Goal: Task Accomplishment & Management: Use online tool/utility

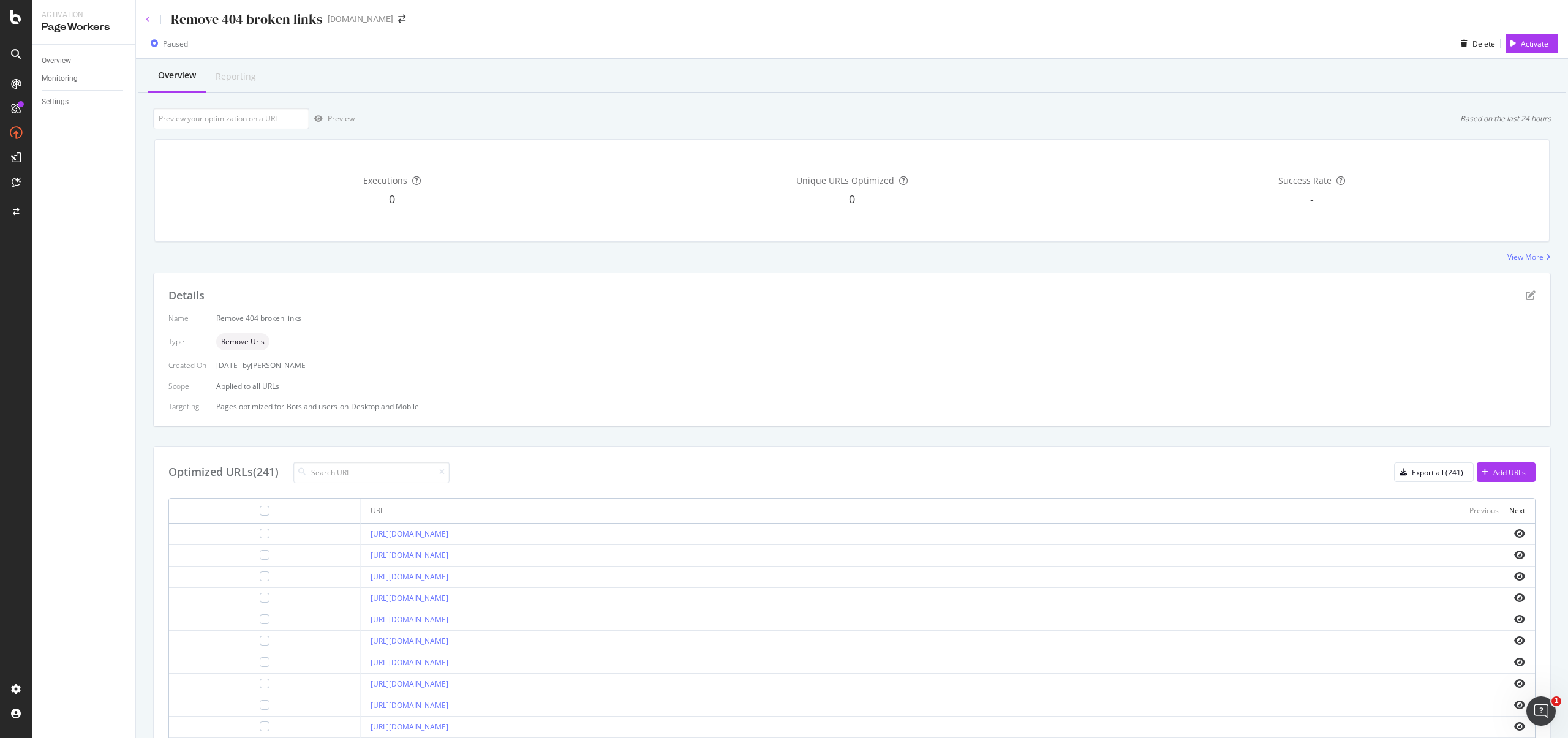
click at [147, 21] on icon at bounding box center [148, 19] width 5 height 7
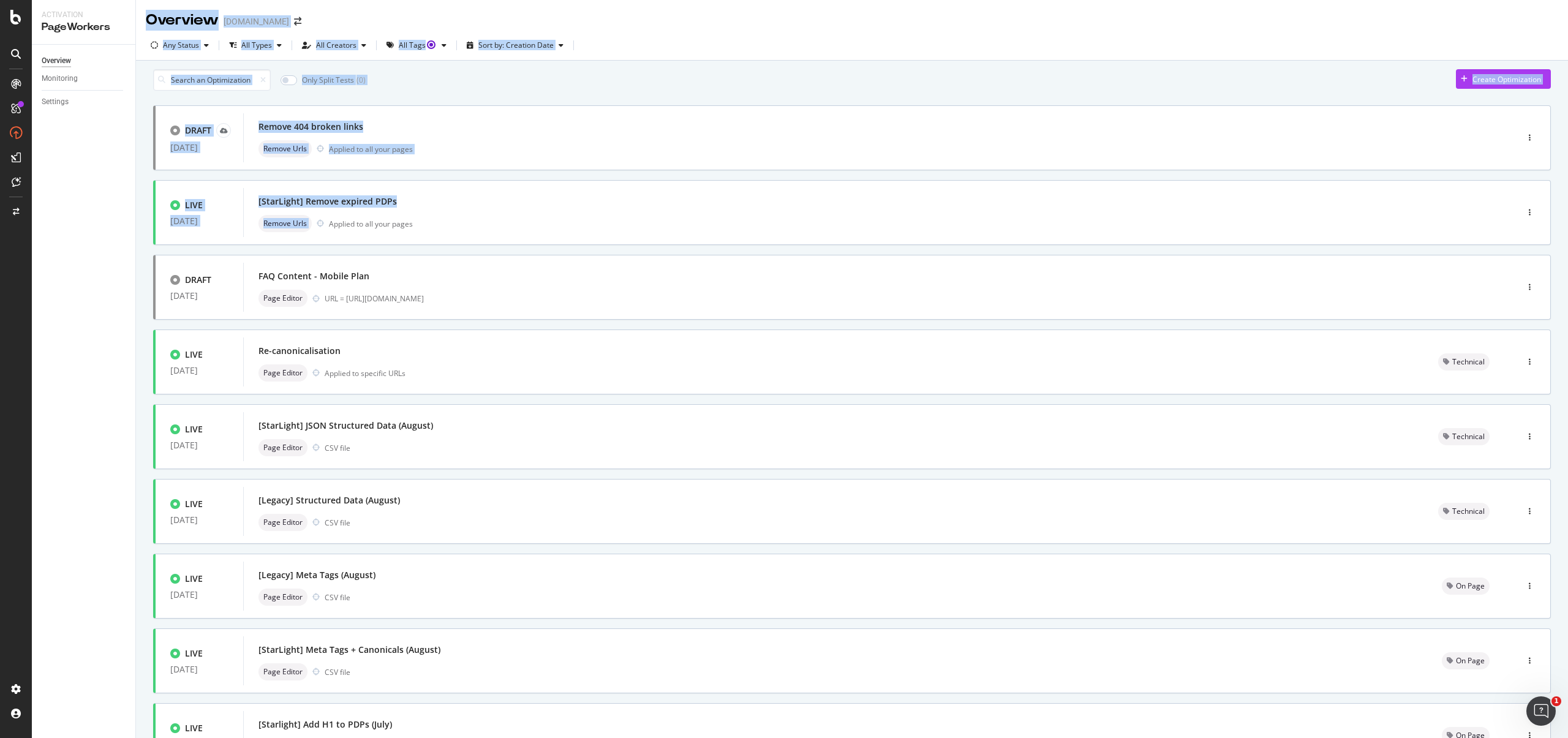
drag, startPoint x: 434, startPoint y: 223, endPoint x: 80, endPoint y: 272, distance: 357.4
click at [72, 272] on div "Activation PageWorkers Overview Monitoring Settings Overview starhub.com Any St…" at bounding box center [800, 369] width 1536 height 738
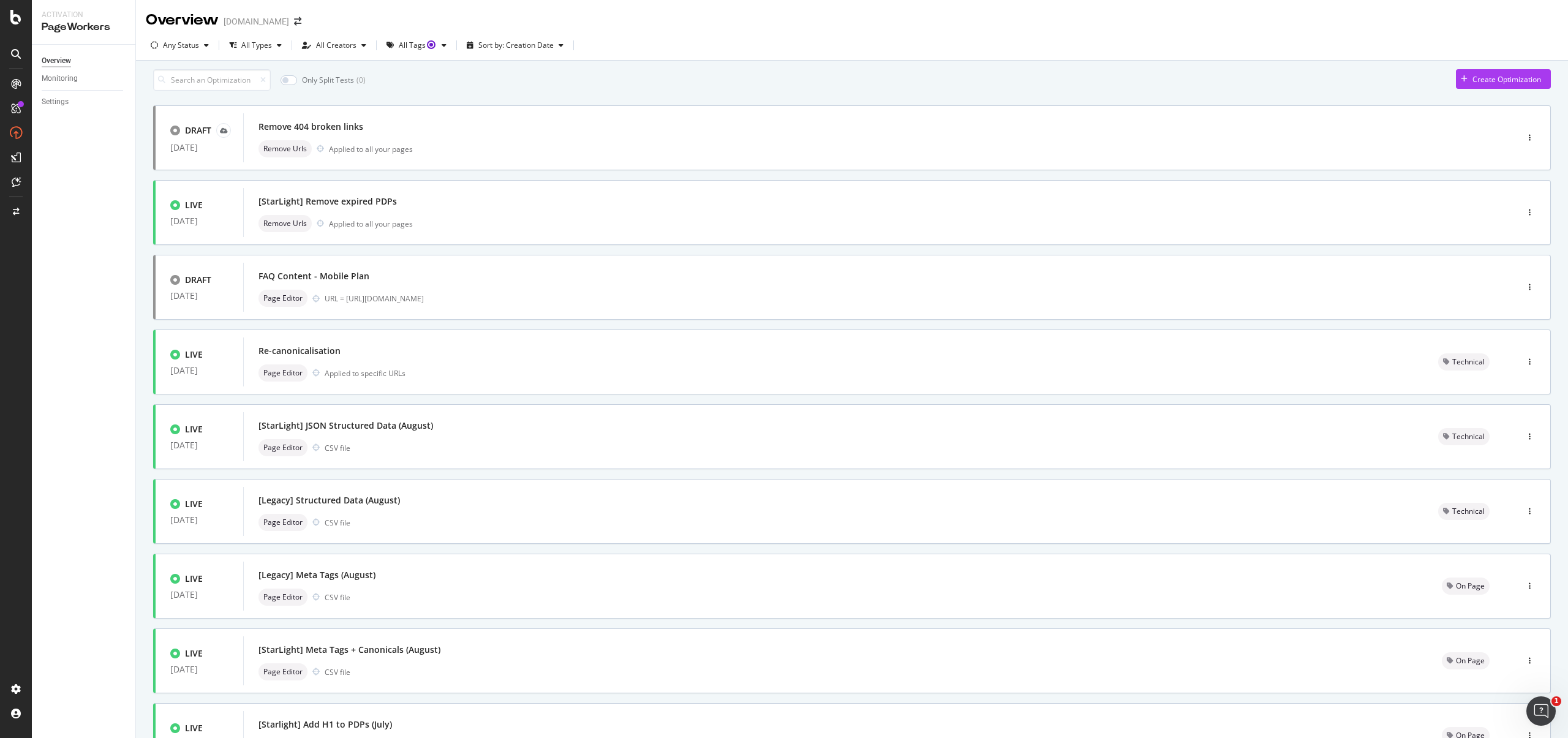
click at [83, 271] on div "Overview Monitoring Settings" at bounding box center [83, 392] width 103 height 694
click at [199, 87] on input at bounding box center [211, 80] width 118 height 21
click at [1473, 85] on div "Create Optimization" at bounding box center [1507, 80] width 69 height 11
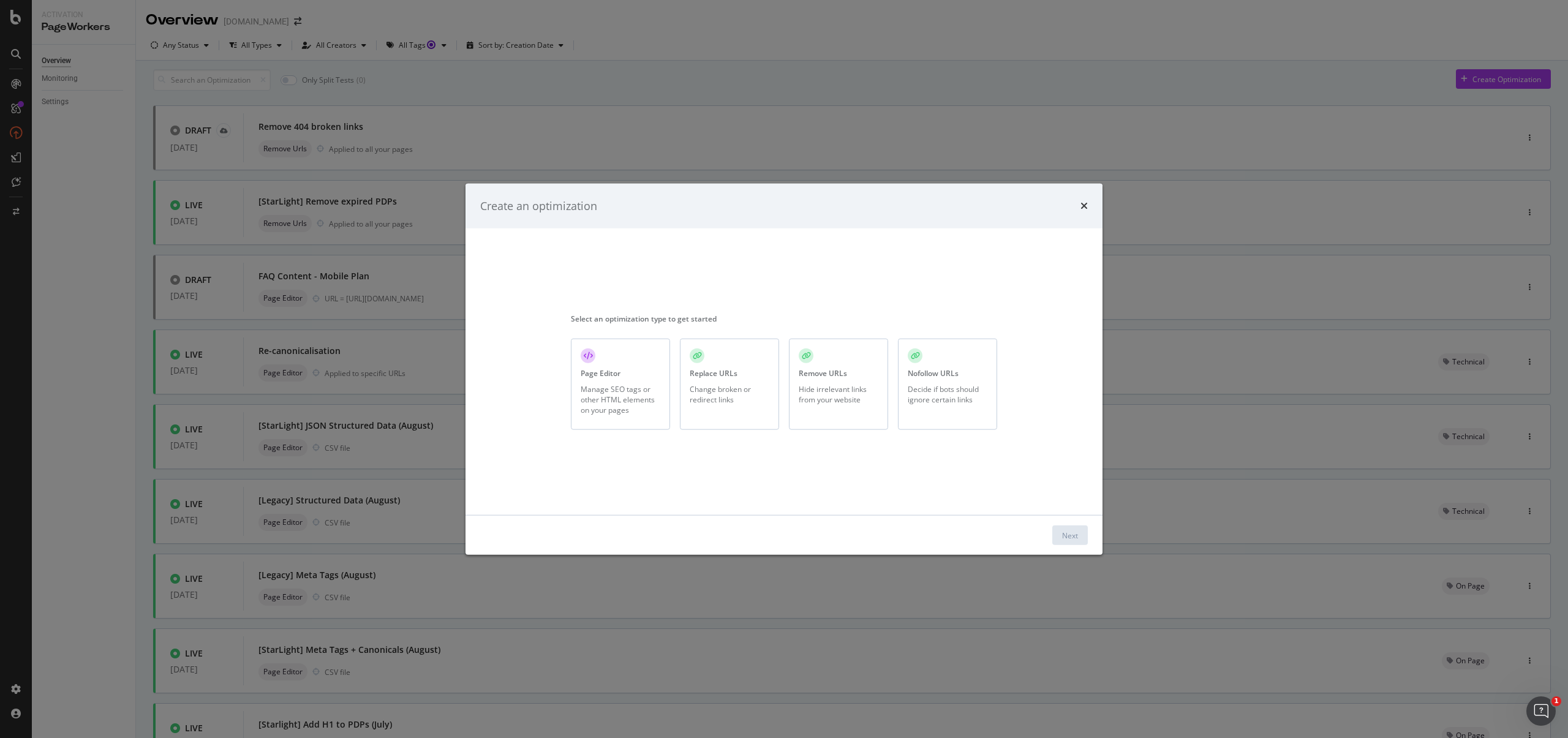
click at [824, 388] on div "Hide irrelevant links from your website" at bounding box center [839, 394] width 80 height 21
click at [1055, 532] on button "Next" at bounding box center [1070, 536] width 35 height 19
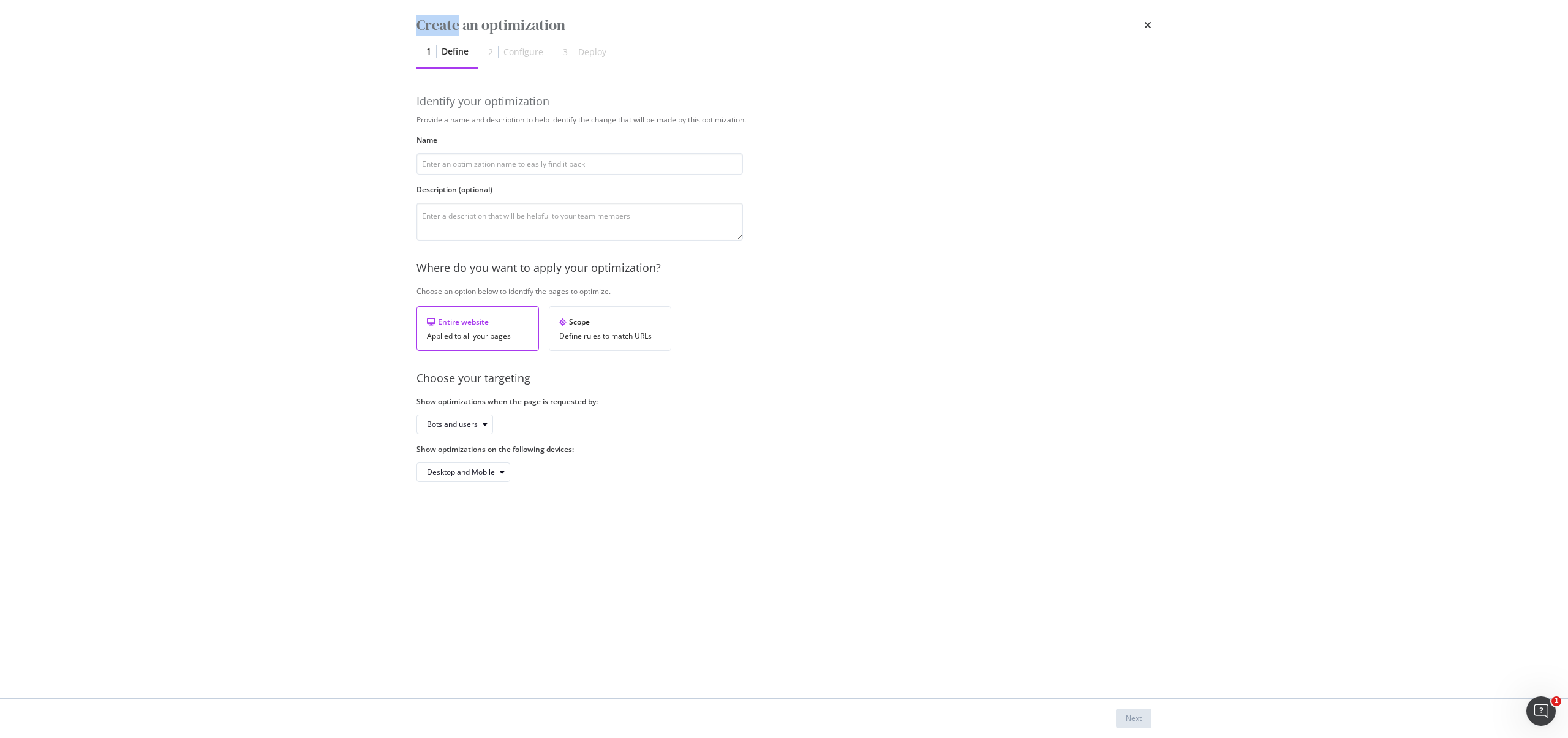
click at [1055, 532] on div "Create an optimization 1 Define 2 Configure 3 Deploy Identify your optimization…" at bounding box center [784, 369] width 1568 height 738
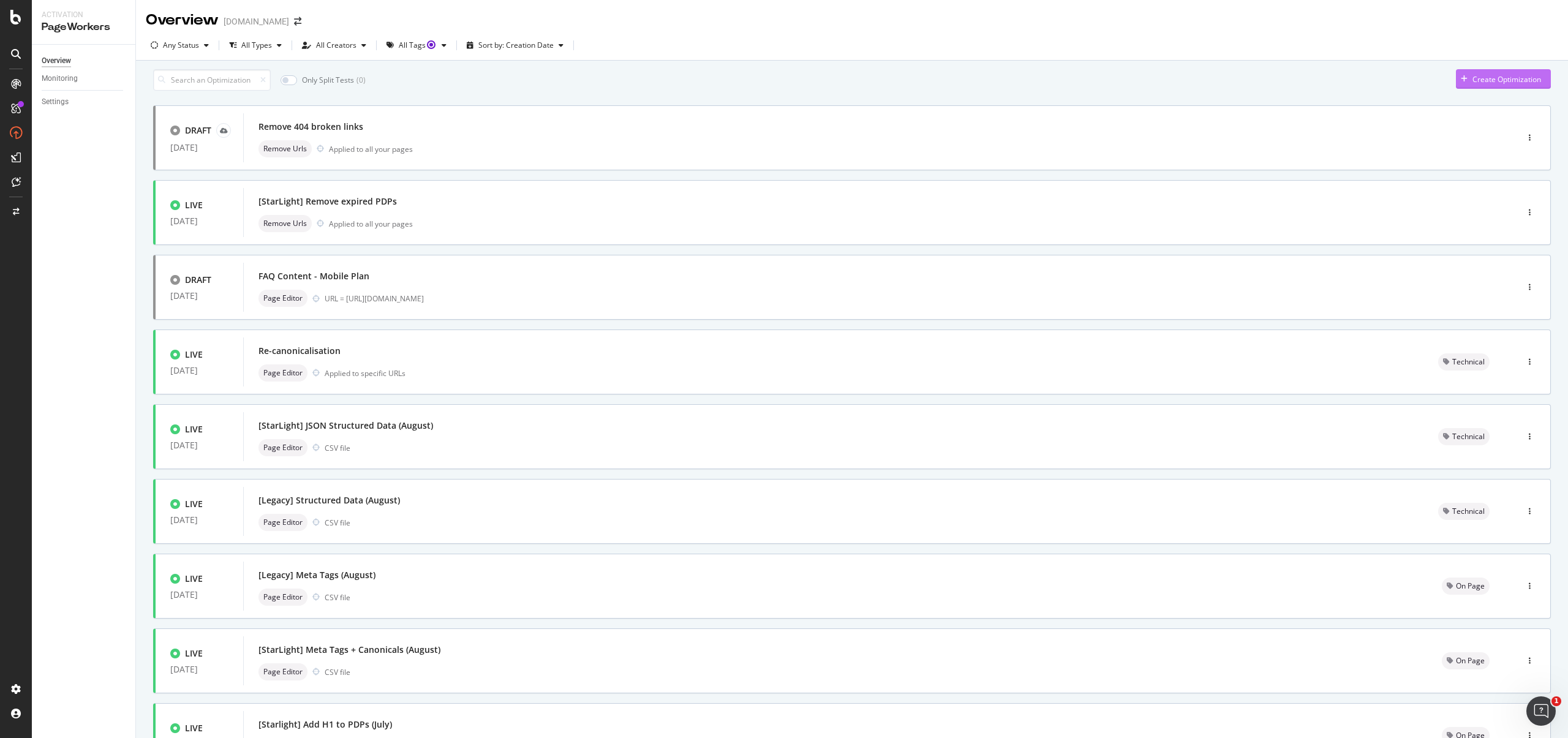
click at [1512, 85] on div "Create Optimization" at bounding box center [1507, 80] width 69 height 11
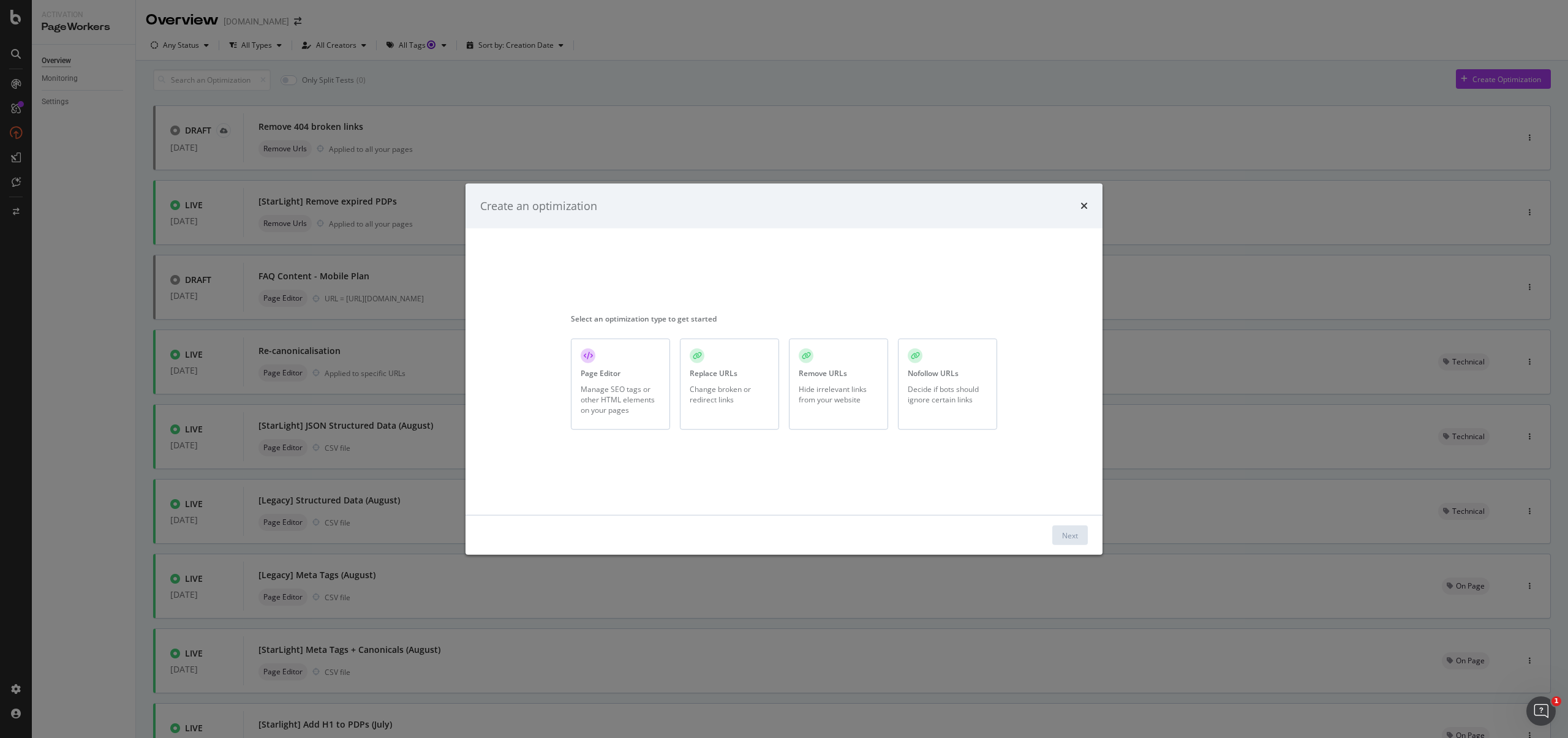
click at [835, 393] on div "Hide irrelevant links from your website" at bounding box center [839, 394] width 80 height 21
click at [1073, 531] on div "Next" at bounding box center [1070, 536] width 16 height 11
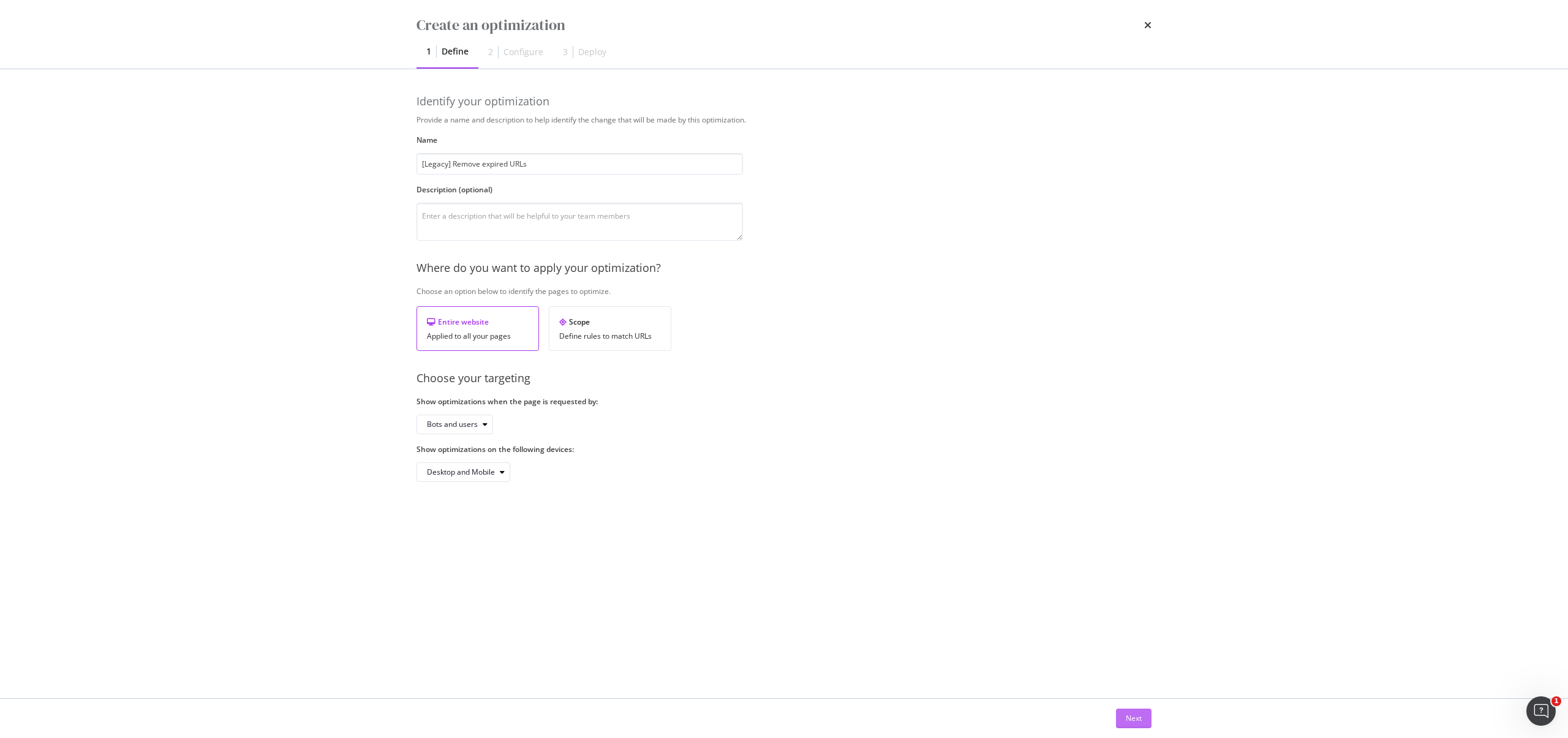
type input "[Legacy] Remove expired URLs"
click at [1132, 713] on div "Next" at bounding box center [1134, 719] width 16 height 11
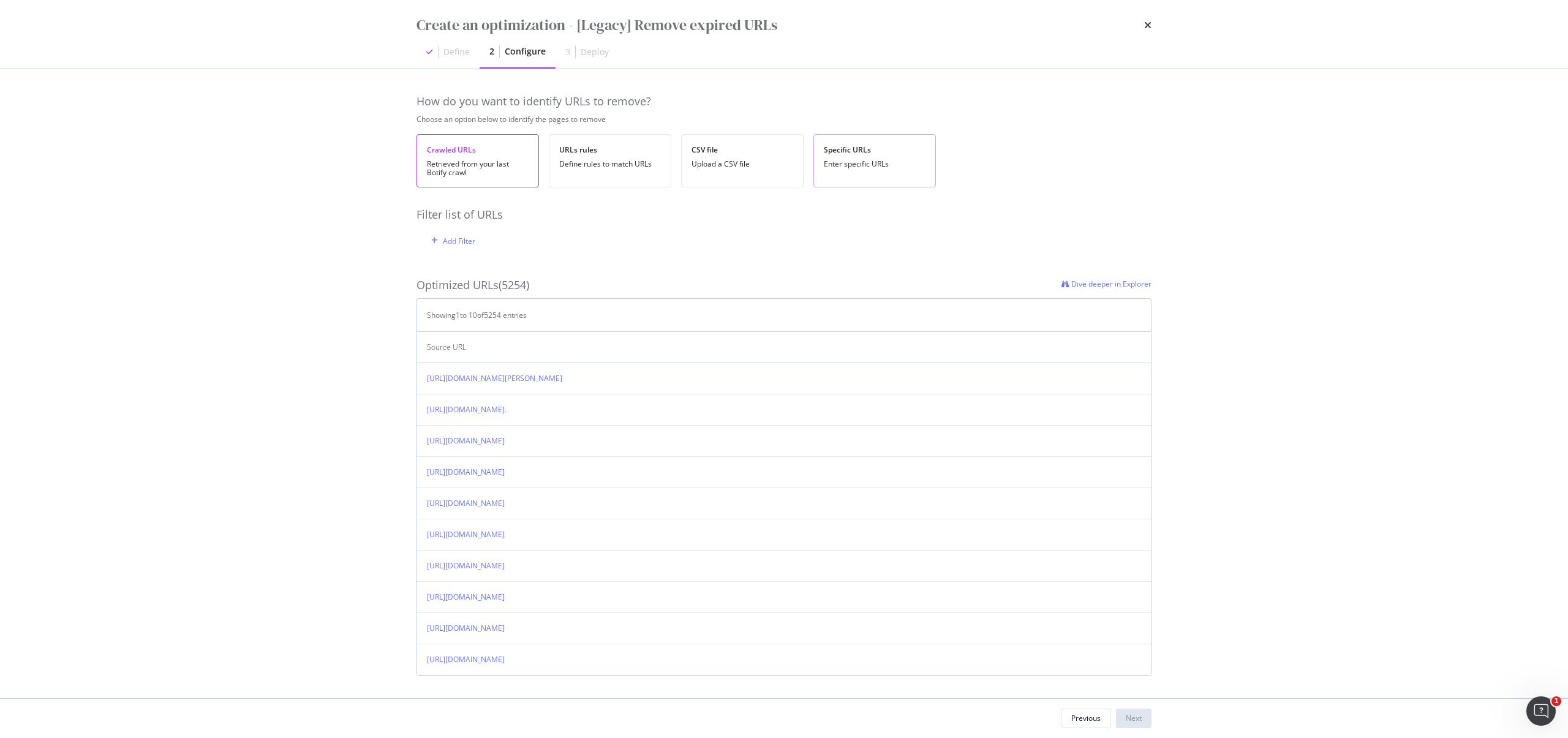
click at [872, 169] on div "Specific URLs Enter specific URLs" at bounding box center [874, 161] width 123 height 53
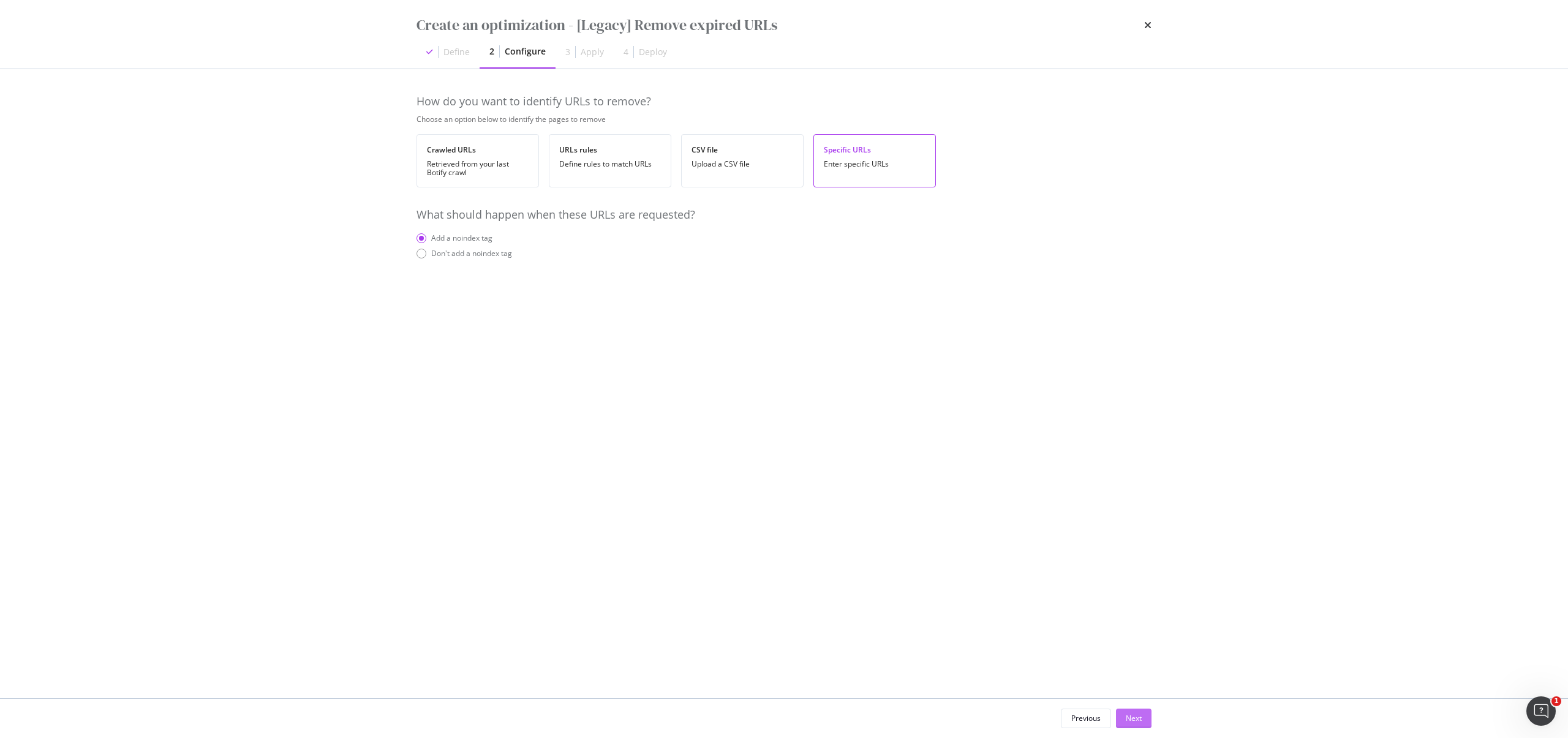
click at [1138, 716] on div "Next" at bounding box center [1134, 719] width 16 height 11
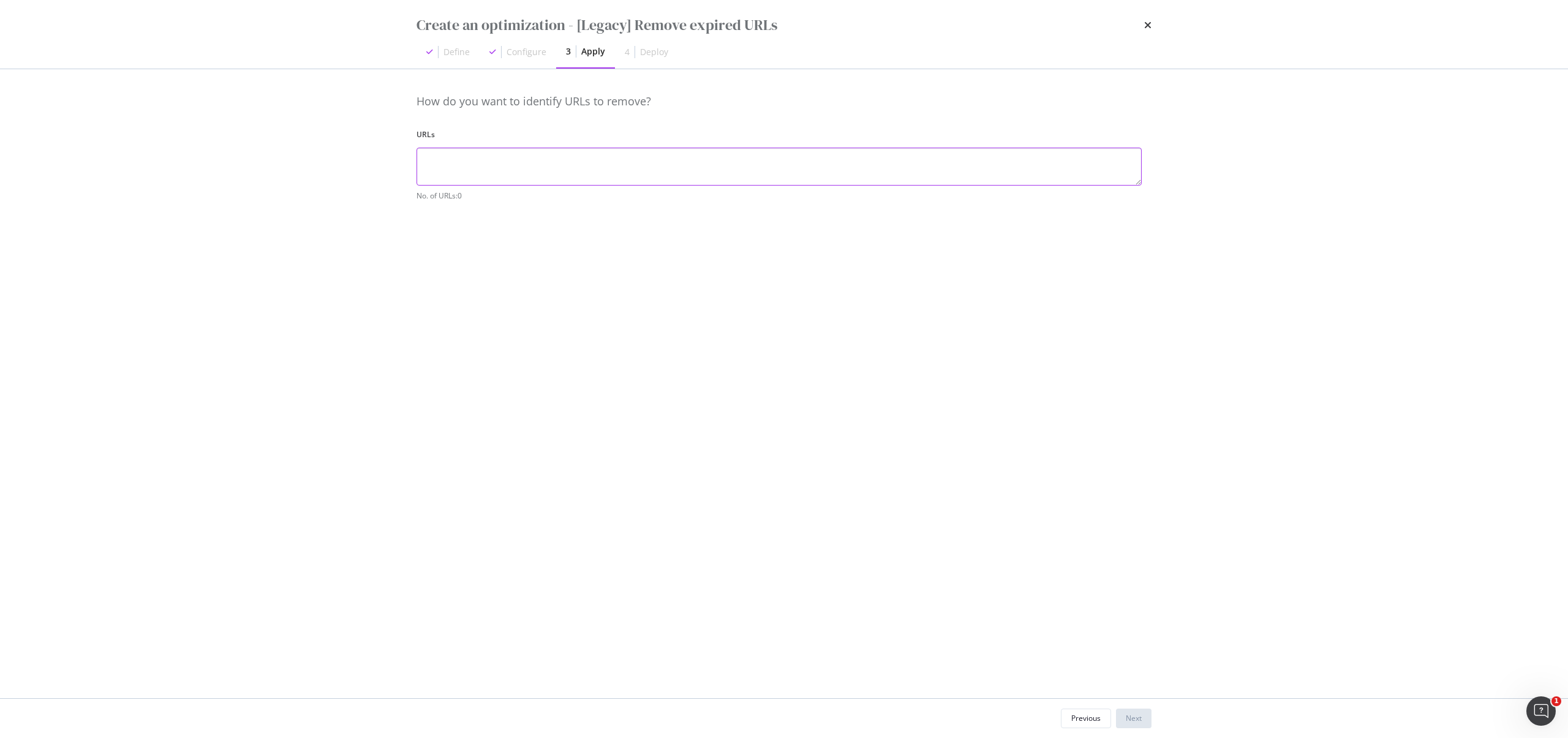
click at [508, 163] on textarea "modal" at bounding box center [779, 166] width 726 height 38
paste textarea "https://www.starhub.com/personal/support/article.html?id=3FI9yoq9FJ0kChsk4YONDA…"
paste textarea "https://www.starhub.com/personal/mobile/mobile-phones-plans/prepaid-cards.html?…"
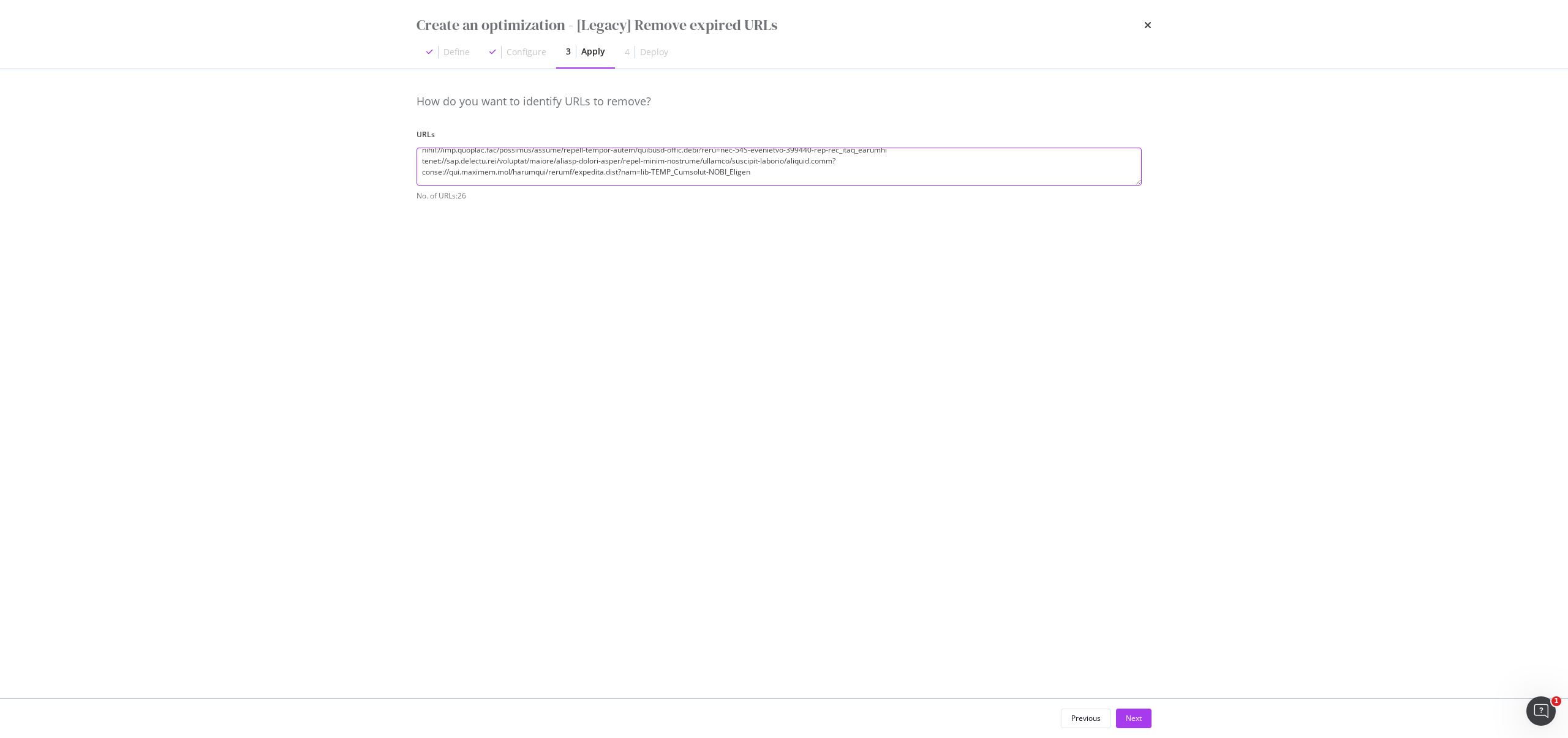
paste textarea "https://www.starhub.com/personal/store/homehub/browse/products/homehub_-ultrasp…"
paste textarea "https://www.starhub.com/personal/store/homehub/browse/products/new_-ont-with-wi…"
type textarea "https://www.starhub.com/personal/support/article.html?id=3FI9yoq9FJ0kChsk4YONDA…"
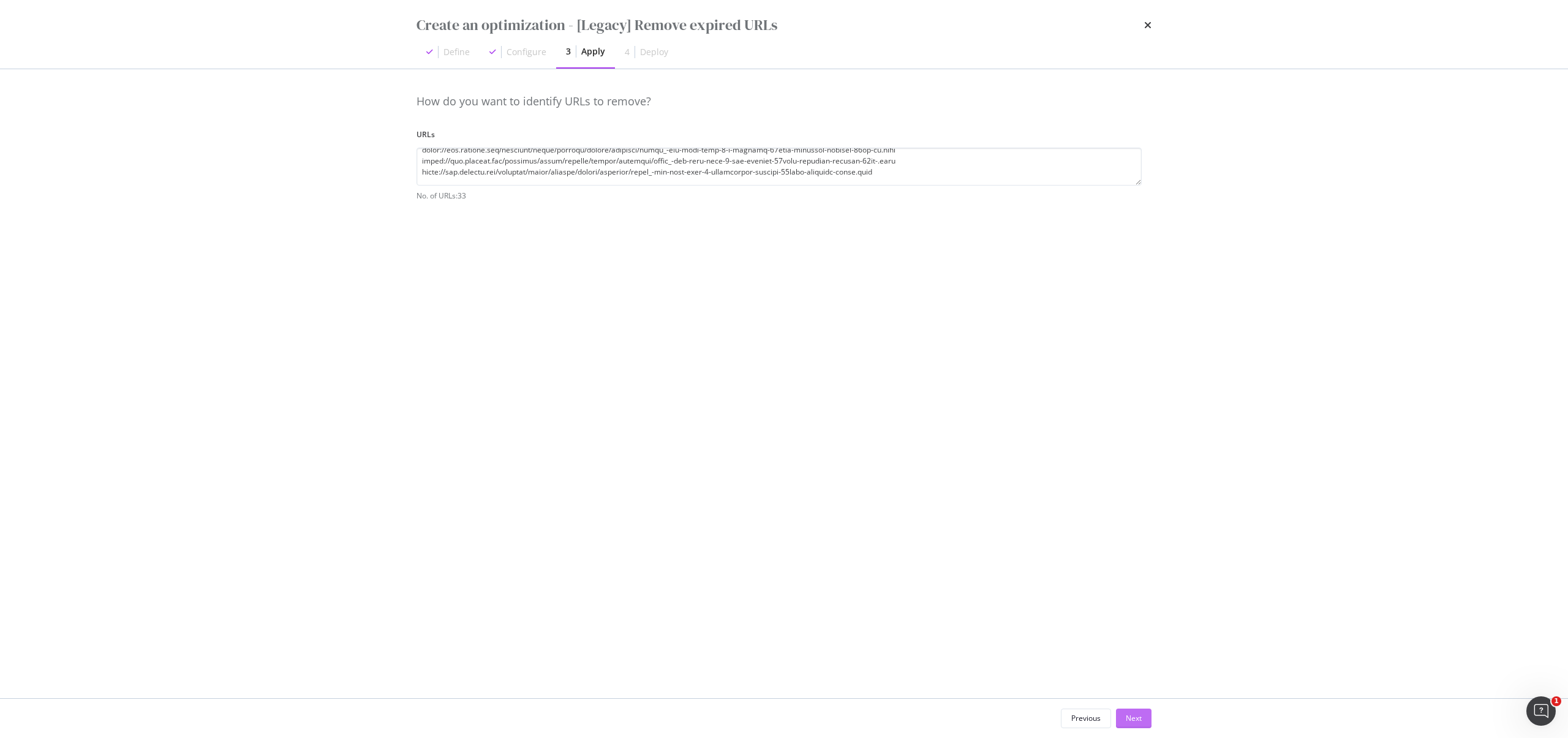
click at [1126, 713] on div "Next" at bounding box center [1134, 719] width 16 height 11
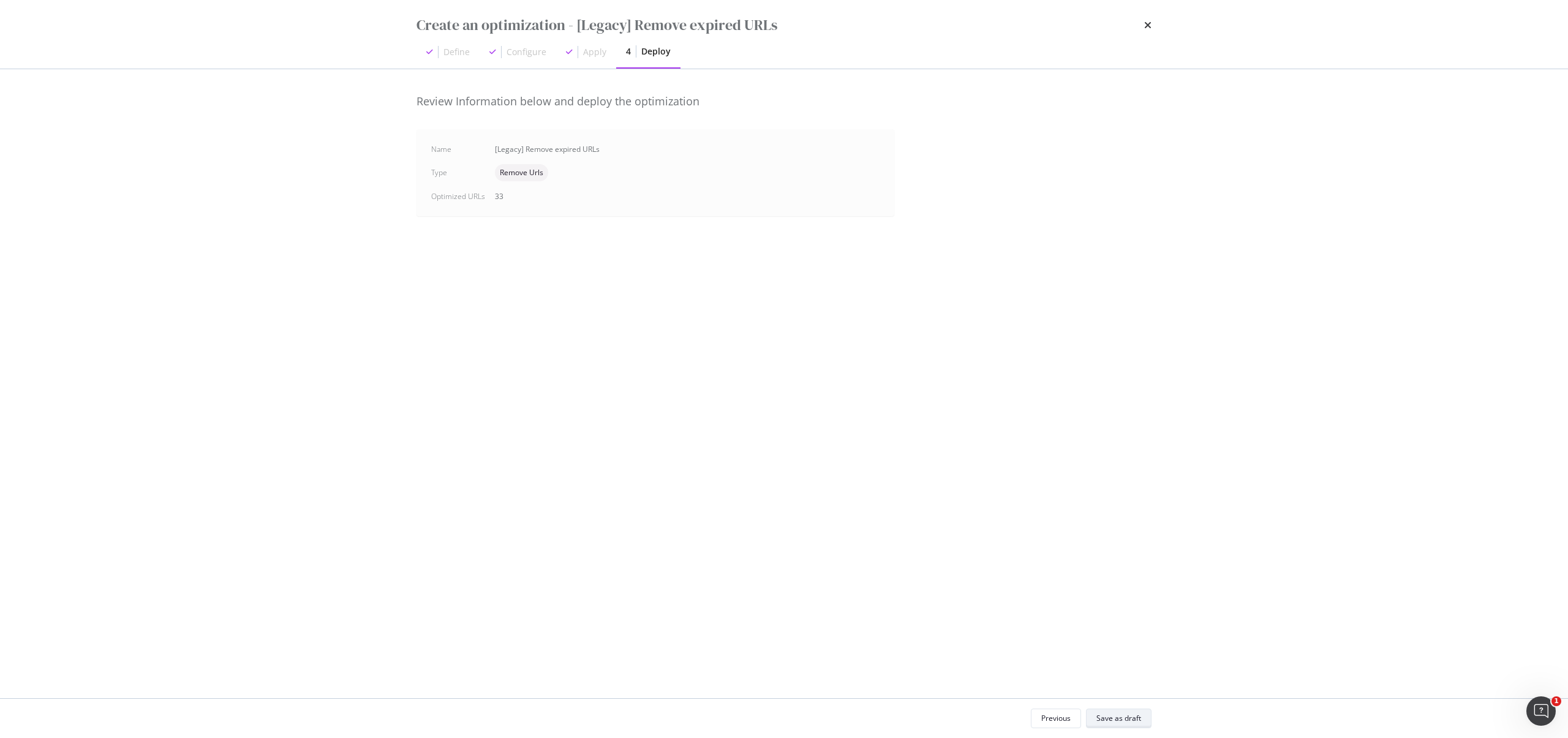
click at [1125, 716] on div "Save as draft" at bounding box center [1119, 719] width 45 height 11
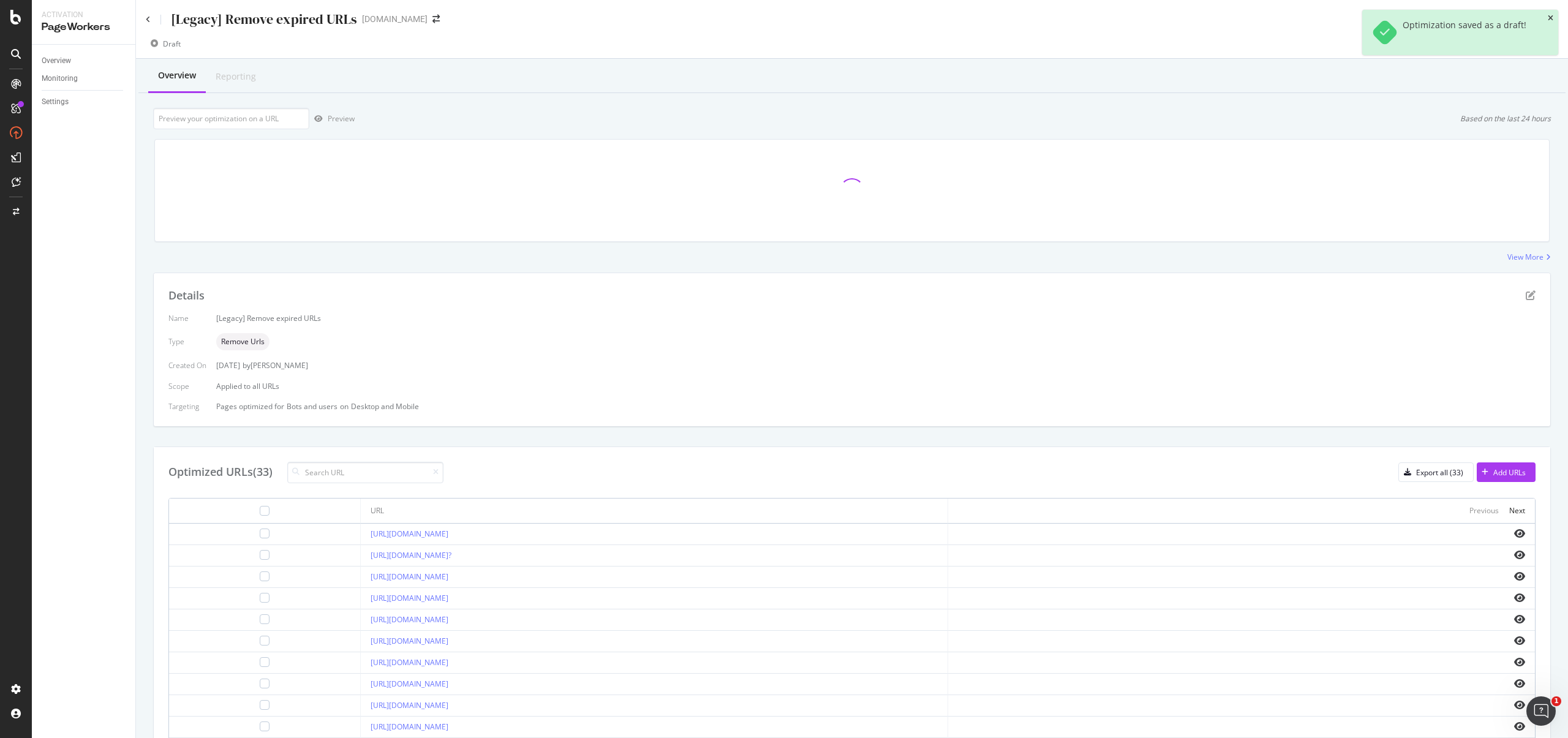
click at [1548, 16] on icon "close toast" at bounding box center [1550, 19] width 5 height 7
click at [448, 536] on link "https://www.starhub.com/personal/mobile/mobile-phones-plans/prepaid-cards.html?…" at bounding box center [409, 534] width 78 height 11
click at [1526, 296] on icon "pen-to-square" at bounding box center [1530, 295] width 10 height 10
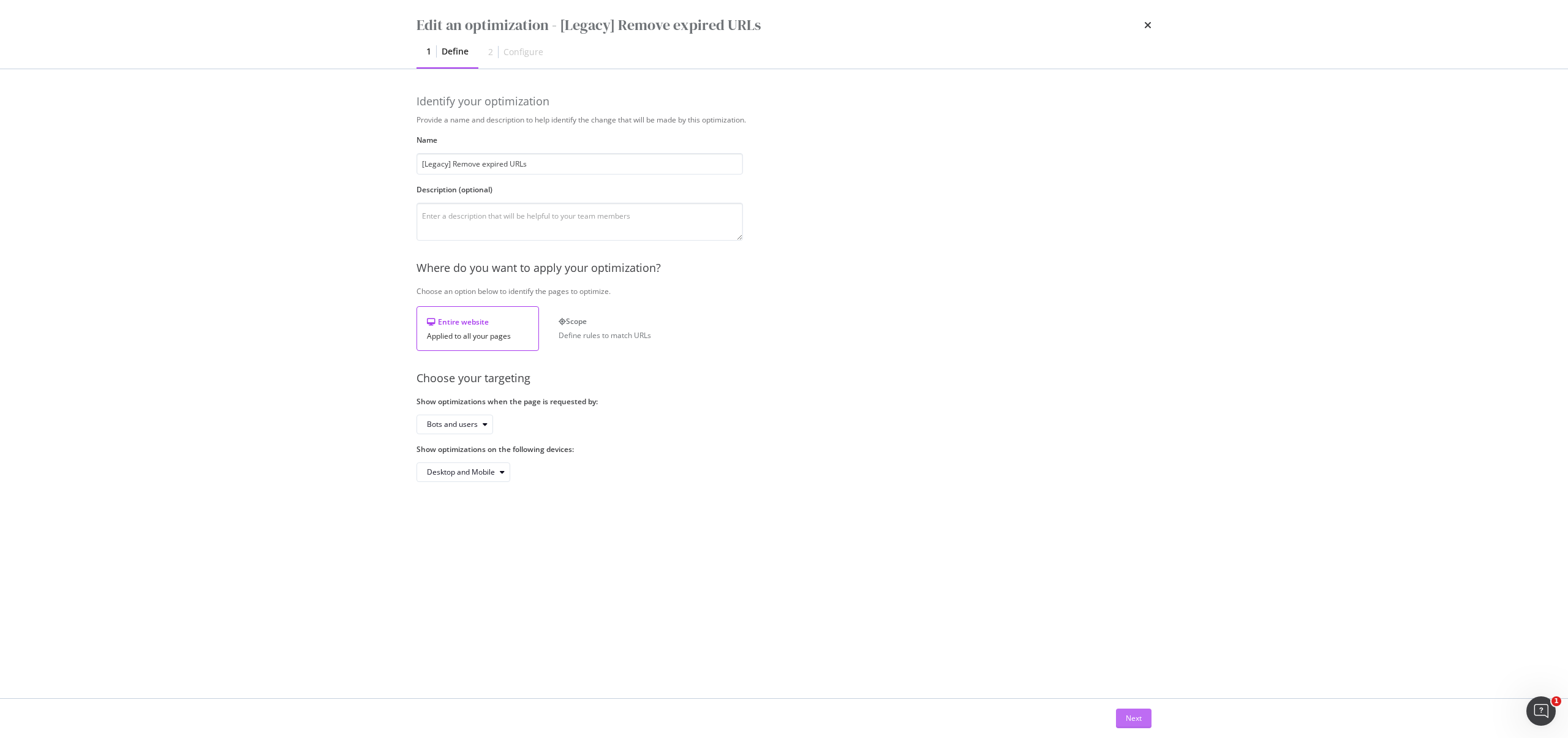
click at [1144, 721] on button "Next" at bounding box center [1134, 719] width 35 height 19
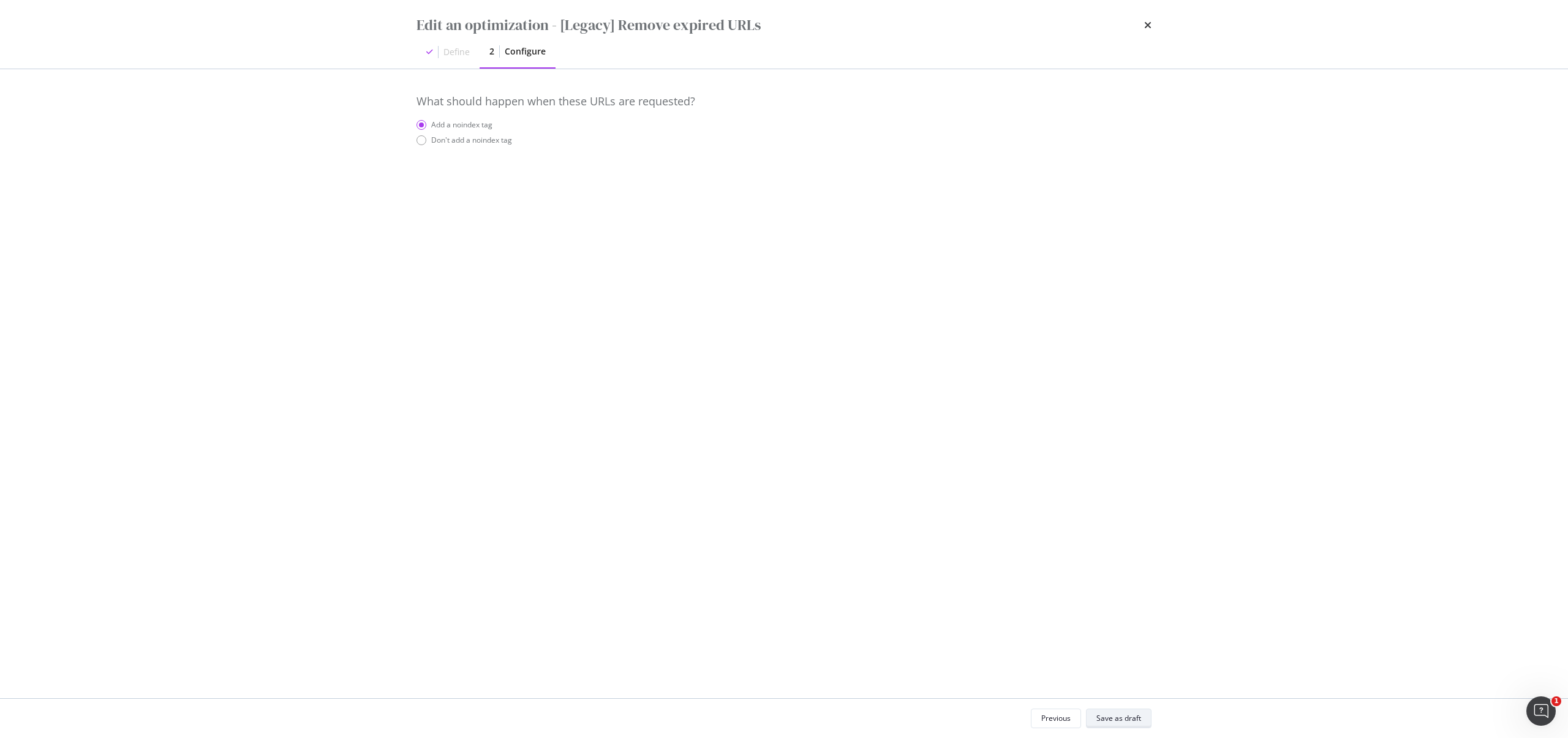
click at [1143, 721] on button "Save as draft" at bounding box center [1119, 719] width 65 height 19
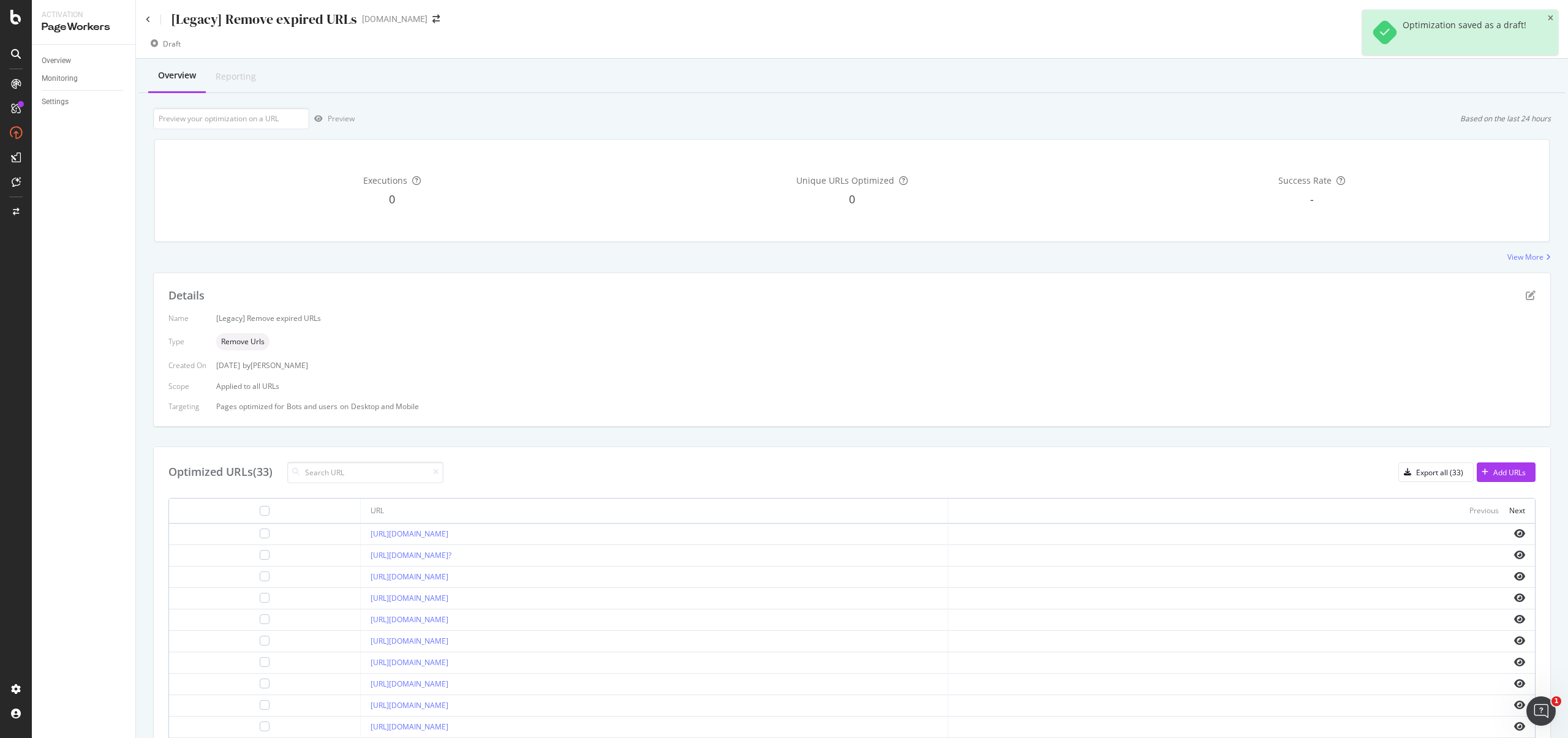
click at [1550, 21] on icon "close toast" at bounding box center [1550, 19] width 5 height 7
click at [1522, 39] on div "Deploy to production" at bounding box center [1513, 44] width 71 height 11
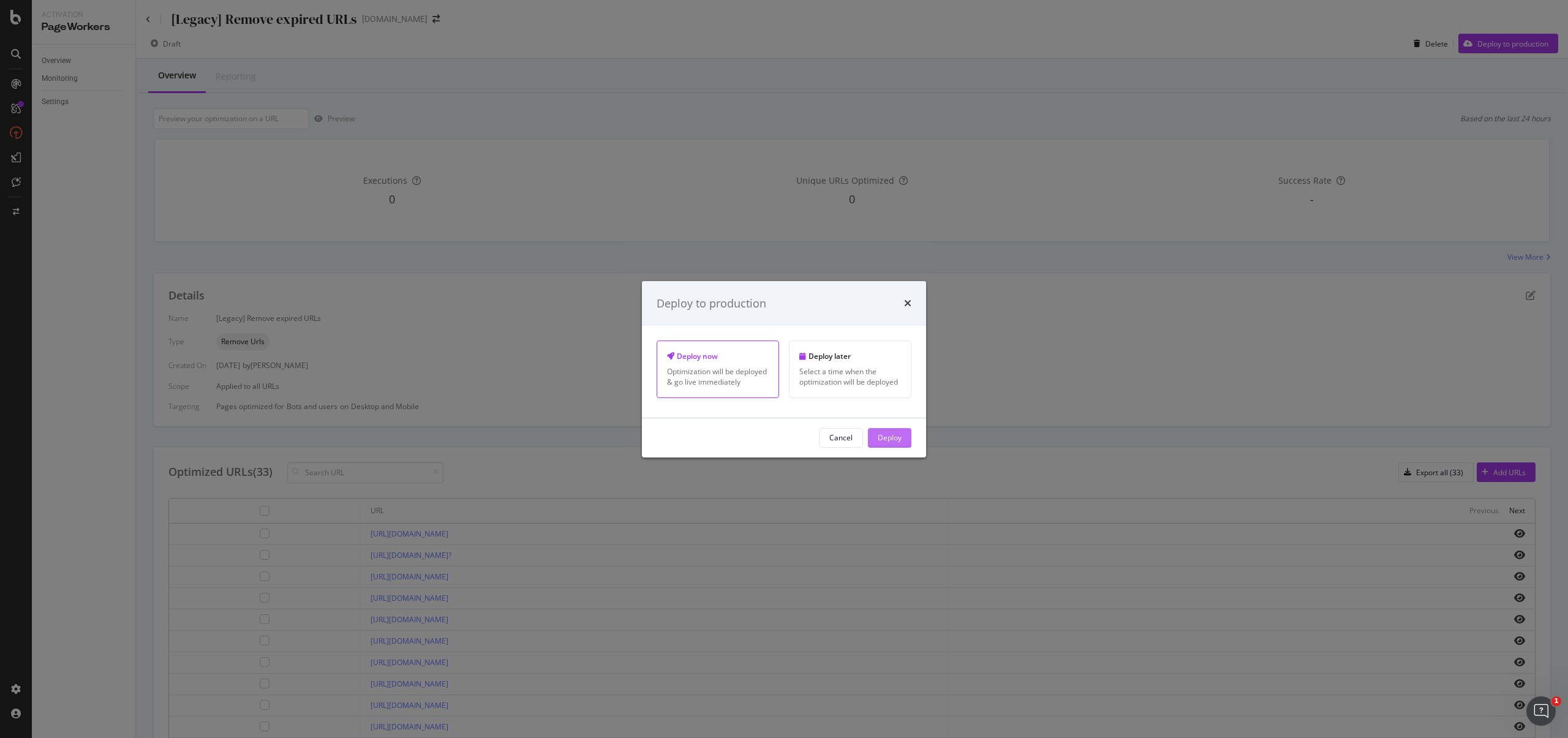
click at [905, 437] on button "Deploy" at bounding box center [889, 437] width 43 height 19
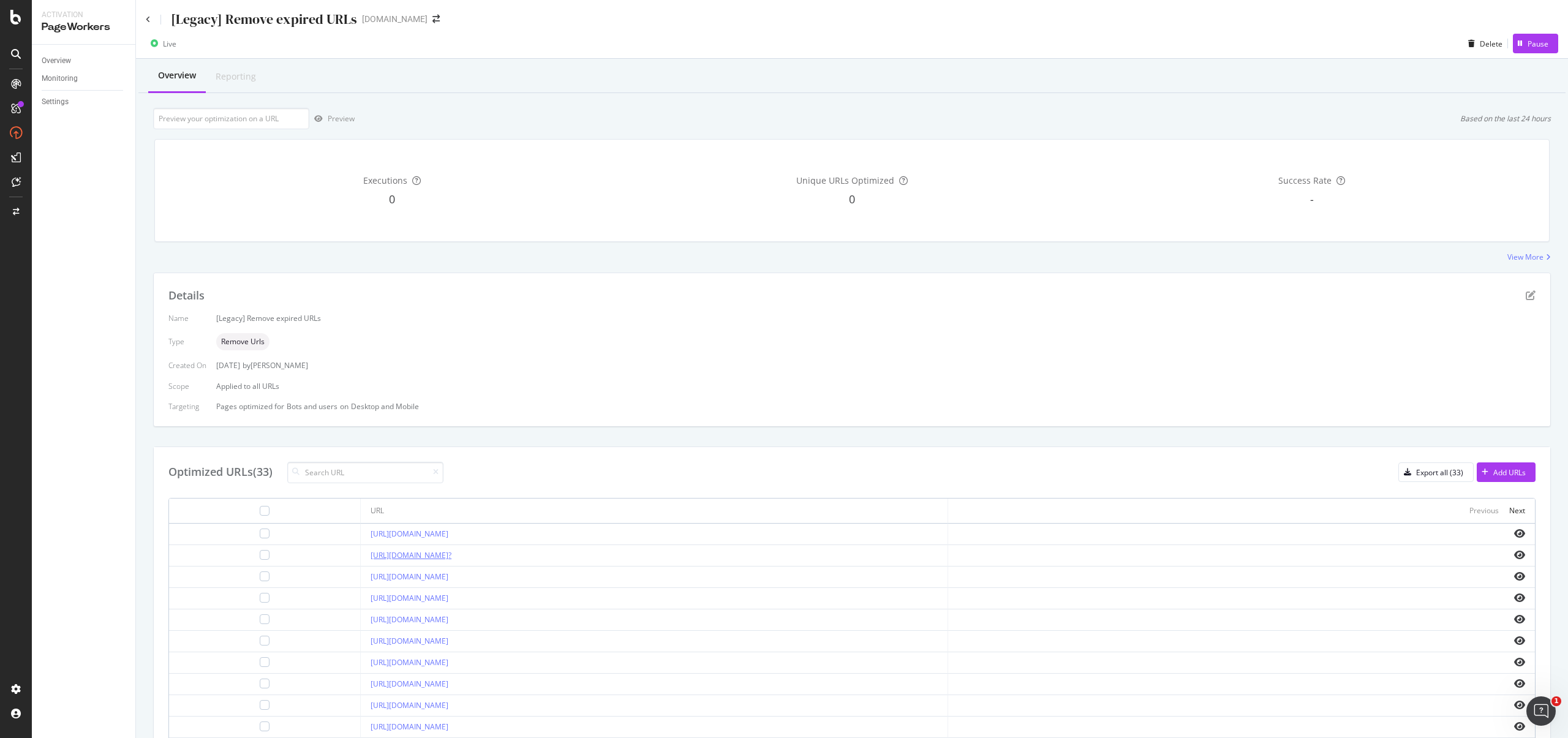
click at [452, 559] on link "https://www.starhub.com/personal/mobile/mobile-phones-plans/value-added-service…" at bounding box center [410, 555] width 80 height 11
click at [448, 575] on link "https://www.starhub.com/personal/mobile/paylater.html?cid=oth-SIMO_Redirect-SIM…" at bounding box center [409, 577] width 78 height 11
click at [448, 603] on link "https://www.starhub.com/personal/store/homehub/browse/products/homehub_-ultrasp…" at bounding box center [409, 598] width 78 height 11
click at [390, 466] on input at bounding box center [365, 473] width 156 height 21
paste input "https://www.starhub.com/personal/store/homehub/browse/products/n_homehub_-ultra…"
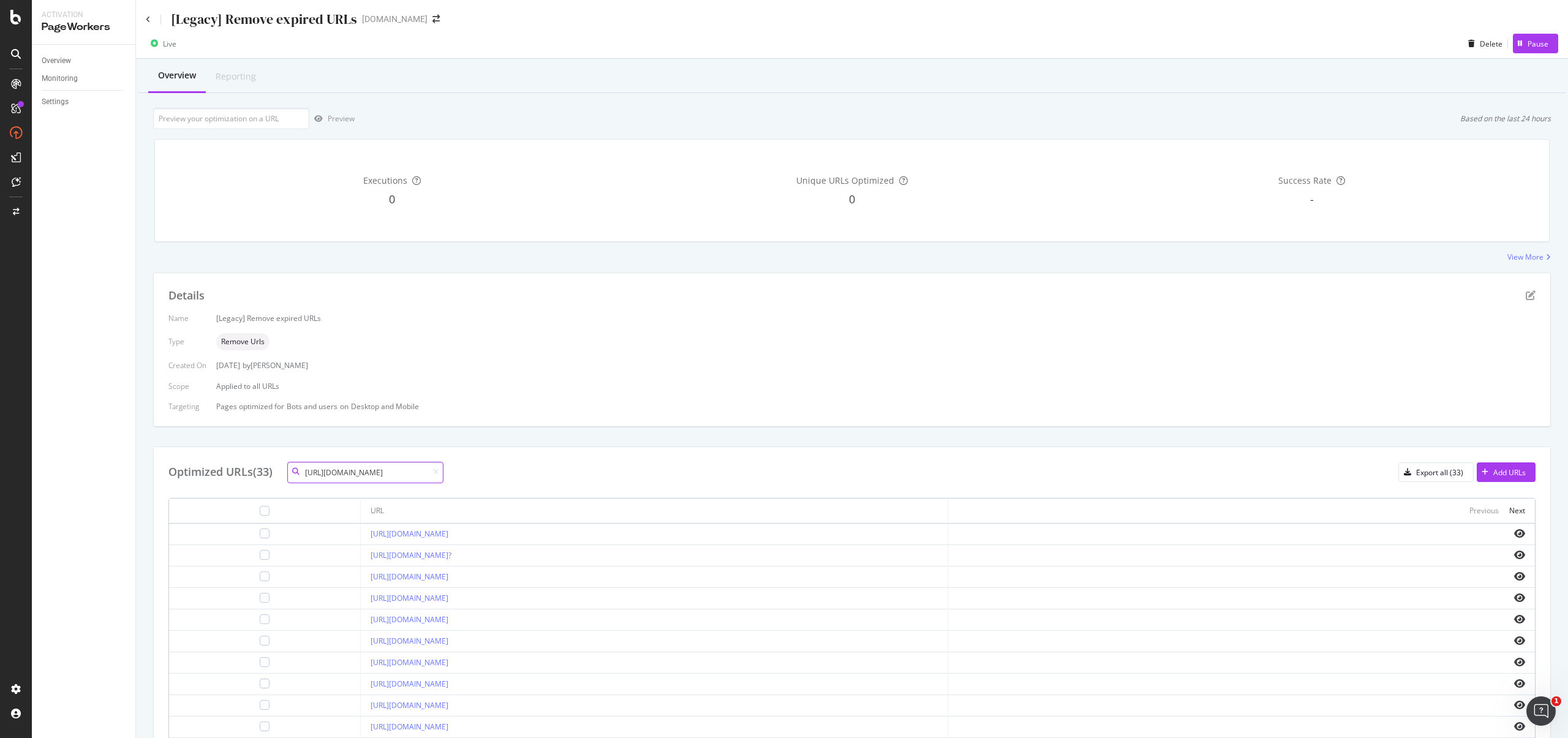
scroll to position [0, 342]
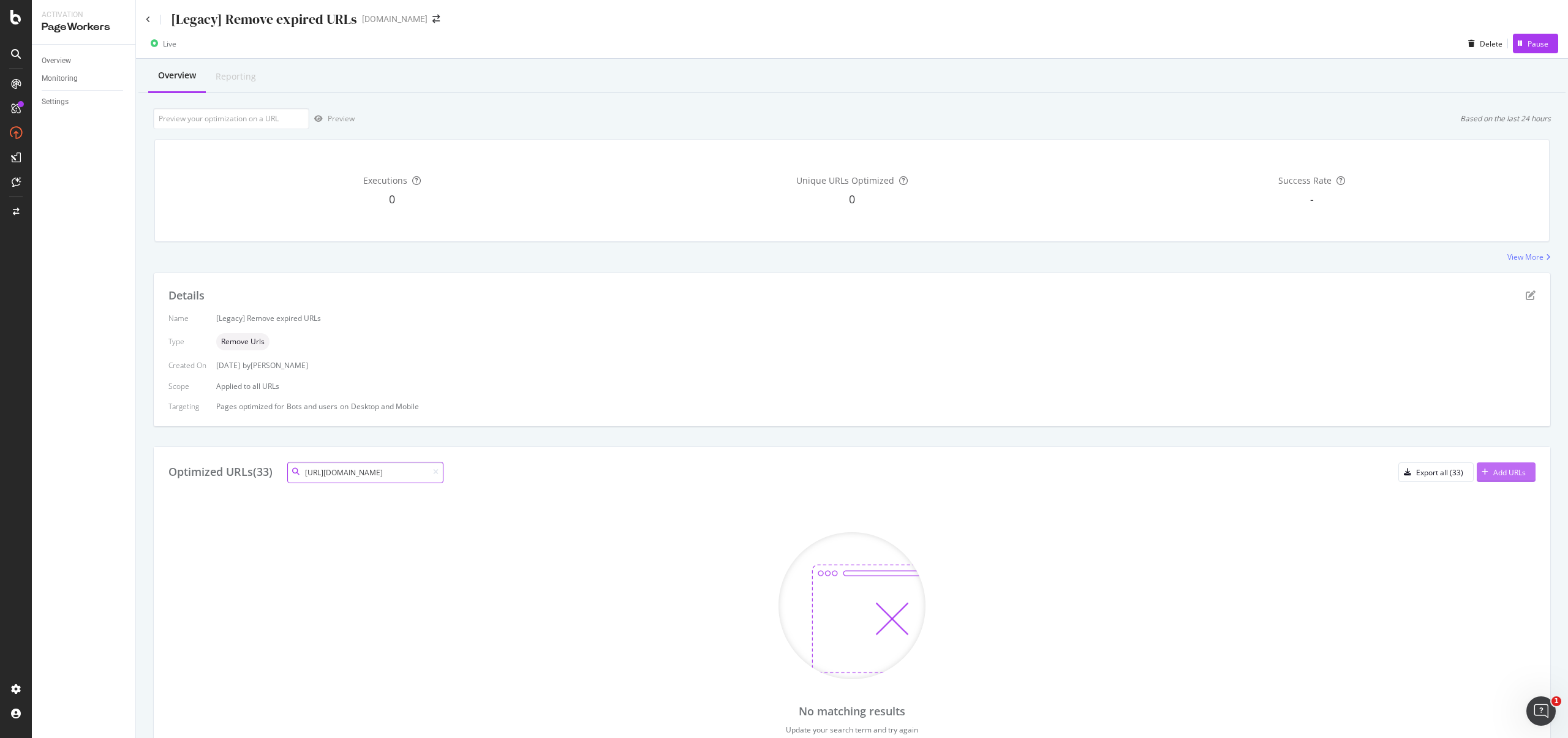
type input "https://www.starhub.com/personal/store/homehub/browse/products/n_homehub_-ultra…"
click at [1491, 466] on div "Add URLs" at bounding box center [1501, 472] width 49 height 19
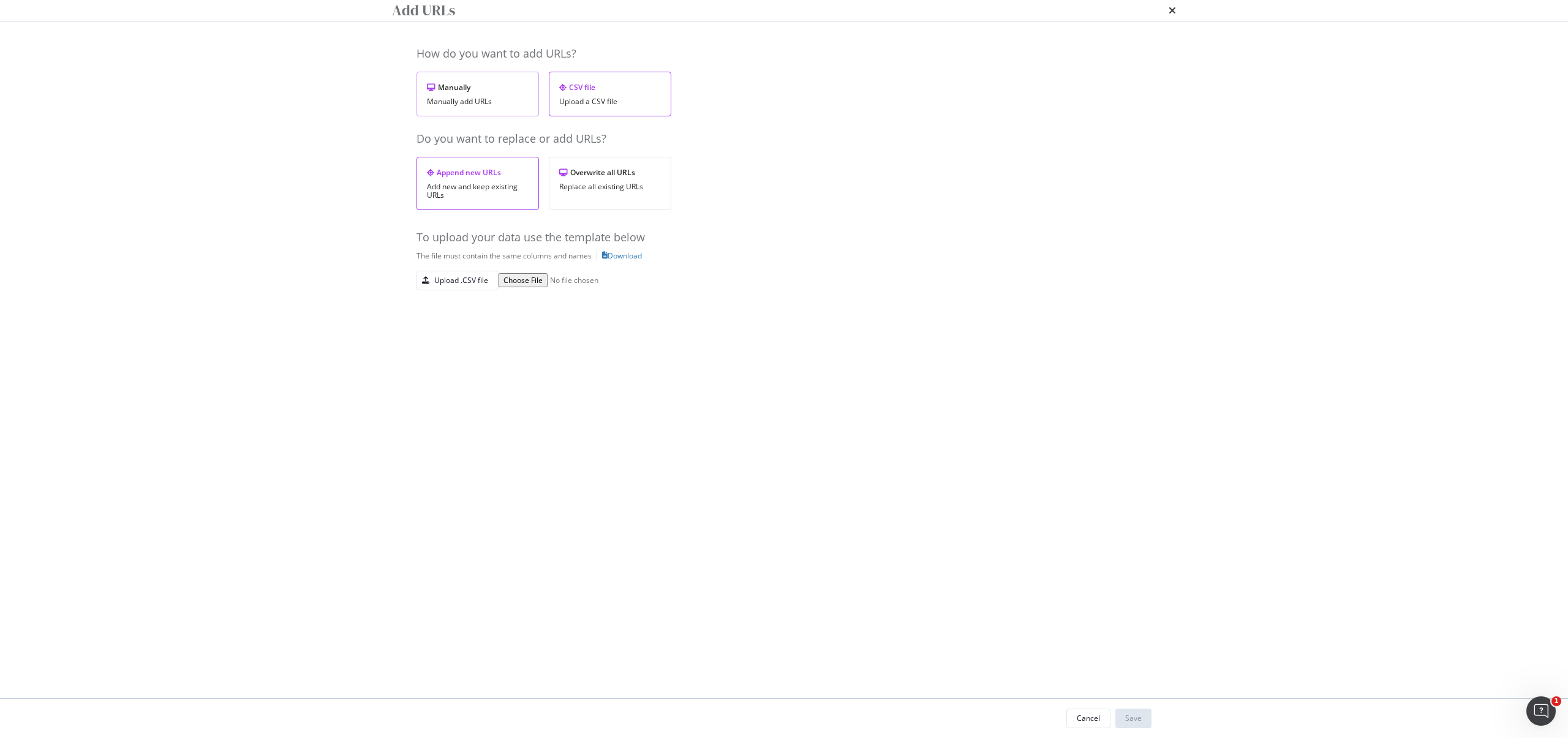
click at [490, 117] on div "Manually Manually add URLs" at bounding box center [477, 94] width 123 height 45
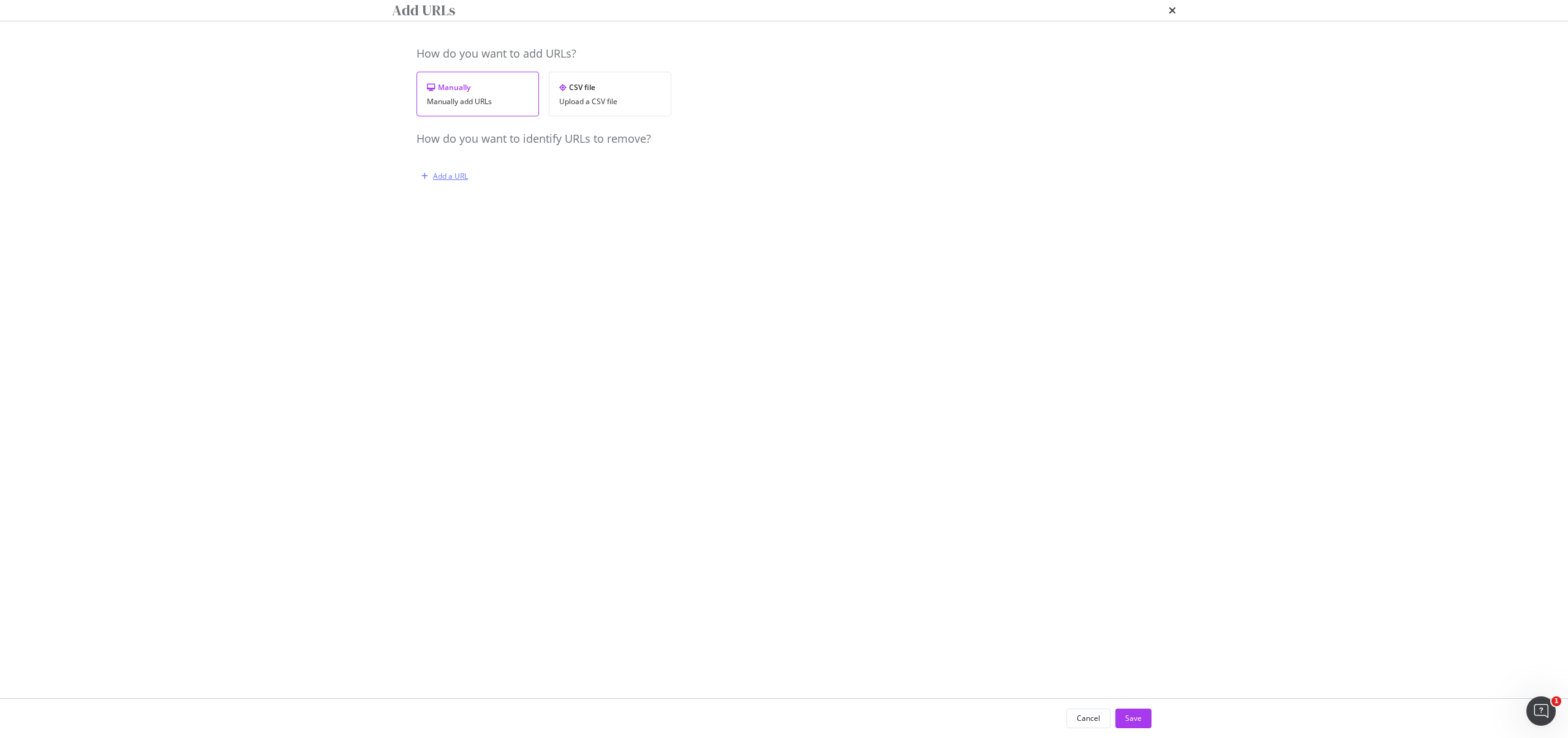
click at [442, 186] on div "Add a URL" at bounding box center [442, 176] width 51 height 19
click at [537, 199] on input "modal" at bounding box center [493, 192] width 87 height 14
paste input "https://www.starhub.com/personal/store/homehub/browse/products/n_homehub_-ultra…"
type input "https://www.starhub.com/personal/store/homehub/browse/products/n_homehub_-ultra…"
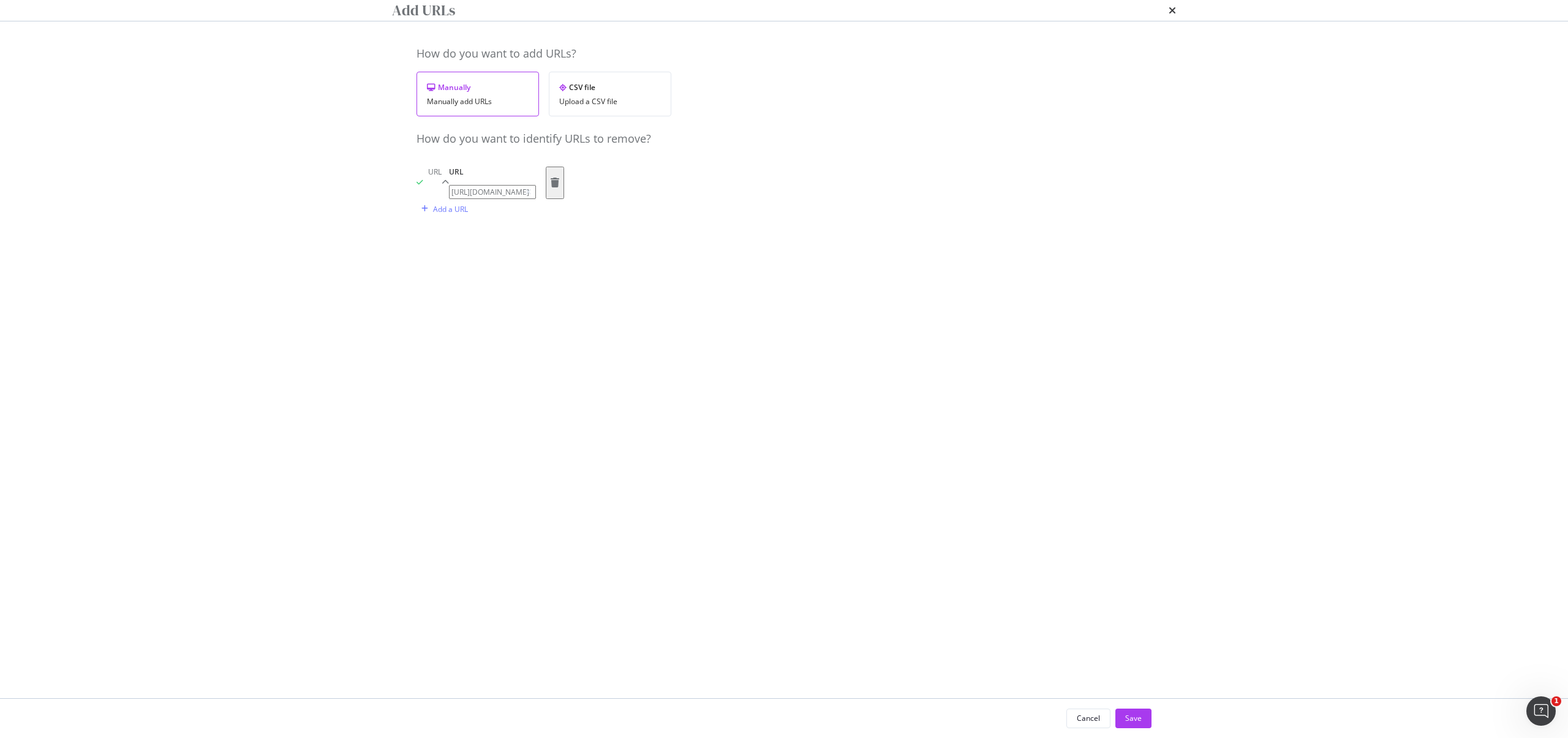
scroll to position [0, 0]
click at [432, 213] on div "modal" at bounding box center [424, 209] width 17 height 7
click at [506, 232] on input "modal" at bounding box center [493, 224] width 87 height 14
paste input "https://www.starhub.com/personal/store/homehub/browse/products/new_-ont-with-wi…"
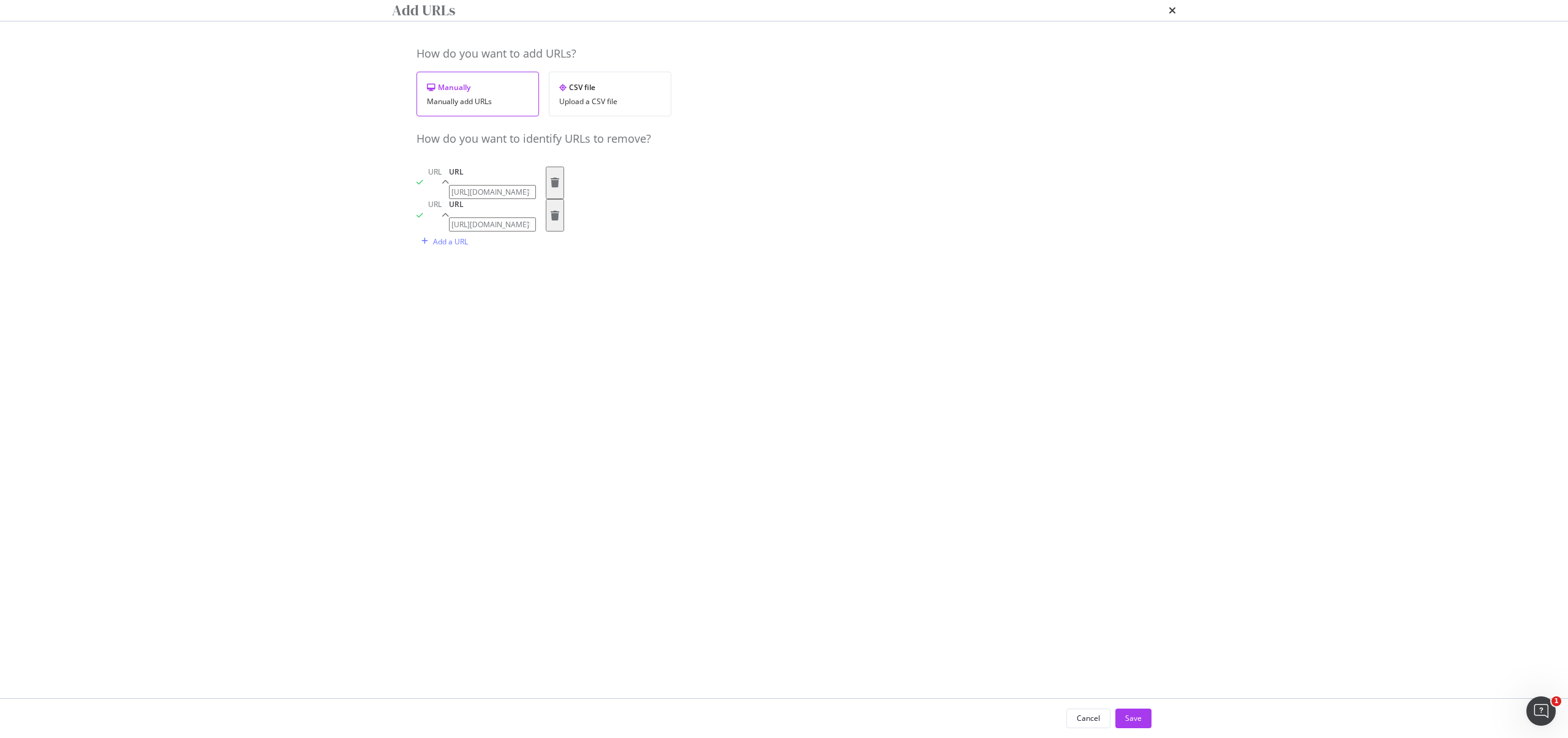
type input "https://www.starhub.com/personal/store/homehub/browse/products/new_-ont-with-wi…"
drag, startPoint x: 830, startPoint y: 578, endPoint x: 858, endPoint y: 579, distance: 28.0
click at [833, 578] on div "How do you want to add URLs? Manually Manually add URLs CSV file Upload a CSV f…" at bounding box center [784, 360] width 735 height 628
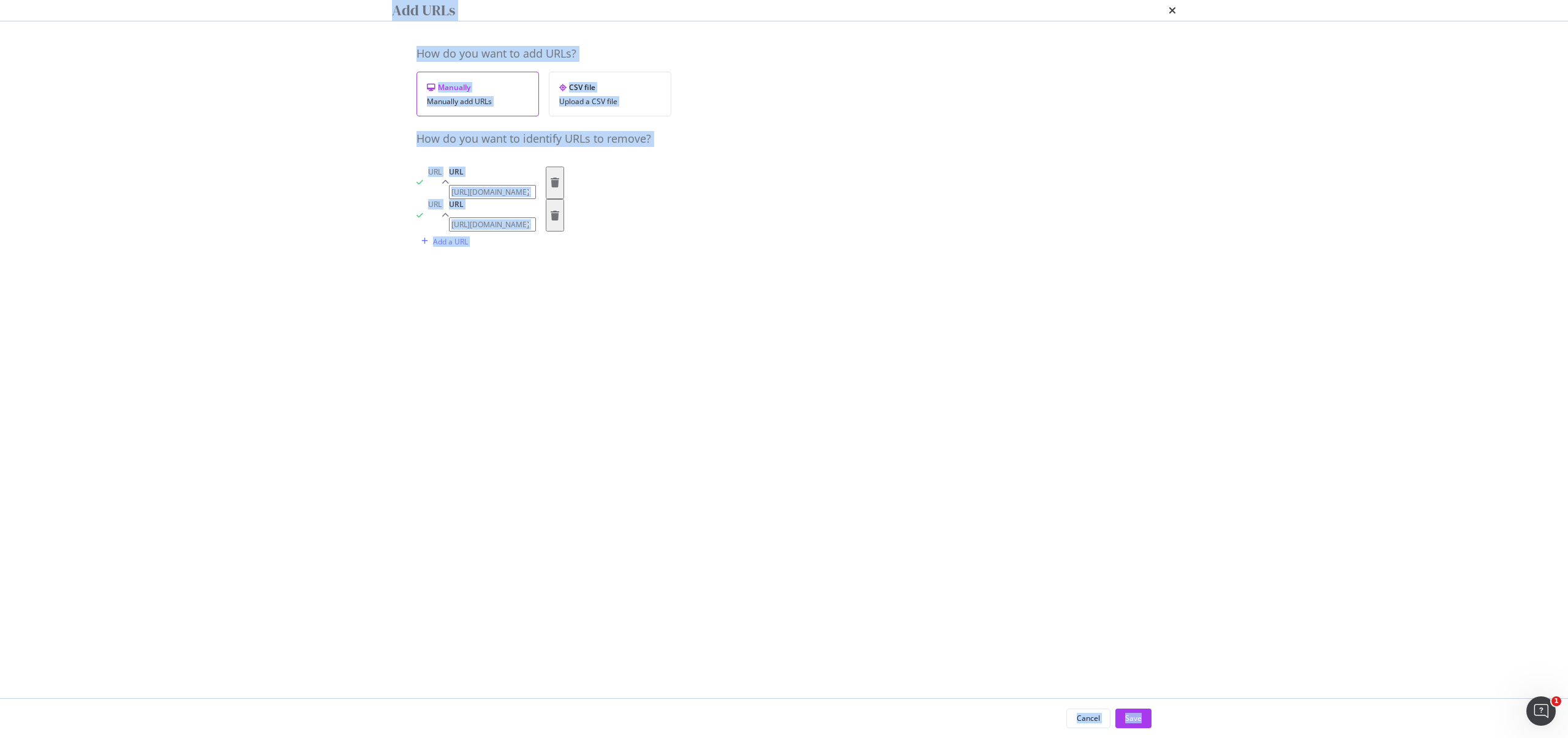
copy body "Activation PageWorkers Overview Monitoring Settings [Legacy] Remove expired URL…"
click at [536, 232] on input "https://www.starhub.com/personal/store/homehub/browse/products/new_-ont-with-wi…" at bounding box center [492, 224] width 87 height 14
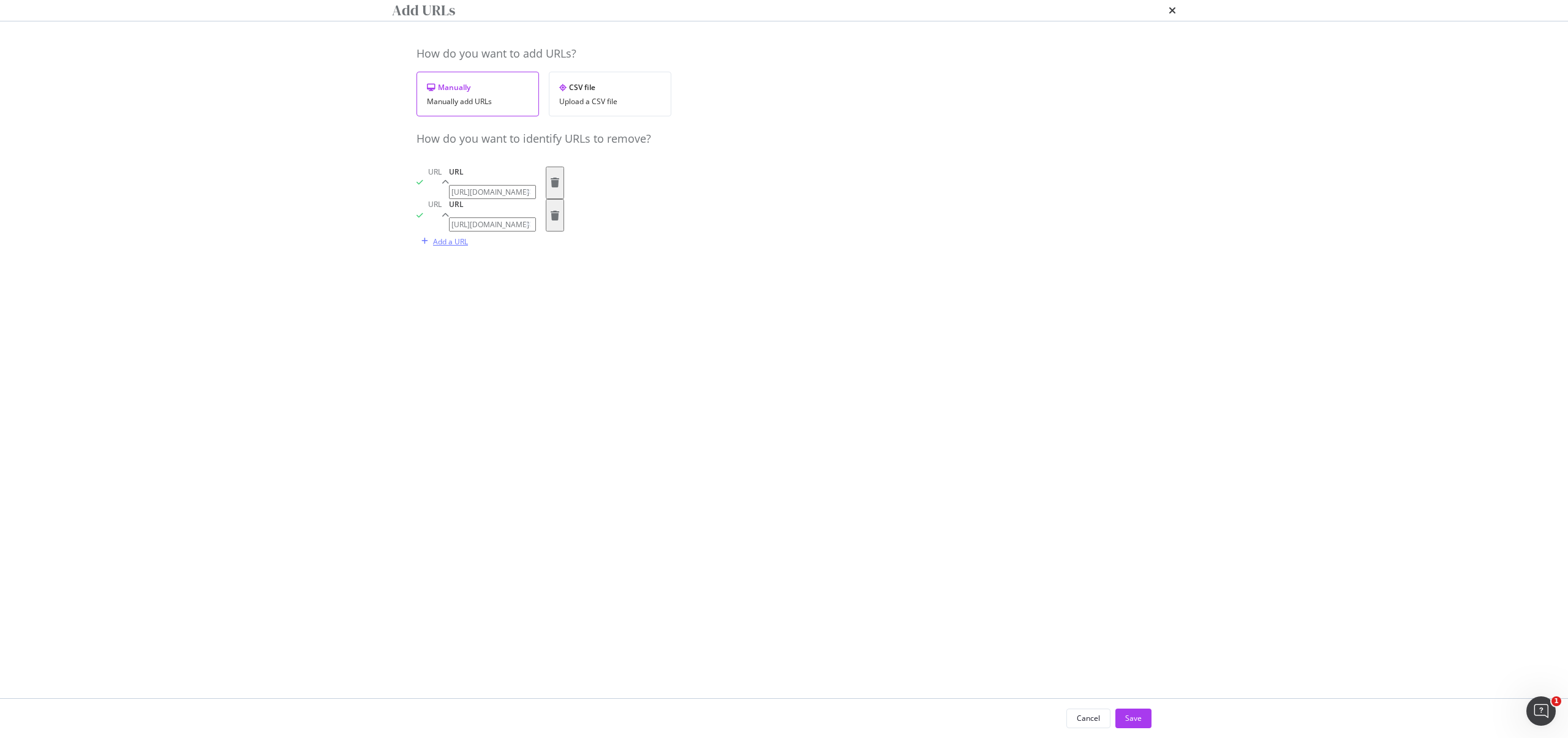
click at [444, 247] on div "Add a URL" at bounding box center [451, 242] width 35 height 11
click at [463, 275] on div "URL You must provide a value" at bounding box center [493, 253] width 87 height 43
click at [463, 264] on input "modal" at bounding box center [493, 257] width 87 height 14
paste input "https://www.starhub.com/personal/store/homehub/browse/products/new_-ont-with-wi…"
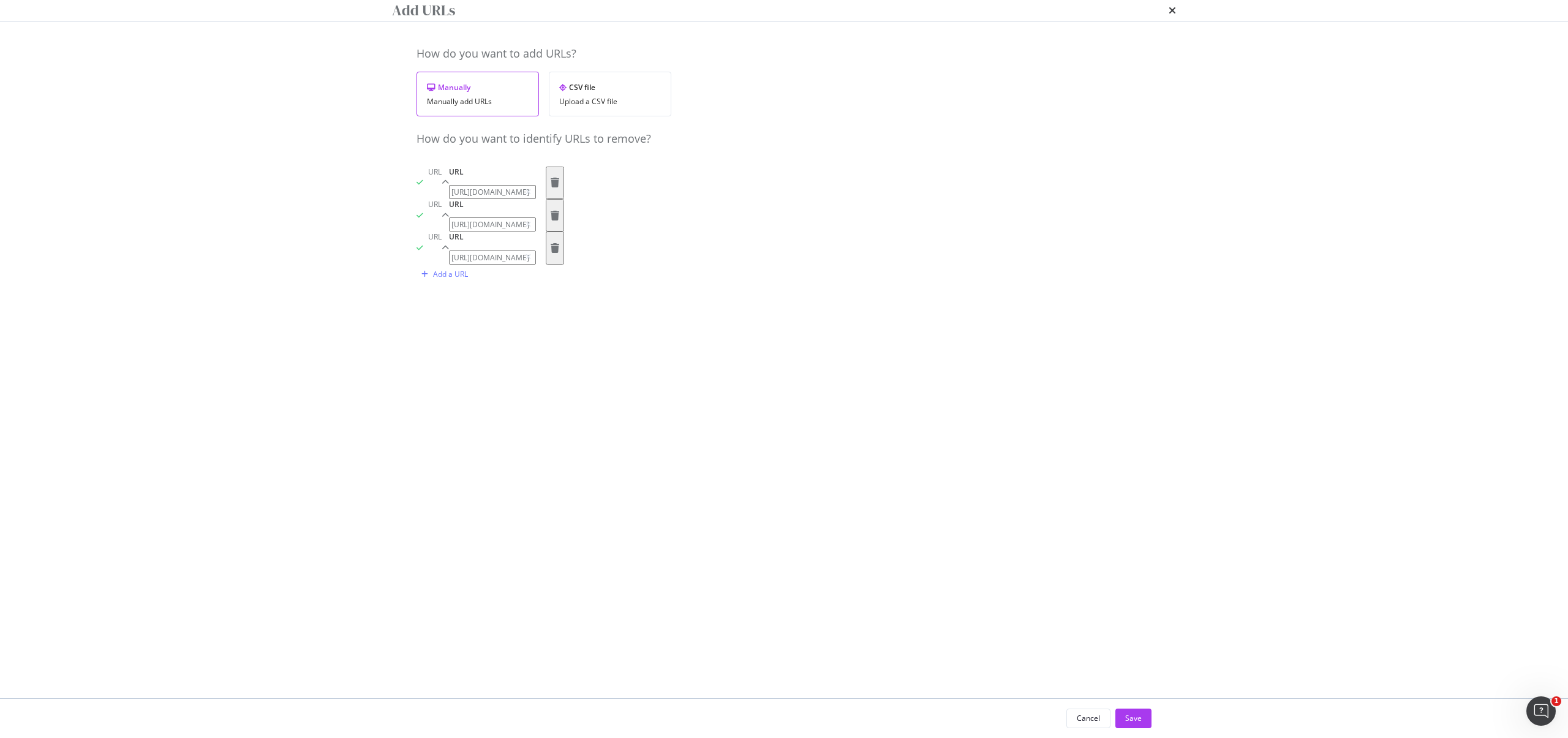
type input "https://www.starhub.com/personal/store/homehub/browse/products/new_-ont-with-wi…"
click at [872, 308] on div "How do you want to add URLs? Manually Manually add URLs CSV file Upload a CSV f…" at bounding box center [784, 177] width 735 height 262
click at [450, 284] on div "Add a URL" at bounding box center [442, 274] width 51 height 19
click at [483, 297] on input "modal" at bounding box center [493, 290] width 87 height 14
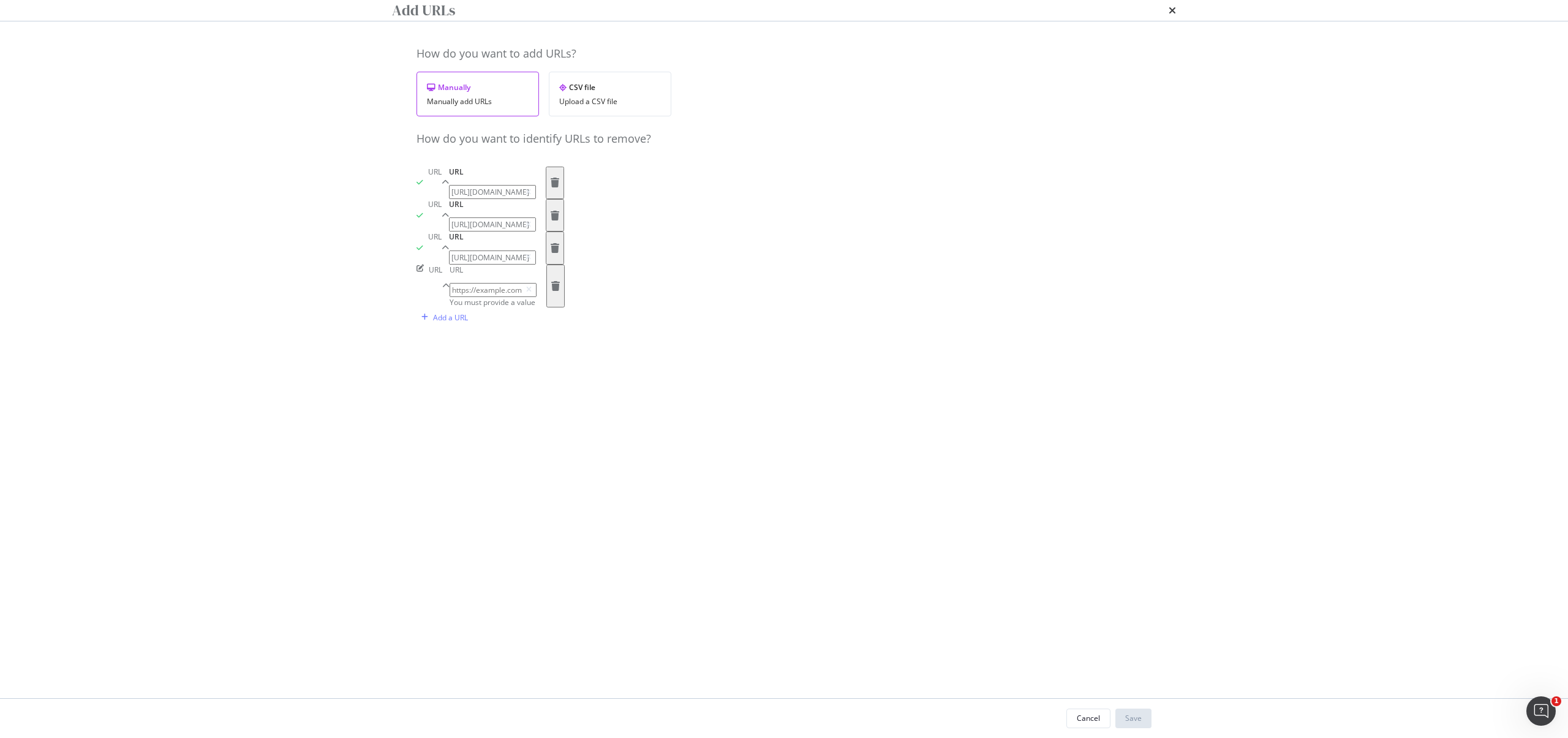
paste input "https://www.starhub.com/personal/store/homehub/browse/products/new_-ont-with-wi…"
type input "https://www.starhub.com/personal/store/homehub/browse/products/new_-ont-with-wi…"
click at [841, 341] on div "How do you want to add URLs? Manually Manually add URLs CSV file Upload a CSV f…" at bounding box center [784, 194] width 735 height 295
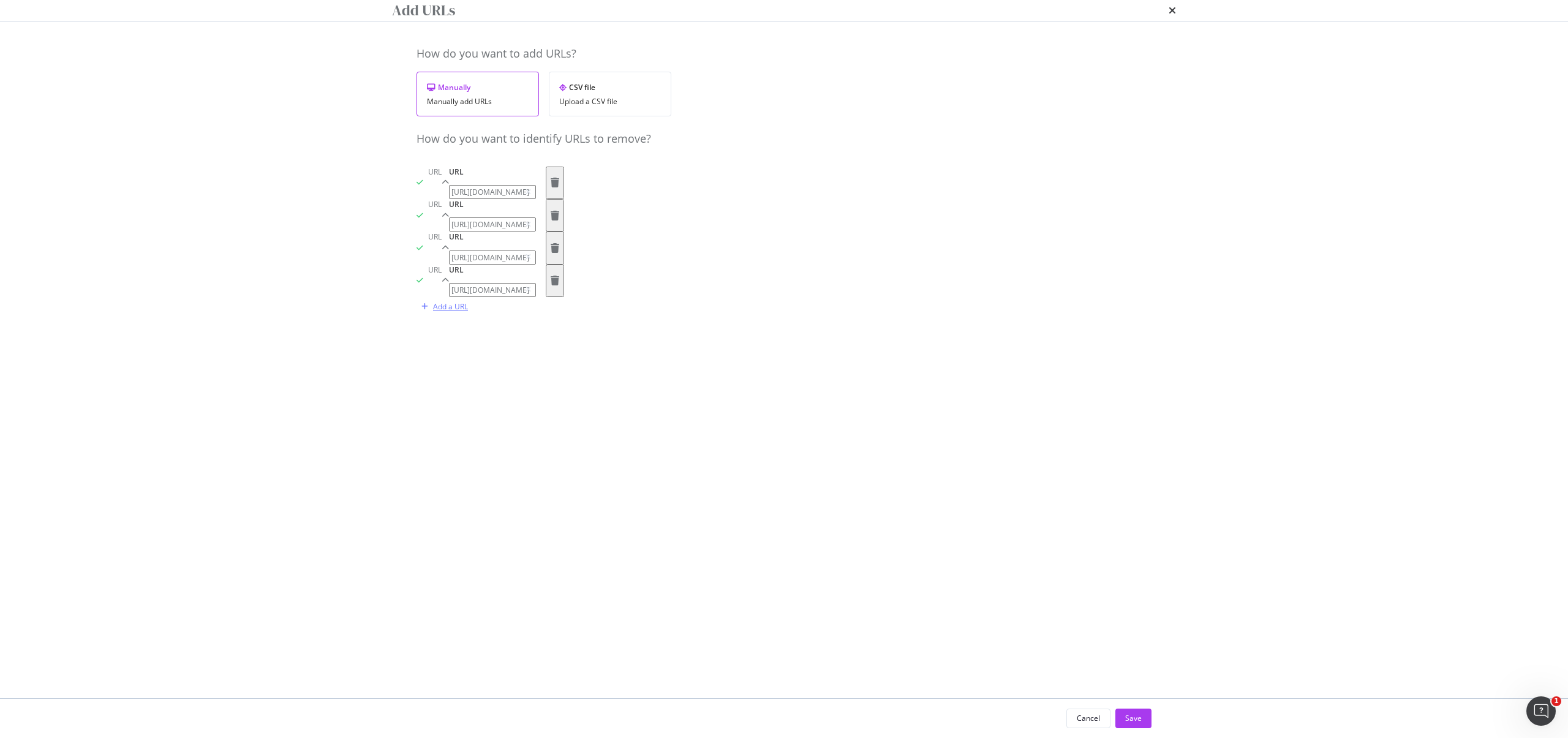
click at [450, 312] on div "Add a URL" at bounding box center [451, 307] width 35 height 11
click at [537, 330] on input "modal" at bounding box center [493, 323] width 87 height 14
paste input "https://www.starhub.com/personal/store/homehub/browse/products/wifi-7--_asian_-…"
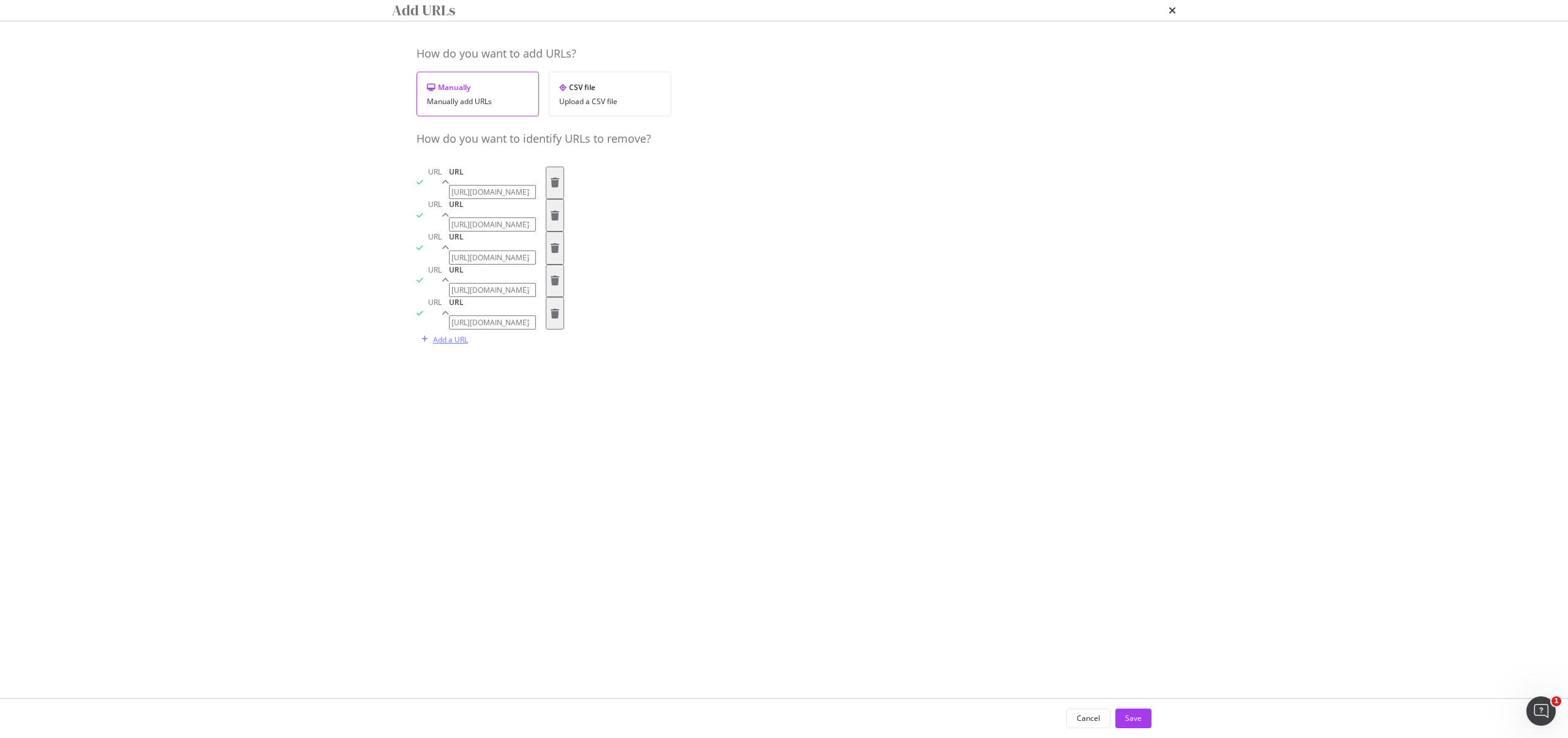
type input "https://www.starhub.com/personal/store/homehub/browse/products/wifi-7--_asian_-…"
click at [456, 345] on div "Add a URL" at bounding box center [451, 339] width 35 height 11
drag, startPoint x: 541, startPoint y: 619, endPoint x: 530, endPoint y: 633, distance: 17.8
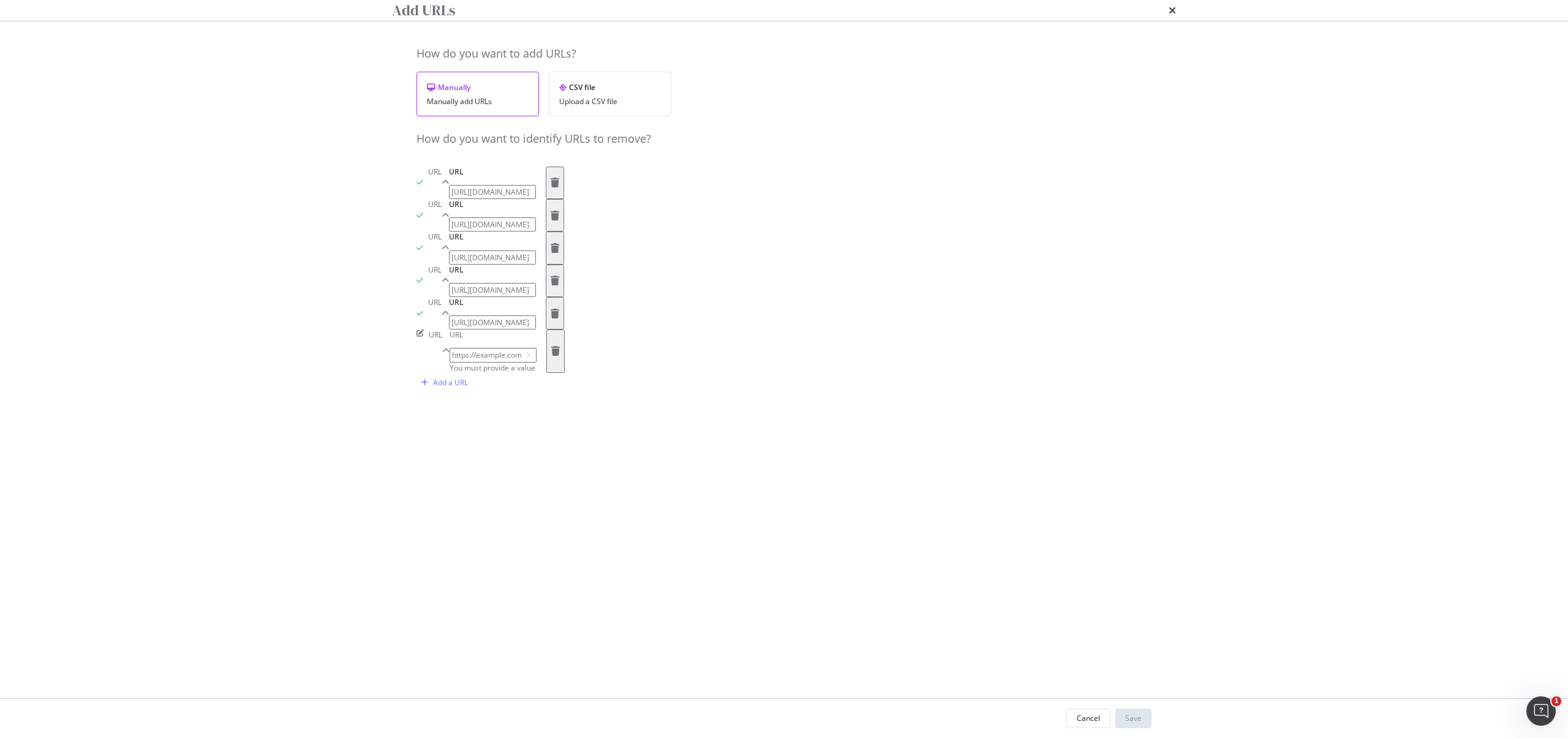
click at [537, 362] on input "modal" at bounding box center [493, 355] width 87 height 14
paste input "https://www.starhub.com/personal/store/homehub/browse/products/wifi-7--_filipin…"
type input "https://www.starhub.com/personal/store/homehub/browse/products/wifi-7--_filipin…"
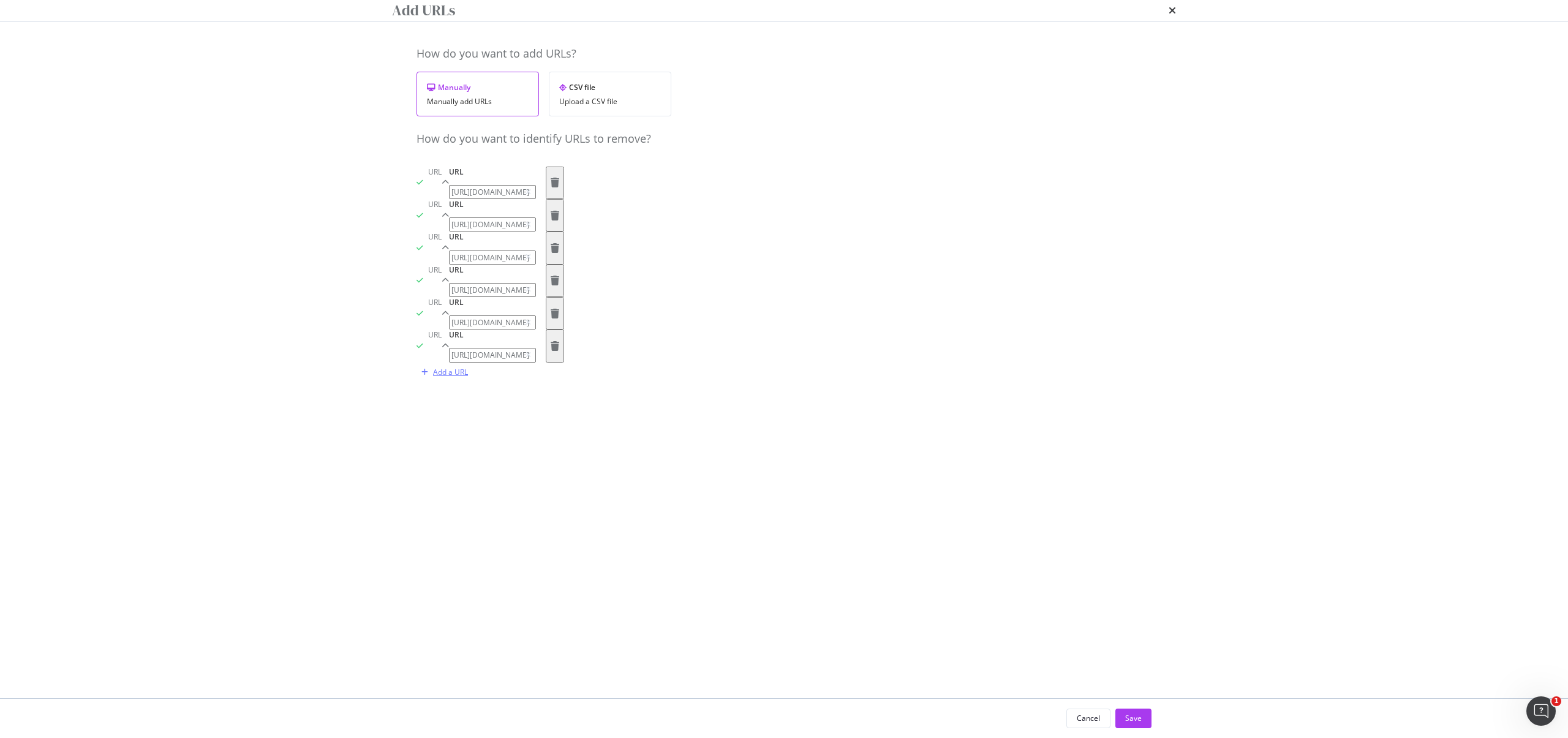
click at [464, 377] on div "Add a URL" at bounding box center [451, 372] width 35 height 11
click at [506, 395] on input "modal" at bounding box center [493, 388] width 87 height 14
paste input "https://www.starhub.com/personal/store/homehub/browse/products/wifi-7--_indian_…"
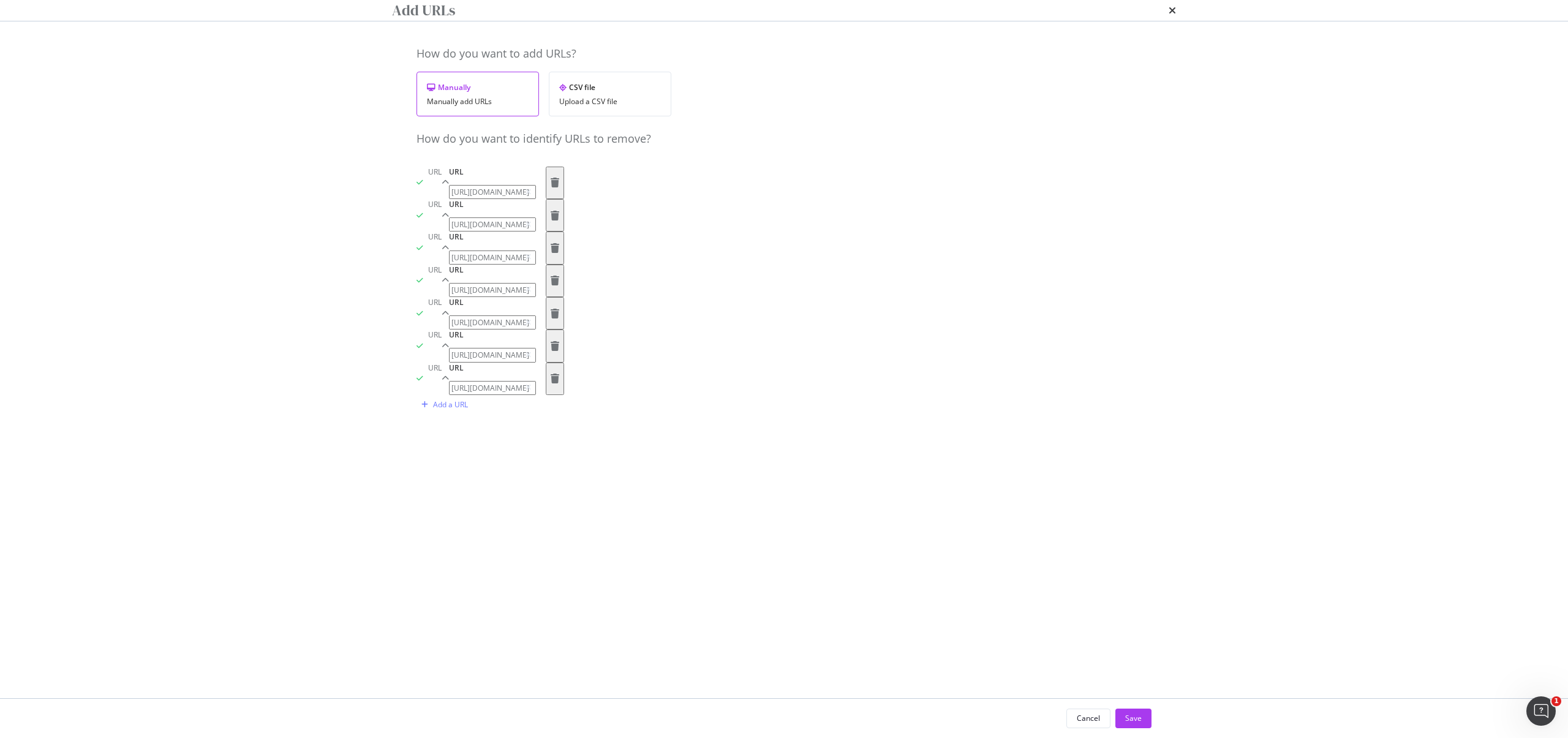
type input "https://www.starhub.com/personal/store/homehub/browse/products/wifi-7--_indian_…"
click at [459, 410] on div "Add a URL" at bounding box center [451, 405] width 35 height 11
drag, startPoint x: 505, startPoint y: 616, endPoint x: 545, endPoint y: 621, distance: 40.3
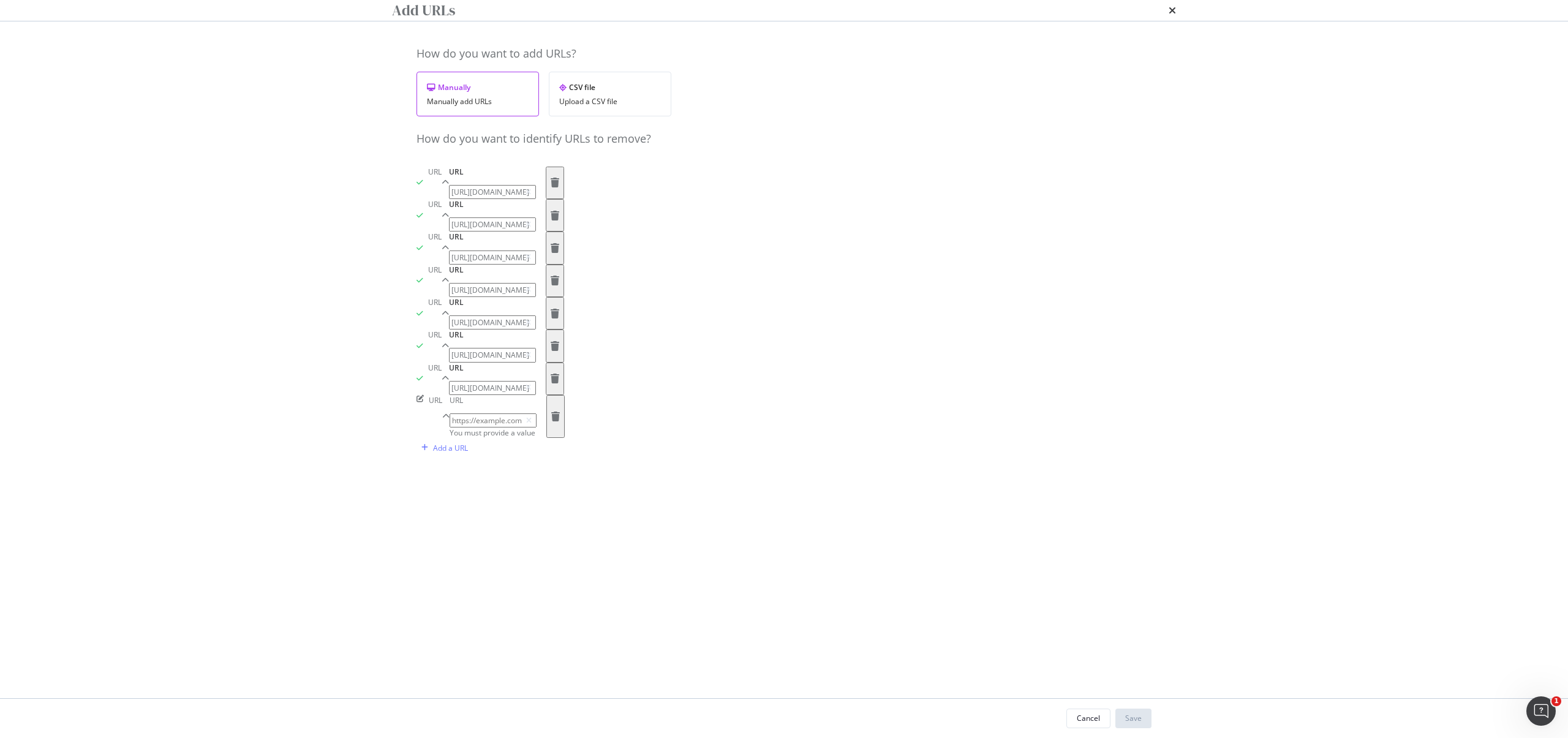
click at [506, 428] on input "modal" at bounding box center [493, 421] width 87 height 14
paste input "https://www.starhub.com/personal/store/homehub/browse/products/wifi-7--_malay_-…"
type input "https://www.starhub.com/personal/store/homehub/browse/products/wifi-7--_malay_-…"
click at [897, 472] on div "How do you want to add URLs? Manually Manually add URLs CSV file Upload a CSV f…" at bounding box center [784, 259] width 735 height 426
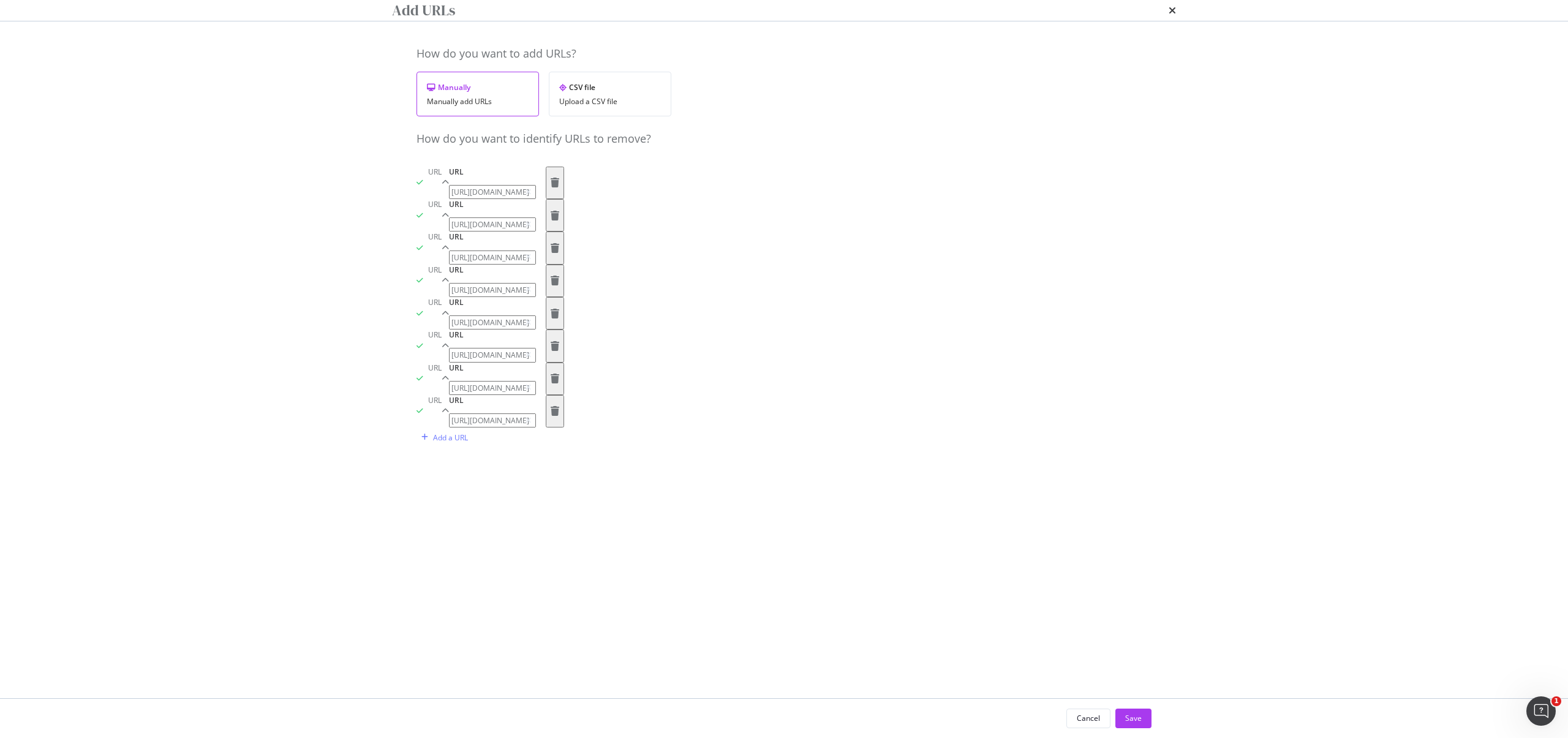
scroll to position [0, 0]
click at [1138, 714] on div "Save" at bounding box center [1133, 719] width 17 height 11
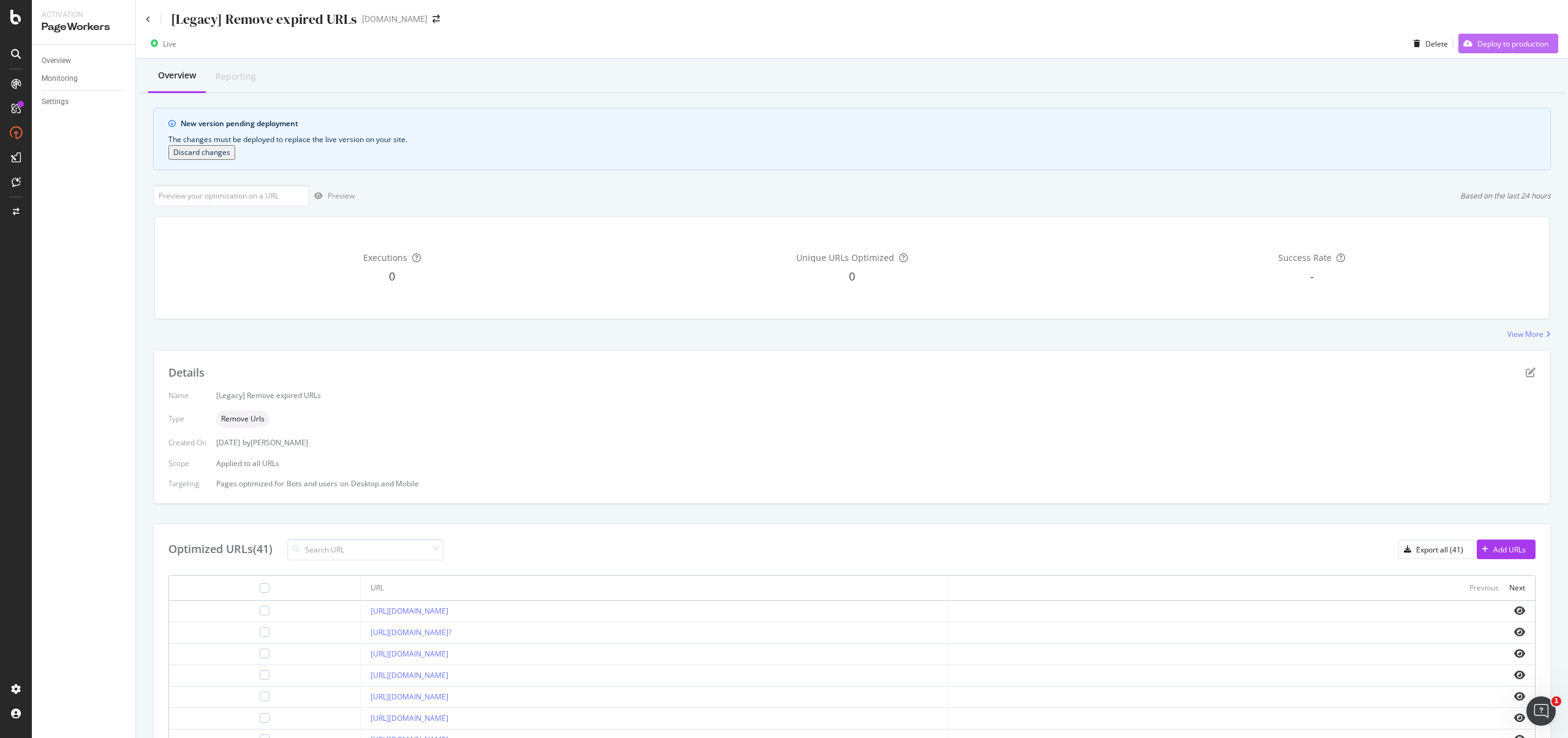
click at [1496, 39] on div "Deploy to production" at bounding box center [1513, 44] width 71 height 11
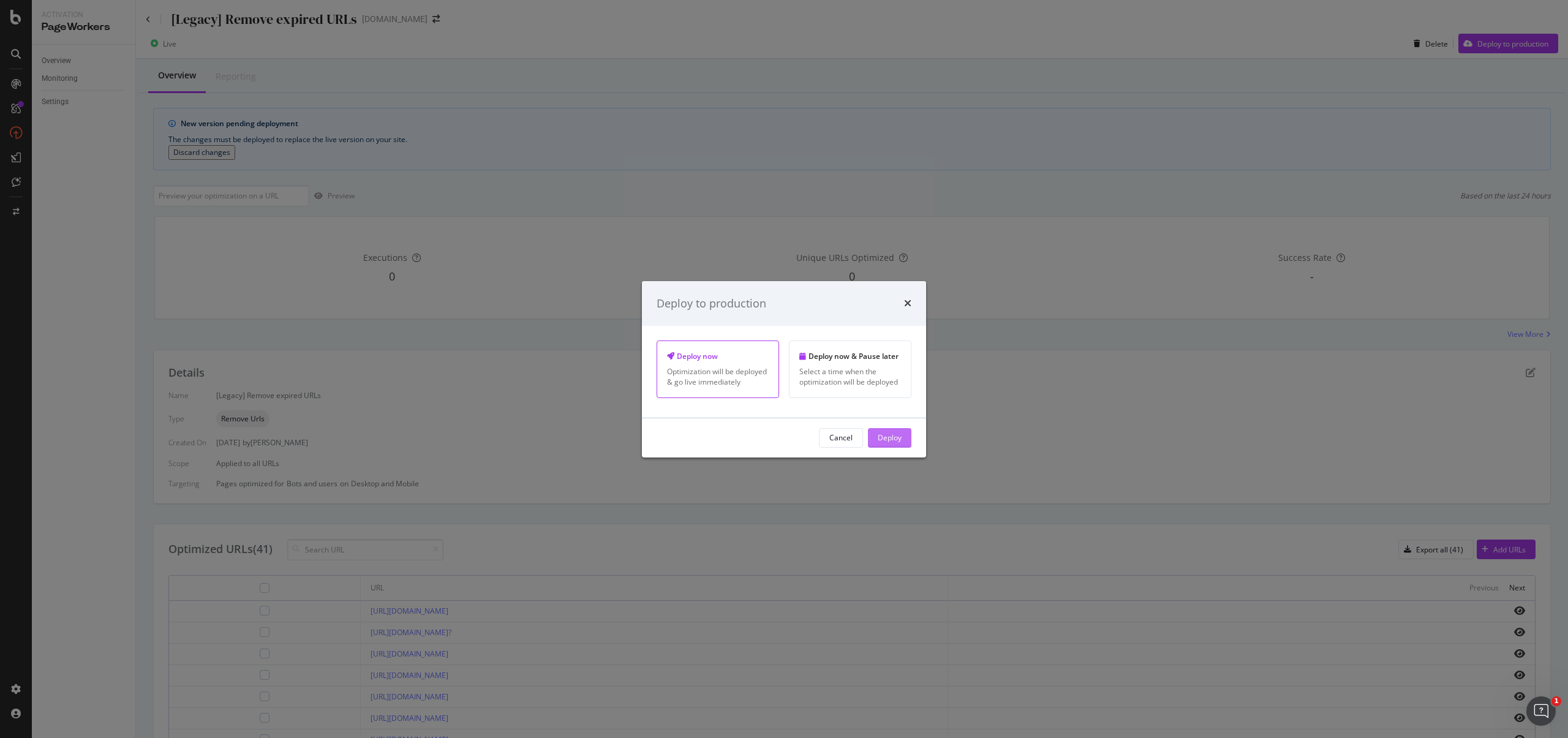
click at [887, 439] on div "Deploy" at bounding box center [889, 437] width 24 height 11
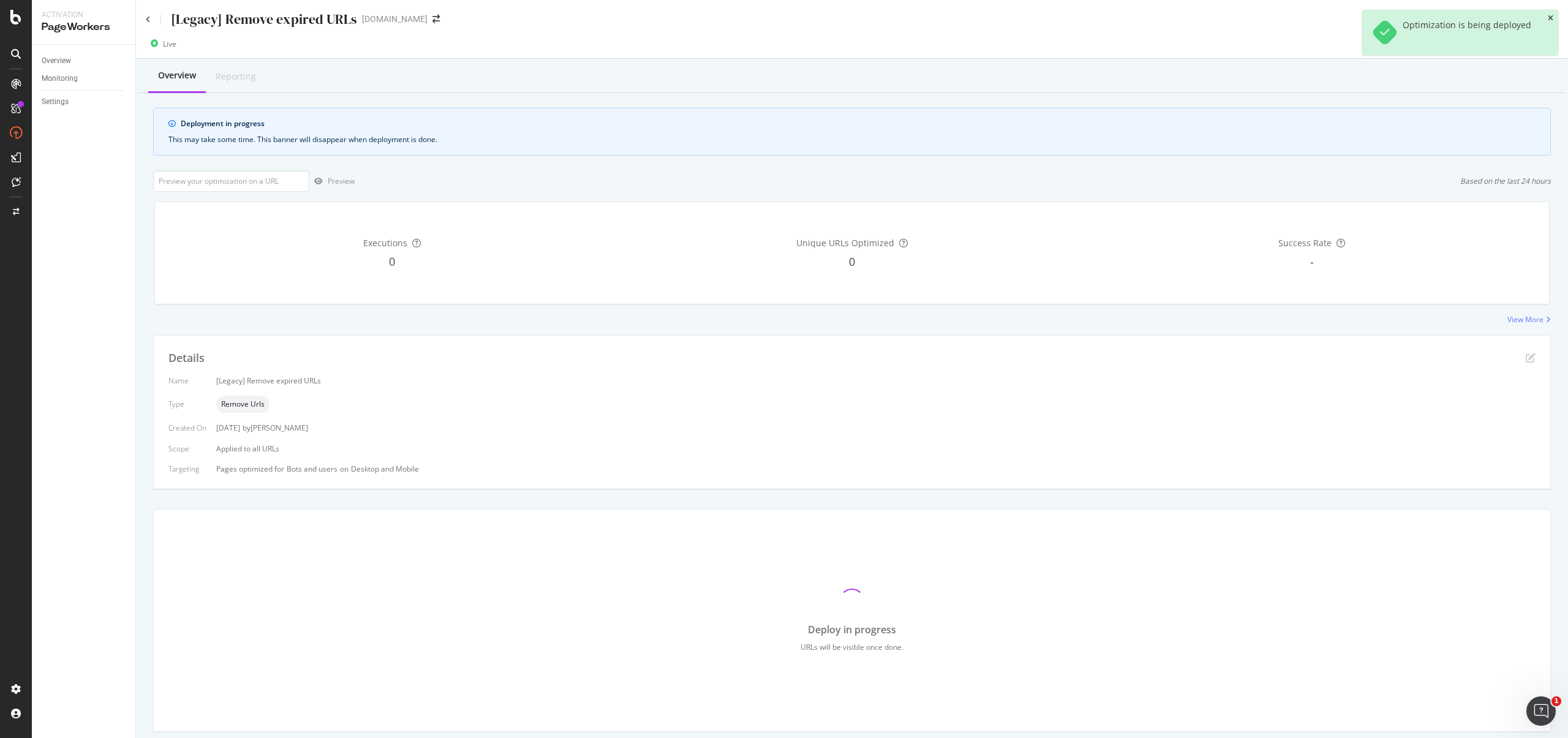
click at [1552, 17] on icon "close toast" at bounding box center [1550, 19] width 5 height 7
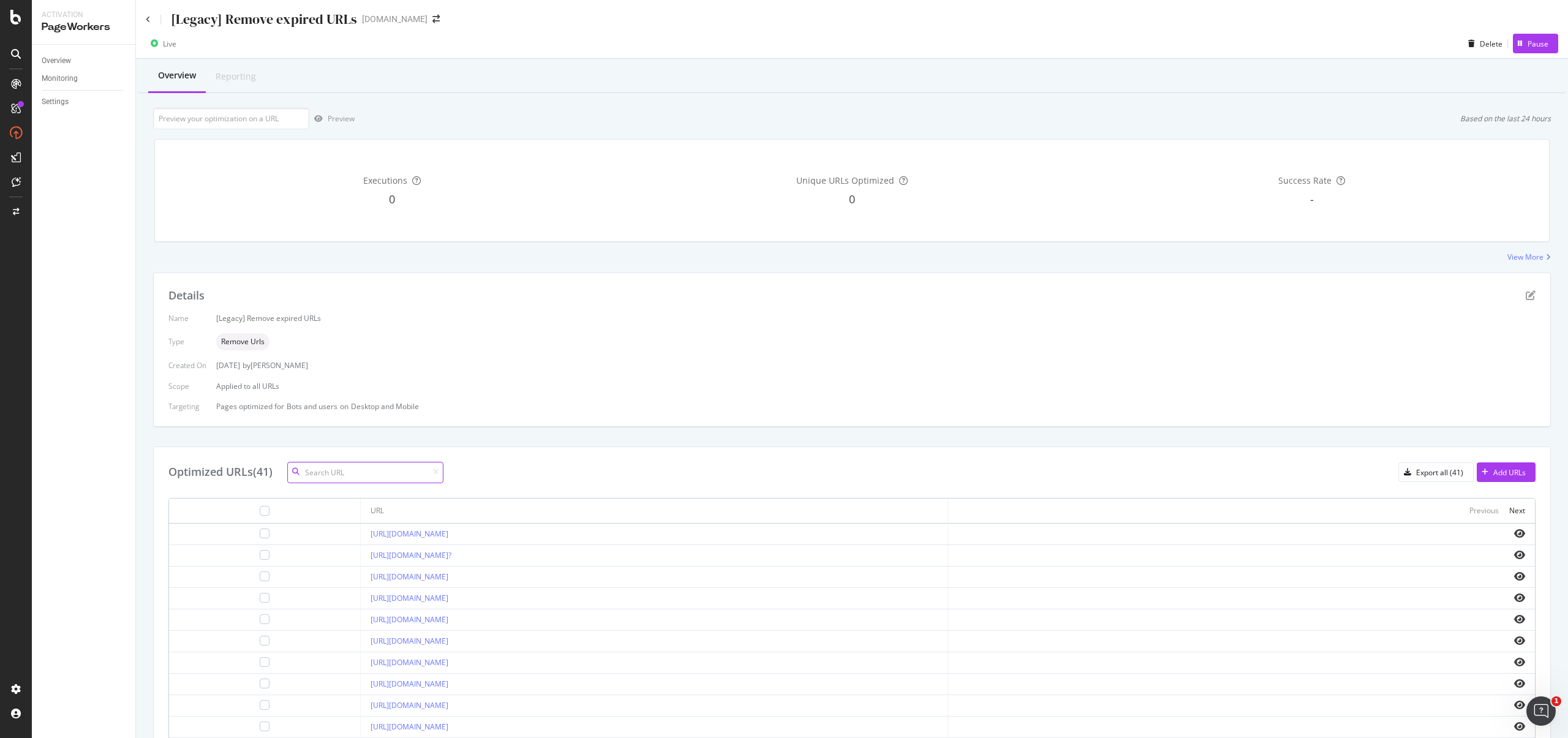
scroll to position [166, 0]
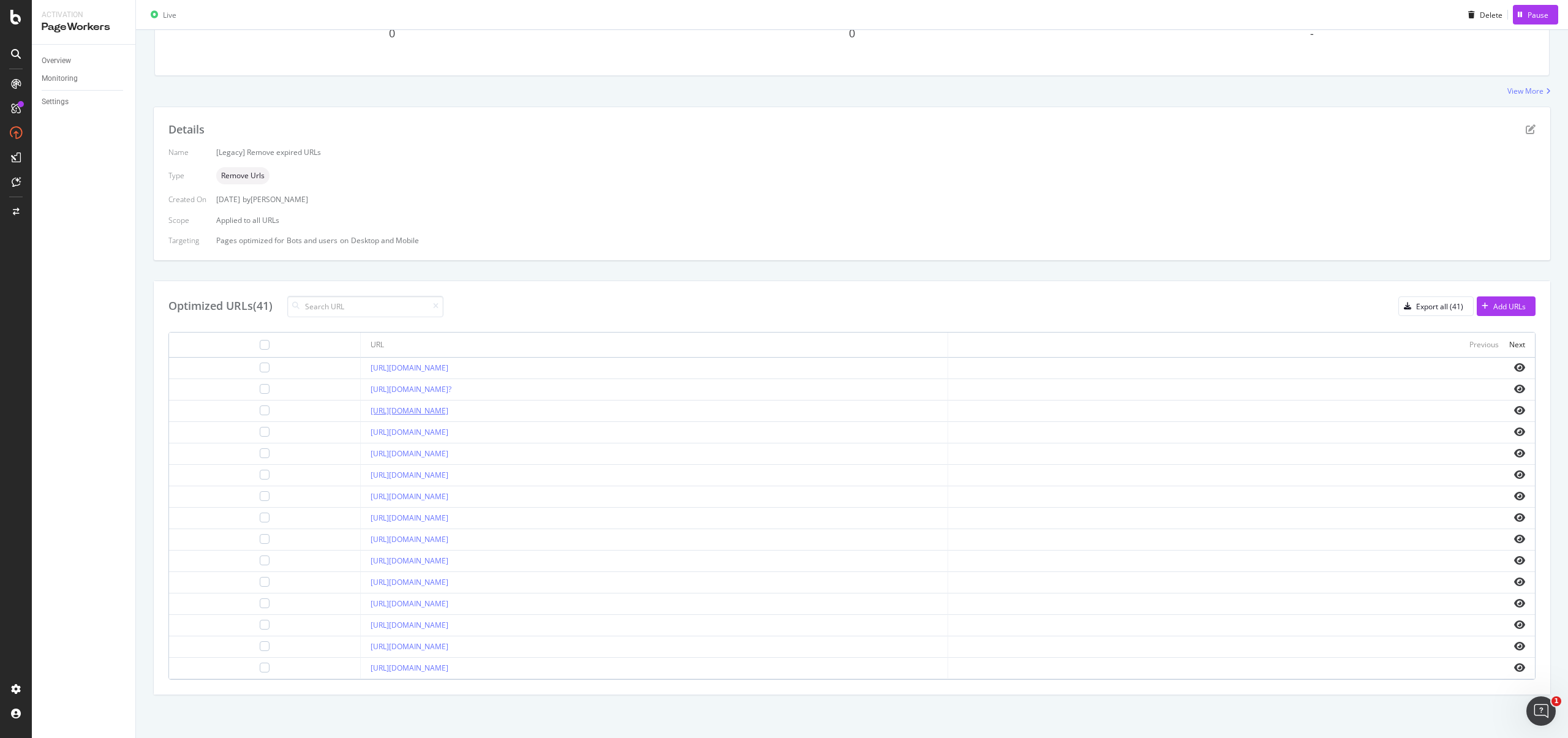
click at [448, 408] on link "[URL][DOMAIN_NAME]" at bounding box center [409, 411] width 78 height 11
click at [1433, 310] on div "Export all (41)" at bounding box center [1439, 307] width 47 height 11
click at [397, 283] on div "Optimized URLs (41) Export all (41) Add URLs URL Previous Next https://www.star…" at bounding box center [852, 488] width 1397 height 414
click at [400, 300] on input at bounding box center [365, 307] width 156 height 21
click at [400, 312] on input at bounding box center [365, 307] width 156 height 21
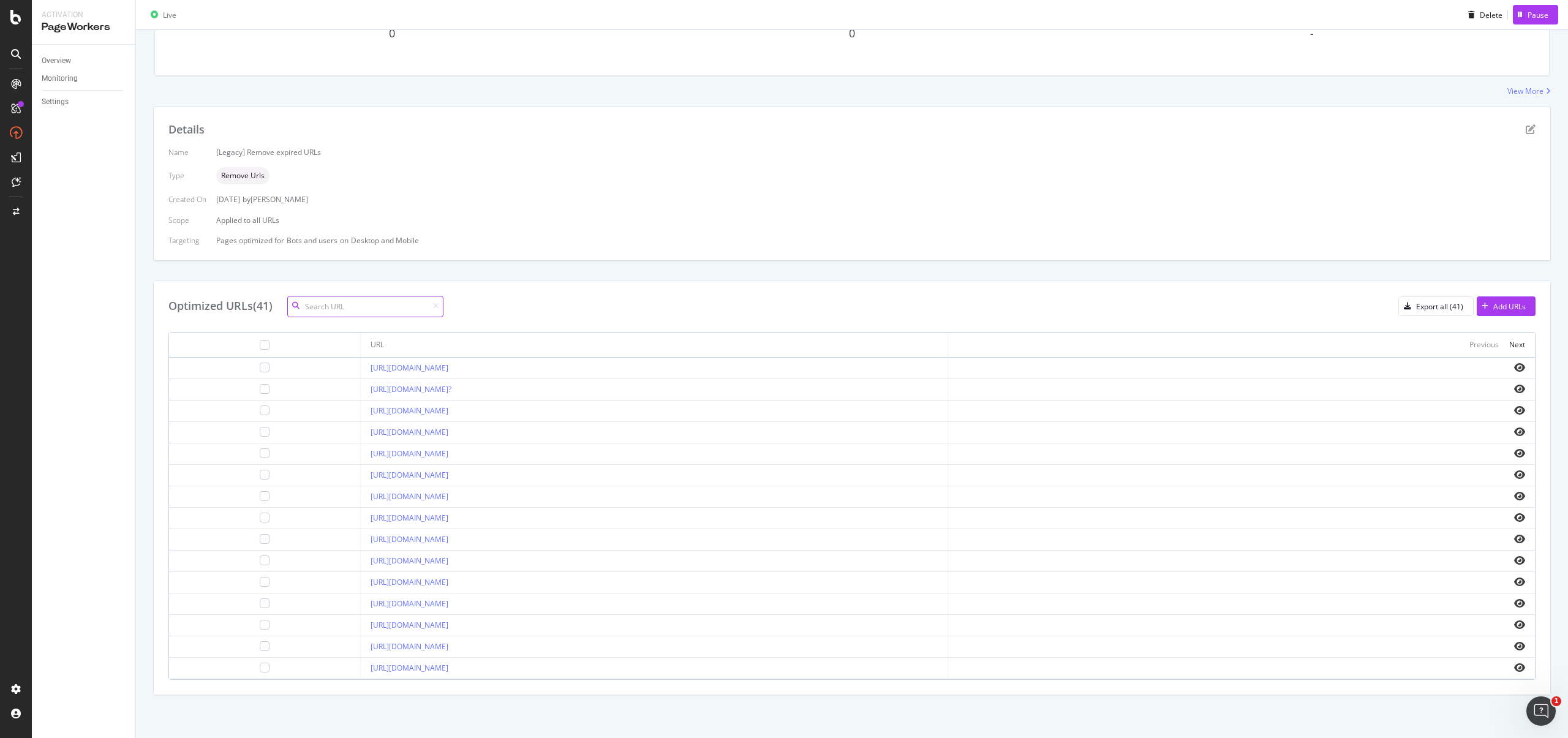
paste input "https://www.starhub.com/personal/store/homehub/browse/products/new_-ont-with-wi…"
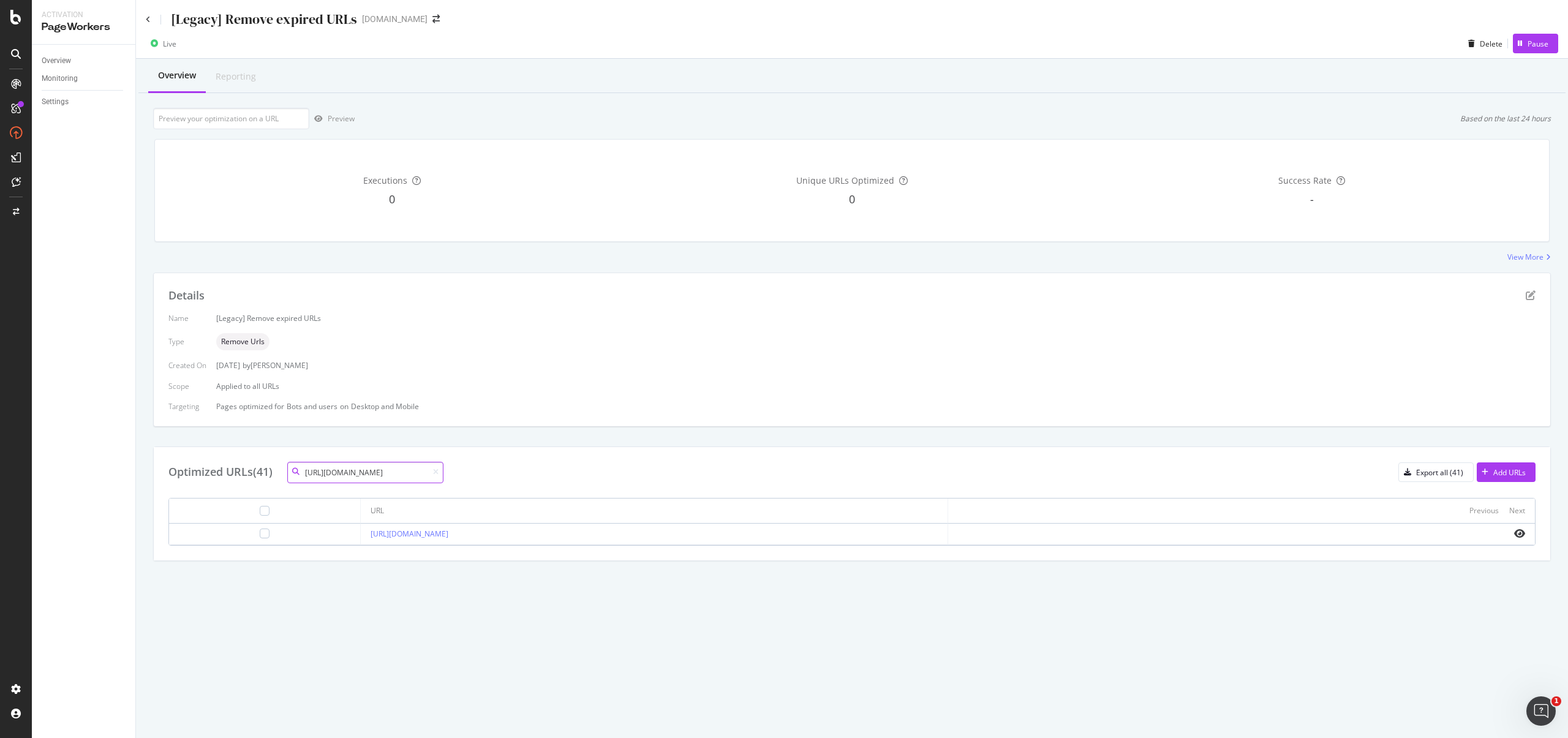
type input "https://www.starhub.com/personal/store/homehub/browse/products/new_-ont-with-wi…"
click at [226, 510] on div at bounding box center [264, 511] width 171 height 15
click at [260, 511] on div at bounding box center [264, 510] width 10 height 10
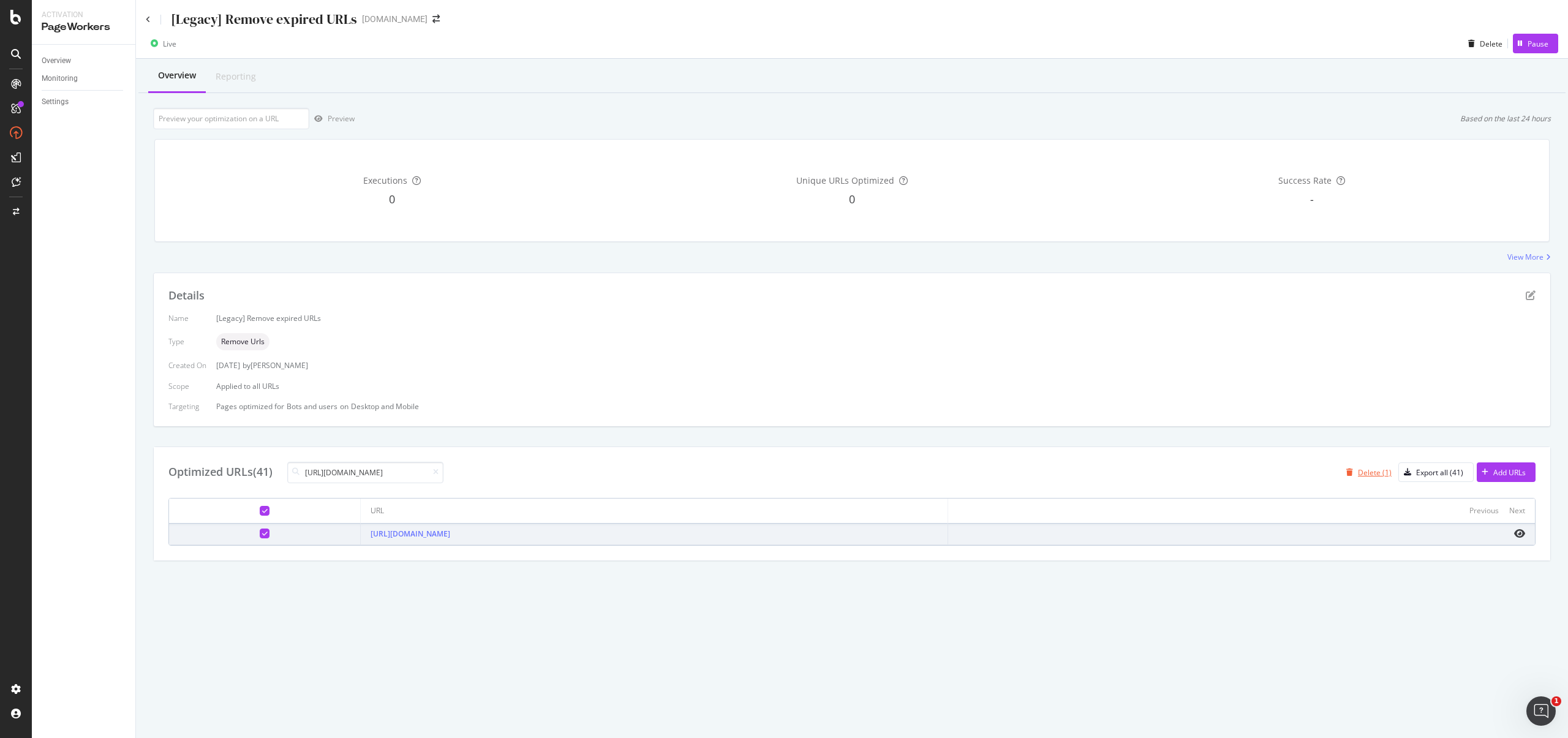
click at [1371, 476] on div "Delete (1)" at bounding box center [1375, 473] width 34 height 11
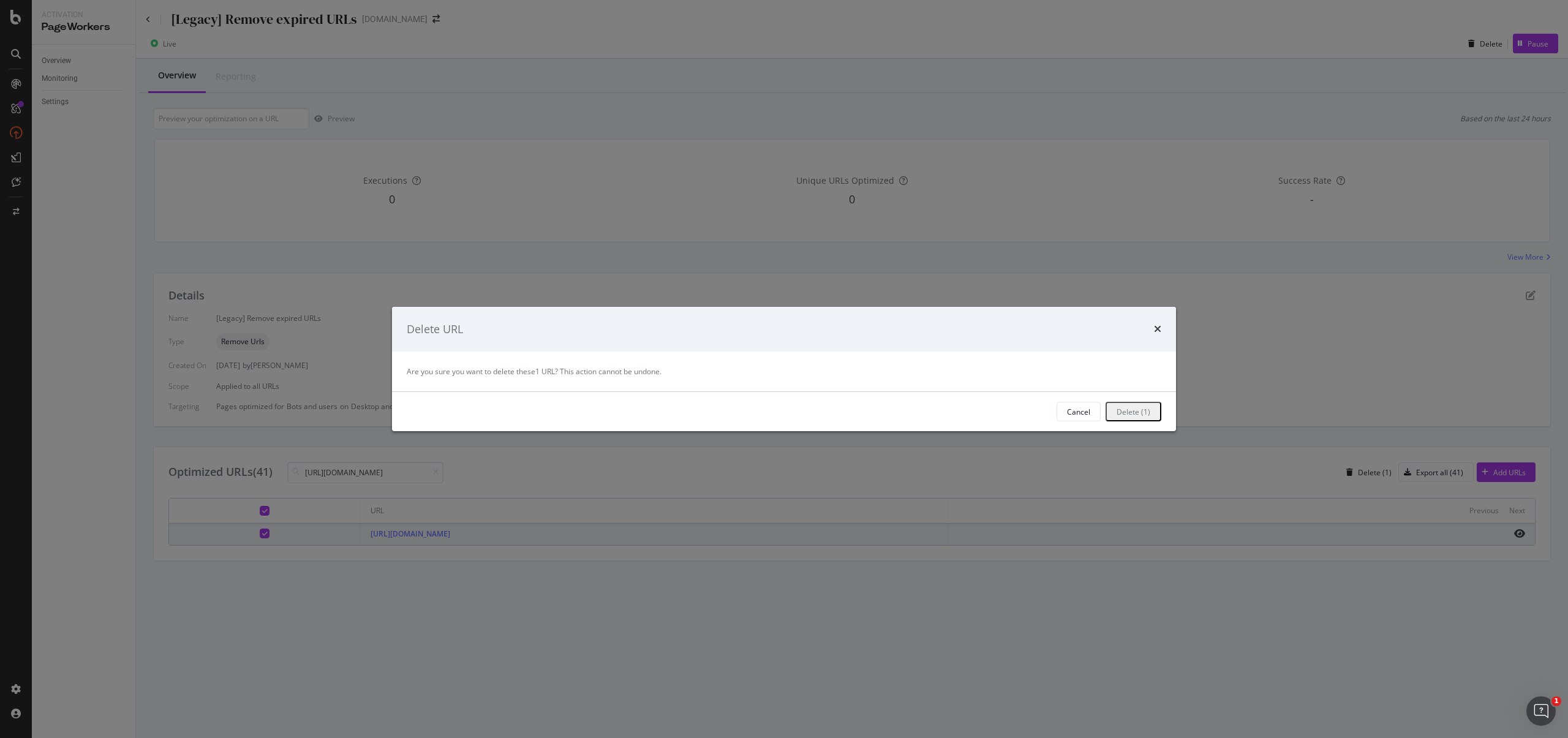
click at [1009, 422] on div "Cancel Delete (1)" at bounding box center [784, 412] width 784 height 39
click at [1117, 418] on div "Delete (1)" at bounding box center [1134, 412] width 34 height 16
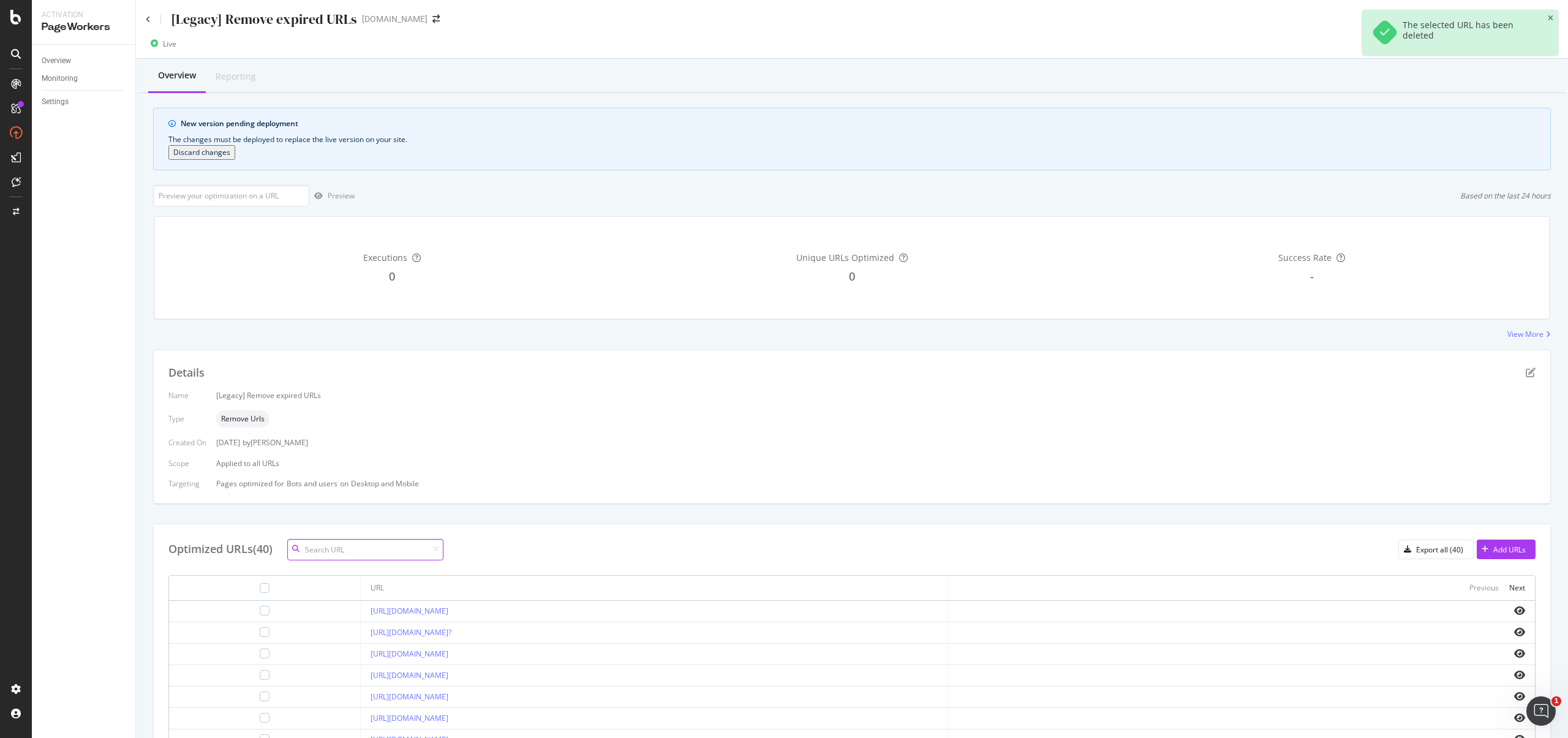
paste input "https://www.starhub.com/personal/store/homehub/browse/products/new_-ont-with-wi…"
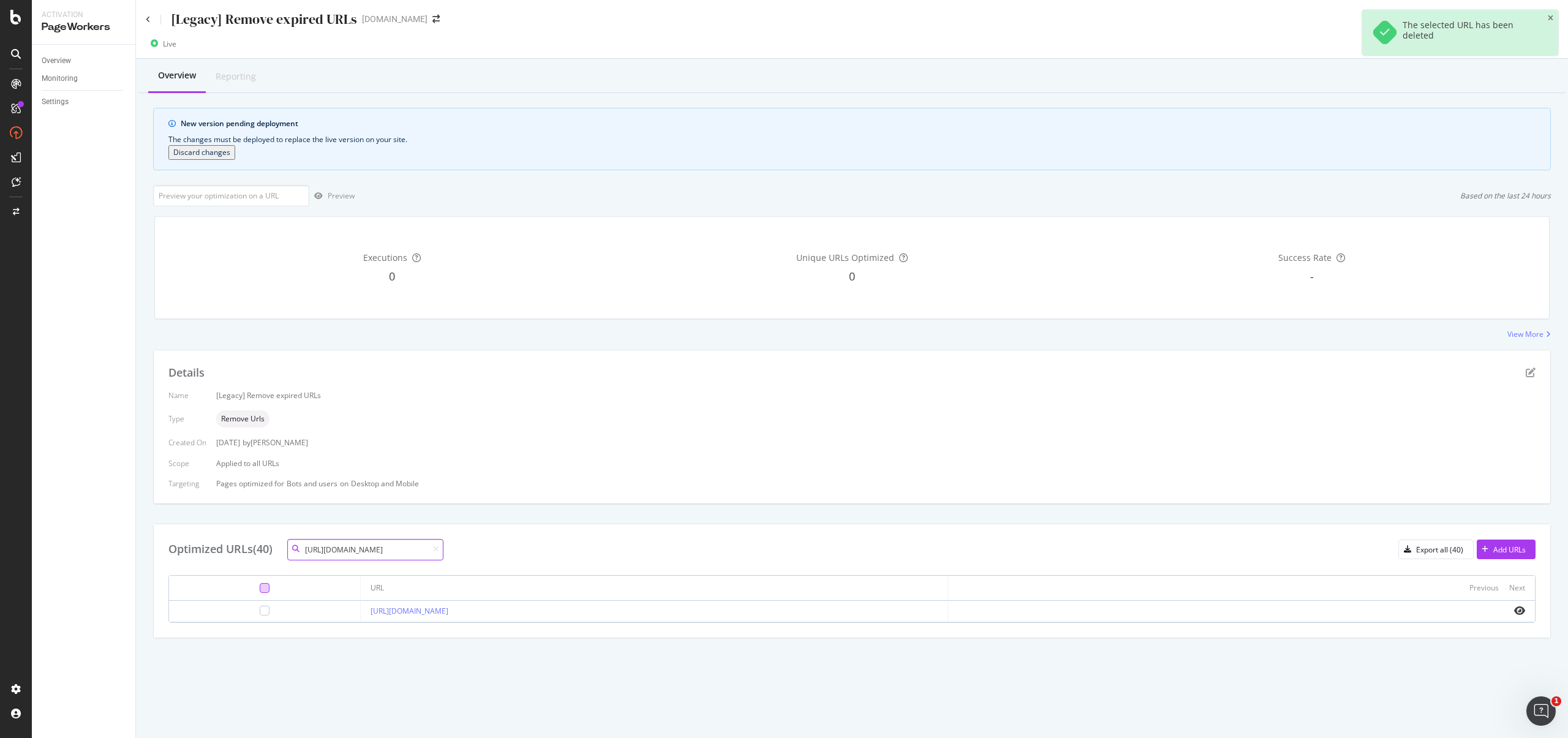
type input "https://www.starhub.com/personal/store/homehub/browse/products/new_-ont-with-wi…"
click at [260, 585] on div at bounding box center [264, 588] width 10 height 10
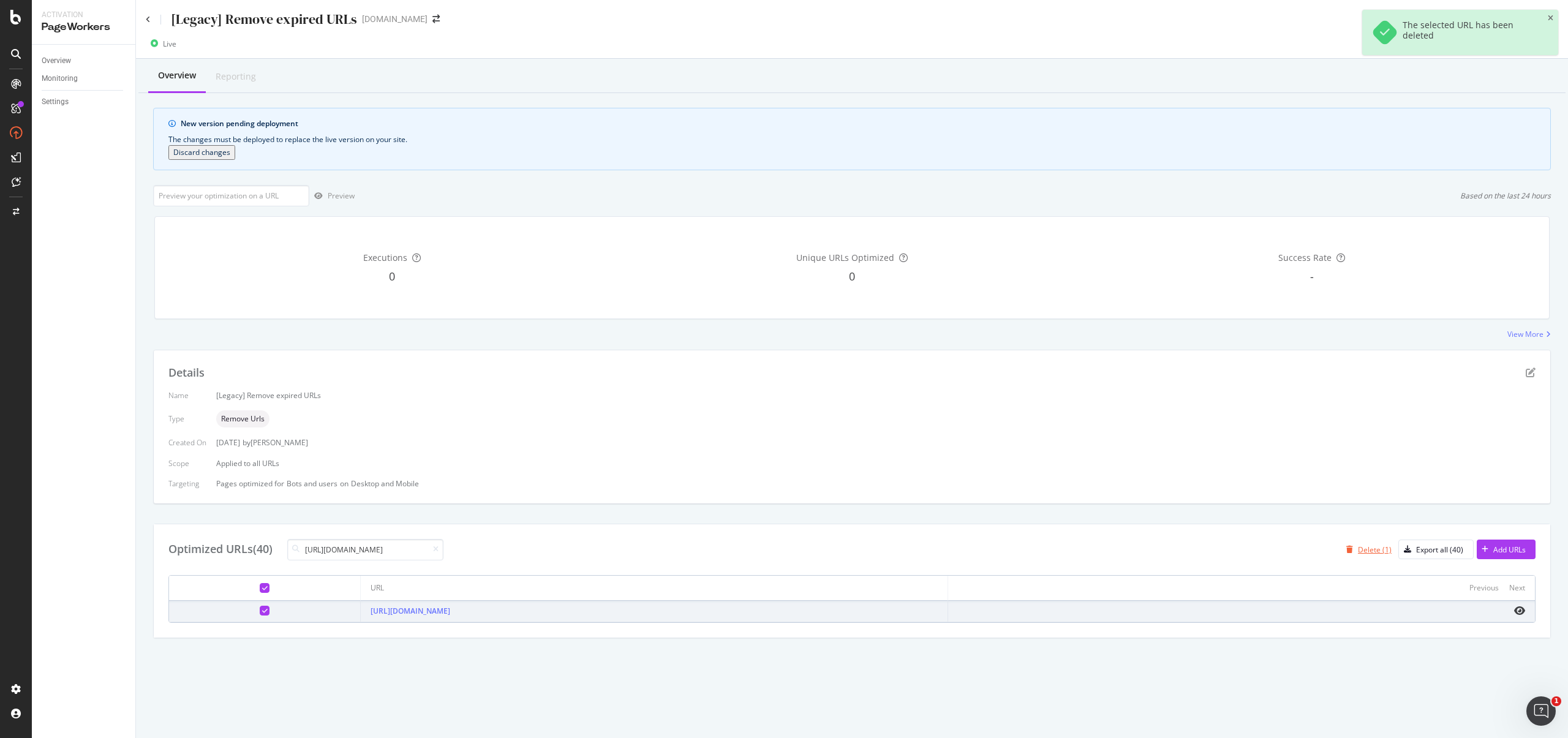
click at [1383, 550] on div "Delete (1)" at bounding box center [1375, 550] width 34 height 11
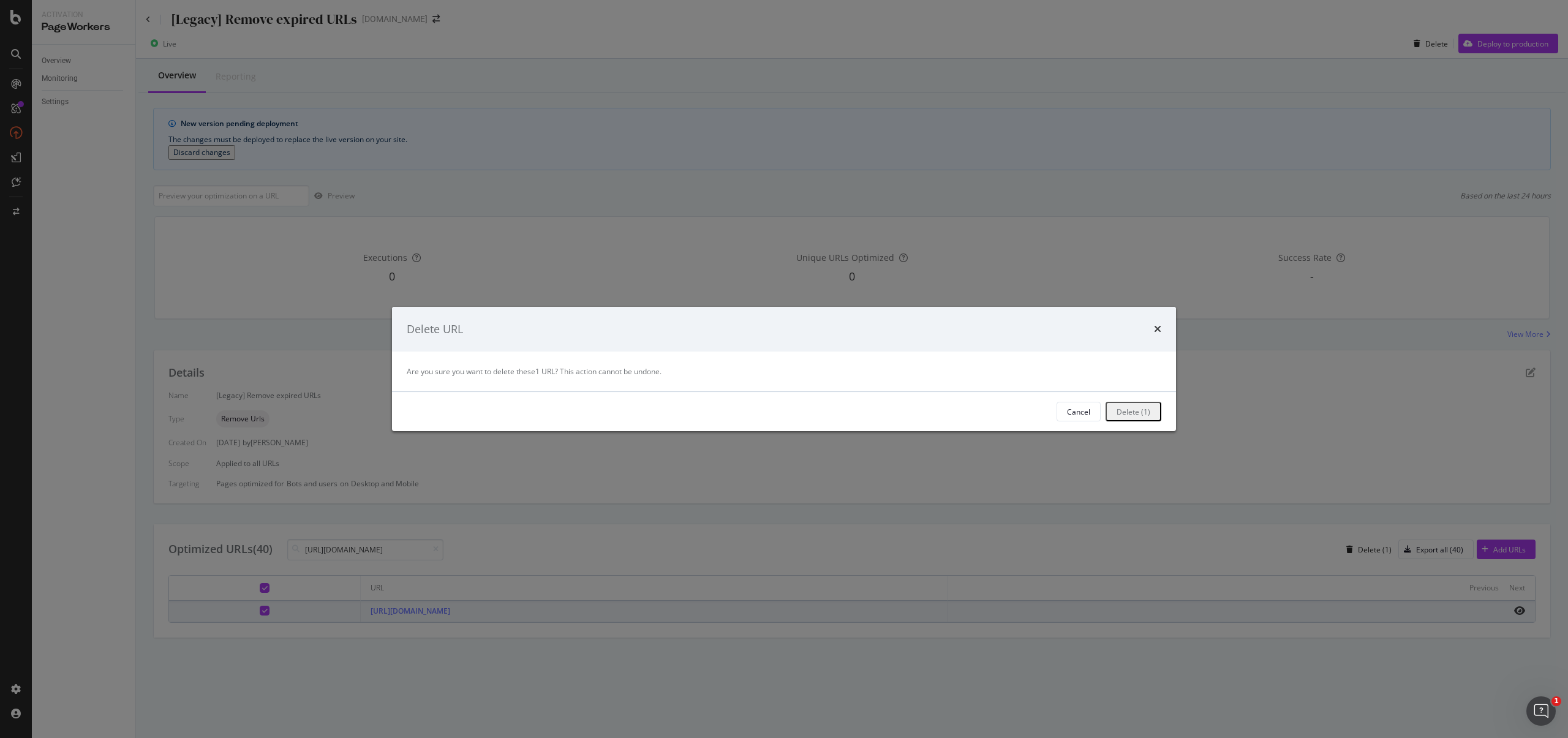
click at [1117, 411] on div "Delete (1)" at bounding box center [1134, 412] width 34 height 11
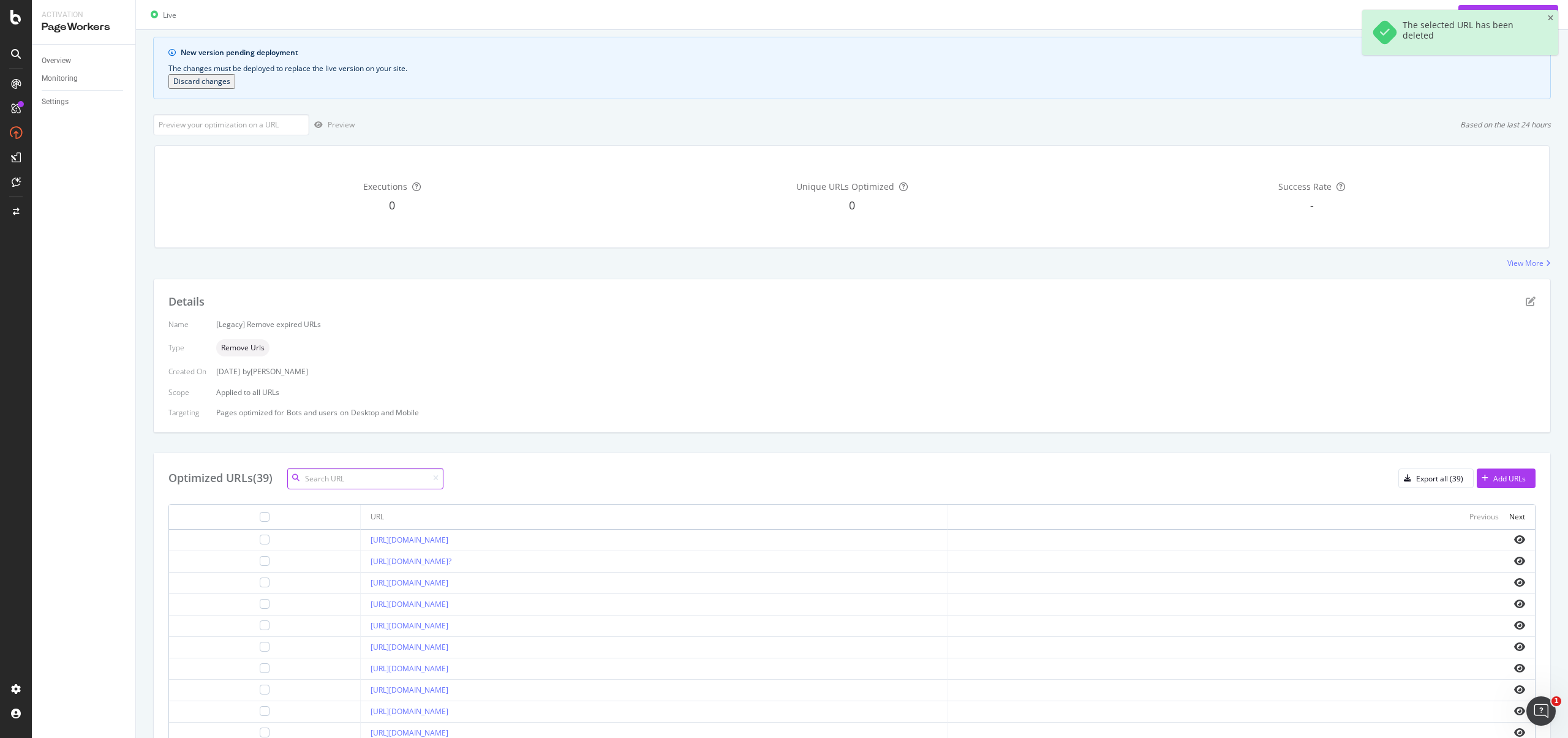
scroll to position [245, 0]
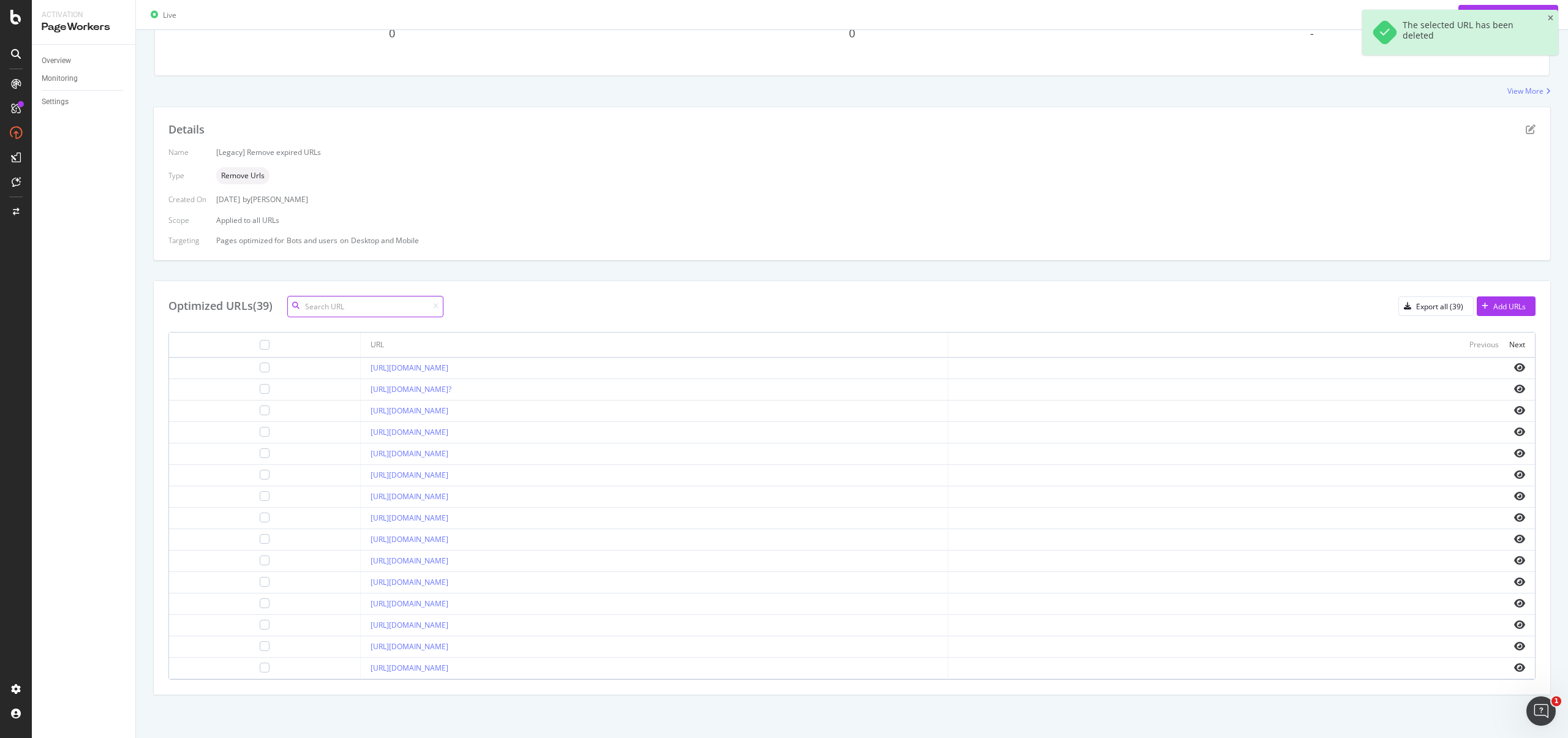
paste input "https://www.starhub.com/personal/store/homehub/browse/products/new_-ont-with-wi…"
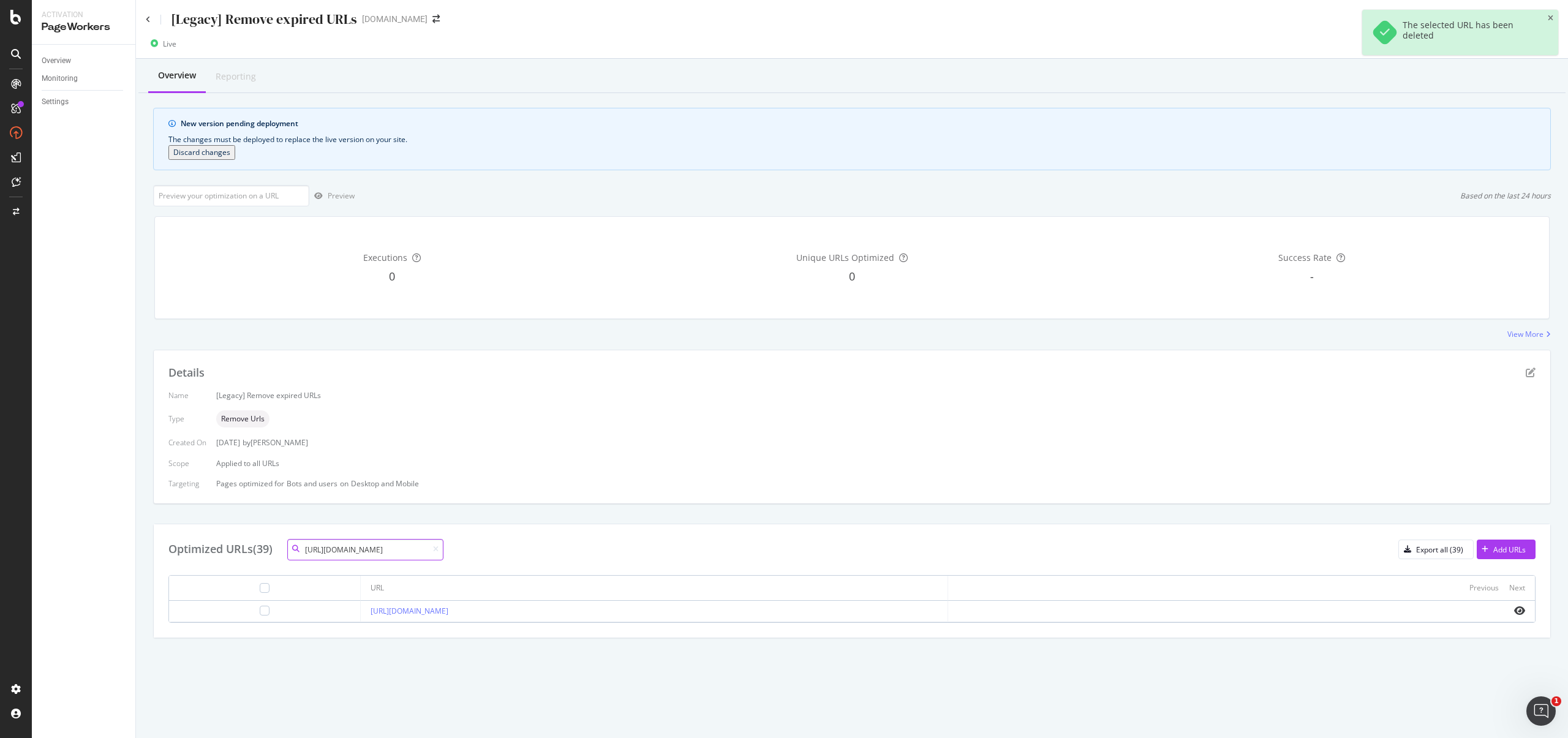
scroll to position [0, 0]
type input "https://www.starhub.com/personal/store/homehub/browse/products/new_-ont-with-wi…"
click at [260, 588] on div at bounding box center [264, 588] width 10 height 10
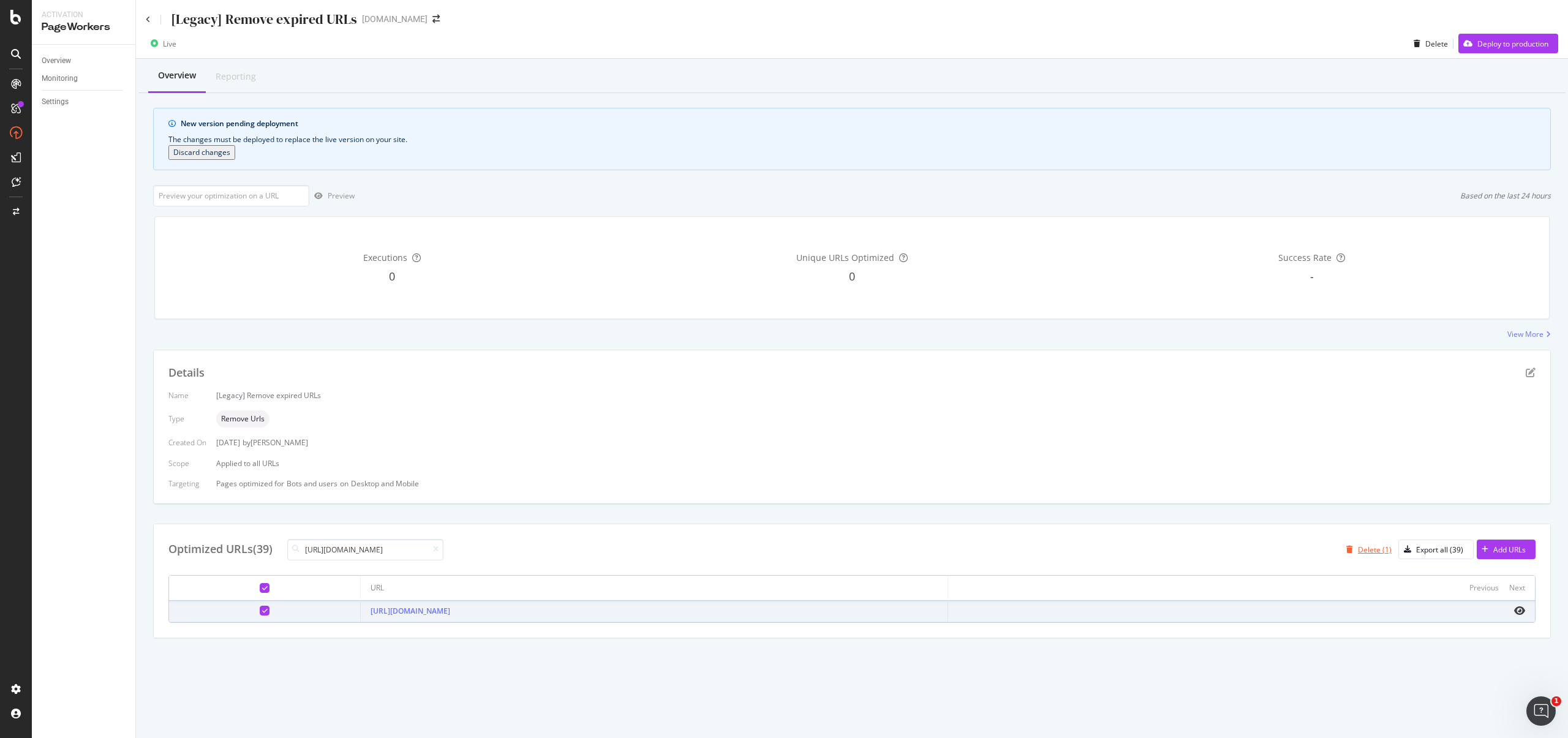
click at [1382, 555] on div "Delete (1)" at bounding box center [1375, 550] width 34 height 11
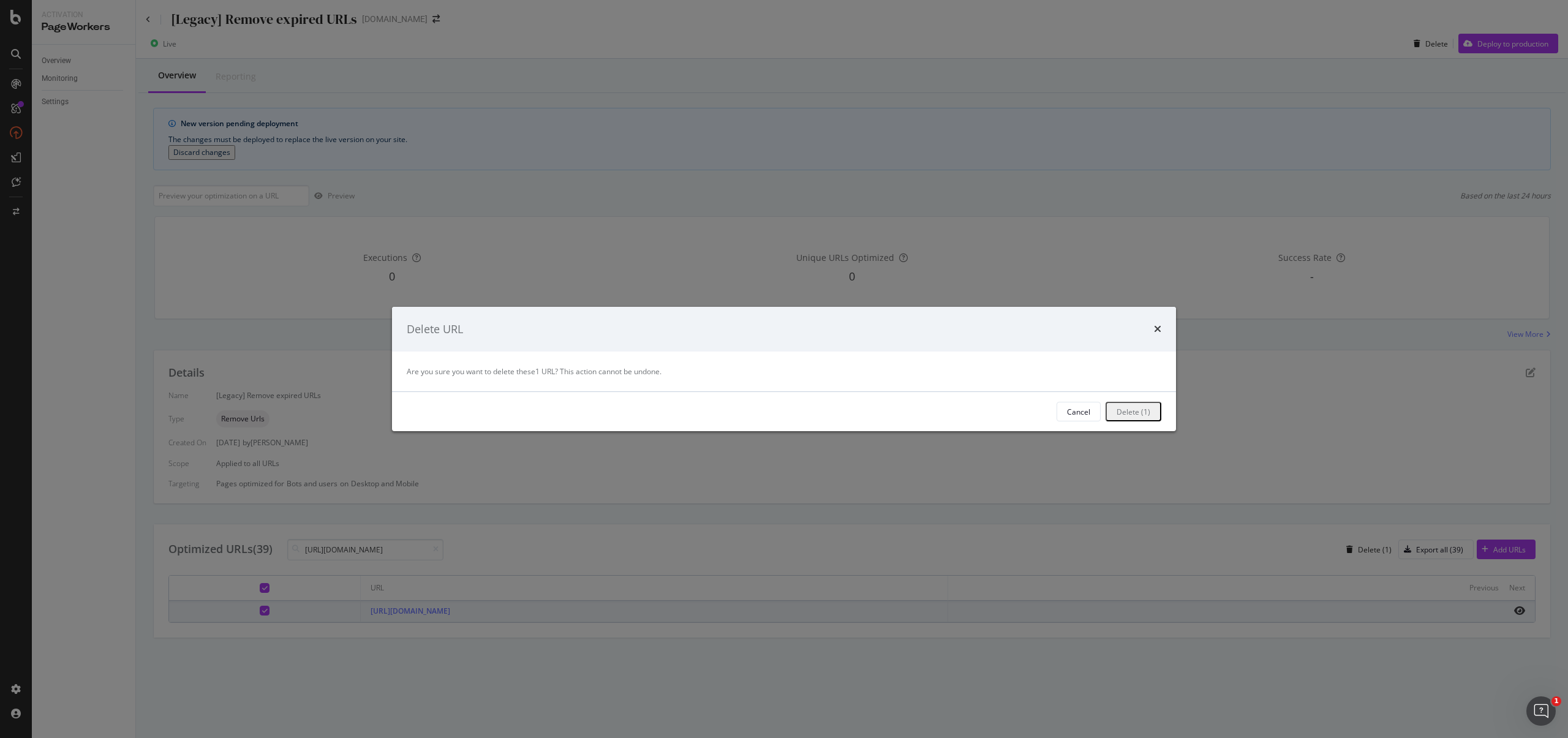
click at [1106, 410] on button "Delete (1)" at bounding box center [1133, 412] width 56 height 19
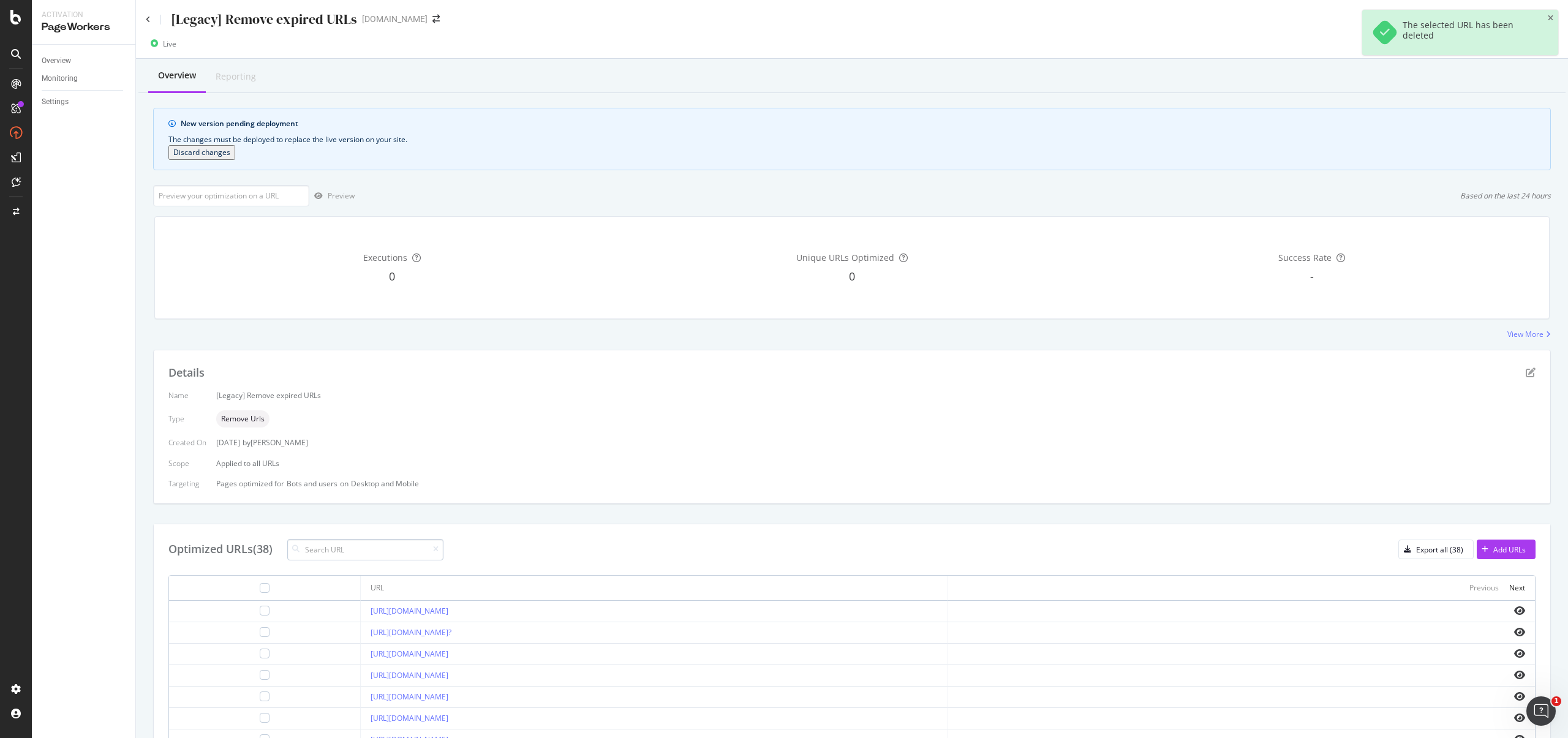
click at [348, 555] on input at bounding box center [365, 550] width 156 height 21
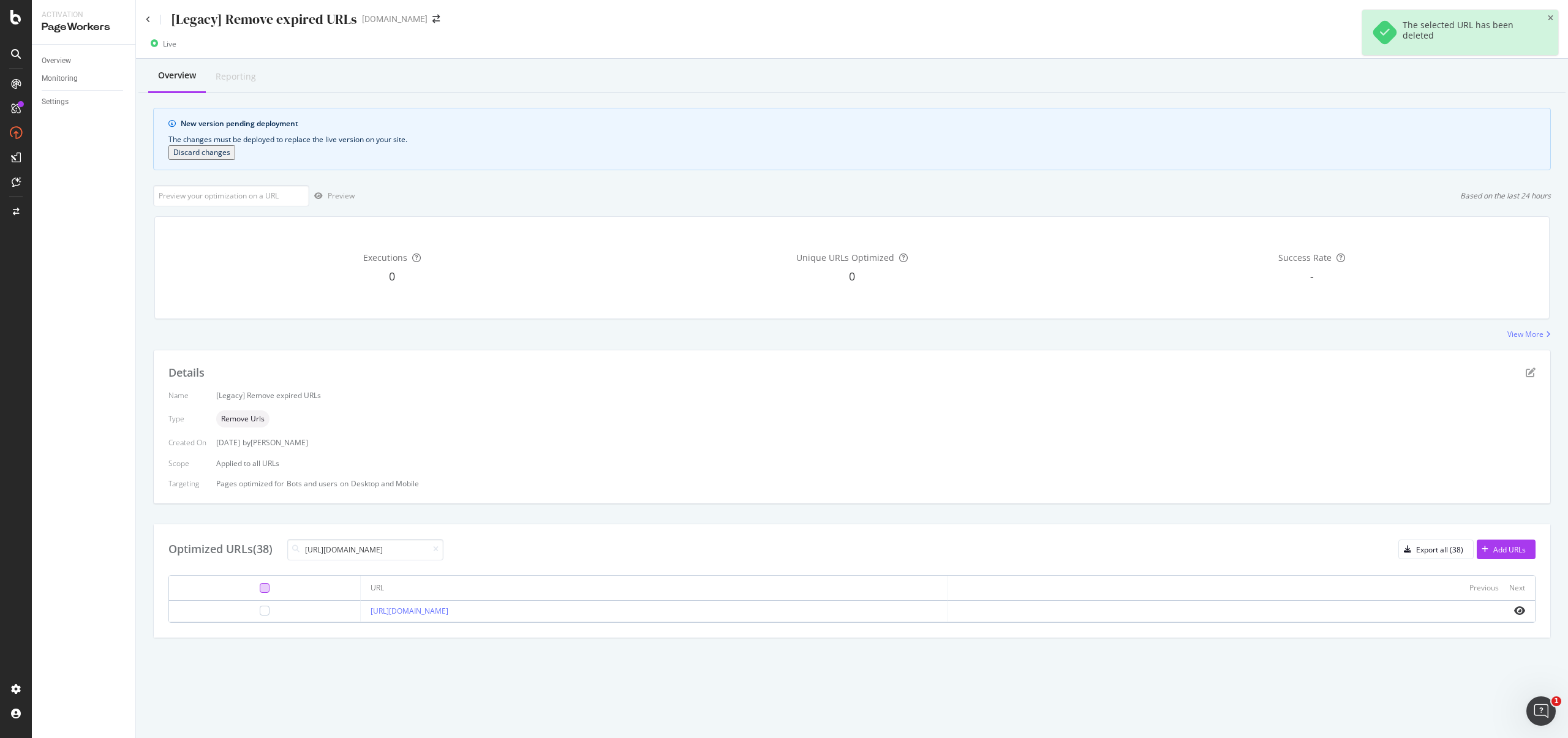
click at [260, 590] on div at bounding box center [264, 588] width 10 height 10
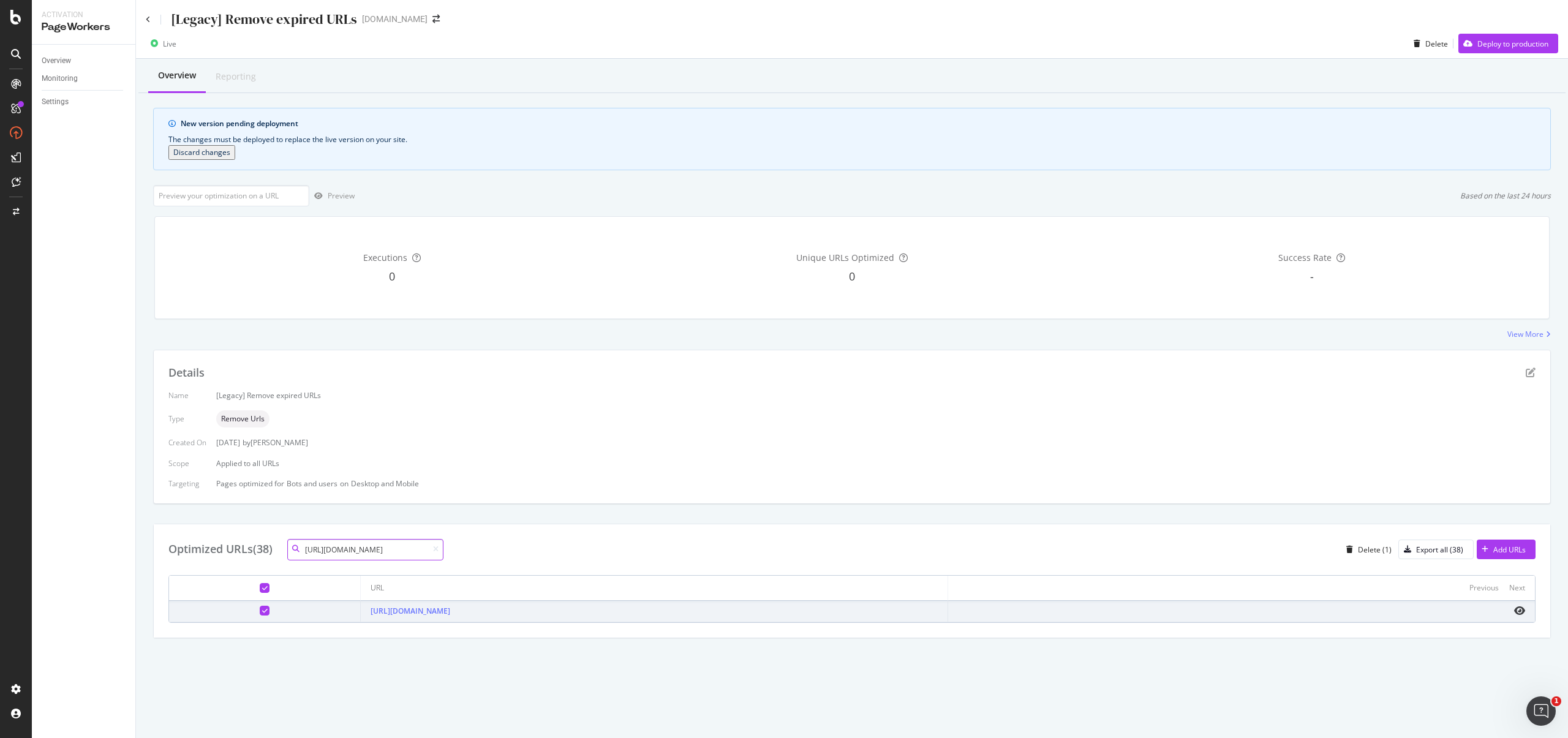
click at [369, 550] on input "https://www.starhub.com/personal/store/homehub/browse/products/wifi-7--_asian_-…" at bounding box center [365, 550] width 156 height 21
click at [377, 552] on input "https://www.starhub.com/personal/store/homehub/browse/products/wifi-7--_asian_-…" at bounding box center [365, 550] width 156 height 21
drag, startPoint x: 384, startPoint y: 552, endPoint x: 883, endPoint y: 564, distance: 499.1
click at [887, 564] on div "Optimized URLs (38) https://www.starhub.com/personal/store/homehub/browse/produ…" at bounding box center [852, 581] width 1397 height 113
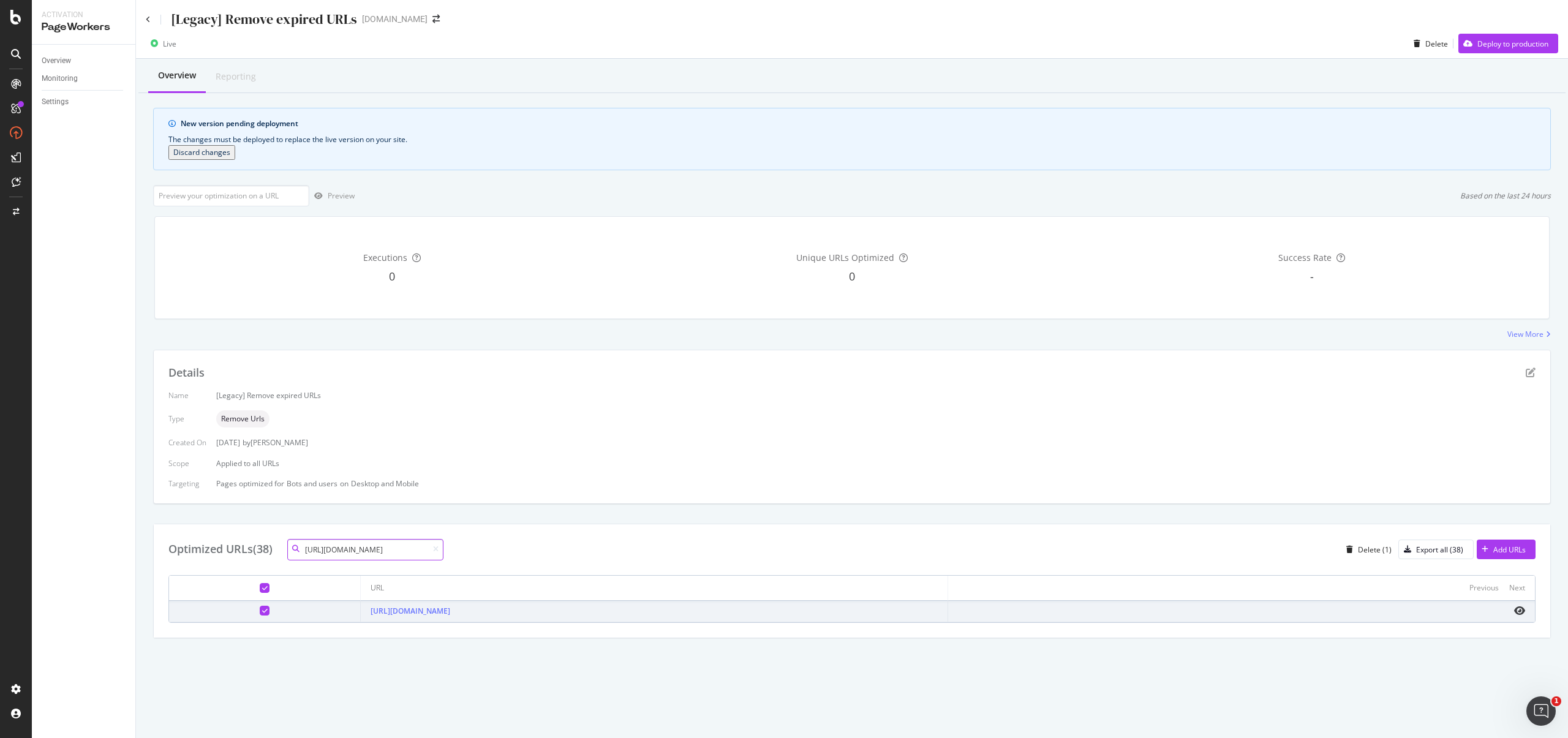
click at [367, 554] on input "https://www.starhub.com/personal/store/homehub/browse/products/wifi-7--_asian_-…" at bounding box center [365, 550] width 156 height 21
drag, startPoint x: 316, startPoint y: 552, endPoint x: 768, endPoint y: 587, distance: 453.4
click at [768, 590] on div "Optimized URLs (38) https://www.starhub.com/personal/store/homehub/browse/produ…" at bounding box center [852, 581] width 1397 height 113
type input "https://www.starhub.com/personal/store/homehub/browse/products/wifi-7--_"
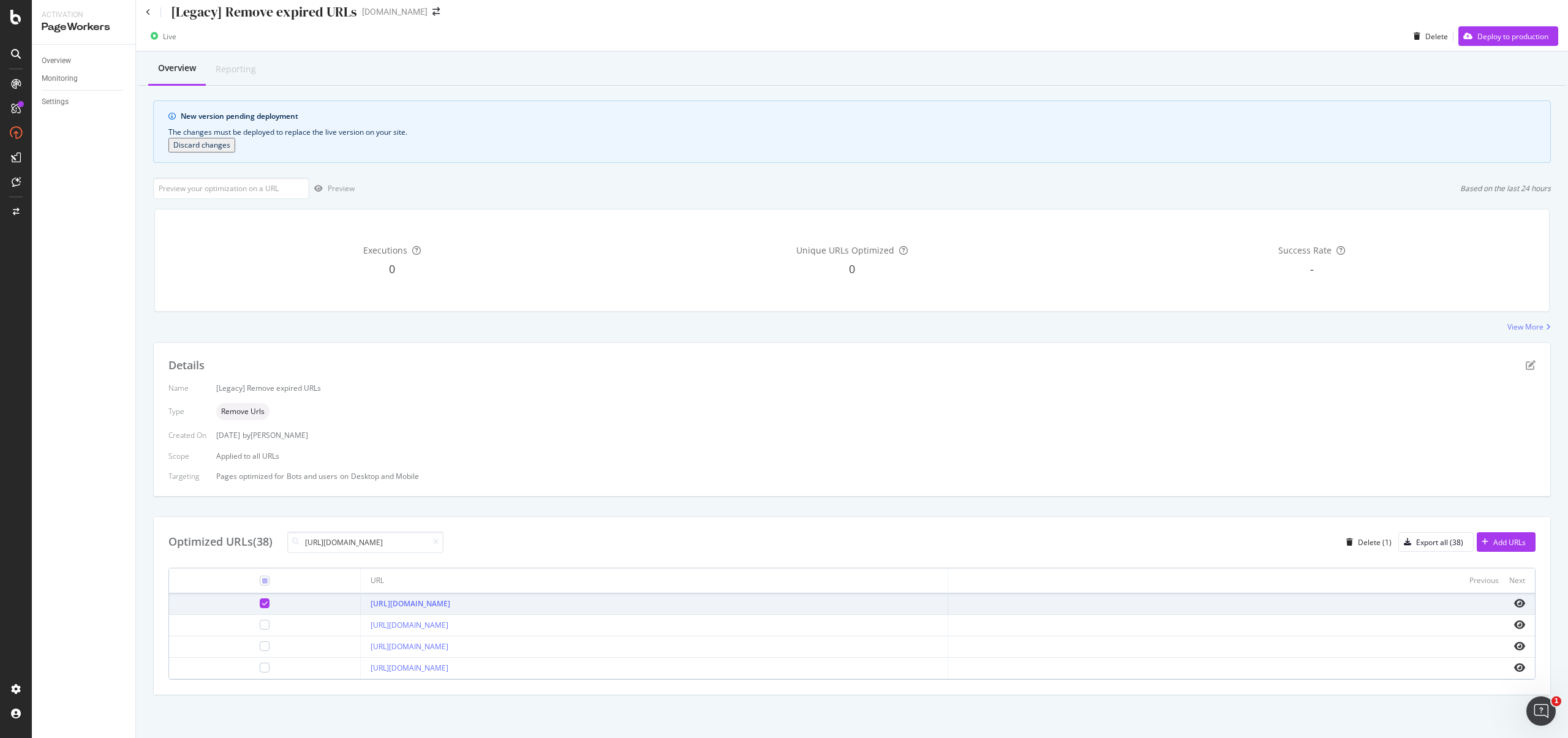
scroll to position [0, 0]
click at [260, 626] on div at bounding box center [264, 624] width 10 height 10
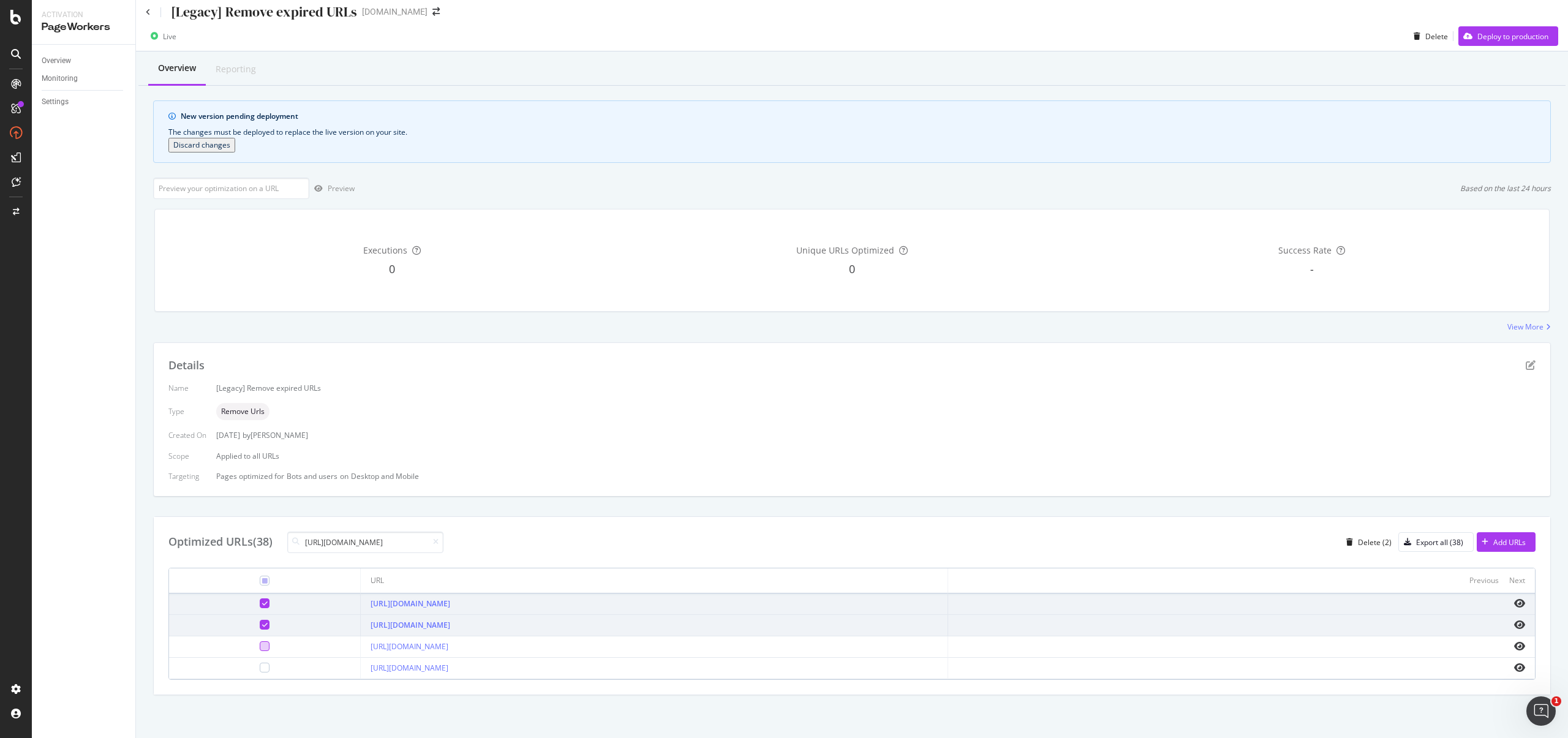
click at [260, 643] on div at bounding box center [264, 646] width 10 height 10
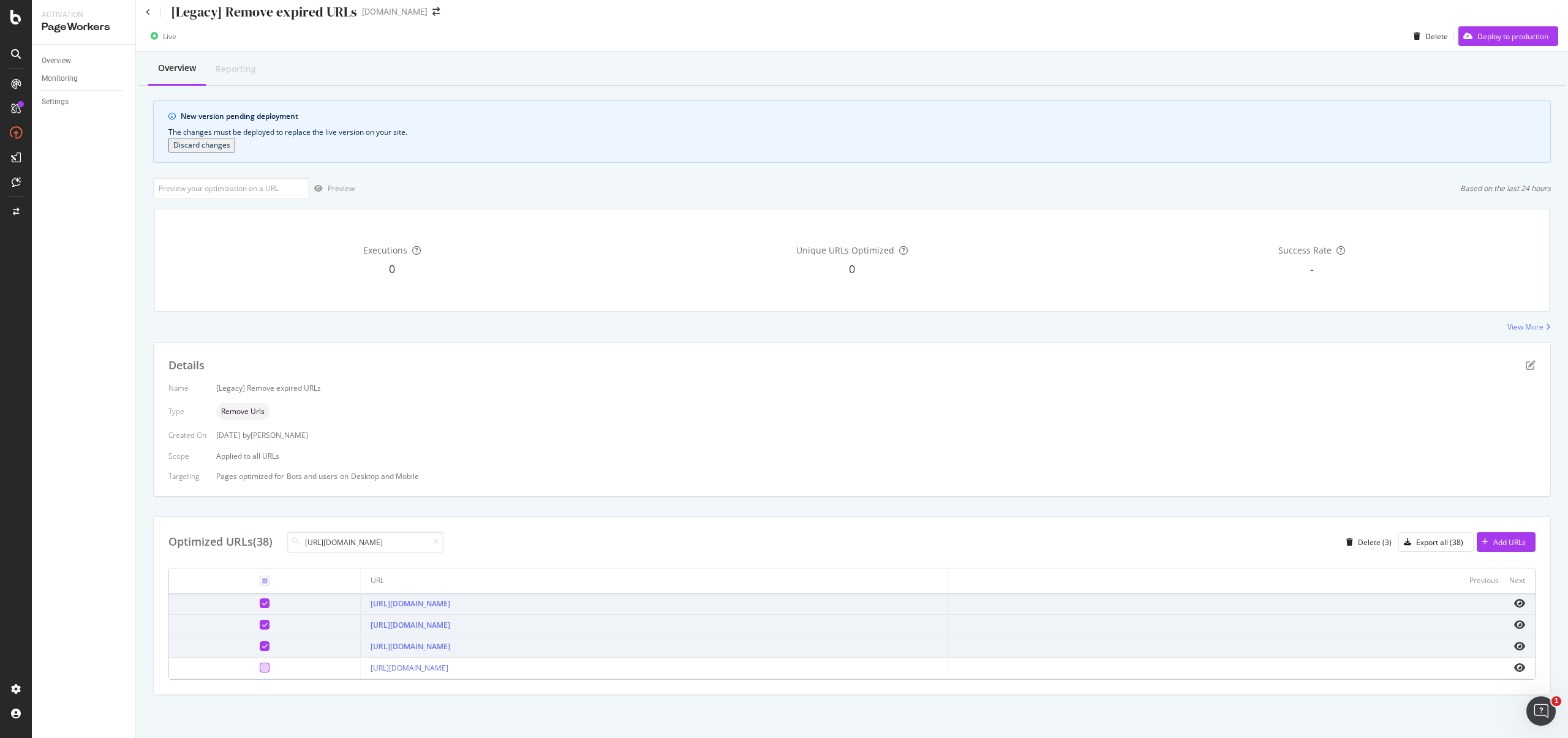
click at [260, 664] on div at bounding box center [264, 667] width 10 height 10
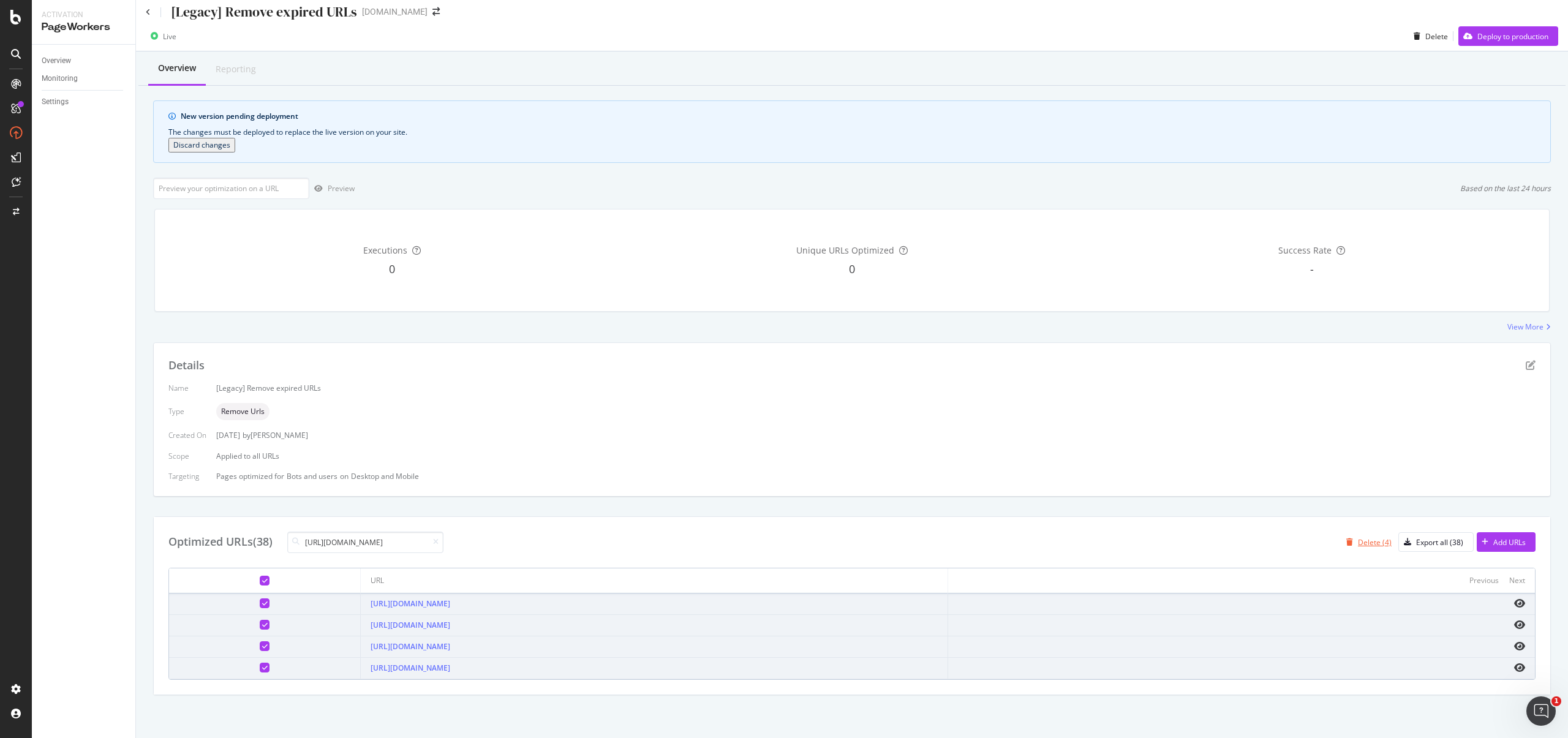
click at [1362, 543] on div "Delete (4)" at bounding box center [1375, 543] width 34 height 11
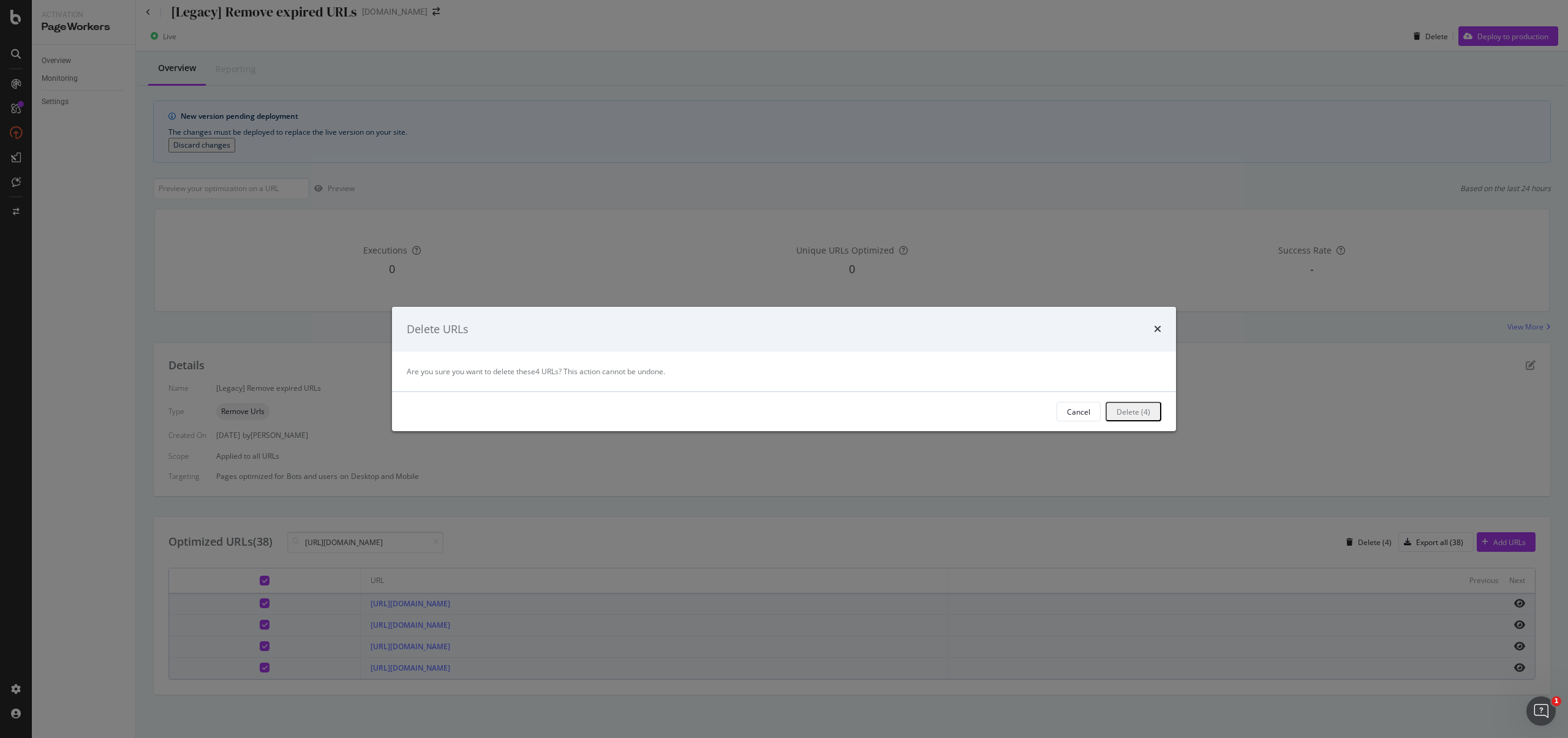
click at [1117, 407] on div "Delete (4)" at bounding box center [1134, 412] width 34 height 11
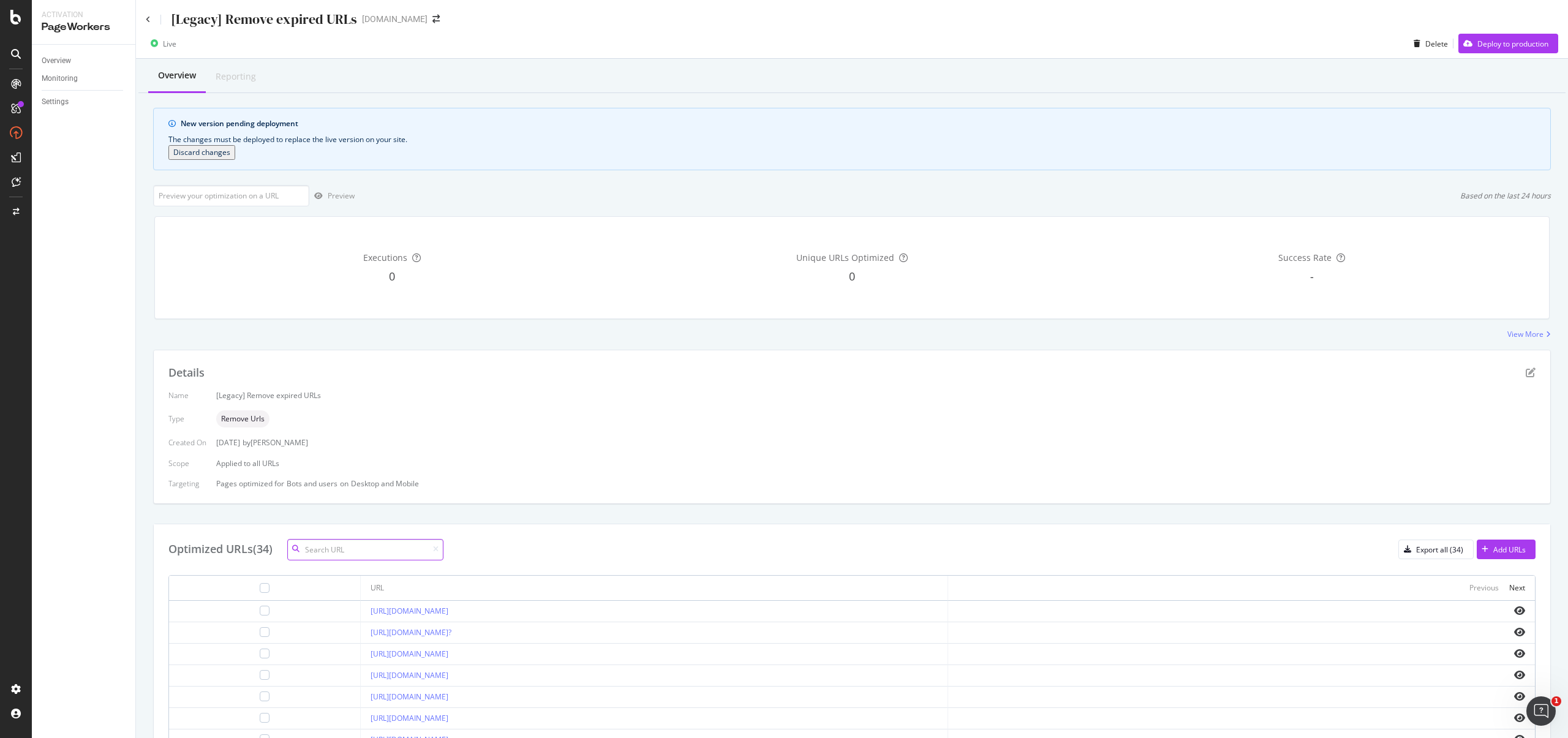
click at [361, 559] on input at bounding box center [365, 550] width 156 height 21
click at [595, 542] on div "Optimized URLs (34) Export all (34) Add URLs" at bounding box center [852, 550] width 1367 height 21
click at [1502, 558] on div "Add URLs" at bounding box center [1501, 549] width 49 height 19
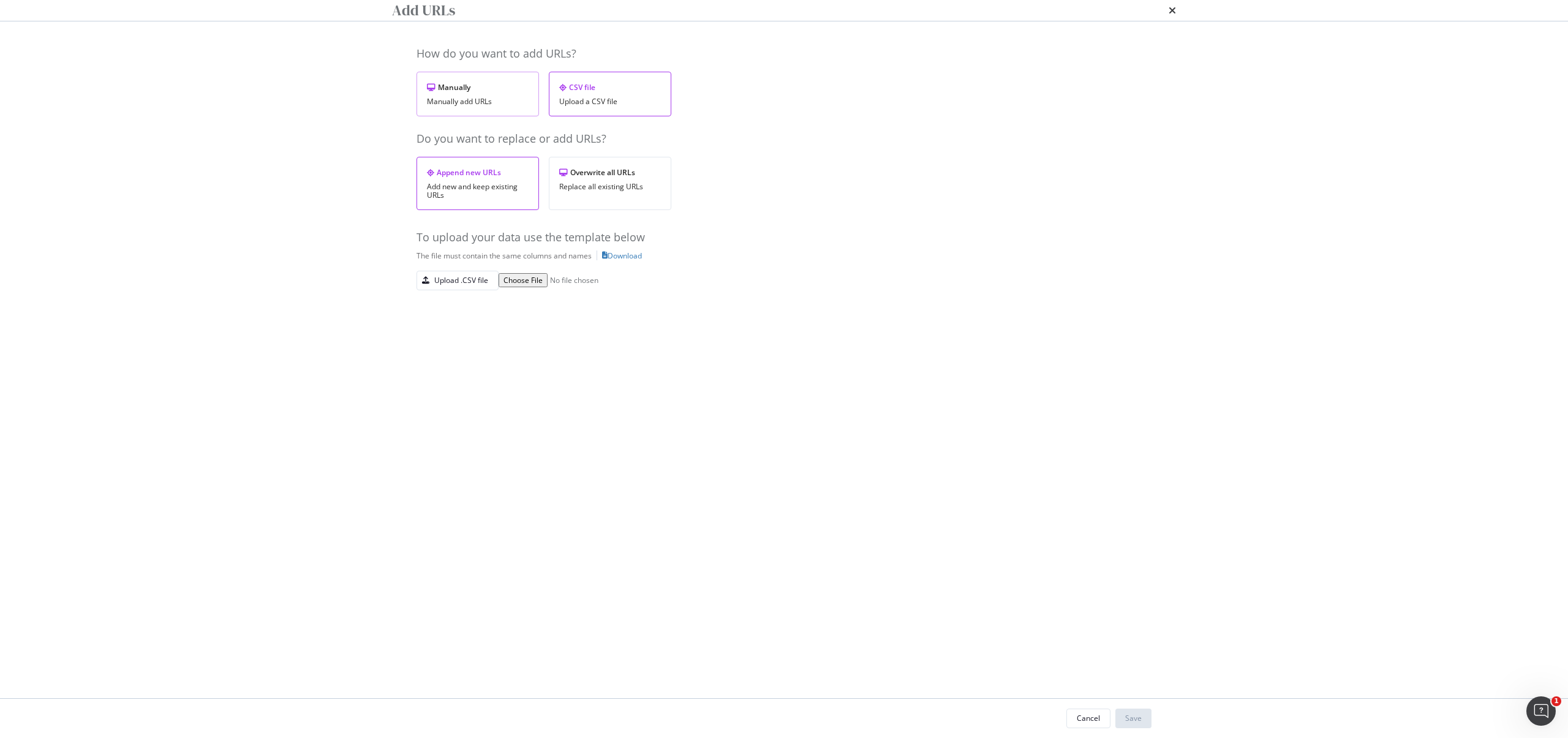
click at [508, 106] on div "Manually add URLs" at bounding box center [477, 102] width 102 height 9
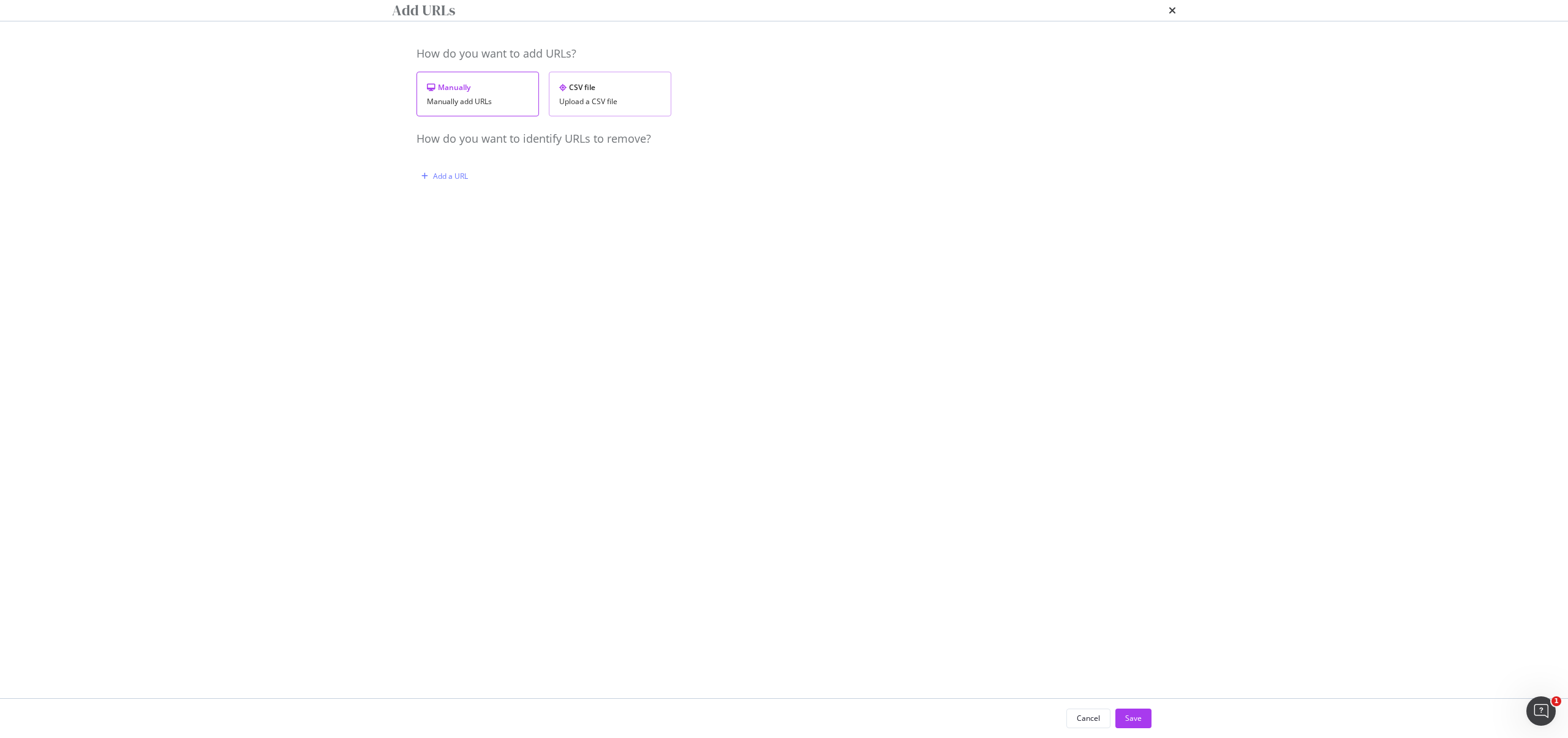
click at [596, 117] on div "CSV file Upload a CSV file" at bounding box center [610, 94] width 123 height 45
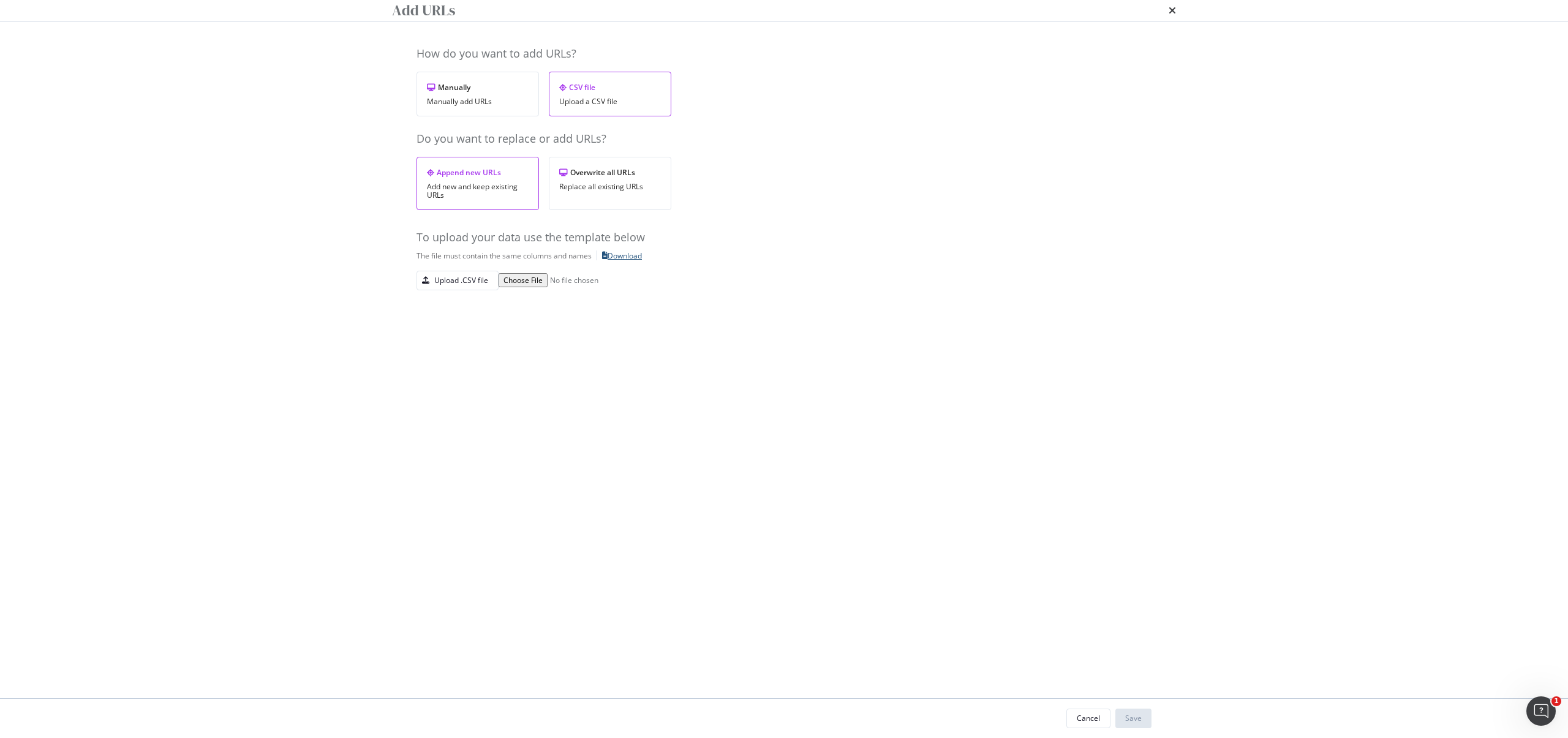
click at [631, 261] on div "Download" at bounding box center [625, 255] width 34 height 11
drag, startPoint x: 751, startPoint y: 250, endPoint x: 643, endPoint y: 270, distance: 109.8
click at [752, 253] on div "How do you want to add URLs? Manually Manually add URLs CSV file Upload a CSV f…" at bounding box center [784, 190] width 735 height 288
click at [450, 289] on div "Upload .CSV file" at bounding box center [453, 280] width 71 height 17
click at [1137, 719] on div "Save" at bounding box center [1133, 719] width 17 height 11
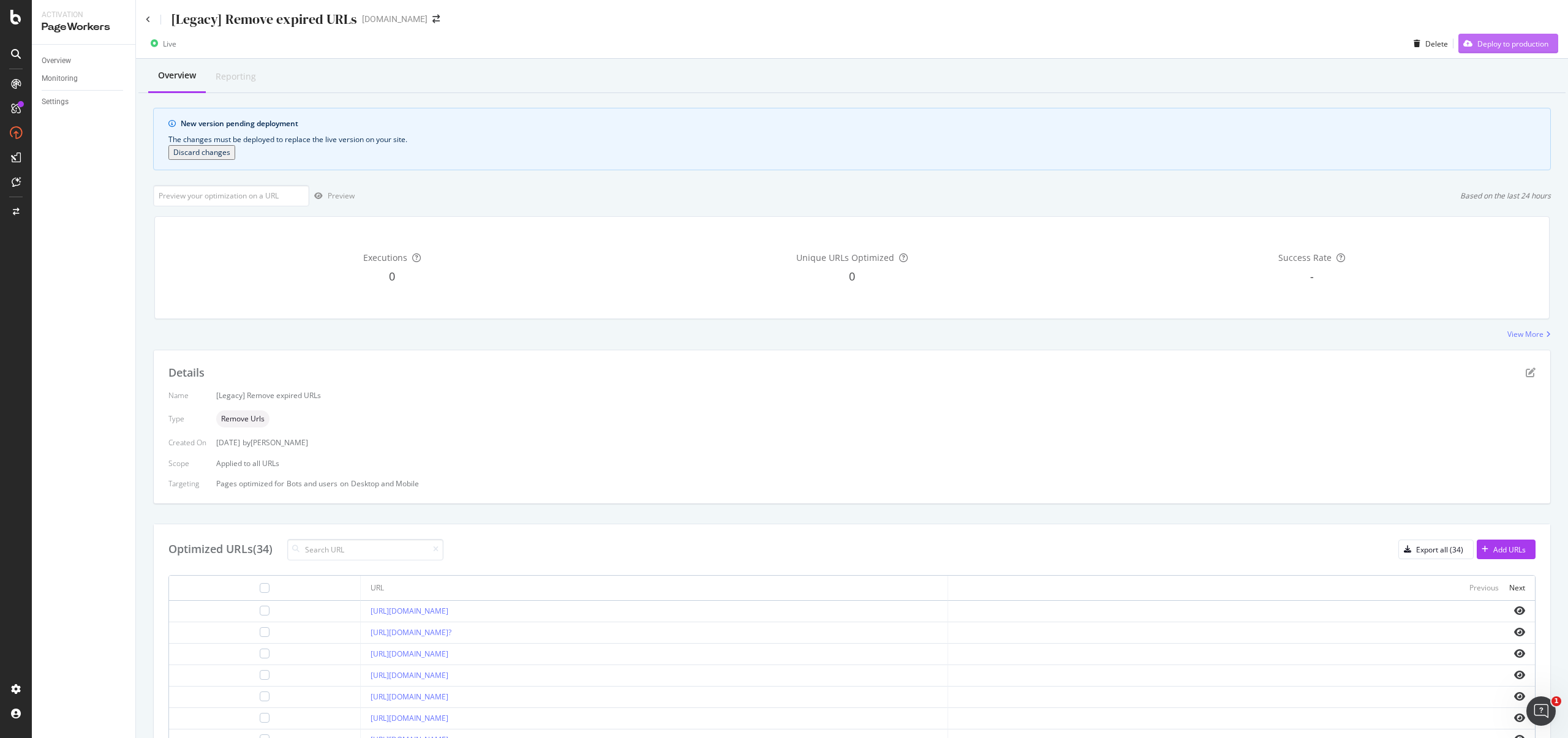
click at [1496, 49] on div "Deploy to production" at bounding box center [1513, 44] width 71 height 11
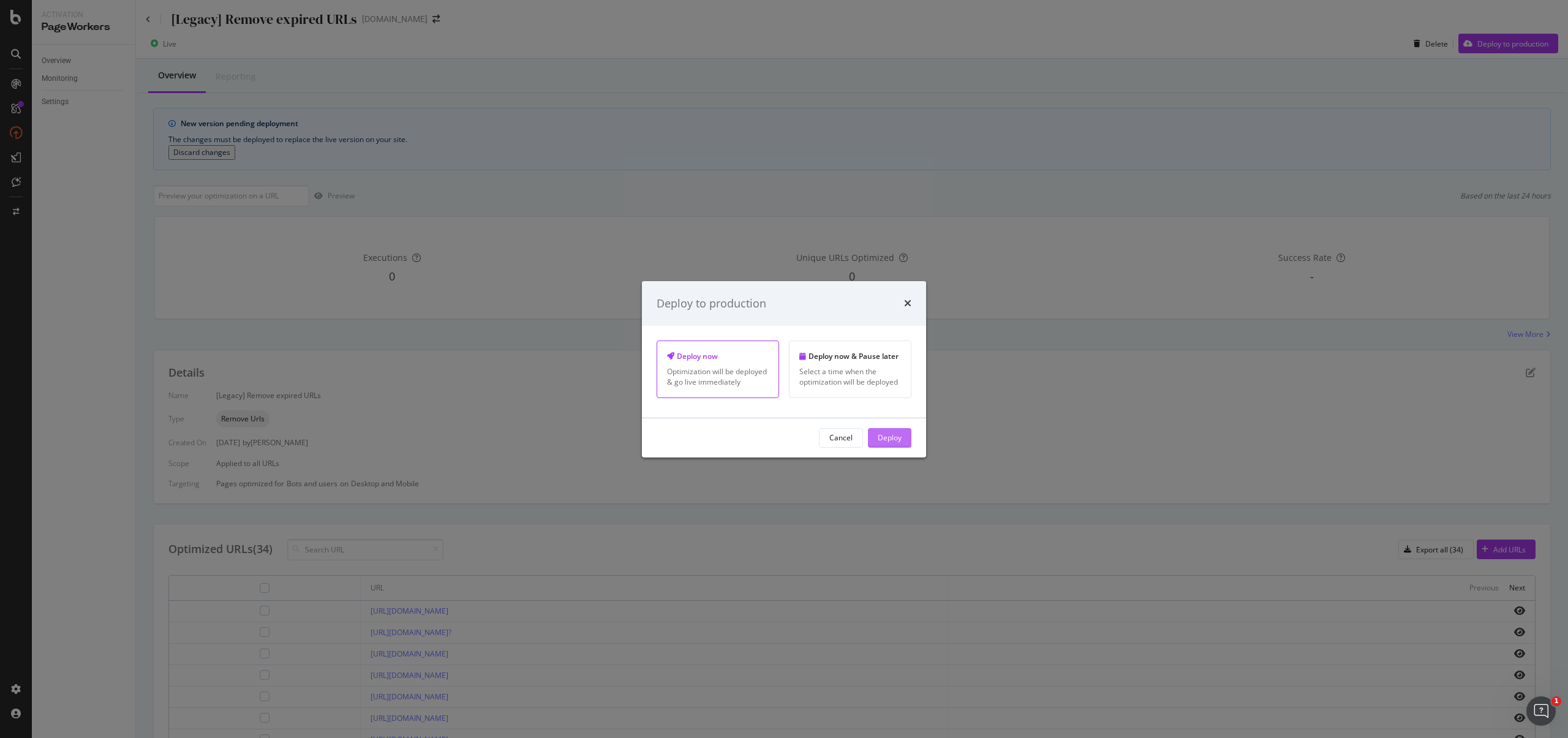
click at [900, 432] on div "Deploy" at bounding box center [889, 437] width 24 height 11
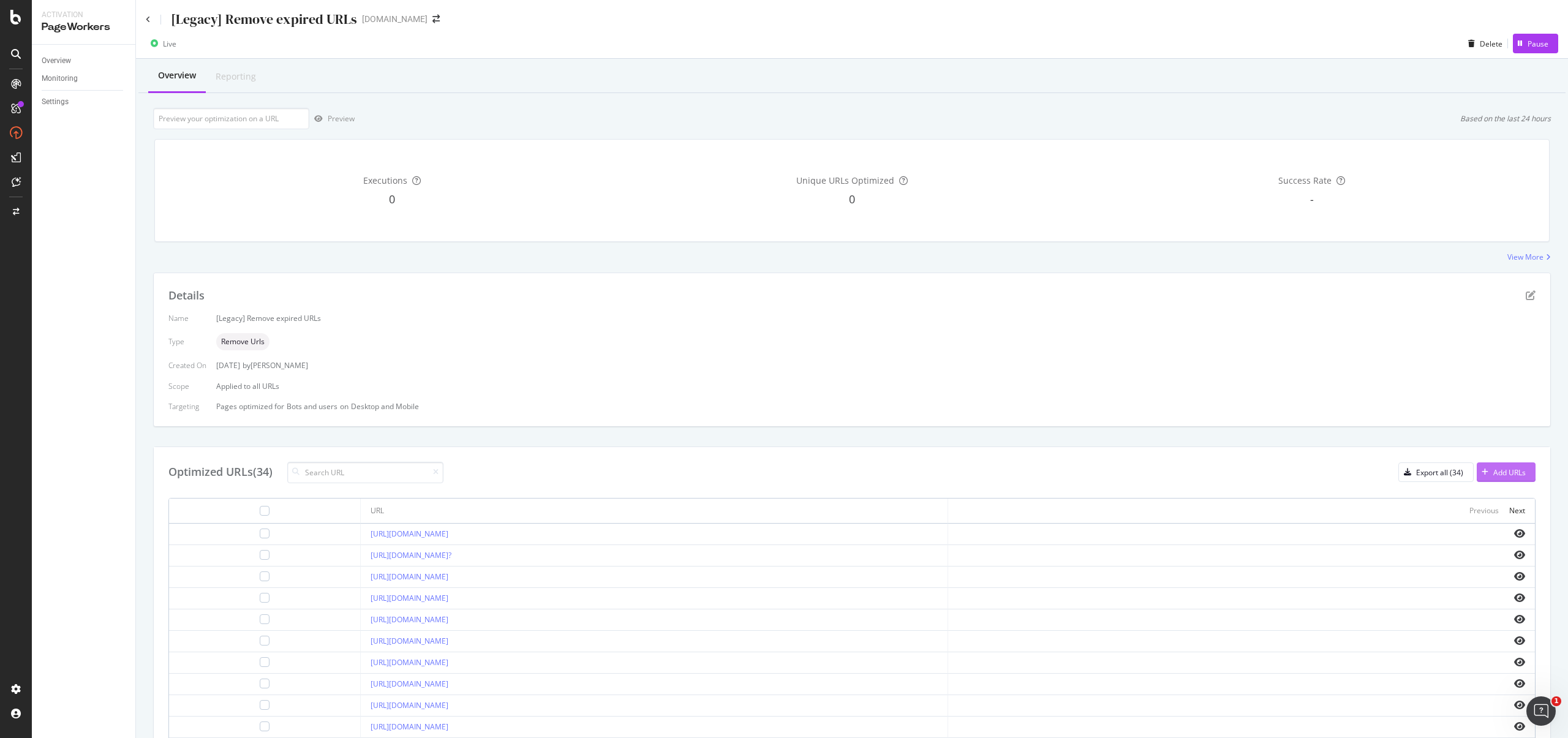
click at [1505, 474] on div "Add URLs" at bounding box center [1510, 473] width 33 height 11
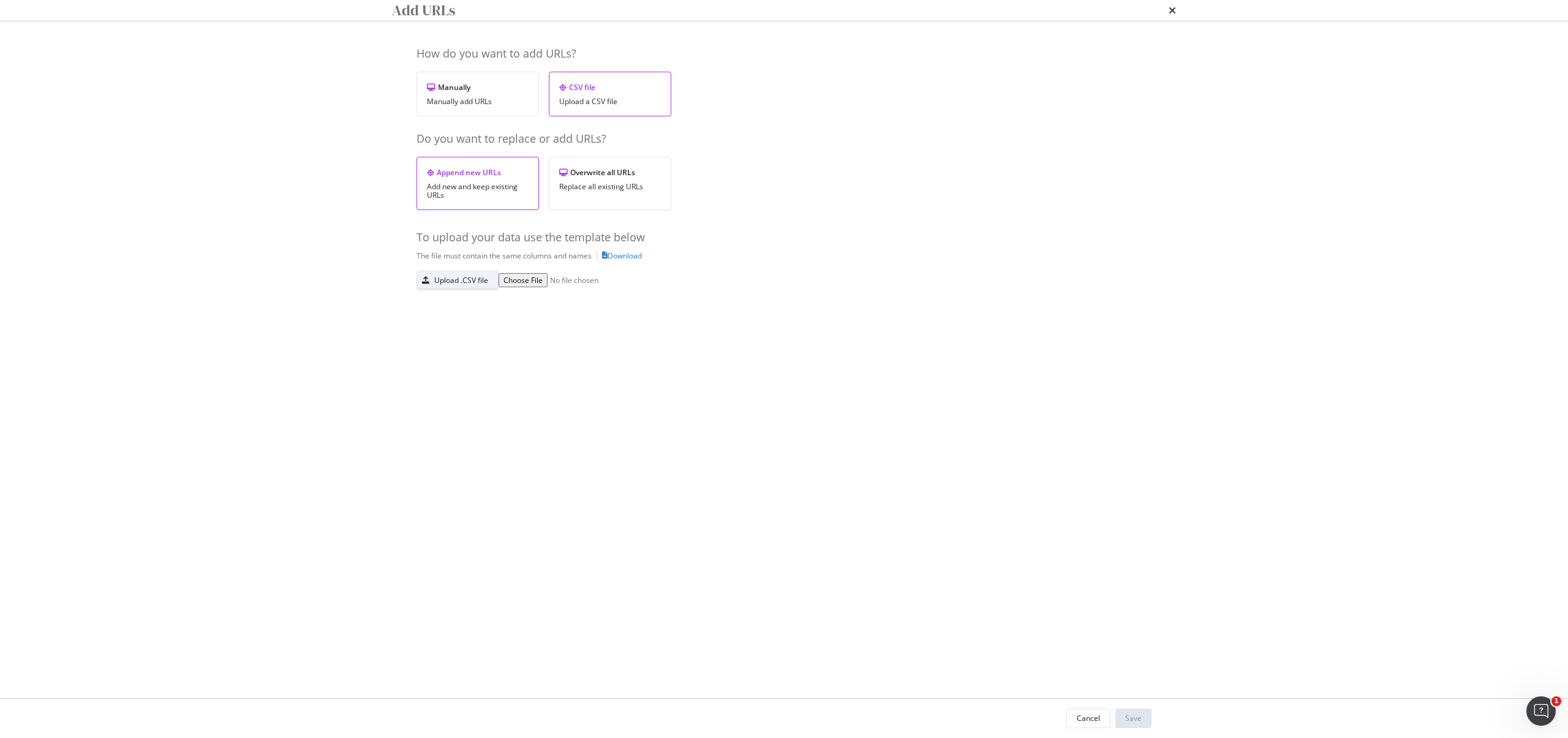
click at [482, 285] on div "Upload .CSV file" at bounding box center [461, 280] width 54 height 11
click at [1145, 718] on button "Save" at bounding box center [1133, 719] width 36 height 19
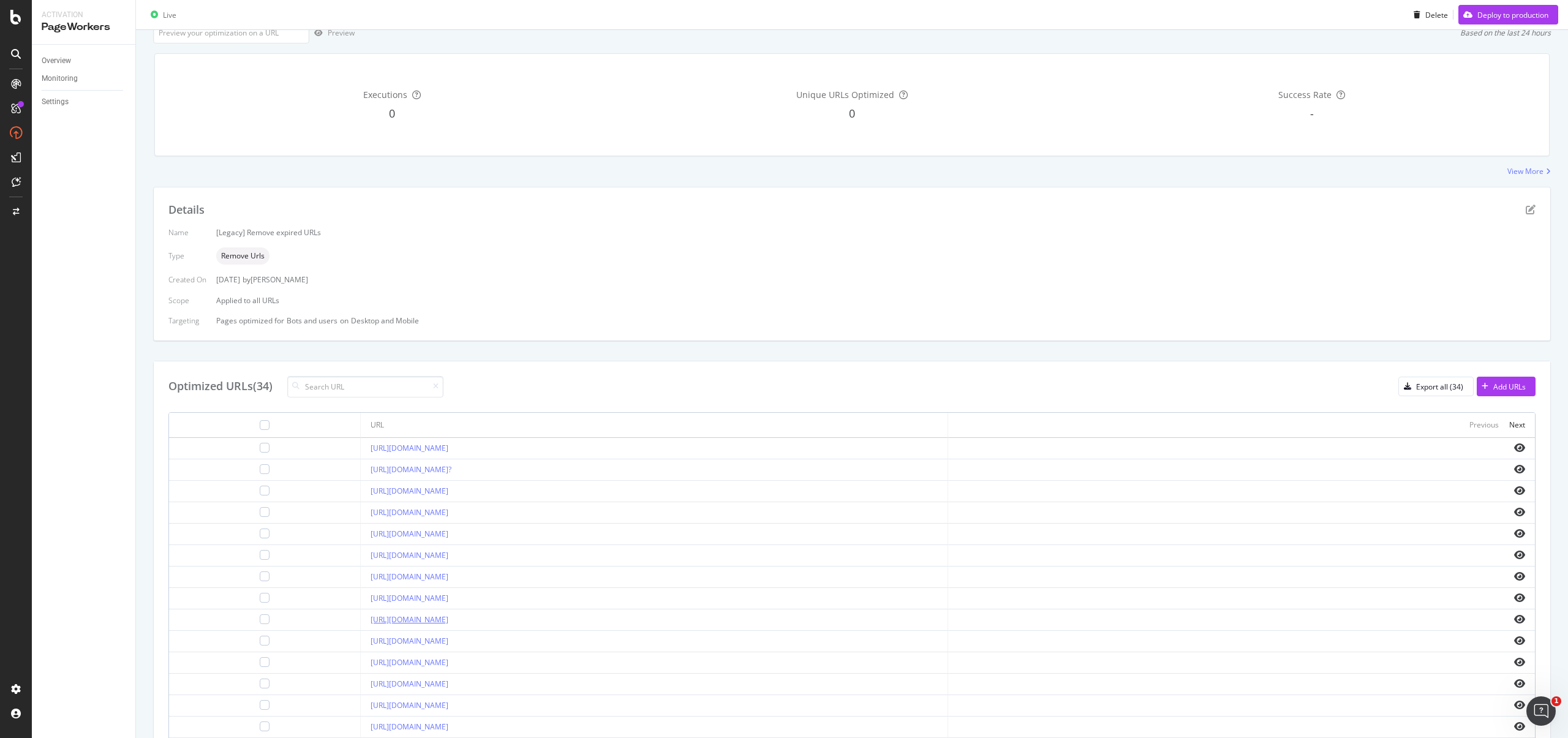
scroll to position [245, 0]
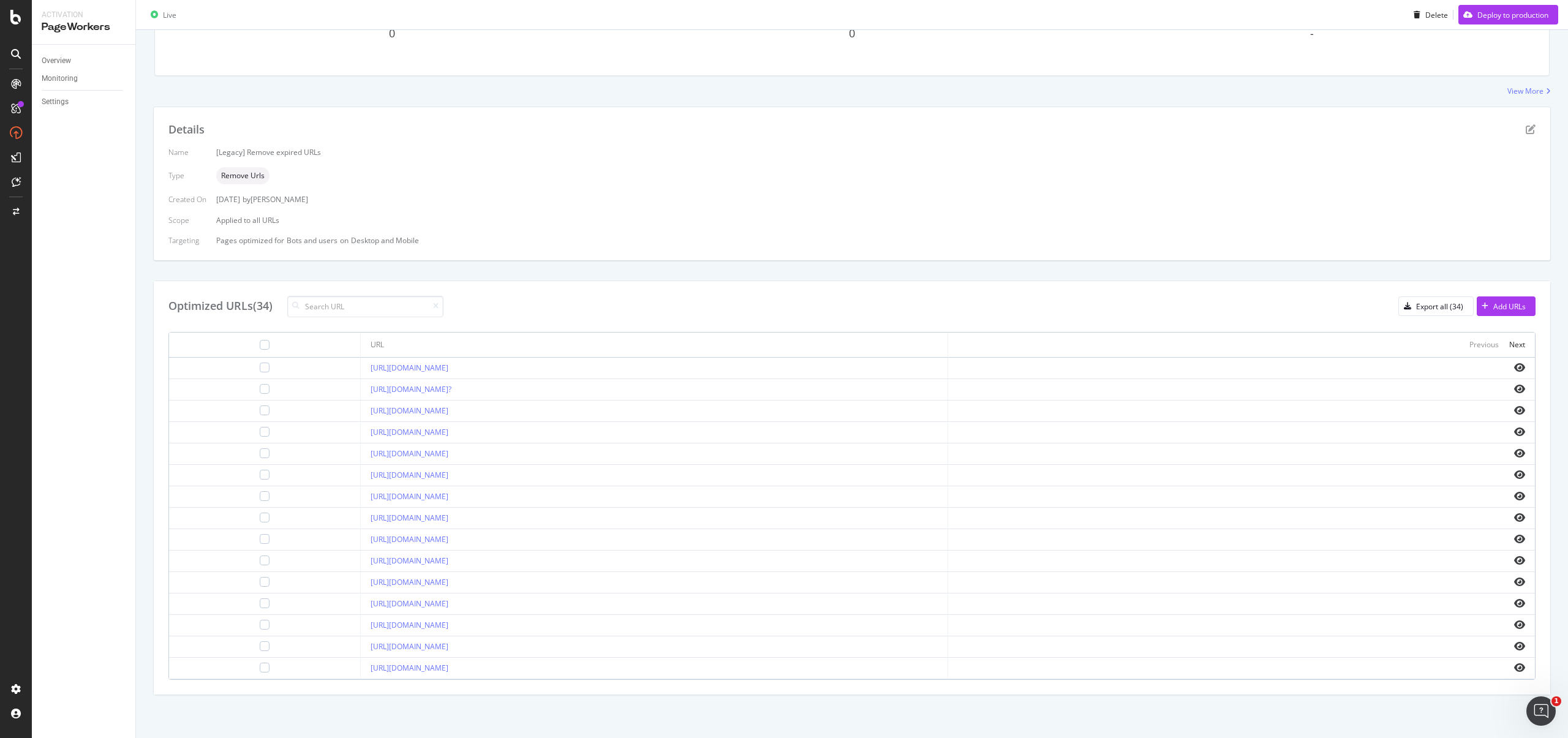
click at [1159, 302] on div "Optimized URLs (34) Export all (34) Add URLs" at bounding box center [852, 307] width 1367 height 21
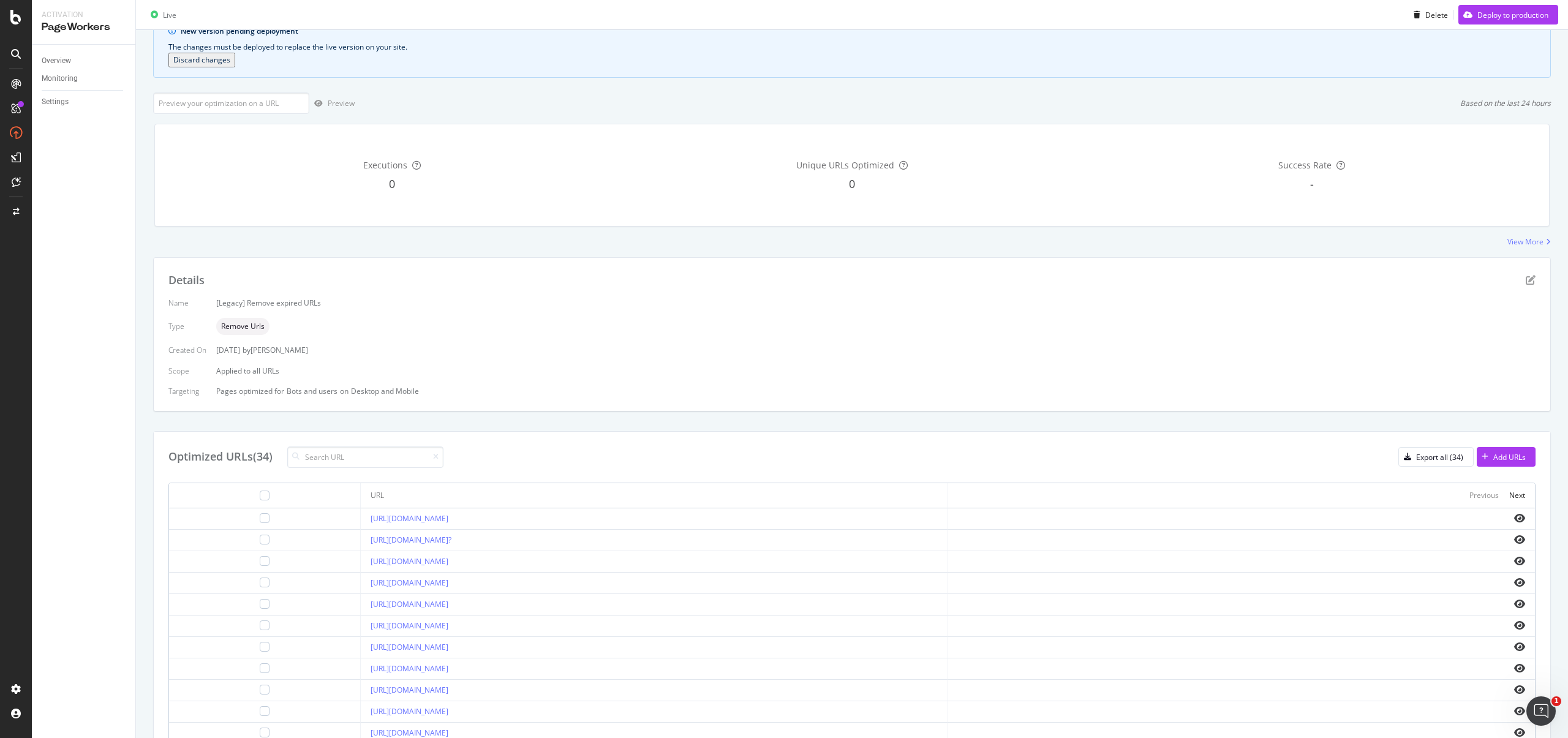
scroll to position [0, 0]
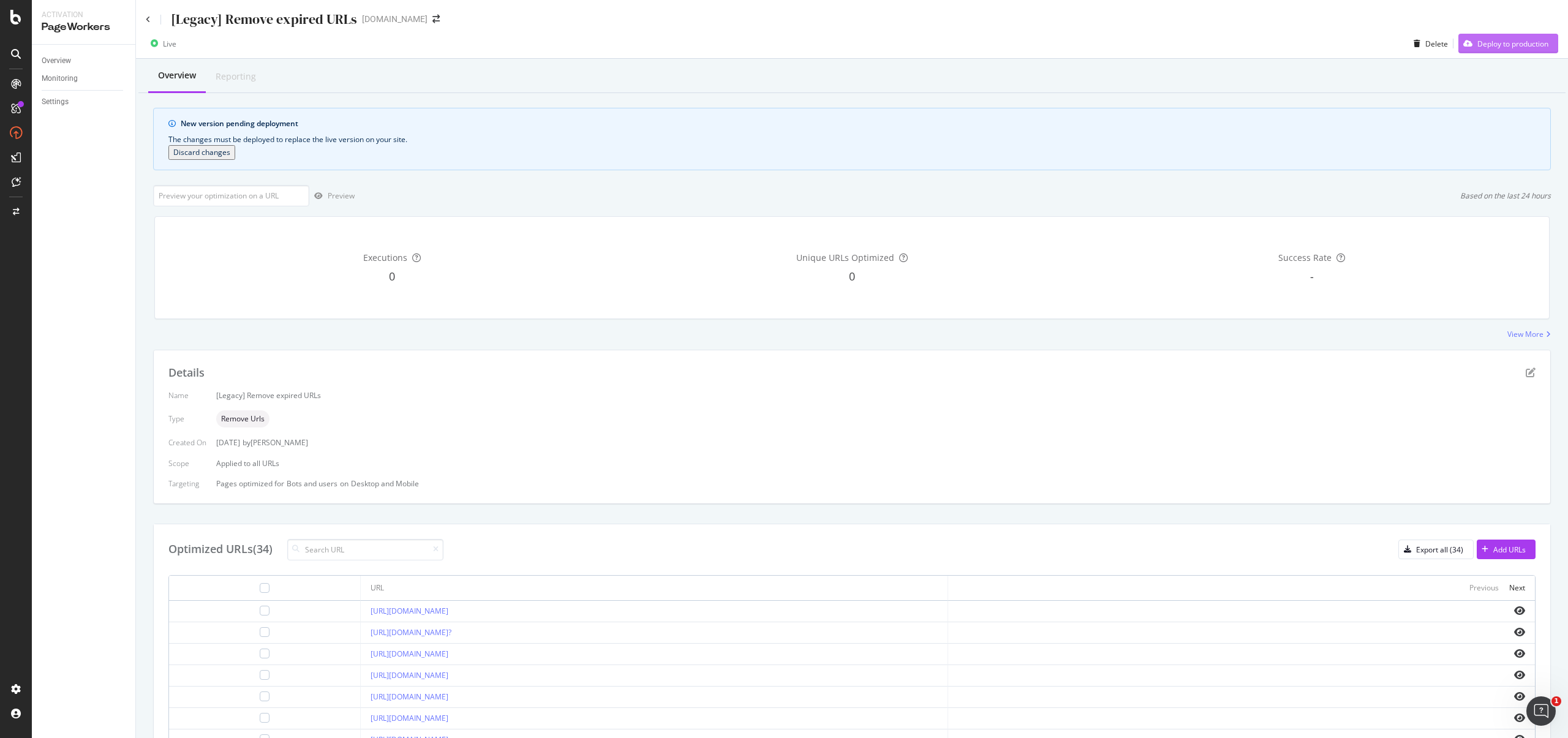
click at [1488, 42] on div "Deploy to production" at bounding box center [1513, 44] width 71 height 11
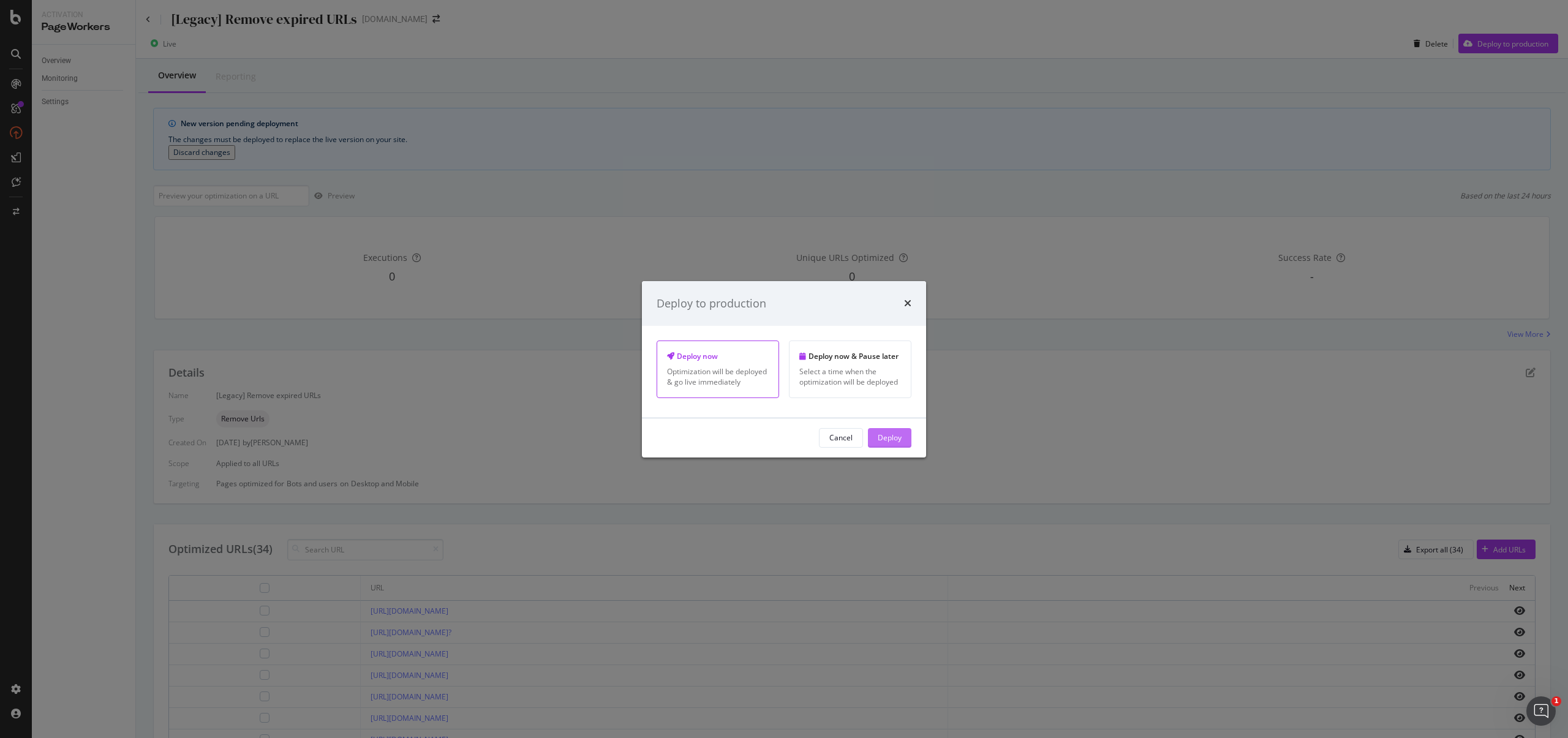
click at [898, 438] on div "Deploy" at bounding box center [889, 437] width 24 height 11
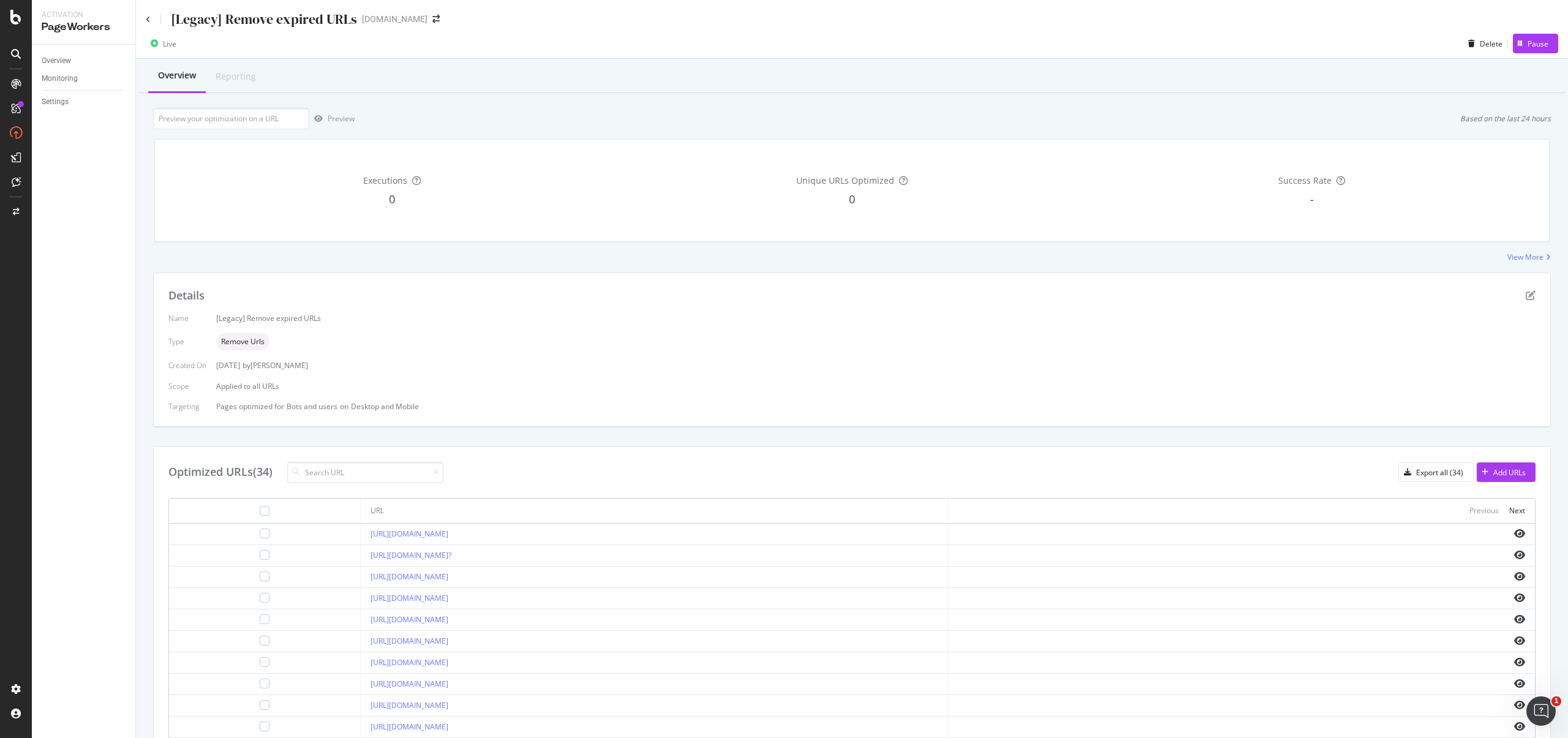
click at [1552, 19] on div "[Legacy] Remove expired URLs starhub.com" at bounding box center [852, 14] width 1432 height 29
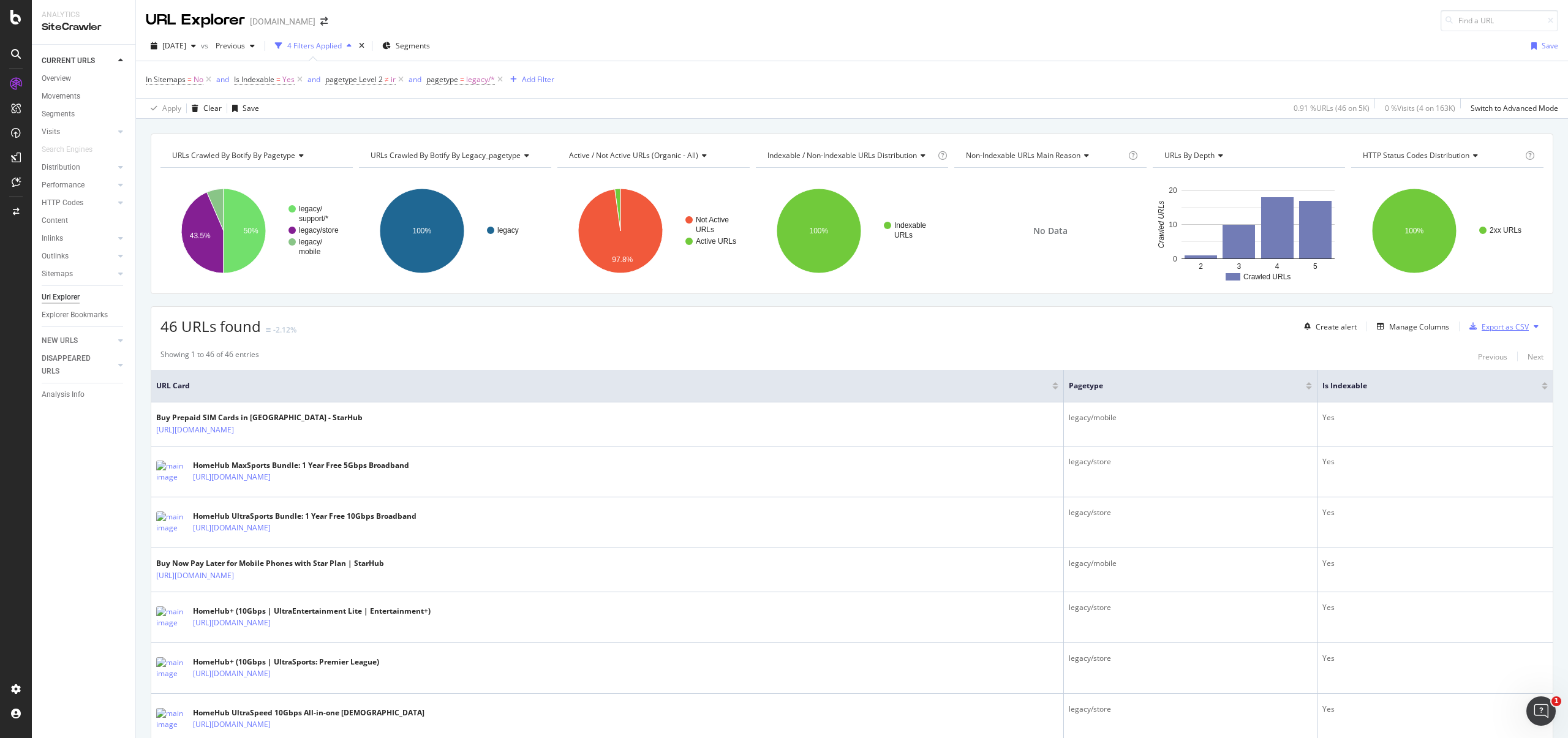
click at [1482, 325] on div "Export as CSV" at bounding box center [1505, 327] width 47 height 11
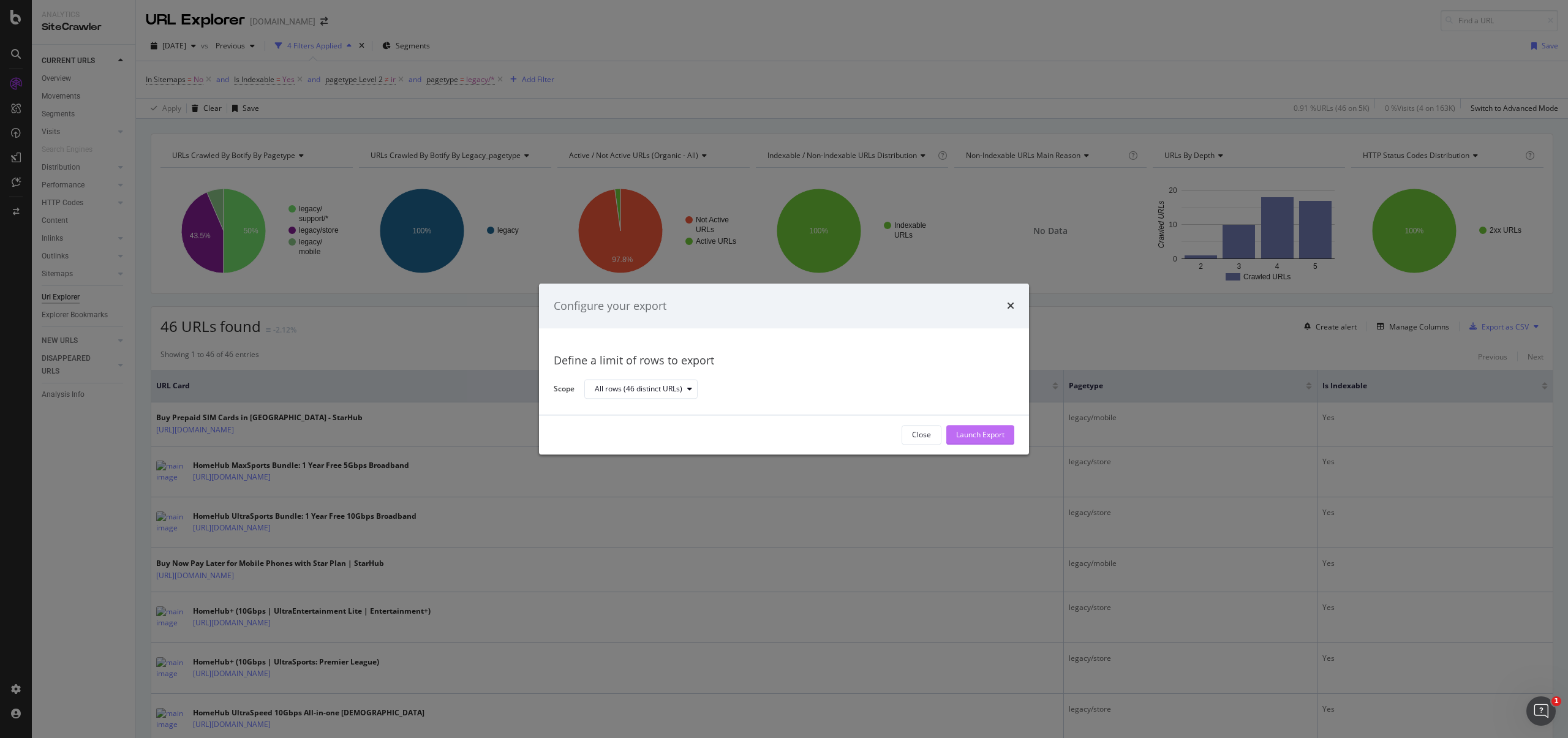
click at [970, 430] on div "Launch Export" at bounding box center [980, 436] width 49 height 11
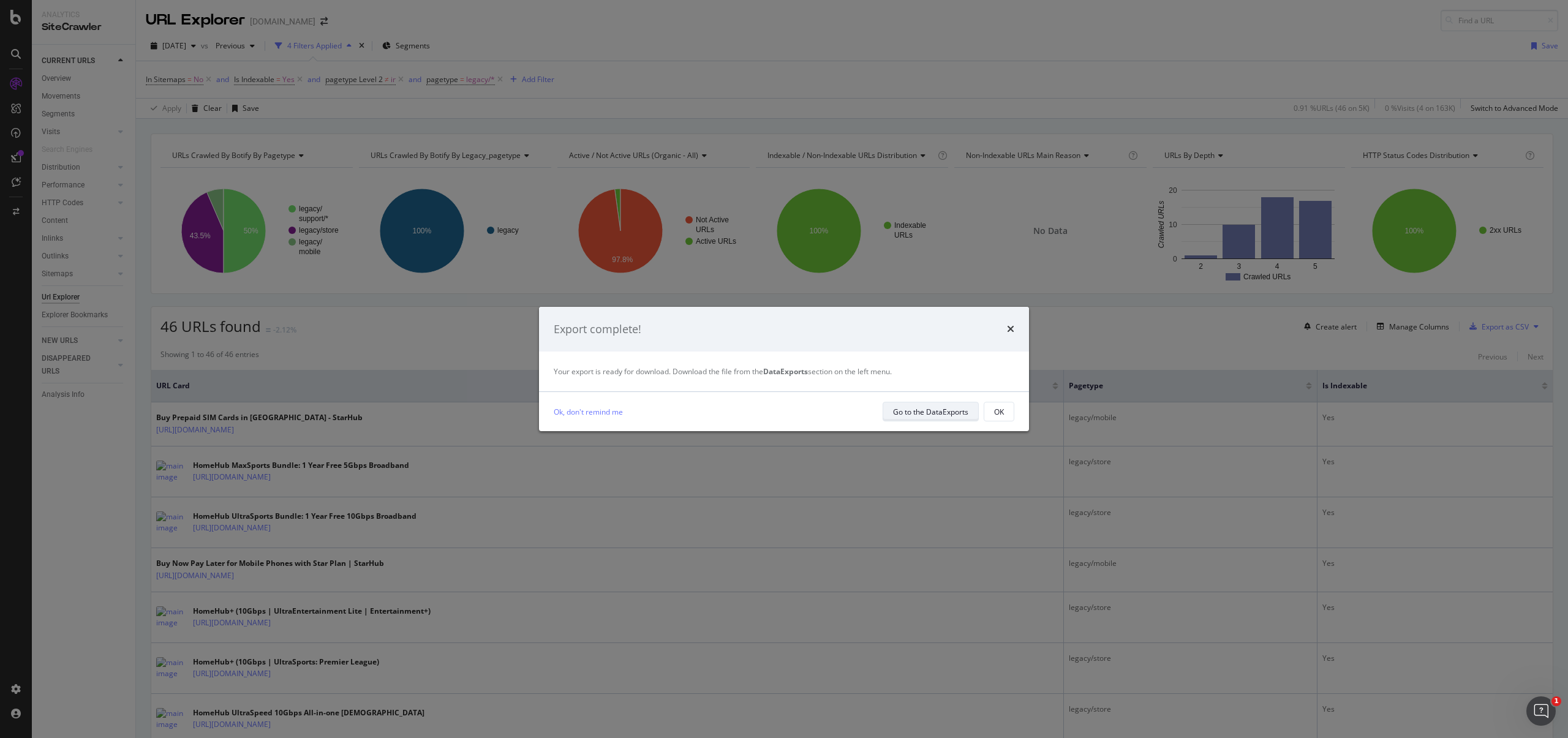
click at [952, 415] on div "Go to the DataExports" at bounding box center [931, 412] width 75 height 11
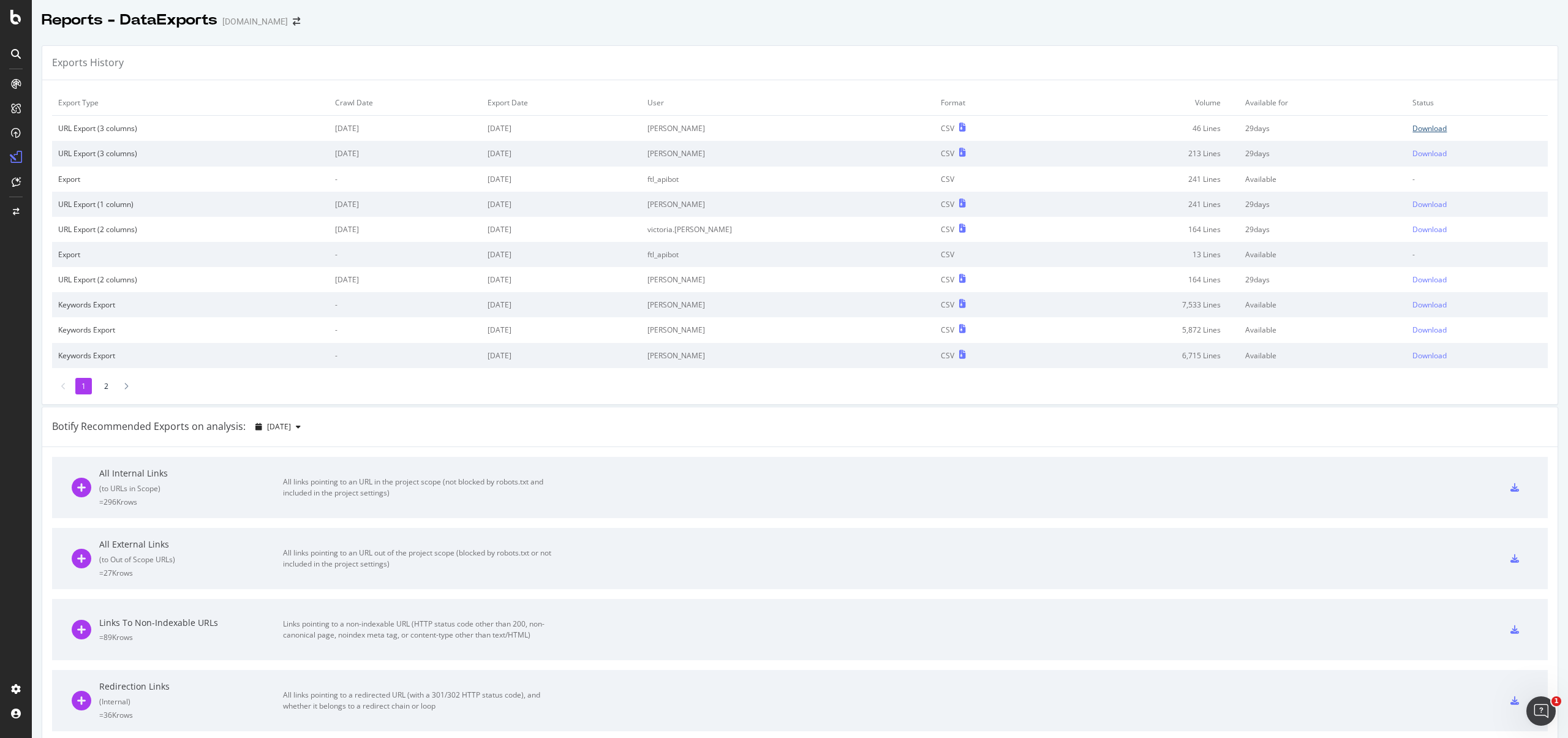
click at [1412, 126] on div "Download" at bounding box center [1429, 128] width 34 height 11
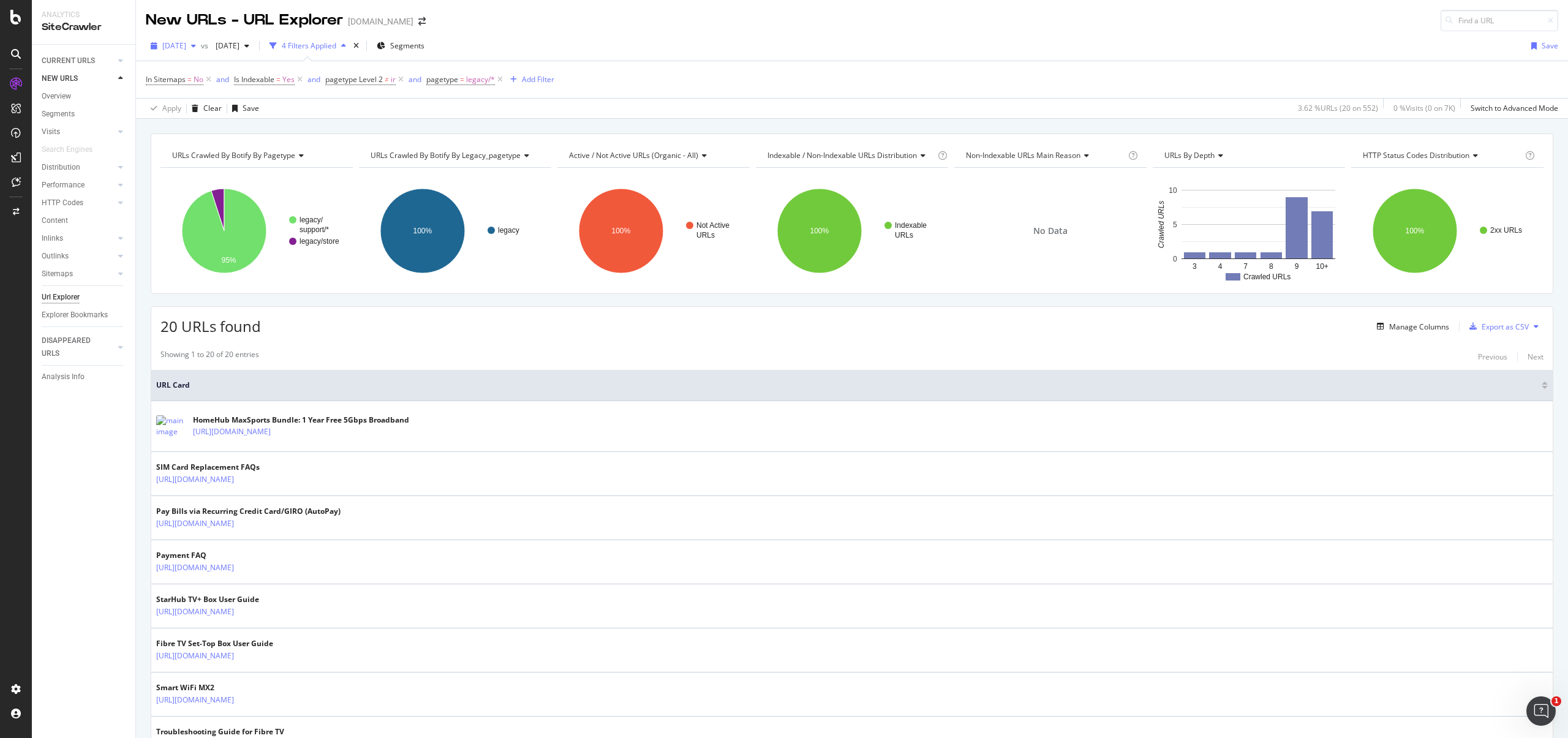
click at [186, 50] on span "2025 Aug. 17th" at bounding box center [174, 46] width 24 height 11
click at [231, 95] on div "2025 Sep. 17th 5.0K URLs" at bounding box center [217, 90] width 109 height 11
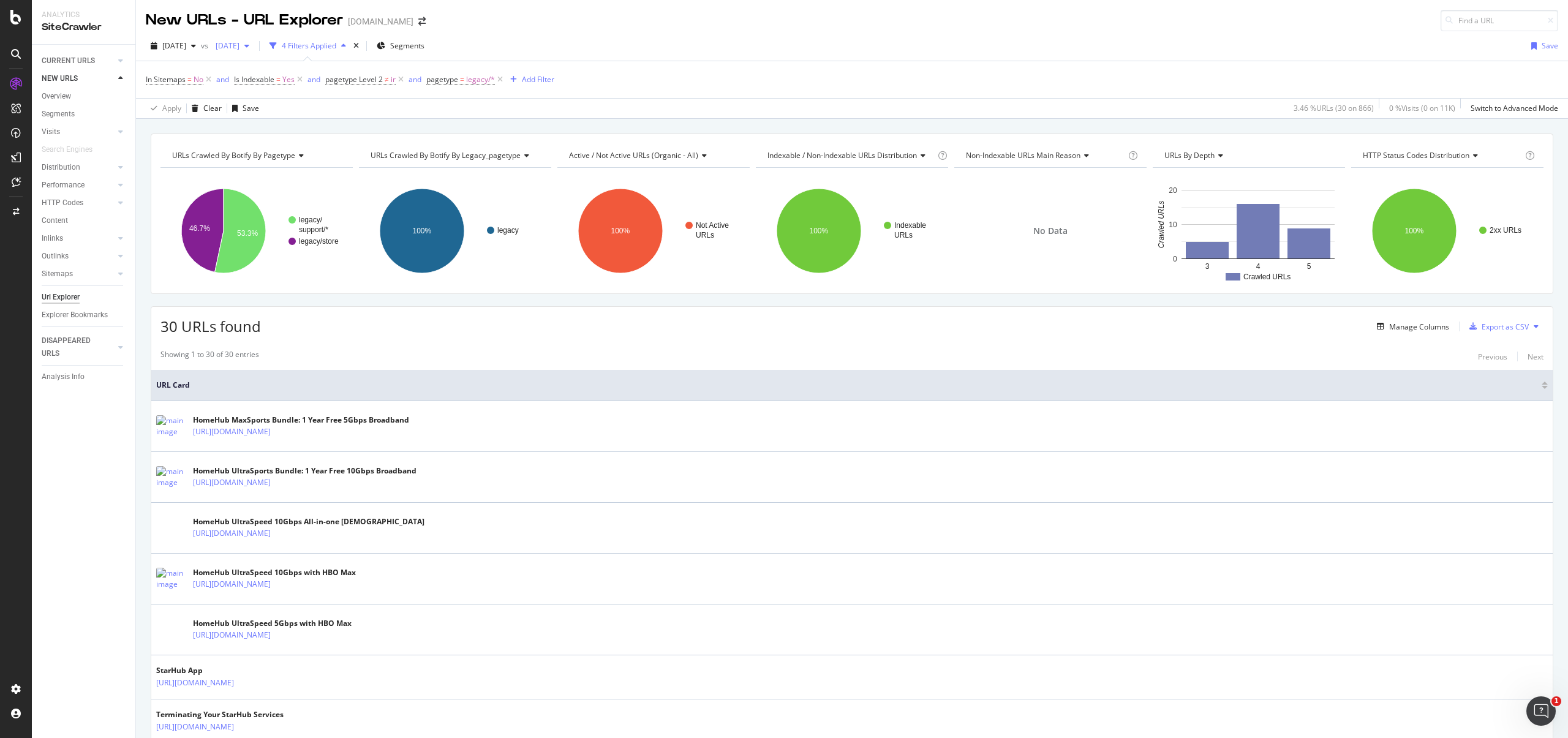
click at [240, 50] on span "2025 Apr. 20th" at bounding box center [225, 46] width 29 height 11
click at [186, 41] on span "2025 Sep. 17th" at bounding box center [174, 46] width 24 height 11
click at [629, 115] on div "Apply Clear Save 3.46 % URLs ( 30 on 866 ) 0 % Visits ( 0 on 11K ) Switch to Ad…" at bounding box center [852, 108] width 1432 height 20
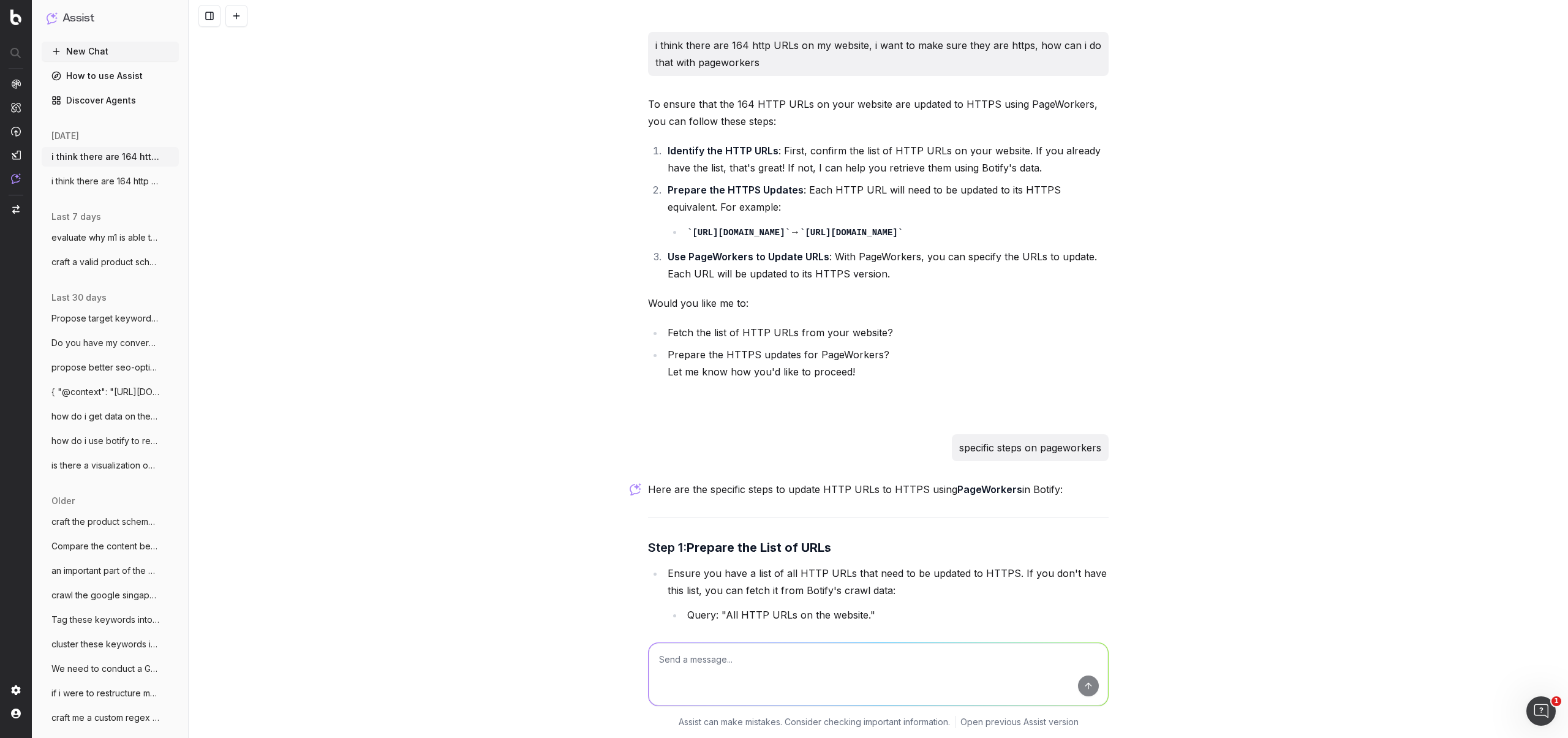
scroll to position [940, 0]
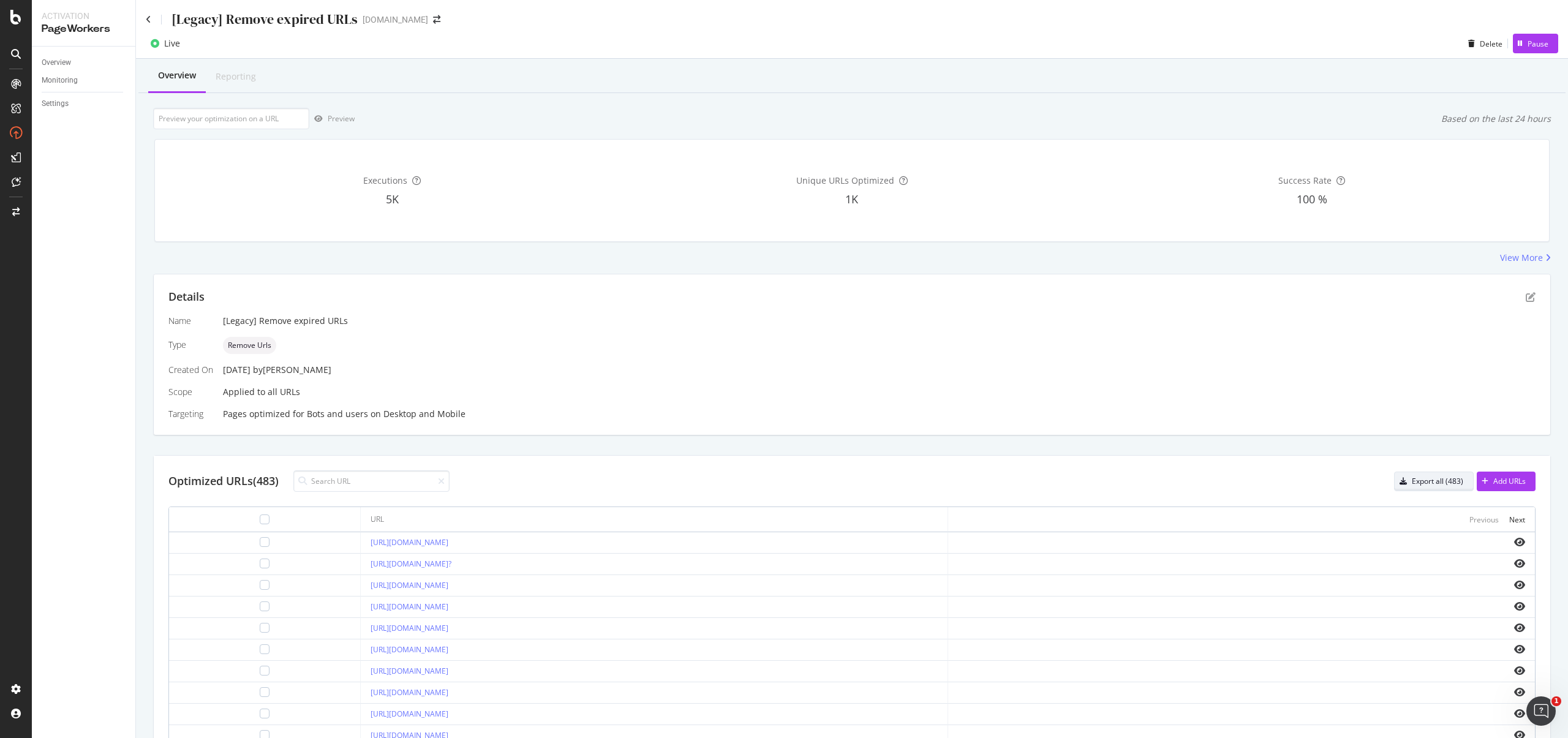
click at [1439, 483] on div "Export all (483)" at bounding box center [1438, 482] width 51 height 11
click at [1480, 43] on div "Delete" at bounding box center [1492, 44] width 23 height 11
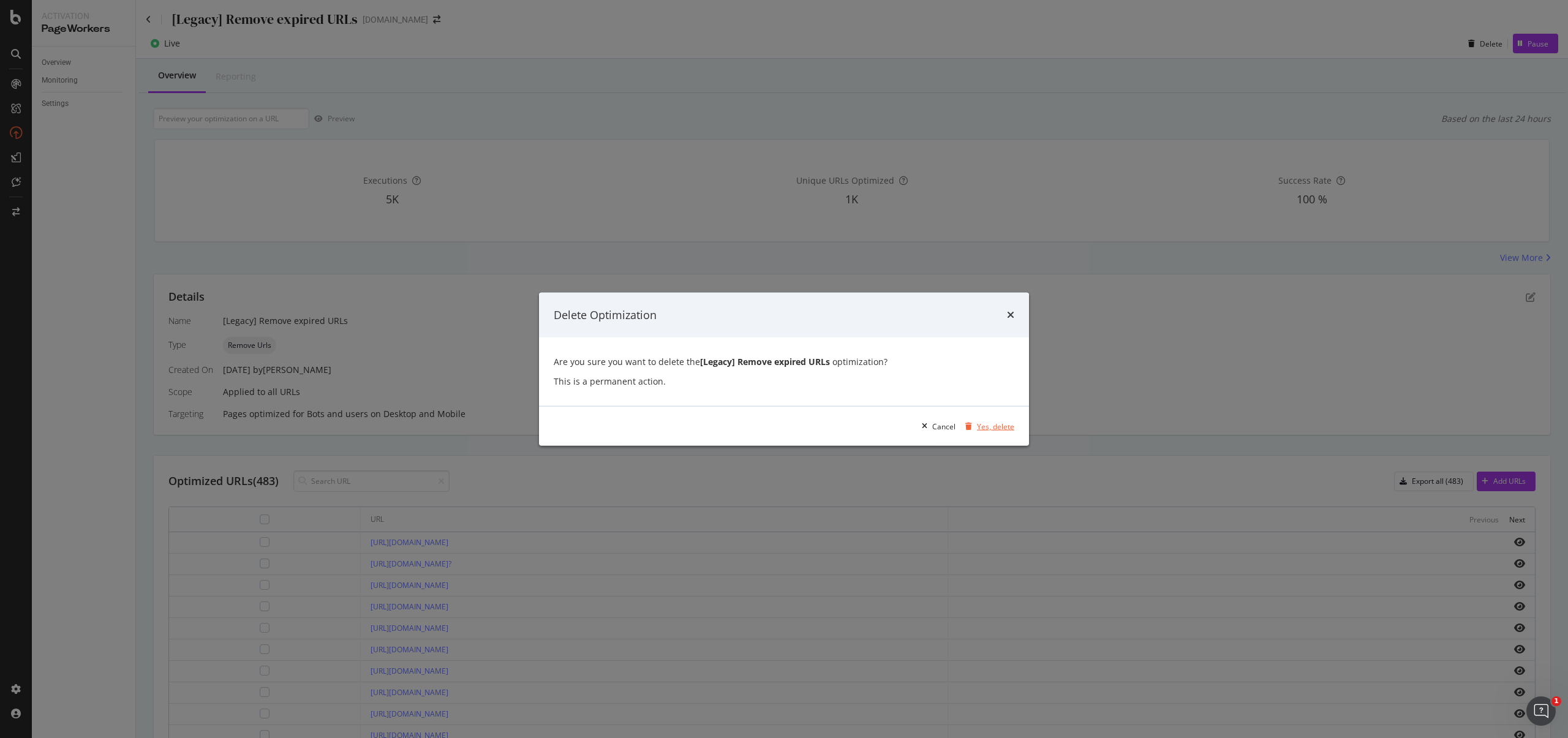
click at [996, 420] on div "Yes, delete" at bounding box center [987, 426] width 54 height 19
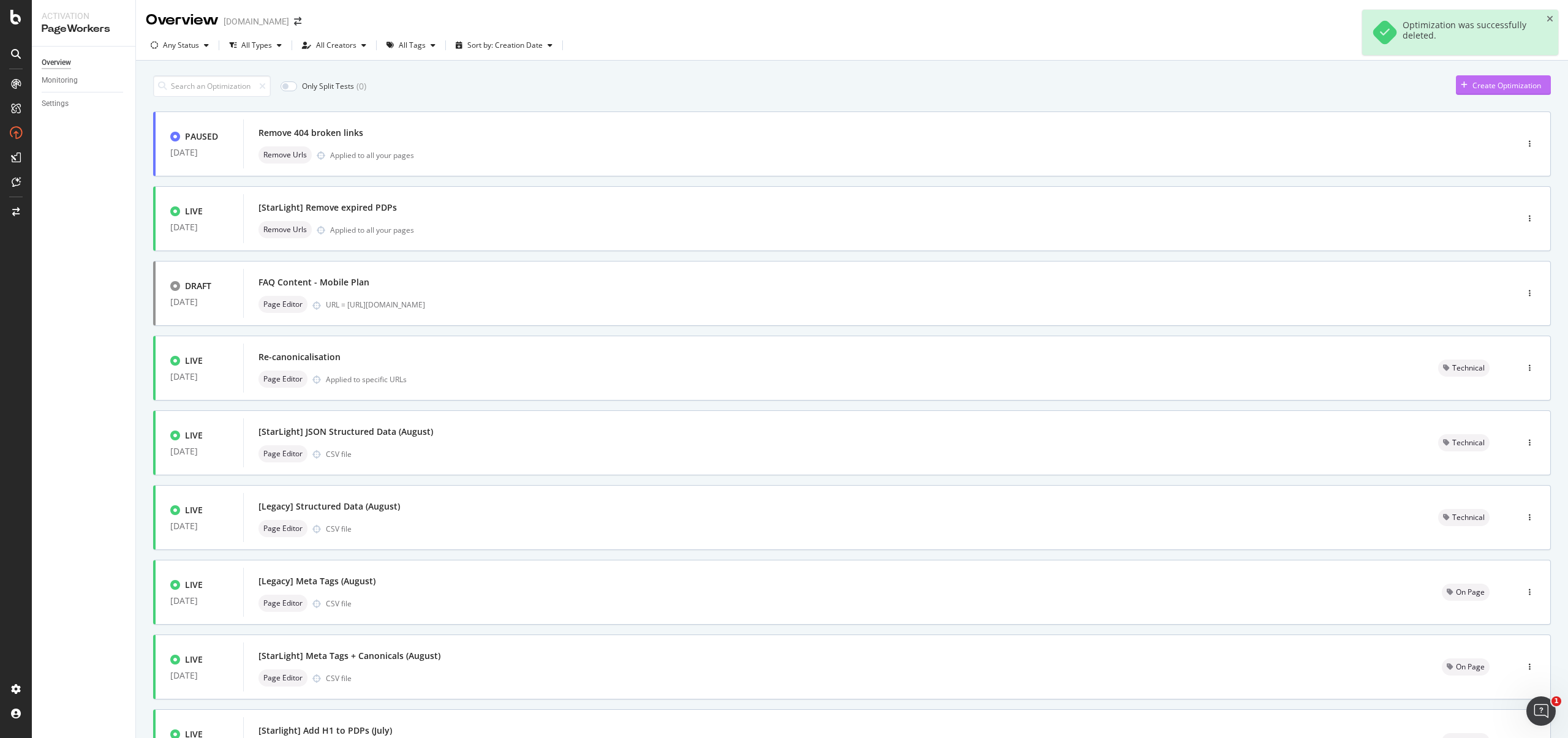
click at [1478, 93] on div "Create Optimization" at bounding box center [1498, 85] width 85 height 19
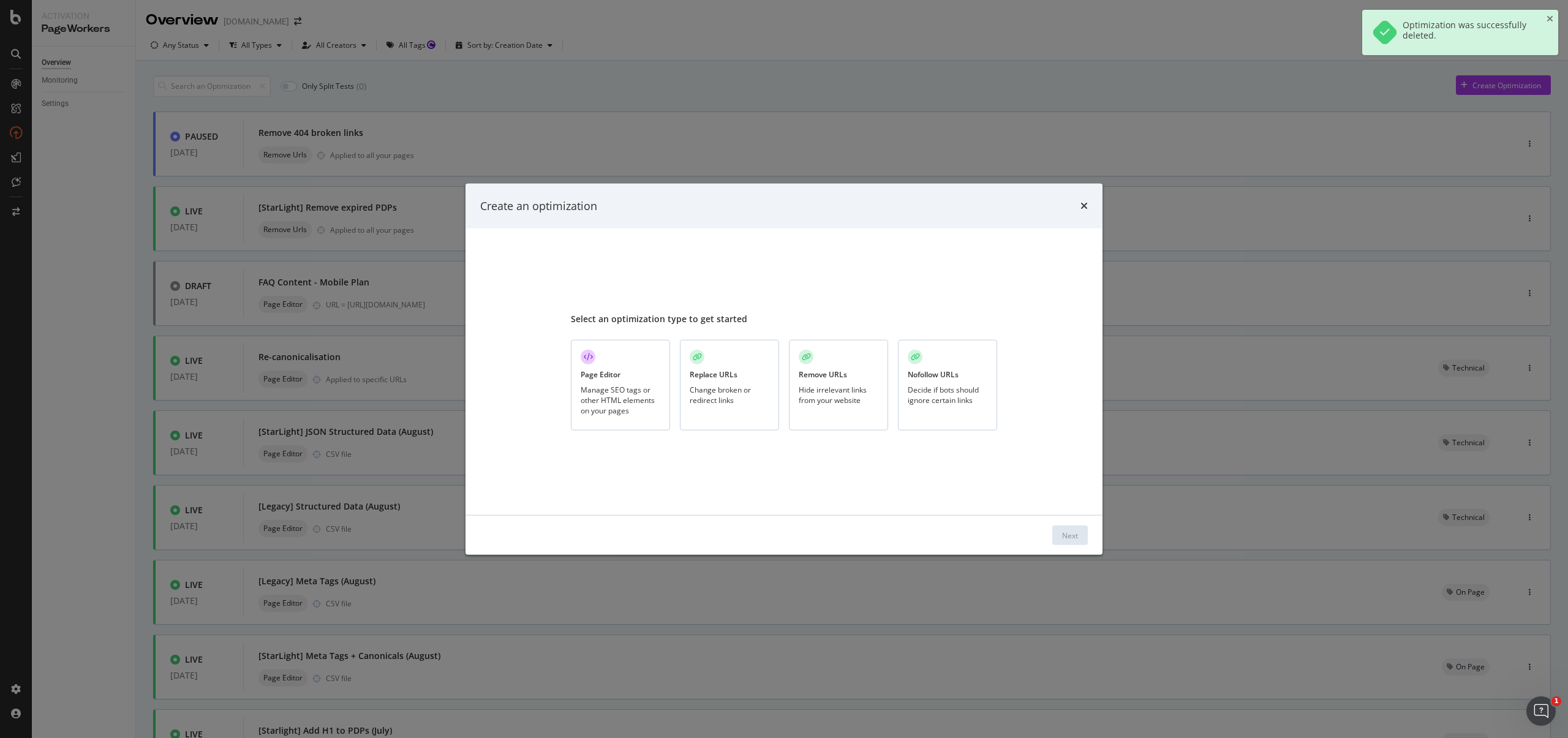
click at [824, 390] on div "Hide irrelevant links from your website" at bounding box center [839, 395] width 80 height 21
click at [1064, 536] on div "Next" at bounding box center [1070, 536] width 16 height 11
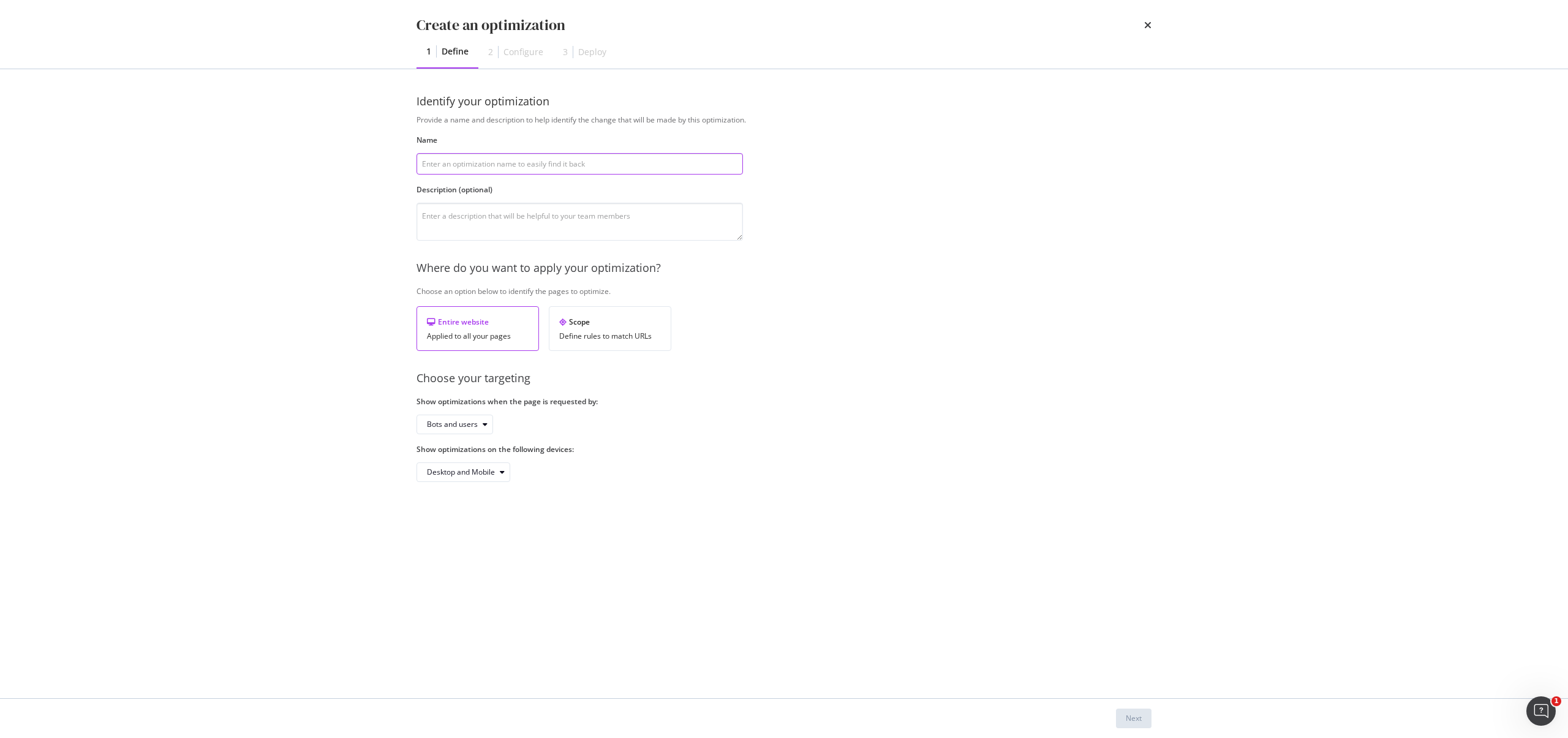
click at [559, 166] on input "modal" at bounding box center [579, 164] width 326 height 21
type input "[Legacy] Noindex expired / BTL pages"
click at [861, 488] on div "Identify your optimization Provide a name and description to help identify the …" at bounding box center [784, 300] width 735 height 413
click at [1138, 717] on div "Next" at bounding box center [1134, 719] width 16 height 11
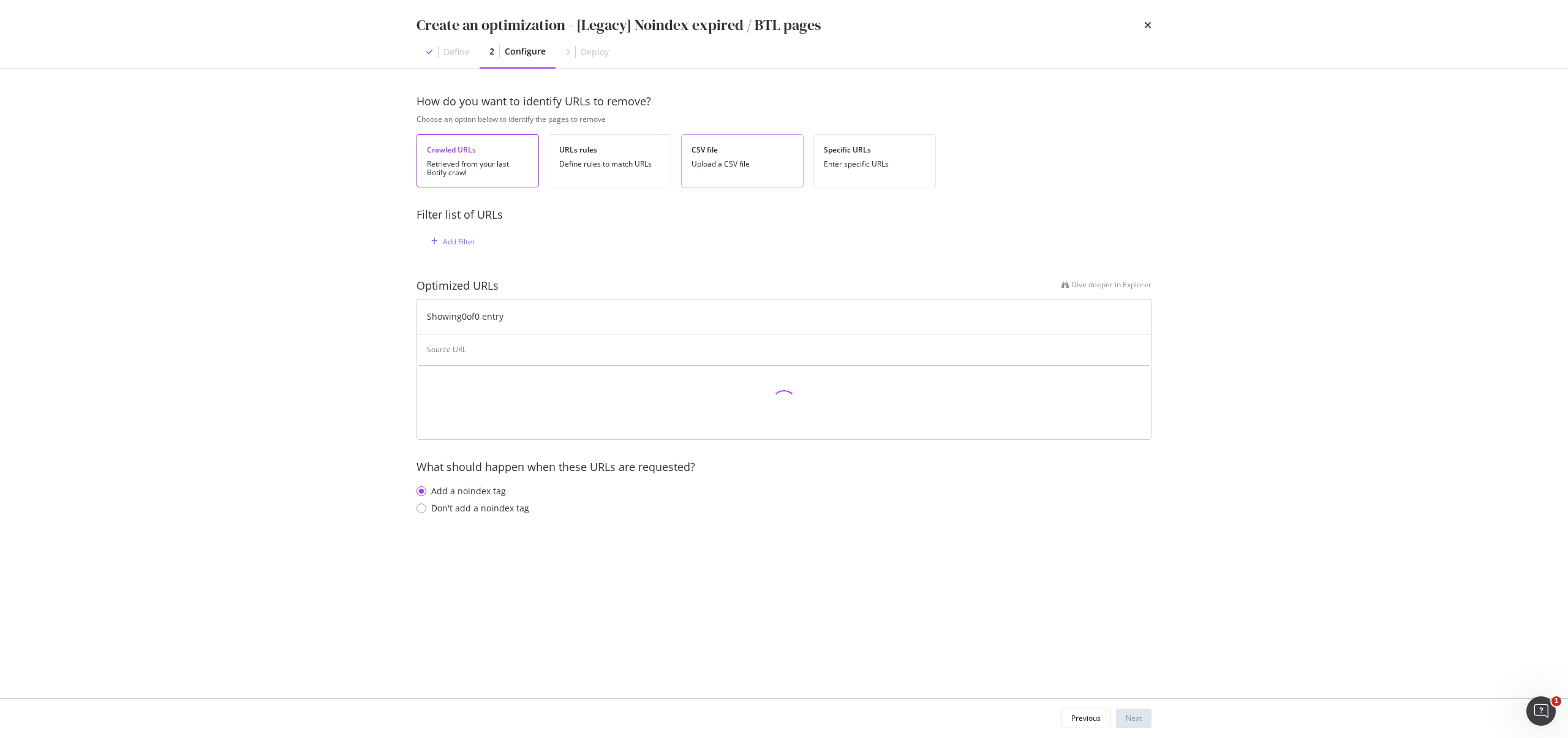
click at [759, 160] on div "Upload a CSV file" at bounding box center [742, 164] width 102 height 9
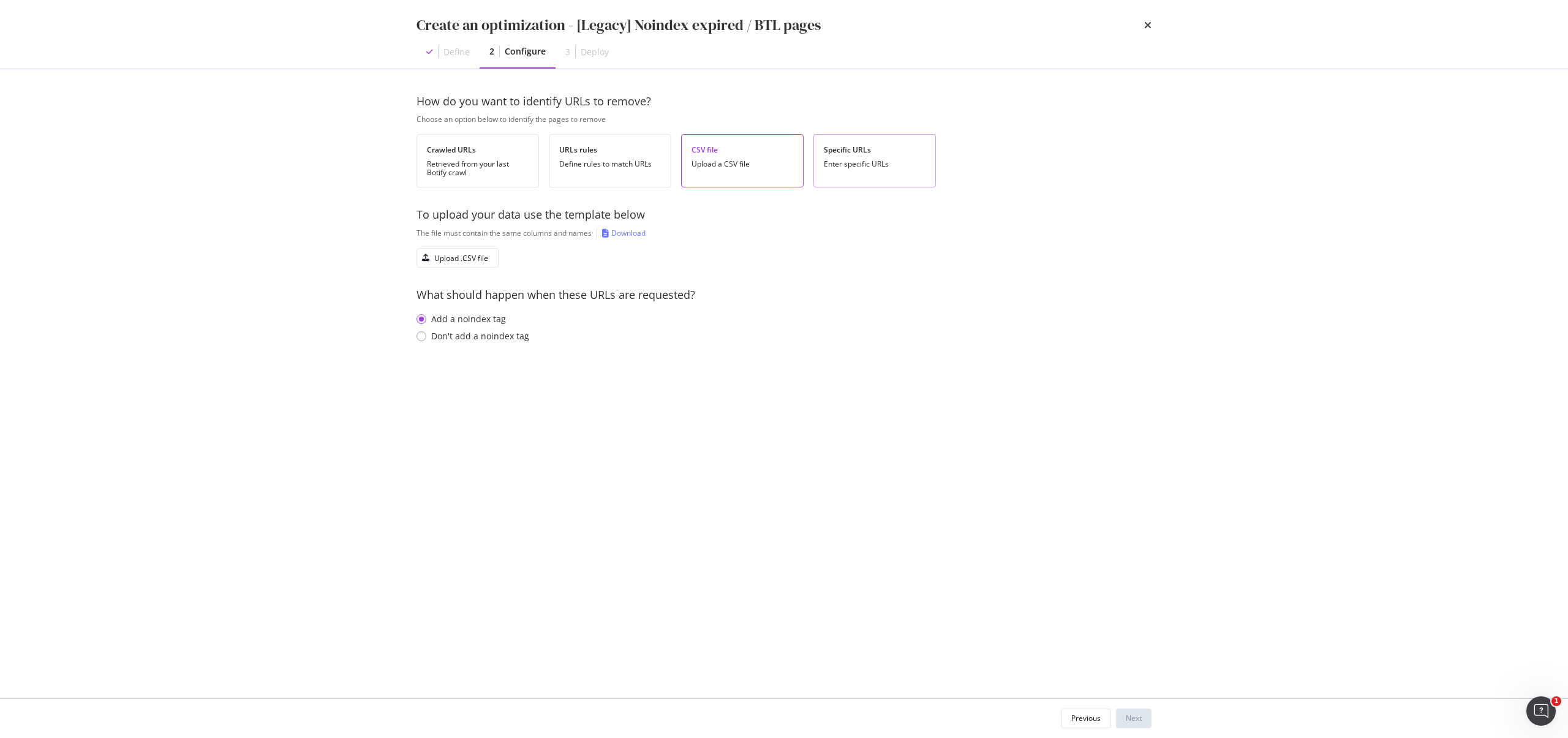
click at [822, 160] on div "Specific URLs Enter specific URLs" at bounding box center [874, 161] width 123 height 53
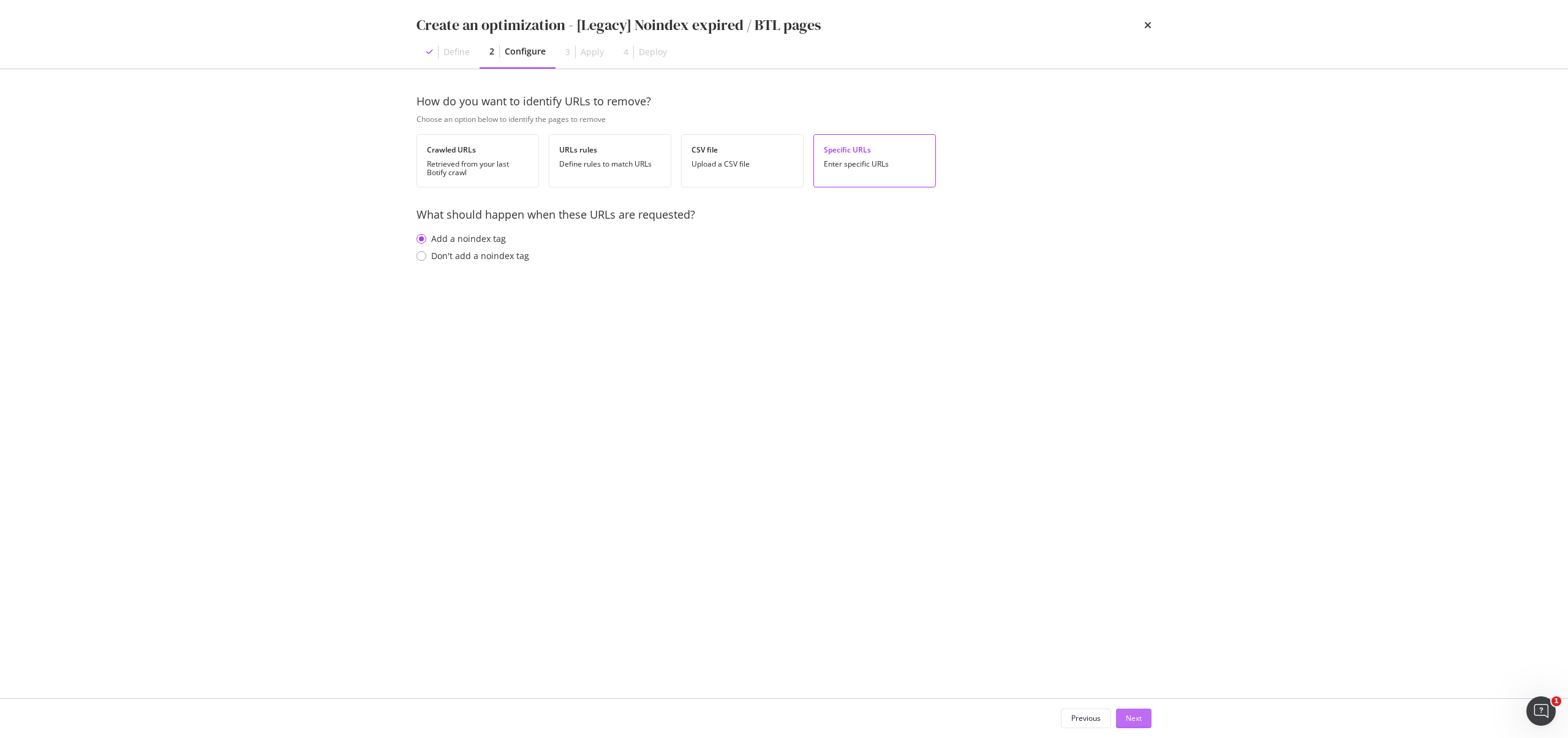
click at [1118, 719] on button "Next" at bounding box center [1134, 719] width 35 height 19
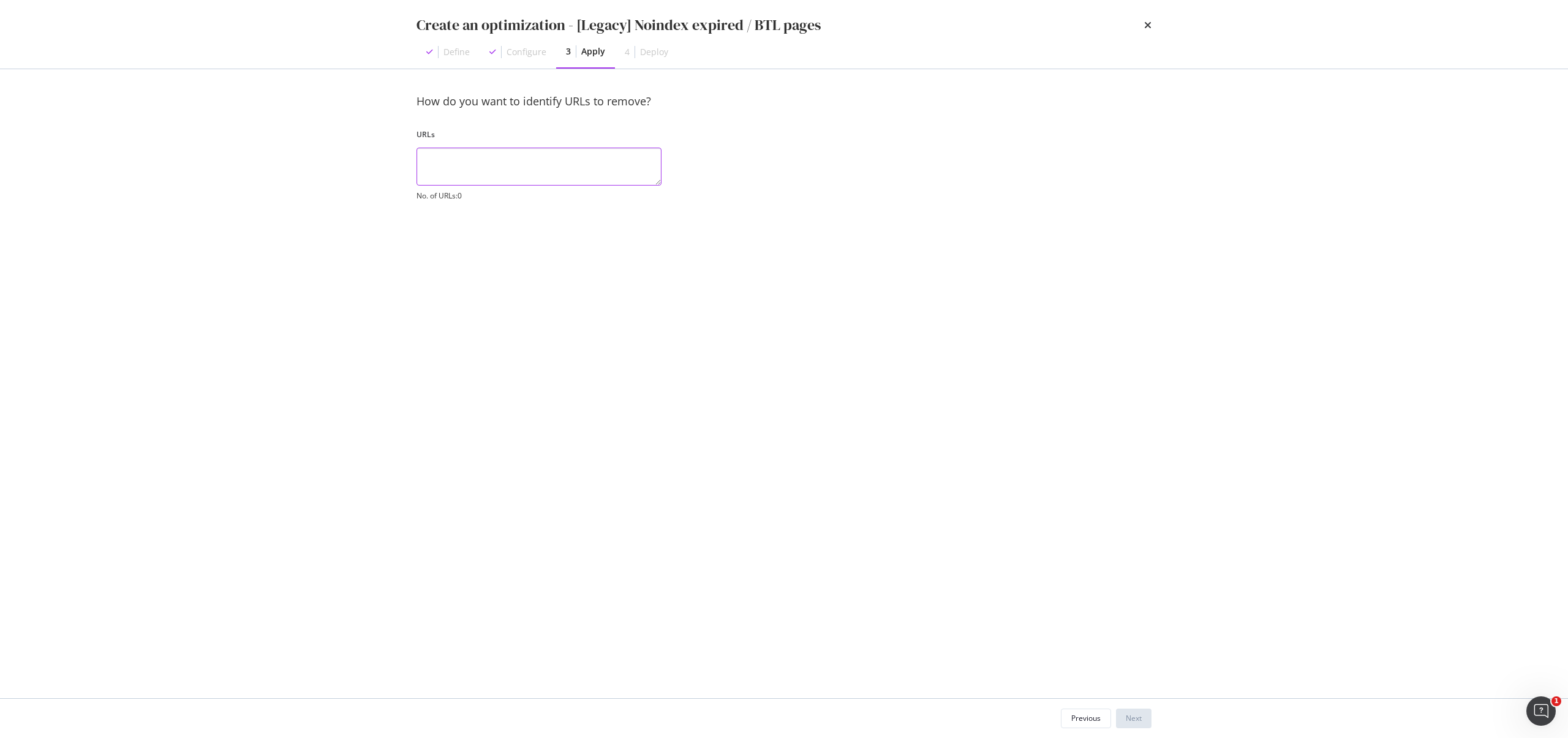
click at [506, 171] on textarea "modal" at bounding box center [538, 166] width 245 height 38
click at [505, 167] on textarea "modal" at bounding box center [538, 166] width 245 height 38
paste textarea "[URL][DOMAIN_NAME] [URL][DOMAIN_NAME] [URL][DOMAIN_NAME] [URL][DOMAIN_NAME] [UR…"
type textarea "[URL][DOMAIN_NAME] [URL][DOMAIN_NAME] [URL][DOMAIN_NAME] [URL][DOMAIN_NAME] [UR…"
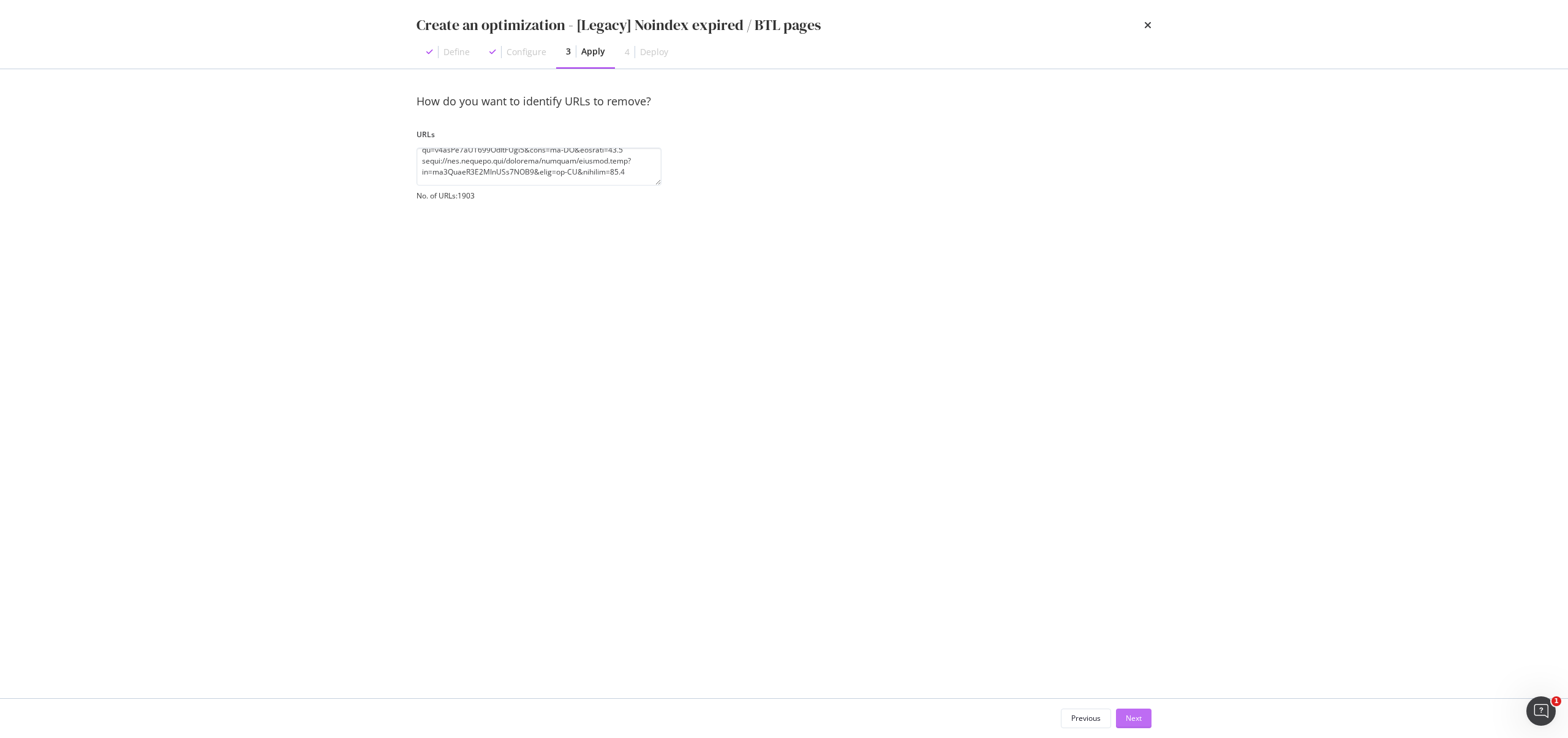
click at [1144, 724] on button "Next" at bounding box center [1134, 719] width 35 height 19
click at [1130, 723] on div "Save as draft" at bounding box center [1119, 719] width 45 height 11
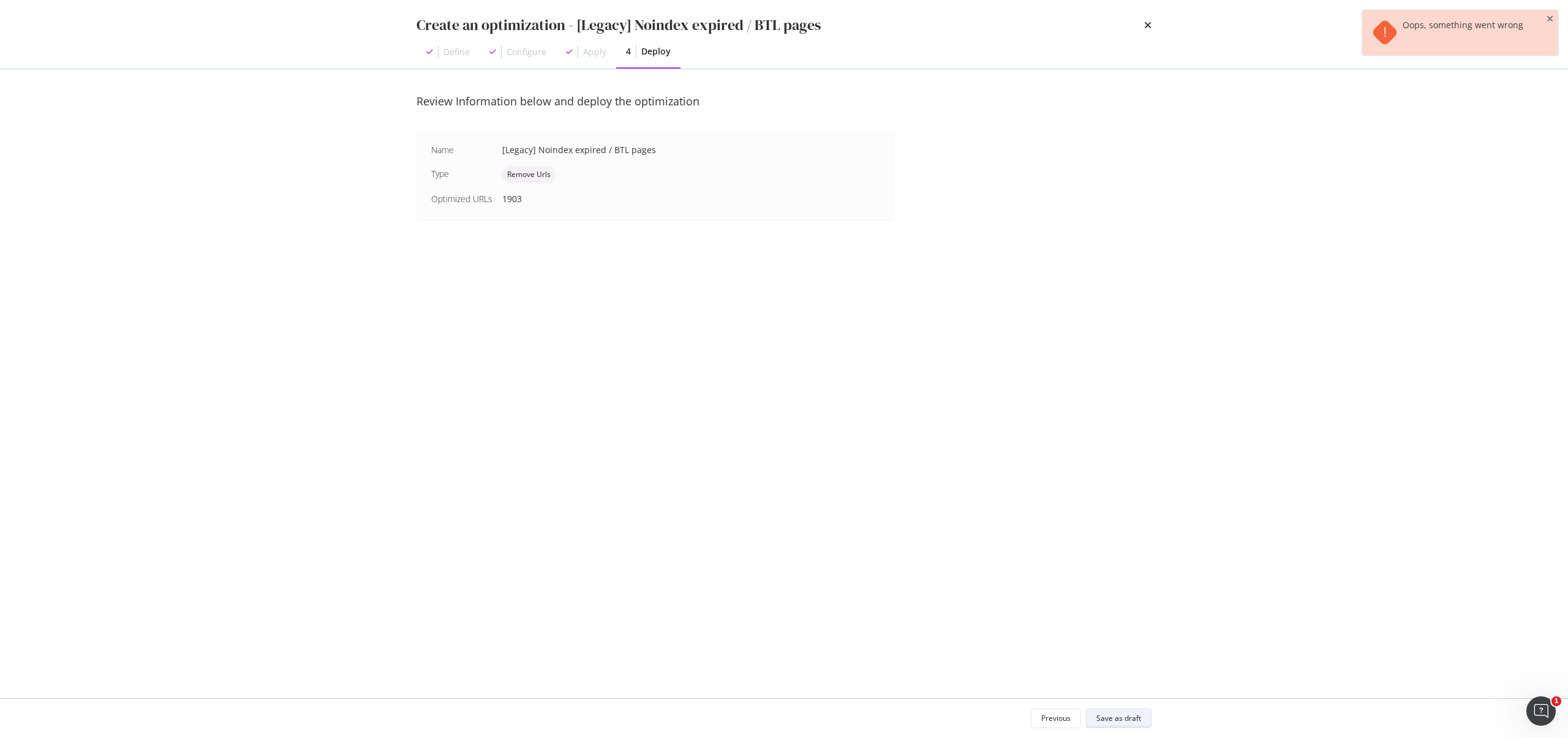
click at [1113, 711] on div "Save as draft" at bounding box center [1119, 718] width 45 height 17
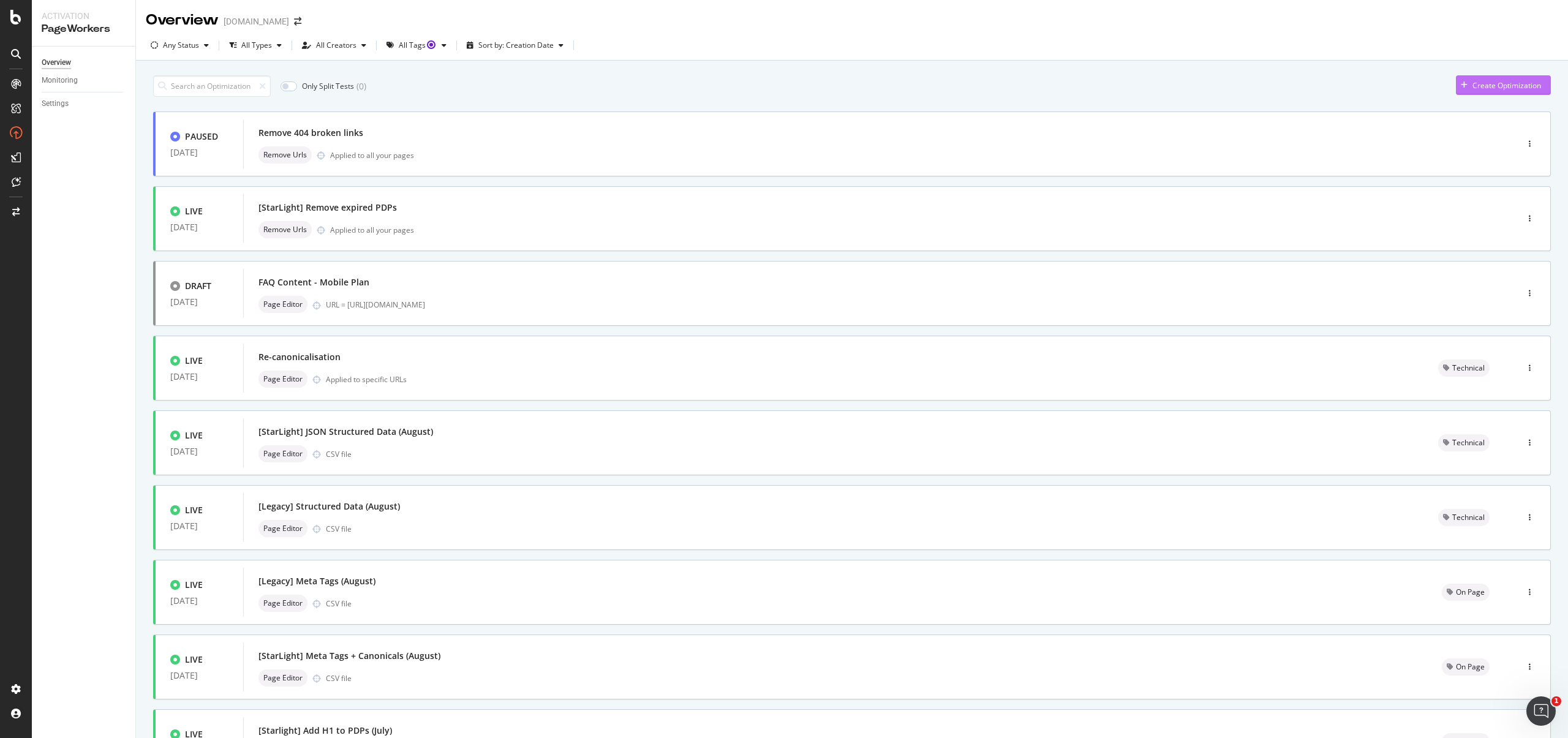
click at [1461, 87] on icon "button" at bounding box center [1465, 85] width 7 height 7
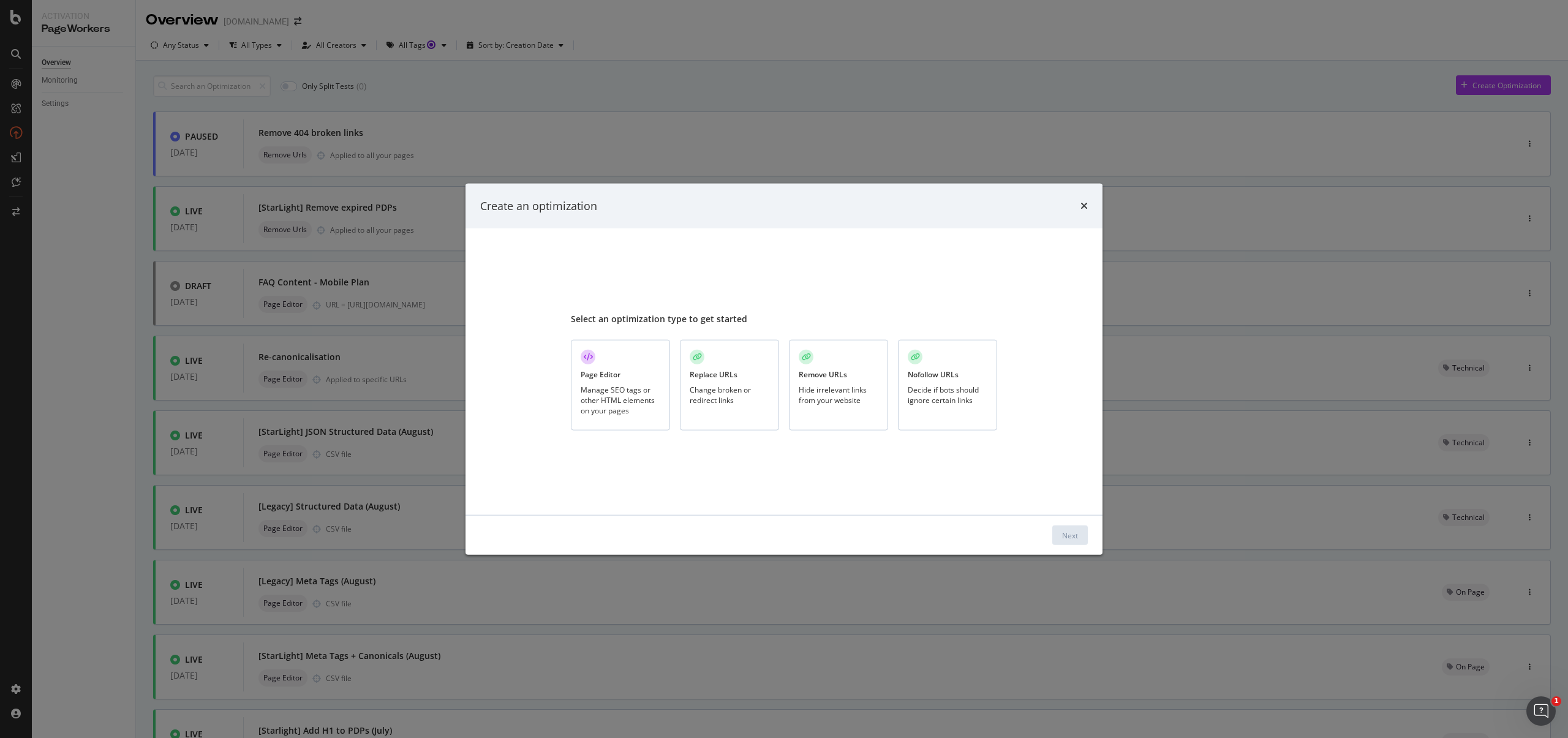
click at [856, 393] on div "Hide irrelevant links from your website" at bounding box center [839, 395] width 80 height 21
click at [1072, 529] on div "Next" at bounding box center [1070, 535] width 16 height 19
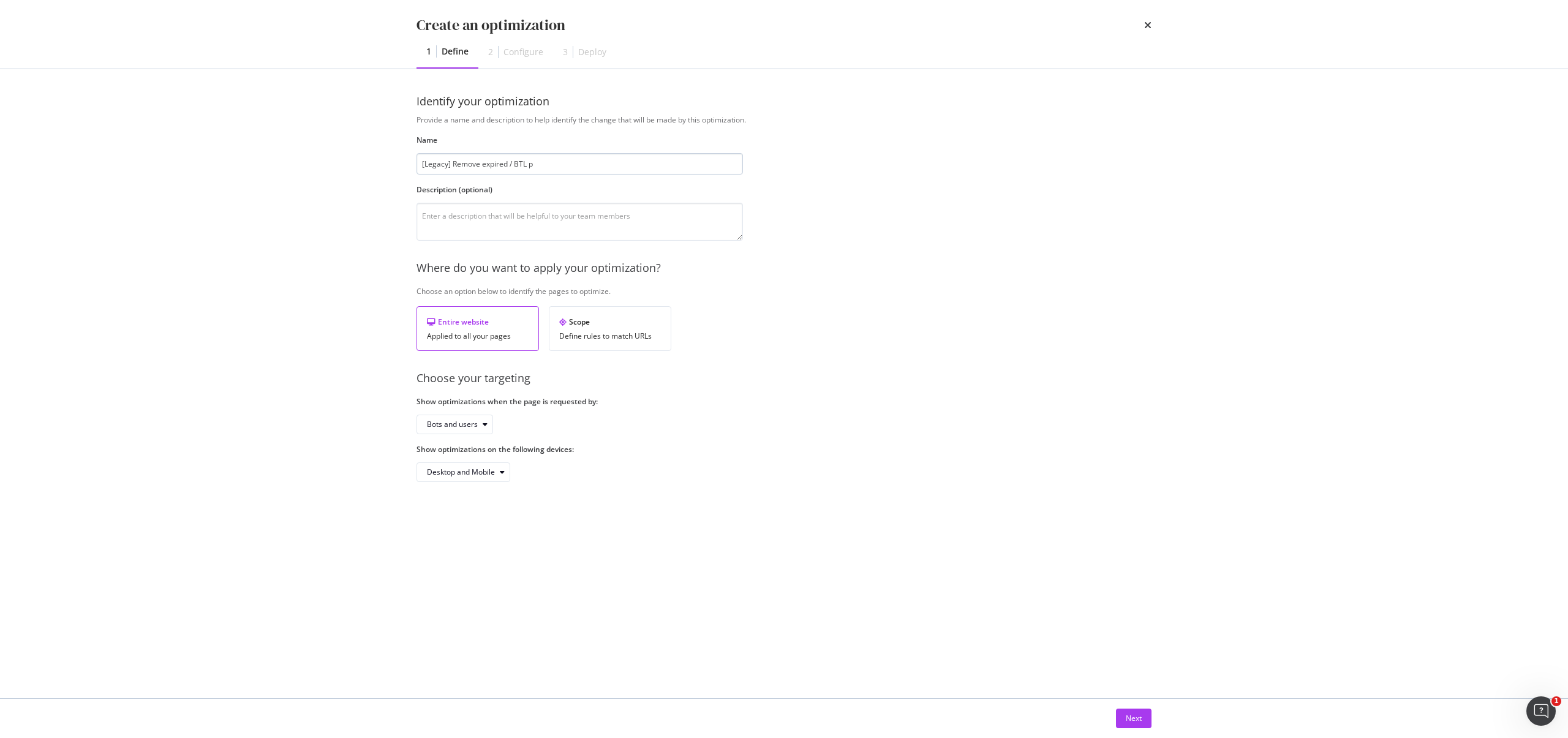
click at [466, 166] on input "[Legacy] Remove expired / BTL p" at bounding box center [579, 164] width 326 height 21
click at [557, 166] on input "[Legacy] Noindex expired / BTL p" at bounding box center [579, 164] width 326 height 21
type input "[Legacy] Noindex expired / BTL pages"
click at [1142, 718] on button "Next" at bounding box center [1134, 719] width 35 height 19
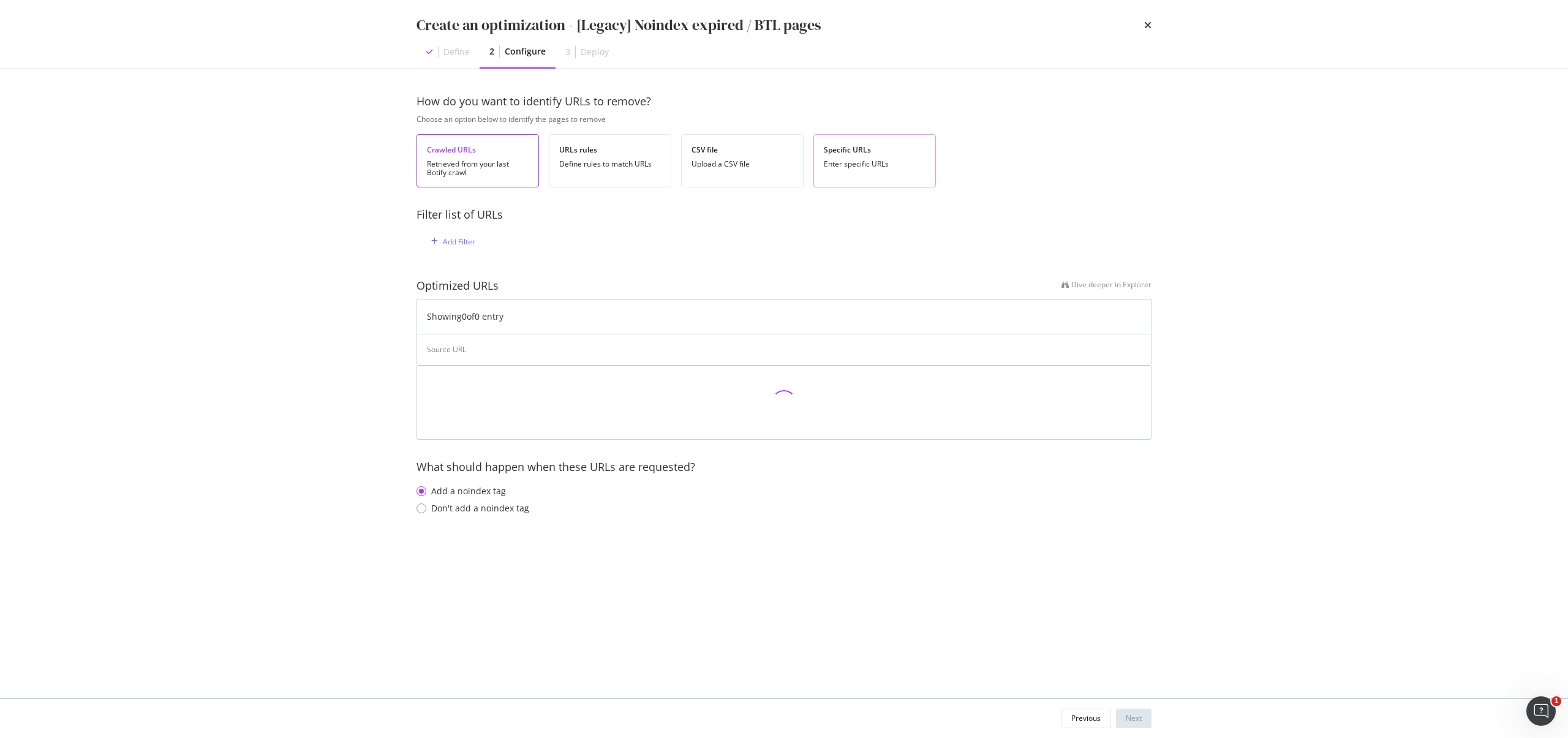
click at [856, 163] on div "Enter specific URLs" at bounding box center [874, 164] width 102 height 9
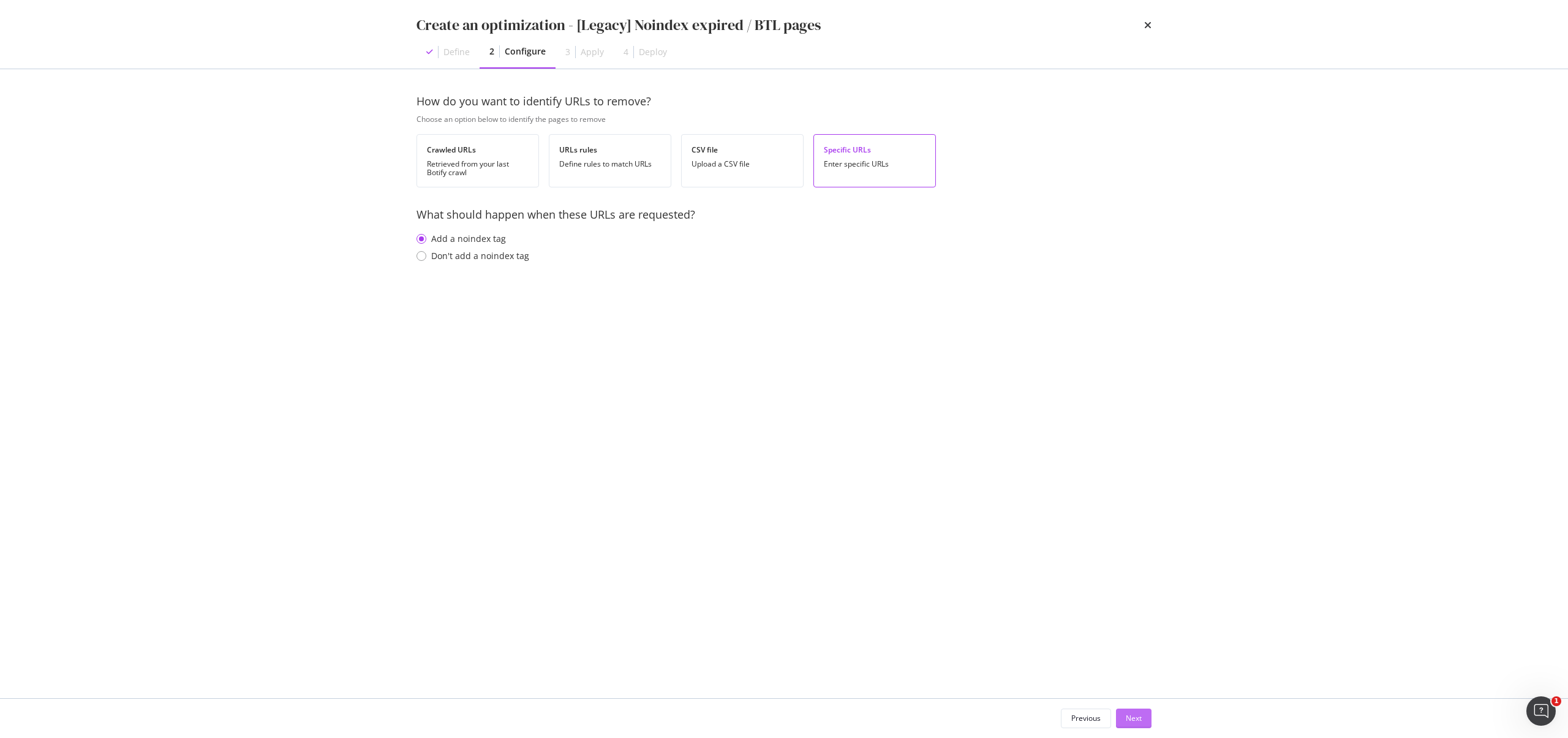
click at [1137, 725] on div "Next" at bounding box center [1134, 719] width 16 height 19
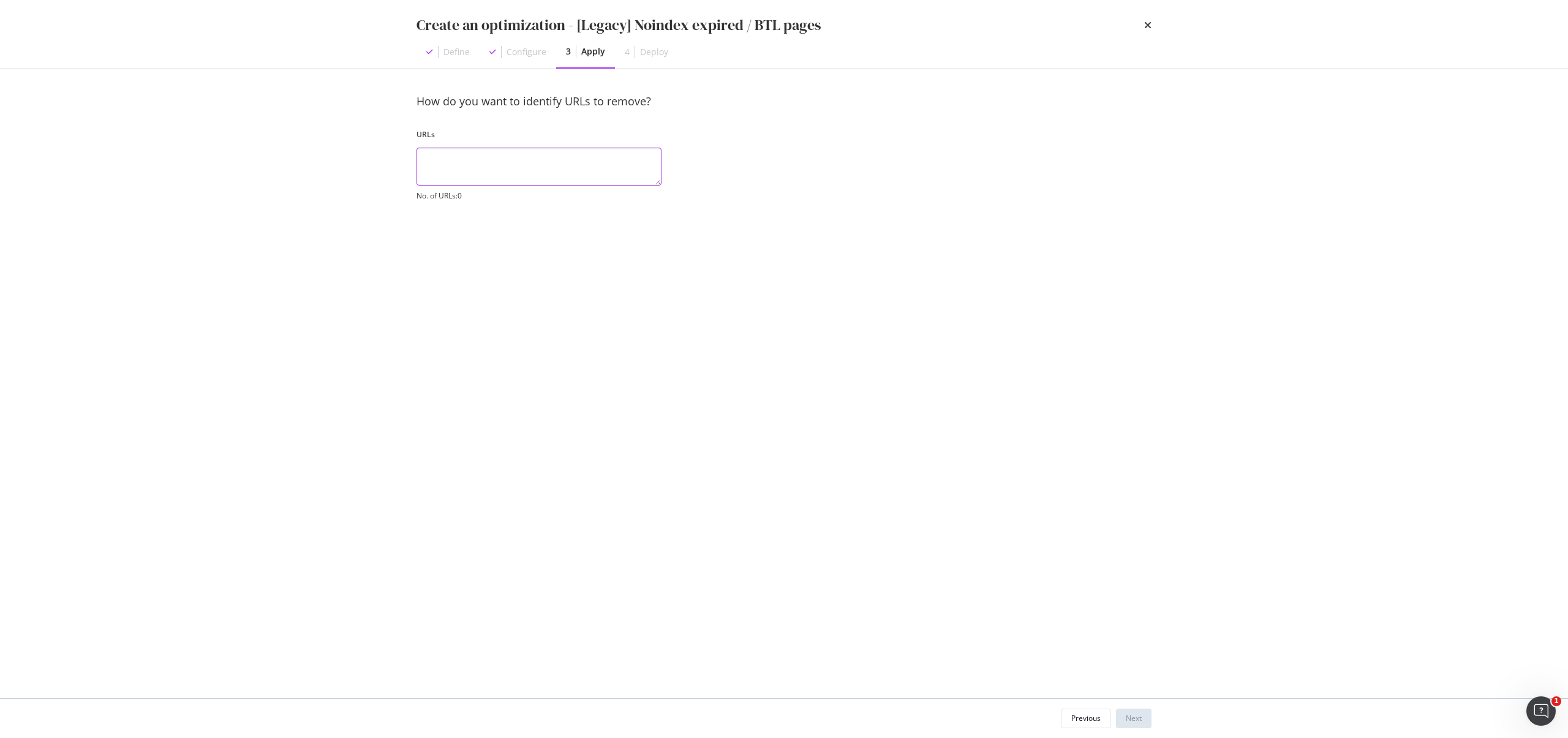
click at [470, 166] on textarea "modal" at bounding box center [538, 166] width 245 height 38
paste textarea "[URL][DOMAIN_NAME] [URL][DOMAIN_NAME] [URL][DOMAIN_NAME] [URL][DOMAIN_NAME] [UR…"
type textarea "[URL][DOMAIN_NAME] [URL][DOMAIN_NAME] [URL][DOMAIN_NAME] [URL][DOMAIN_NAME] [UR…"
click at [1137, 727] on div "Next" at bounding box center [1134, 719] width 16 height 19
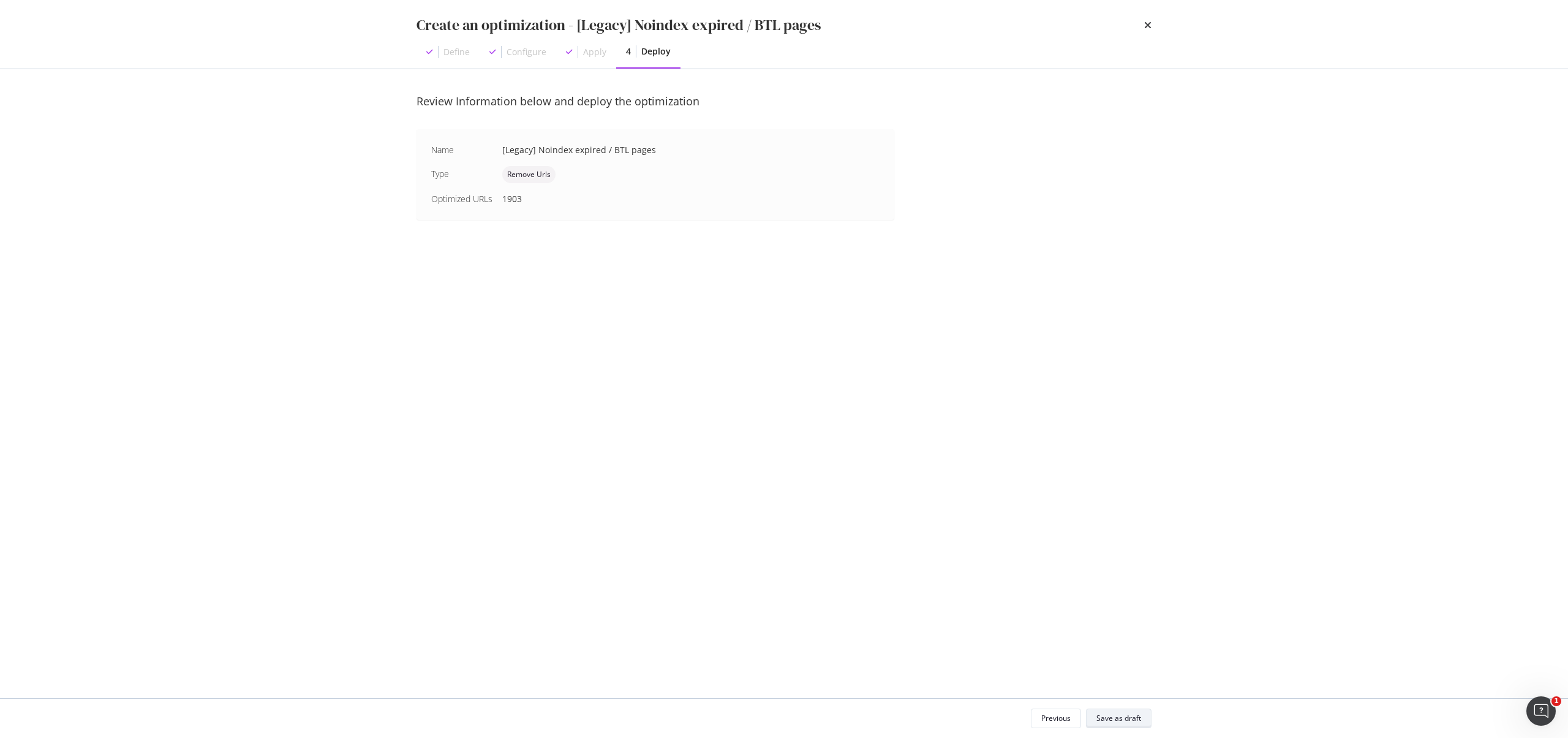
click at [1145, 717] on button "Save as draft" at bounding box center [1119, 719] width 65 height 19
click at [1128, 720] on div "Save as draft" at bounding box center [1119, 719] width 45 height 11
click at [1123, 723] on div "Save as draft" at bounding box center [1119, 719] width 45 height 11
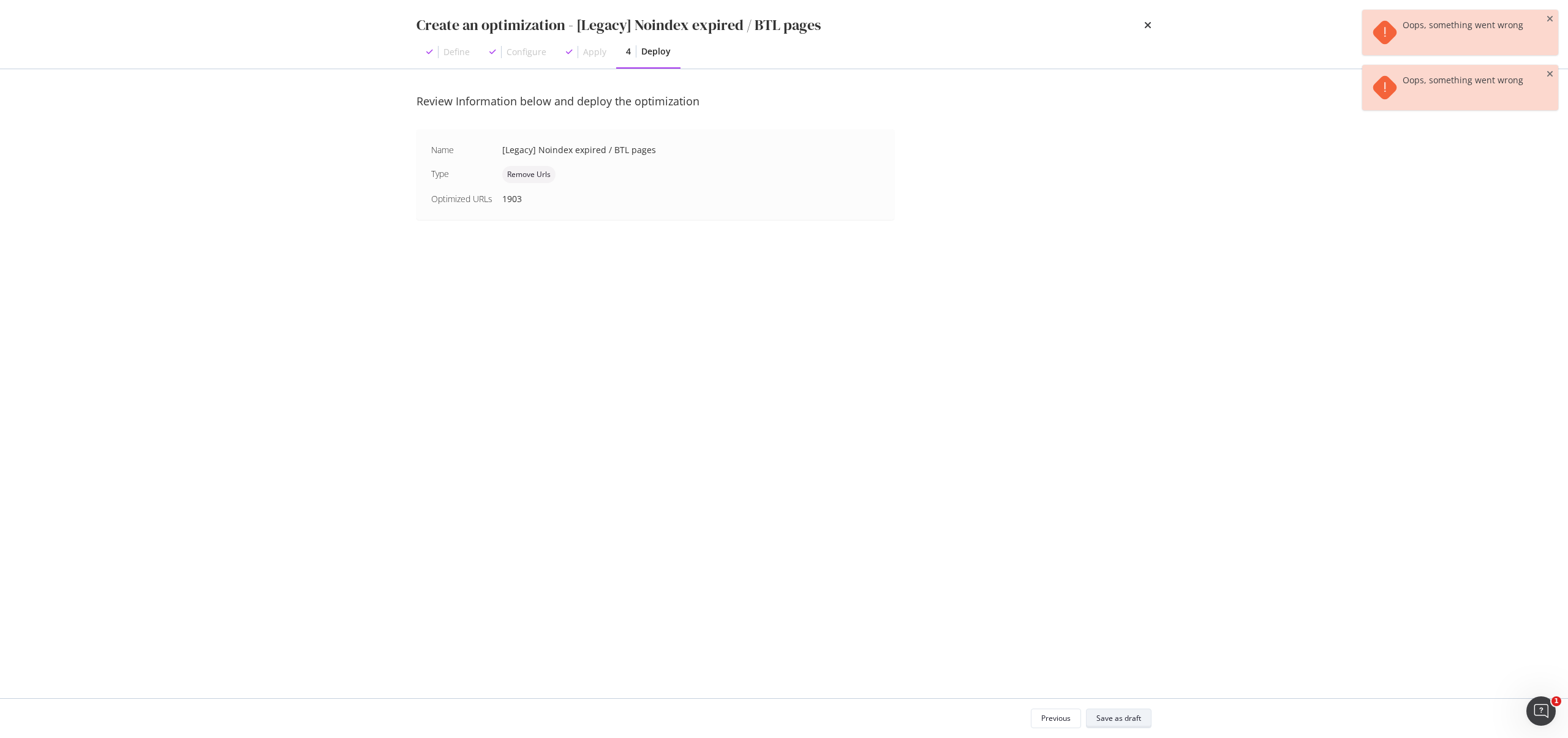
click at [1128, 724] on div "Save as draft" at bounding box center [1119, 718] width 45 height 17
click at [1451, 97] on div "Oops, something went wrong" at bounding box center [1463, 87] width 121 height 26
click at [1450, 90] on div "Oops, something went wrong" at bounding box center [1463, 87] width 121 height 26
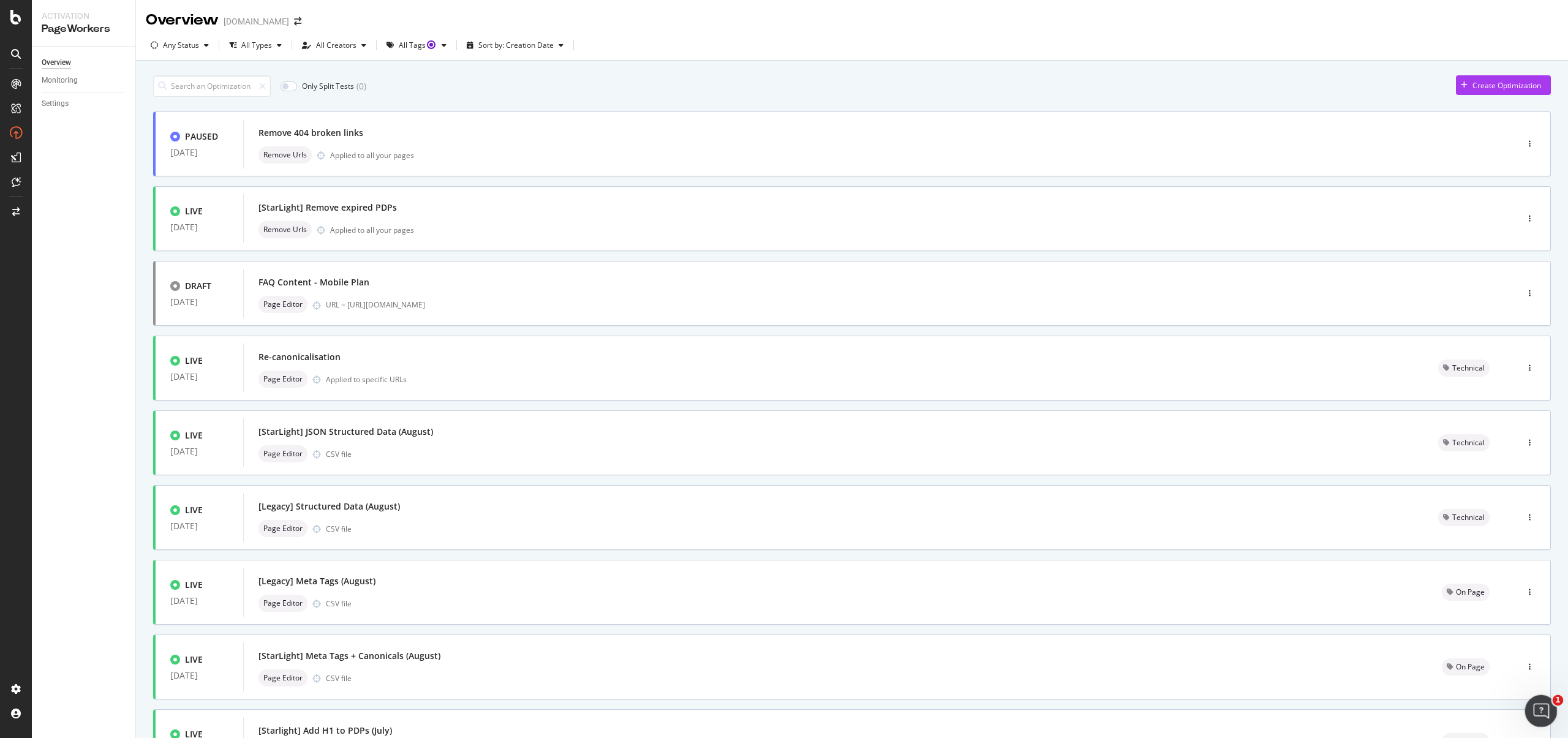
click at [1554, 715] on div "Open Intercom Messenger" at bounding box center [1539, 709] width 29 height 29
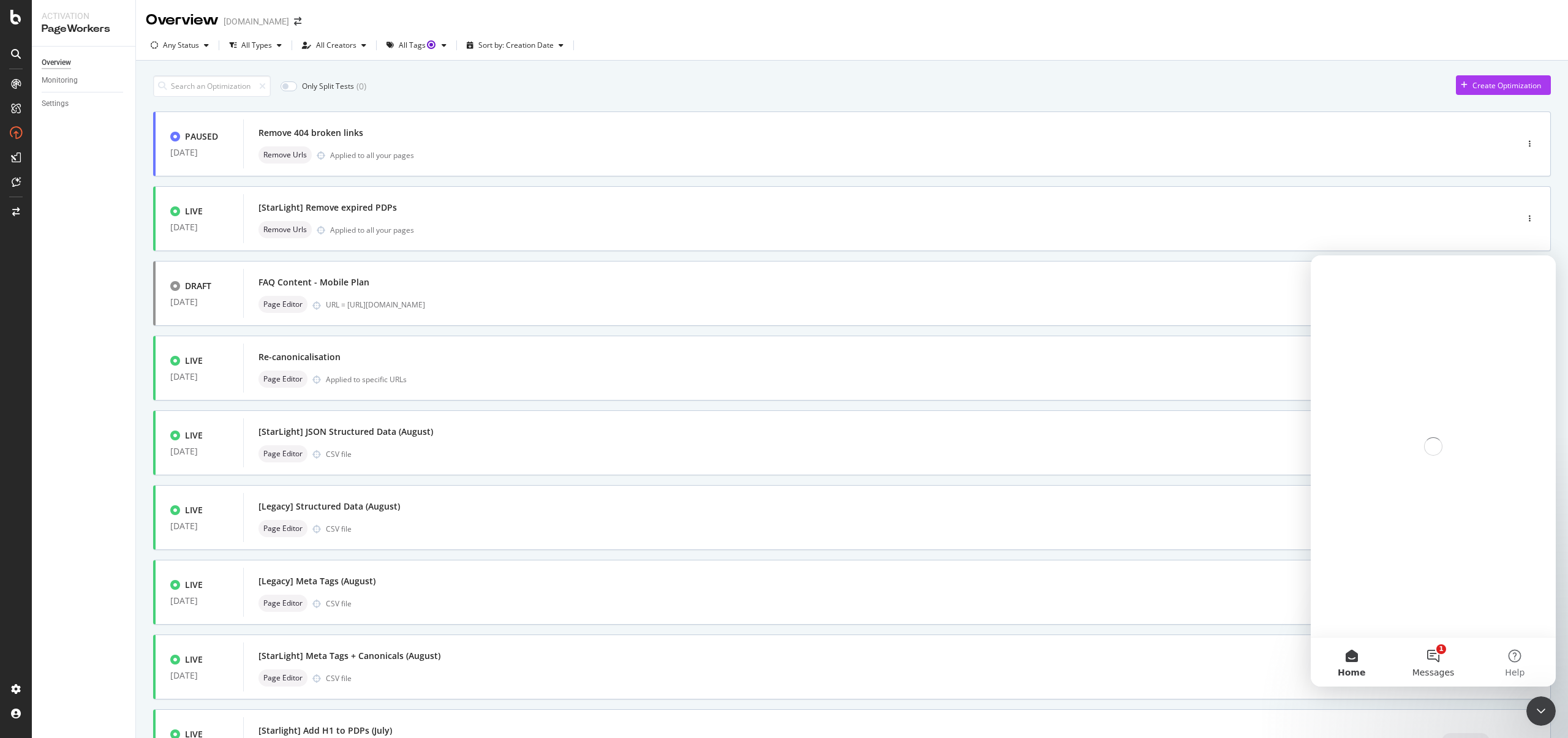
click at [1435, 666] on button "1 Messages" at bounding box center [1433, 662] width 81 height 49
click at [1422, 608] on button "Ask a question" at bounding box center [1433, 612] width 110 height 25
type textarea "how do i add a noindex tag only to a specific set of pags"
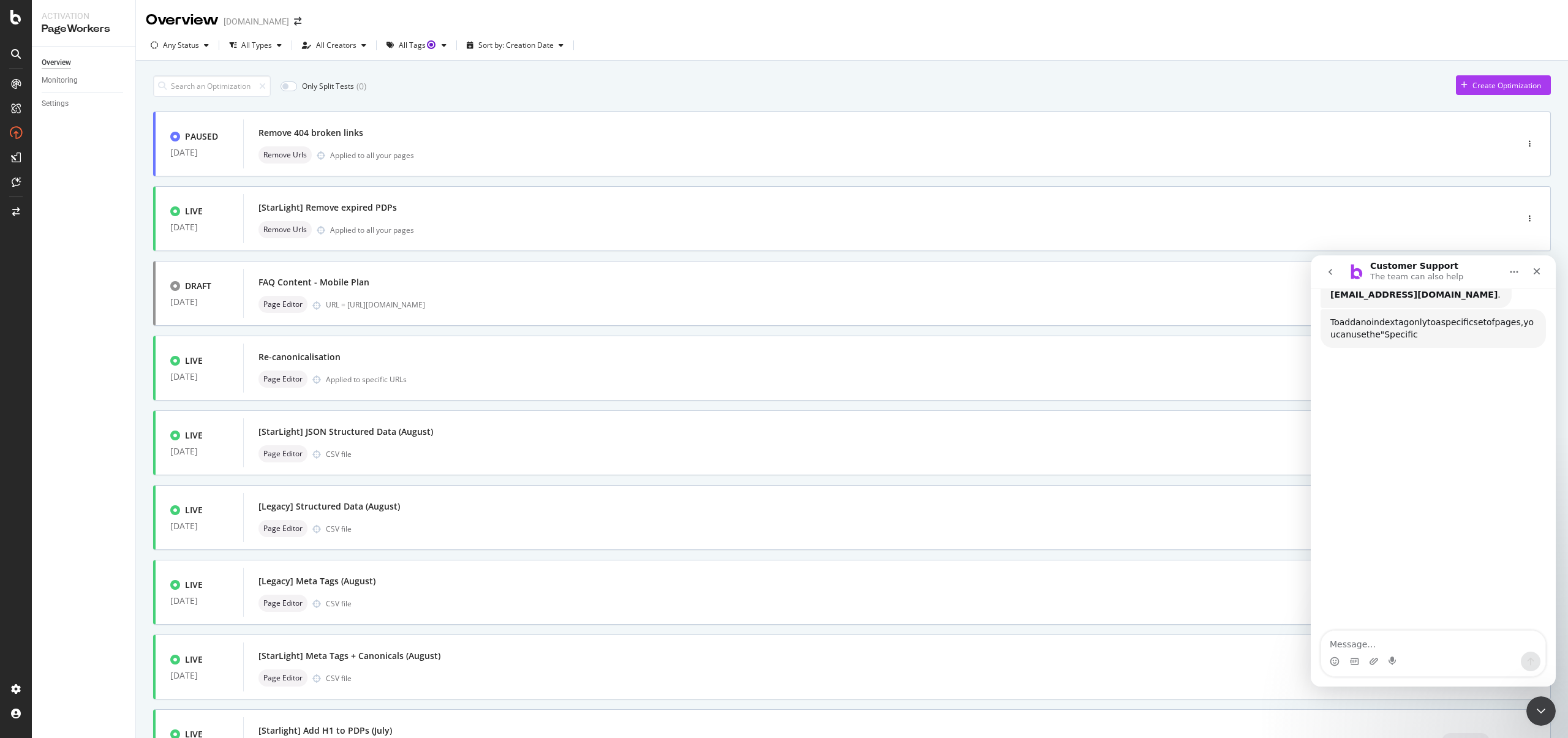
scroll to position [173, 0]
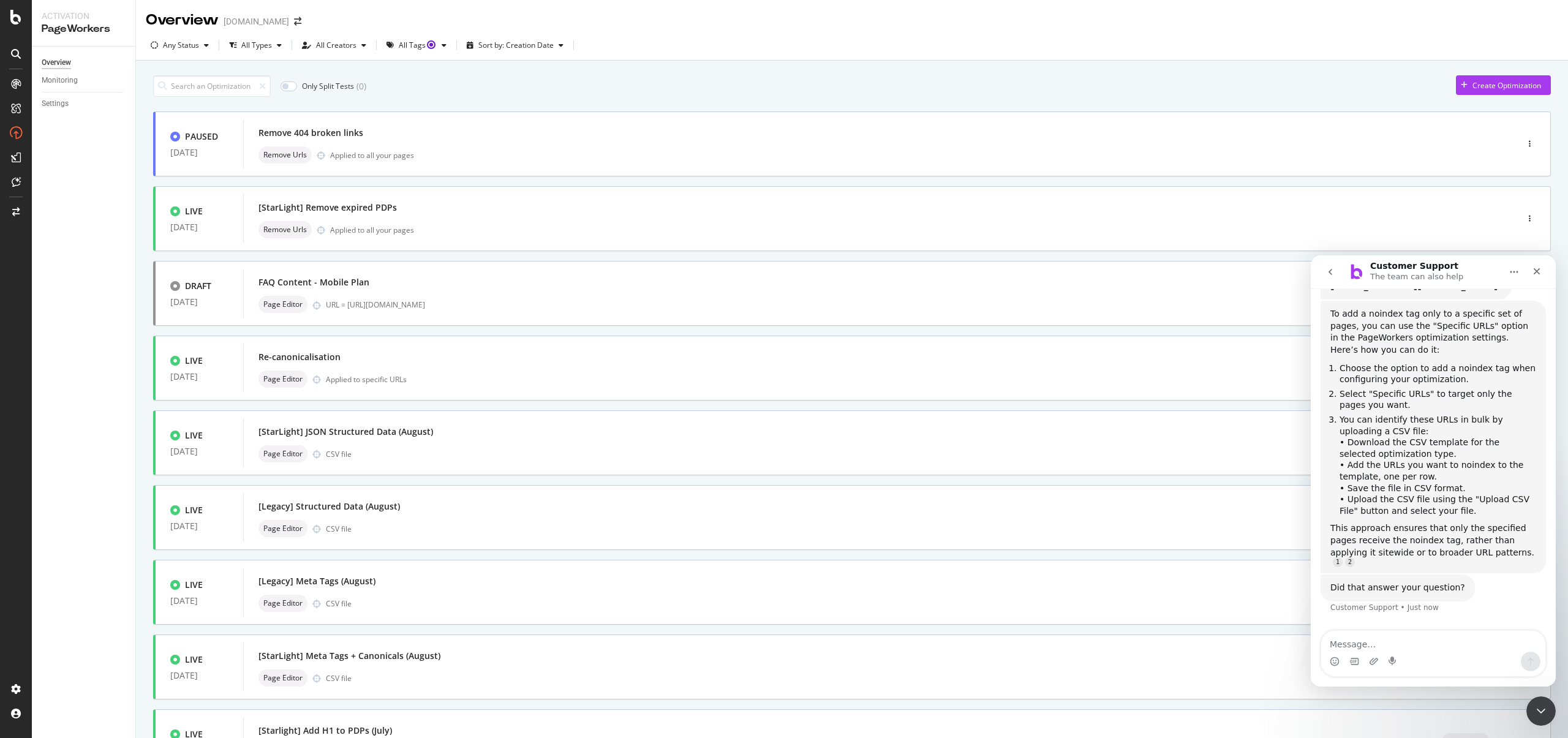
click at [1380, 366] on li "Choose the option to add a noindex tag when configuring your optimization." at bounding box center [1438, 374] width 196 height 23
click at [1466, 365] on li "Choose the option to add a noindex tag when configuring your optimization." at bounding box center [1438, 374] width 196 height 23
click at [1419, 364] on li "Choose the option to add a noindex tag when configuring your optimization." at bounding box center [1438, 374] width 196 height 23
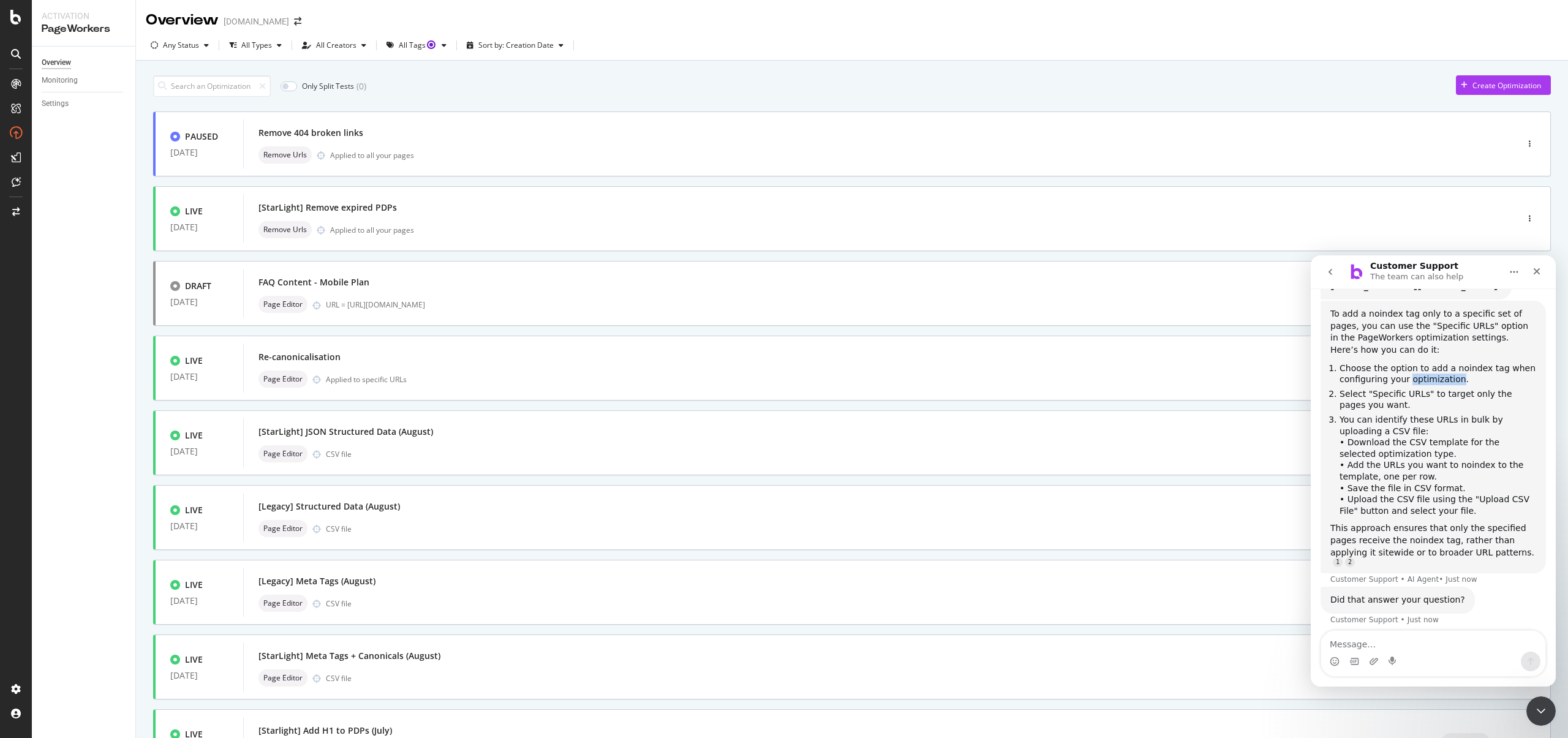
click at [1419, 364] on li "Choose the option to add a noindex tag when configuring your optimization." at bounding box center [1438, 374] width 196 height 23
click at [1420, 452] on li "You can identify these URLs in bulk by uploading a CSV file: • Download the CSV…" at bounding box center [1438, 466] width 196 height 103
click at [1389, 437] on li "You can identify these URLs in bulk by uploading a CSV file: • Download the CSV…" at bounding box center [1438, 466] width 196 height 103
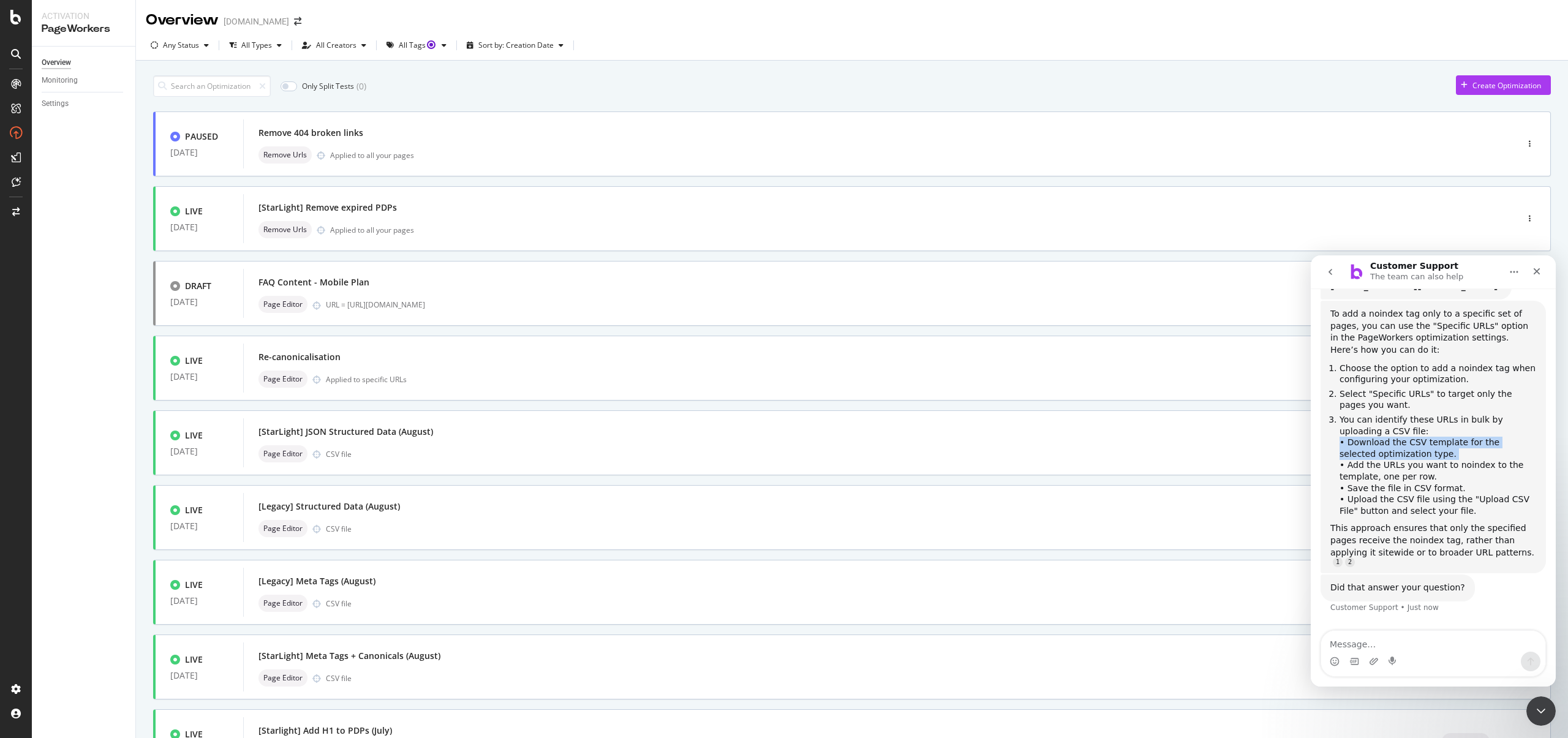
click at [1389, 437] on li "You can identify these URLs in bulk by uploading a CSV file: • Download the CSV…" at bounding box center [1438, 466] width 196 height 103
click at [1400, 438] on li "You can identify these URLs in bulk by uploading a CSV file: • Download the CSV…" at bounding box center [1438, 466] width 196 height 103
click at [1381, 635] on textarea "Message…" at bounding box center [1434, 642] width 225 height 21
type textarea "whats the steps on page workesr for this"
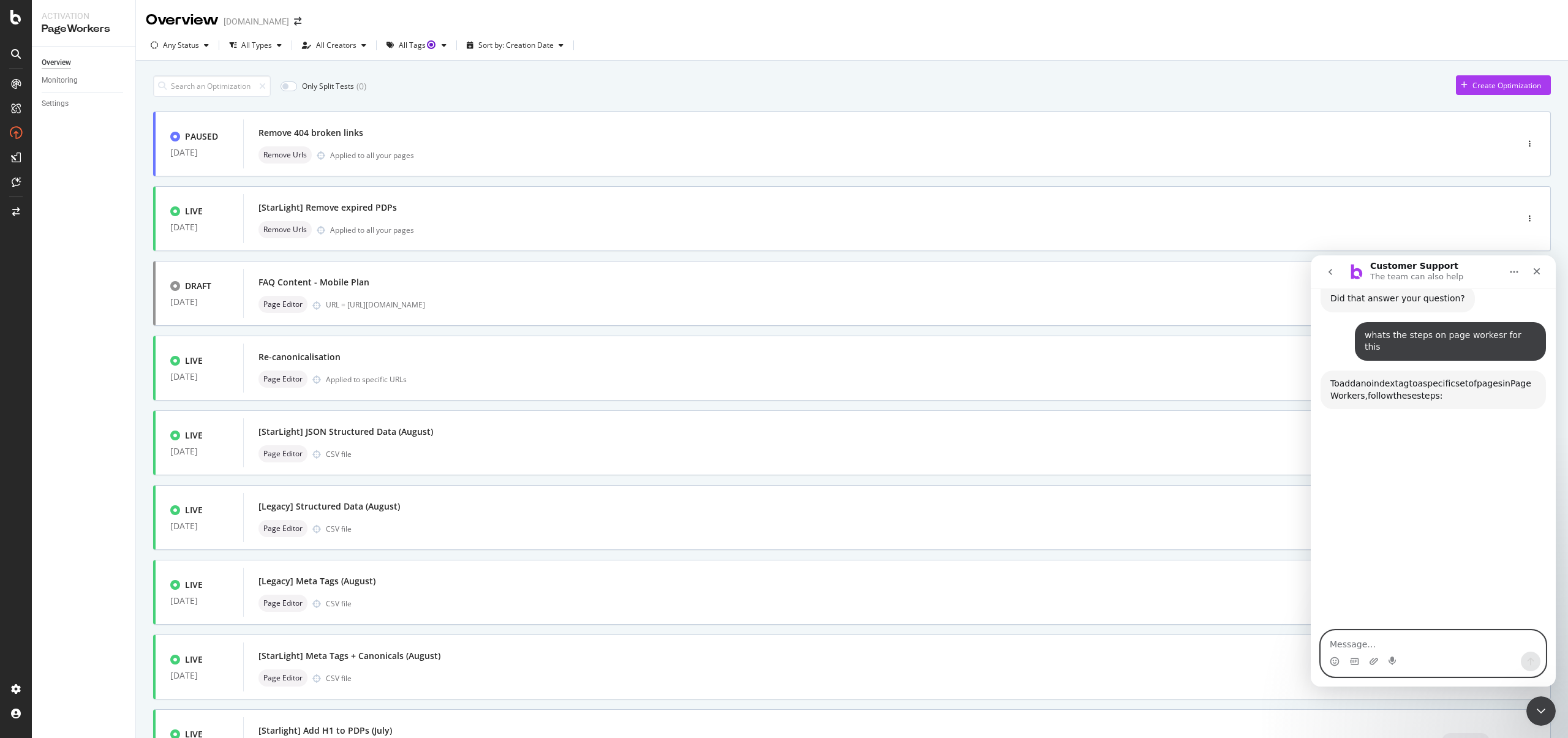
scroll to position [489, 0]
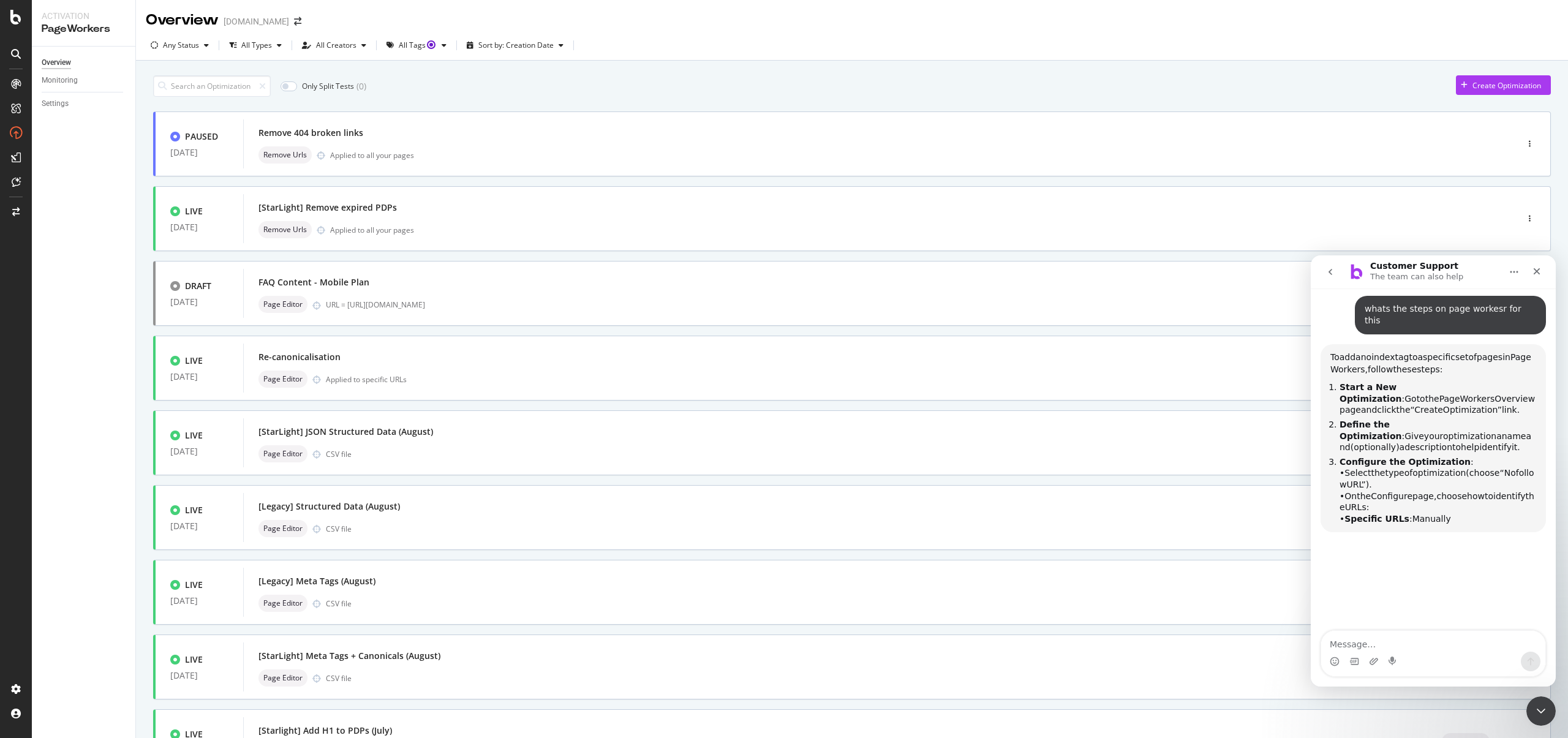
click at [1443, 405] on span "Optimization”" at bounding box center [1473, 409] width 59 height 10
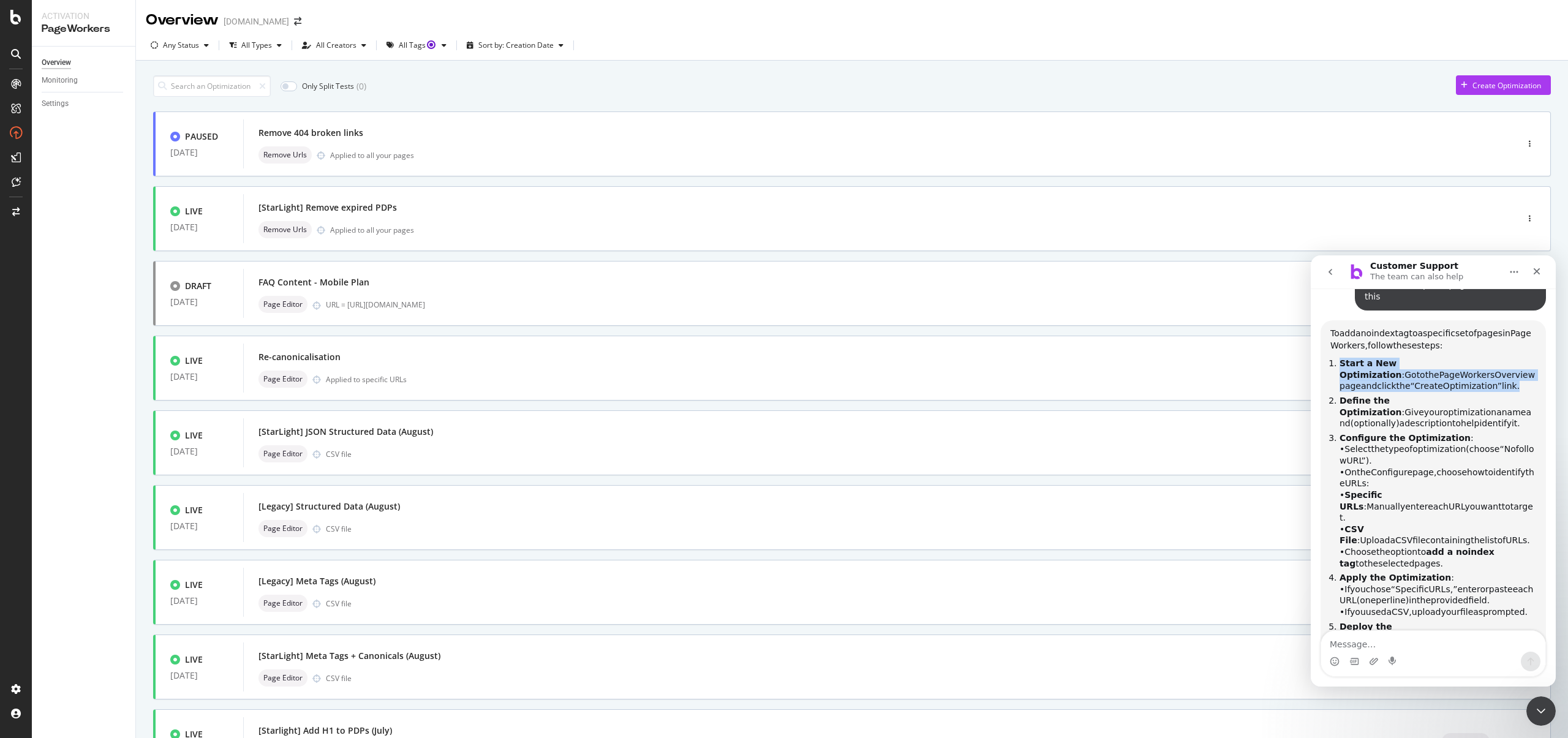
scroll to position [514, 0]
click at [1411, 442] on span "of" at bounding box center [1409, 446] width 9 height 10
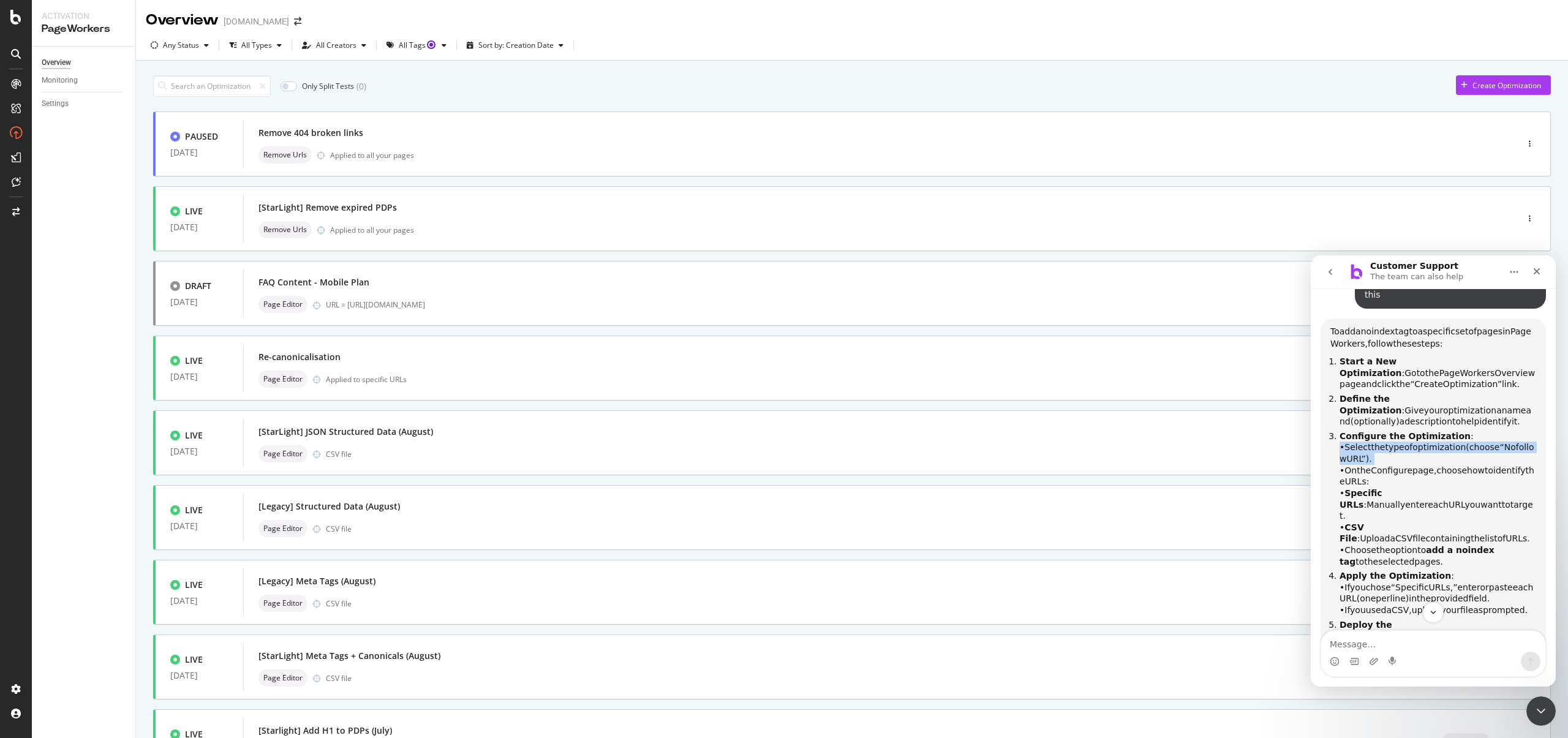
click at [1411, 442] on span "of" at bounding box center [1409, 446] width 9 height 10
click at [1419, 433] on li "Configure the Optimization : • Select the type of optimization (choose “Nofollo…" at bounding box center [1438, 498] width 196 height 137
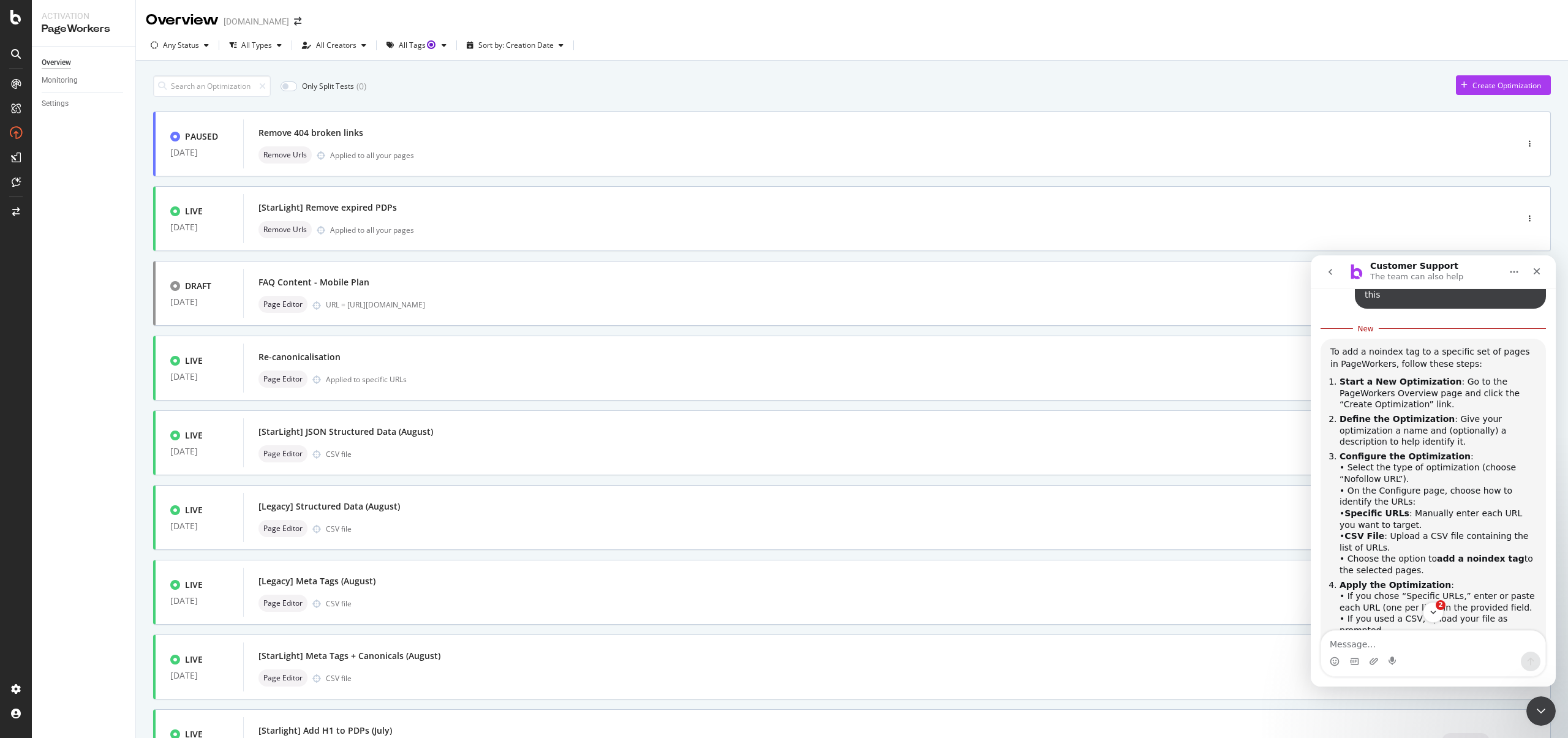
click at [1370, 452] on b "Configure the Optimization" at bounding box center [1405, 456] width 131 height 10
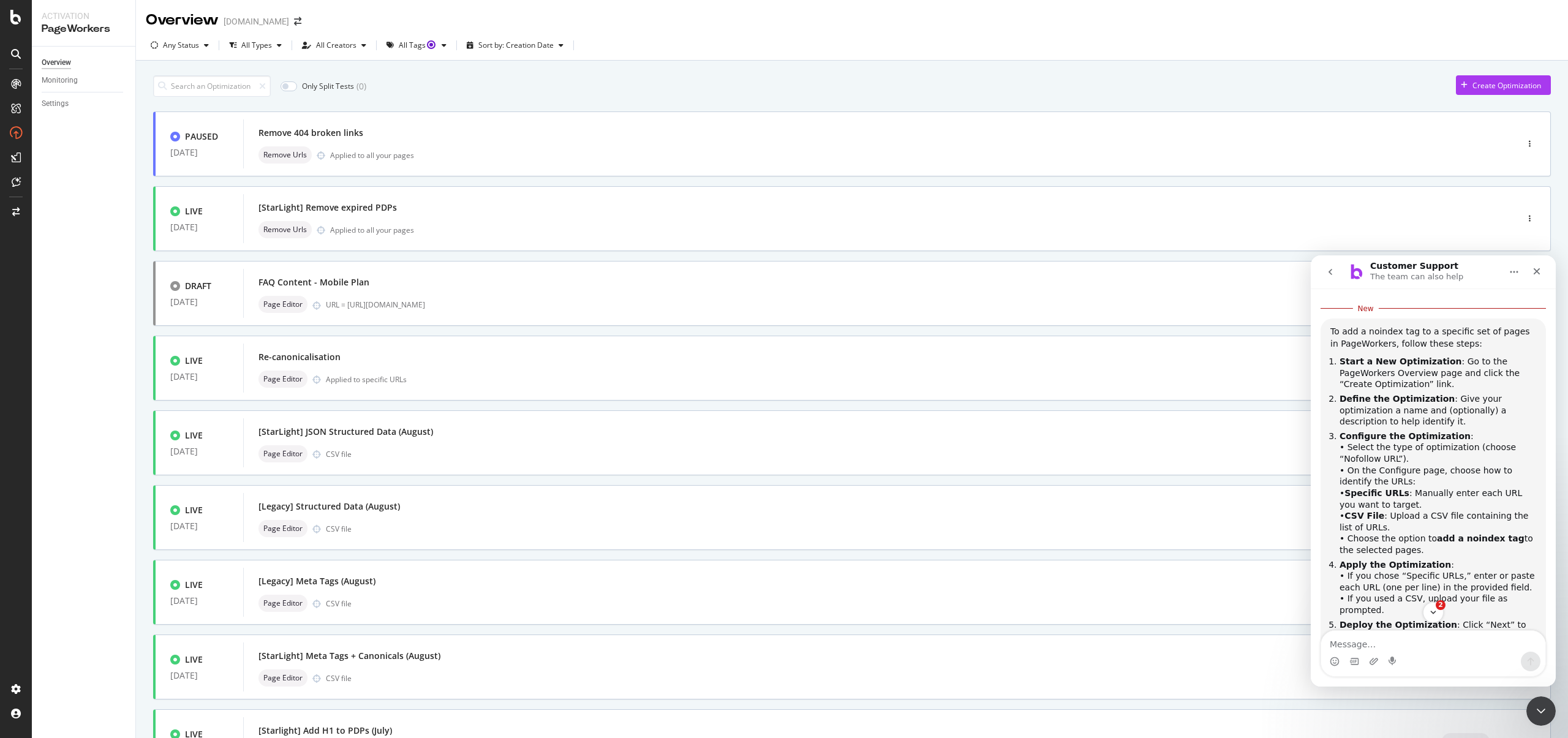
click at [1373, 442] on li "Configure the Optimization : • Select the type of optimization (choose “Nofollo…" at bounding box center [1438, 493] width 196 height 126
click at [1376, 449] on li "Configure the Optimization : • Select the type of optimization (choose “Nofollo…" at bounding box center [1438, 493] width 196 height 126
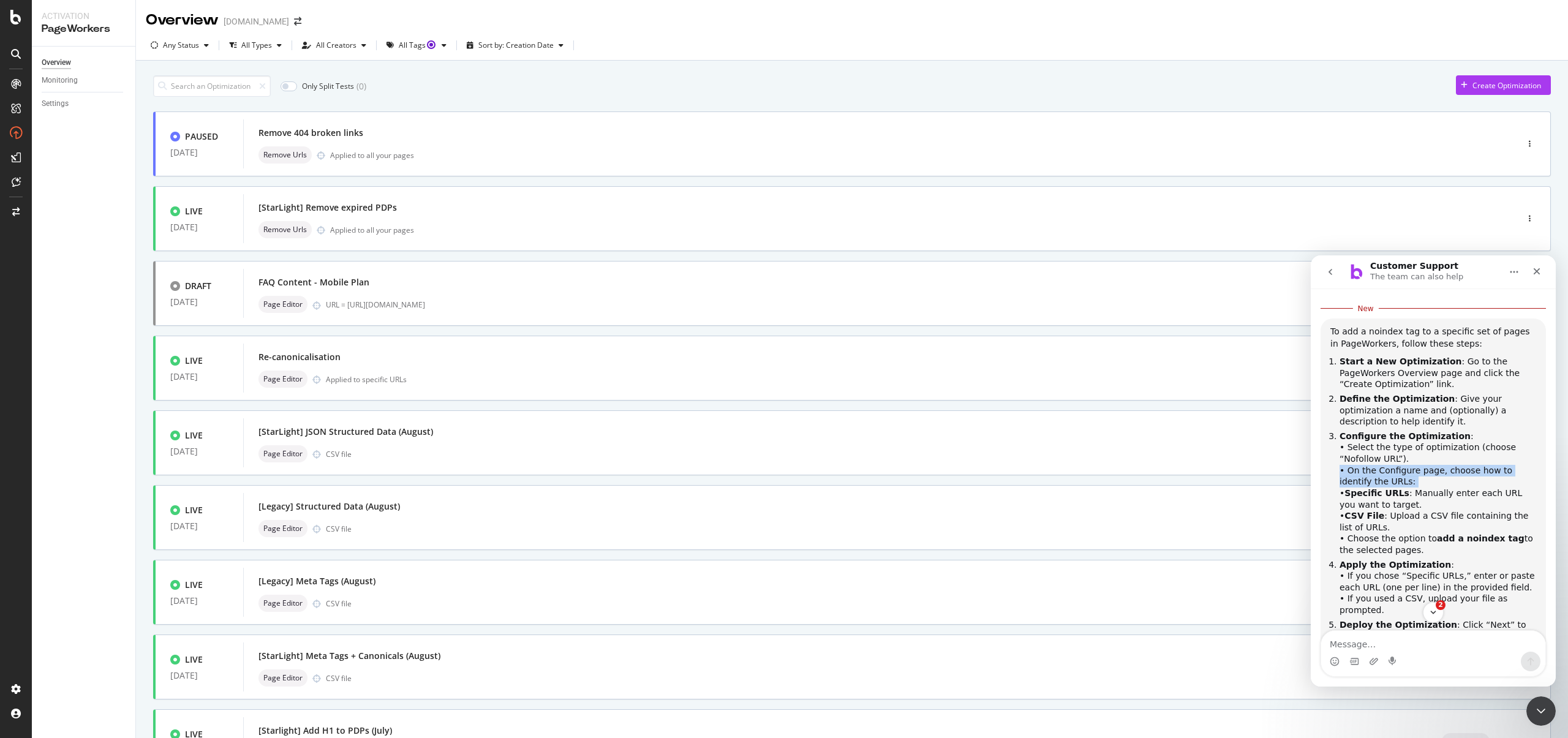
click at [1392, 462] on li "Configure the Optimization : • Select the type of optimization (choose “Nofollo…" at bounding box center [1438, 493] width 196 height 126
click at [1467, 93] on div "Create Optimization" at bounding box center [1498, 85] width 85 height 19
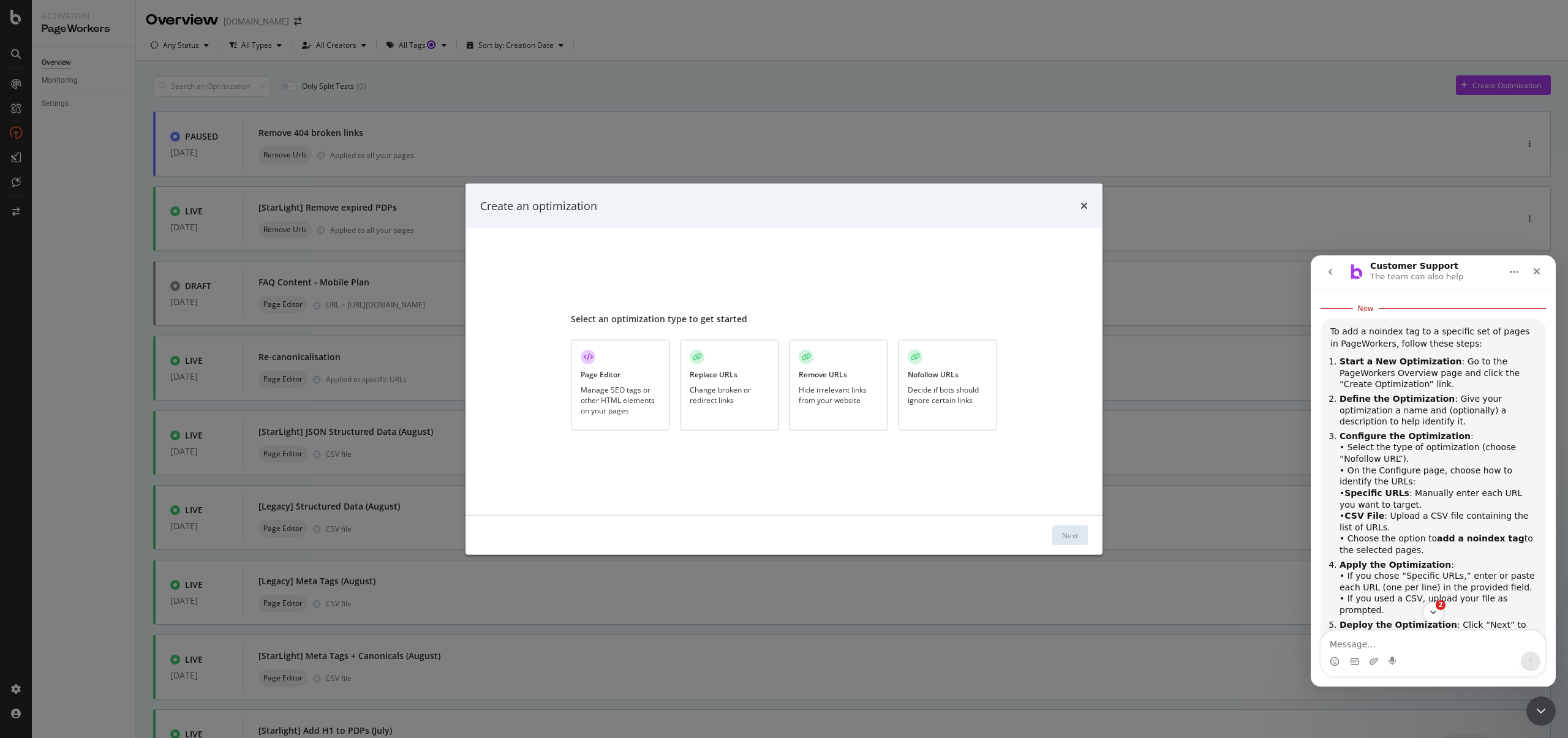
click at [902, 408] on div "Nofollow URLs Decide if bots should ignore certain links" at bounding box center [948, 385] width 99 height 91
click at [1066, 534] on div "Next" at bounding box center [1070, 536] width 16 height 11
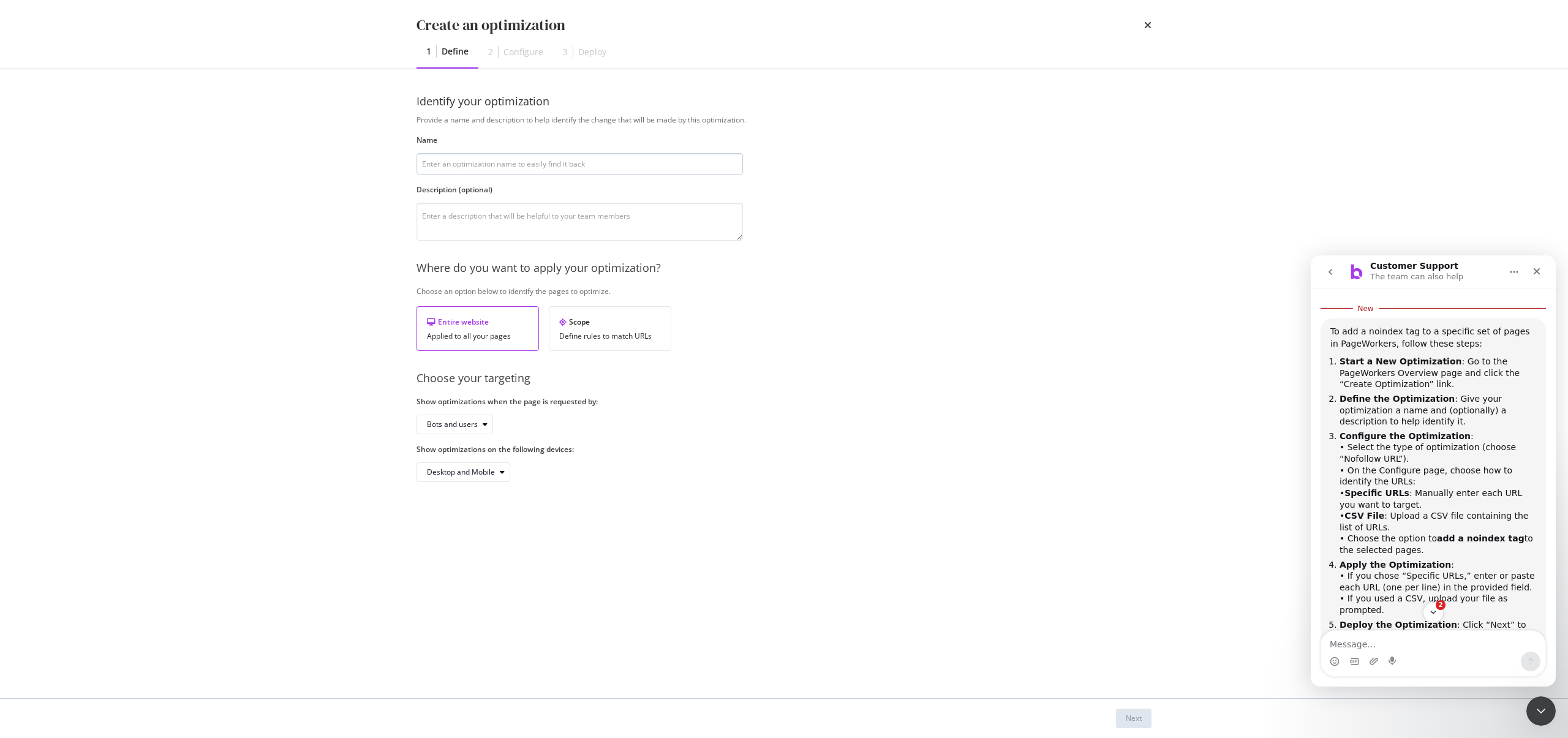
click at [506, 159] on input "modal" at bounding box center [579, 164] width 326 height 21
type input "[Legacy] Noindex expired / BTL pages"
click at [934, 525] on div "Identify your optimization Provide a name and description to help identify the …" at bounding box center [784, 384] width 735 height 580
click at [1123, 710] on button "Next" at bounding box center [1134, 719] width 35 height 19
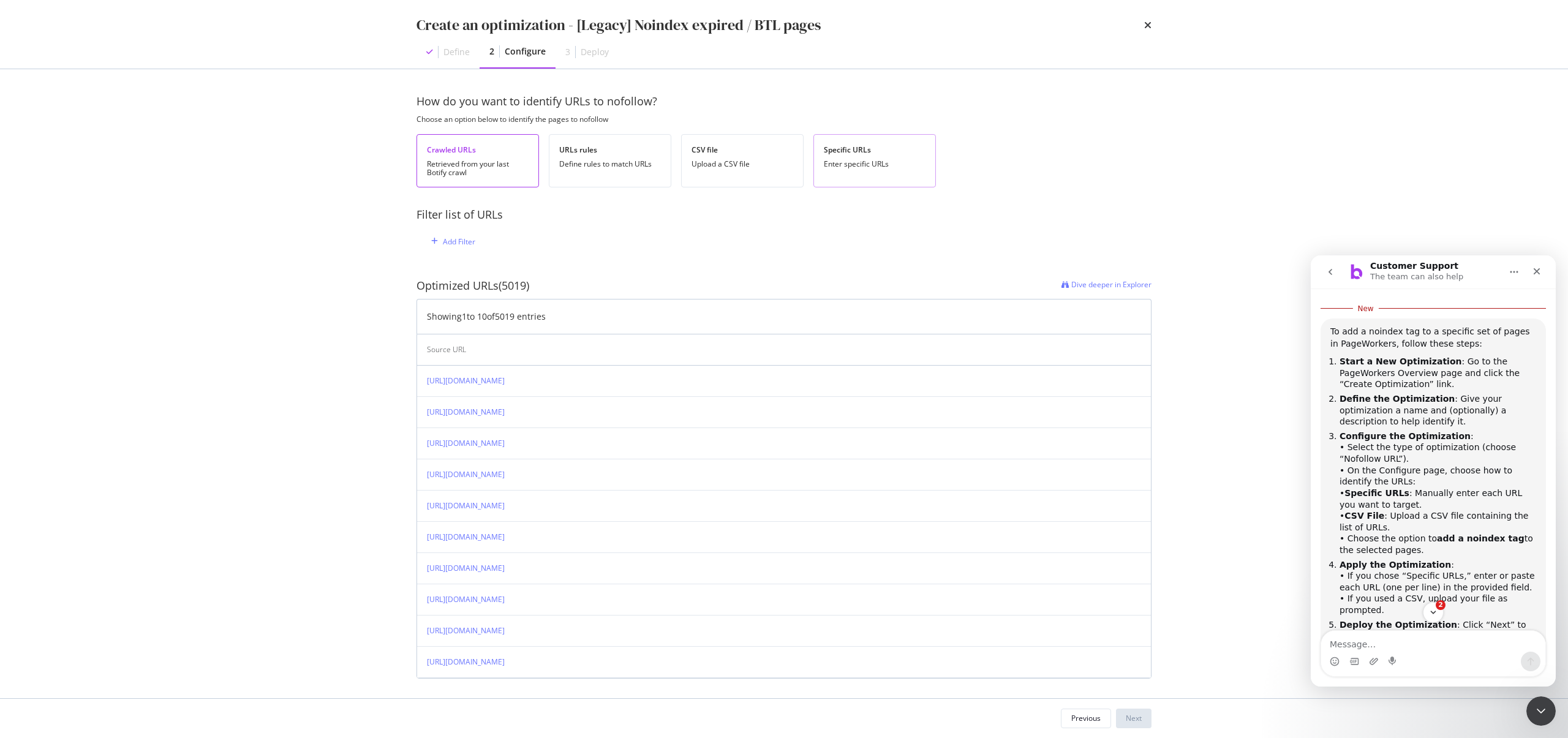
click at [877, 170] on div "Specific URLs Enter specific URLs" at bounding box center [874, 161] width 123 height 53
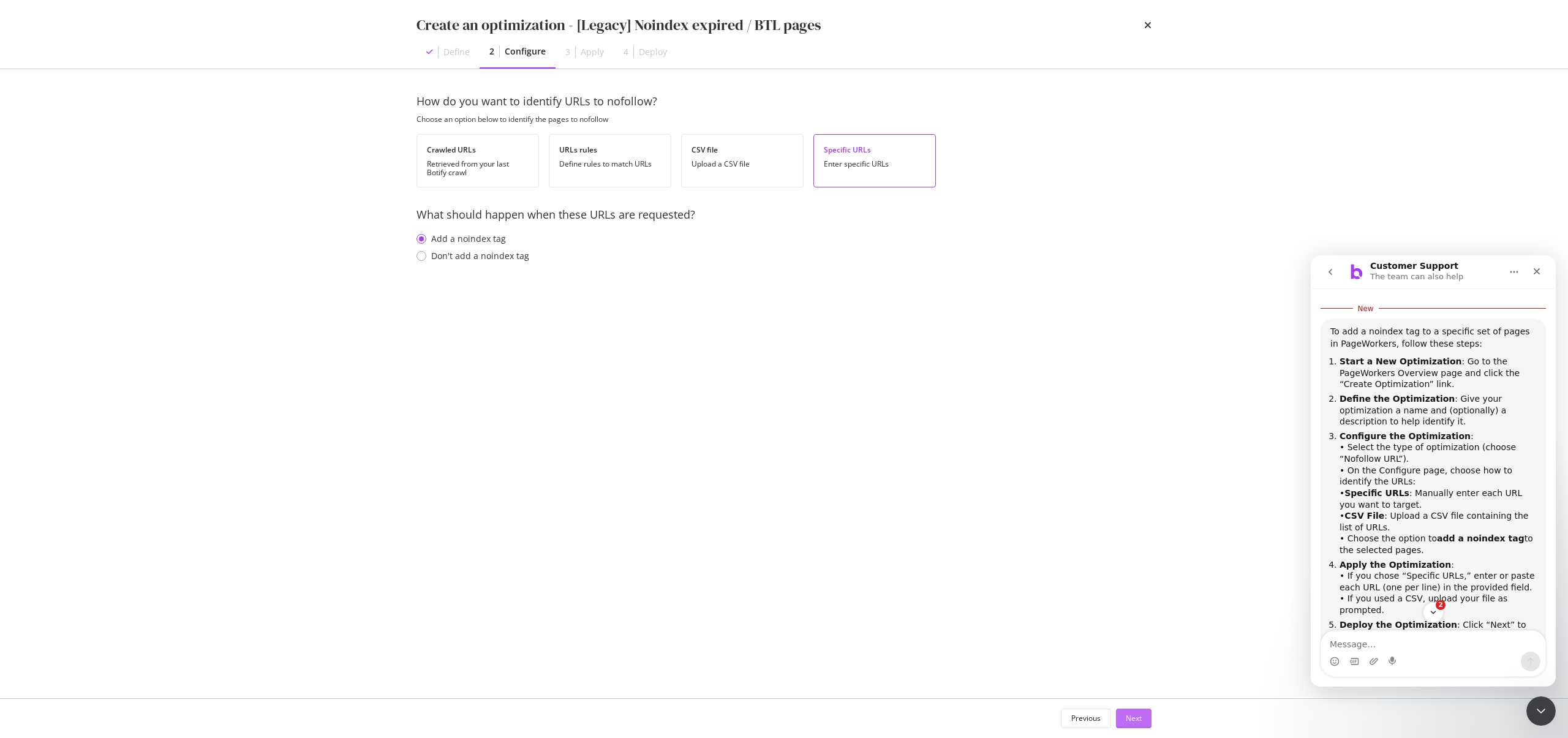
click at [1145, 714] on button "Next" at bounding box center [1134, 719] width 35 height 19
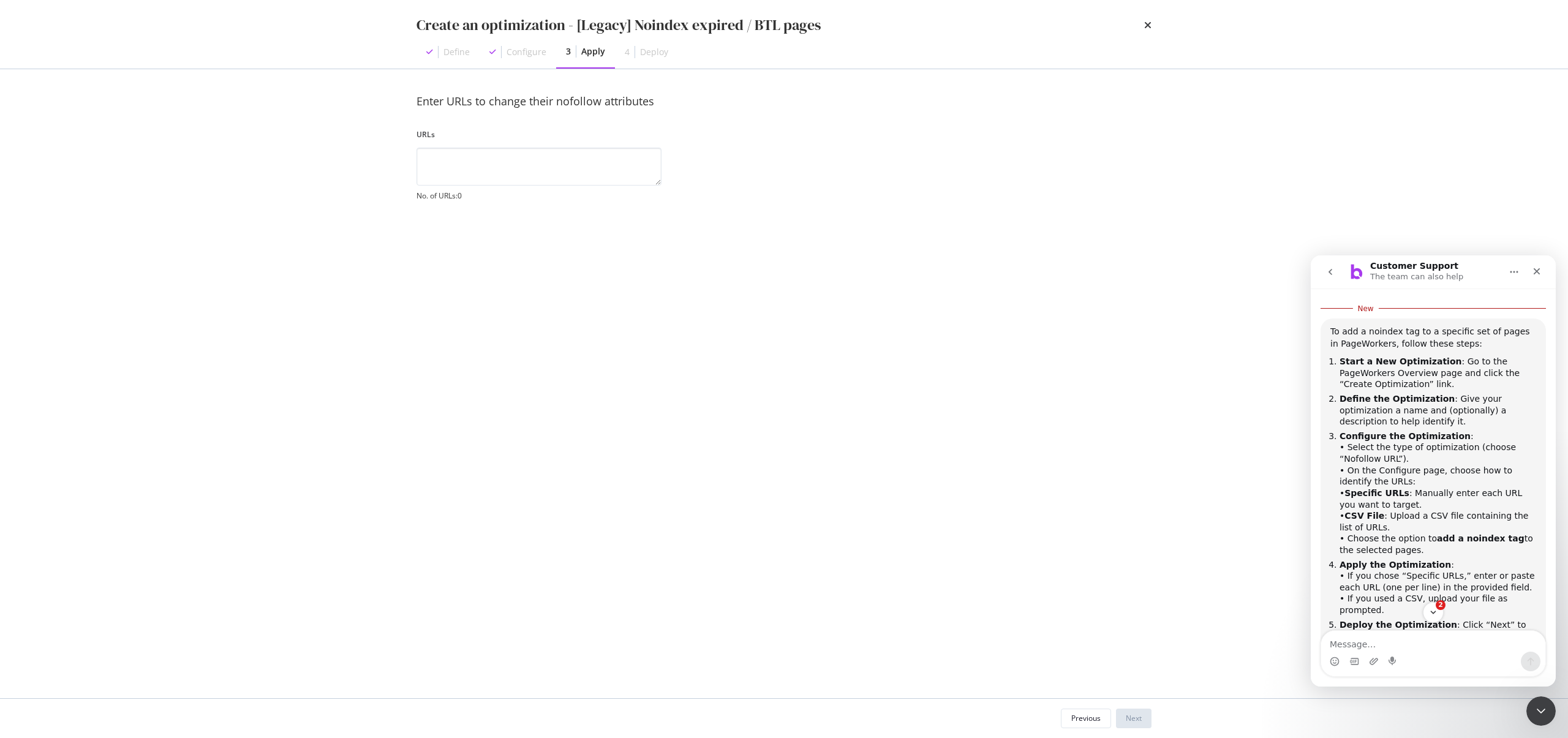
click at [522, 137] on label "URLs" at bounding box center [538, 134] width 245 height 11
click at [518, 171] on textarea "modal" at bounding box center [538, 166] width 245 height 38
paste textarea "https://www.starhub.com/personal/store/billing.html https://www.starhub.com/per…"
type textarea "https://www.starhub.com/personal/store/billing.html https://www.starhub.com/per…"
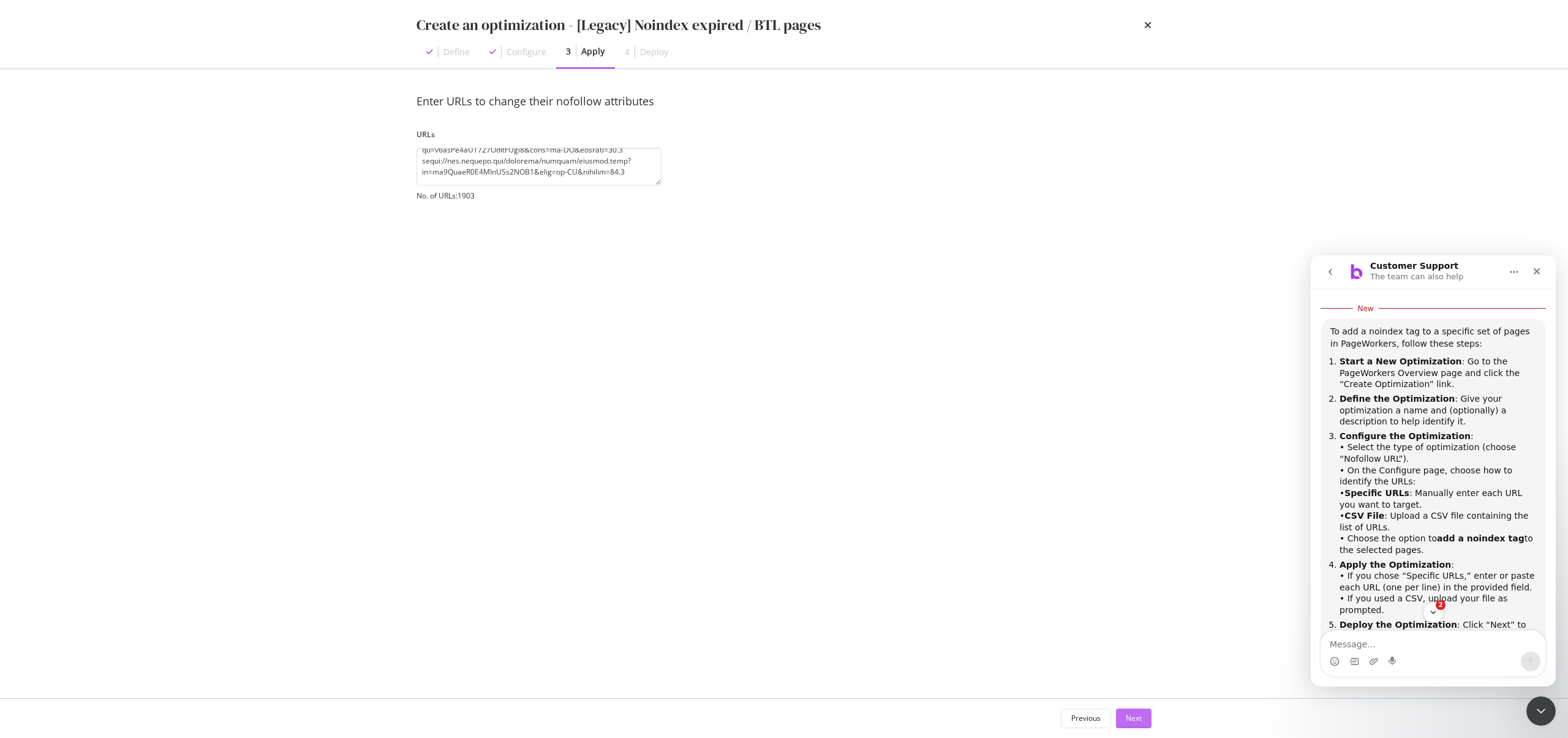
click at [1141, 719] on div "Next" at bounding box center [1134, 719] width 16 height 11
click at [1141, 719] on div "Save as draft" at bounding box center [1119, 719] width 45 height 11
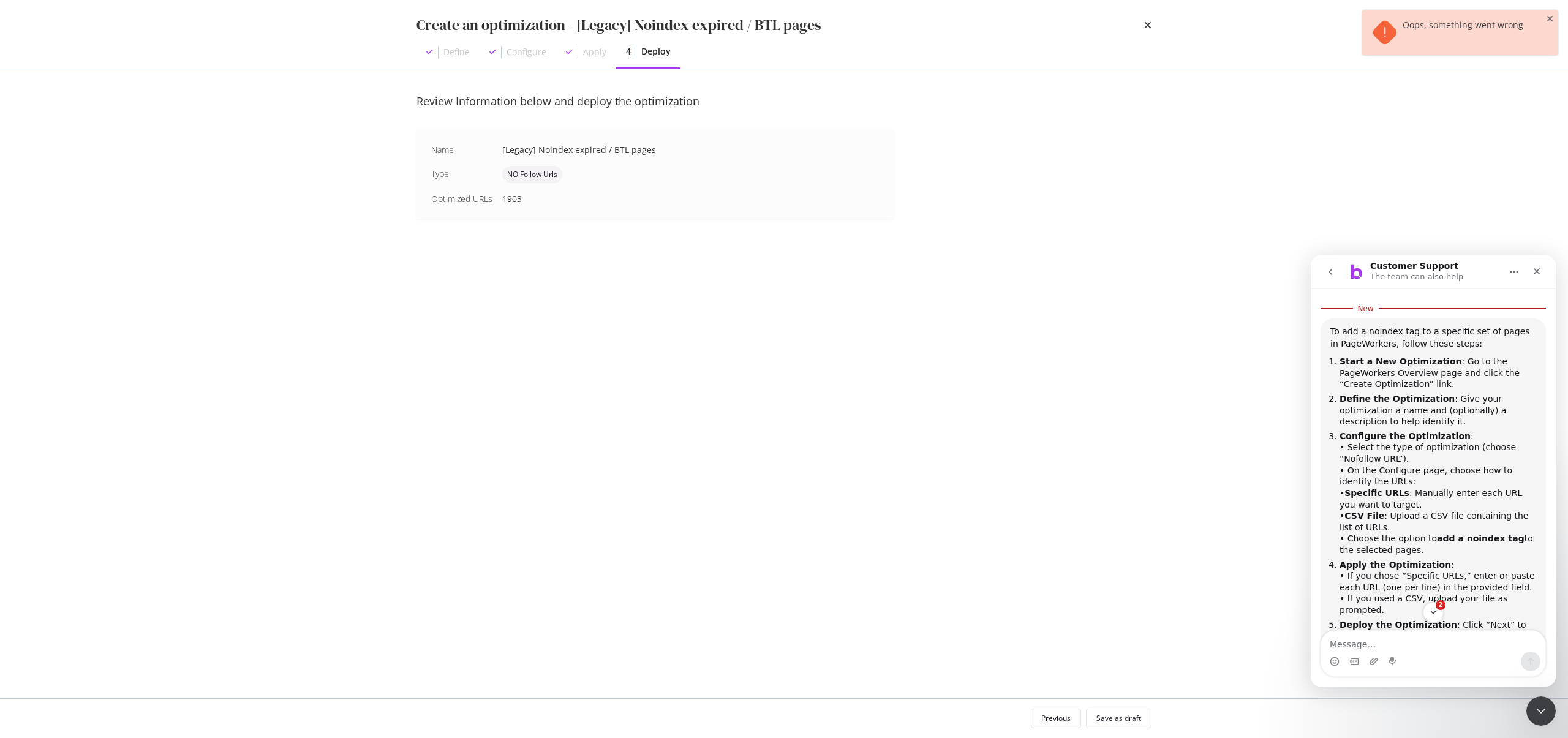
click at [1400, 33] on div at bounding box center [1388, 32] width 31 height 26
click at [1412, 28] on div "Oops, something went wrong" at bounding box center [1463, 32] width 121 height 26
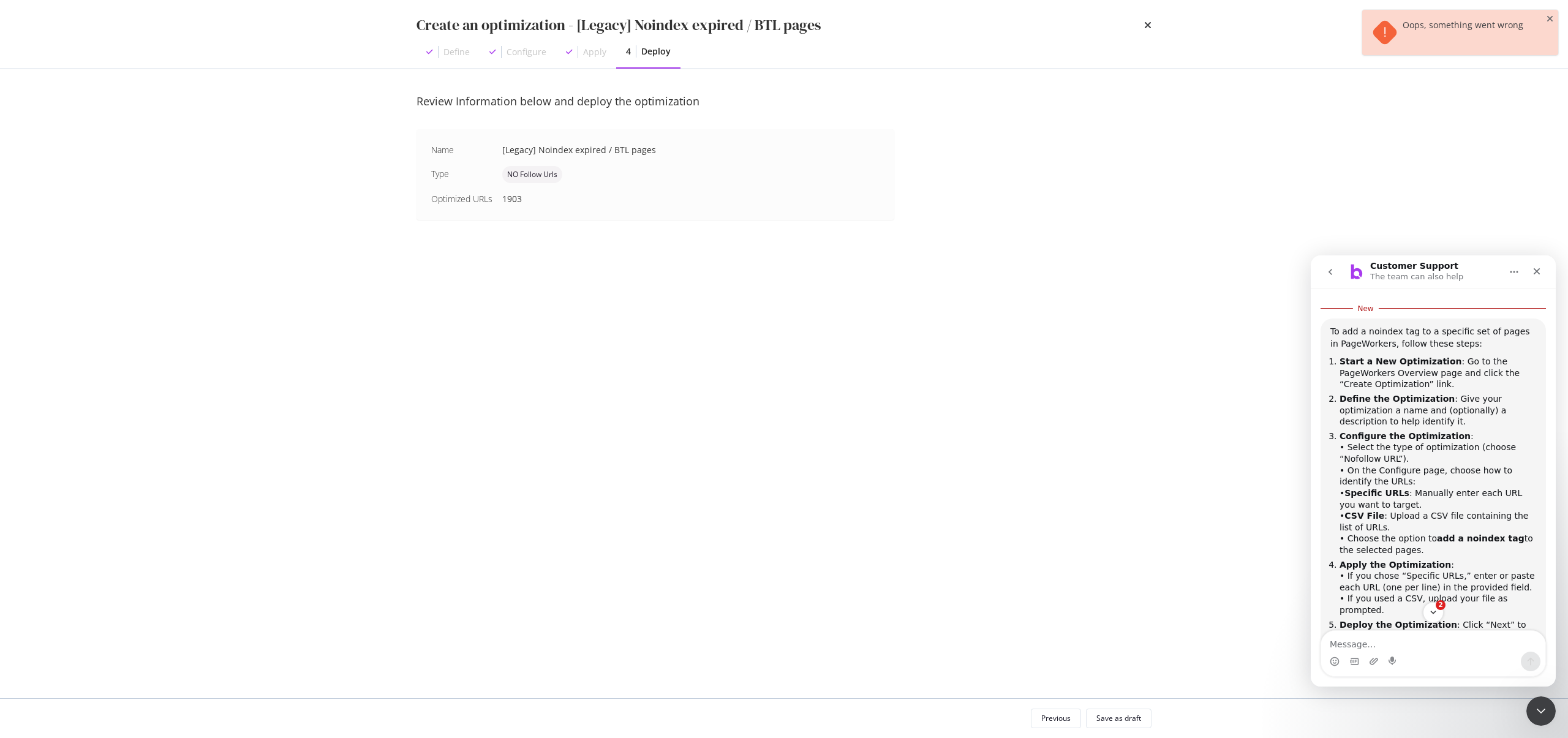
copy div "ps"
click at [1373, 646] on textarea "Message…" at bounding box center [1434, 642] width 225 height 21
paste textarea "Oops, something went wrong"
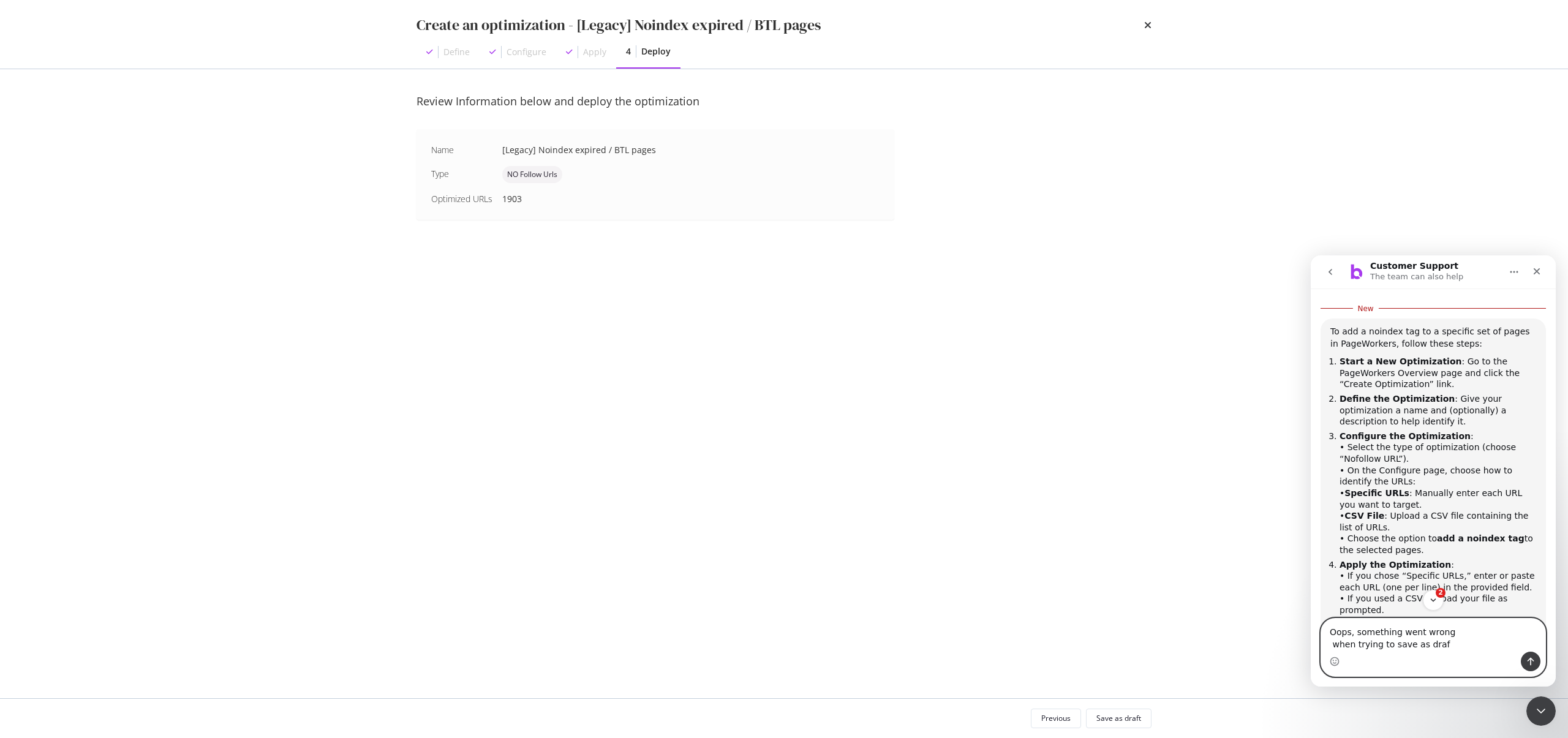
type textarea "Oops, something went wrong when trying to save as draft"
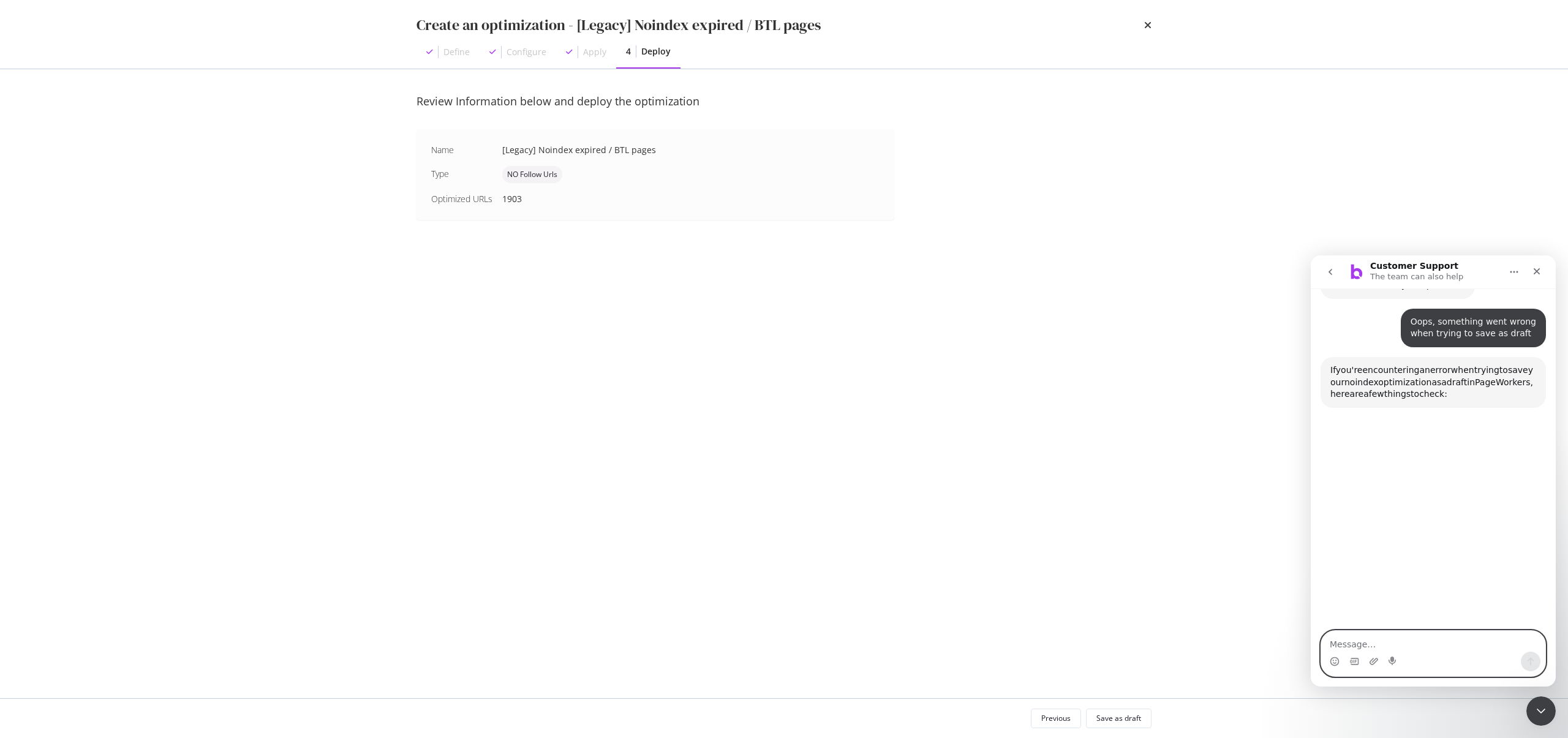
scroll to position [947, 0]
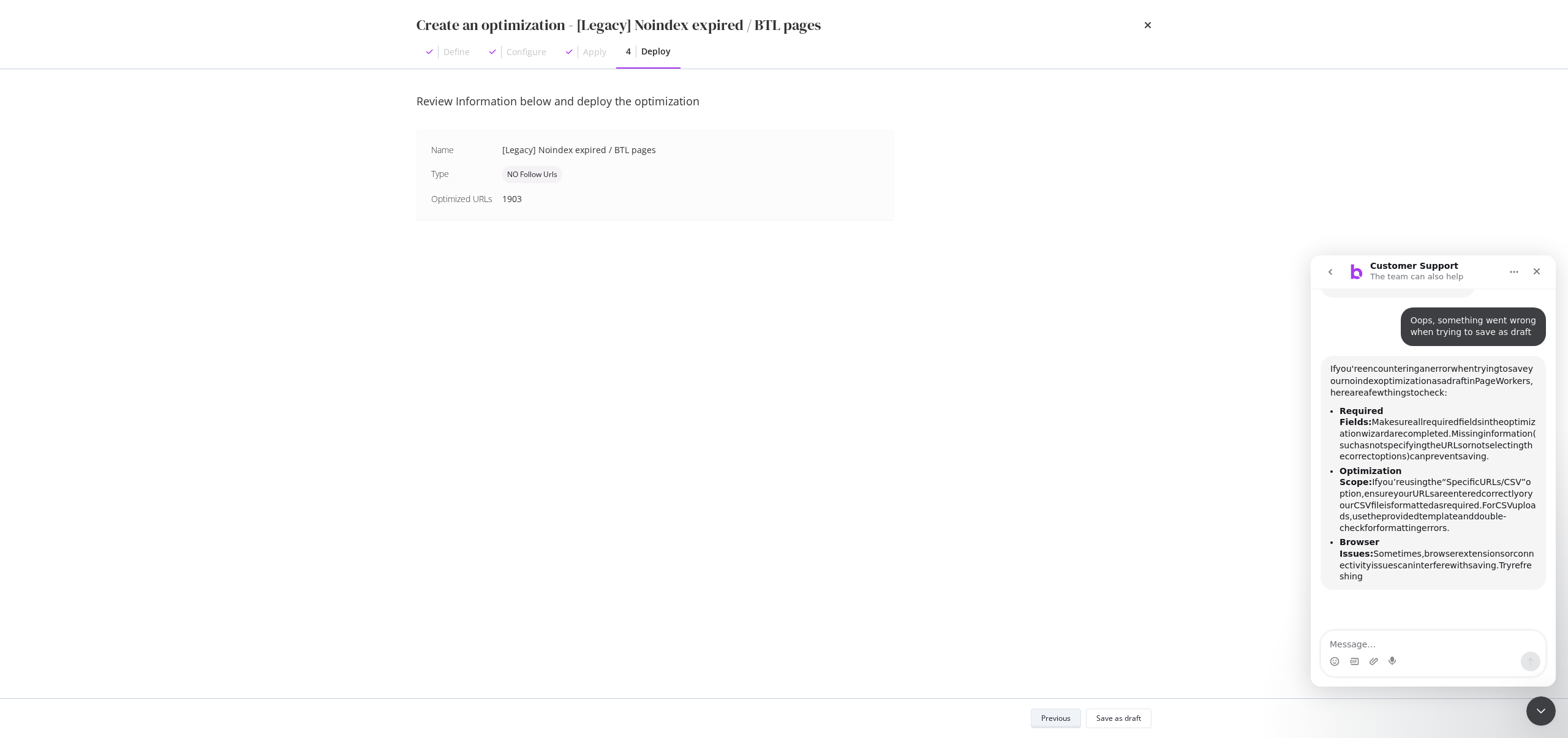
click at [1070, 721] on div "Previous" at bounding box center [1055, 719] width 29 height 11
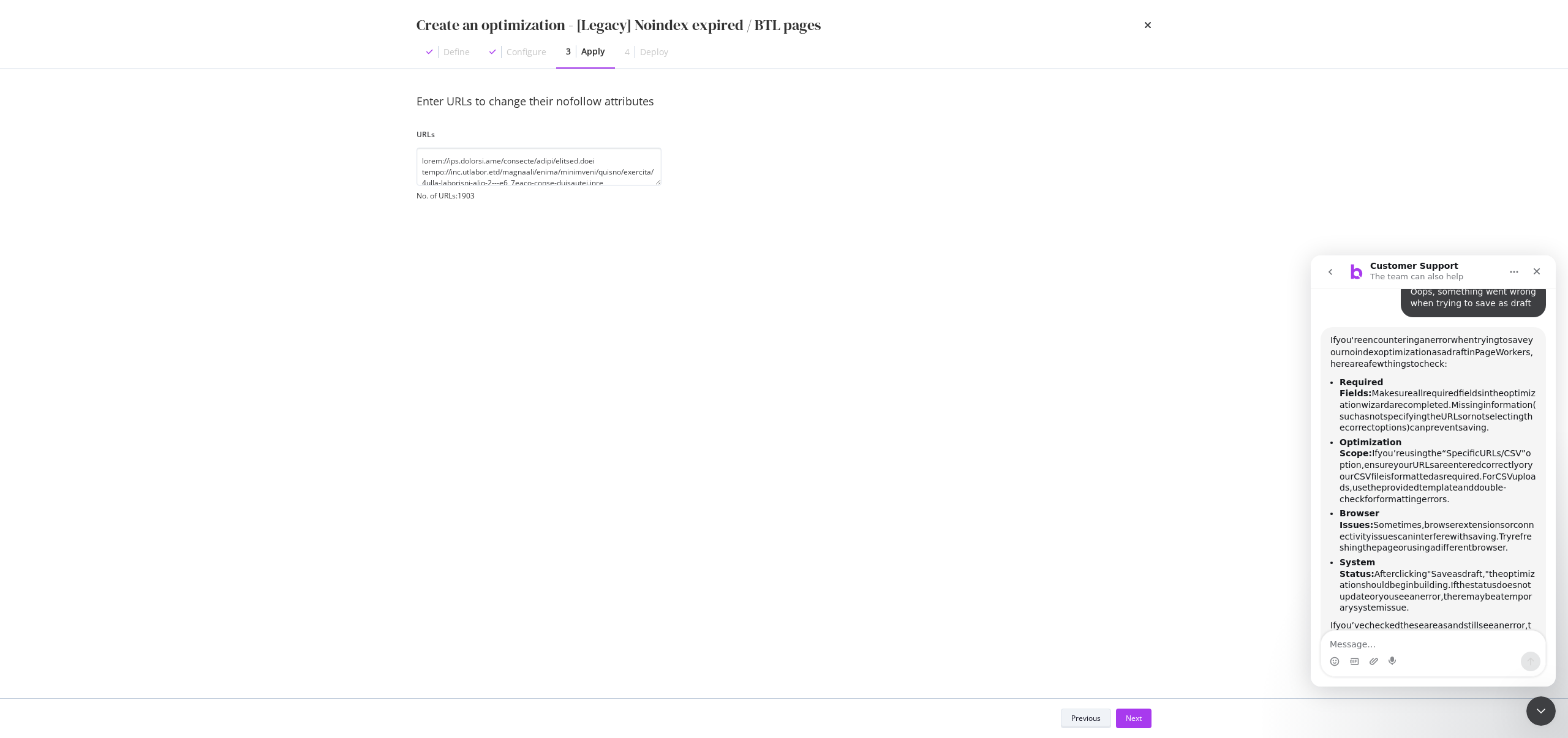
scroll to position [985, 0]
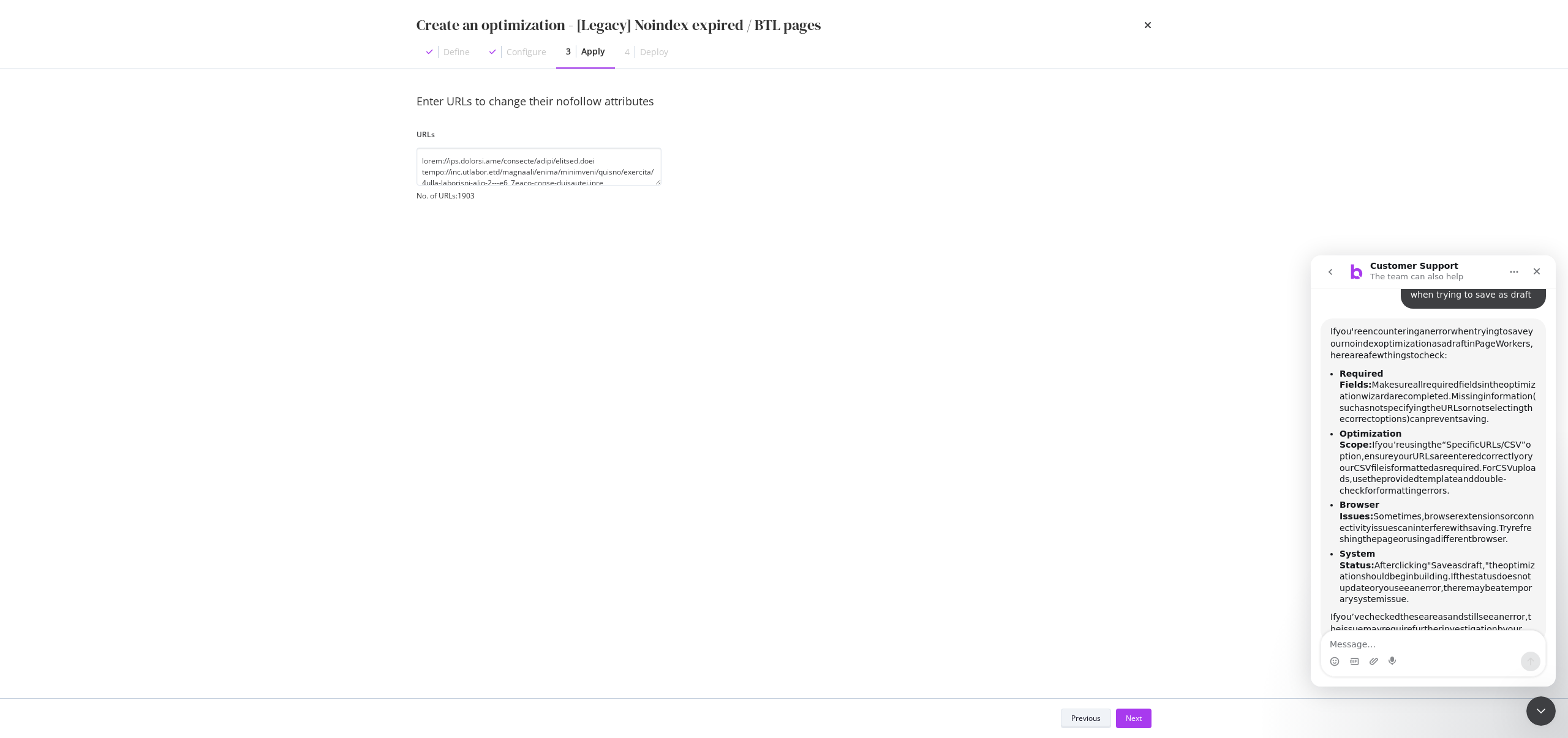
click at [1089, 721] on div "Previous" at bounding box center [1085, 719] width 29 height 11
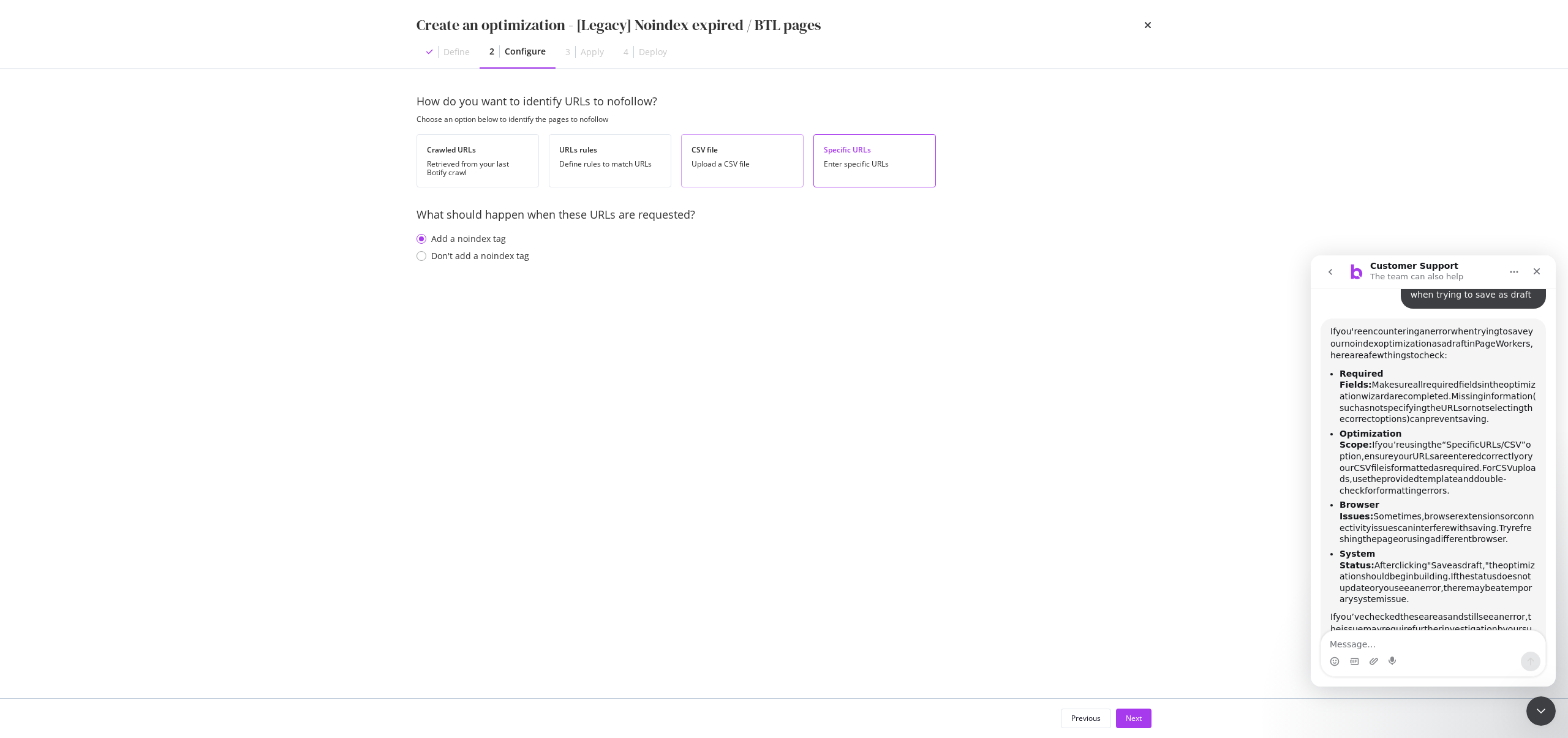
click at [733, 165] on div "Upload a CSV file" at bounding box center [742, 164] width 102 height 9
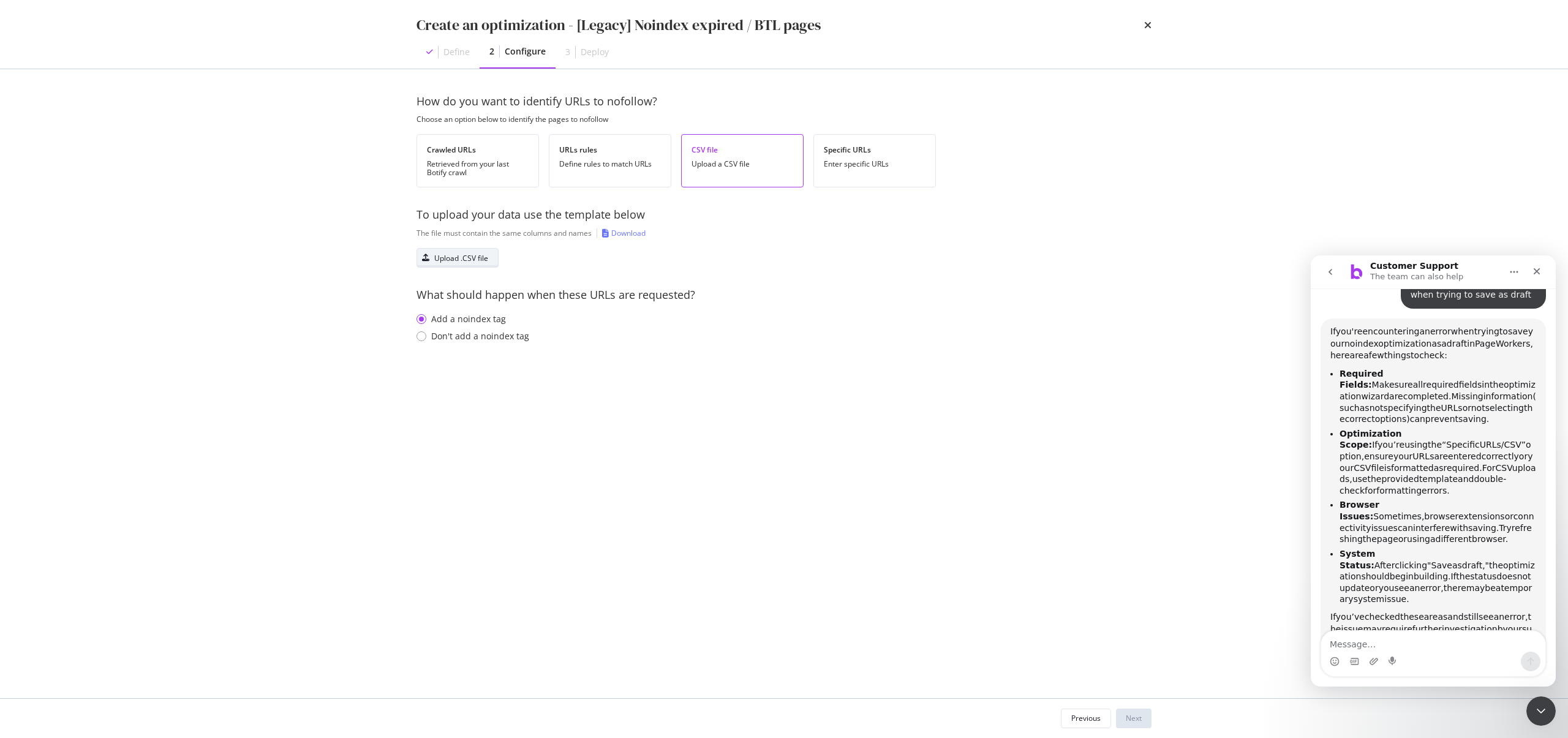
click at [453, 252] on div "Upload .CSV file" at bounding box center [453, 257] width 71 height 17
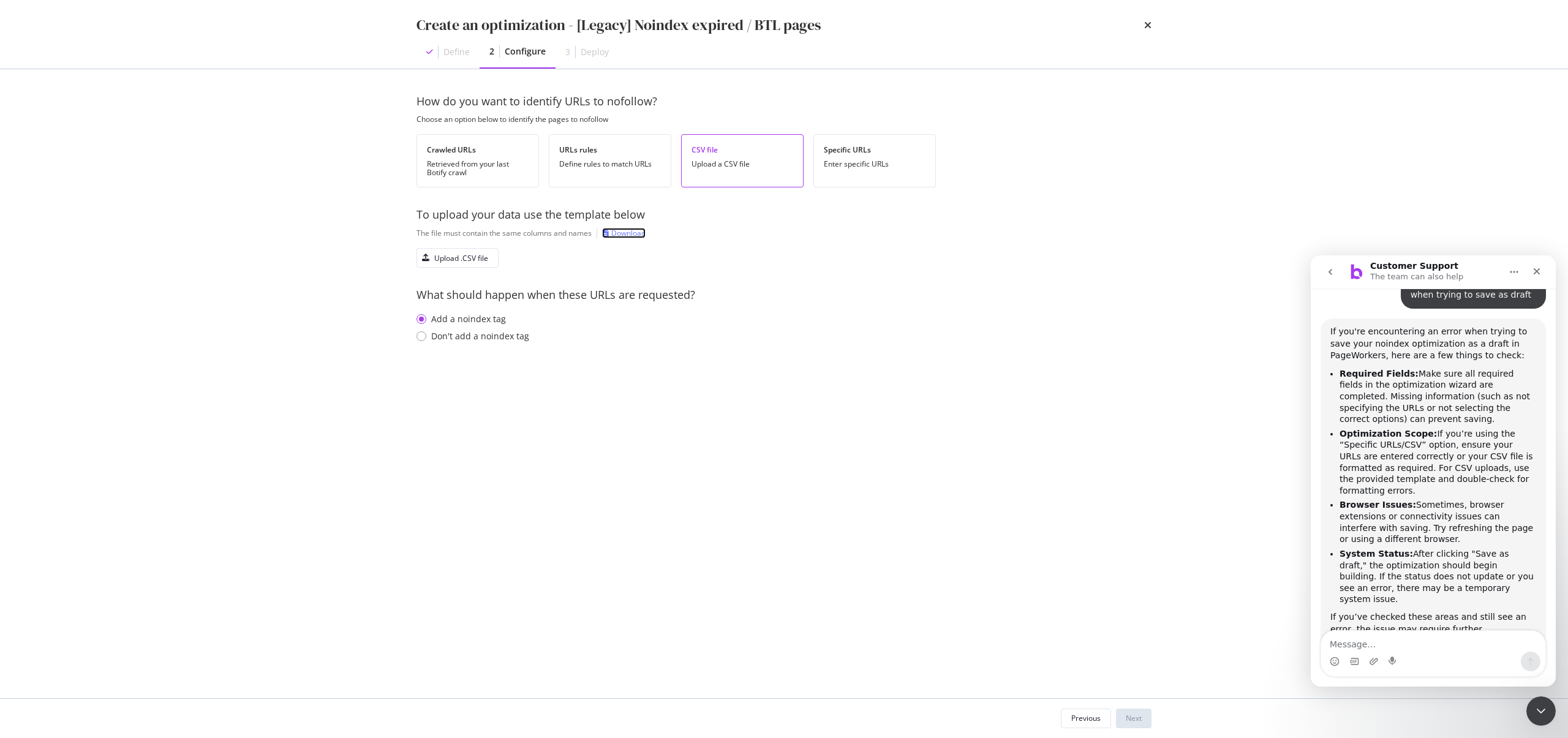
click at [633, 229] on div "Download" at bounding box center [628, 233] width 34 height 11
click at [448, 257] on div "Upload .CSV file" at bounding box center [461, 258] width 54 height 11
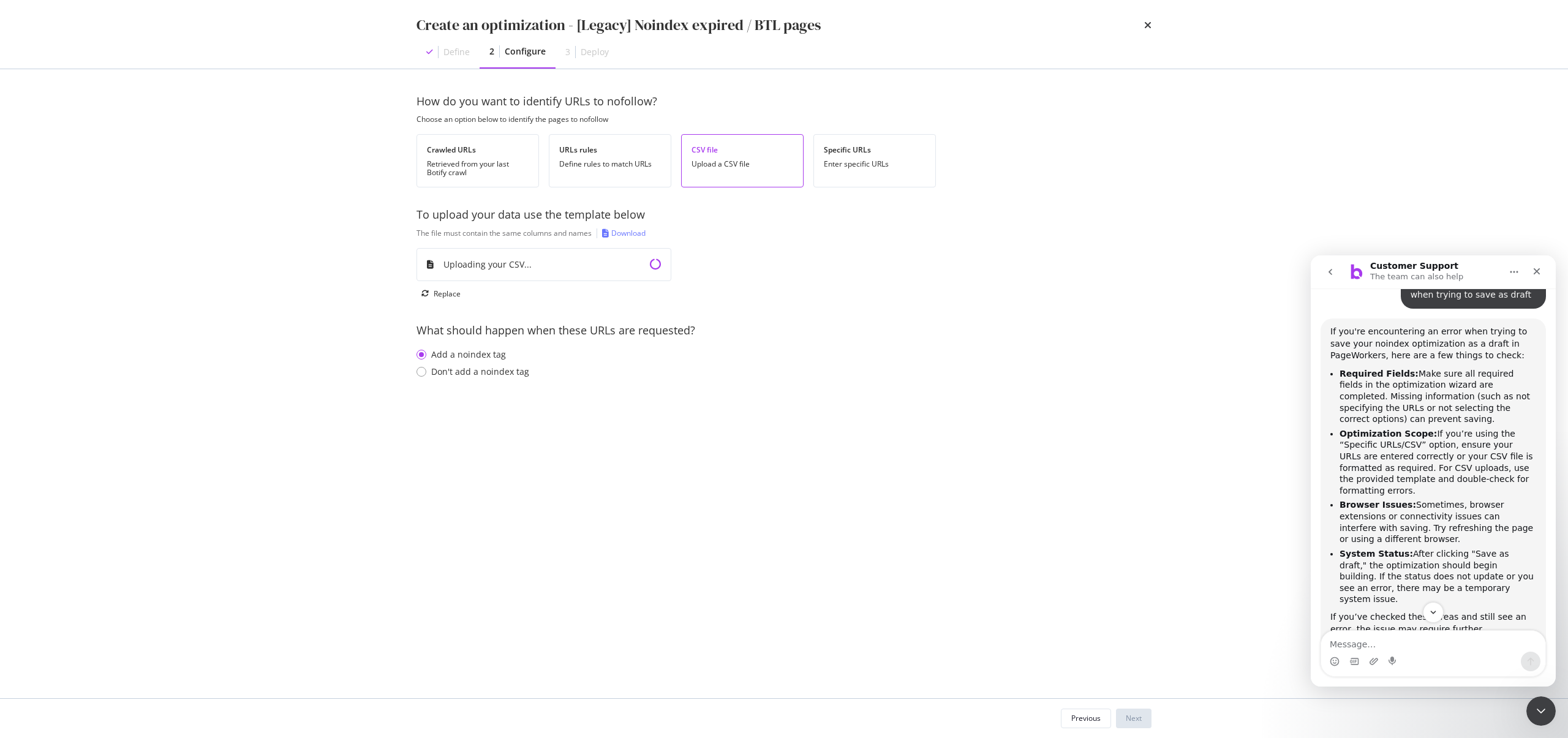
scroll to position [1053, 0]
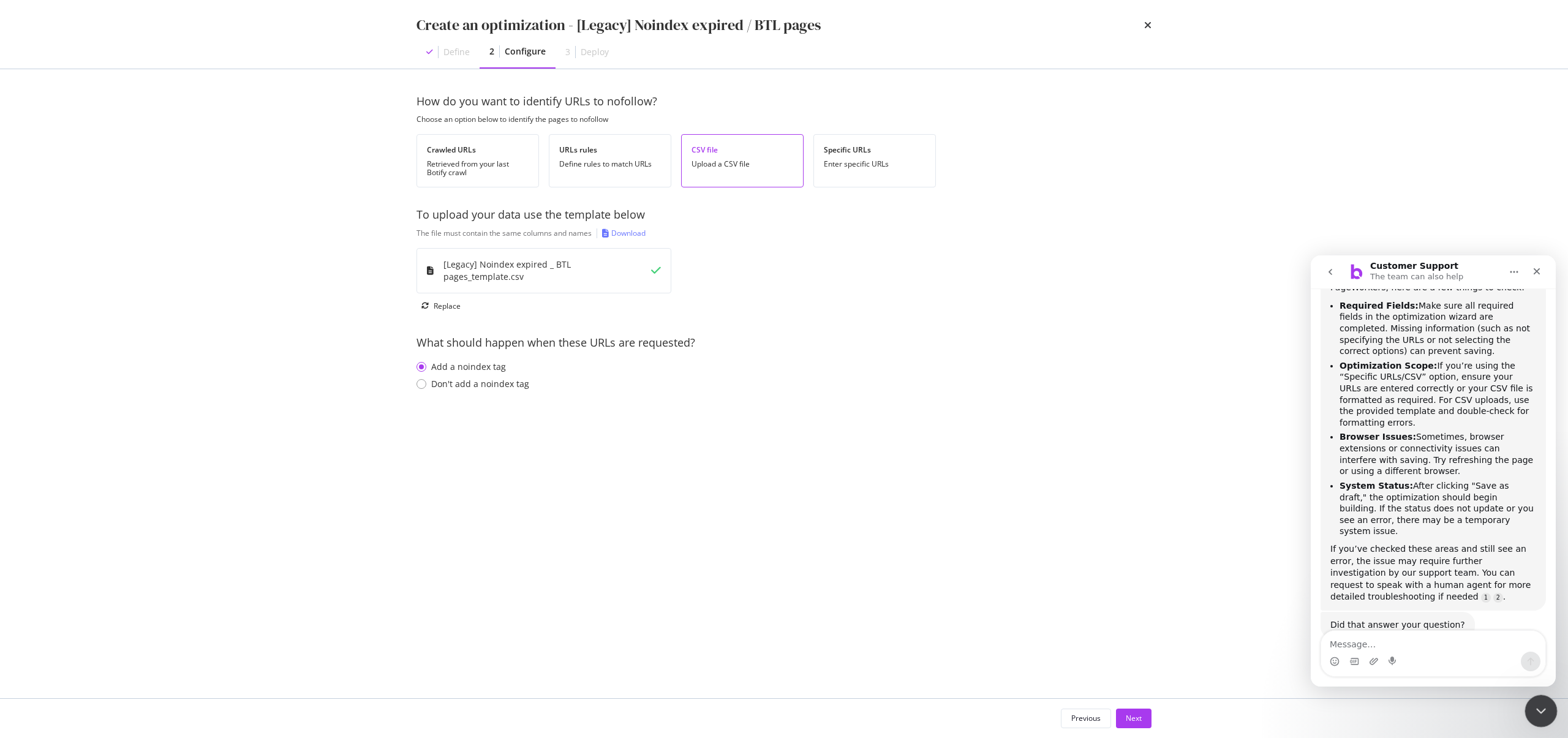
click at [1536, 702] on icon "Close Intercom Messenger" at bounding box center [1539, 709] width 15 height 15
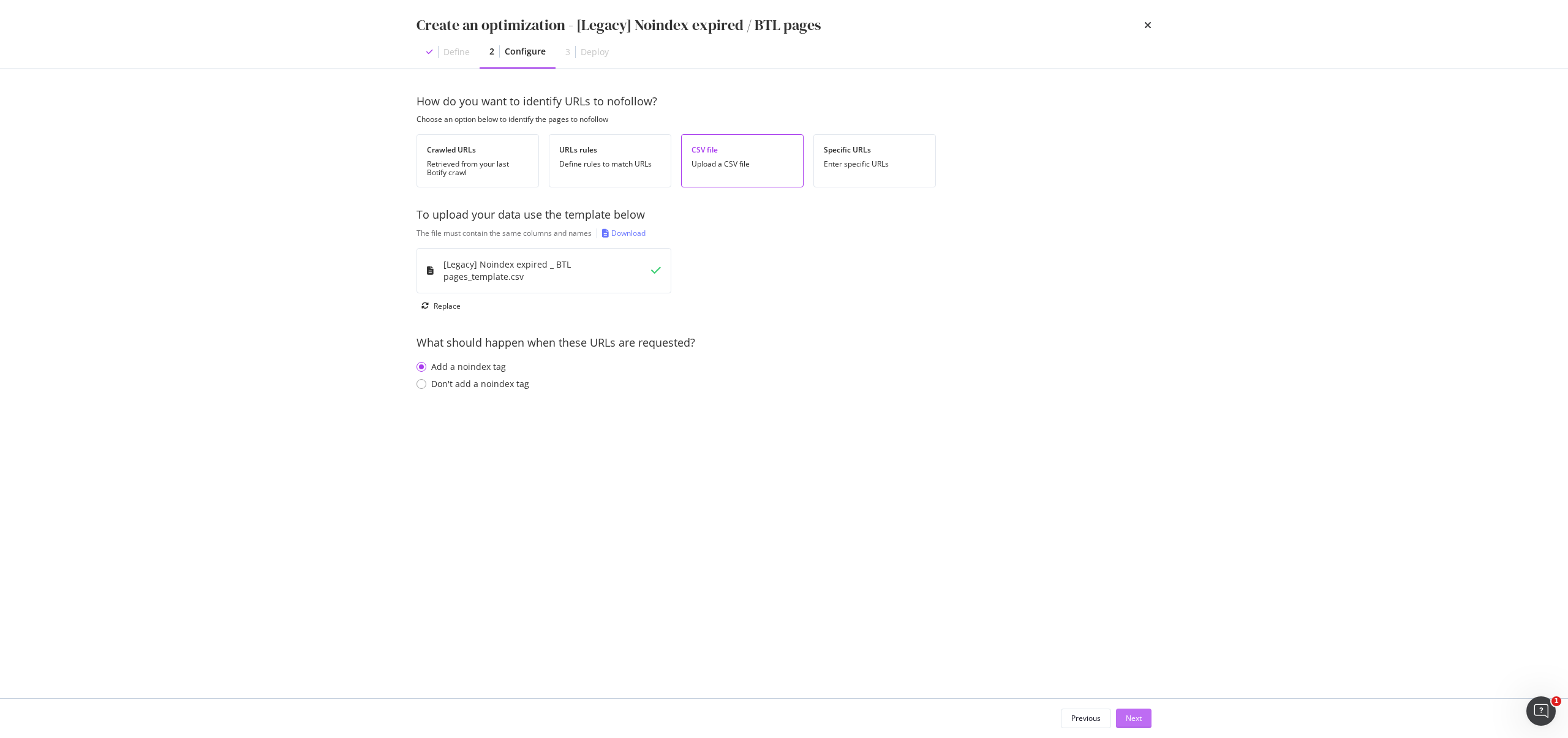
click at [1148, 718] on button "Next" at bounding box center [1134, 719] width 35 height 19
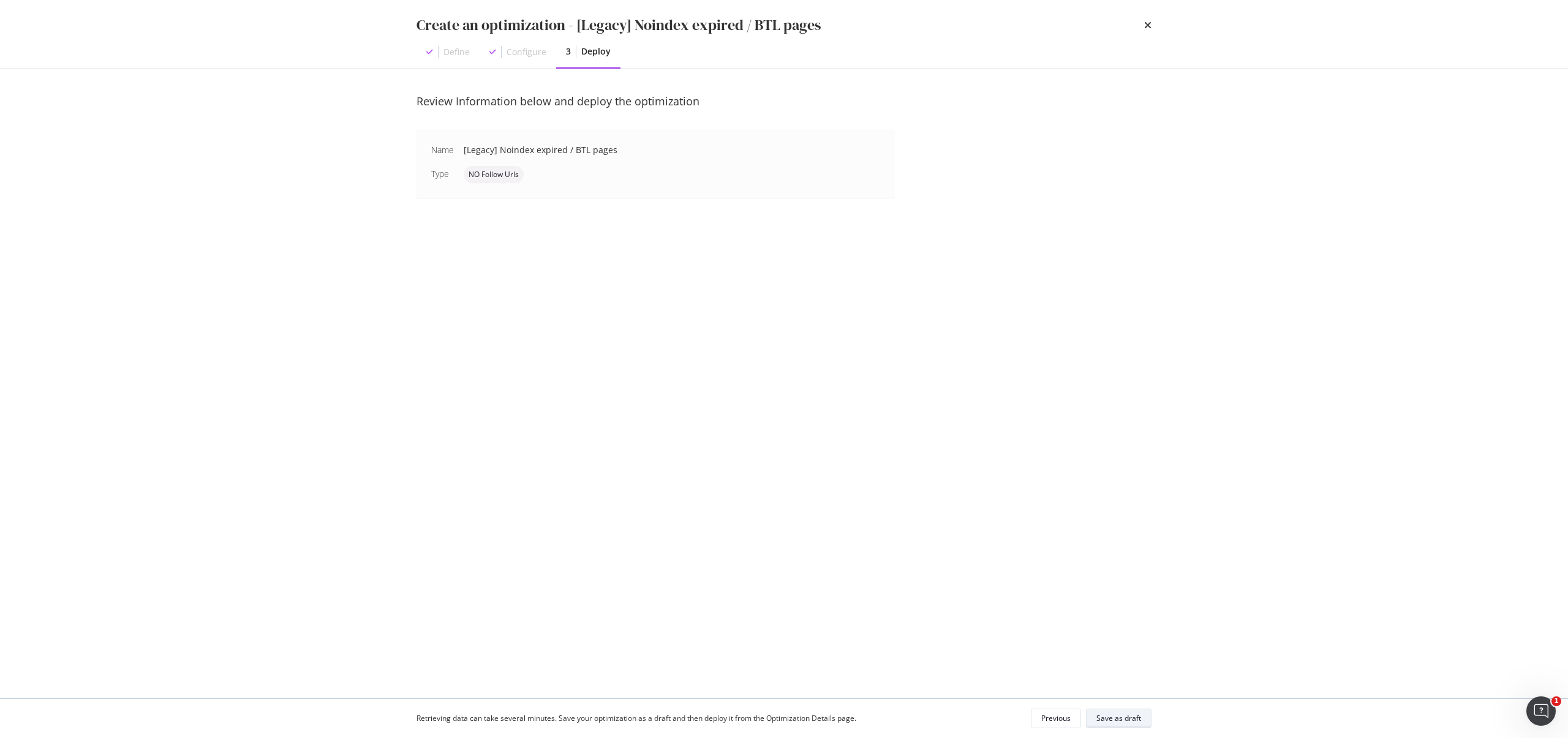
click at [1136, 718] on div "Save as draft" at bounding box center [1119, 719] width 45 height 11
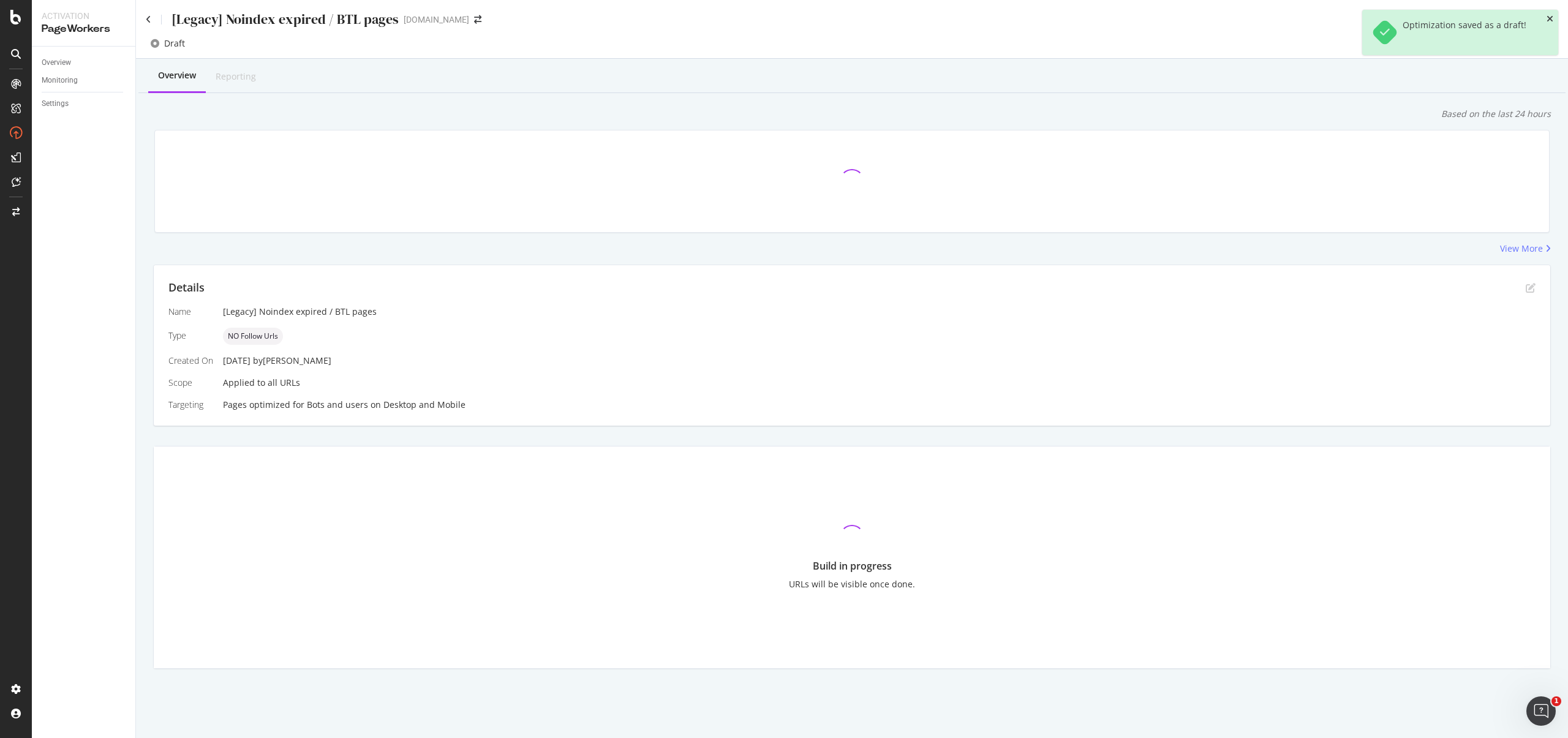
click at [1550, 19] on icon "close toast" at bounding box center [1550, 19] width 7 height 9
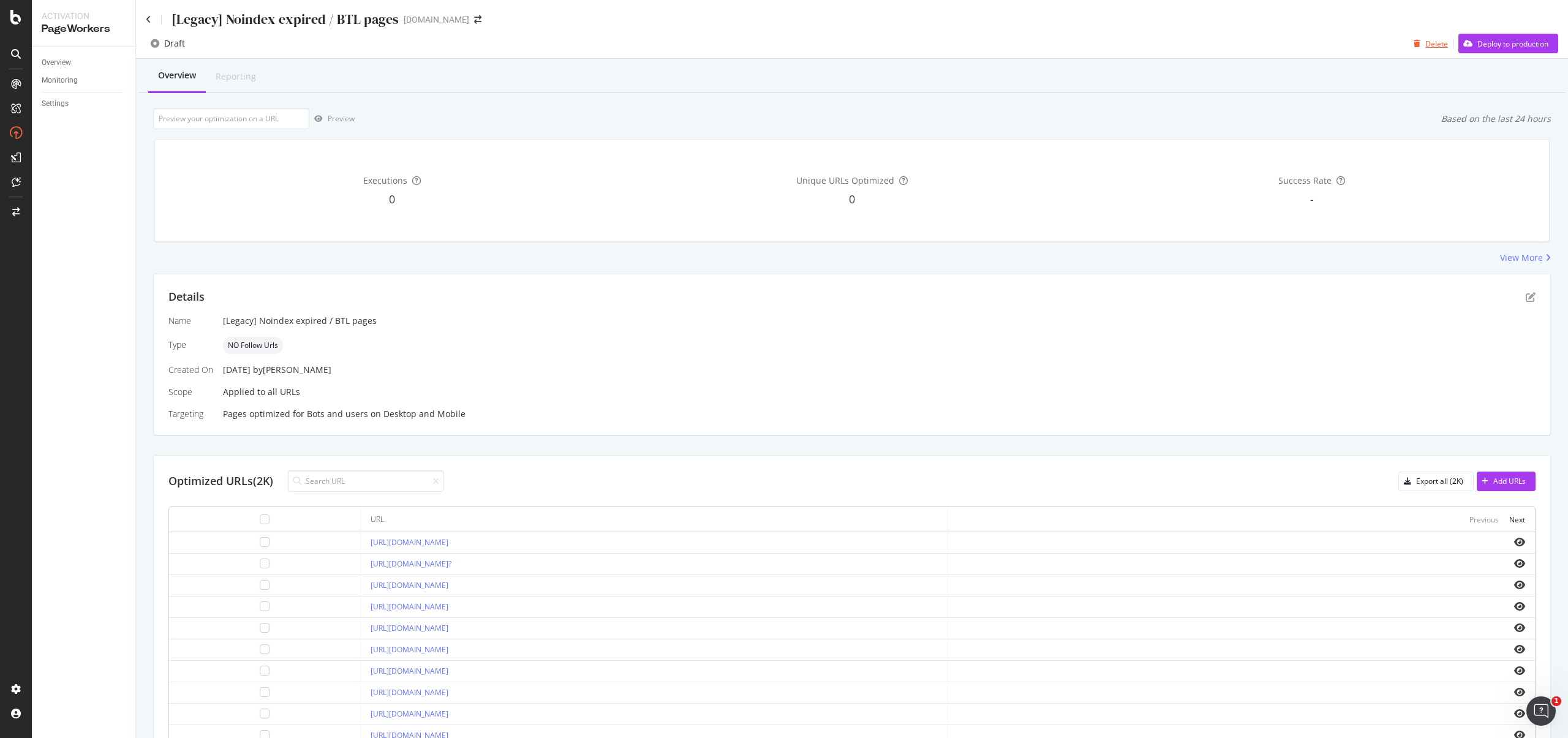
click at [1430, 42] on div "Delete" at bounding box center [1437, 44] width 23 height 11
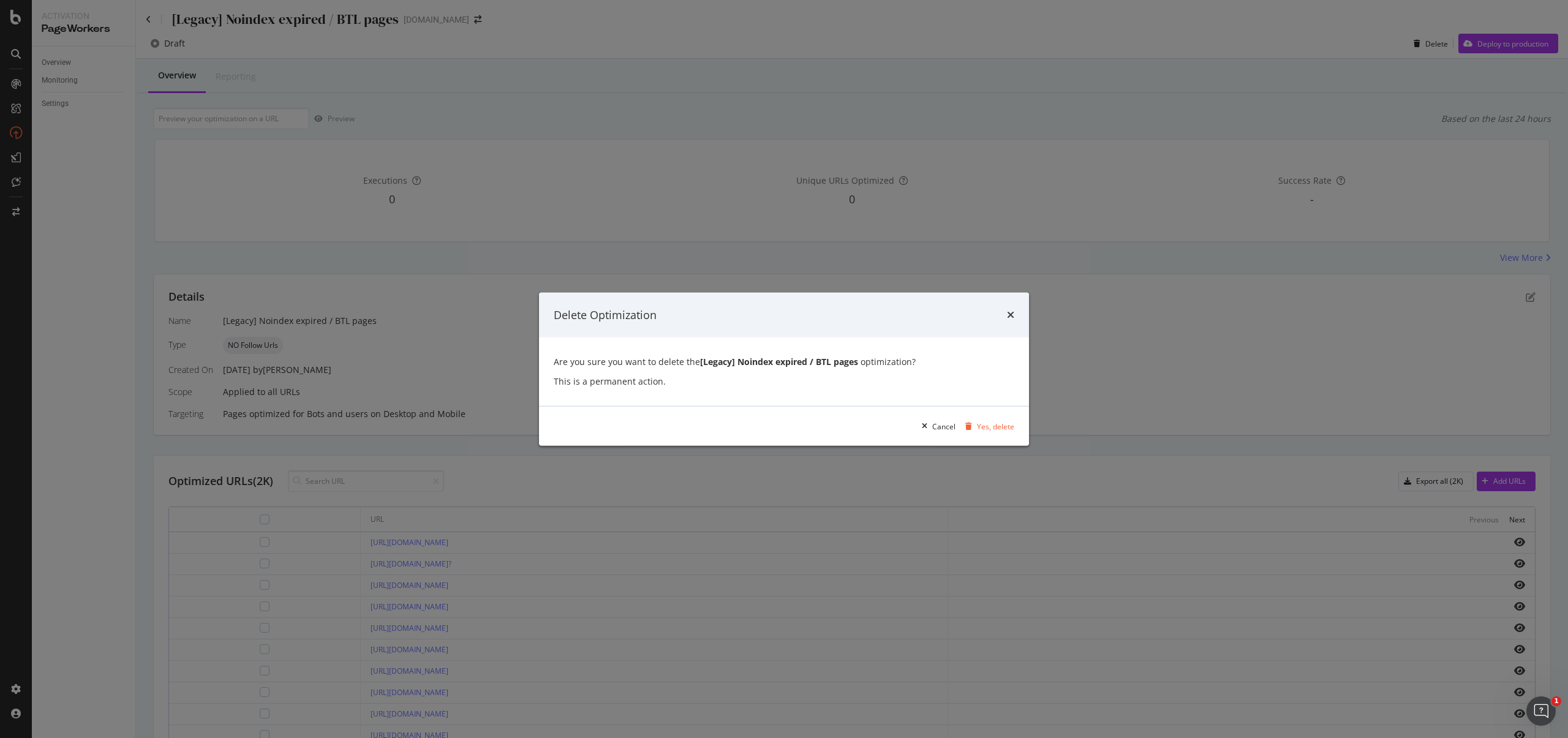
click at [462, 33] on div "Delete Optimization Are you sure you want to delete the [Legacy] Noindex expire…" at bounding box center [784, 369] width 1568 height 738
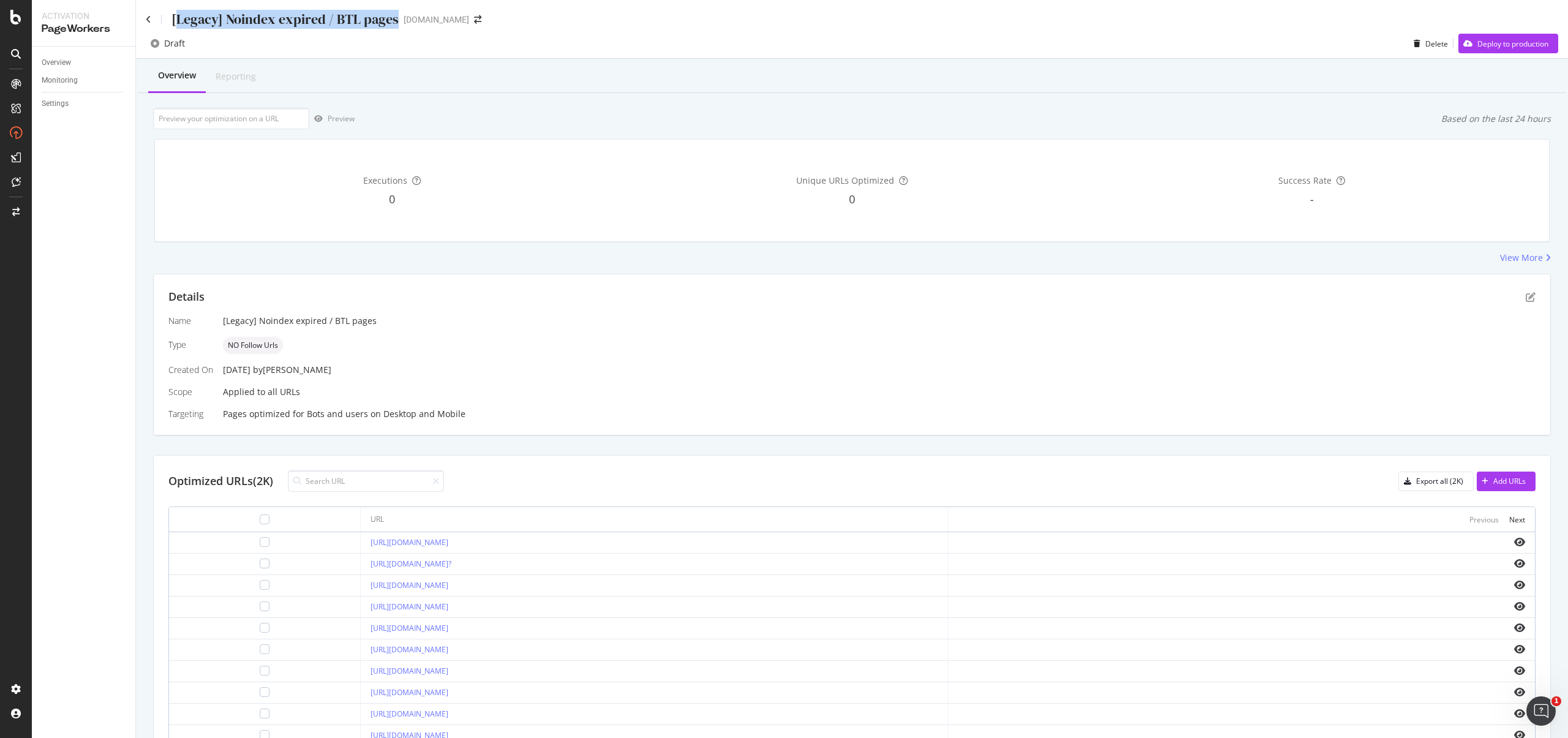
drag, startPoint x: 396, startPoint y: 21, endPoint x: 175, endPoint y: 23, distance: 221.0
click at [175, 23] on div "[Legacy] Noindex expired / BTL pages starhub.com" at bounding box center [320, 19] width 348 height 19
drag, startPoint x: 175, startPoint y: 23, endPoint x: 369, endPoint y: 28, distance: 194.1
click at [369, 28] on div "[Legacy] Noindex expired / BTL pages" at bounding box center [285, 19] width 227 height 19
click at [370, 25] on div "[Legacy] Noindex expired / BTL pages" at bounding box center [285, 19] width 227 height 19
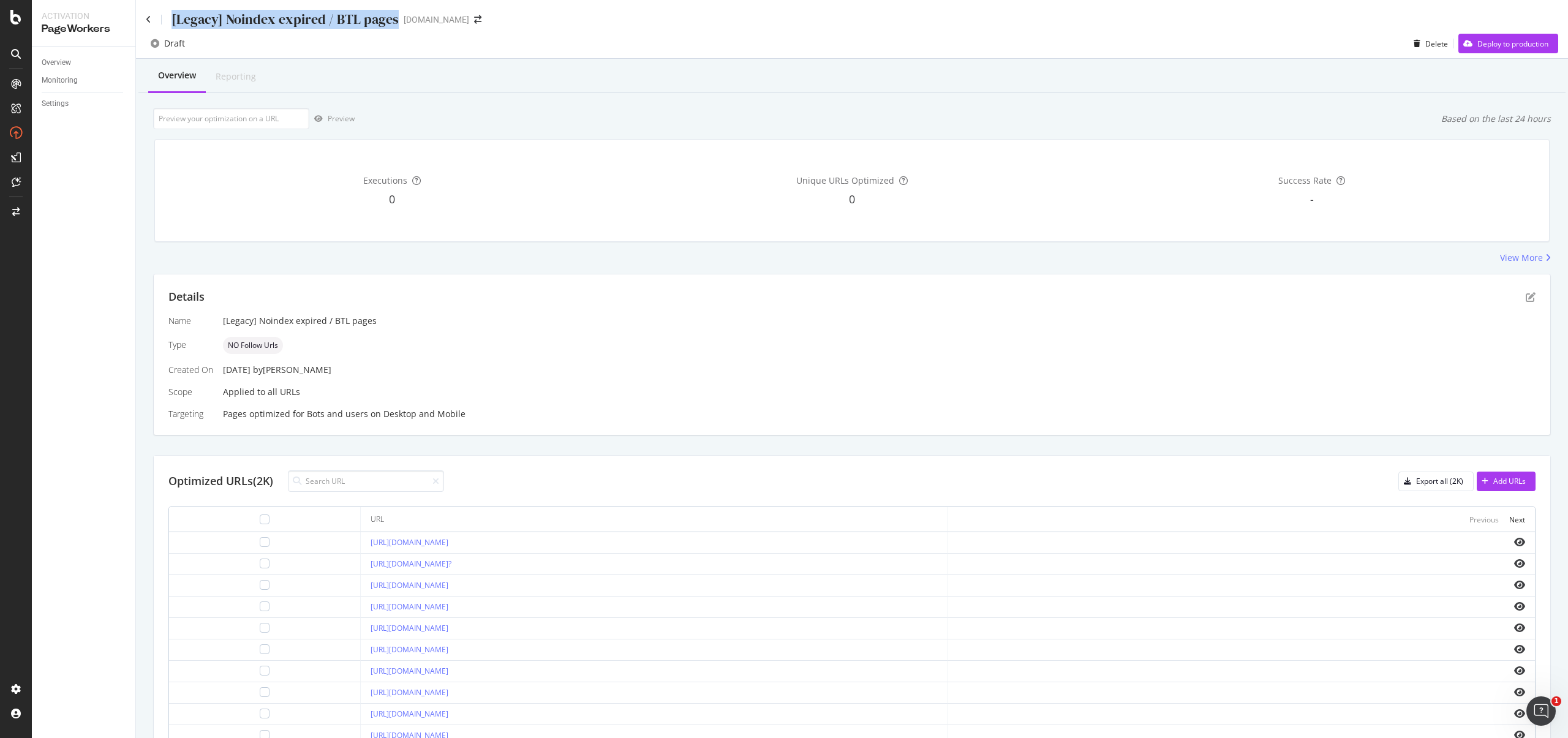
drag, startPoint x: 395, startPoint y: 19, endPoint x: 167, endPoint y: 18, distance: 228.0
click at [167, 18] on div "[Legacy] Noindex expired / BTL pages starhub.com" at bounding box center [320, 19] width 348 height 19
copy div "[Legacy] Noindex expired / BTL pages"
click at [1426, 45] on div "Delete" at bounding box center [1437, 44] width 23 height 11
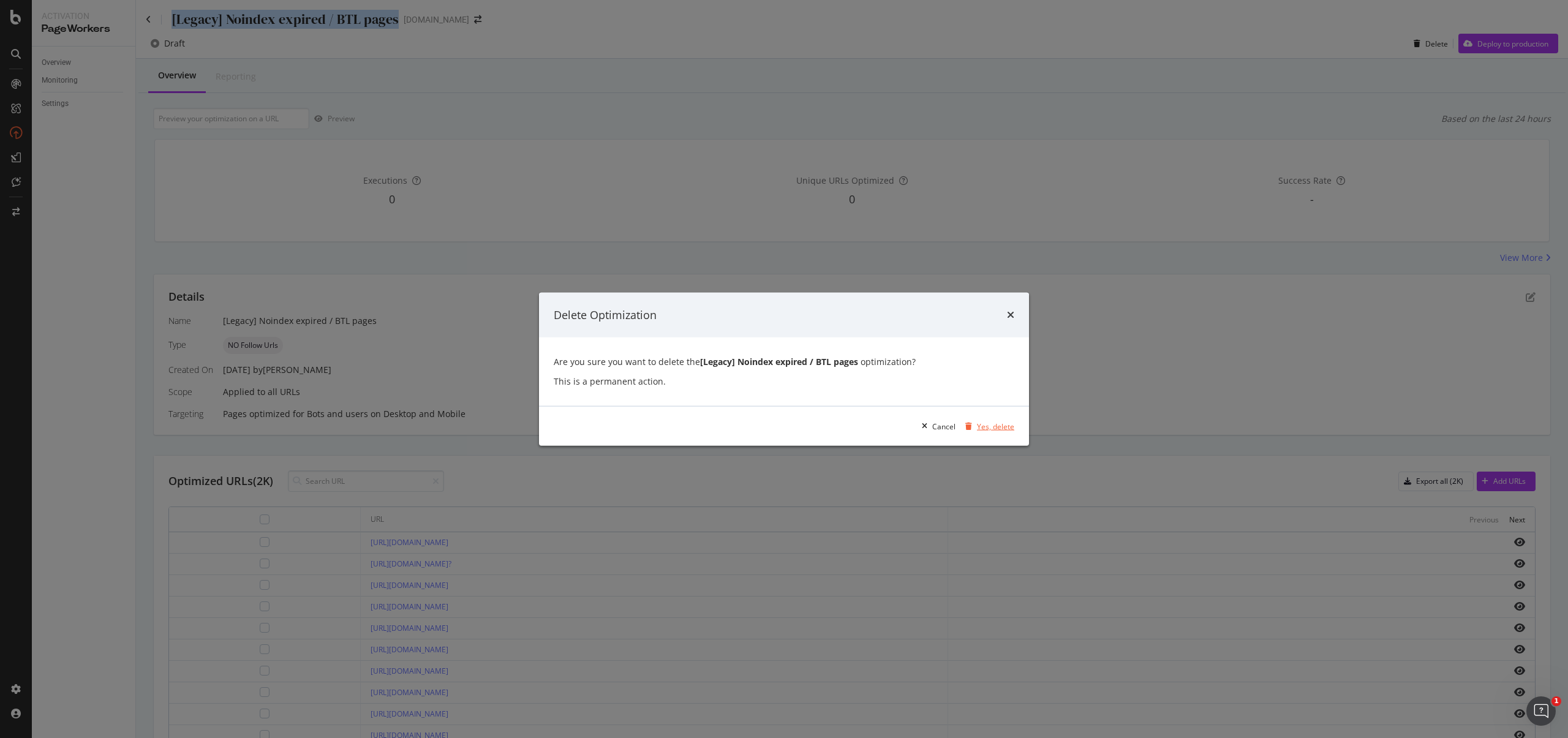
click at [989, 417] on div "Yes, delete" at bounding box center [987, 426] width 54 height 19
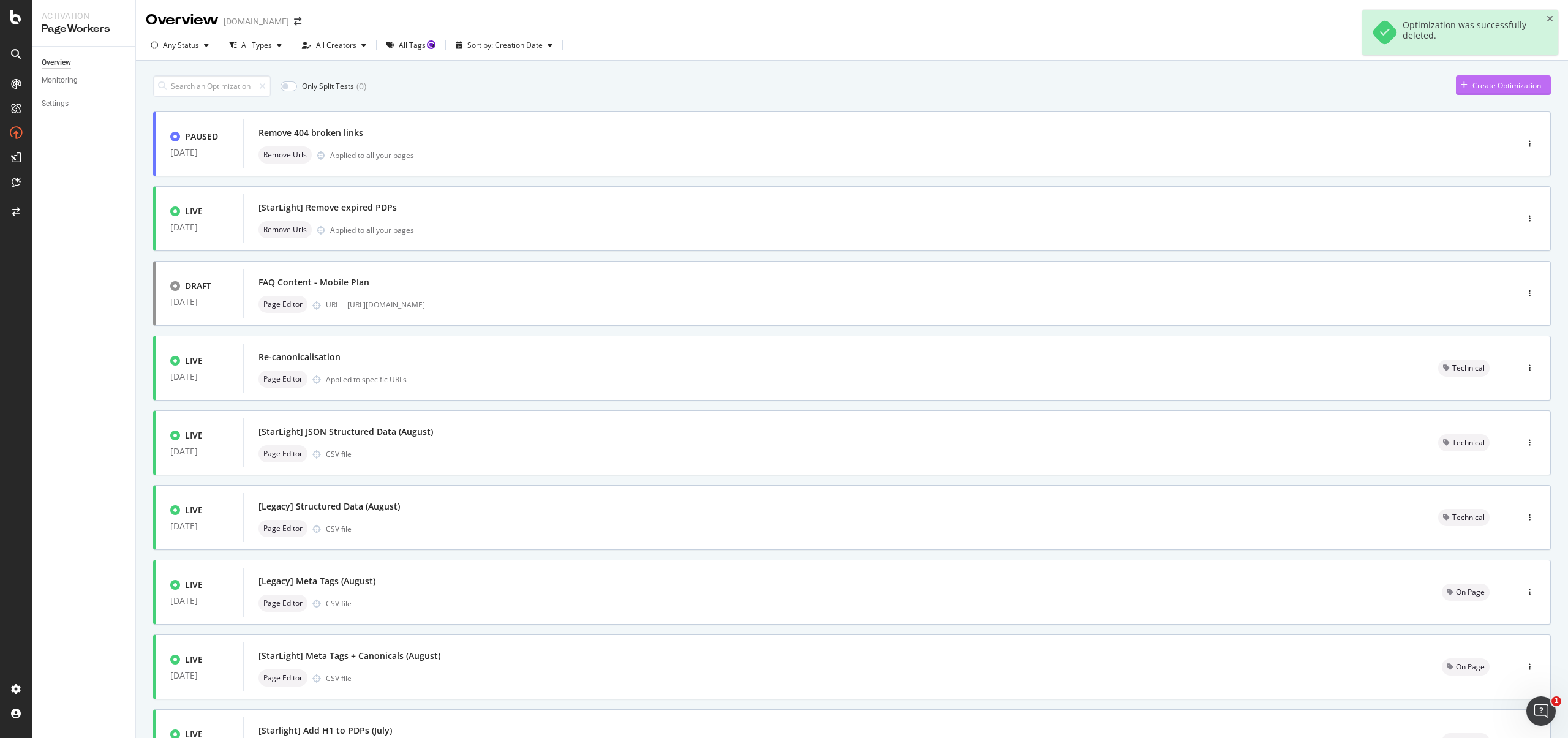
click at [1519, 80] on div "Create Optimization" at bounding box center [1498, 85] width 85 height 19
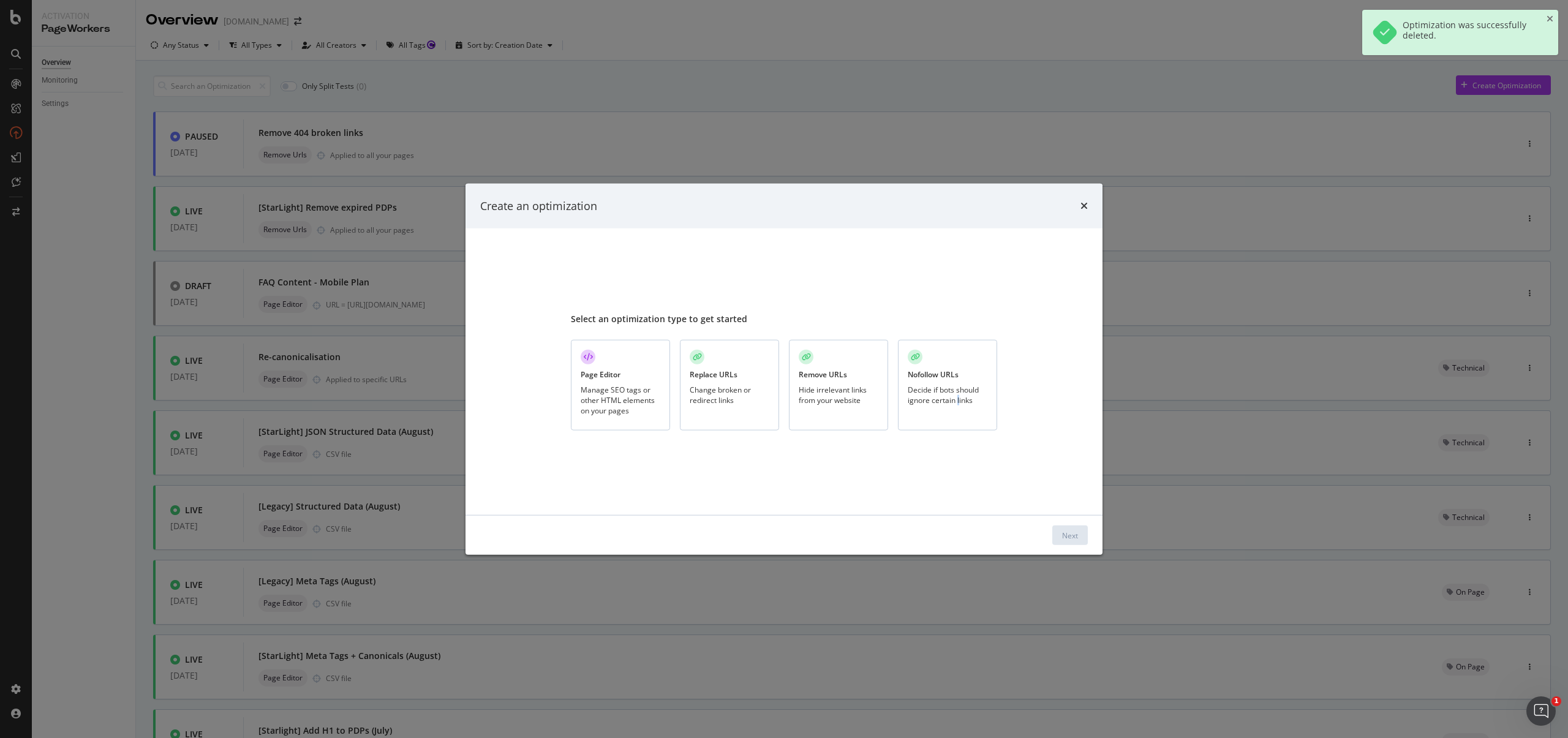
click at [958, 402] on div "Decide if bots should ignore certain links" at bounding box center [948, 395] width 80 height 21
click at [1059, 536] on button "Next" at bounding box center [1070, 536] width 35 height 19
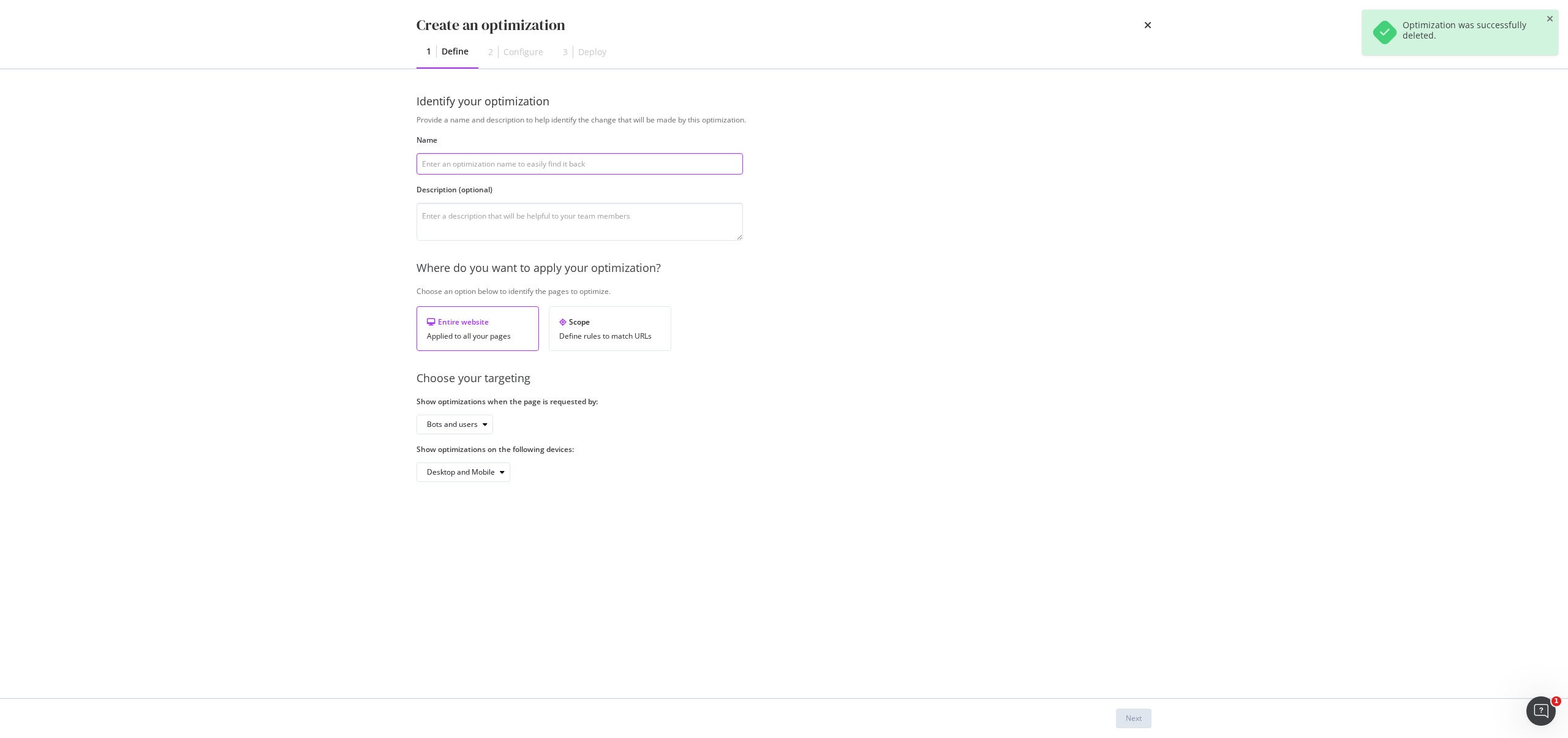
paste input "[Legacy] Noindex expired / BTL pages"
type input "[Legacy] Noindex expired / BTL pages"
drag, startPoint x: 1033, startPoint y: 628, endPoint x: 1090, endPoint y: 687, distance: 82.0
click at [1033, 628] on div "Identify your optimization Provide a name and description to help identify the …" at bounding box center [784, 384] width 735 height 580
click at [1137, 719] on div "Next" at bounding box center [1134, 719] width 16 height 11
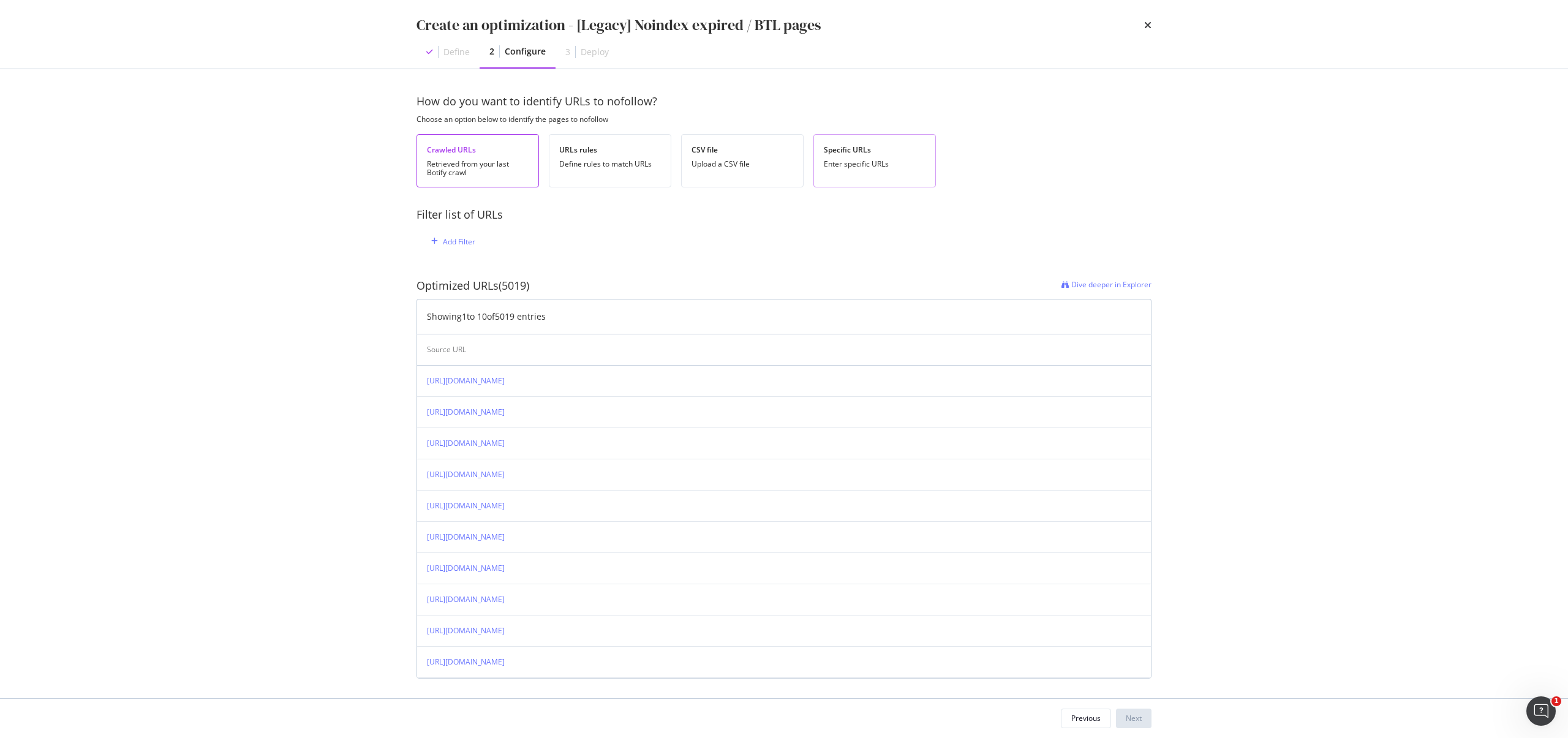
click at [865, 155] on div "Specific URLs" at bounding box center [874, 150] width 102 height 11
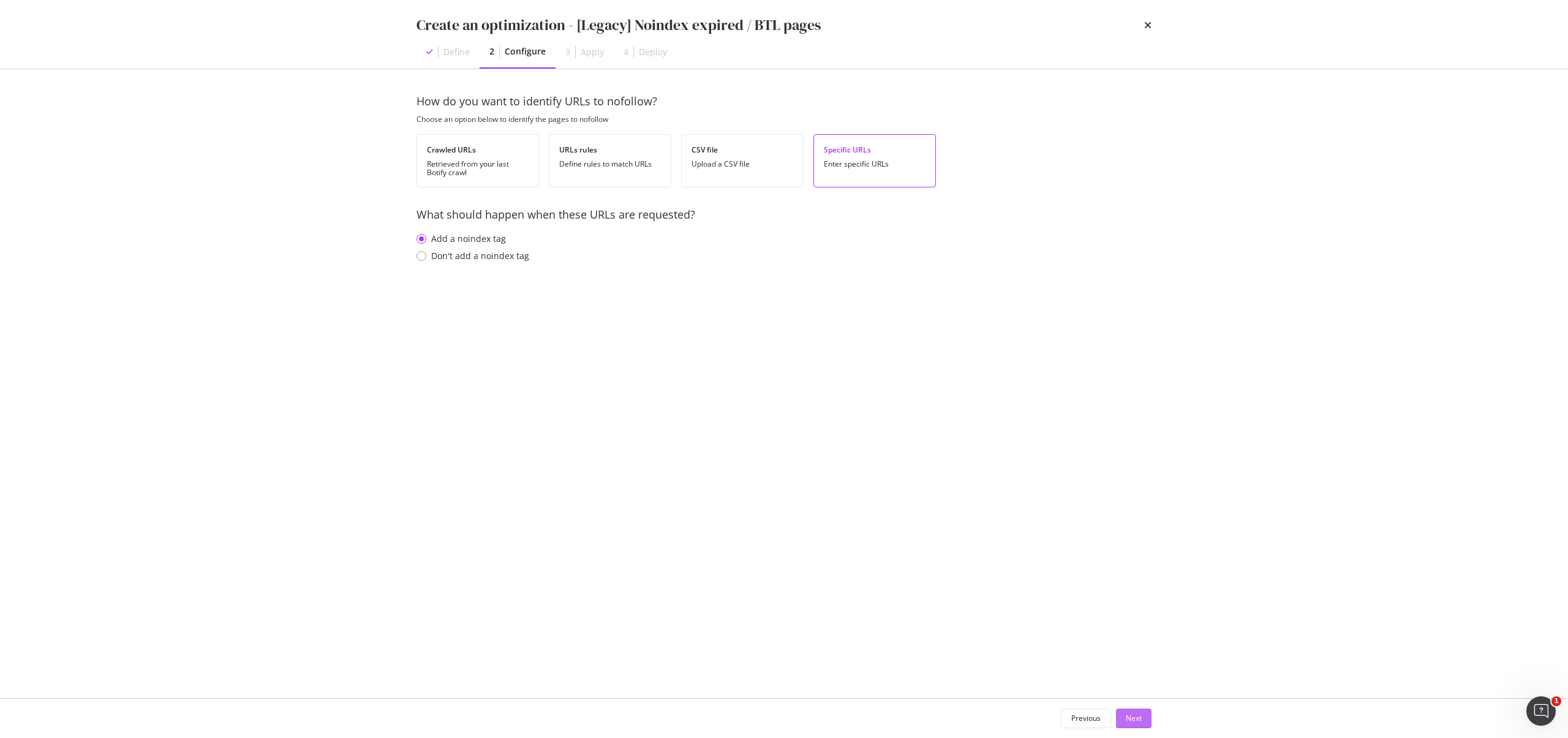
click at [1138, 718] on div "Next" at bounding box center [1134, 719] width 16 height 11
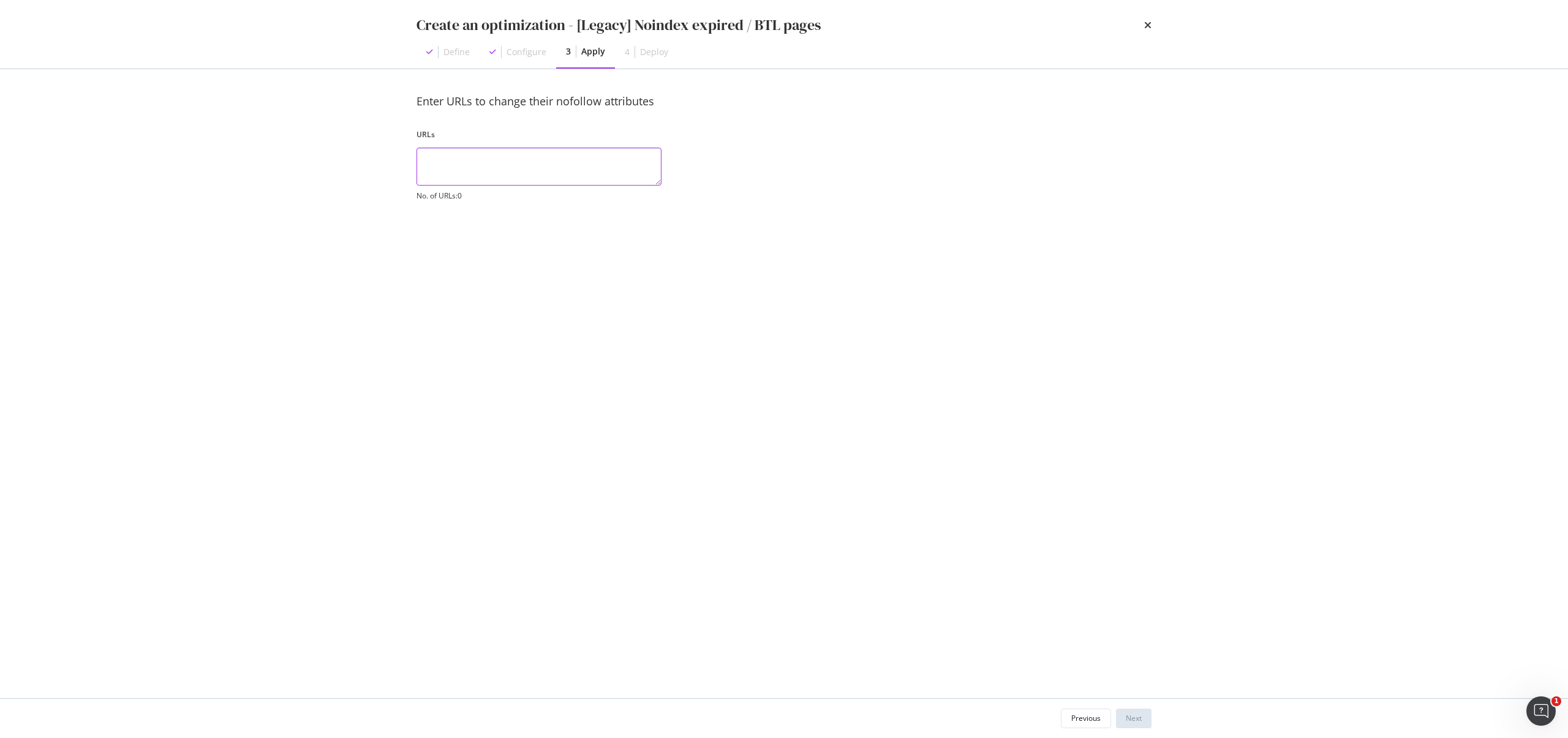
click at [512, 171] on textarea "modal" at bounding box center [538, 166] width 245 height 38
paste textarea "https://www.starhub.com/personal/store/config.html https://www.starhub.com/pers…"
type textarea "https://www.starhub.com/personal/store/config.html https://www.starhub.com/pers…"
click at [1133, 710] on div "Next" at bounding box center [1134, 719] width 16 height 19
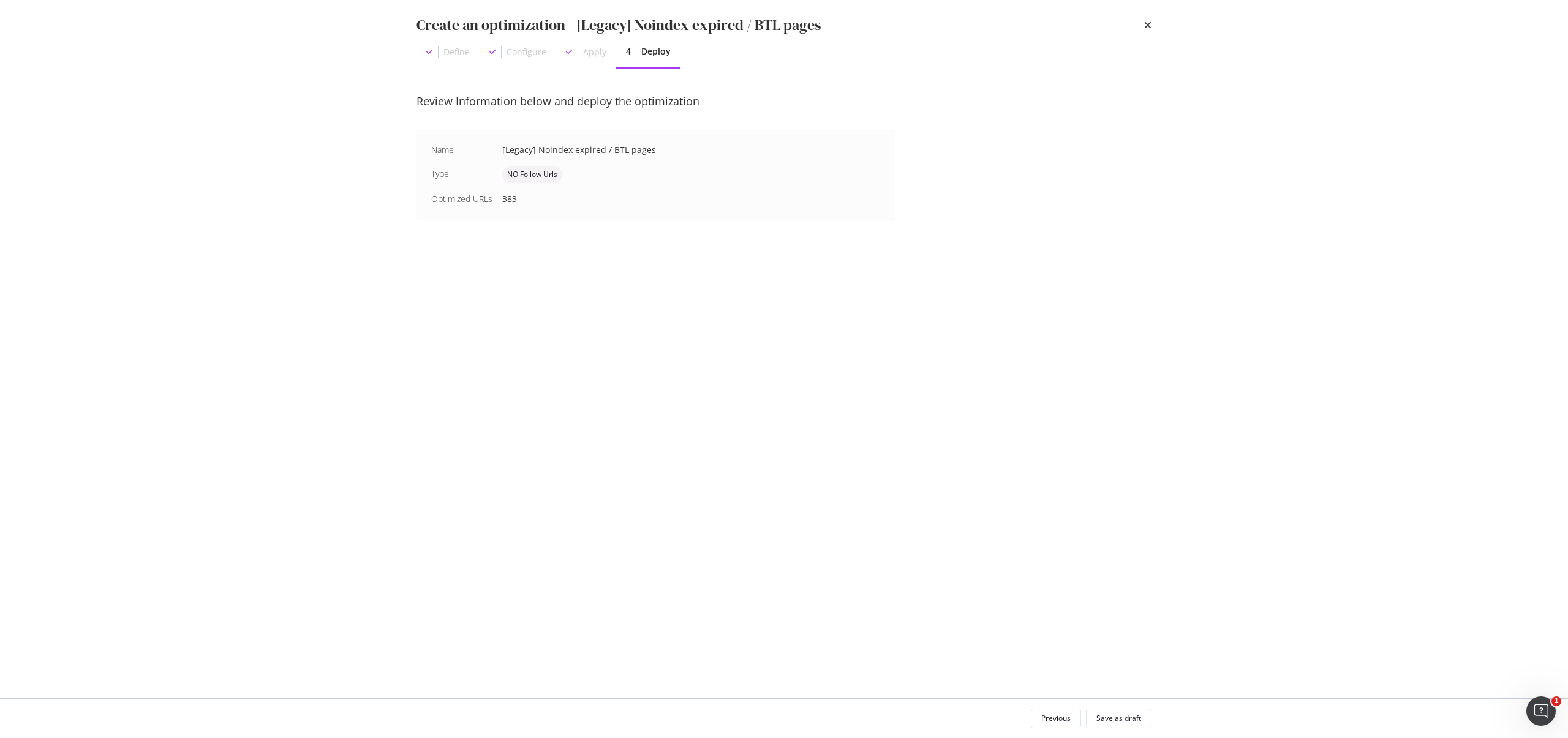
click at [1164, 714] on div "Previous Save as draft" at bounding box center [784, 719] width 784 height 39
click at [1120, 718] on div "Save as draft" at bounding box center [1119, 719] width 45 height 11
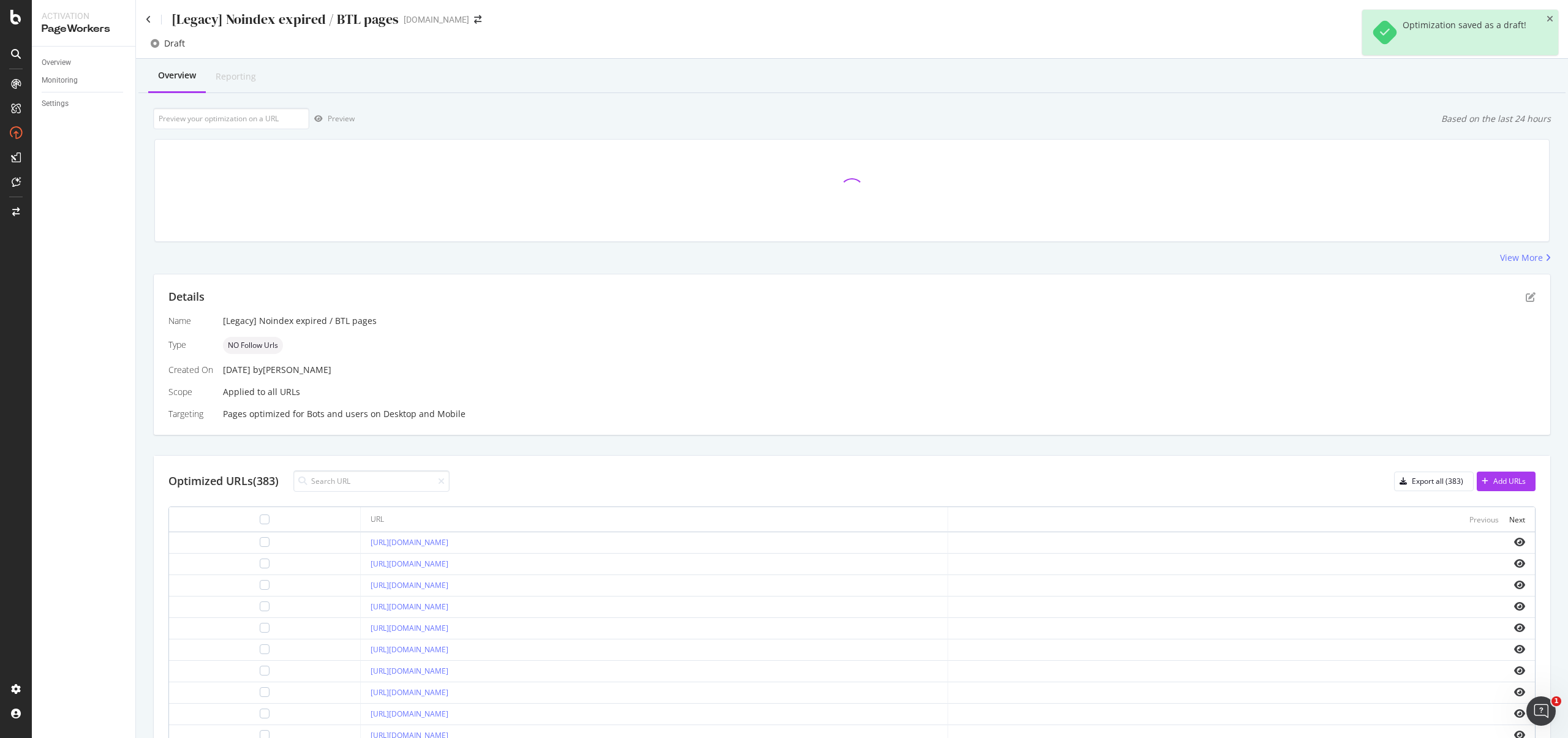
click at [1551, 17] on icon "close toast" at bounding box center [1550, 19] width 7 height 9
click at [1514, 44] on div "Deploy to production" at bounding box center [1513, 44] width 71 height 11
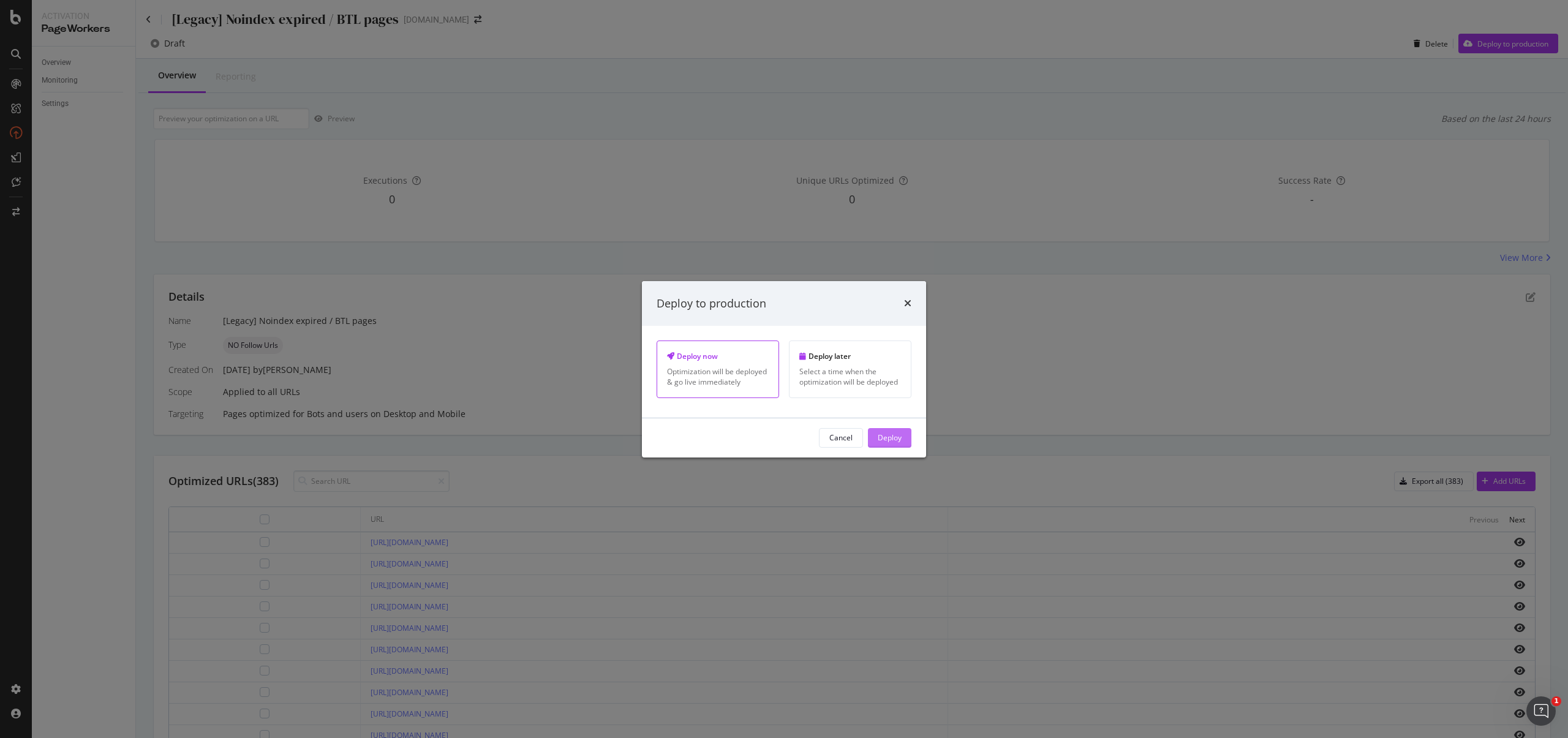
click at [887, 438] on div "Deploy" at bounding box center [889, 437] width 24 height 11
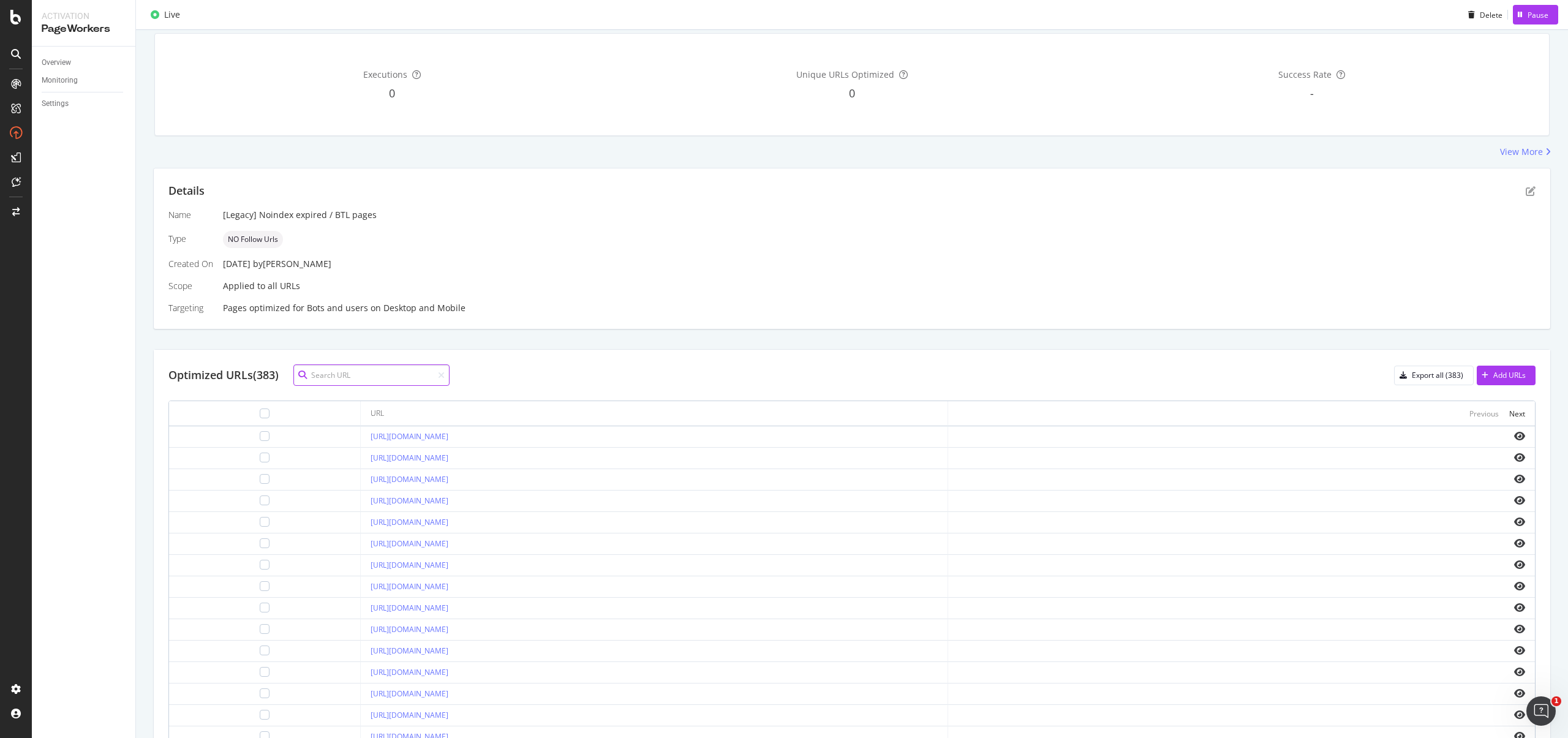
scroll to position [175, 0]
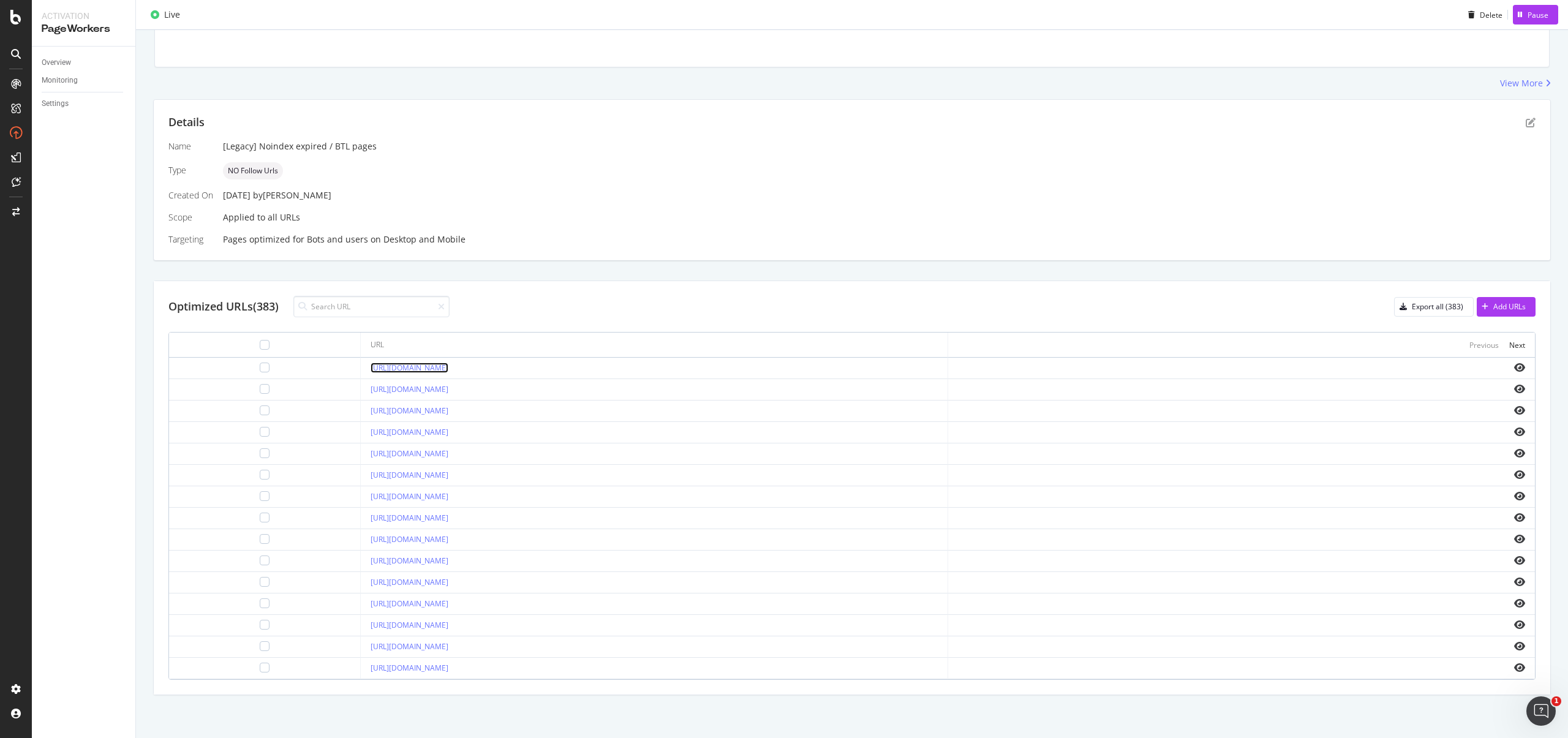
click at [448, 368] on link "https://www.starhub.com/personal/store/LION-CONFIG.html" at bounding box center [409, 368] width 78 height 11
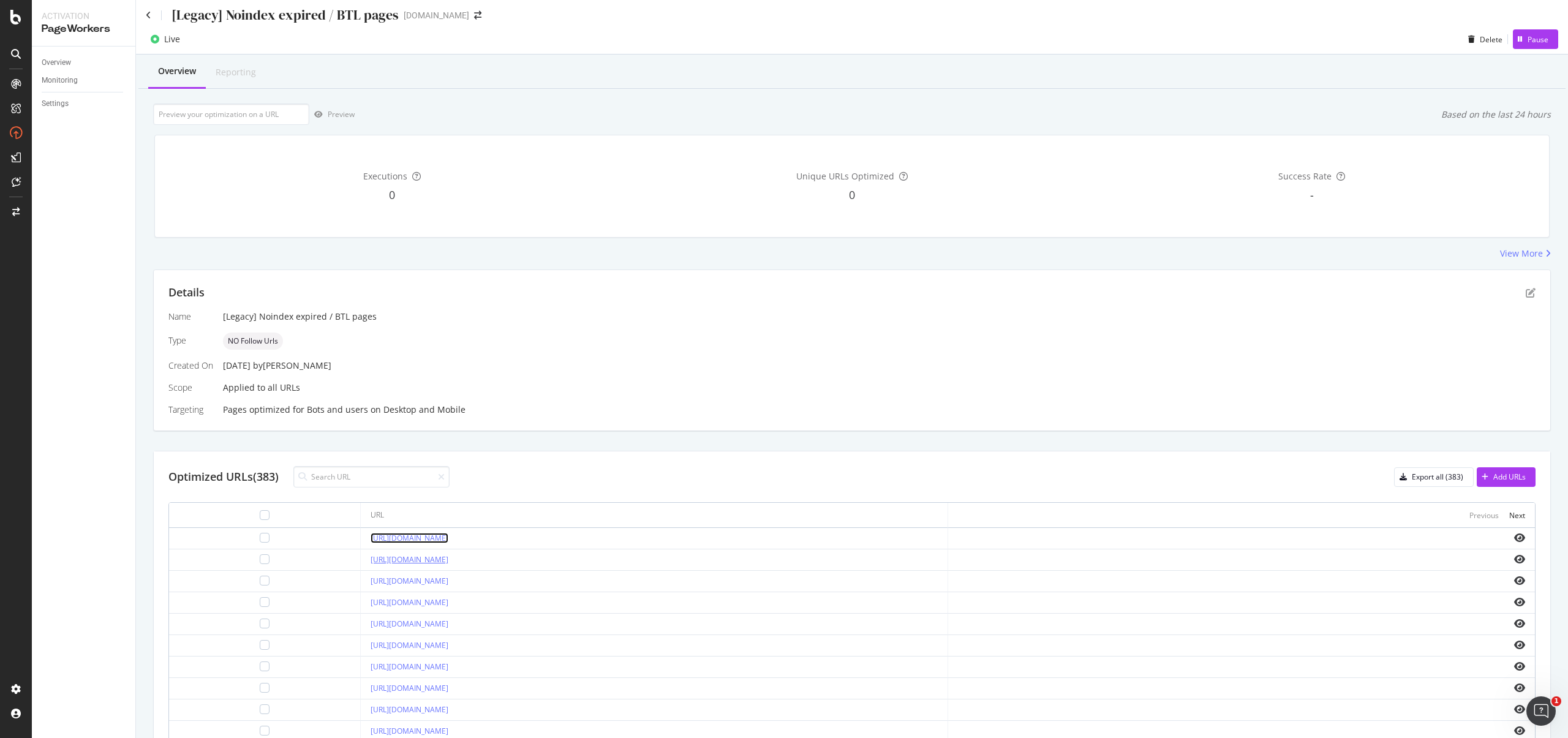
scroll to position [0, 0]
click at [141, 19] on div "[Legacy] Noindex expired / BTL pages starhub.com" at bounding box center [852, 14] width 1432 height 29
click at [148, 19] on icon at bounding box center [148, 19] width 5 height 9
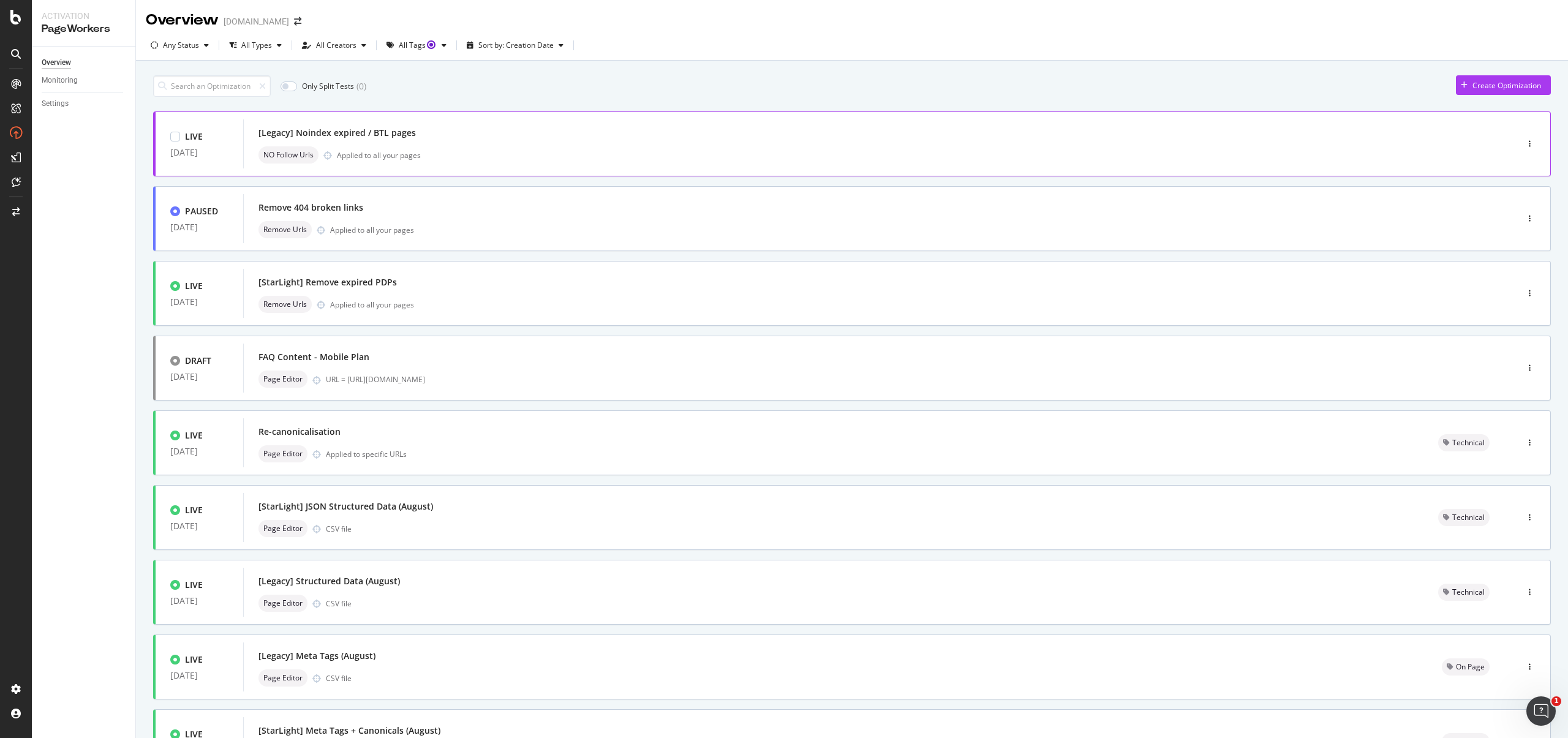
click at [402, 159] on div "Applied to all your pages" at bounding box center [378, 156] width 84 height 11
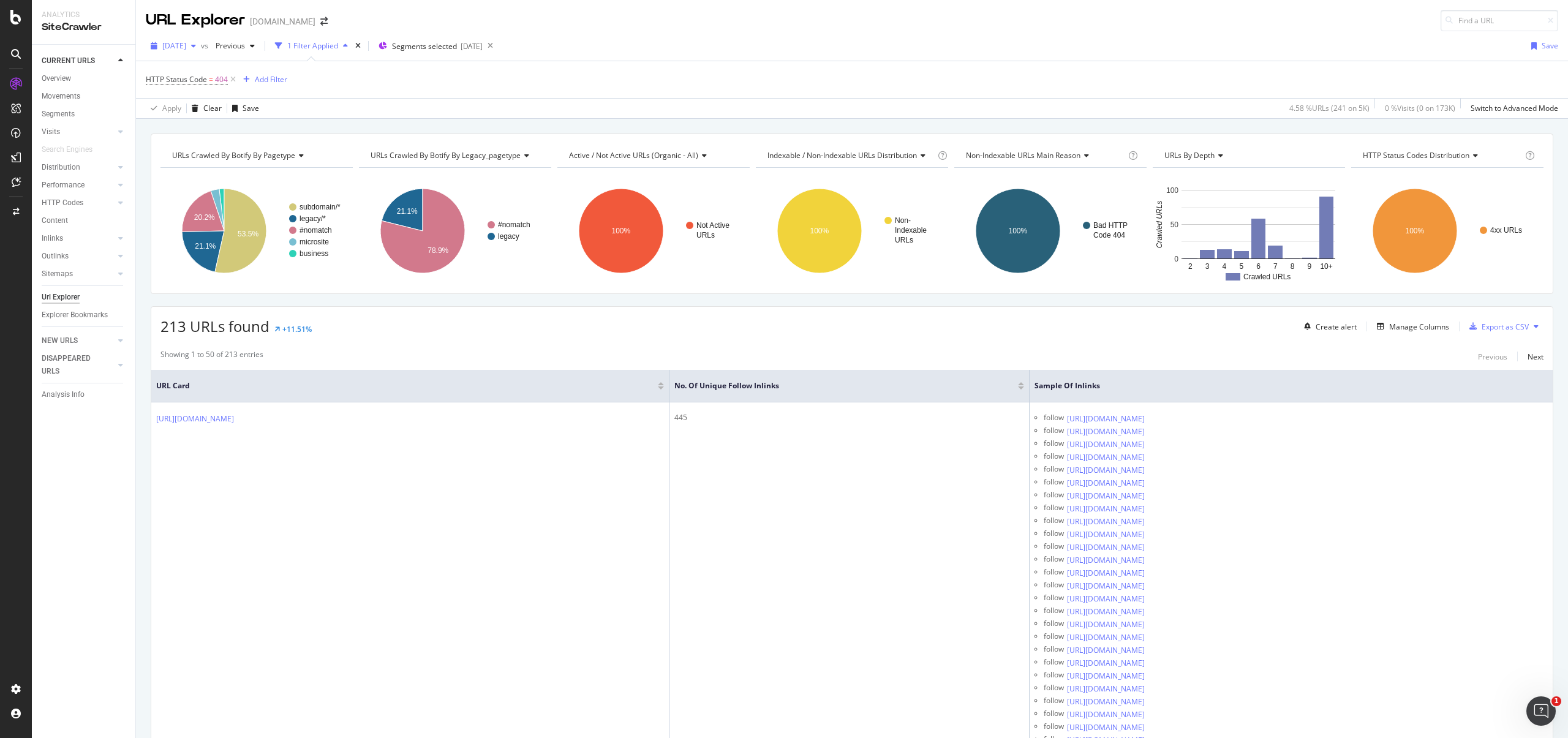
click at [201, 47] on div "button" at bounding box center [194, 46] width 15 height 7
click at [257, 87] on div "5.0K URLs" at bounding box center [255, 90] width 34 height 11
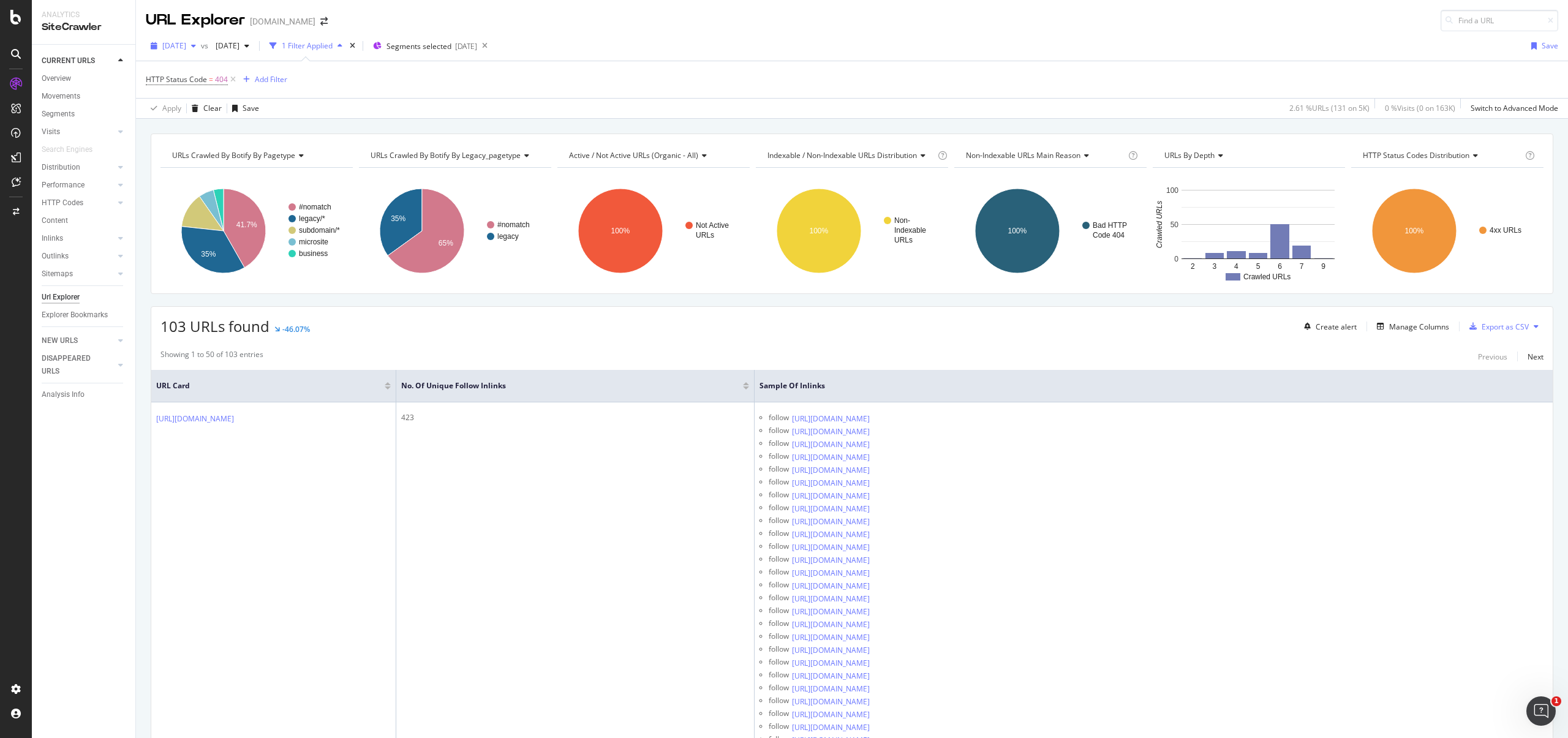
click at [186, 49] on span "[DATE]" at bounding box center [174, 46] width 24 height 11
click at [239, 107] on div "5.3K URLs" at bounding box center [255, 112] width 34 height 11
click at [192, 80] on span "HTTP Status Code" at bounding box center [176, 80] width 61 height 11
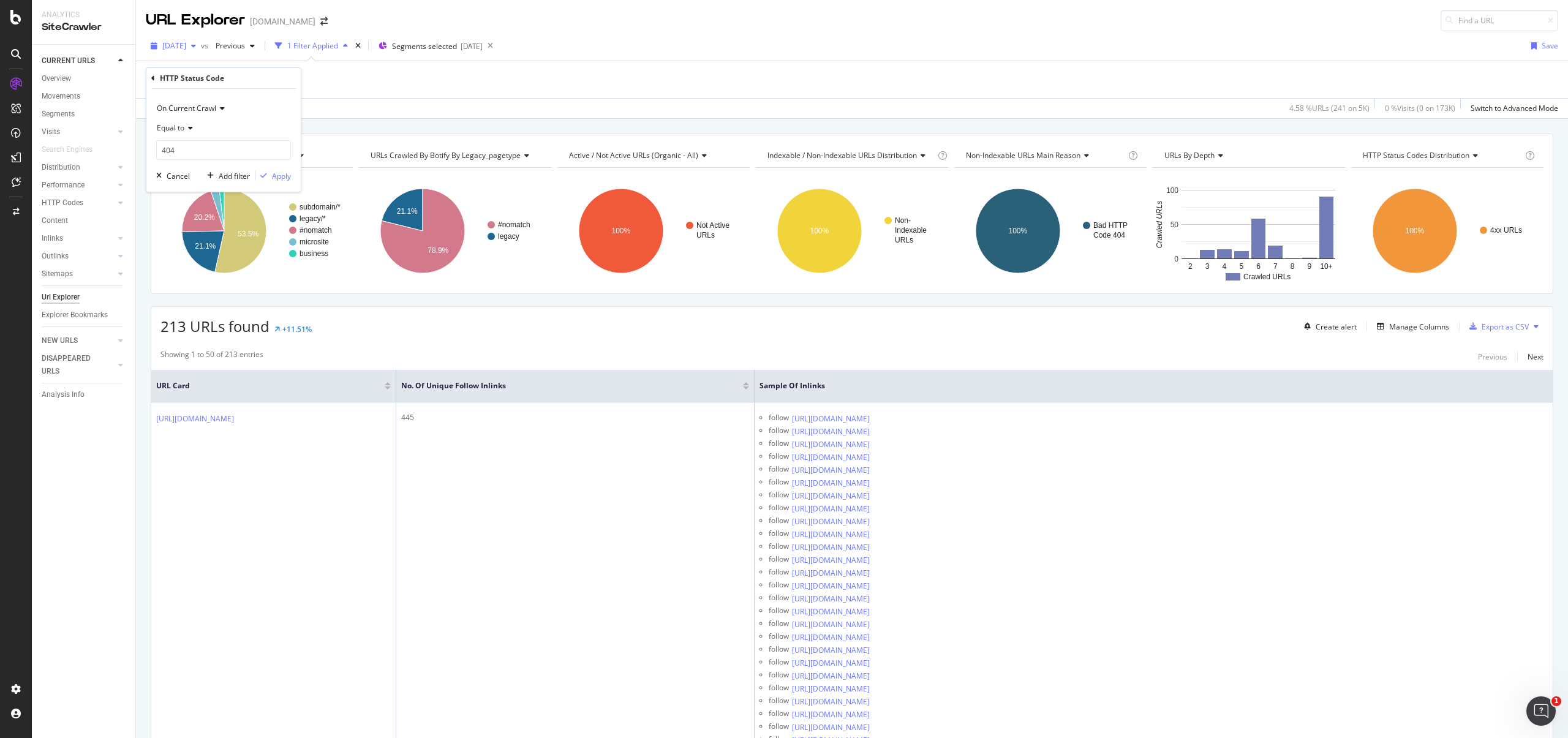
click at [186, 45] on span "2025 Sep. 14th" at bounding box center [174, 46] width 24 height 11
click at [214, 87] on div "2025 Sep. 17th" at bounding box center [197, 90] width 68 height 11
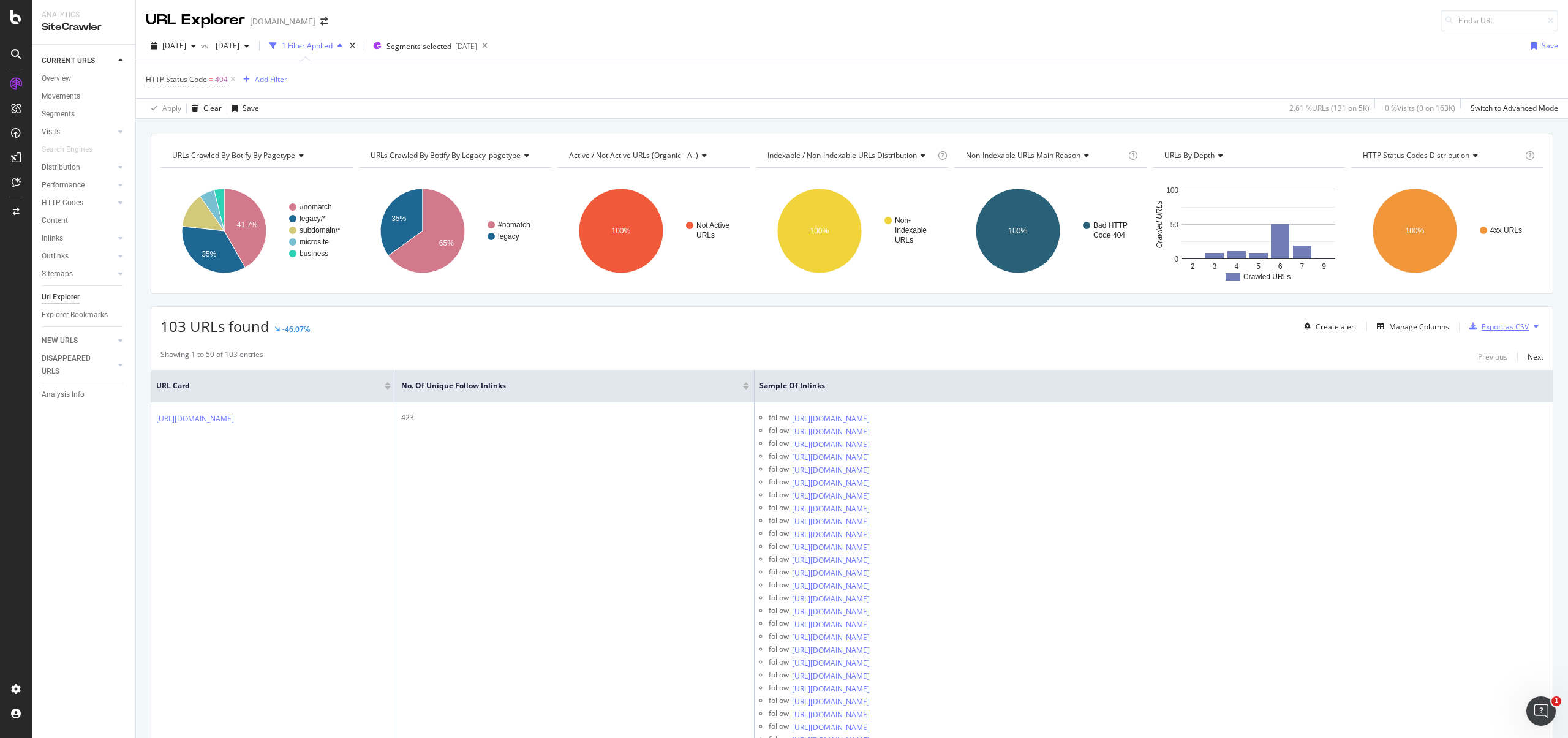
click at [1483, 331] on div "Export as CSV" at bounding box center [1505, 327] width 47 height 11
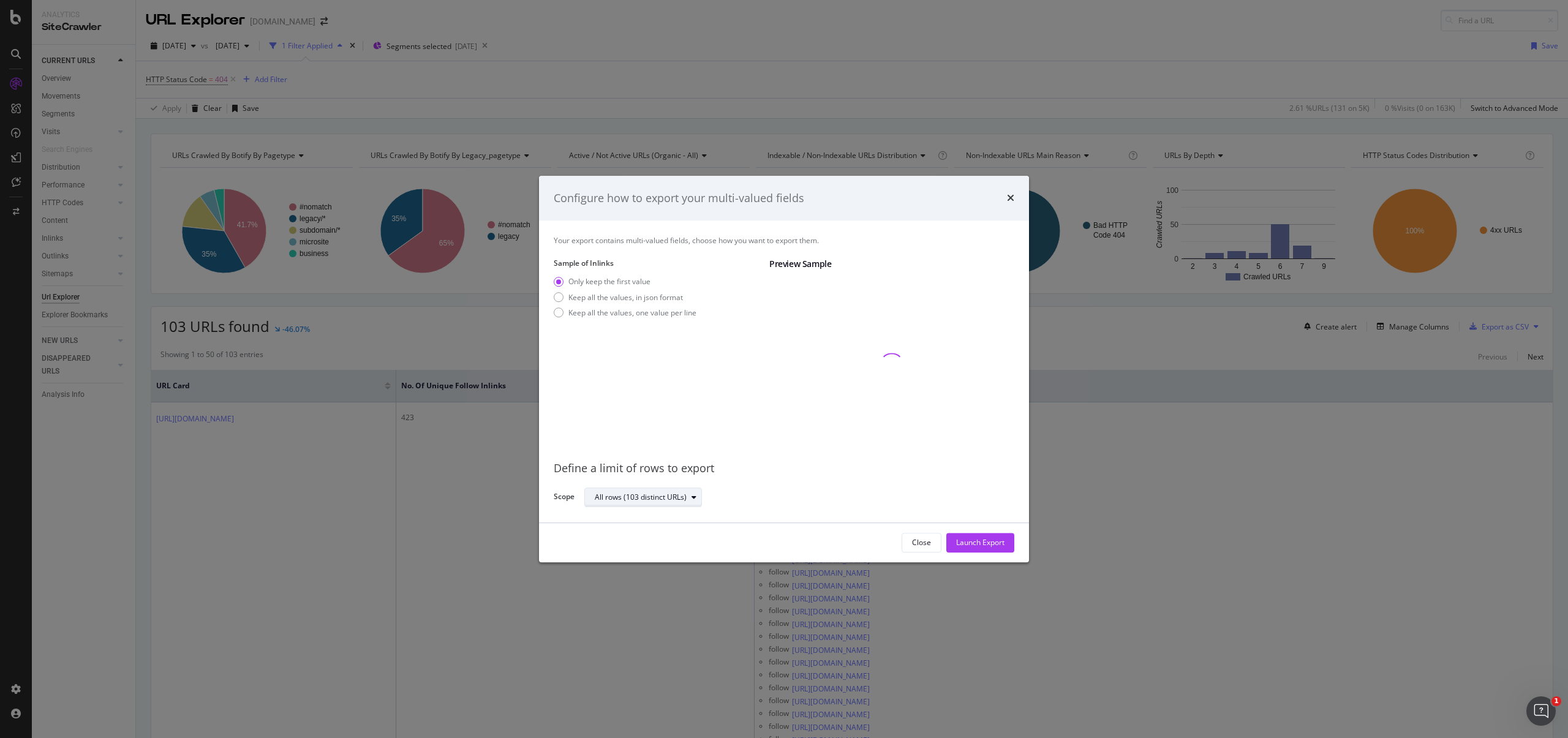
click at [681, 495] on div "All rows (103 distinct URLs)" at bounding box center [641, 498] width 92 height 7
click at [818, 485] on div "Define a limit of rows to export Scope All rows (103 distinct URLs)" at bounding box center [784, 480] width 461 height 57
click at [642, 316] on div "Keep all the values, one value per line" at bounding box center [632, 313] width 128 height 11
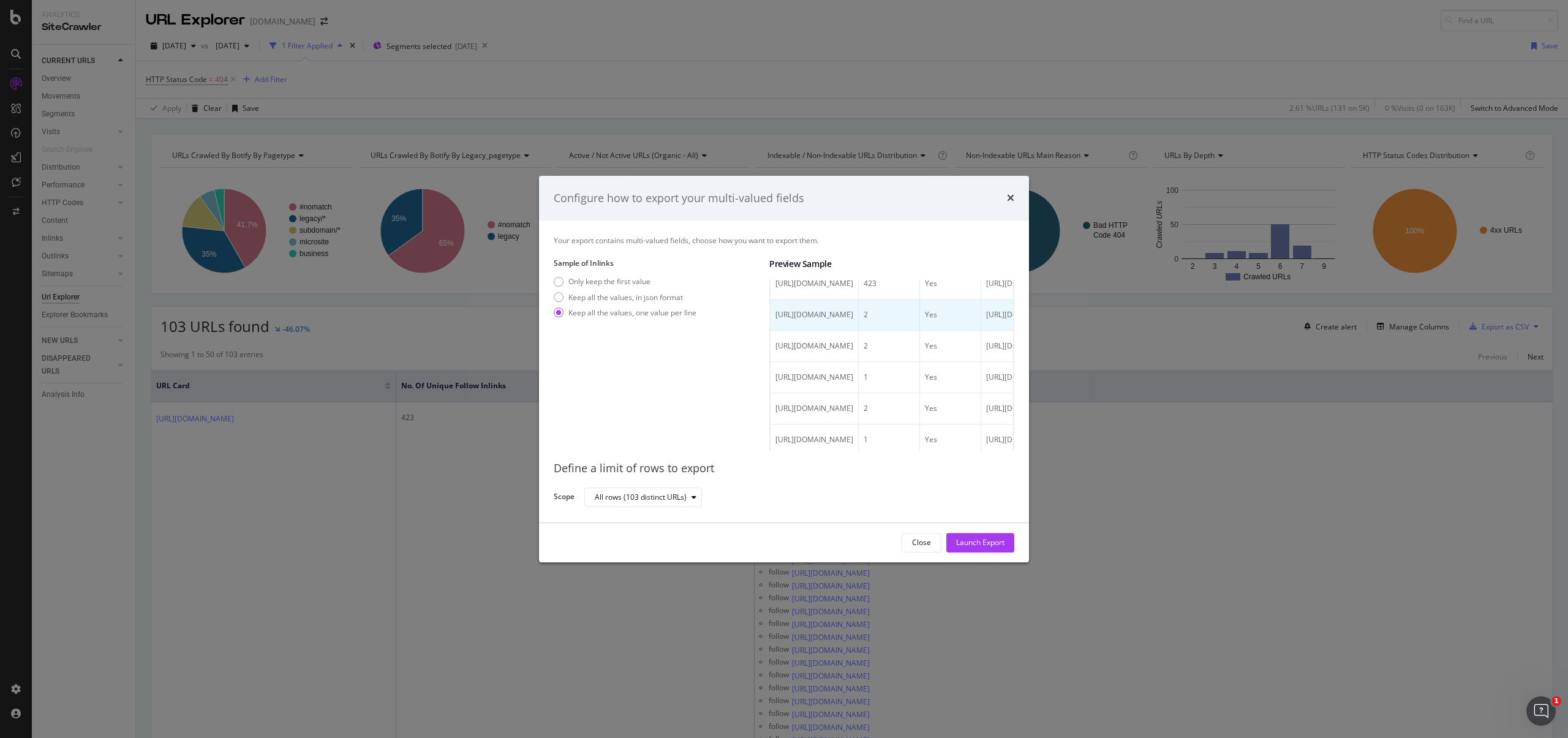
scroll to position [100, 0]
drag, startPoint x: 841, startPoint y: 343, endPoint x: 974, endPoint y: 344, distance: 133.0
click at [859, 331] on td "https://www.starhub.com/personal/redirect.html?product=msa&cid=msa-app-dl-bar-m…" at bounding box center [815, 314] width 88 height 31
drag, startPoint x: 833, startPoint y: 346, endPoint x: 881, endPoint y: 348, distance: 48.0
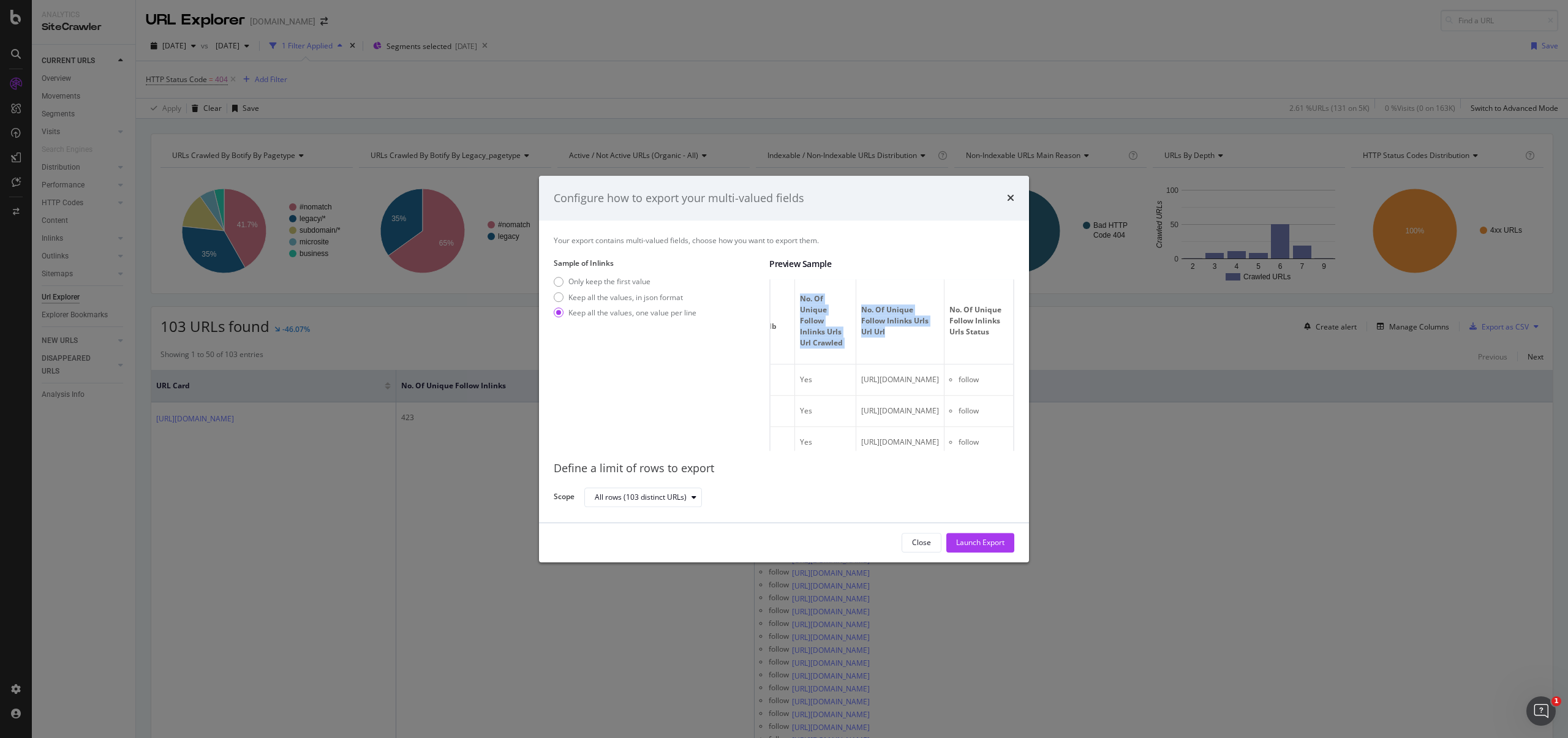
click at [891, 347] on tr "Full URL No. of Unique Follow Inlinks Nb Follow Unique No. of Unique Follow Inl…" at bounding box center [830, 322] width 368 height 87
click at [851, 348] on div "No. of Unique Follow Inlinks Urls Url Crawled" at bounding box center [826, 322] width 51 height 55
drag, startPoint x: 847, startPoint y: 346, endPoint x: 950, endPoint y: 349, distance: 103.0
click at [953, 349] on tr "Full URL No. of Unique Follow Inlinks Nb Follow Unique No. of Unique Follow Inl…" at bounding box center [955, 322] width 368 height 87
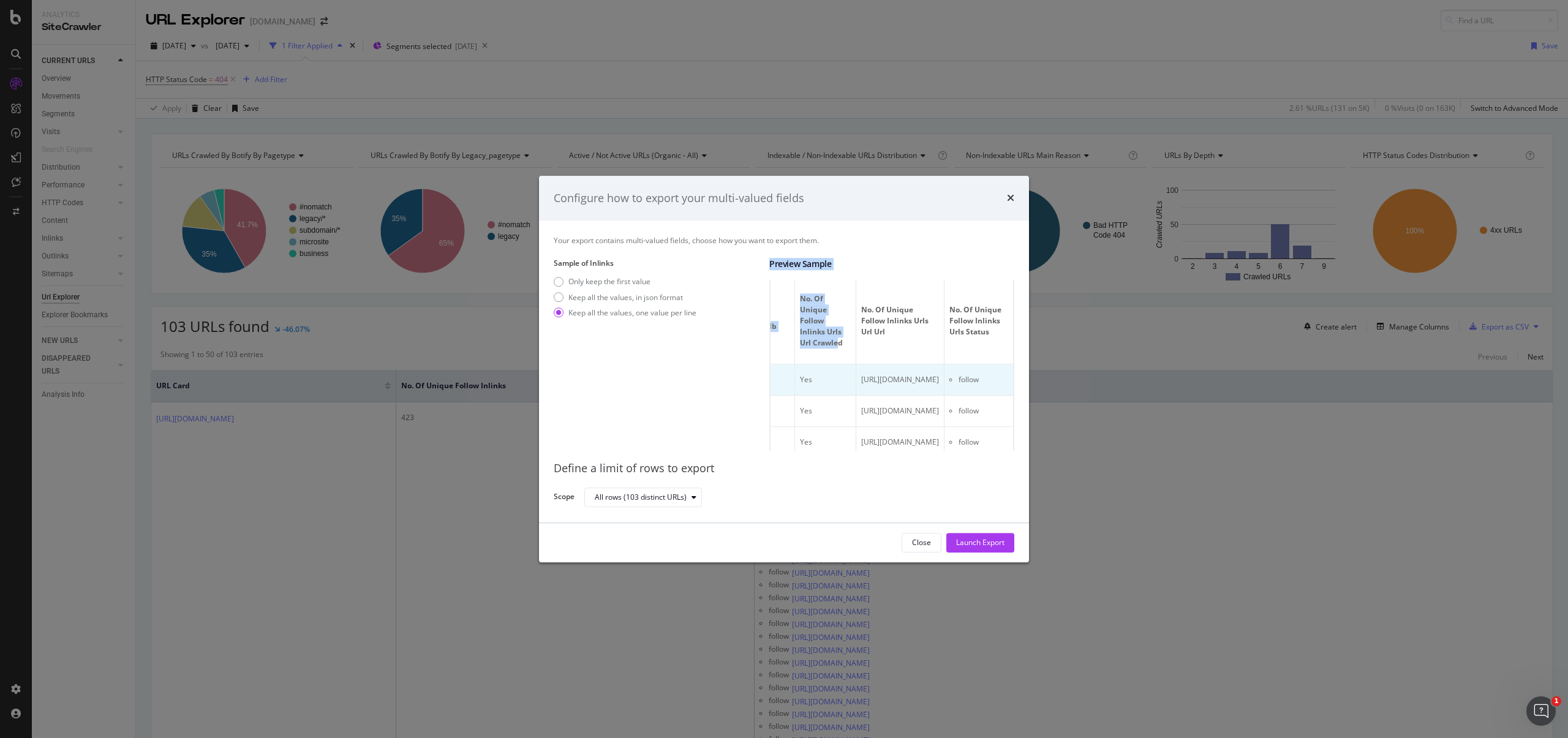
scroll to position [0, 430]
drag, startPoint x: 903, startPoint y: 377, endPoint x: 929, endPoint y: 466, distance: 92.7
click at [814, 367] on tr "https://www.starhub.com/personal-testpage/starhub-apps/my-starhub-app.html 423 …" at bounding box center [830, 380] width 368 height 31
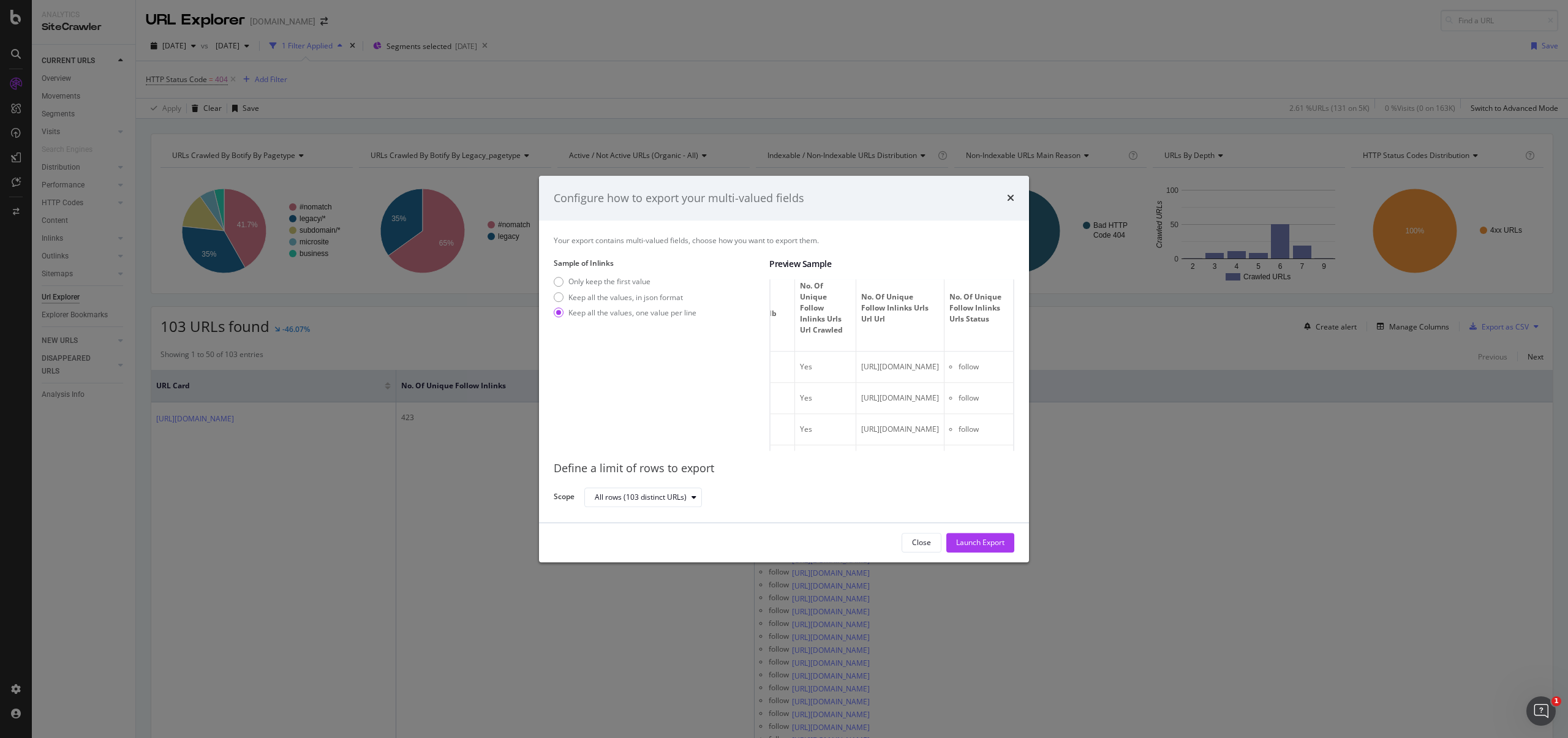
click at [861, 311] on span "No. of Unique Follow Inlinks Urls Url Url" at bounding box center [898, 308] width 75 height 33
click at [861, 312] on span "No. of Unique Follow Inlinks Urls Url Url" at bounding box center [898, 308] width 75 height 33
click at [861, 313] on span "No. of Unique Follow Inlinks Urls Url Url" at bounding box center [898, 308] width 75 height 33
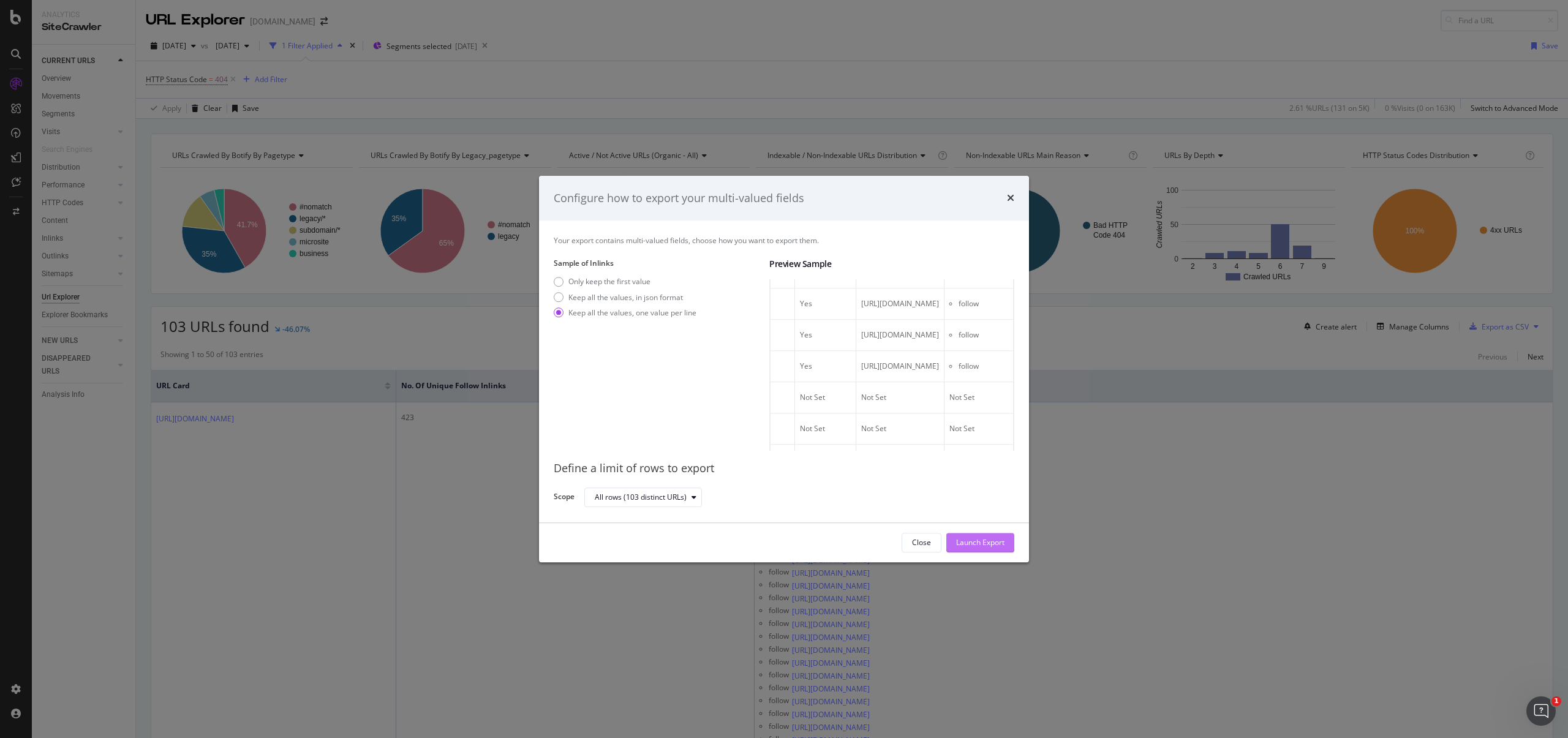
click at [997, 538] on div "Launch Export" at bounding box center [980, 544] width 49 height 11
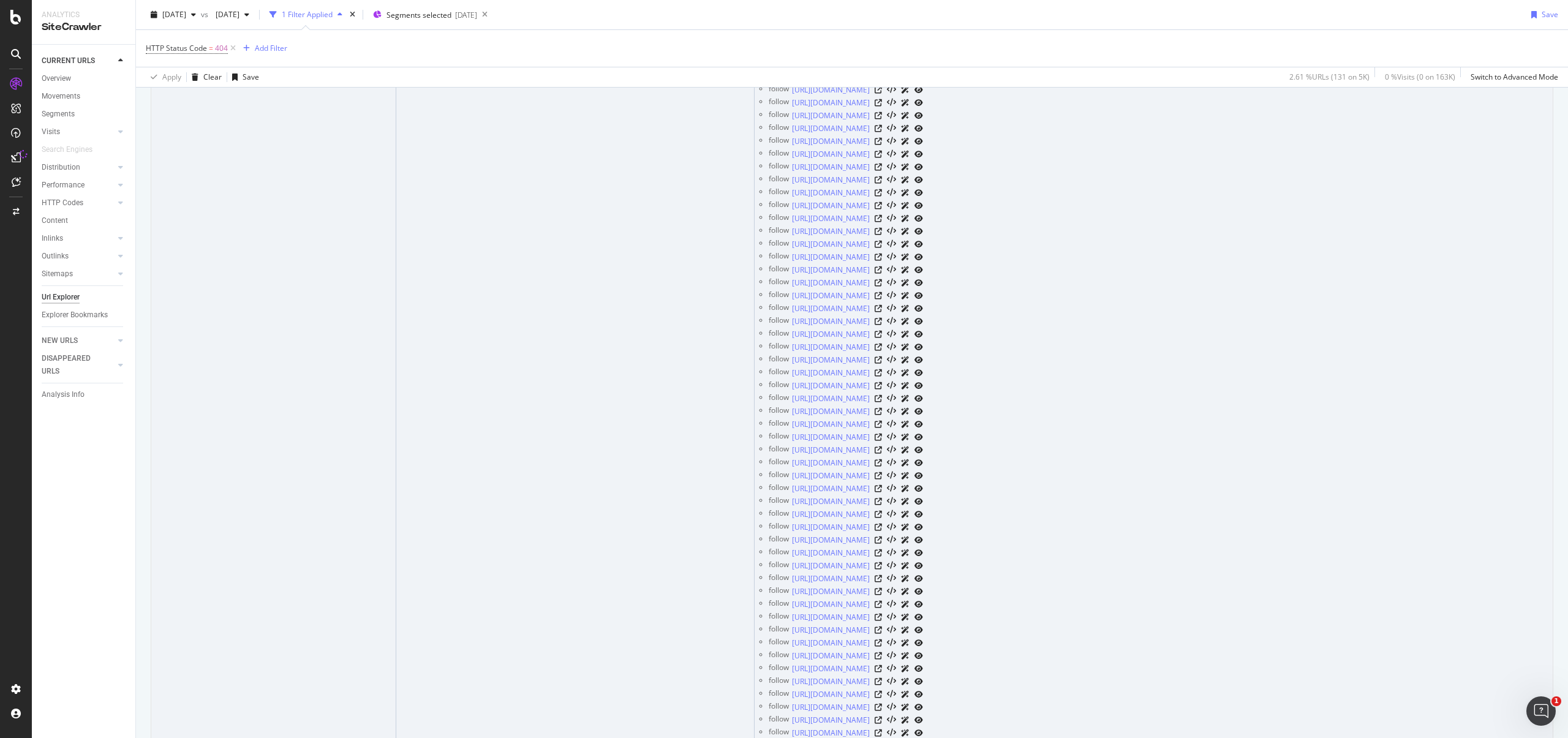
scroll to position [1035, 0]
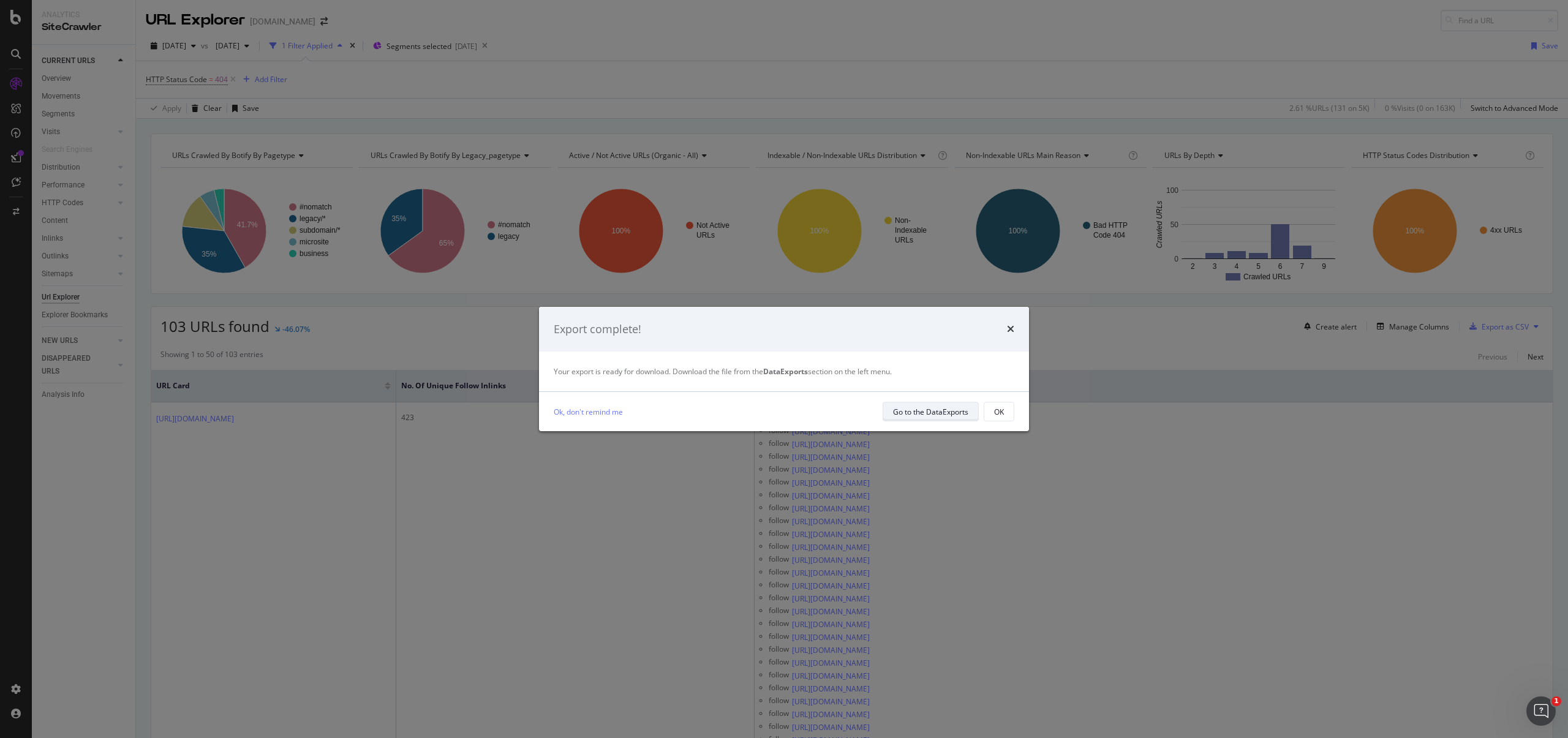
click at [925, 412] on div "Go to the DataExports" at bounding box center [931, 412] width 75 height 11
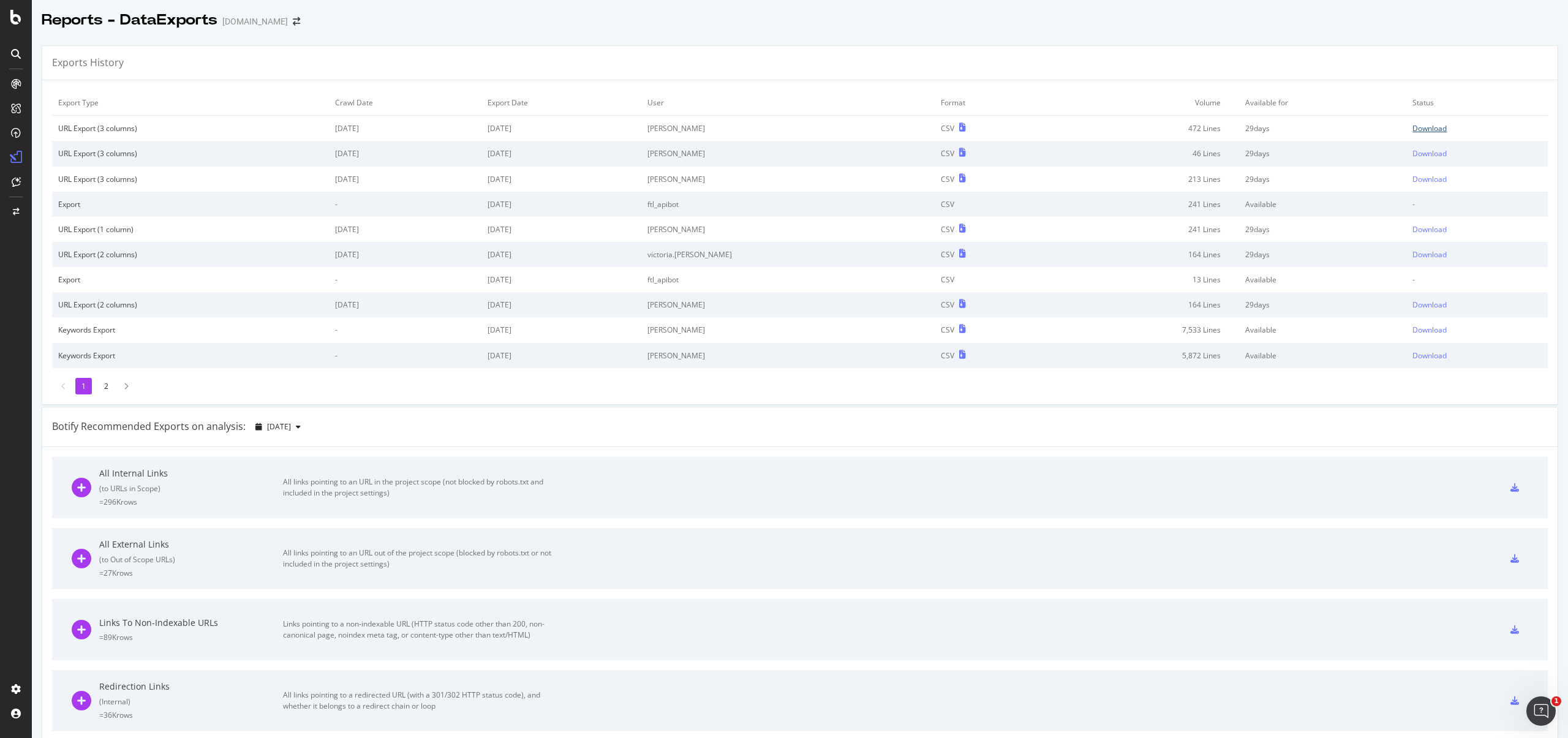
click at [1418, 126] on div "Download" at bounding box center [1429, 128] width 34 height 11
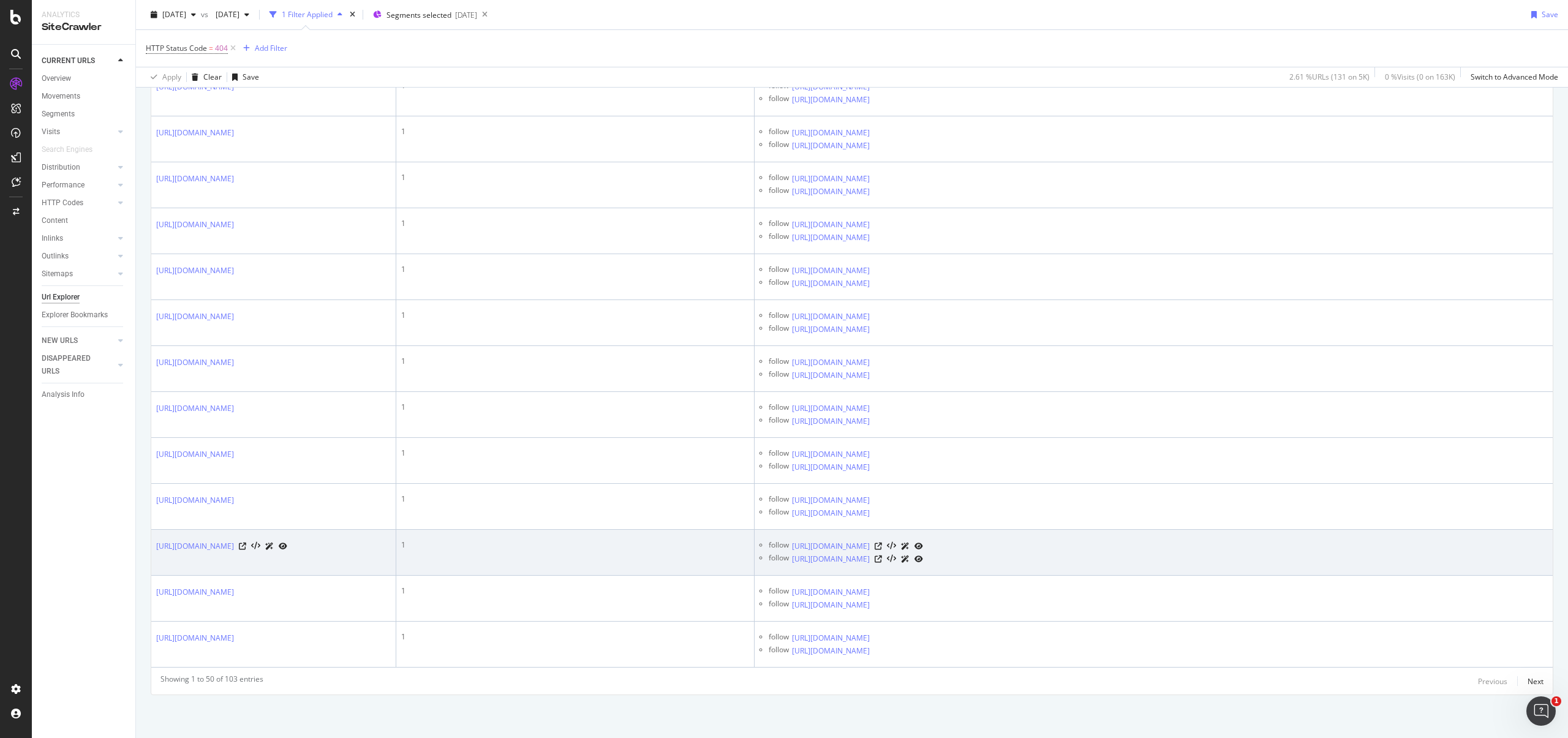
scroll to position [6188, 0]
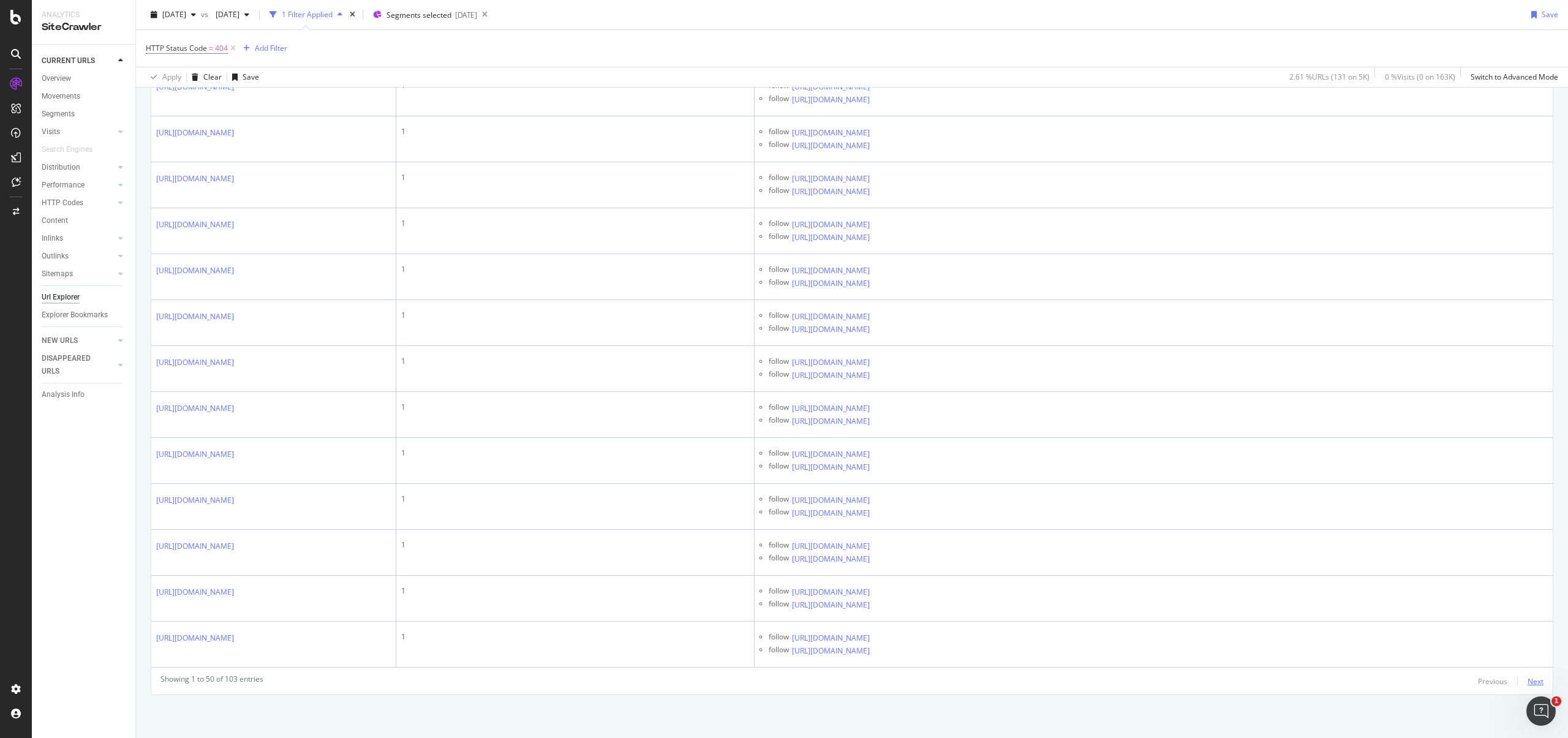
click at [1528, 681] on div "Next" at bounding box center [1536, 681] width 16 height 11
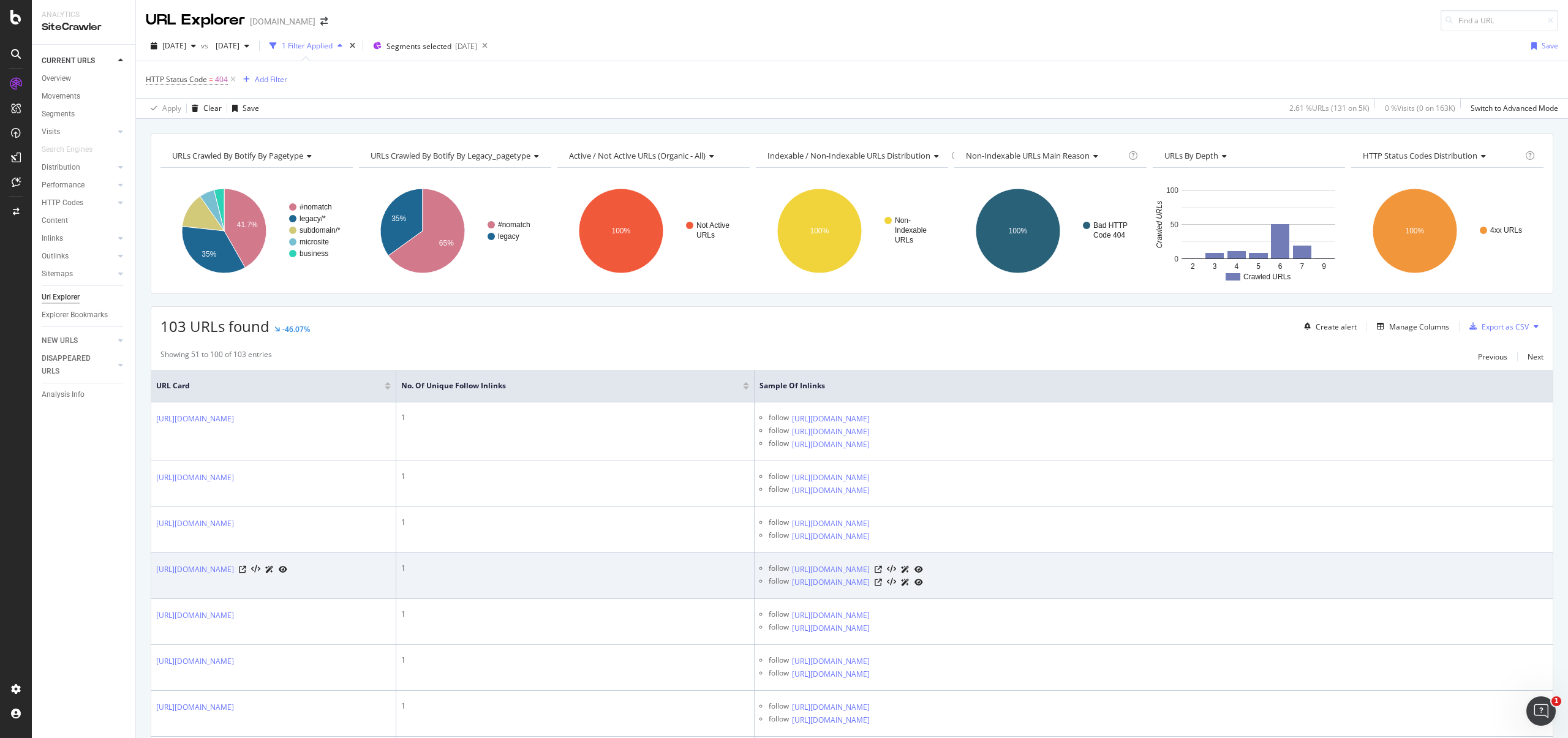
scroll to position [1480, 0]
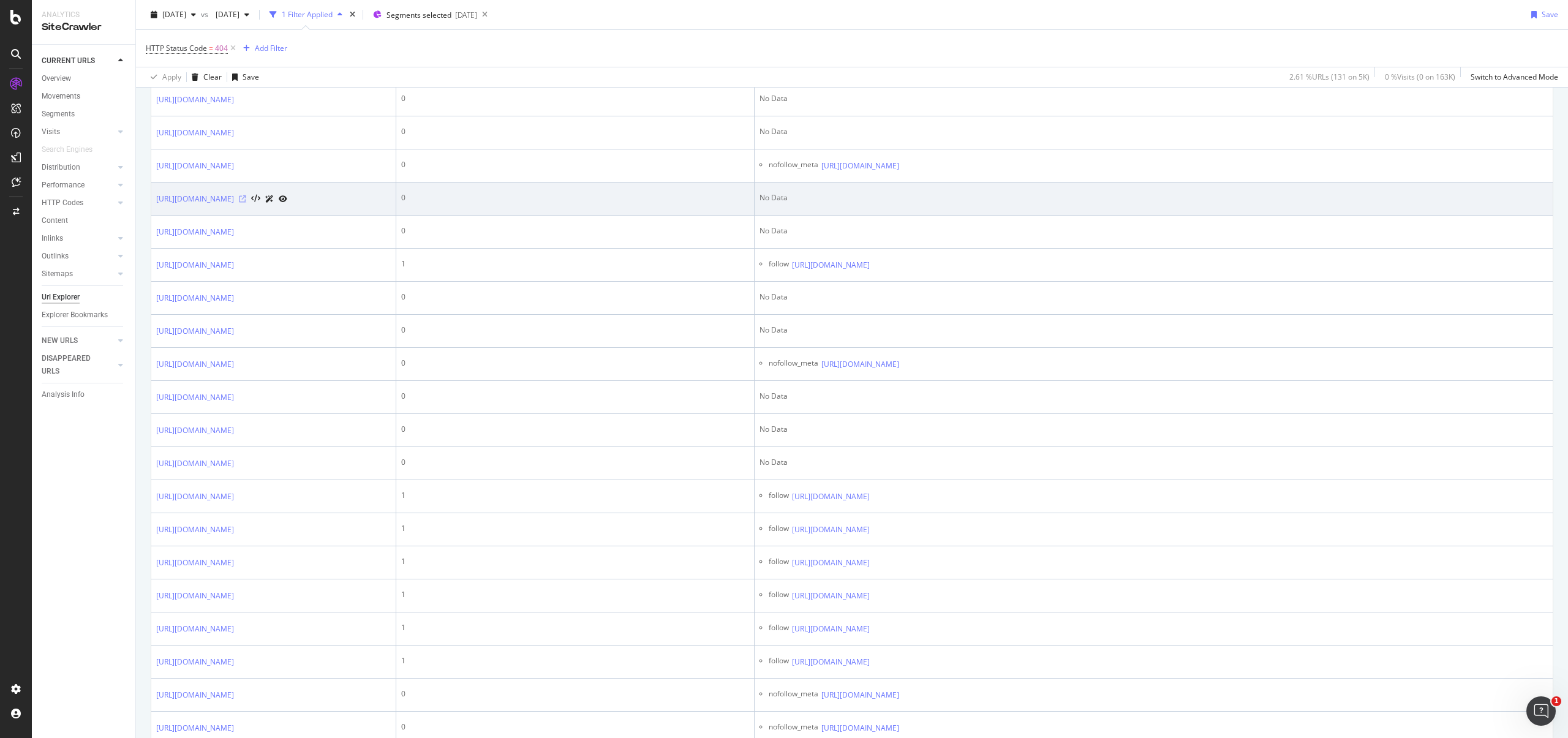
click at [247, 202] on icon at bounding box center [242, 199] width 7 height 7
click at [261, 203] on icon at bounding box center [255, 199] width 9 height 9
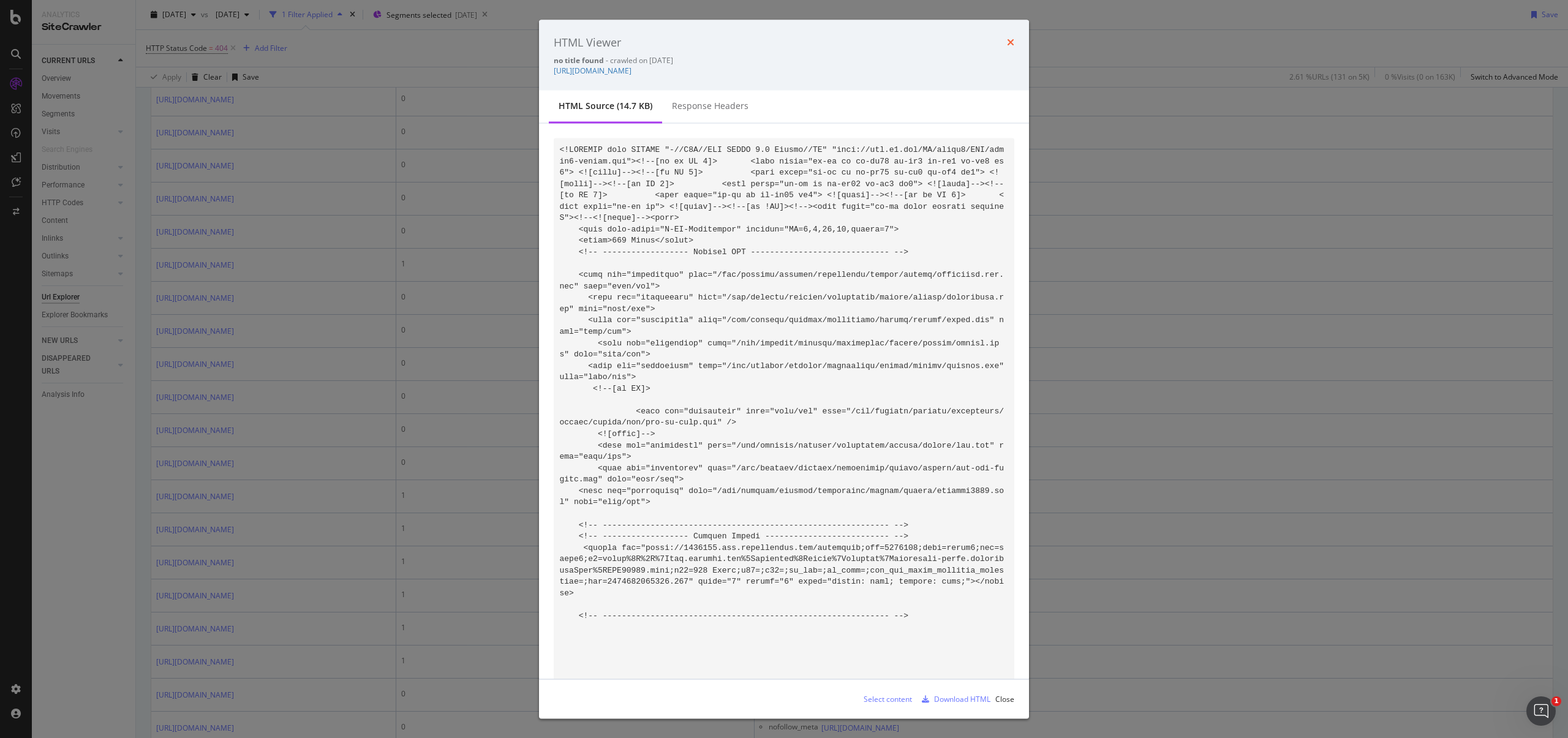
click at [1001, 45] on div "HTML Viewer" at bounding box center [784, 42] width 461 height 16
click at [1007, 43] on icon "times" at bounding box center [1010, 42] width 7 height 10
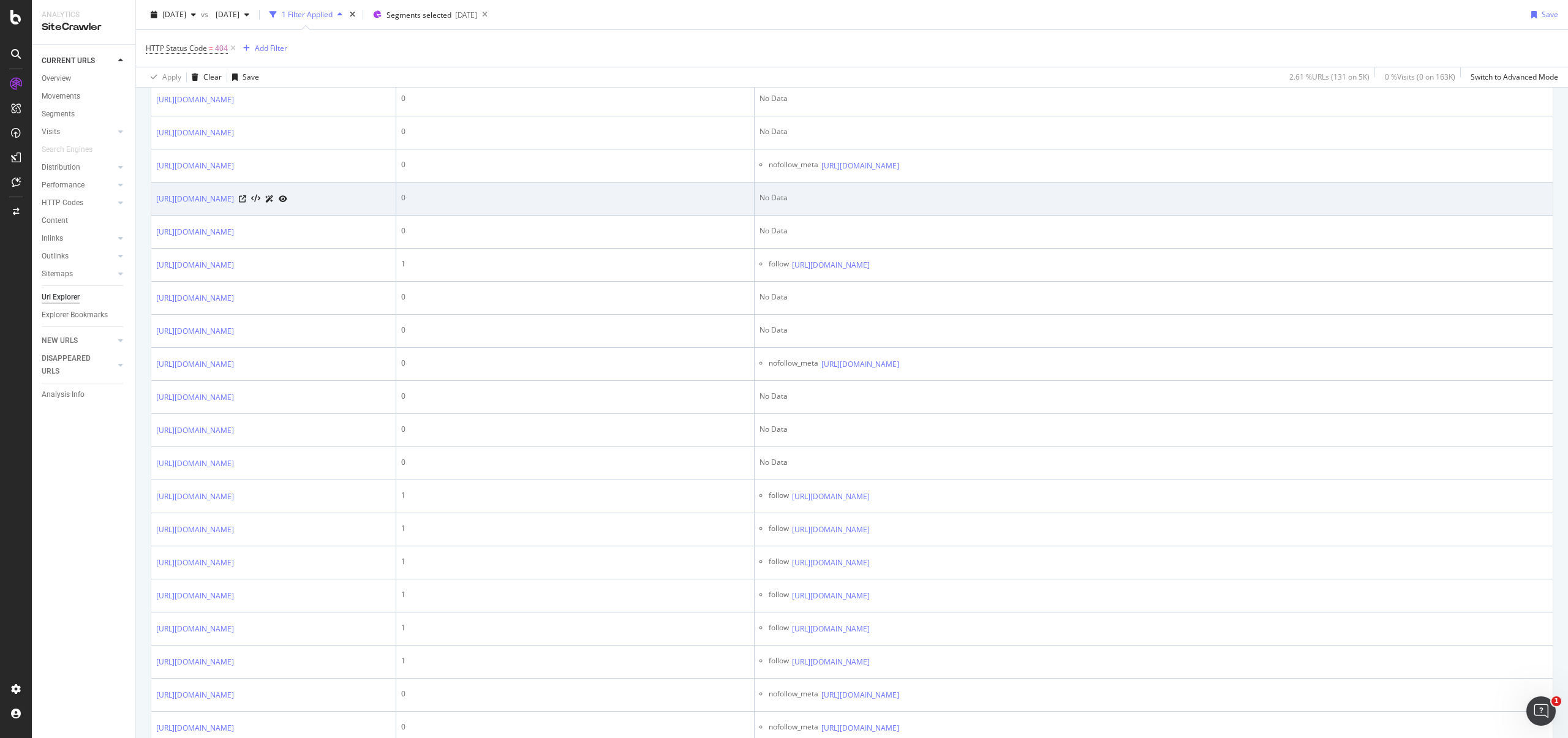
click at [287, 202] on icon at bounding box center [283, 199] width 9 height 7
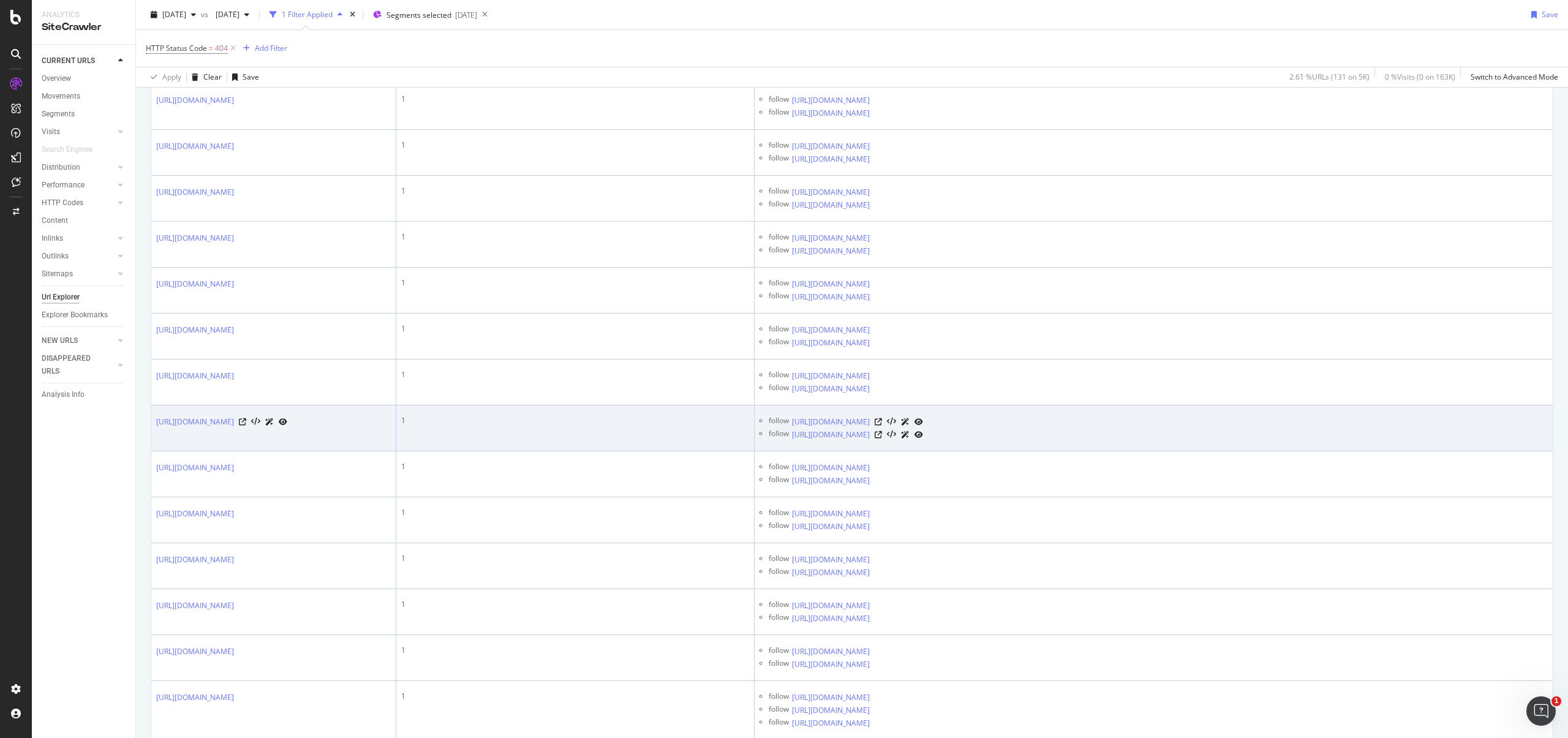
scroll to position [0, 0]
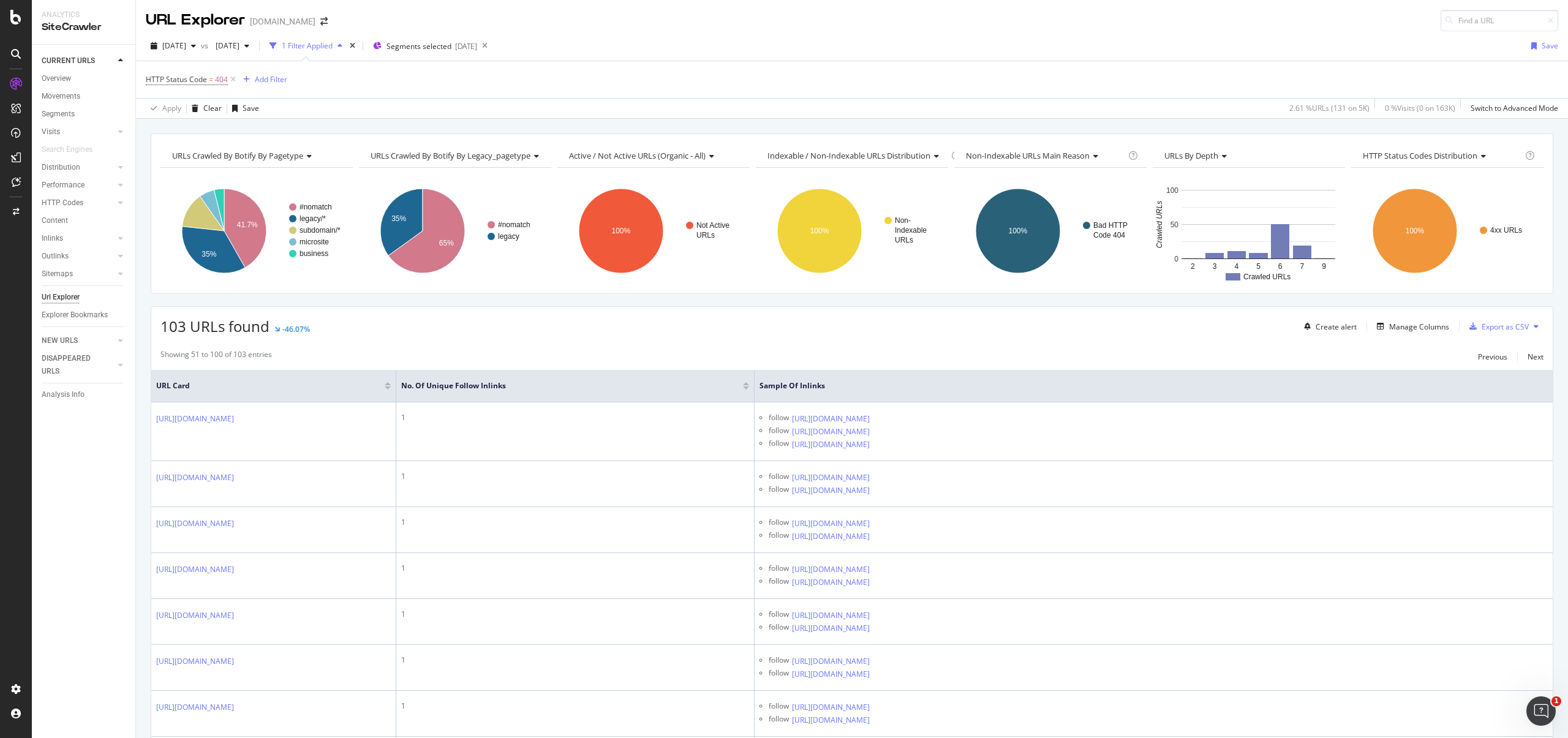
click at [1212, 63] on div "HTTP Status Code = 404 Add Filter" at bounding box center [852, 80] width 1412 height 37
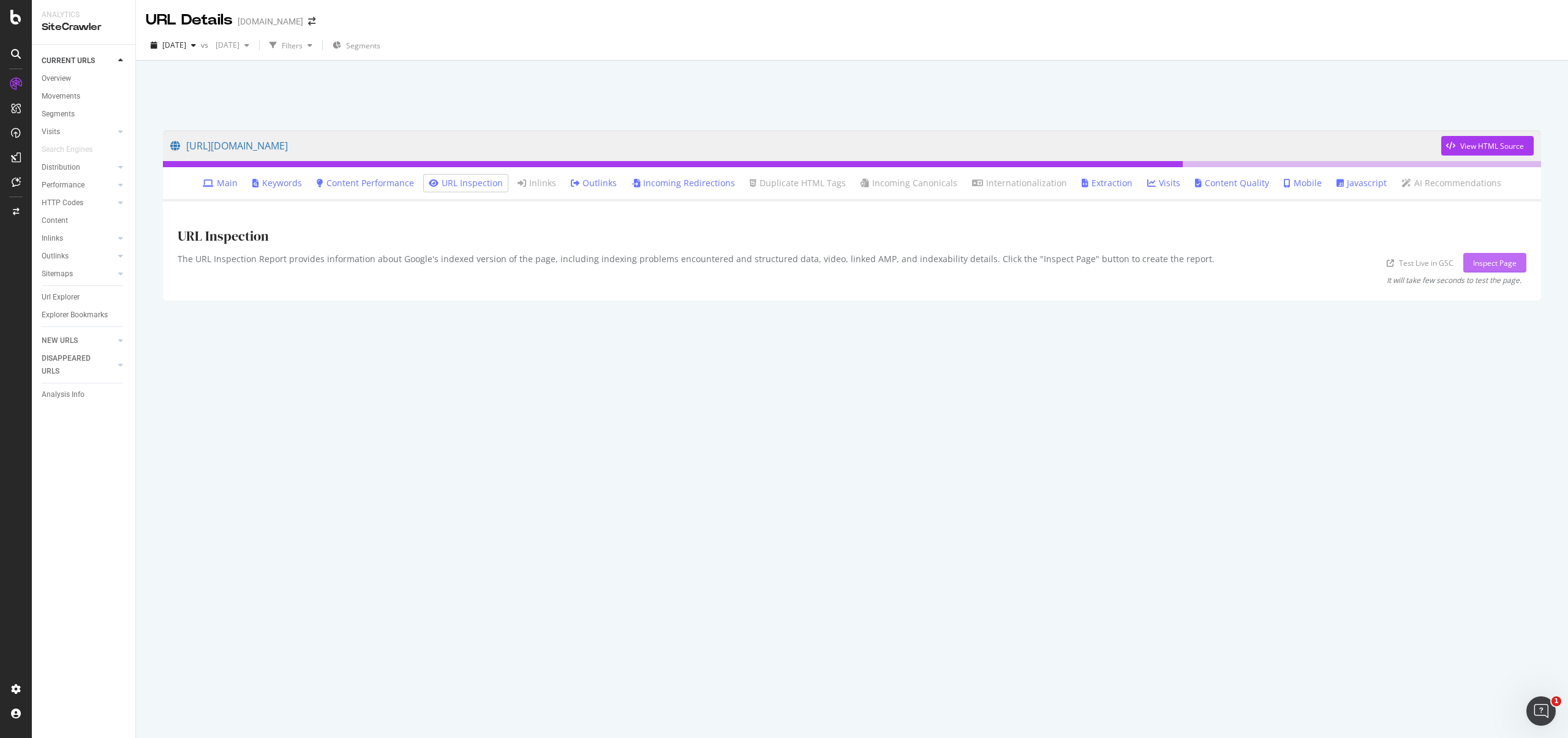
click at [1478, 258] on div "Inspect Page" at bounding box center [1495, 263] width 43 height 11
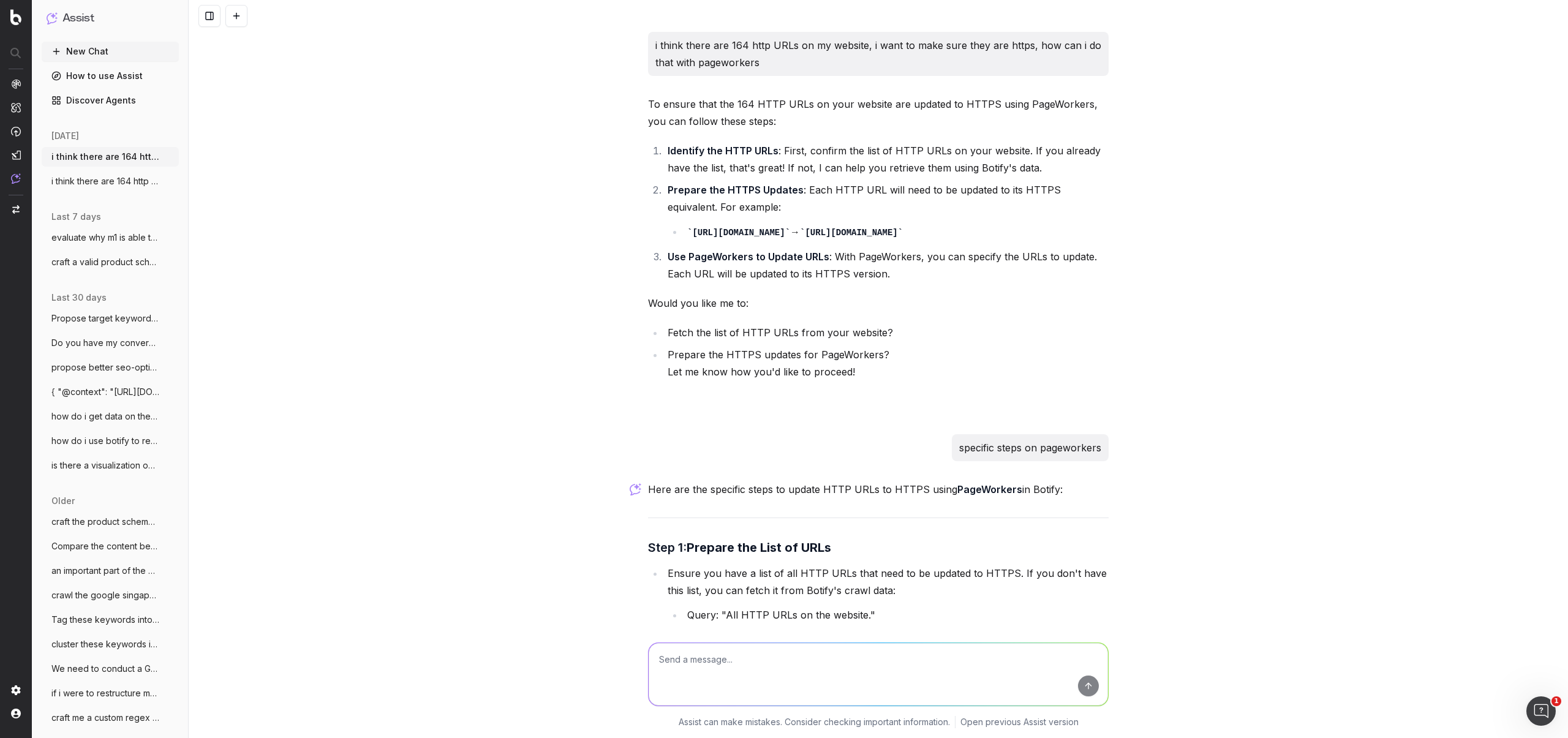
scroll to position [940, 0]
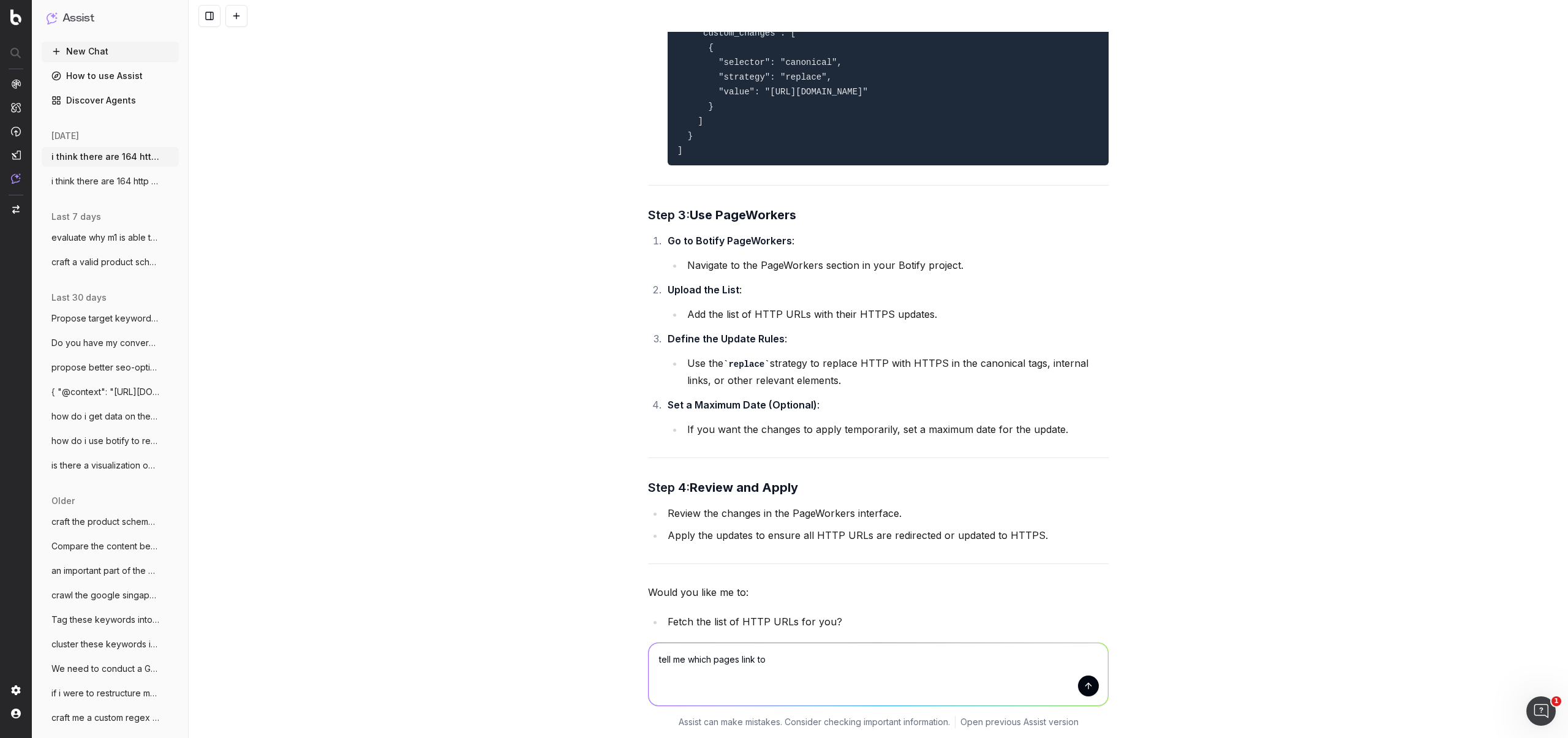
type textarea "tell me which pages link to [URL][DOMAIN_NAME]"
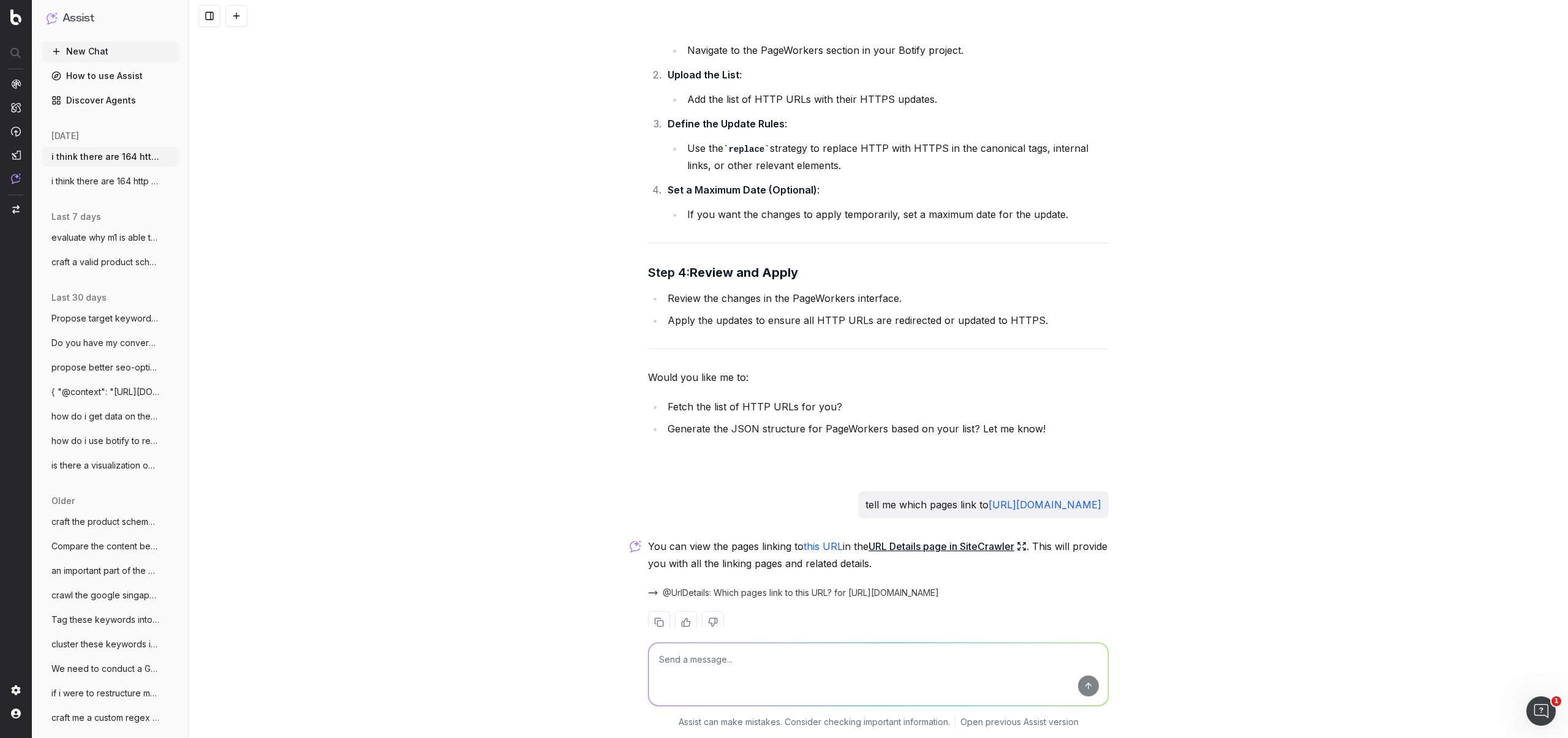
scroll to position [1196, 0]
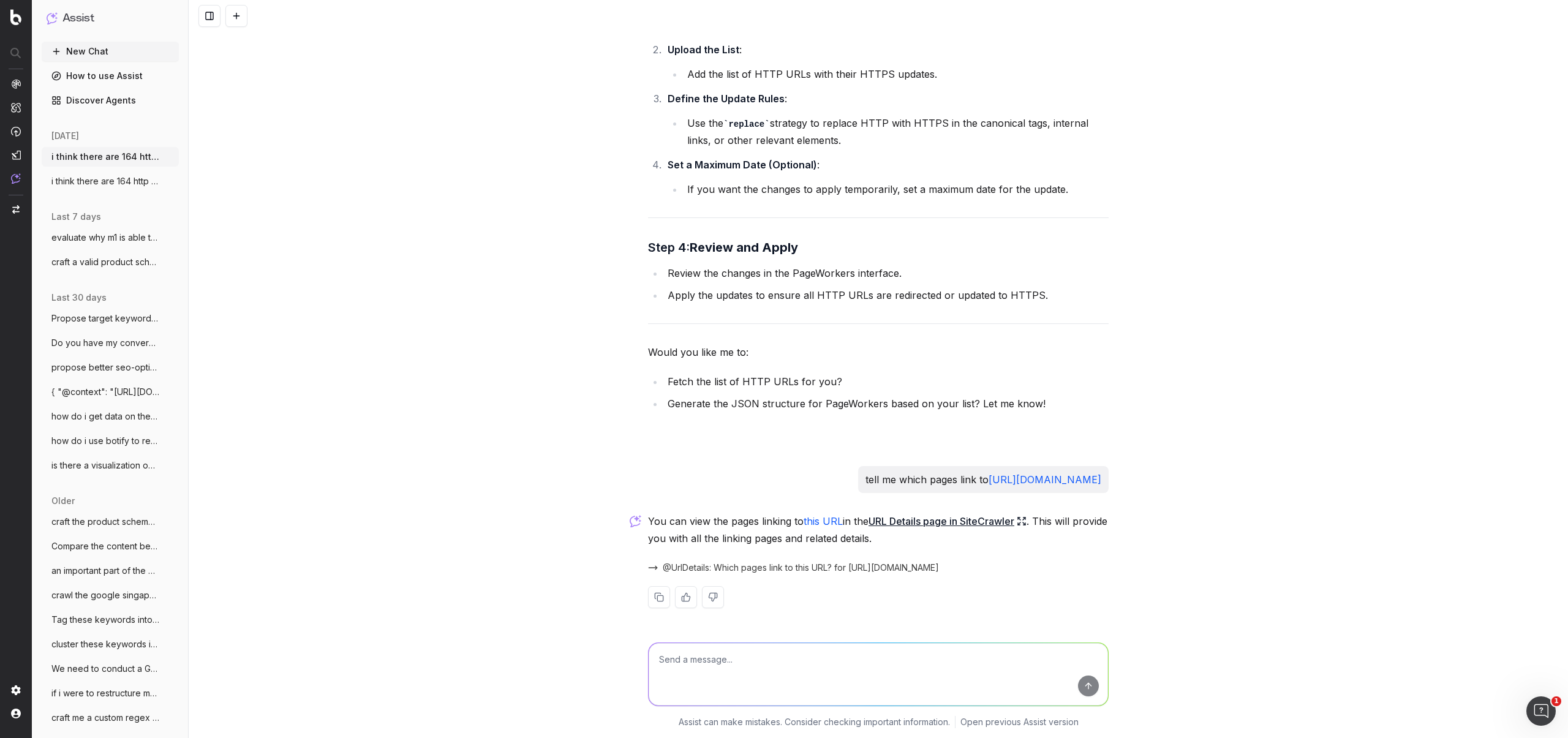
click at [921, 522] on link "URL Details page in SiteCrawler" at bounding box center [948, 521] width 158 height 17
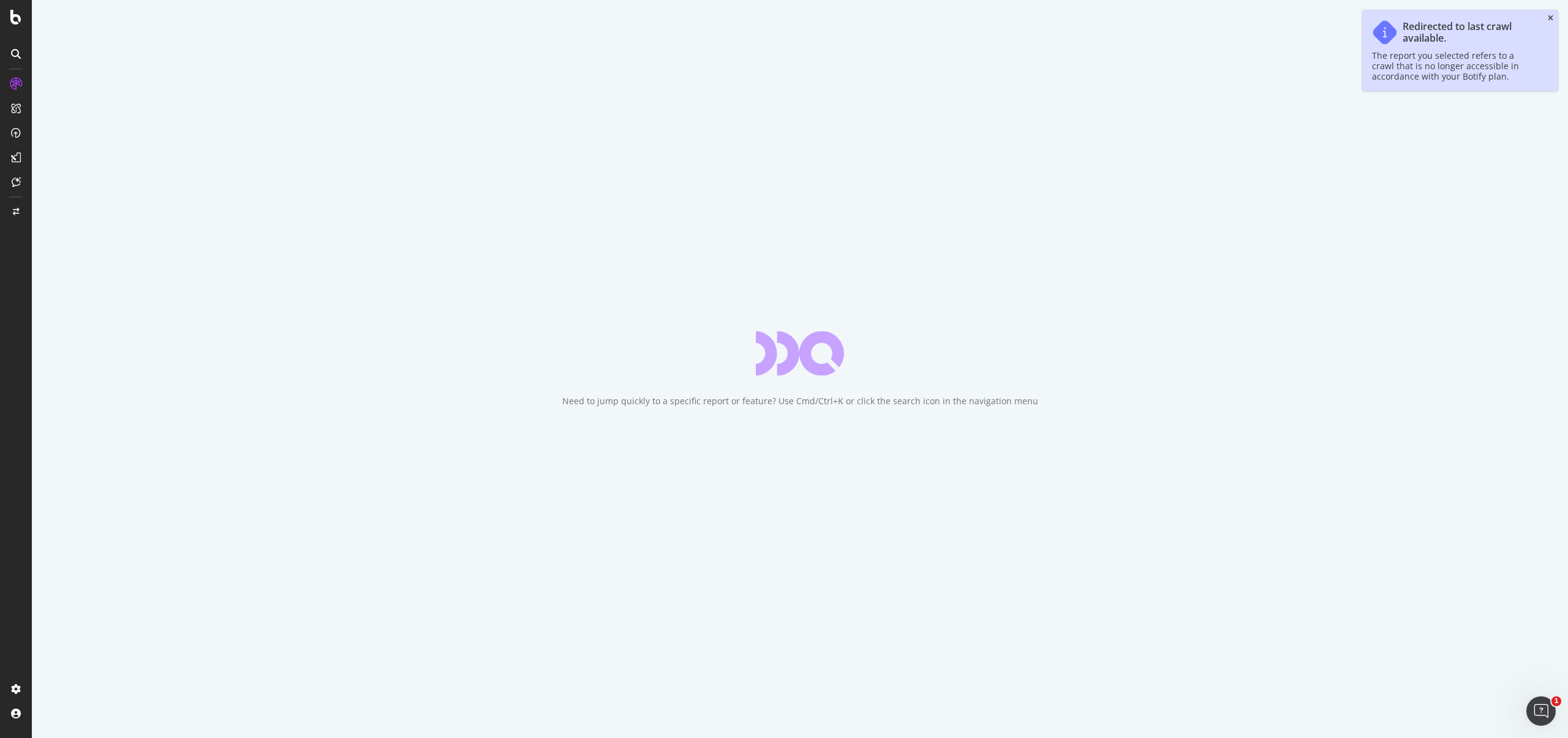
click at [1552, 19] on icon "close toast" at bounding box center [1550, 19] width 5 height 7
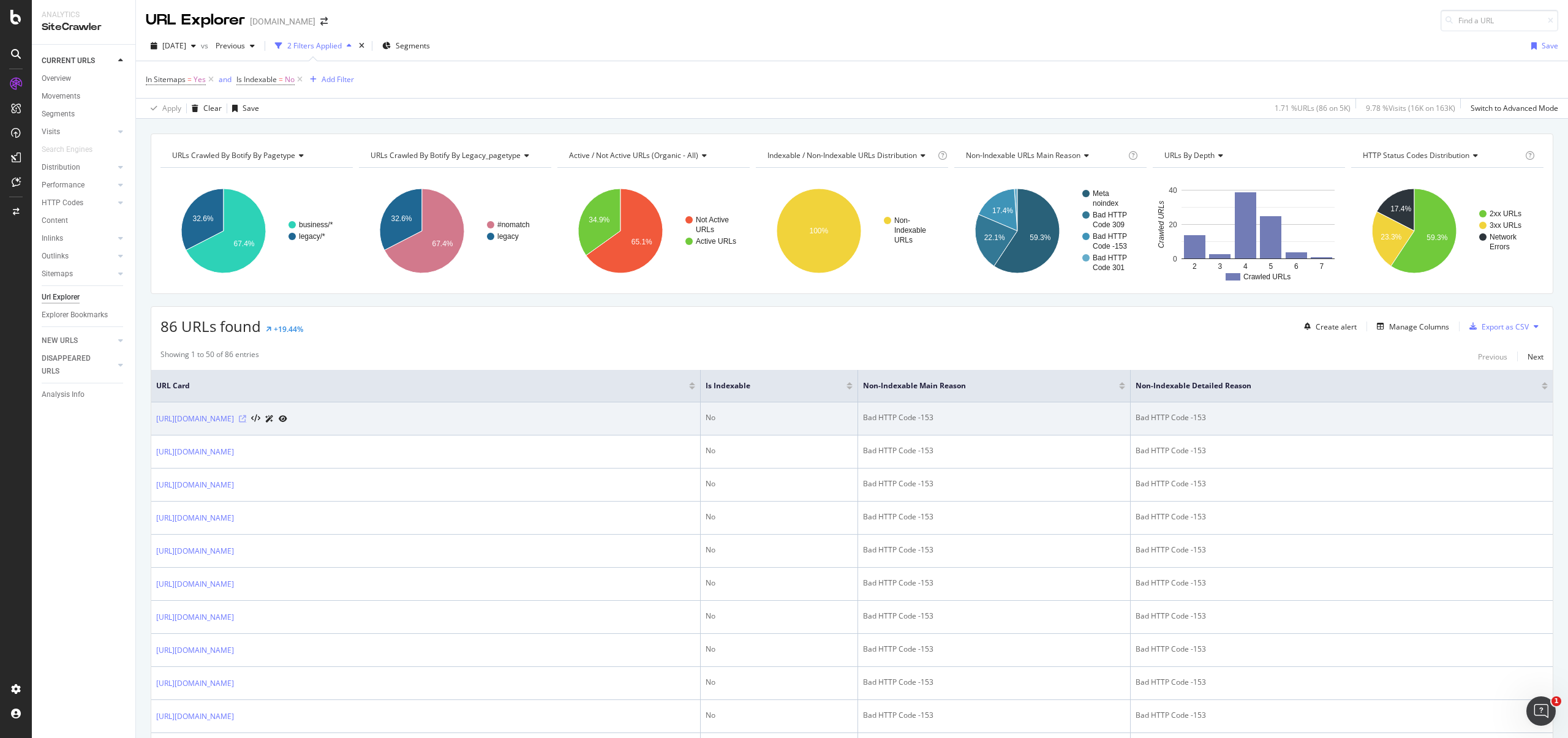
click at [247, 420] on icon at bounding box center [242, 419] width 7 height 7
click at [864, 418] on div "Bad HTTP Code -153" at bounding box center [994, 417] width 263 height 11
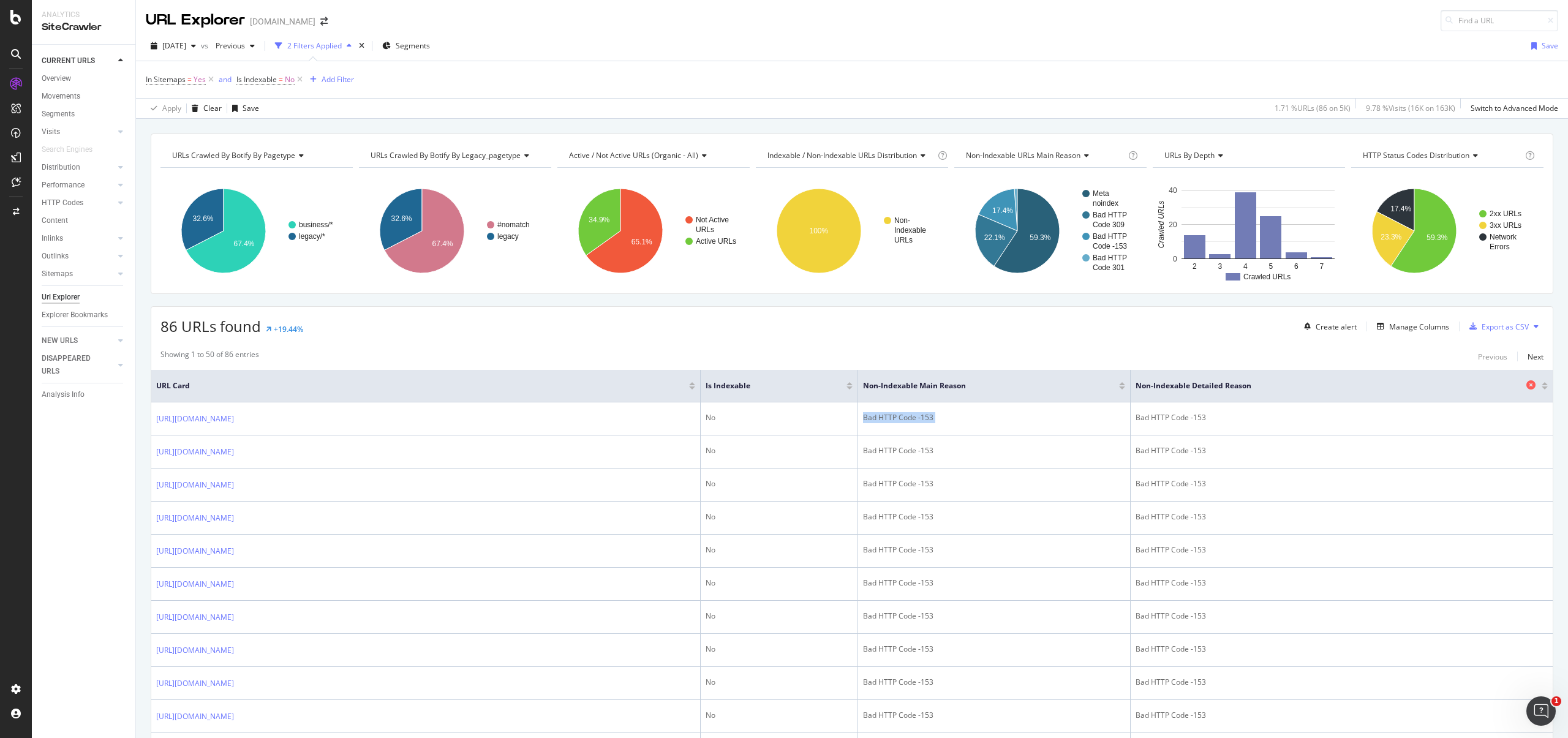
copy div "Bad HTTP Code -153"
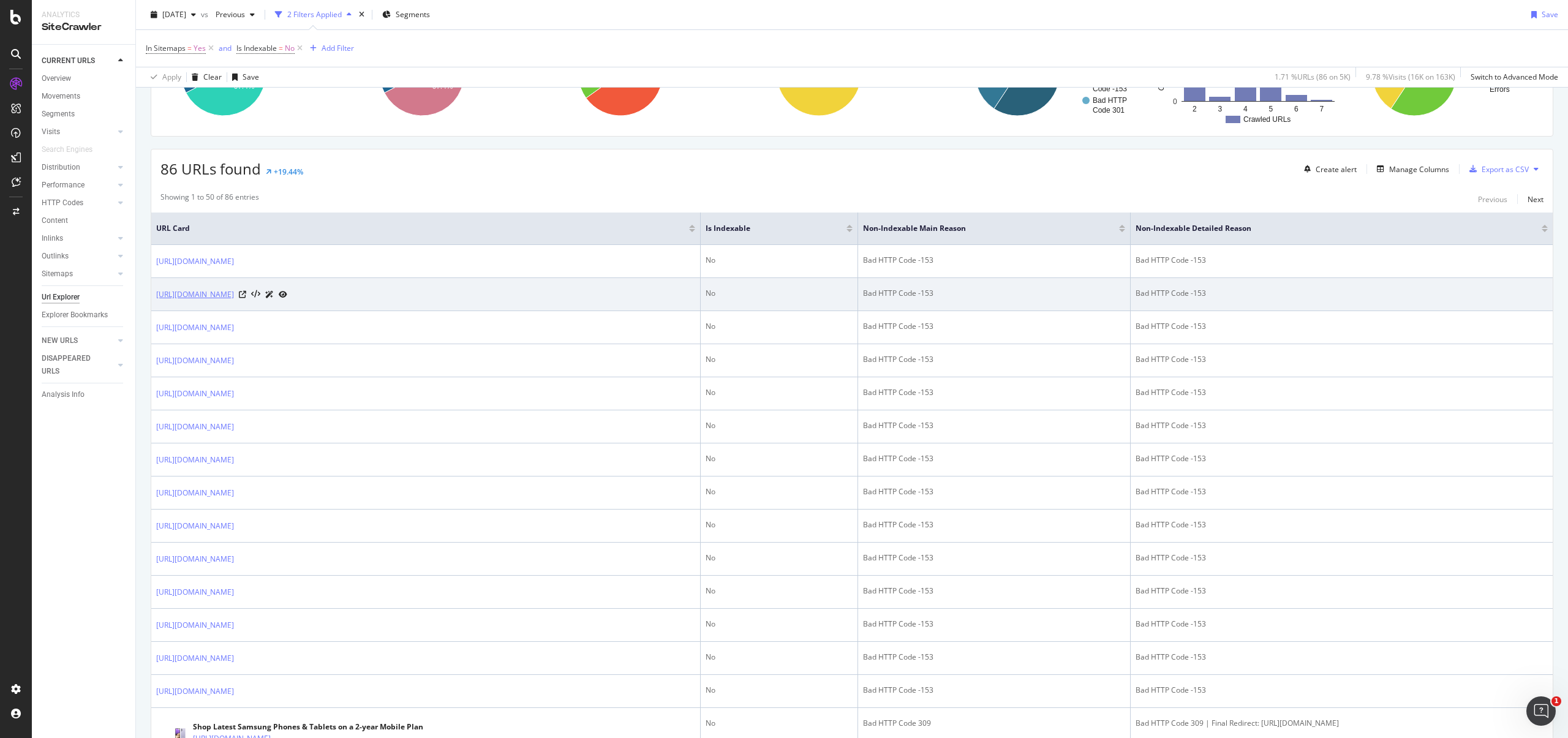
scroll to position [141, 0]
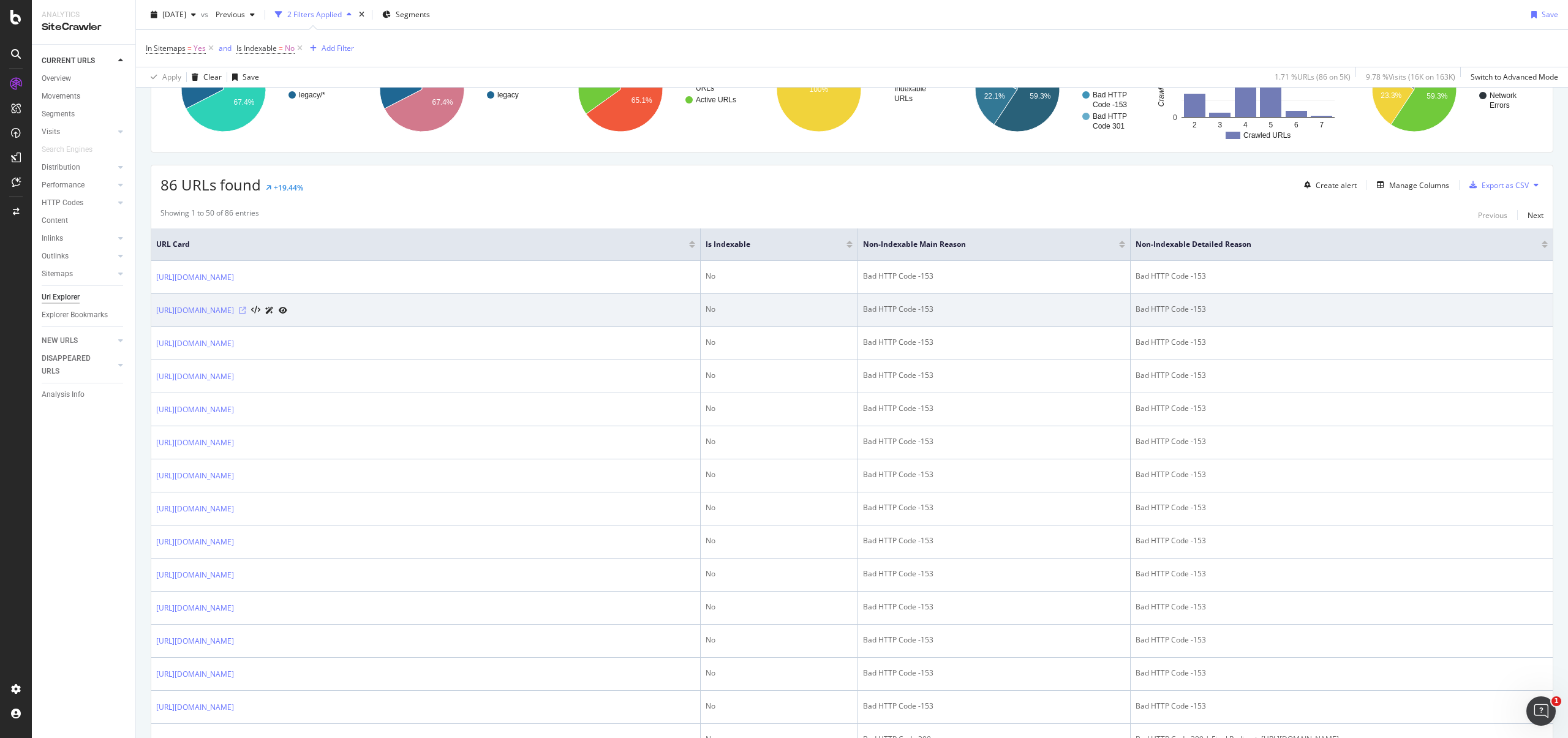
click at [247, 312] on icon at bounding box center [242, 310] width 7 height 7
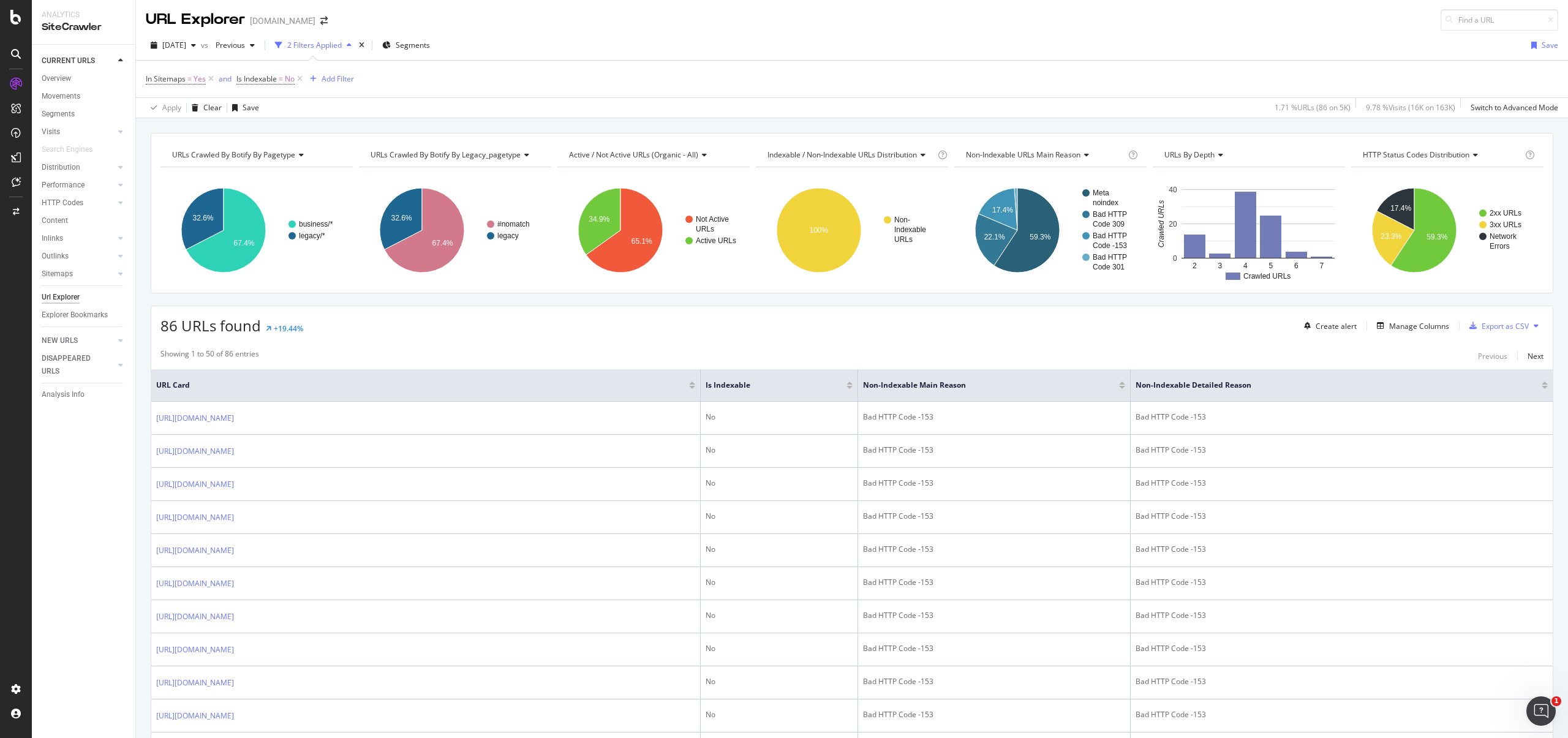
scroll to position [0, 0]
click at [186, 50] on span "[DATE]" at bounding box center [174, 46] width 24 height 11
click at [65, 481] on div "CURRENT URLS Overview Movements Segments Visits Analysis Orphan URLs Search Eng…" at bounding box center [83, 392] width 103 height 694
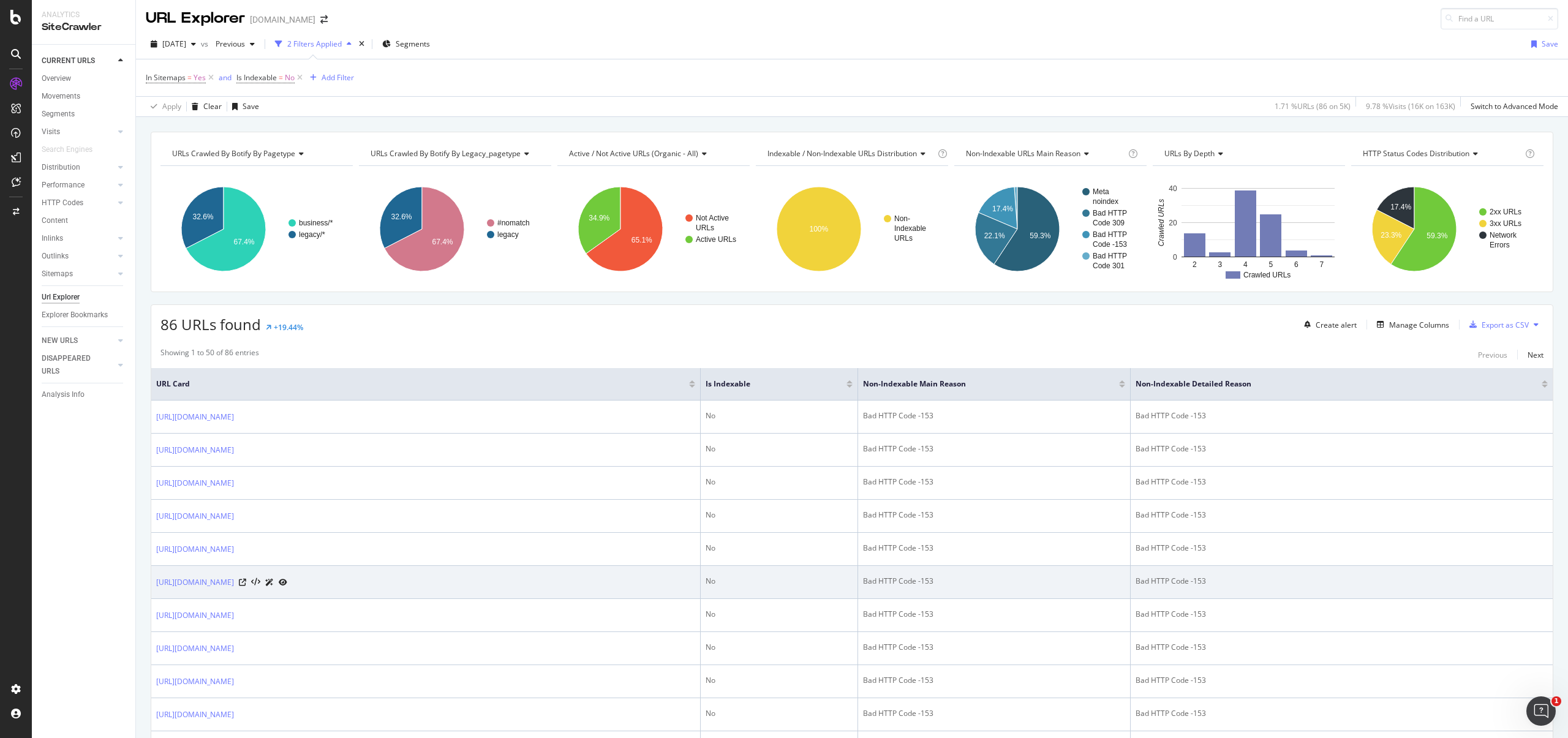
scroll to position [3, 0]
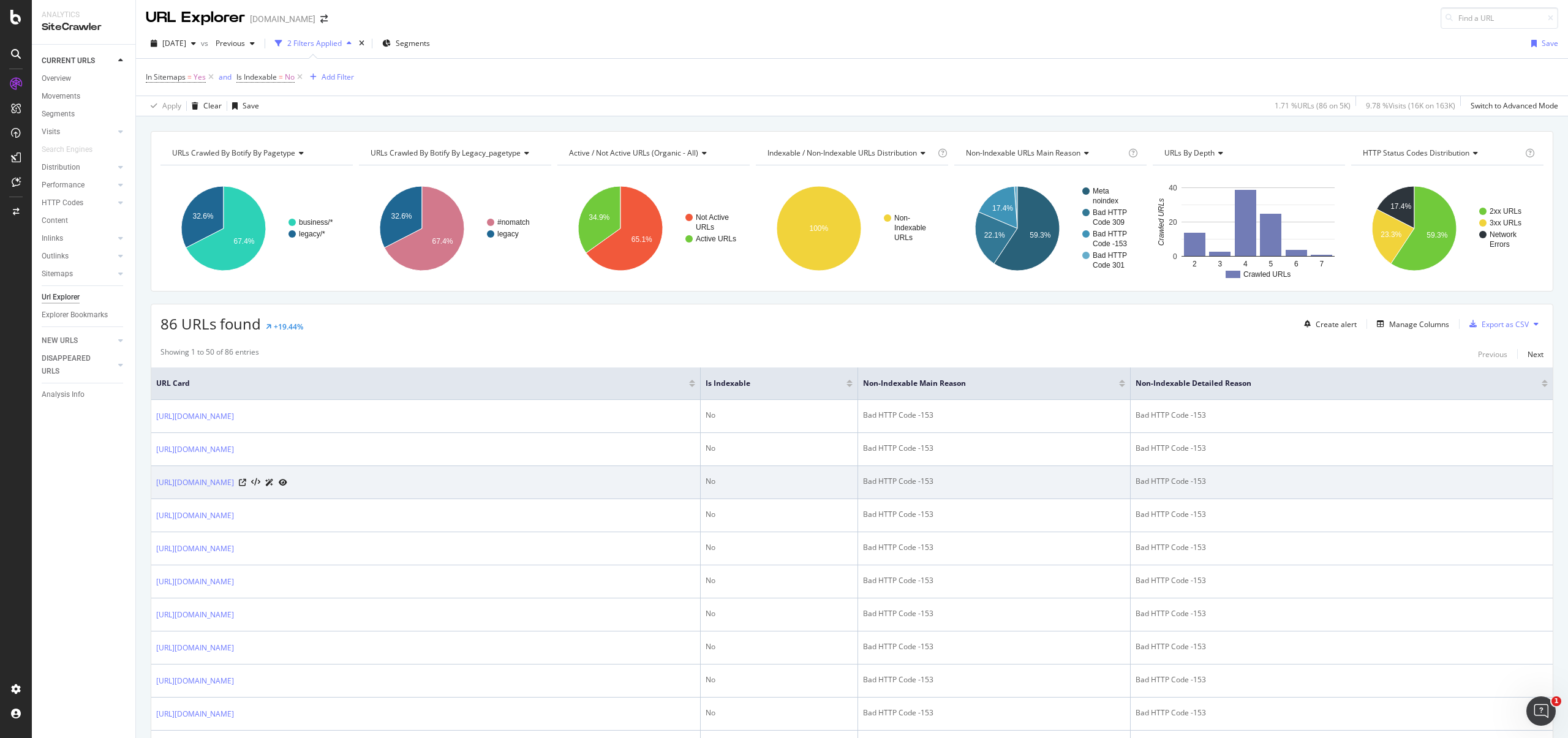
click at [864, 486] on div "Bad HTTP Code -153" at bounding box center [994, 482] width 263 height 11
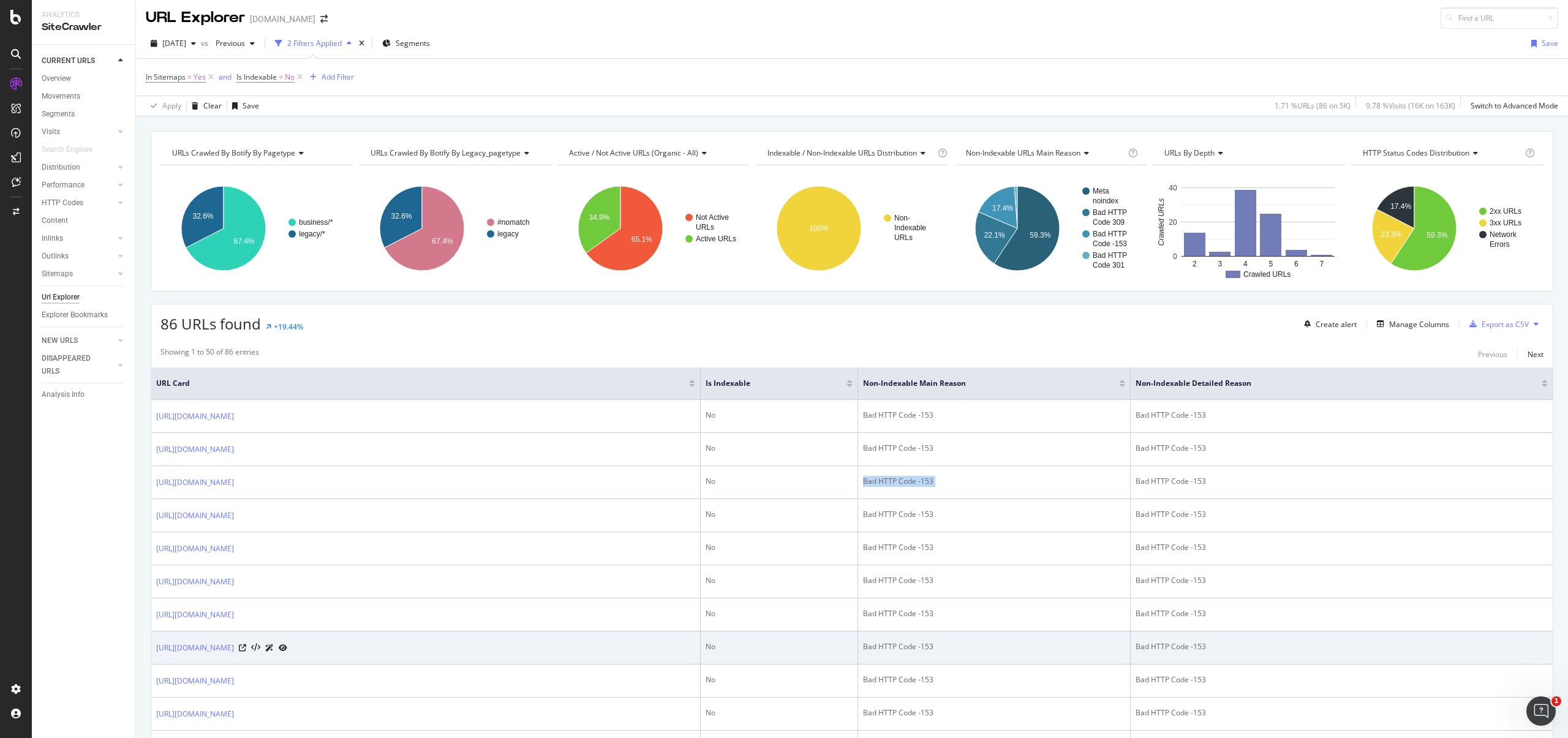
copy div "Bad HTTP Code -153"
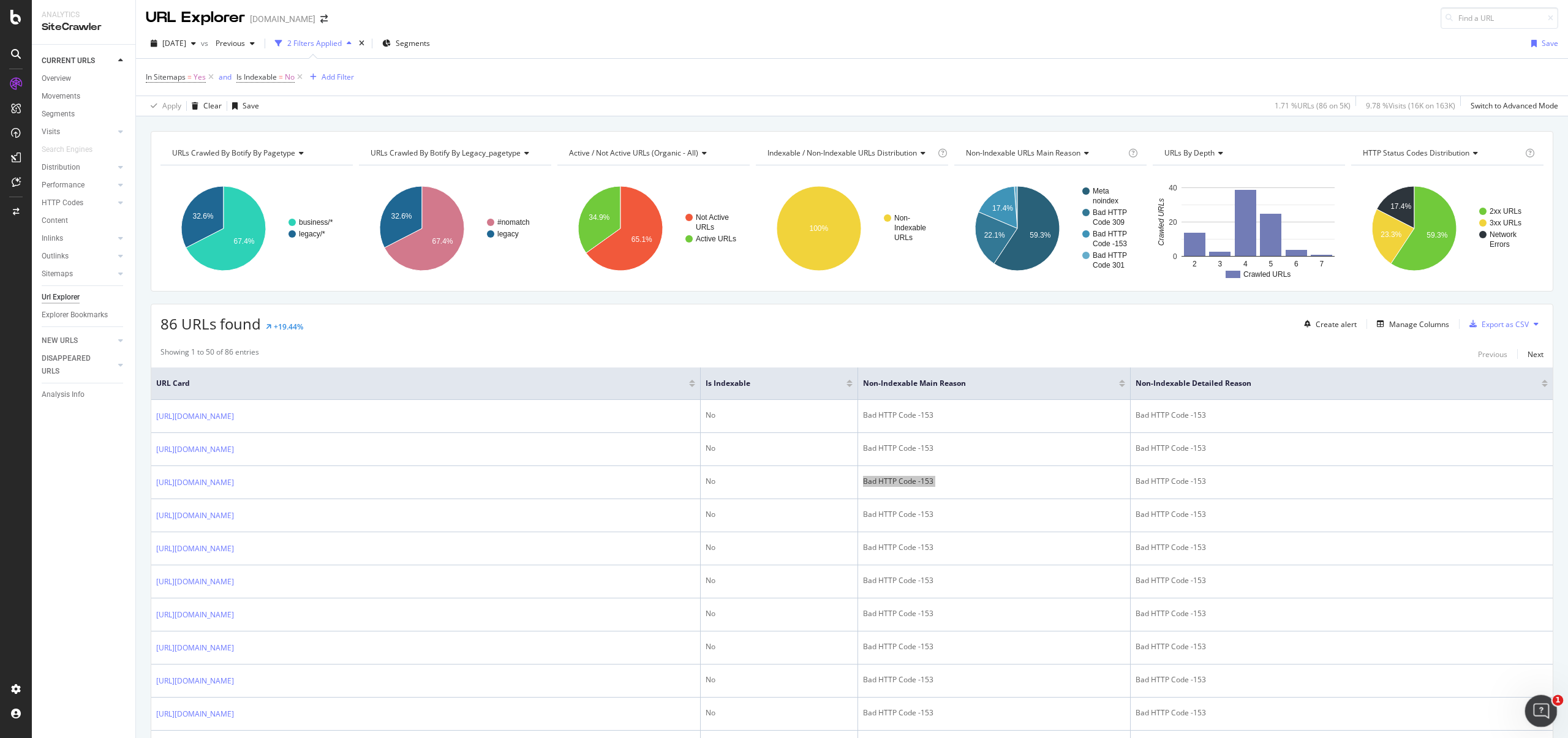
click at [1551, 711] on div "Open Intercom Messenger" at bounding box center [1540, 710] width 41 height 41
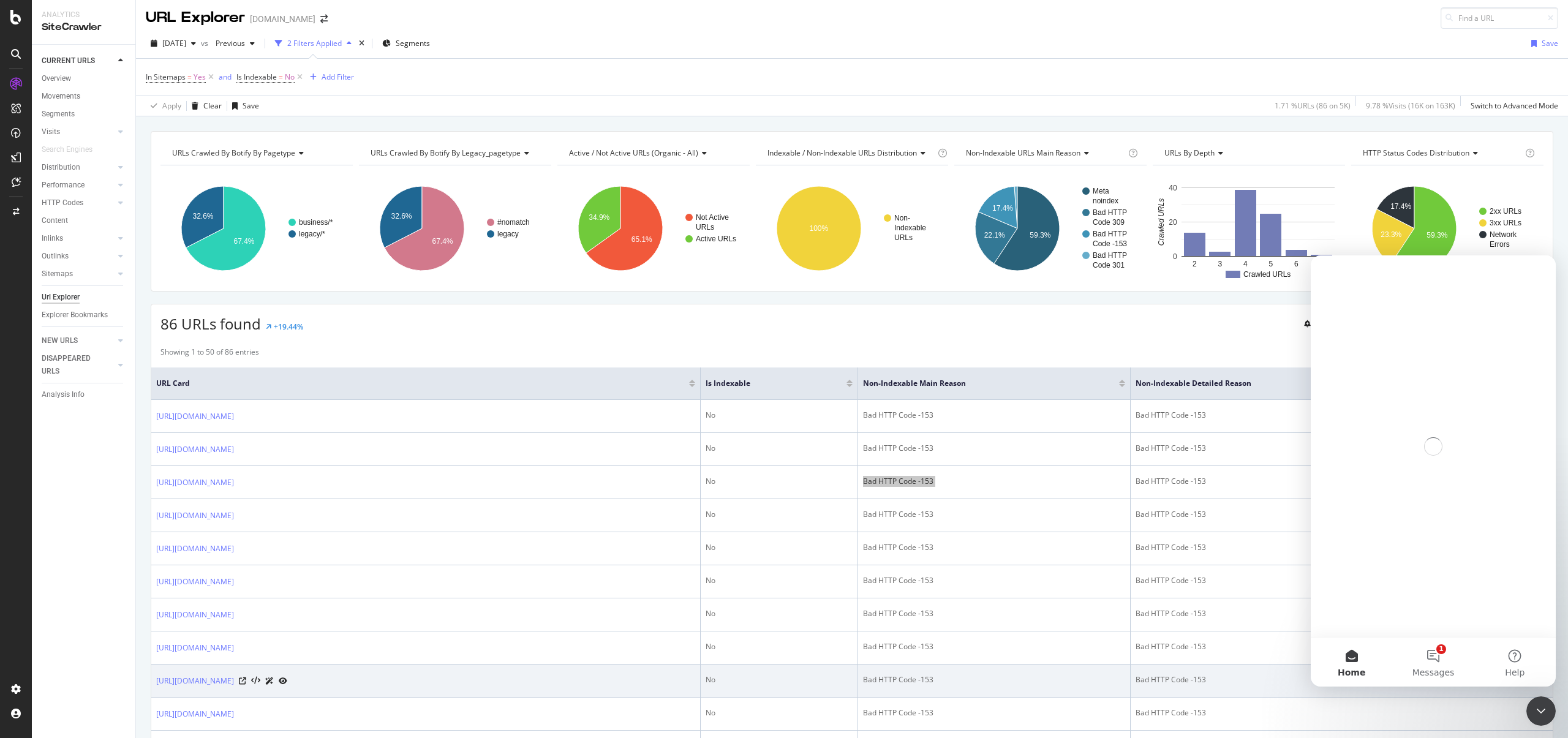
scroll to position [0, 0]
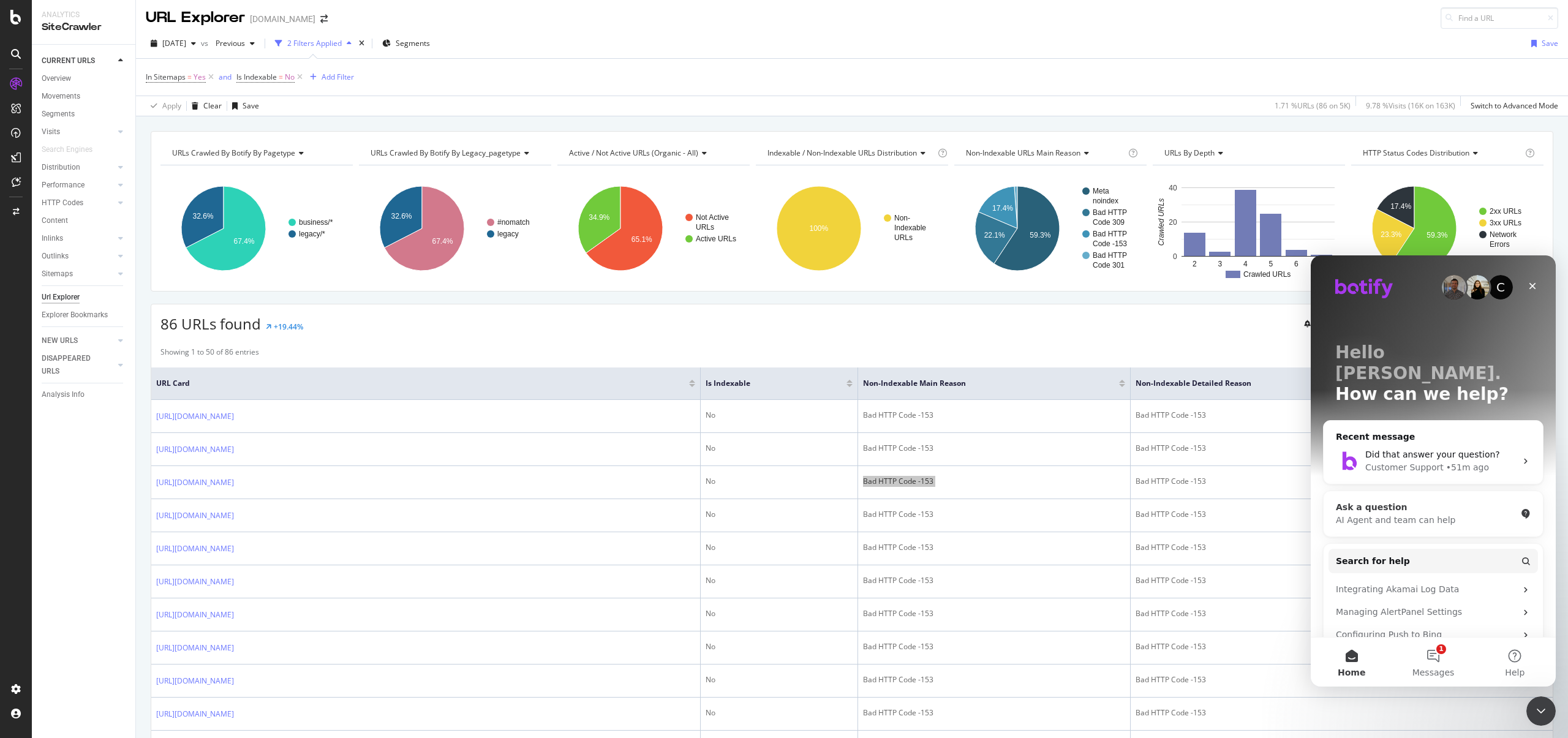
click at [1382, 501] on div "Ask a question" at bounding box center [1427, 507] width 180 height 13
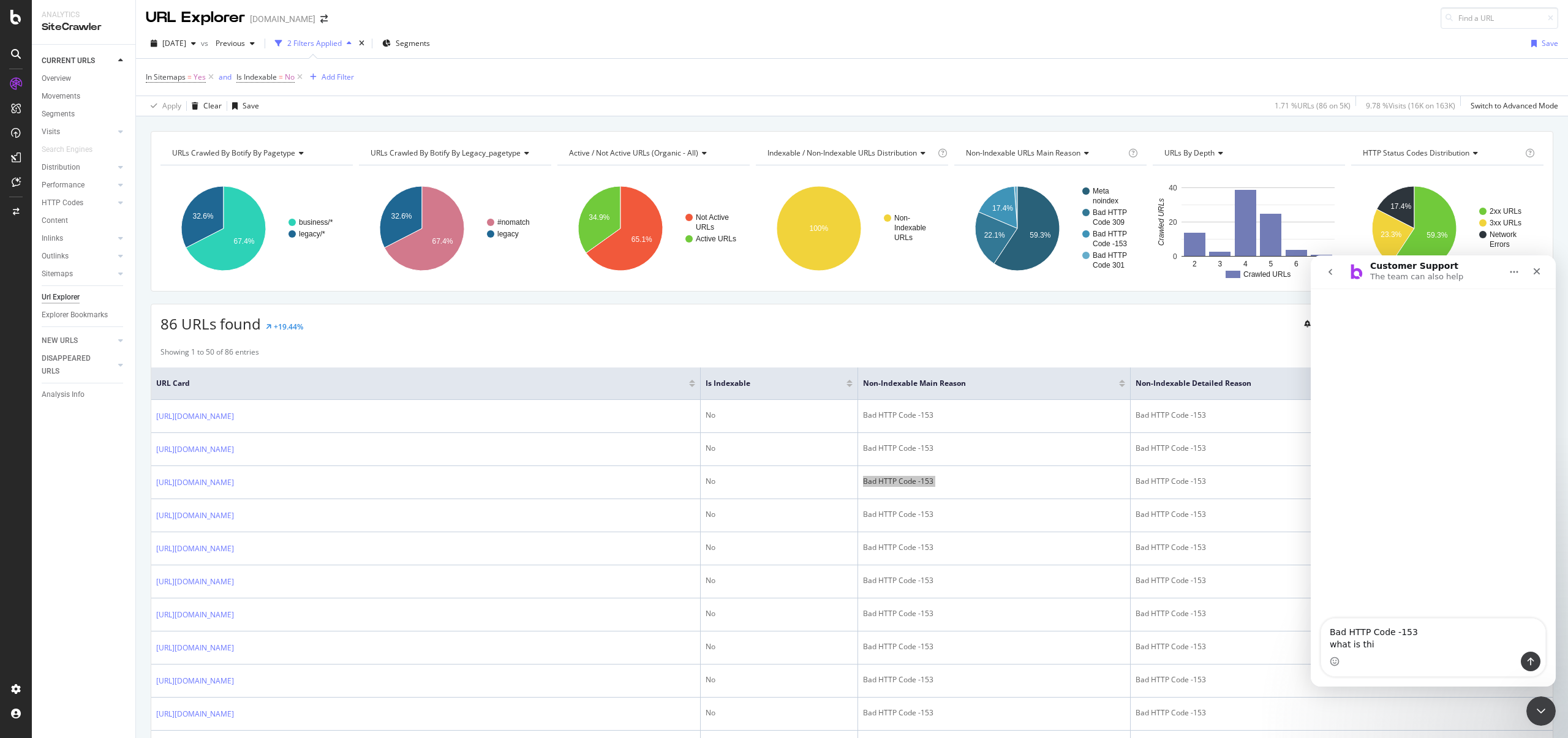
type textarea "Bad HTTP Code -153 what is this"
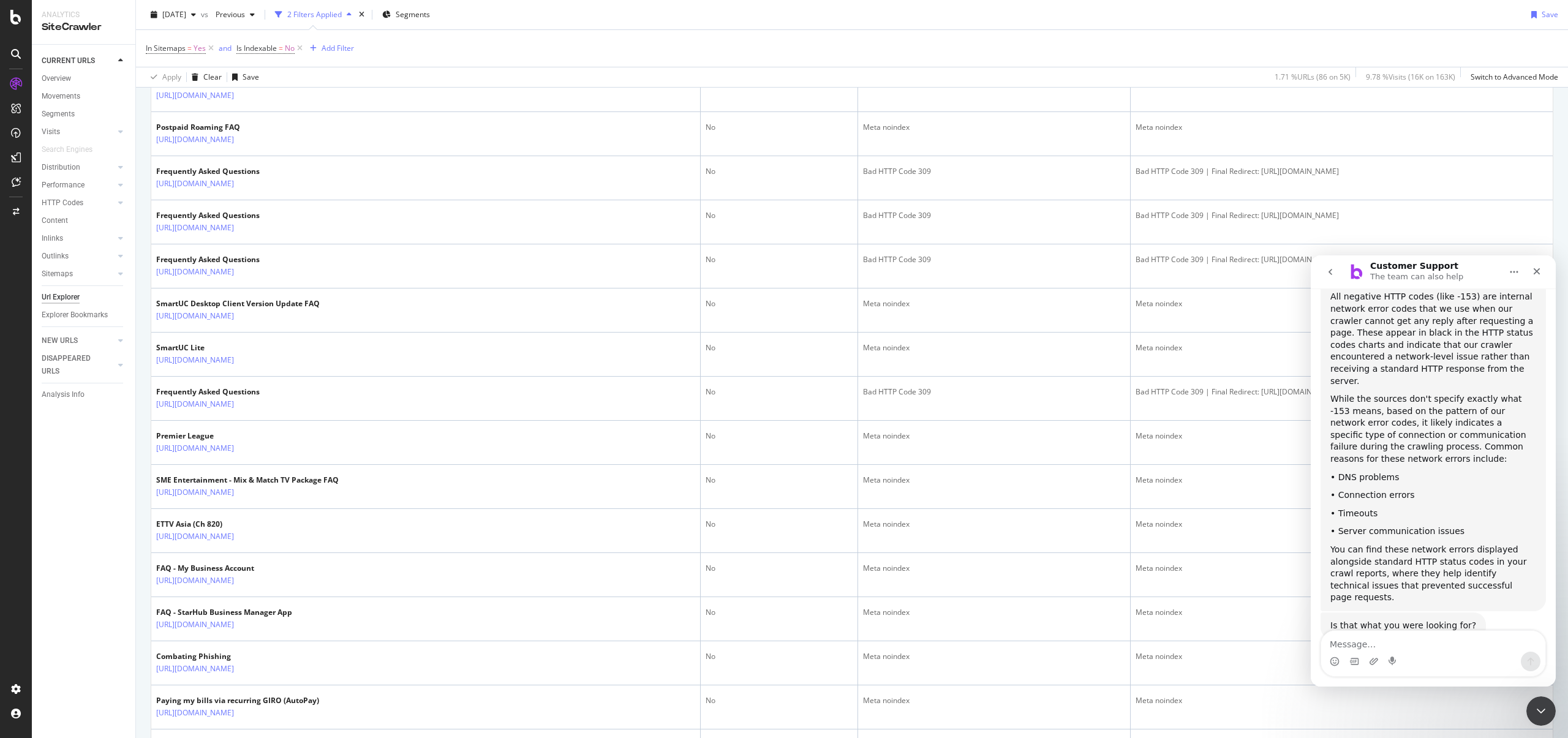
scroll to position [1795, 0]
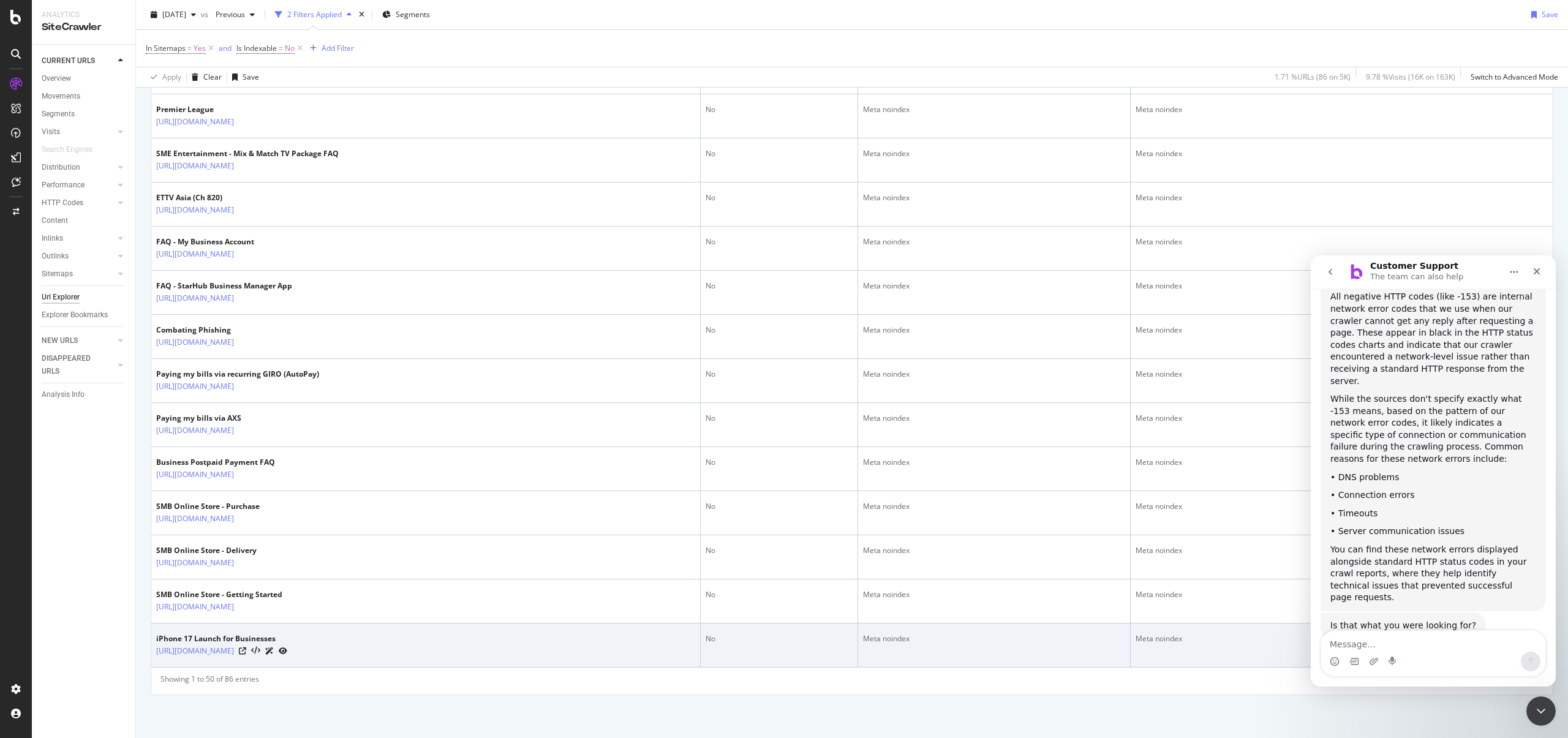
click at [287, 650] on div "[URL][DOMAIN_NAME]" at bounding box center [222, 651] width 131 height 13
click at [247, 651] on icon at bounding box center [242, 651] width 7 height 7
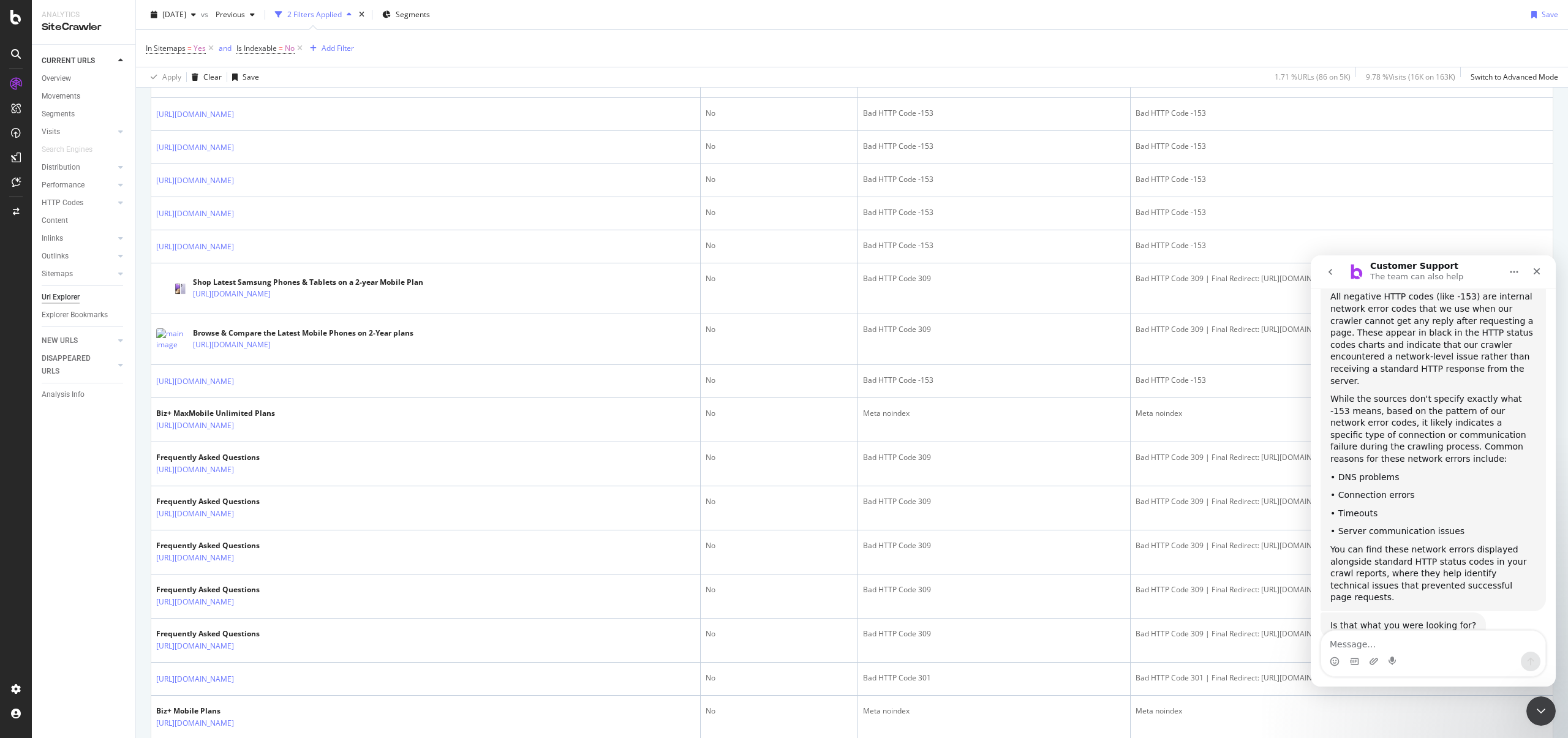
scroll to position [600, 0]
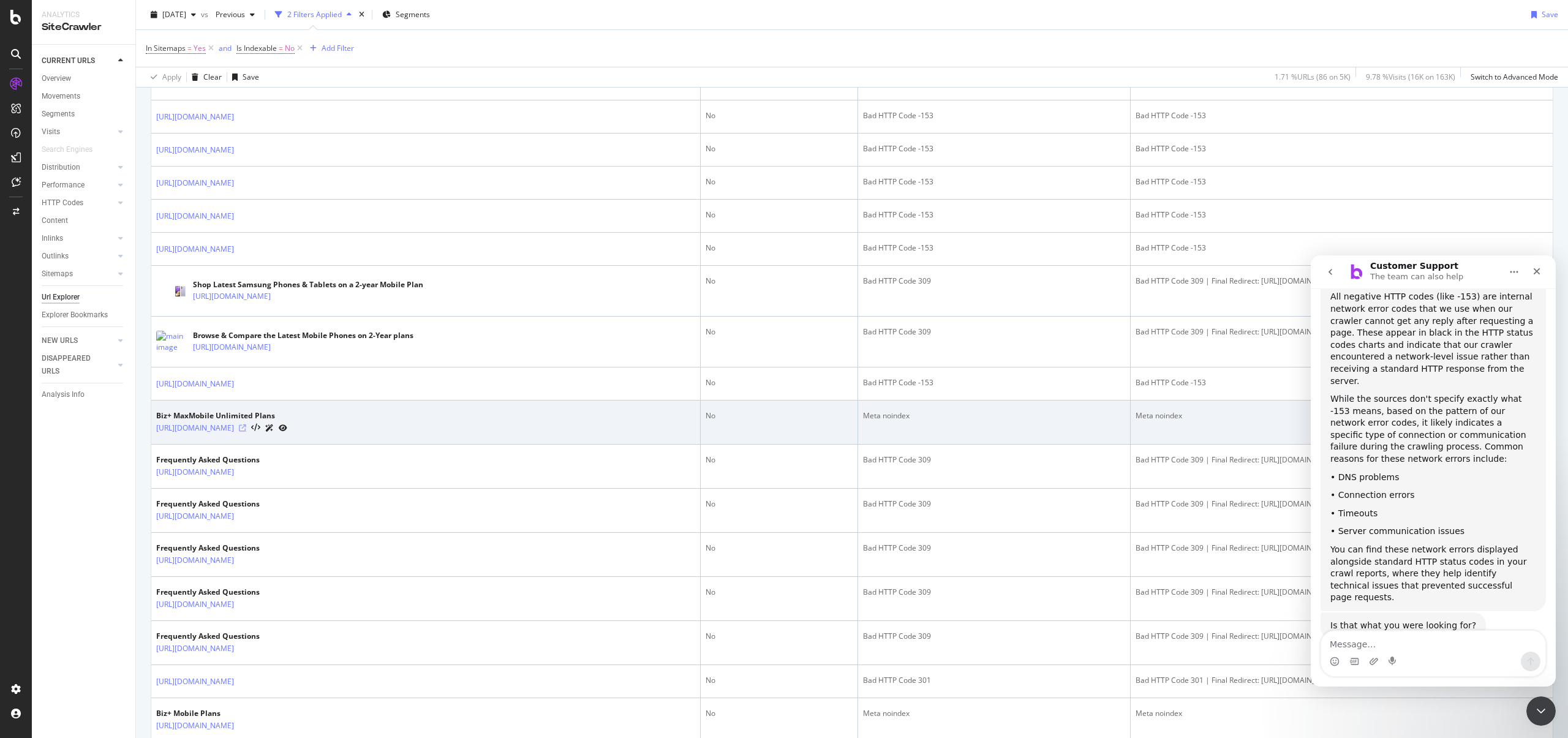
click at [247, 426] on icon at bounding box center [242, 428] width 7 height 7
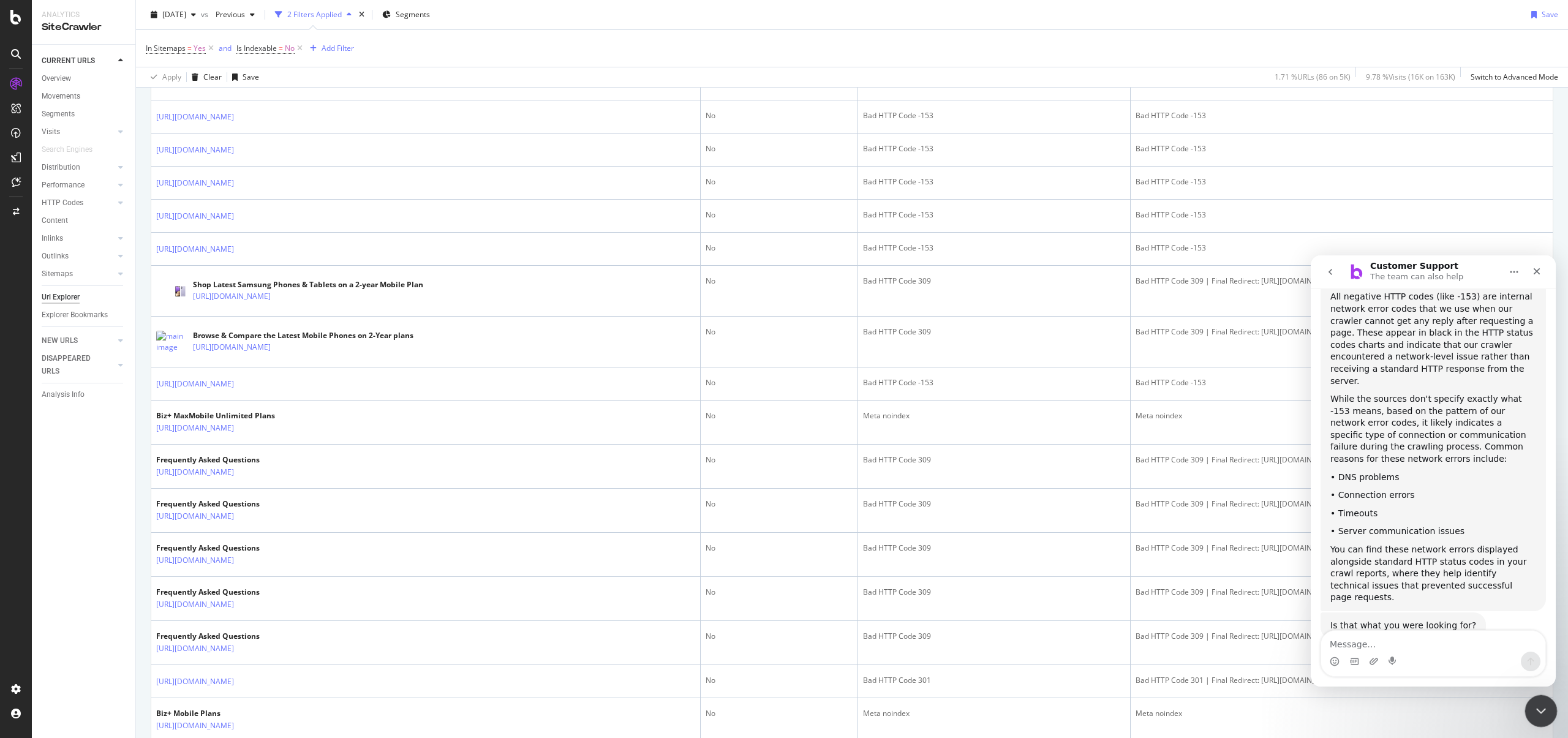
click at [1542, 710] on icon "Close Intercom Messenger" at bounding box center [1539, 709] width 15 height 15
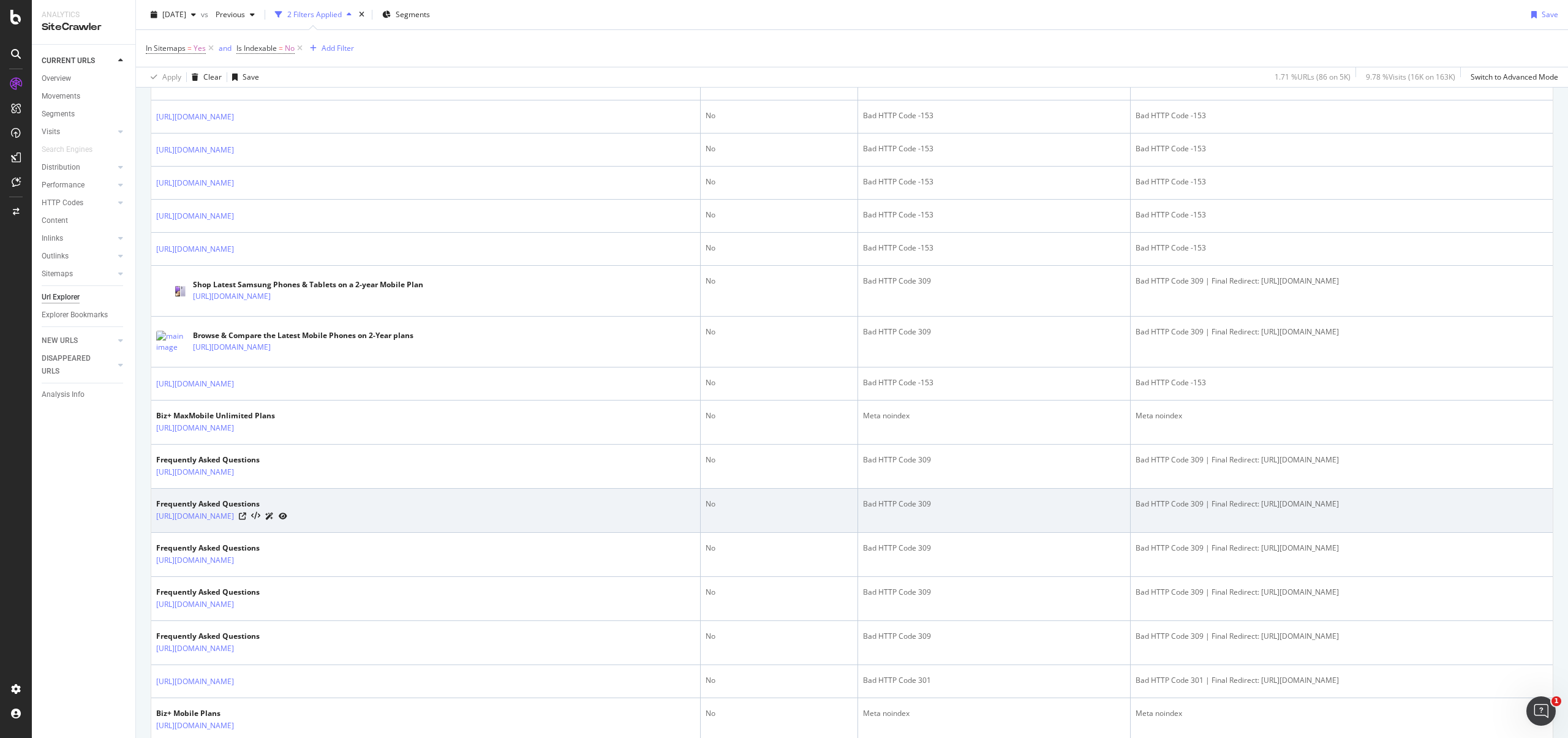
scroll to position [178, 0]
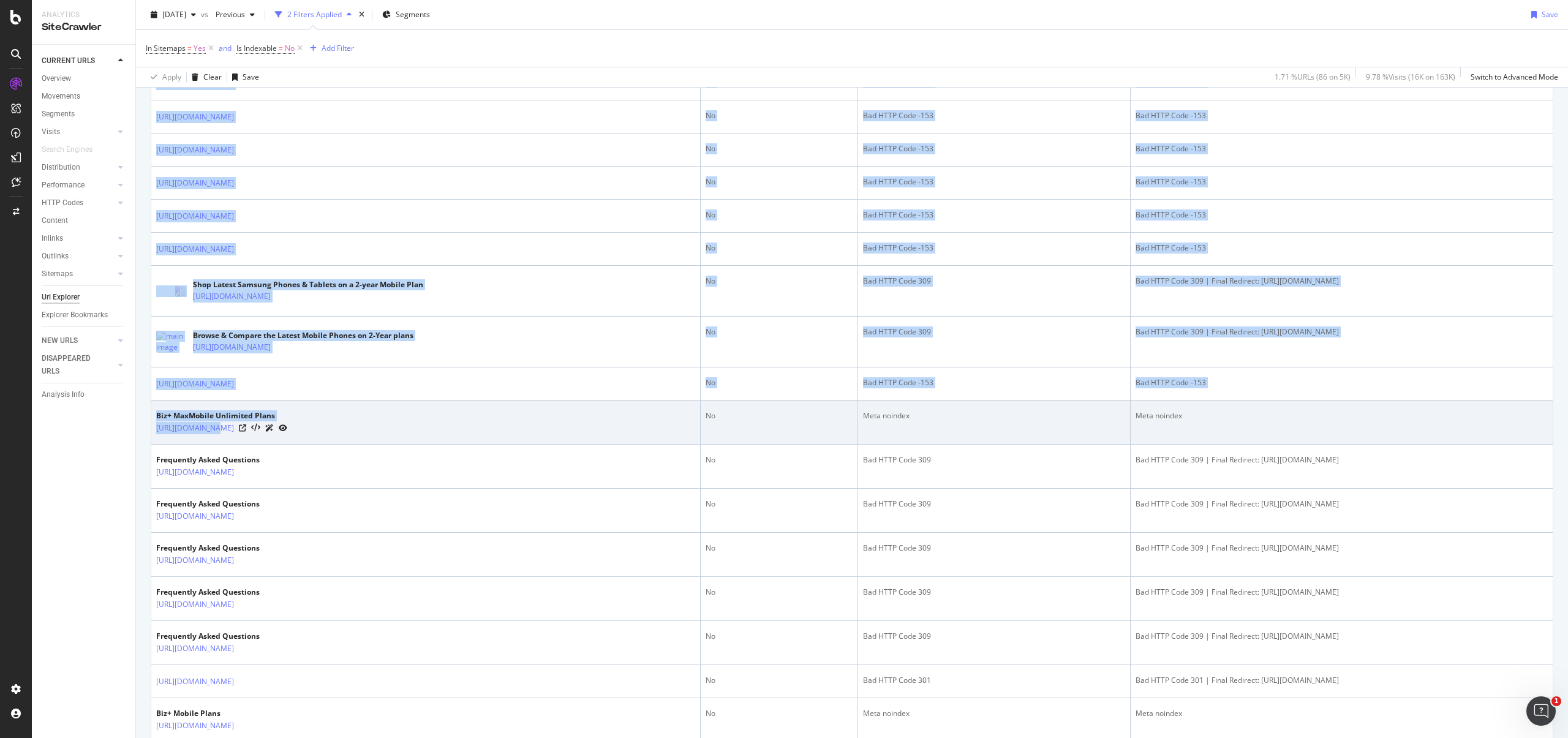
drag, startPoint x: 142, startPoint y: 432, endPoint x: 205, endPoint y: 434, distance: 63.0
click at [209, 434] on div "URLs Crawled By Botify By pagetype Chart (by Value) Table Expand Export as CSV …" at bounding box center [852, 725] width 1432 height 2382
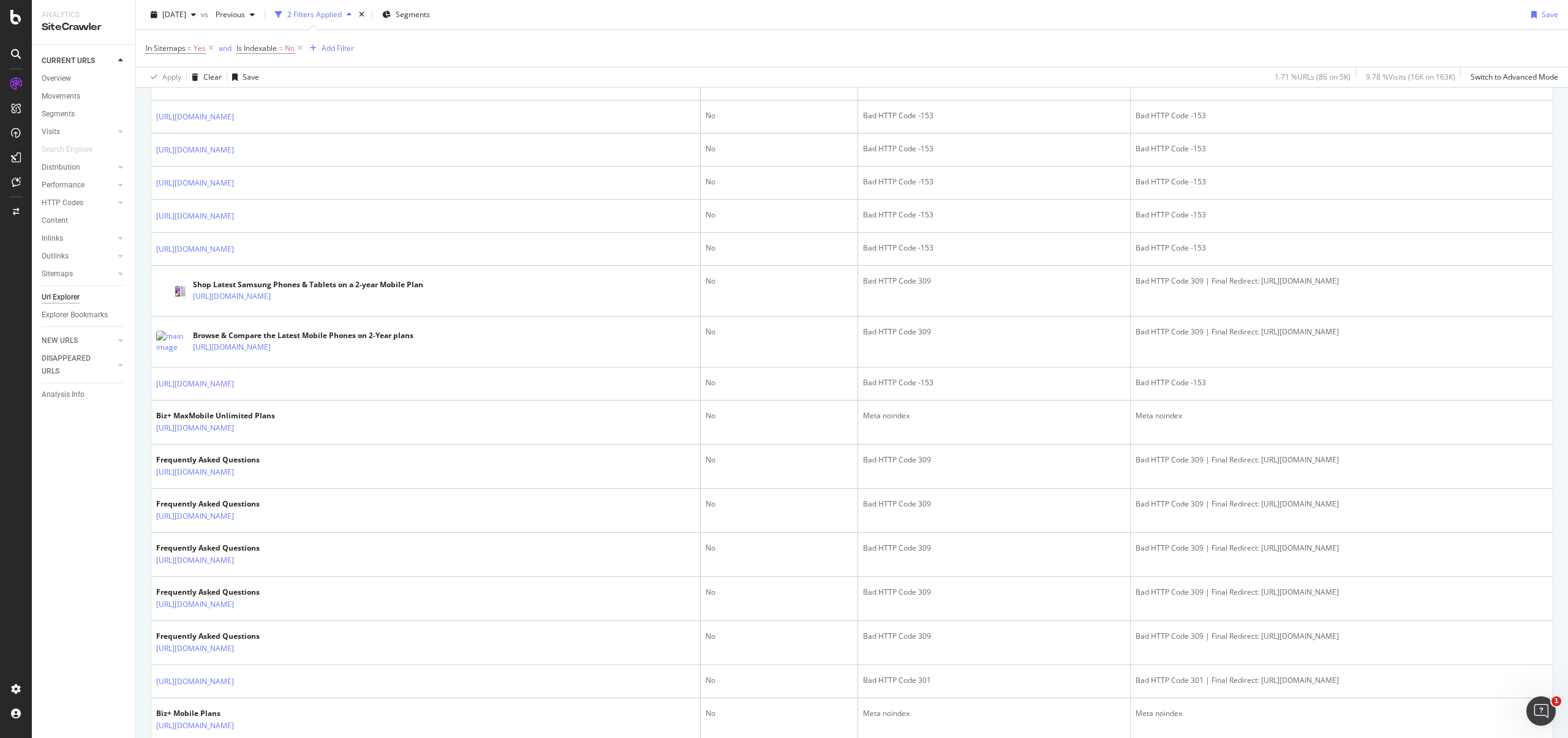
drag, startPoint x: 102, startPoint y: 444, endPoint x: 147, endPoint y: 436, distance: 45.7
click at [103, 443] on div "CURRENT URLS Overview Movements Segments Visits Analysis Orphan URLs Search Eng…" at bounding box center [83, 392] width 103 height 694
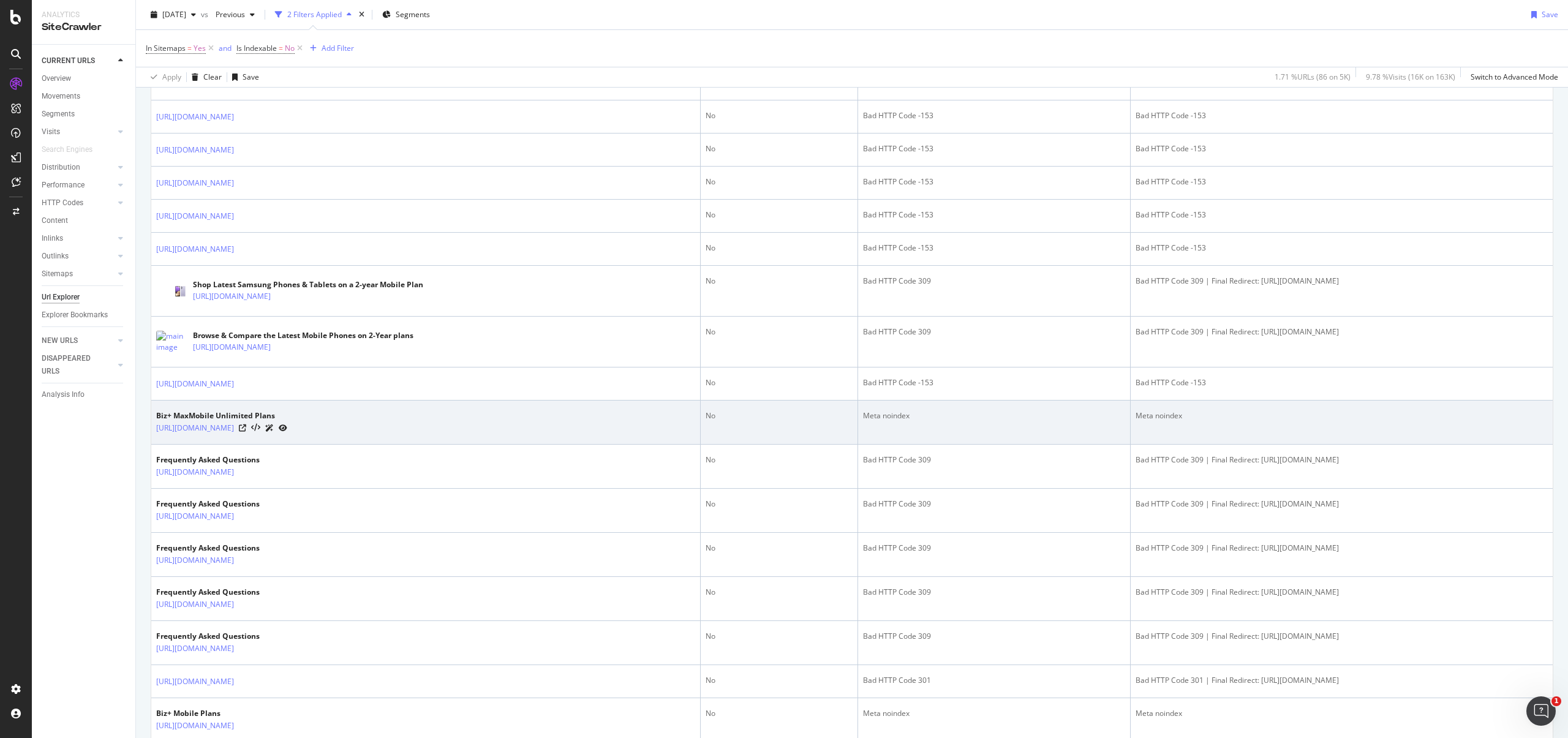
drag, startPoint x: 155, startPoint y: 434, endPoint x: 453, endPoint y: 439, distance: 298.0
click at [453, 439] on td "Biz+ MaxMobile Unlimited Plans [URL][DOMAIN_NAME]" at bounding box center [426, 422] width 550 height 44
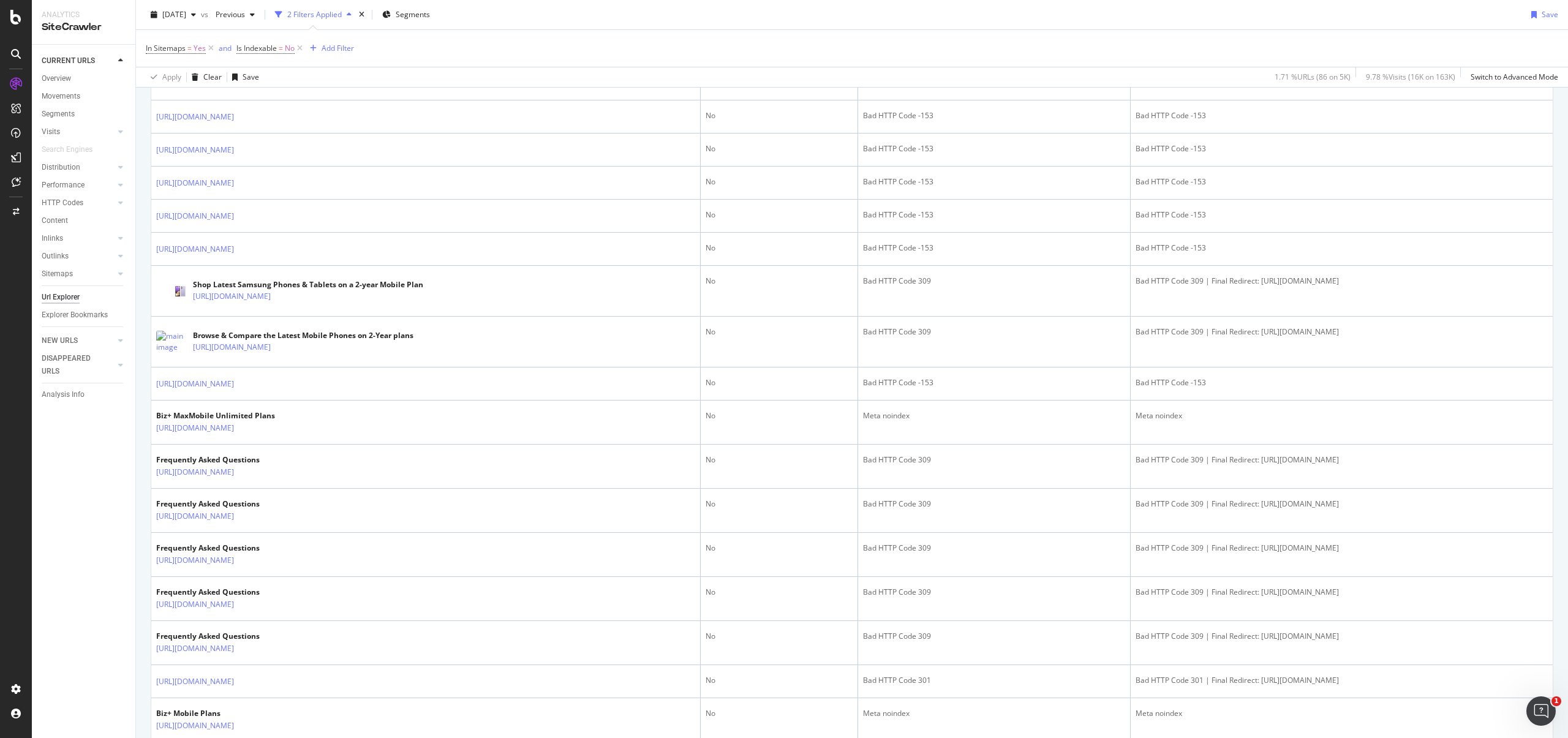
copy link "[URL][DOMAIN_NAME]"
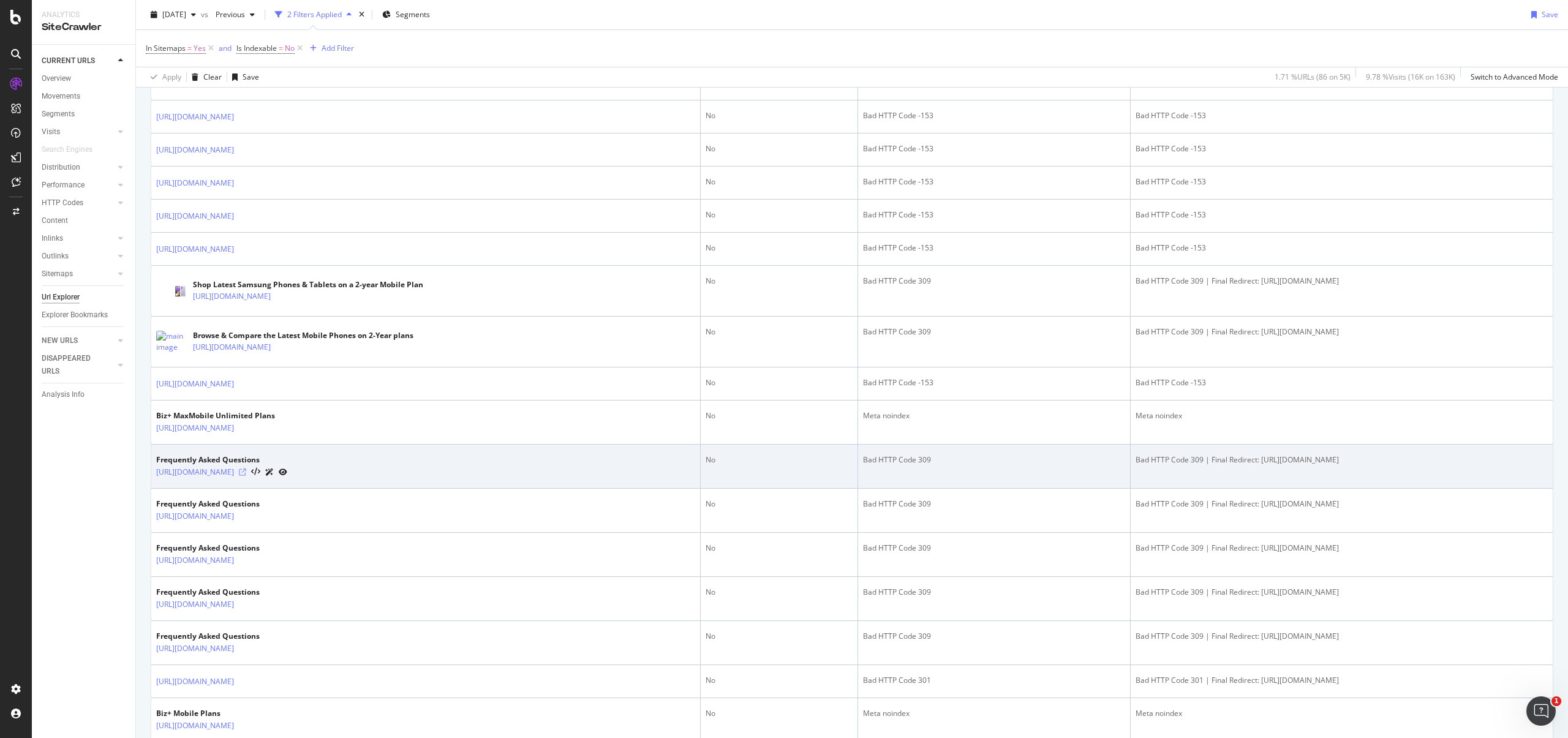
click at [247, 471] on icon at bounding box center [242, 472] width 7 height 7
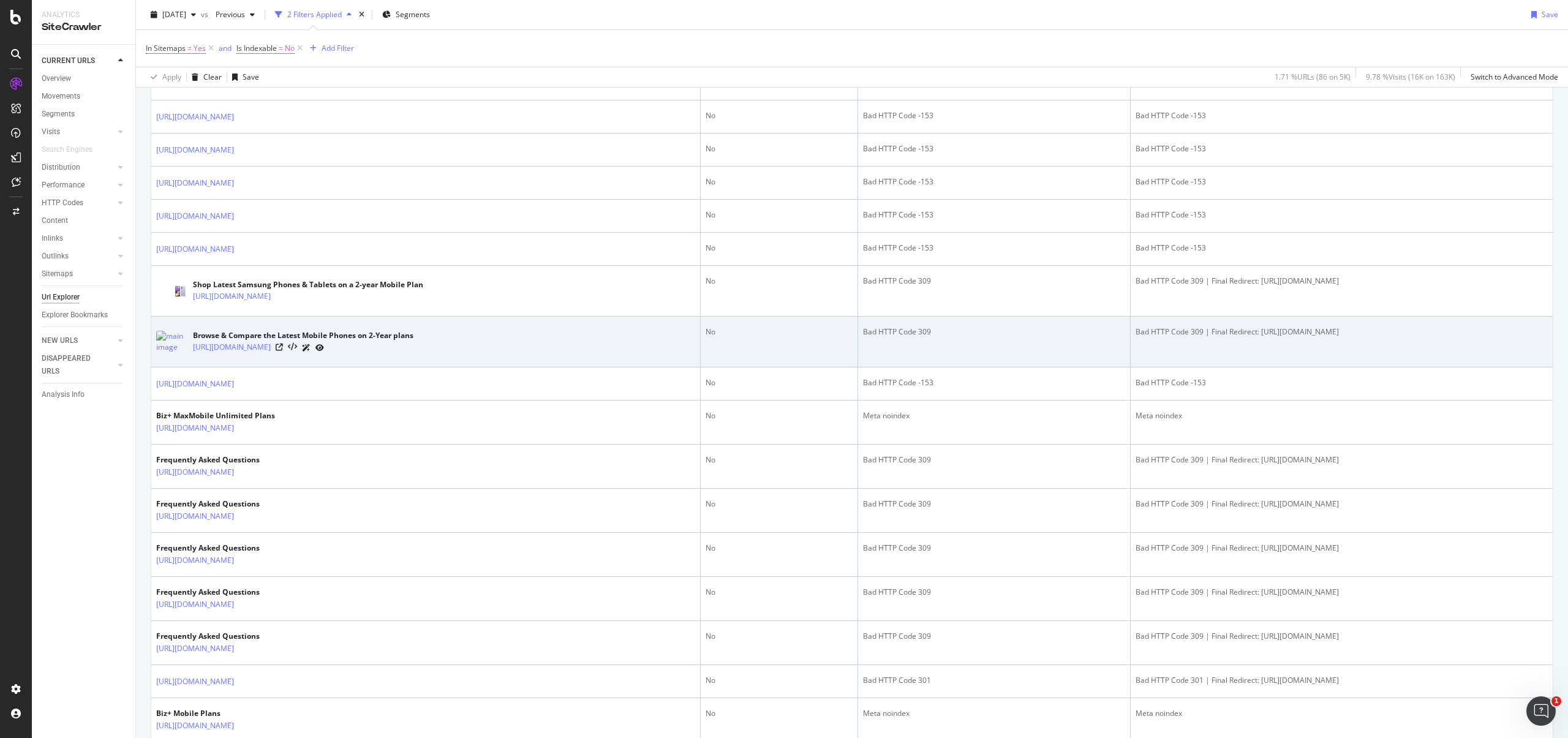
scroll to position [0, 0]
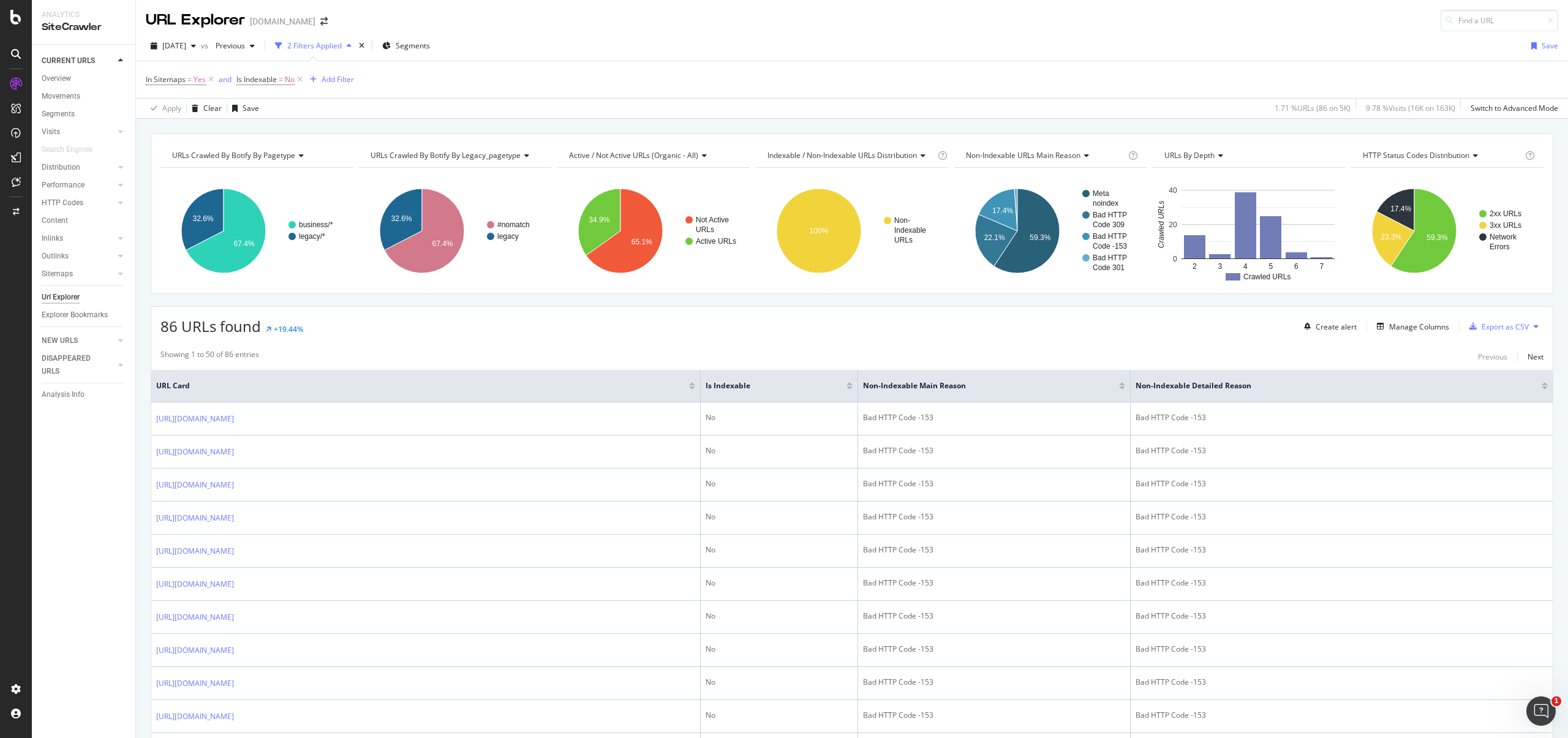
click at [87, 485] on div "CURRENT URLS Overview Movements Segments Visits Analysis Orphan URLs Search Eng…" at bounding box center [83, 392] width 103 height 694
click at [654, 329] on div "86 URLs found +19.44% Create alert Manage Columns Export as CSV" at bounding box center [852, 322] width 1402 height 30
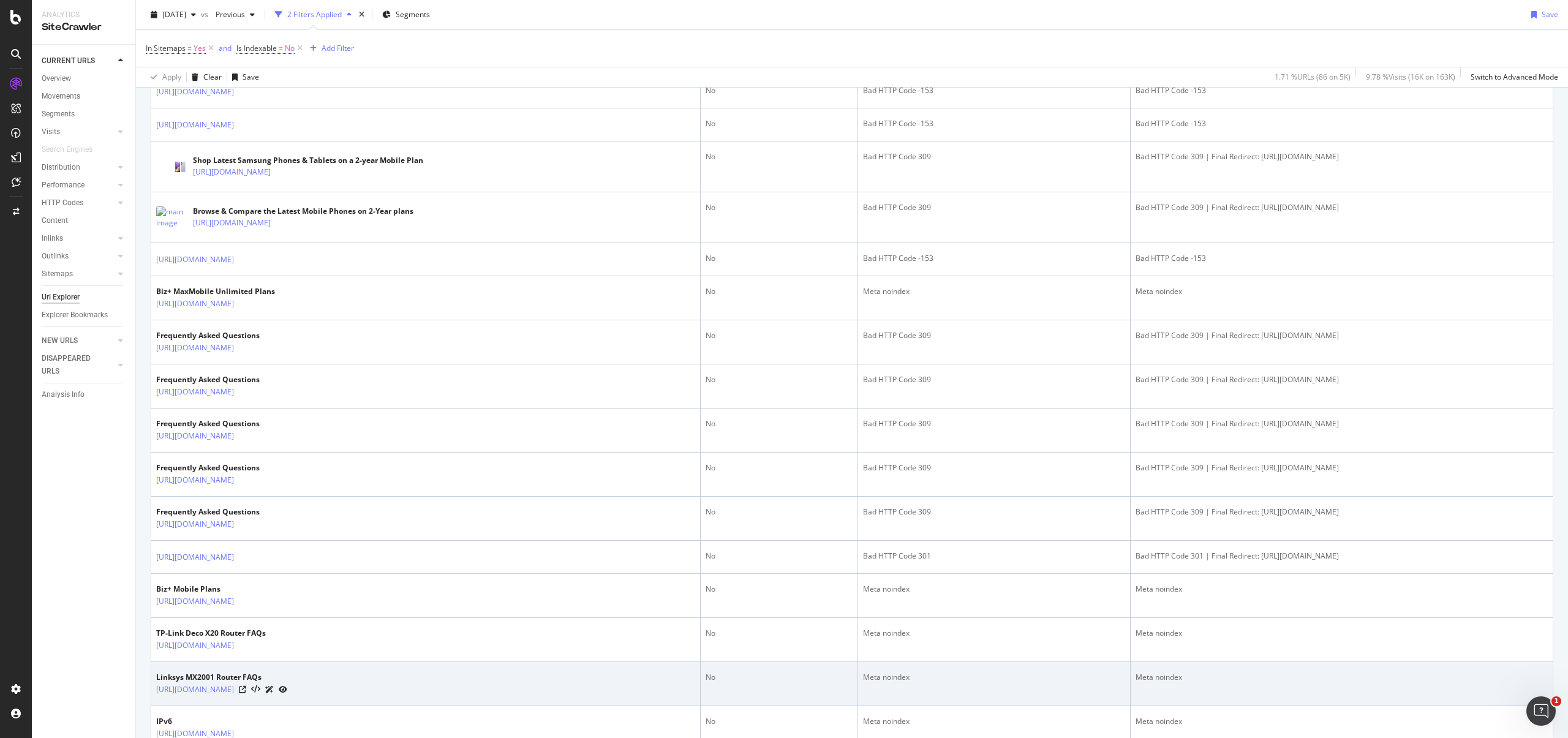
scroll to position [933, 0]
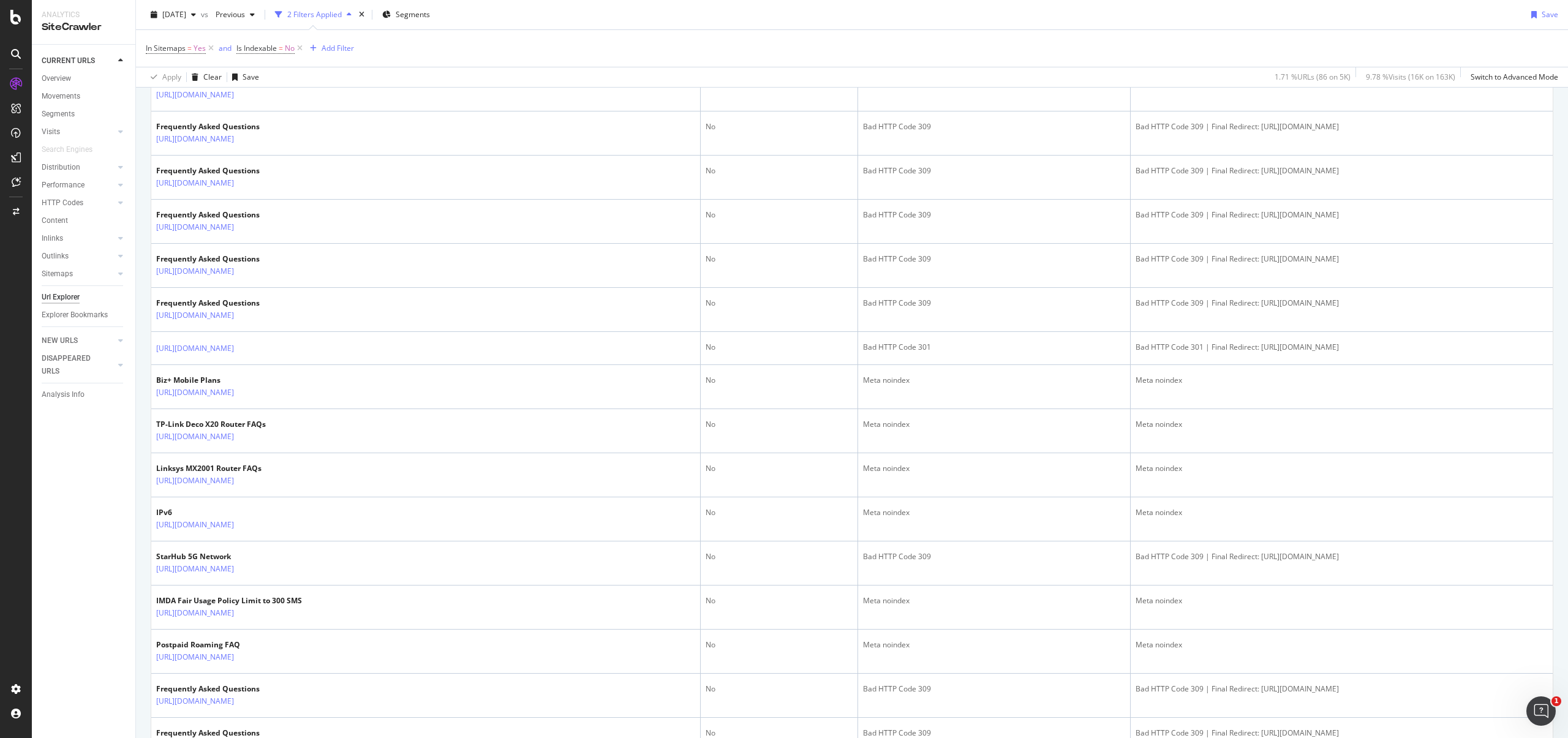
click at [94, 529] on div "CURRENT URLS Overview Movements Segments Visits Analysis Orphan URLs Search Eng…" at bounding box center [83, 392] width 103 height 694
click at [117, 476] on div "CURRENT URLS Overview Movements Segments Visits Analysis Orphan URLs Search Eng…" at bounding box center [83, 392] width 103 height 694
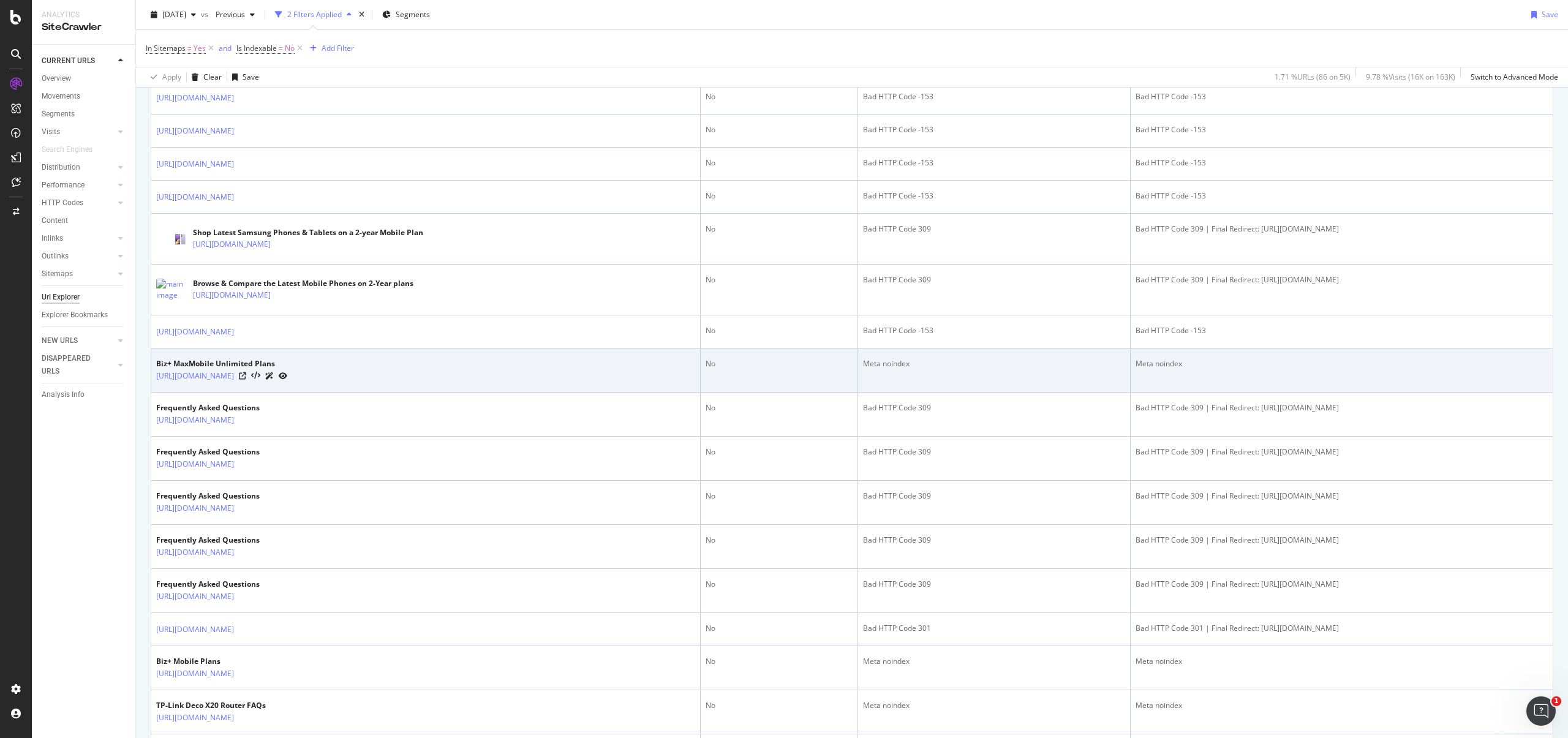
scroll to position [651, 0]
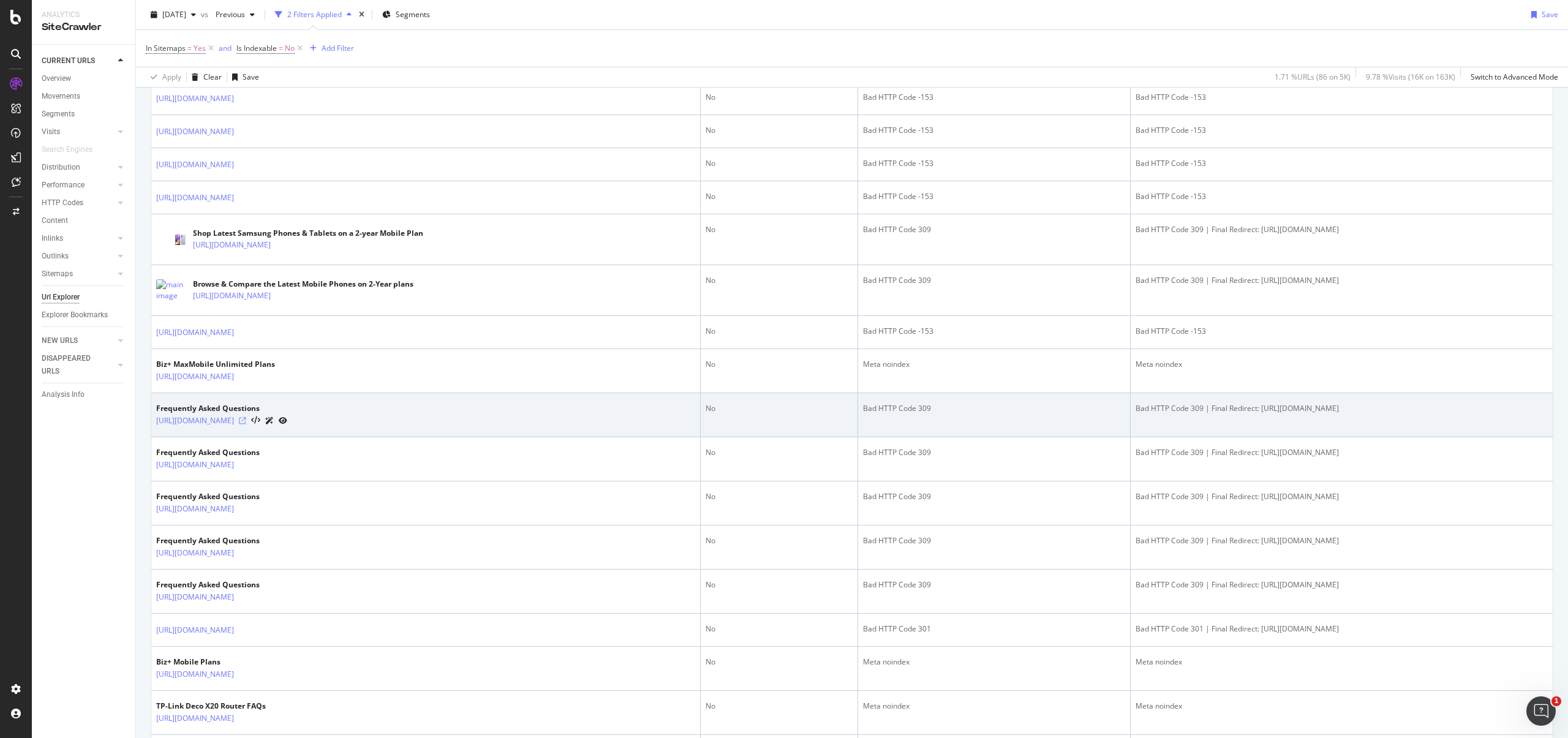
click at [247, 420] on icon at bounding box center [242, 421] width 7 height 7
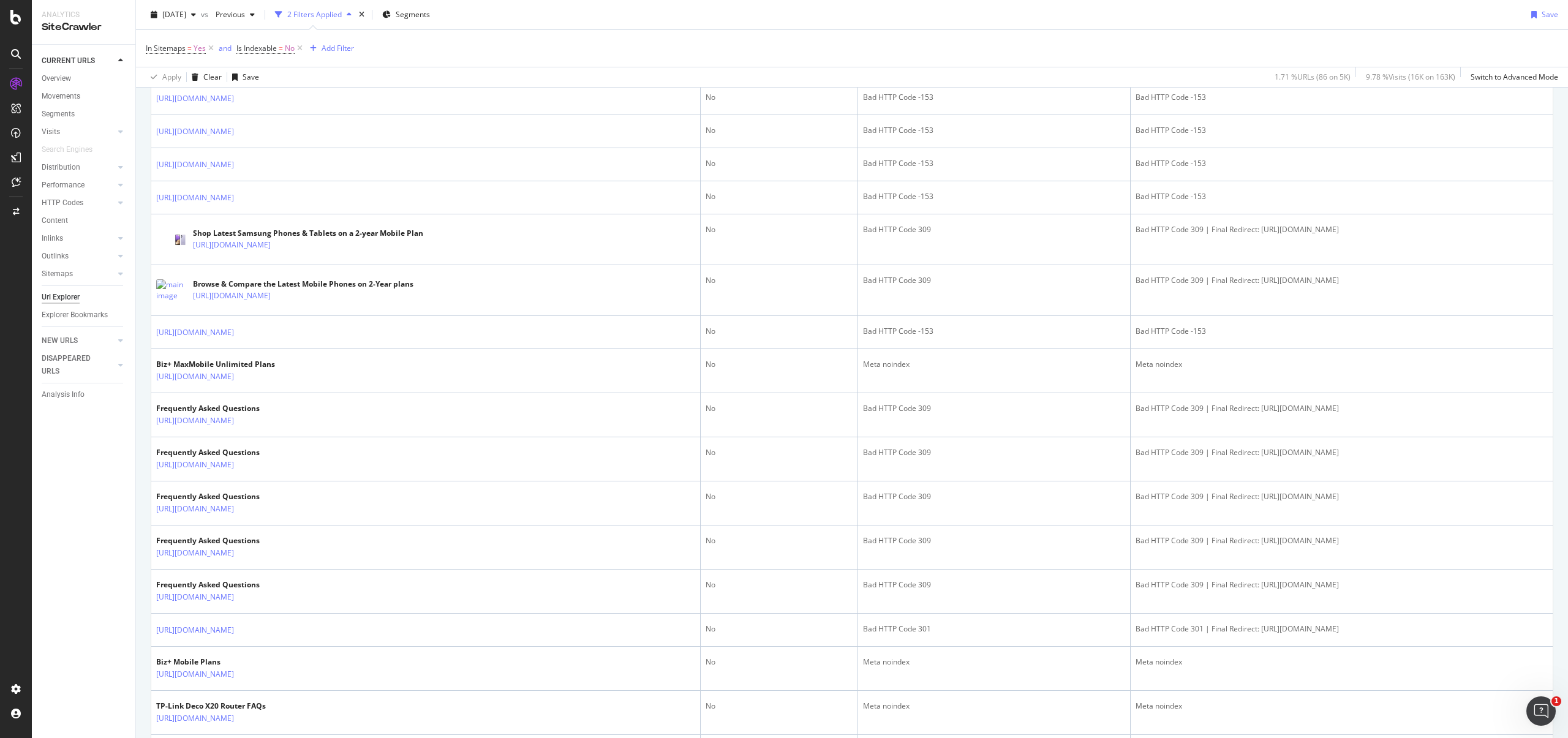
scroll to position [0, 0]
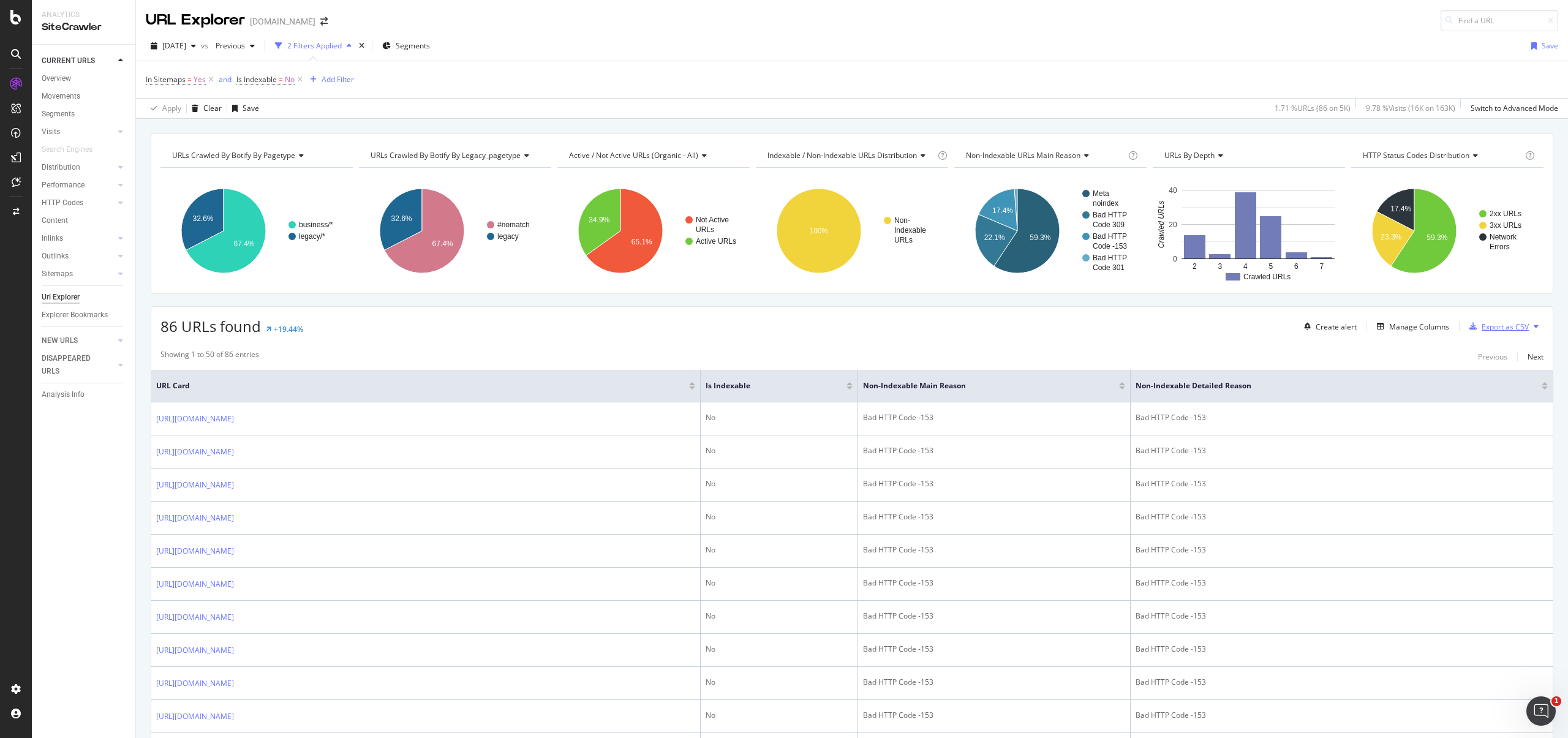
click at [1493, 322] on div "Export as CSV" at bounding box center [1505, 327] width 47 height 11
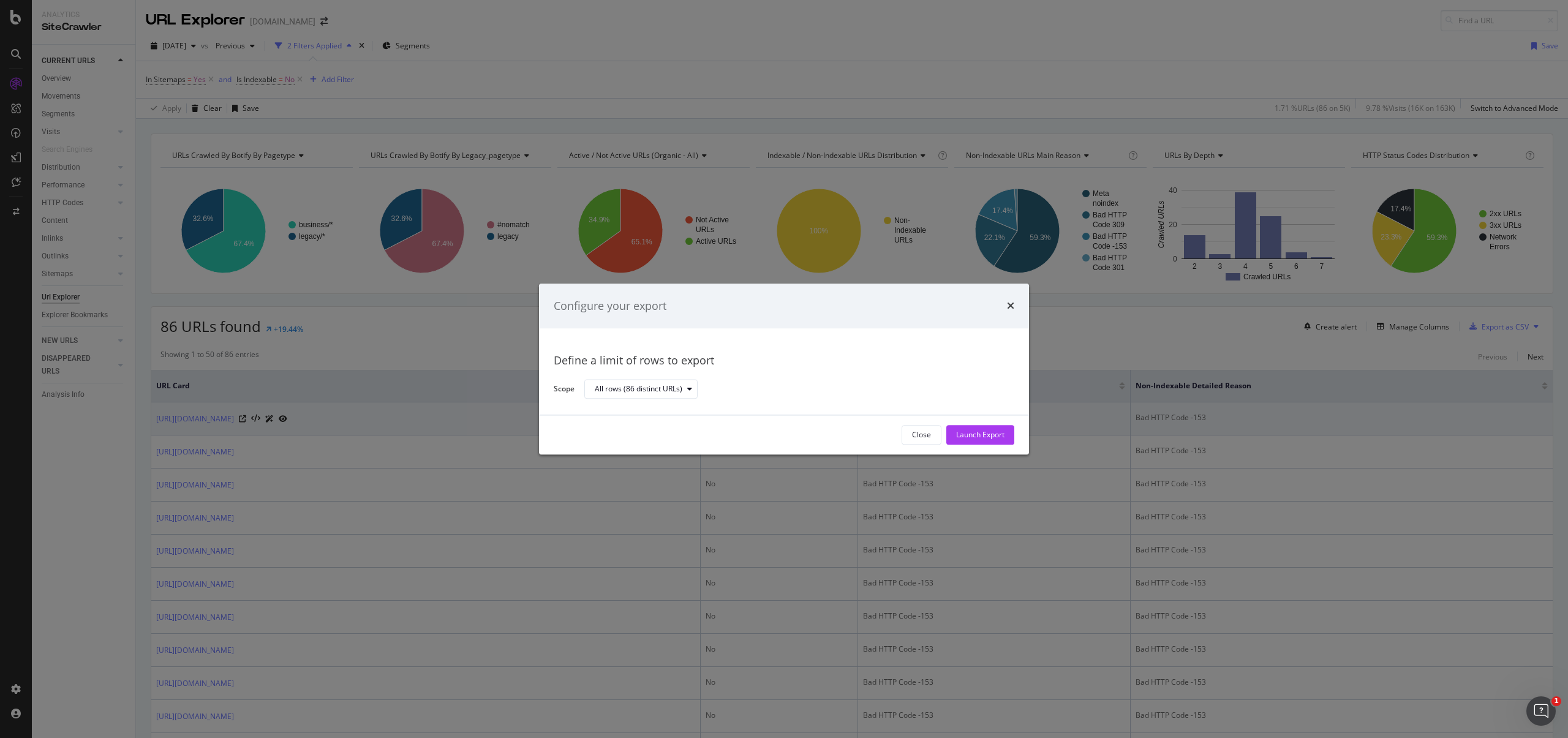
click at [986, 432] on div "Launch Export" at bounding box center [980, 436] width 49 height 11
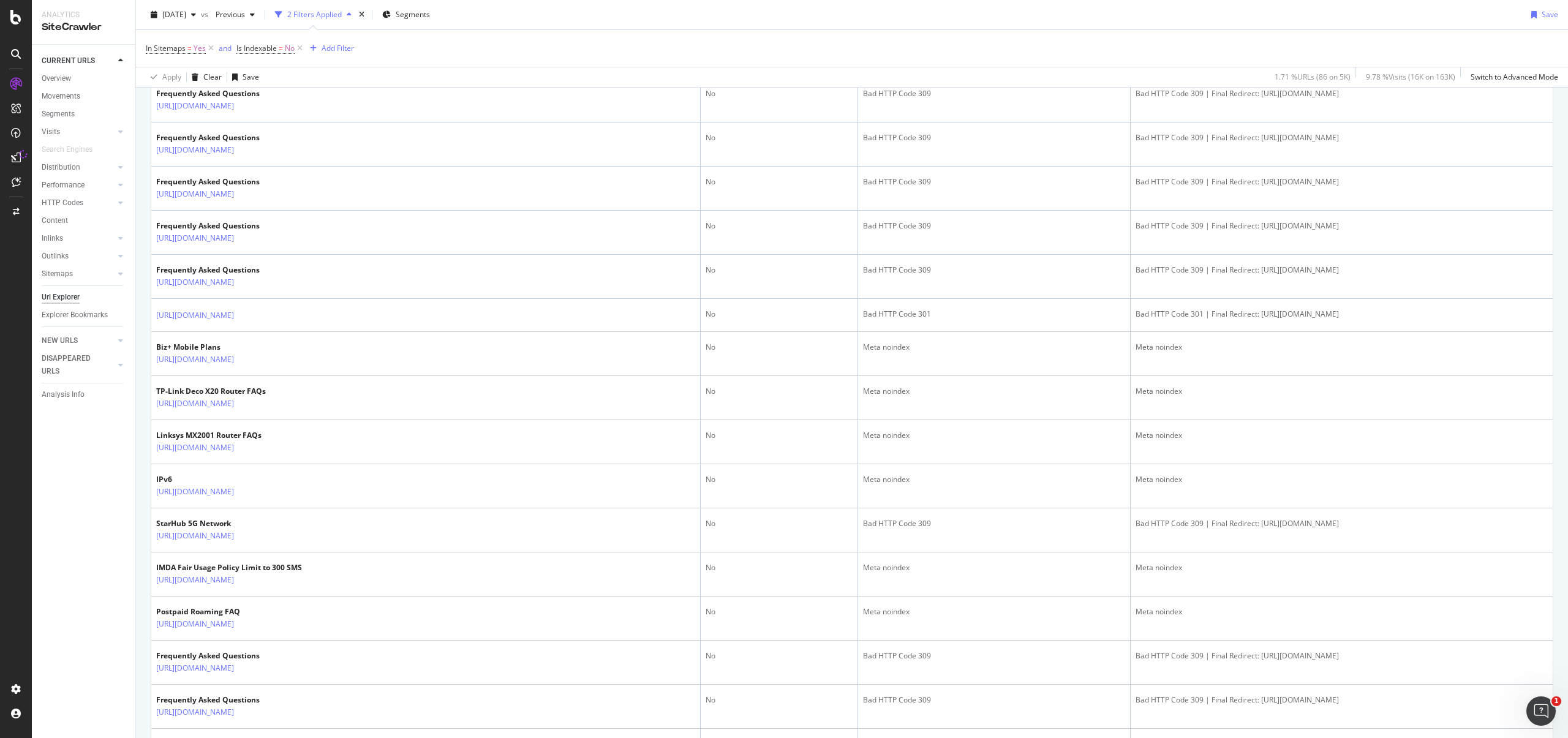
scroll to position [1795, 0]
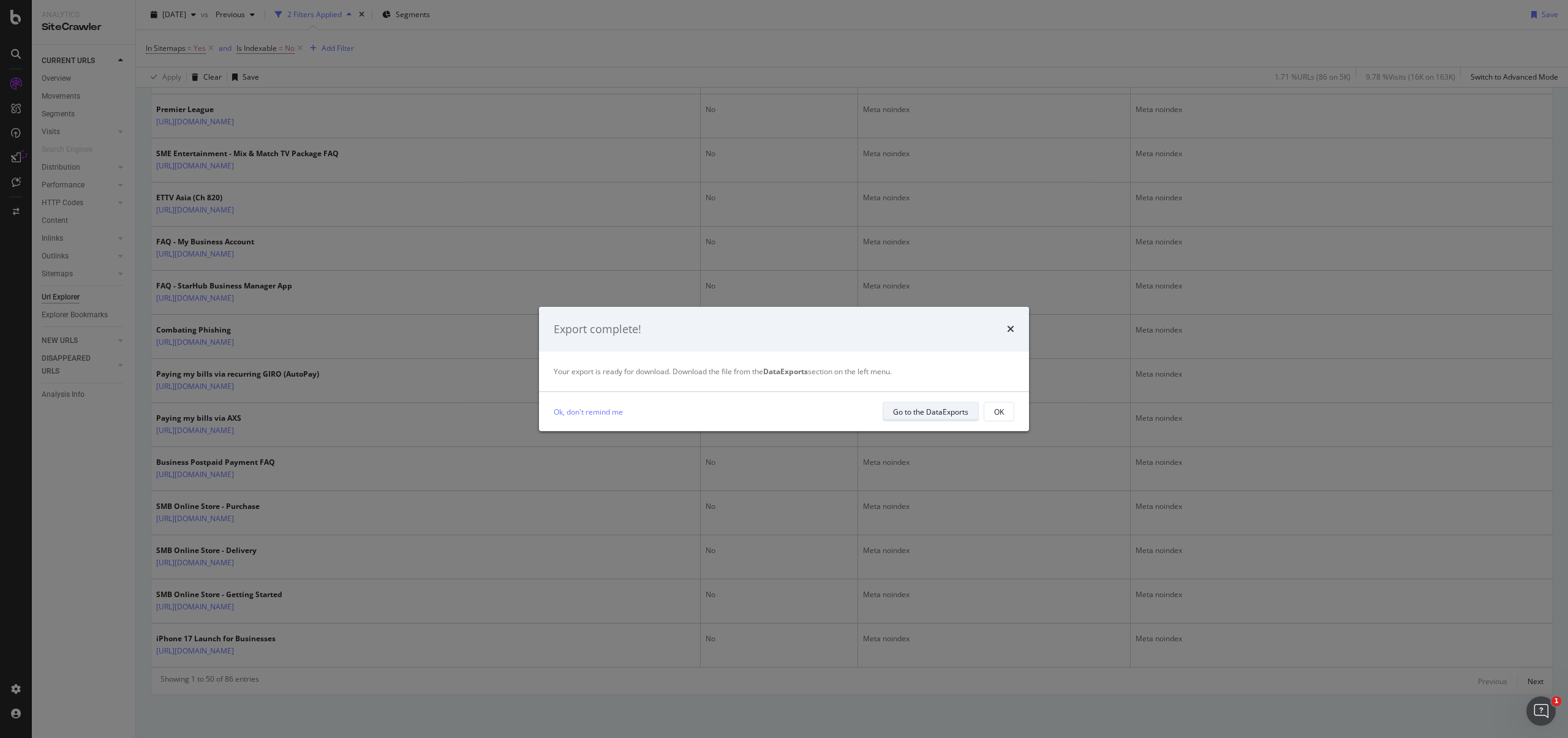
click at [942, 416] on div "Go to the DataExports" at bounding box center [931, 412] width 75 height 11
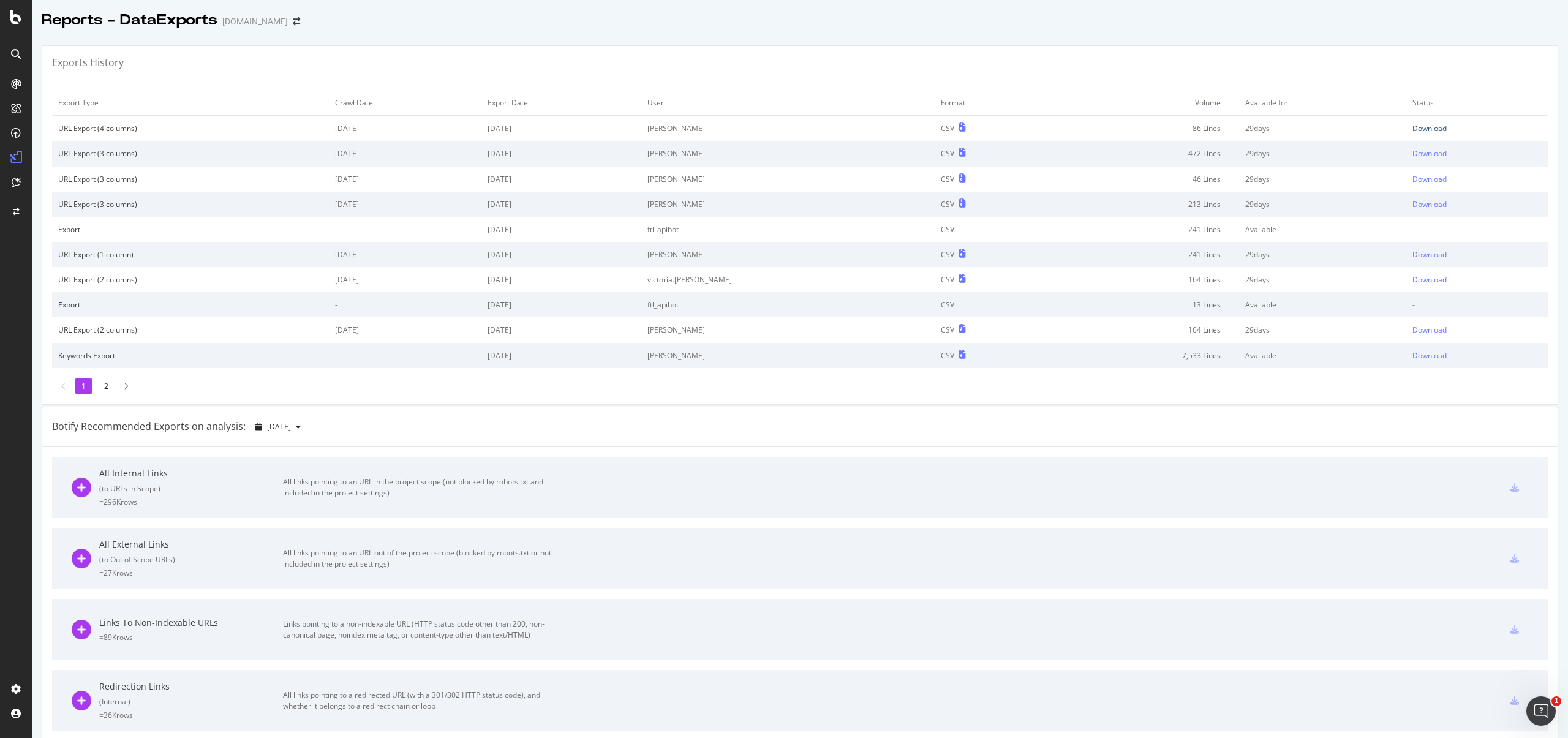
click at [1406, 133] on td "Download" at bounding box center [1477, 128] width 141 height 26
click at [1412, 131] on div "Download" at bounding box center [1429, 128] width 34 height 11
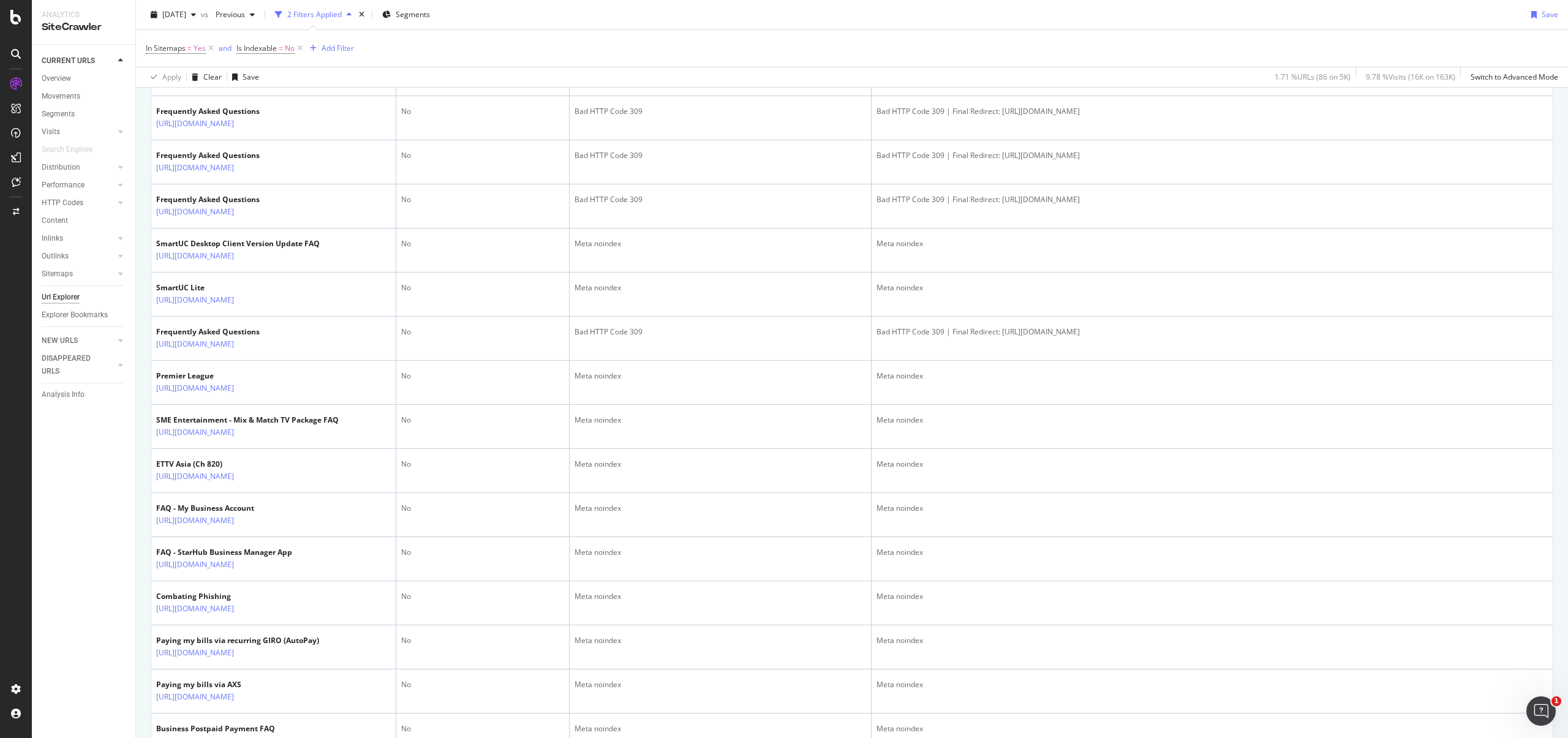
scroll to position [1695, 0]
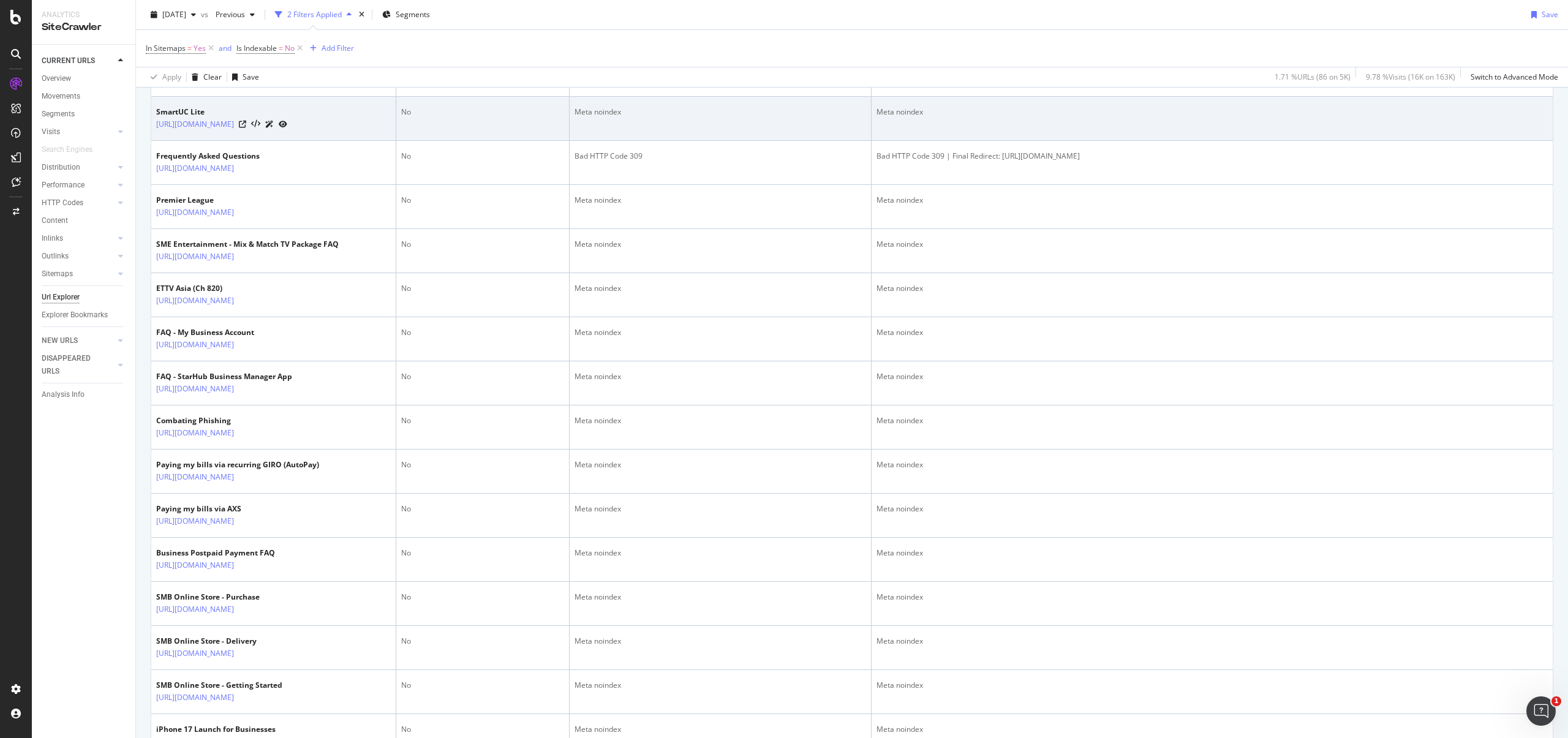
click at [611, 118] on div "Meta noindex" at bounding box center [720, 112] width 292 height 11
click at [261, 129] on icon at bounding box center [255, 125] width 9 height 9
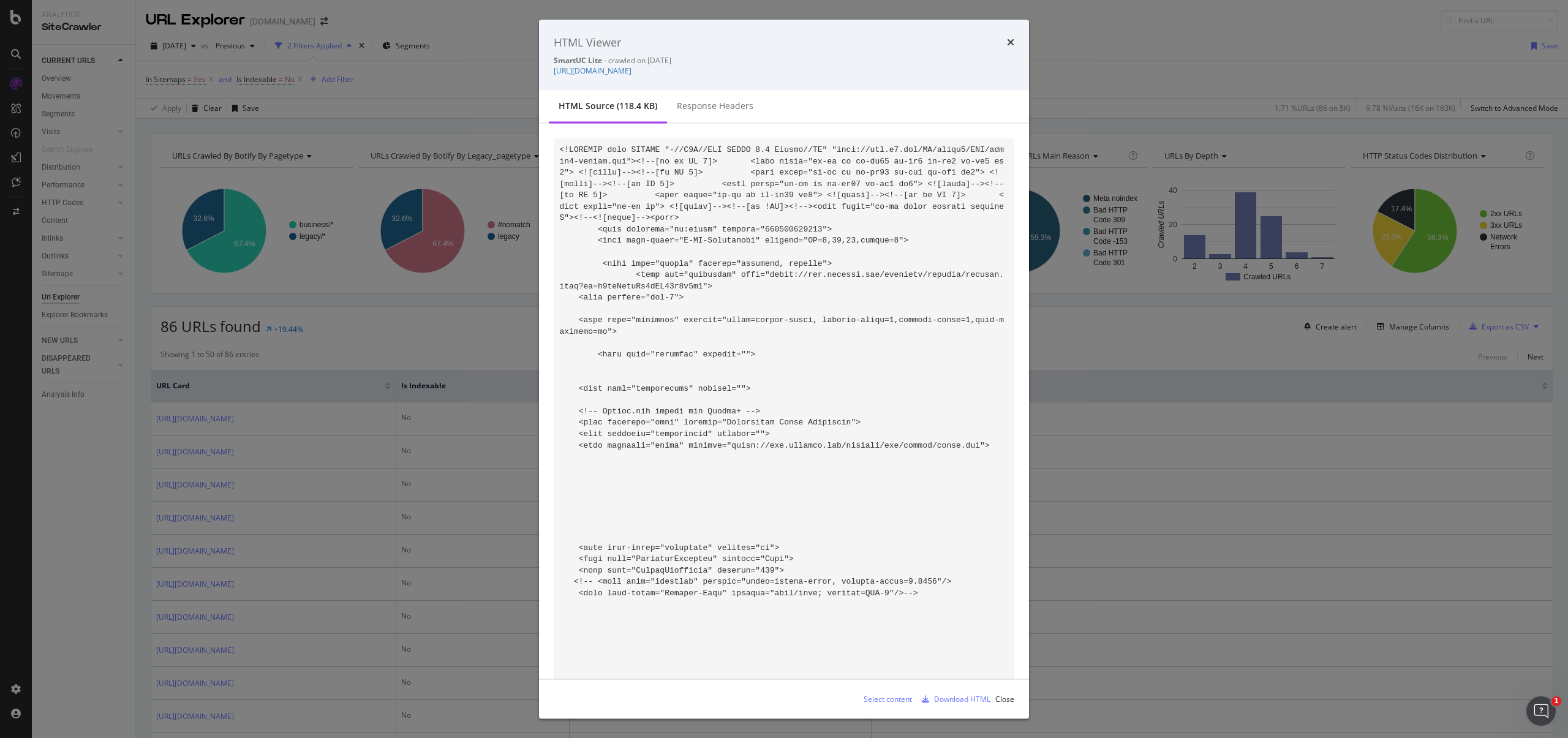
click at [781, 77] on div "HTML Viewer SmartUC Lite - crawled on [DATE] [URL][DOMAIN_NAME]" at bounding box center [784, 55] width 490 height 71
click at [632, 72] on link "[URL][DOMAIN_NAME]" at bounding box center [593, 71] width 78 height 11
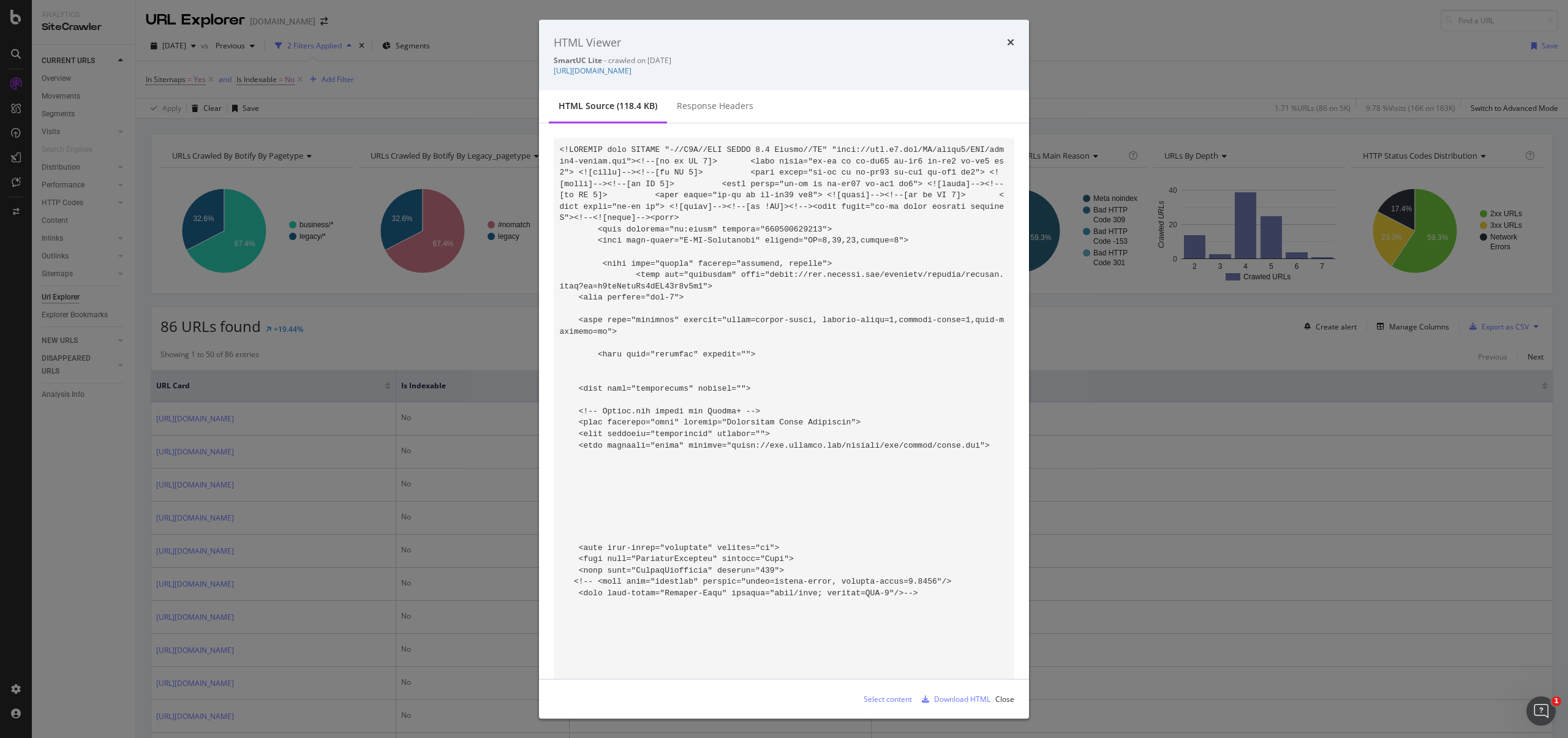
copy code "<meta name="robots" content="nofollow, noindex">"
click at [1011, 44] on icon "times" at bounding box center [1010, 42] width 7 height 10
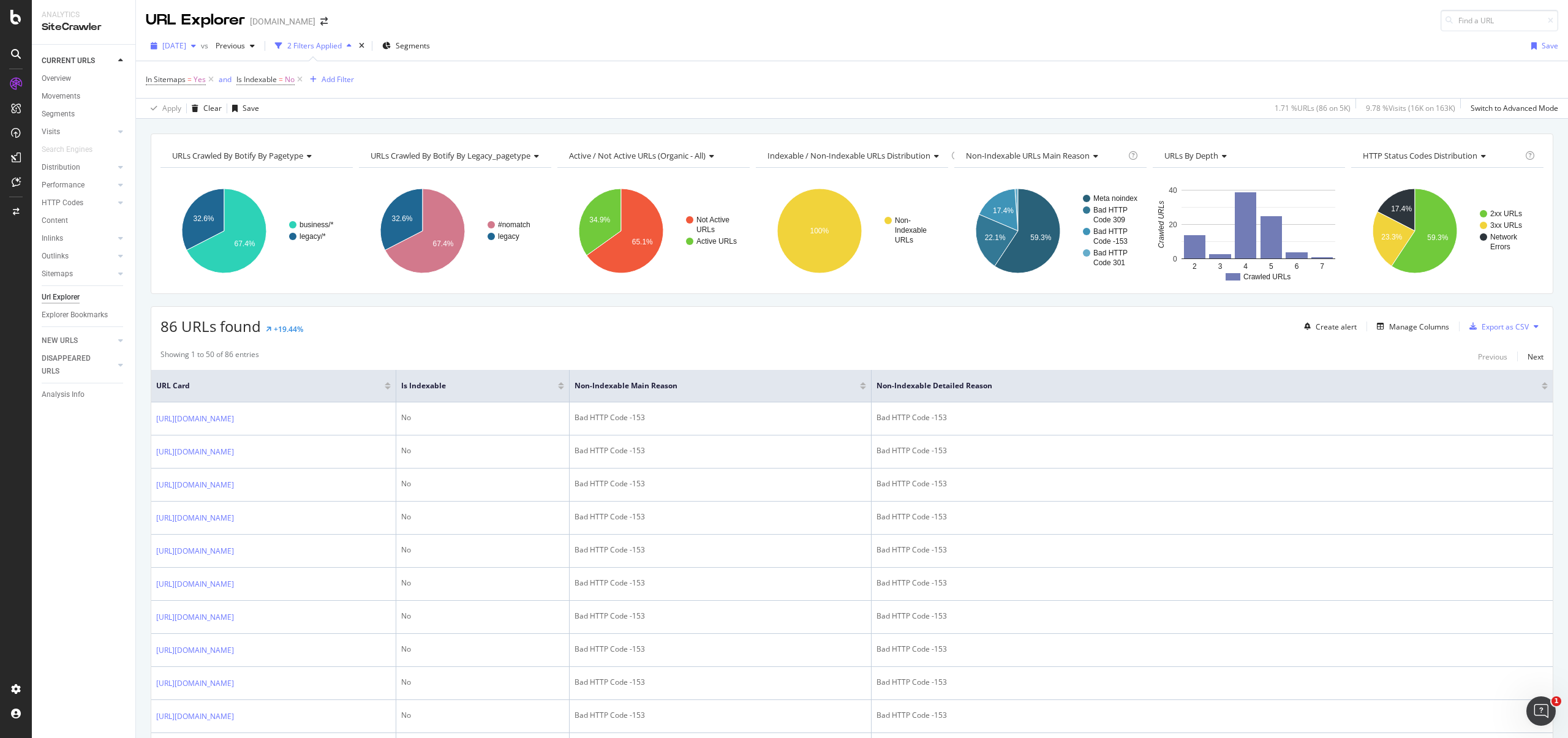
click at [186, 47] on span "[DATE]" at bounding box center [174, 46] width 24 height 11
click at [89, 468] on div "CURRENT URLS Overview Movements Segments Visits Analysis Orphan URLs Search Eng…" at bounding box center [83, 392] width 103 height 694
click at [111, 570] on div "CURRENT URLS Overview Movements Segments Visits Analysis Orphan URLs Search Eng…" at bounding box center [83, 392] width 103 height 694
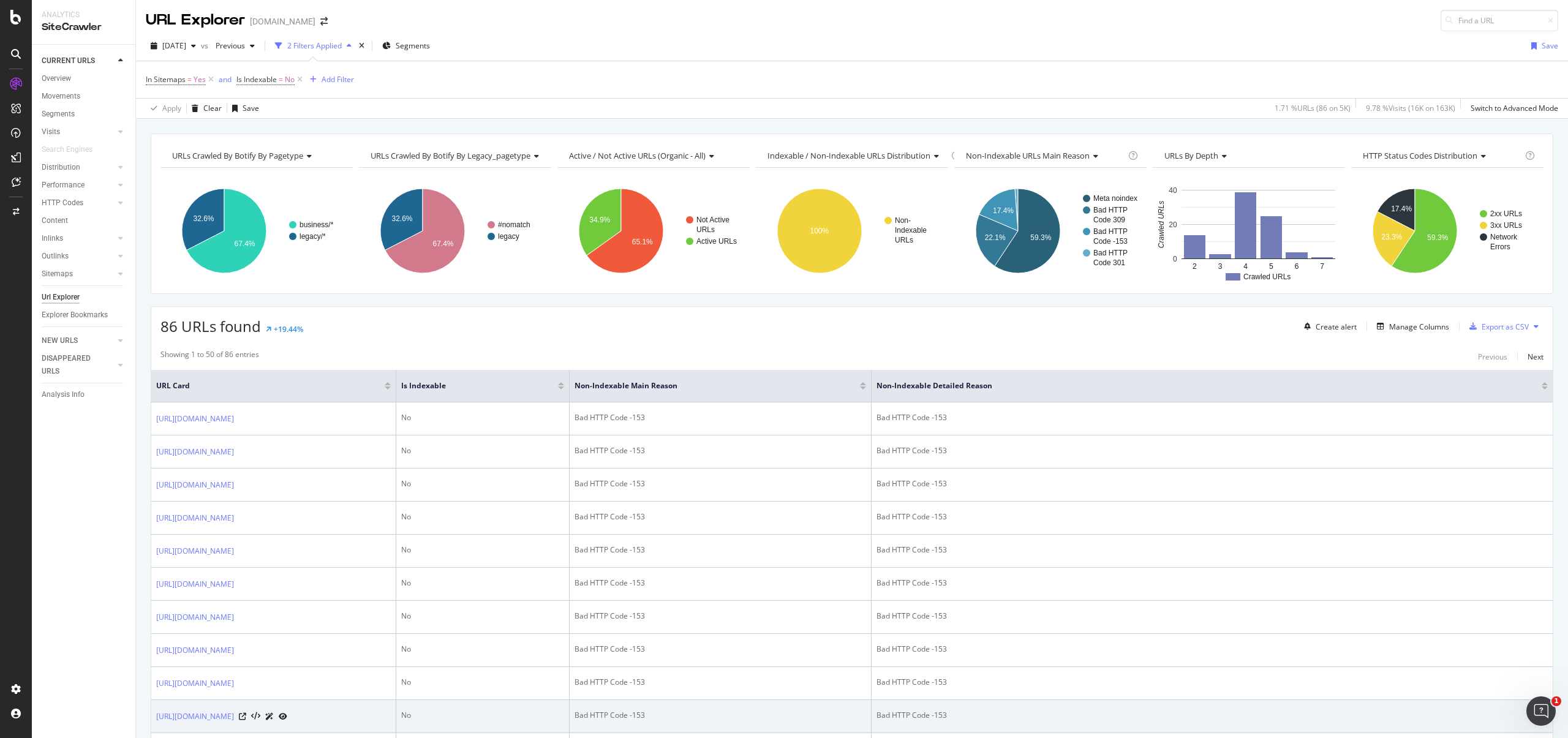
scroll to position [343, 0]
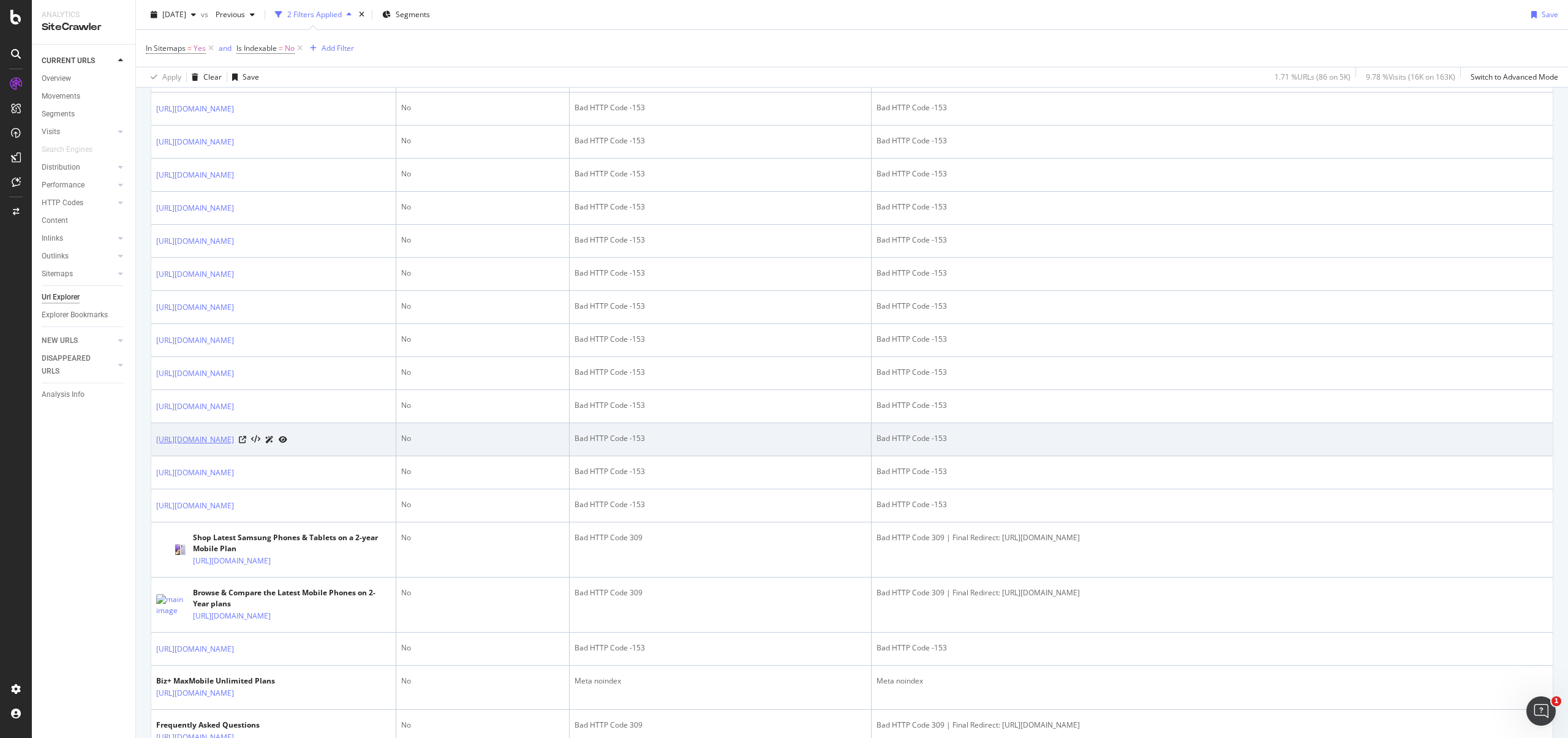
drag, startPoint x: 242, startPoint y: 567, endPoint x: 156, endPoint y: 542, distance: 89.6
click at [156, 456] on td "[URL][DOMAIN_NAME]" at bounding box center [273, 439] width 245 height 33
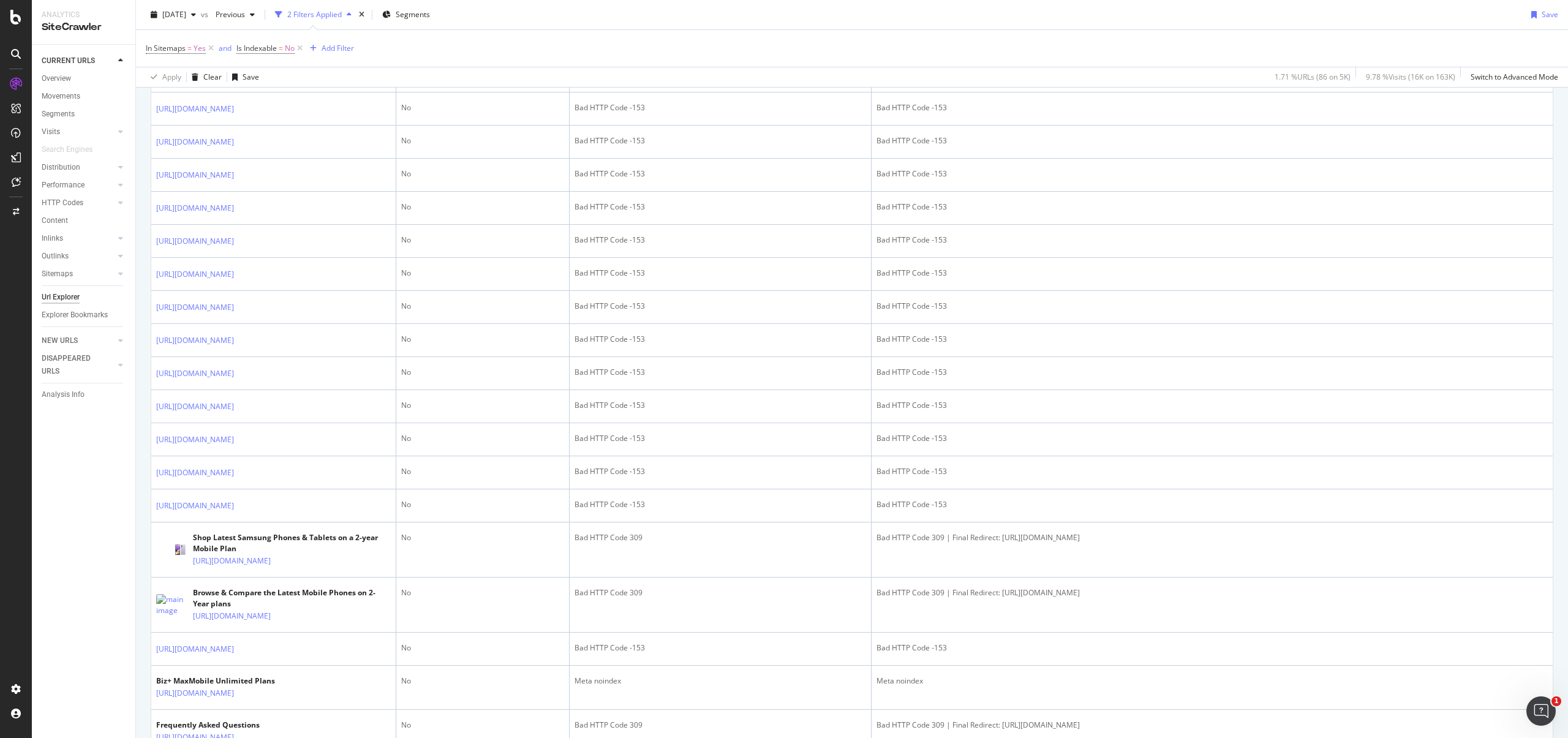
copy link "[URL][DOMAIN_NAME]"
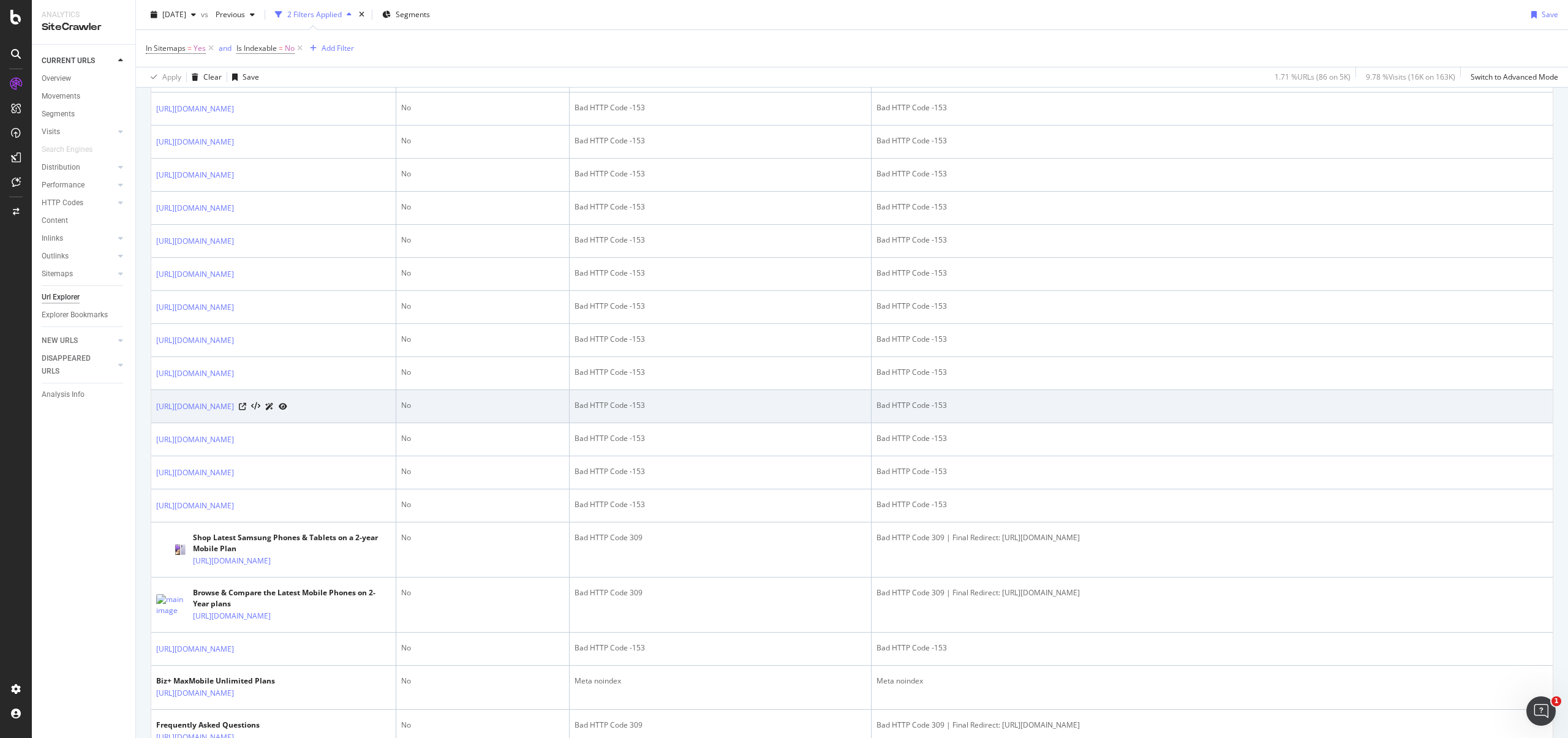
click at [633, 411] on div "Bad HTTP Code -153" at bounding box center [720, 406] width 292 height 11
copy div "Bad HTTP Code -153"
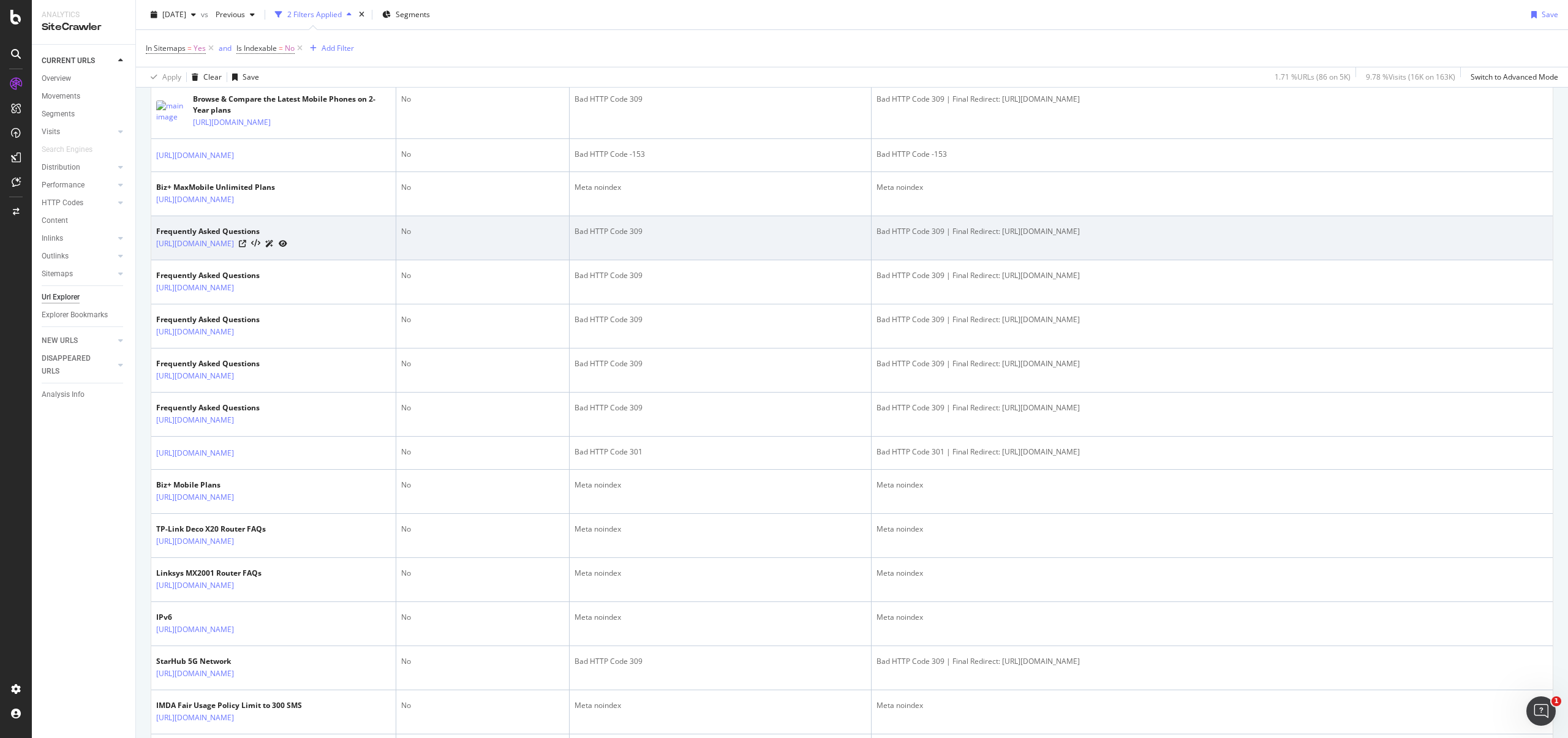
scroll to position [927, 0]
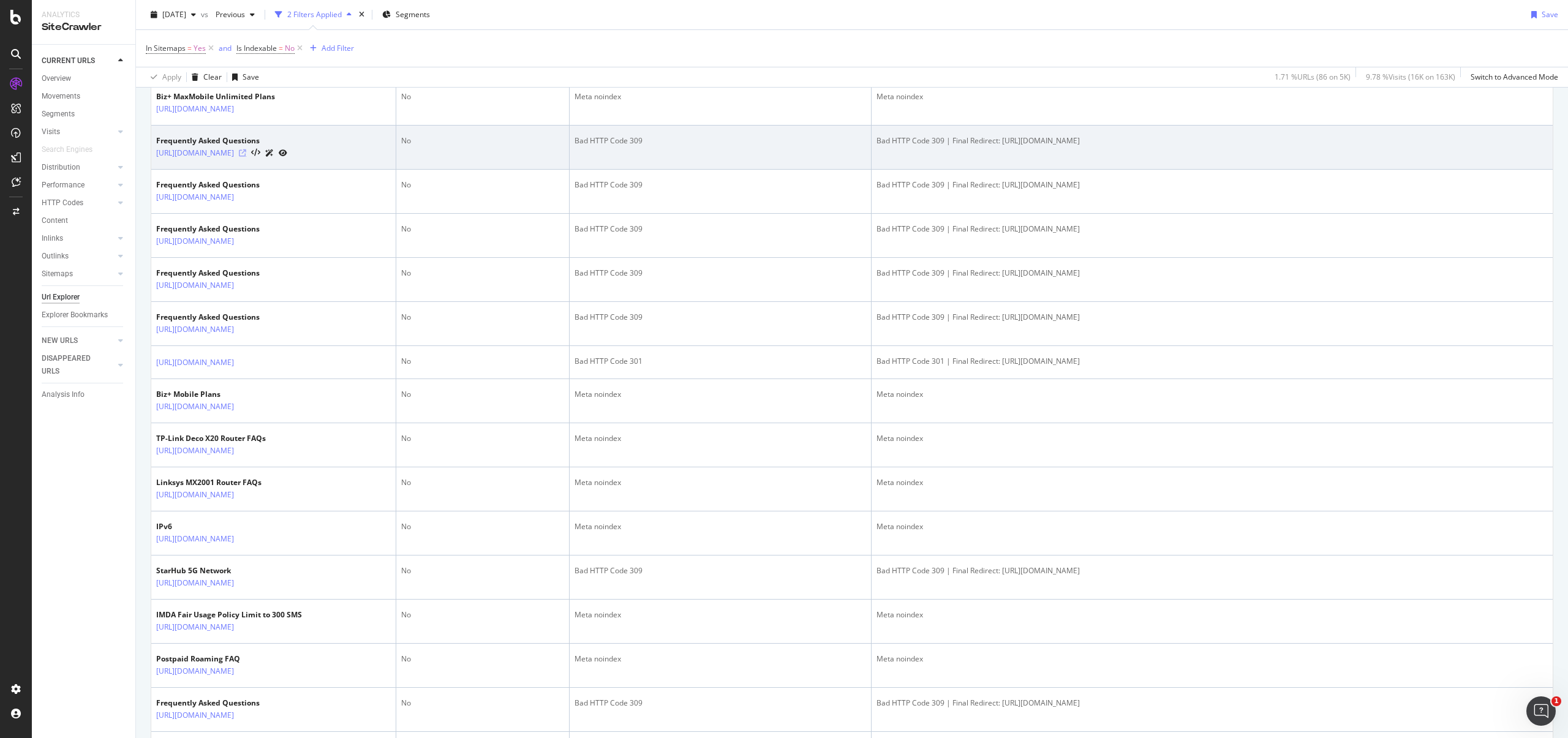
click at [247, 156] on icon at bounding box center [242, 153] width 7 height 7
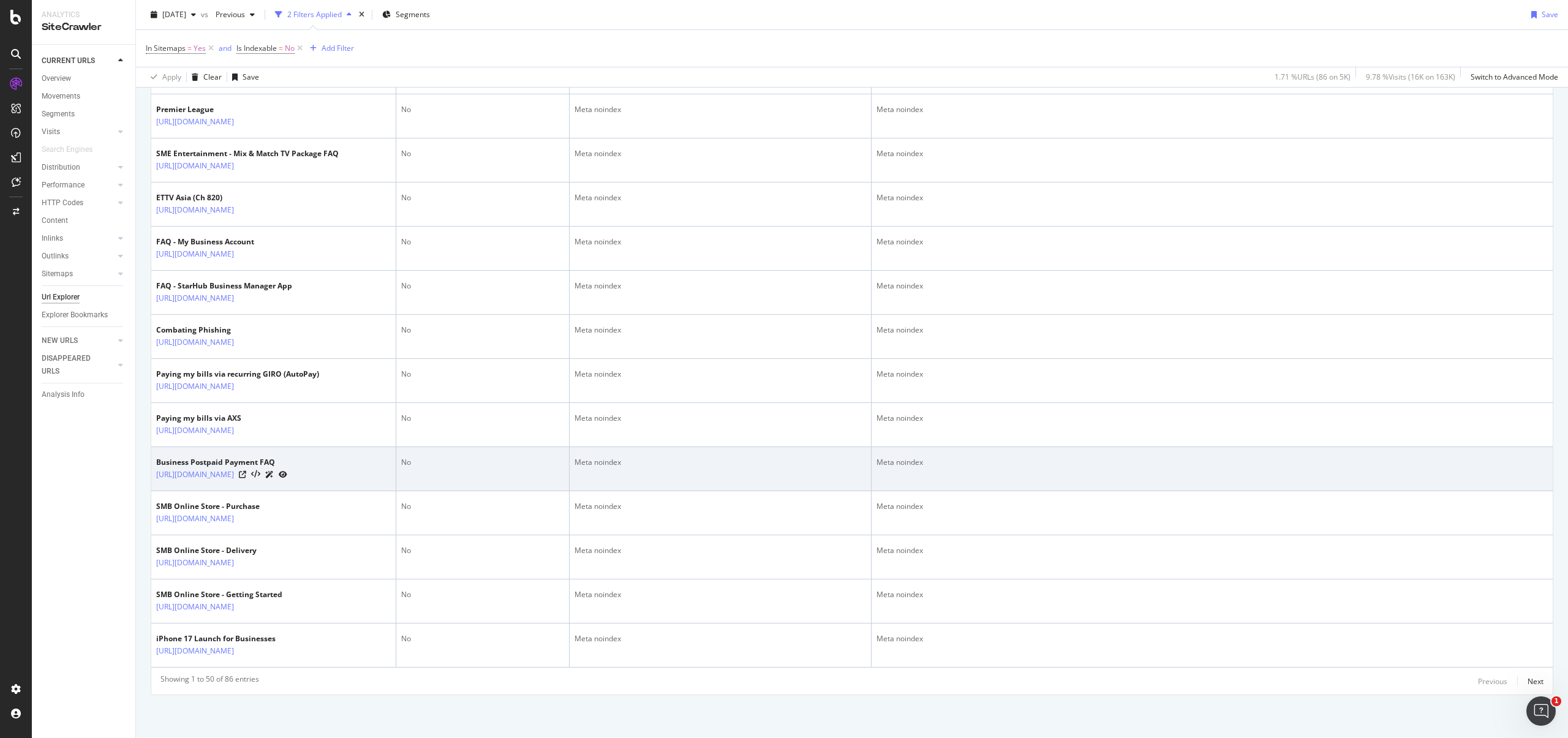
scroll to position [1617, 0]
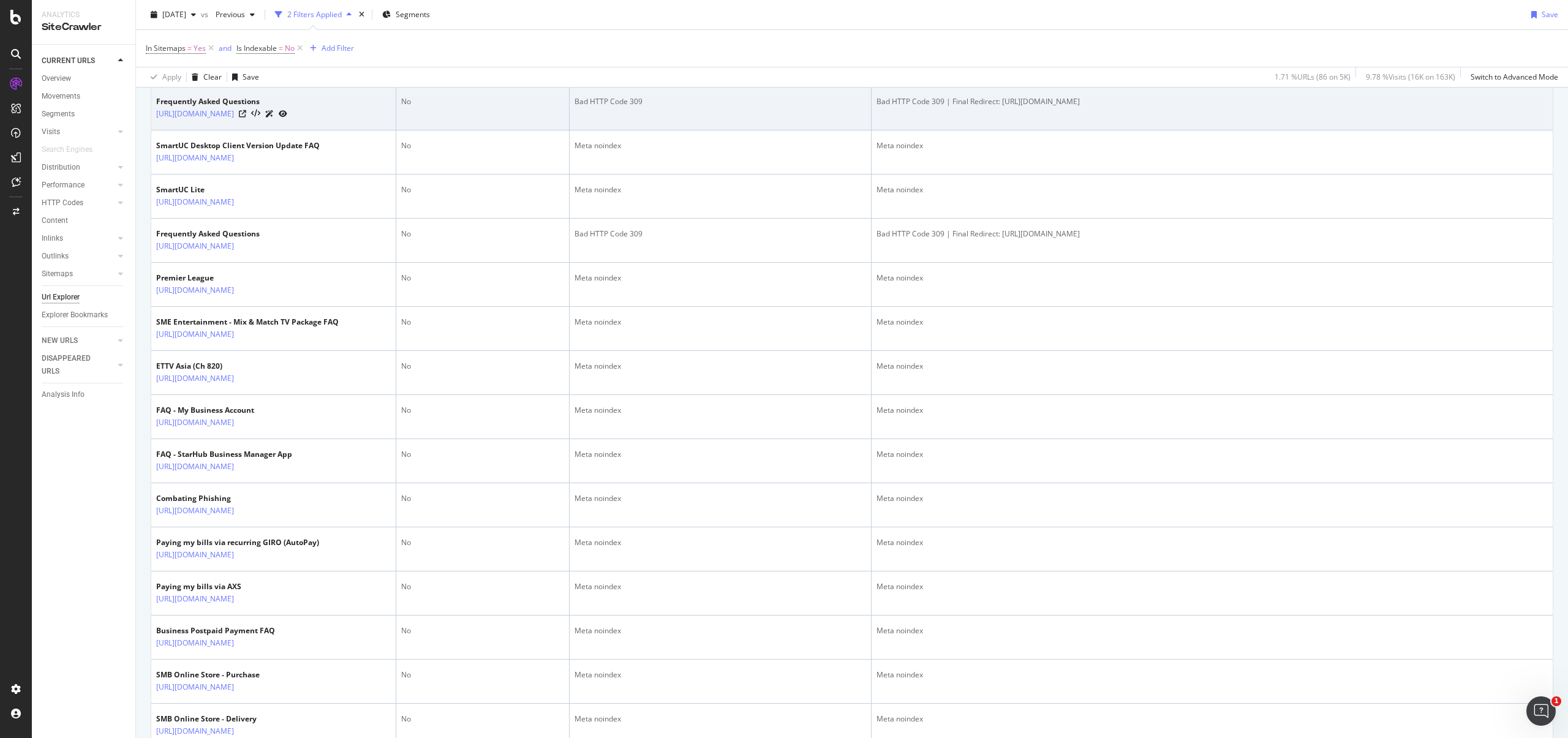
click at [600, 107] on div "Bad HTTP Code 309" at bounding box center [720, 102] width 292 height 11
click at [634, 107] on div "Bad HTTP Code 309" at bounding box center [720, 102] width 292 height 11
copy div "Bad HTTP Code 309"
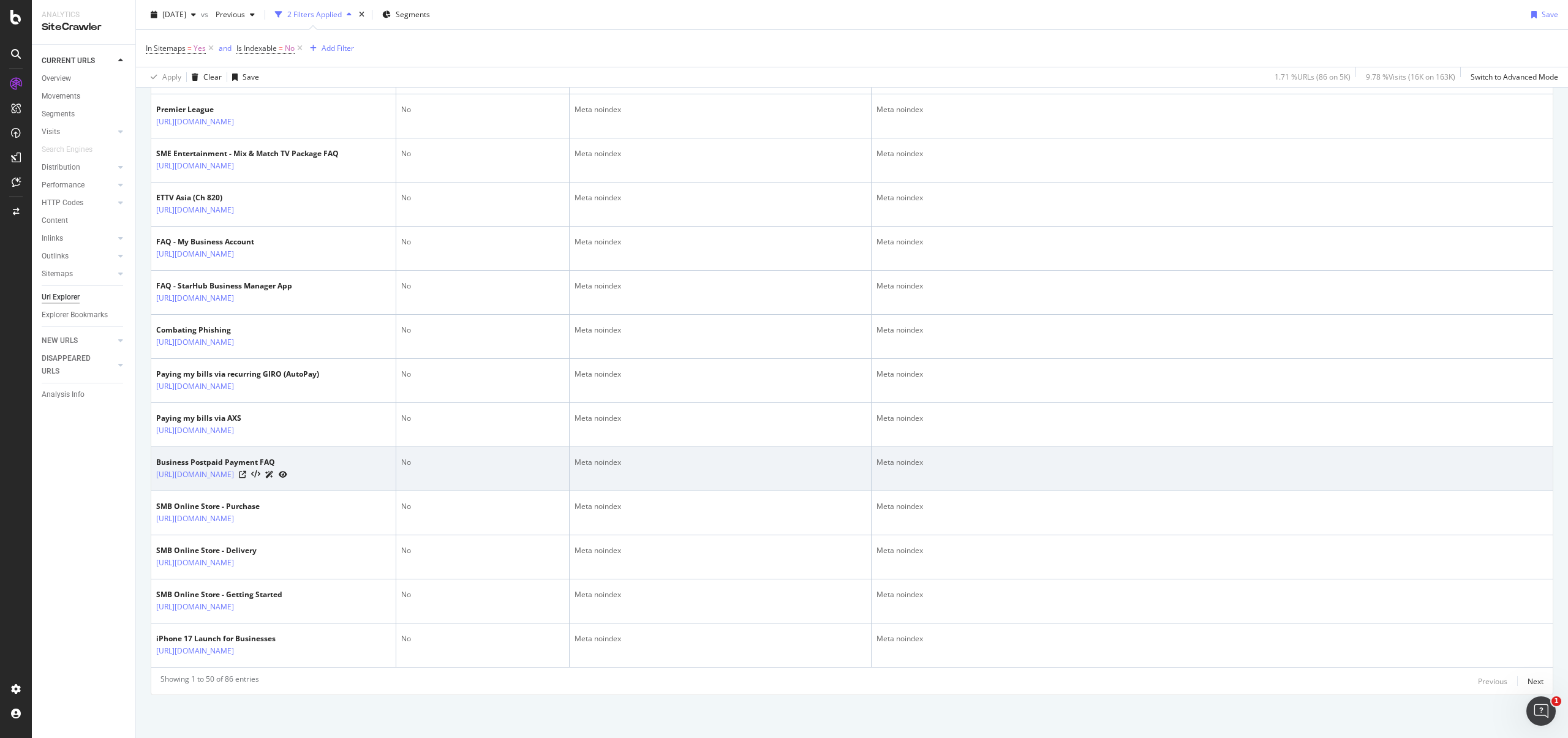
scroll to position [2334, 0]
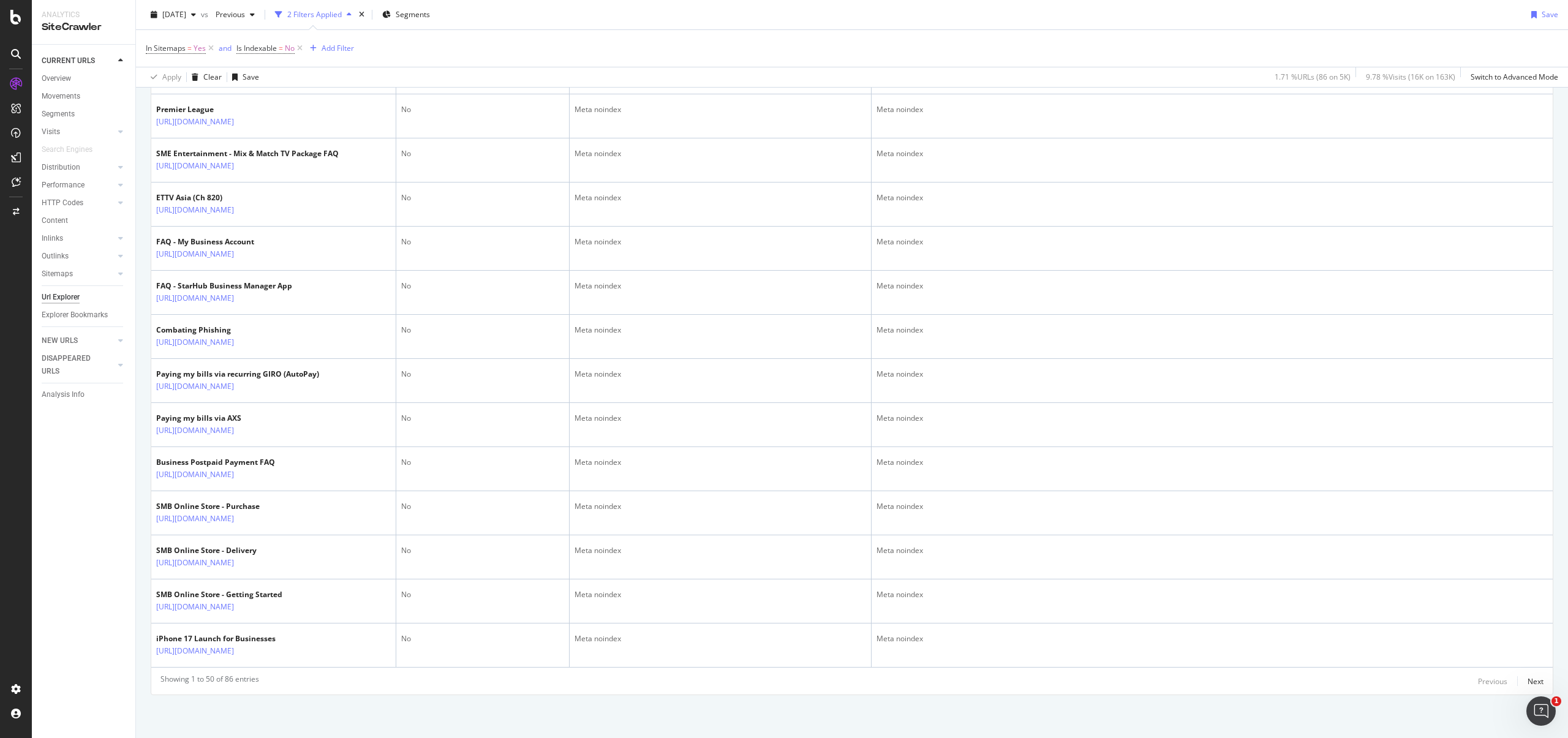
click at [1514, 678] on div "Previous Next" at bounding box center [1511, 681] width 65 height 15
click at [1528, 680] on div "Next" at bounding box center [1536, 681] width 16 height 11
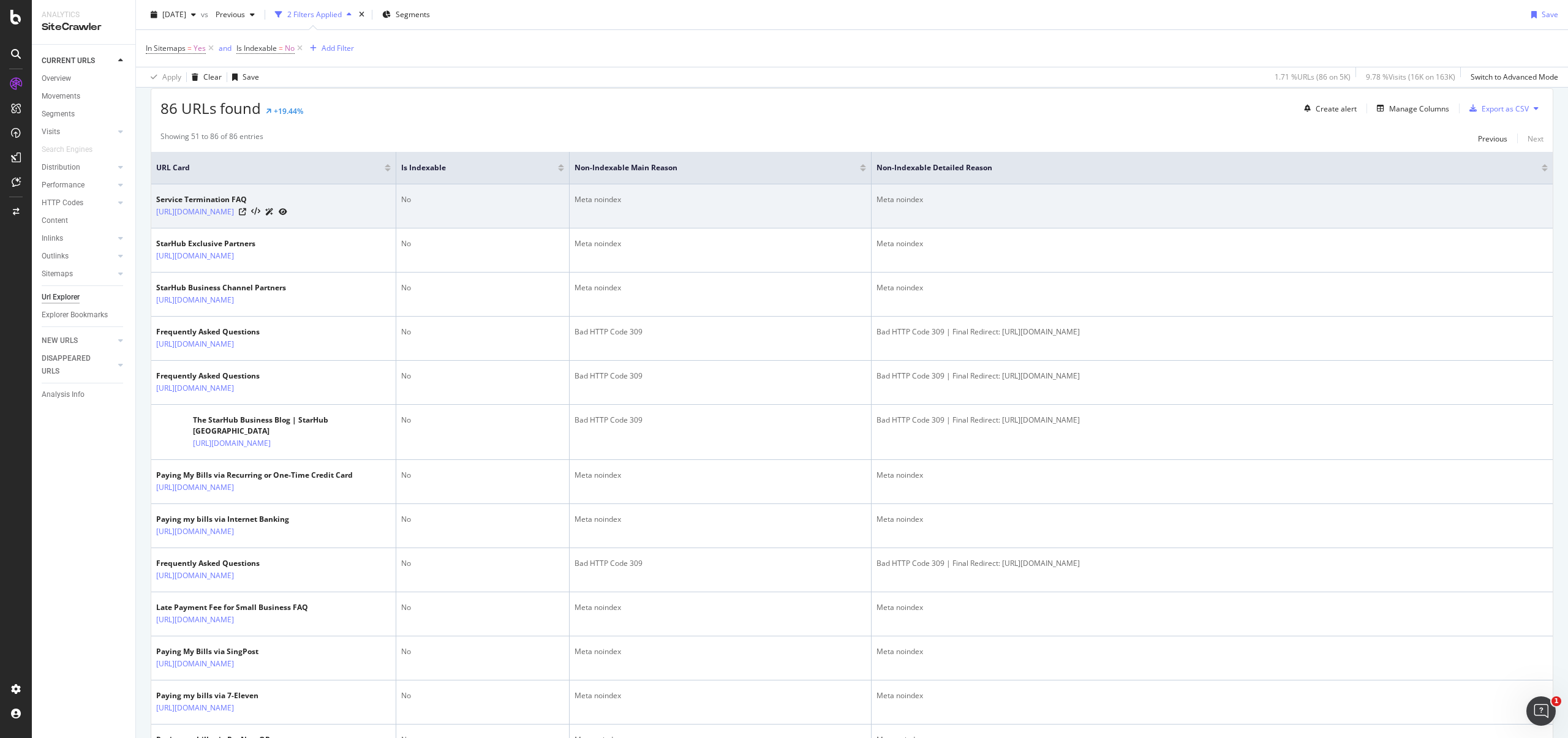
scroll to position [0, 0]
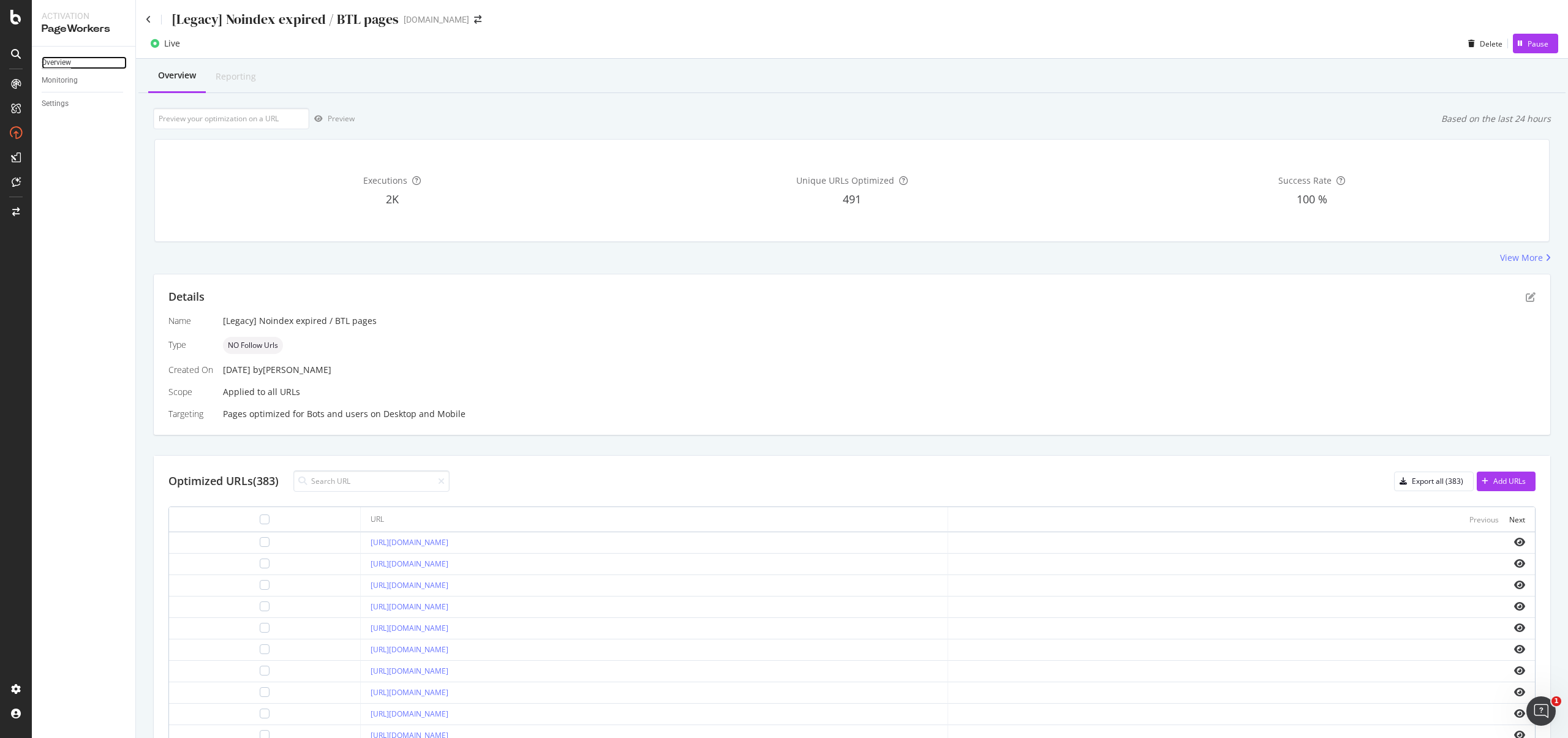
click at [59, 60] on div "Overview" at bounding box center [56, 63] width 29 height 13
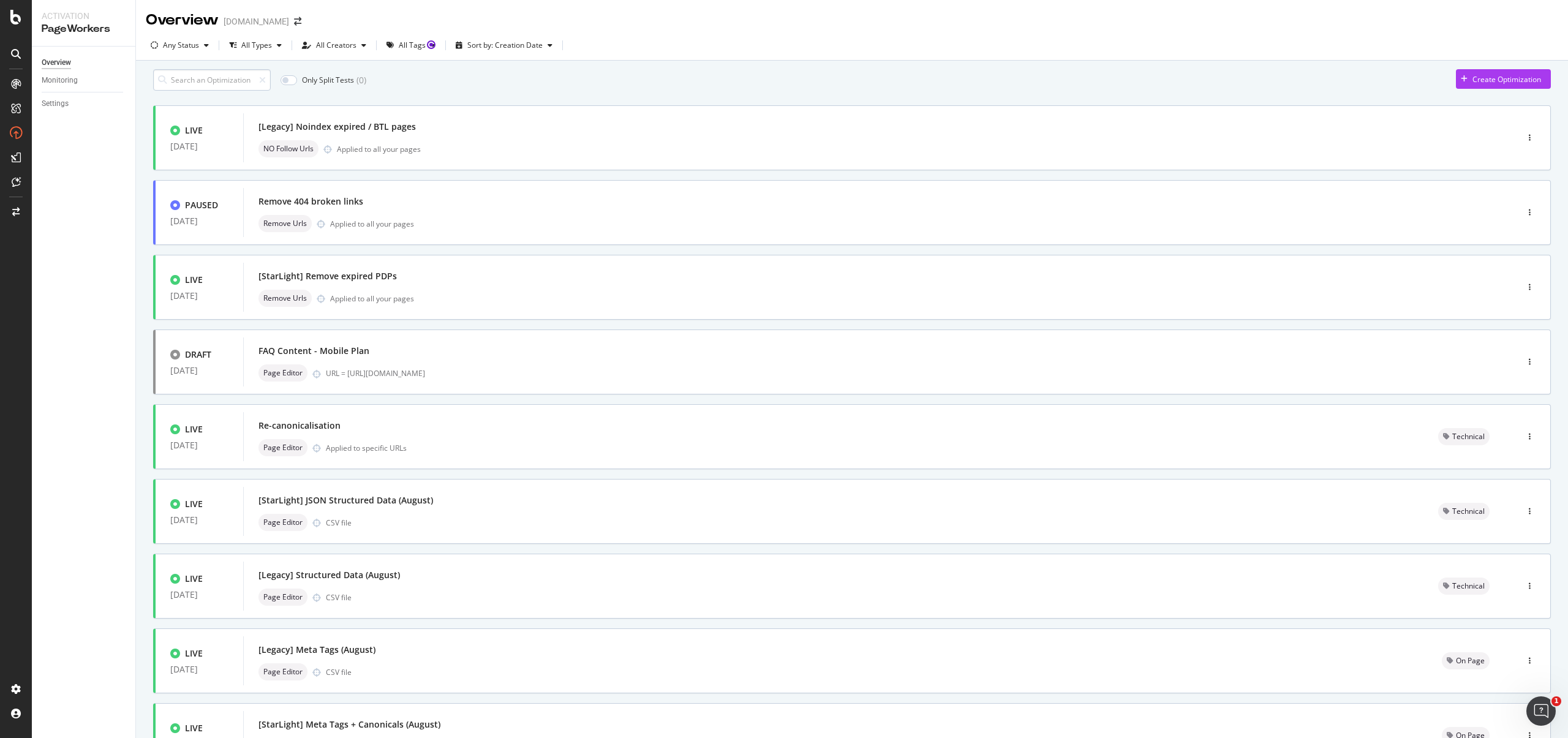
click at [229, 83] on input at bounding box center [211, 80] width 118 height 21
click at [1512, 85] on div "Create Optimization" at bounding box center [1507, 80] width 69 height 11
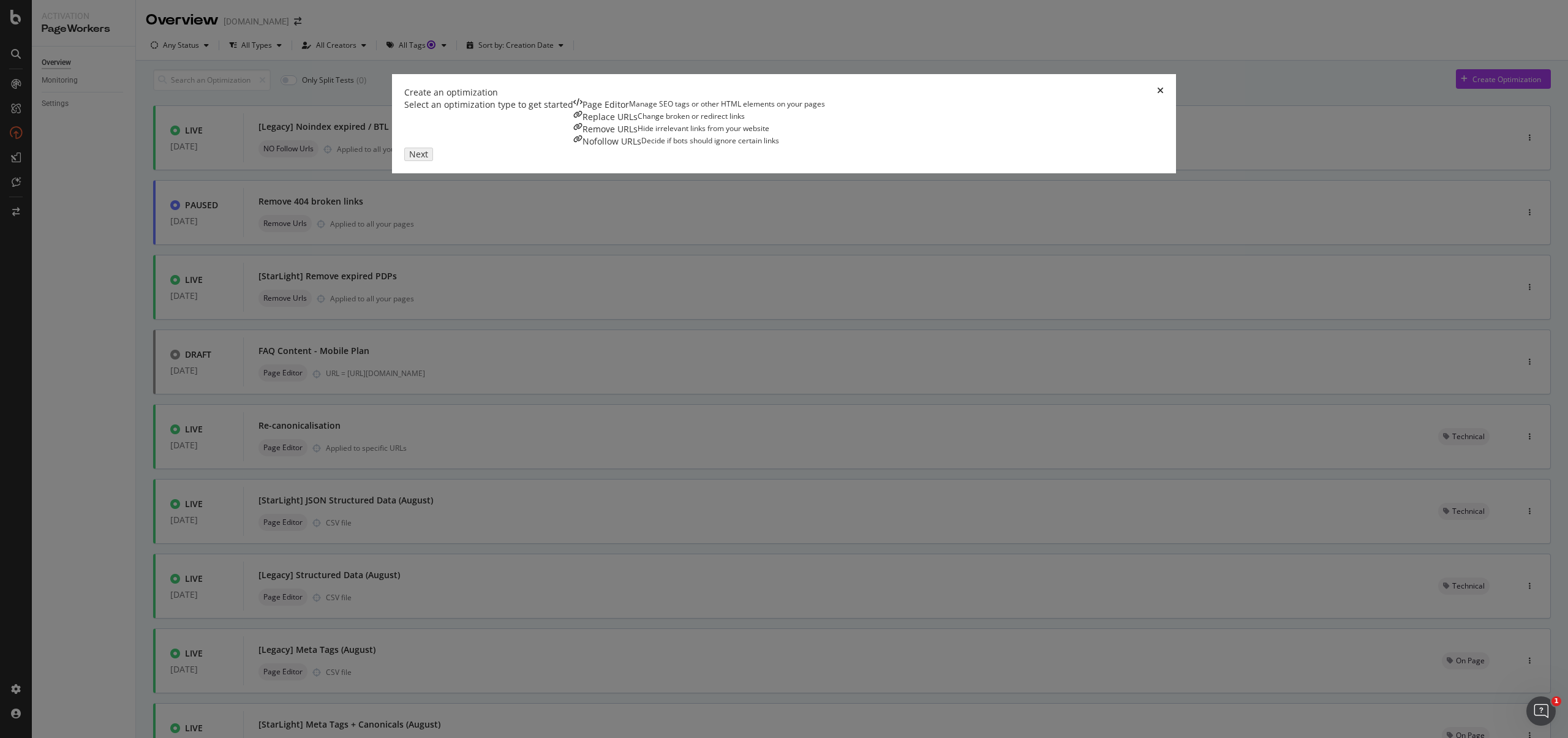
click at [716, 123] on div "Change broken or redirect links" at bounding box center [691, 117] width 107 height 12
click at [424, 159] on div "Next" at bounding box center [416, 154] width 16 height 11
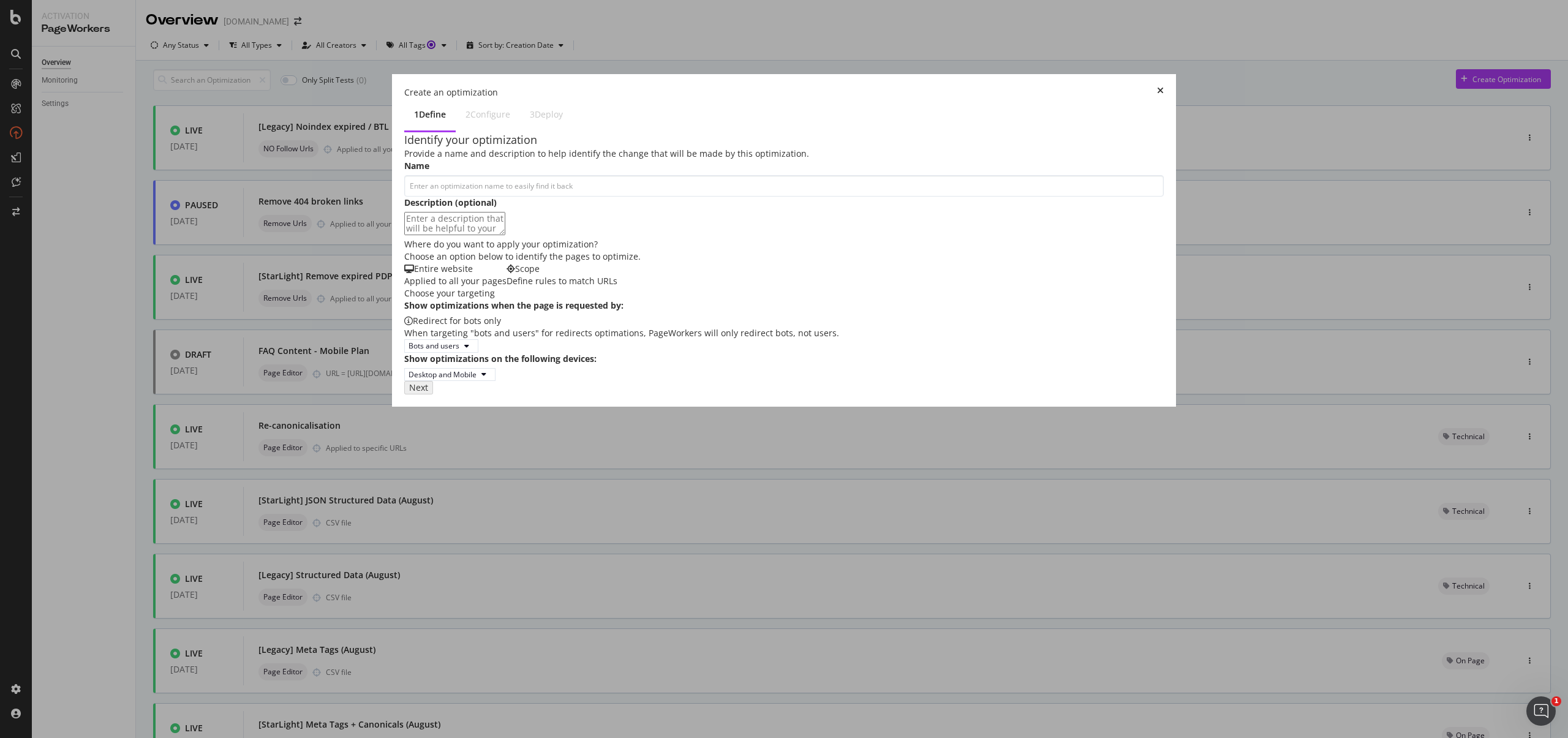
click at [490, 275] on div "Entire website" at bounding box center [455, 269] width 103 height 12
click at [454, 353] on div "Redirect for bots only When targeting "bots and users" for redirects optimation…" at bounding box center [783, 333] width 759 height 37
click at [451, 351] on div "Bots and users" at bounding box center [434, 346] width 51 height 11
drag, startPoint x: 457, startPoint y: 532, endPoint x: 476, endPoint y: 538, distance: 19.9
click at [458, 532] on div "Bots only" at bounding box center [447, 534] width 31 height 11
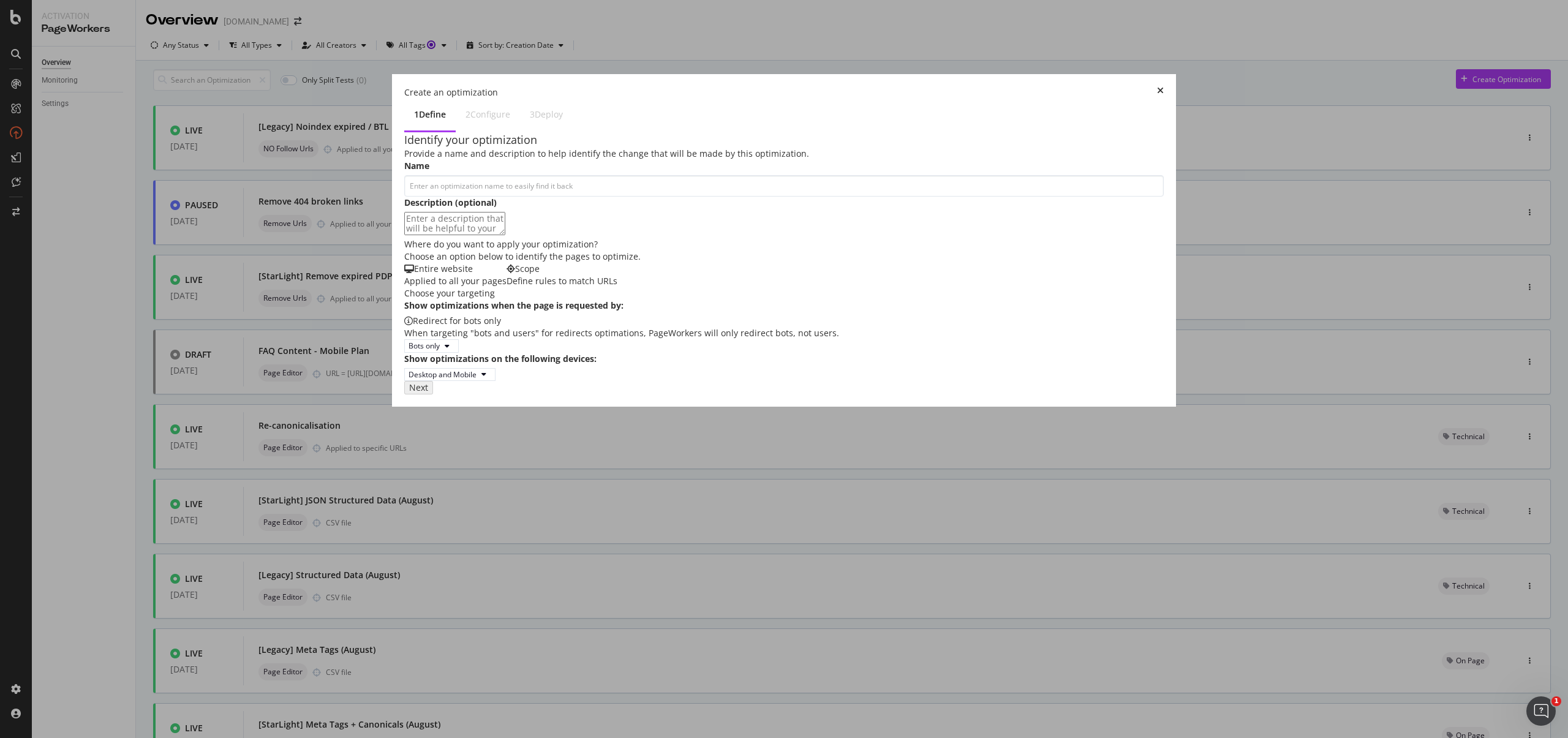
click at [597, 365] on label "Show optimizations on the following devices:" at bounding box center [500, 359] width 193 height 12
click at [542, 175] on input "modal" at bounding box center [783, 186] width 759 height 21
type input "R"
type input "r"
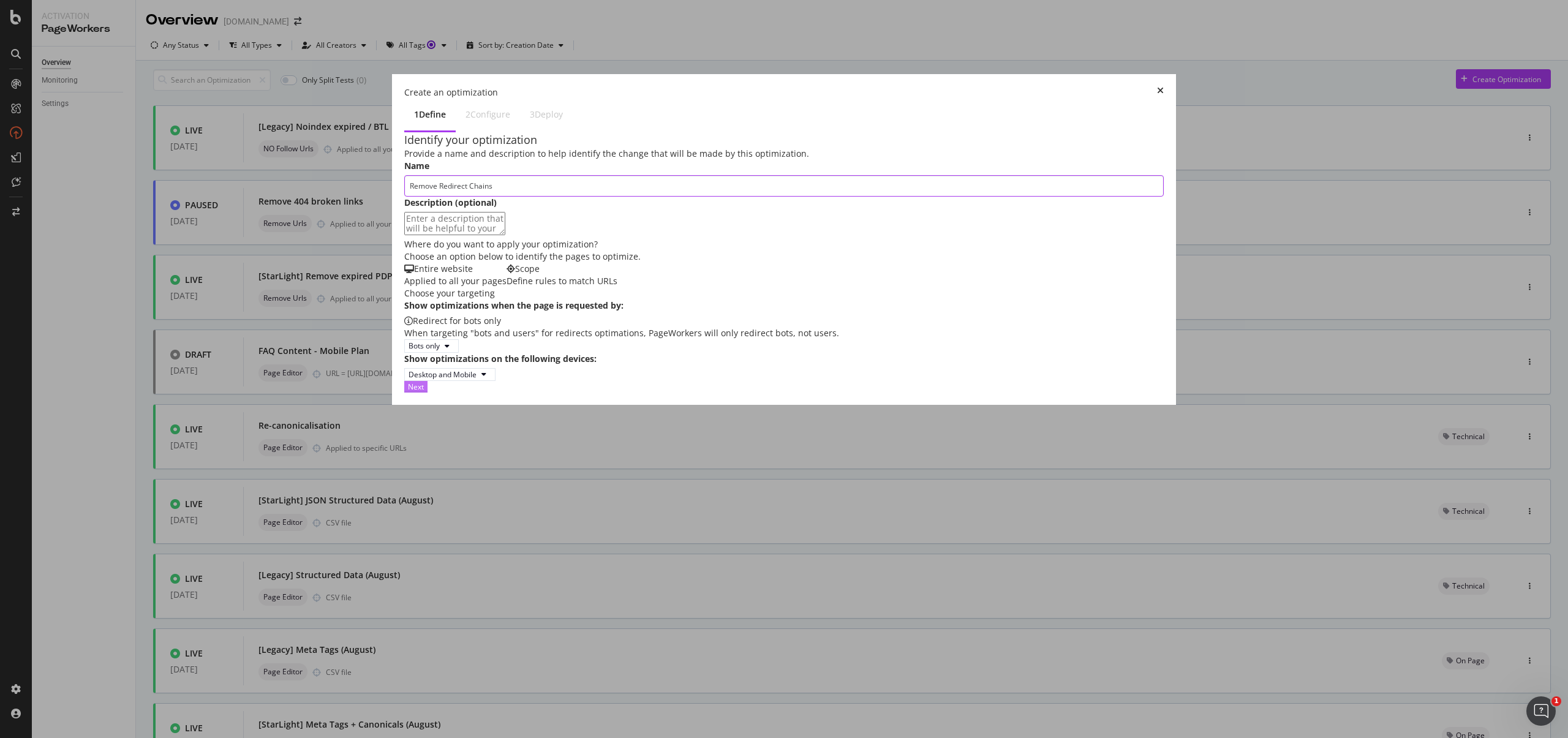
type input "Remove Redirect Chains"
click at [424, 392] on div "Next" at bounding box center [416, 387] width 16 height 11
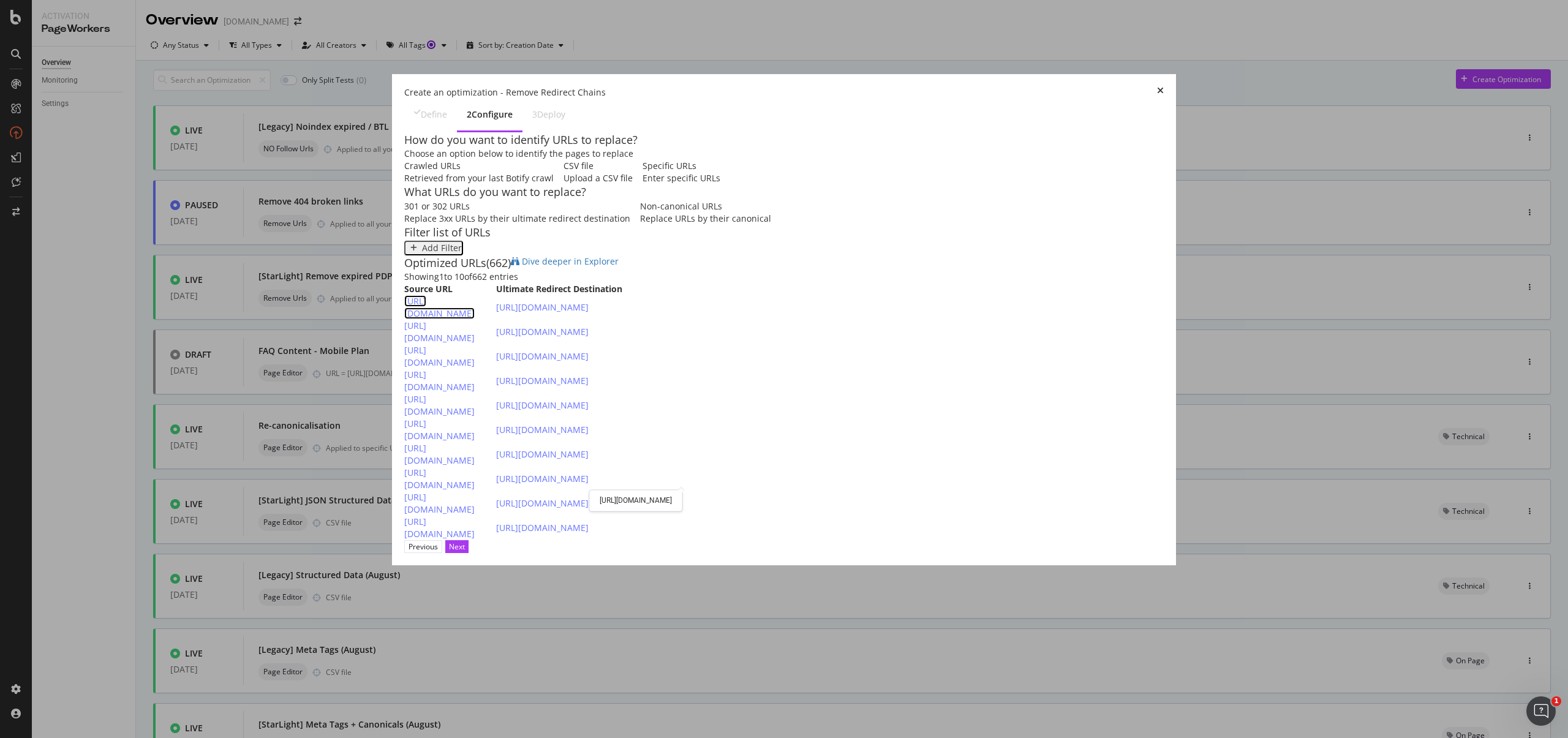
click at [475, 319] on link "[URL][DOMAIN_NAME]" at bounding box center [439, 307] width 71 height 24
click at [468, 553] on button "Next" at bounding box center [457, 546] width 23 height 13
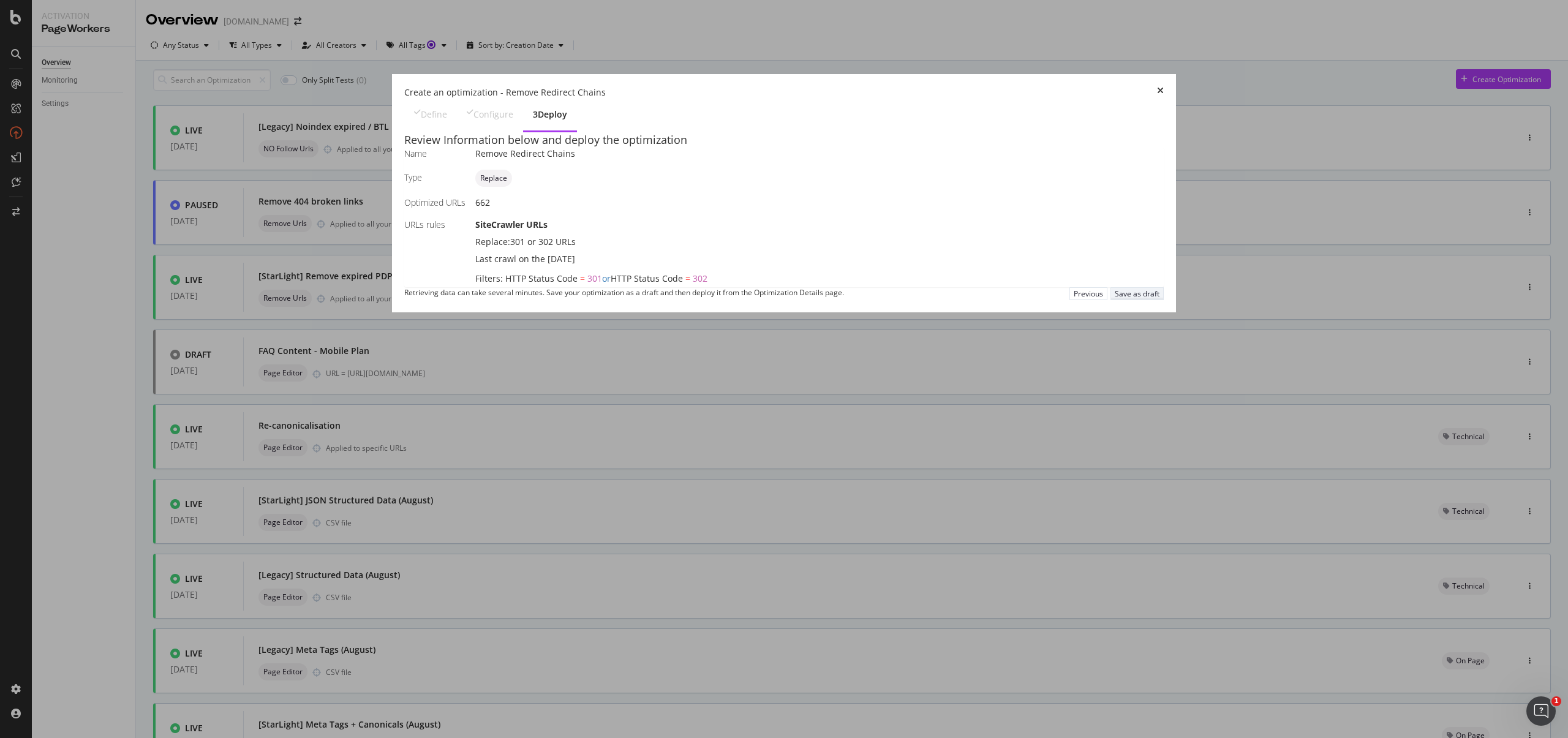
click at [1133, 299] on div "Save as draft" at bounding box center [1137, 293] width 45 height 11
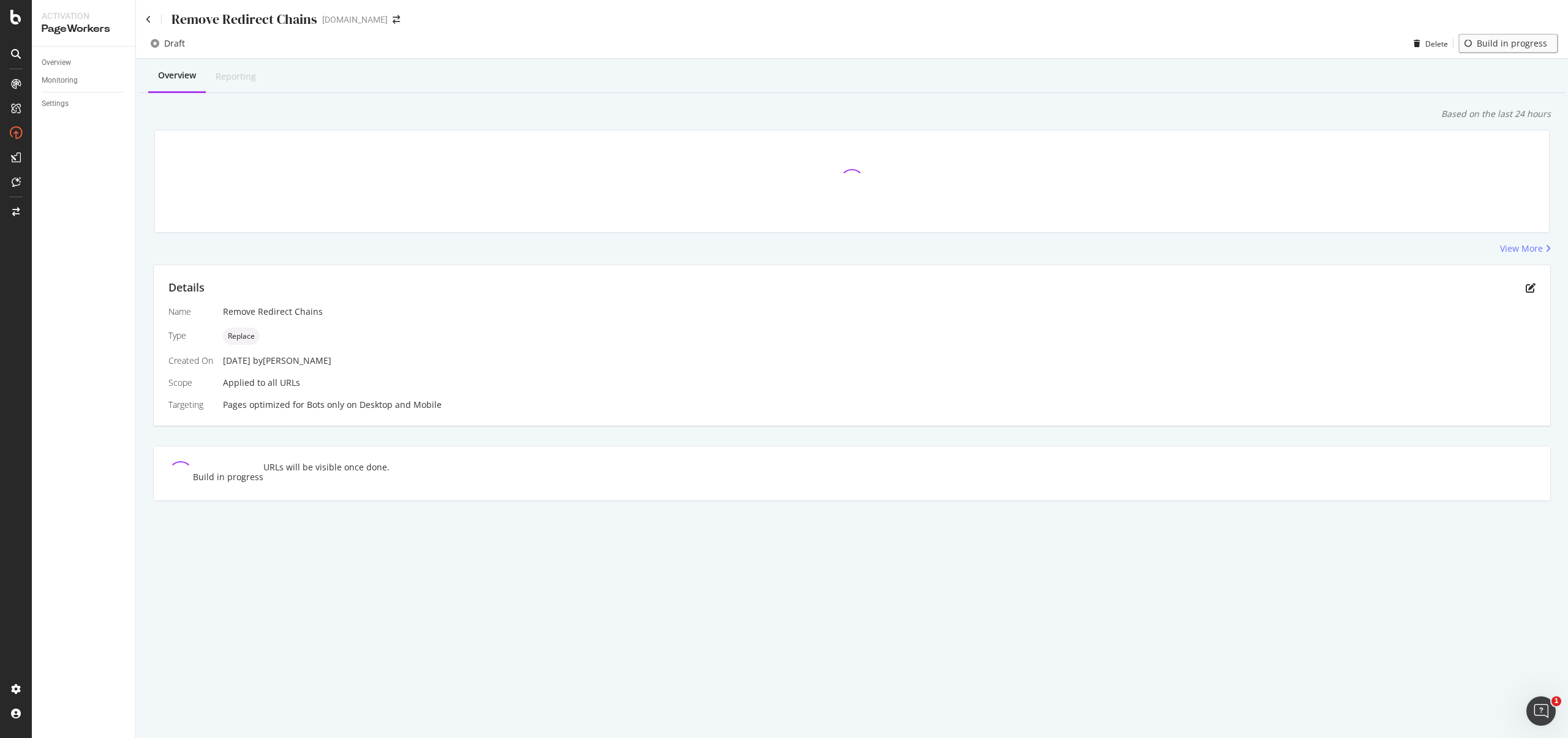
click at [7, 737] on icon "close toast" at bounding box center [4, 744] width 7 height 12
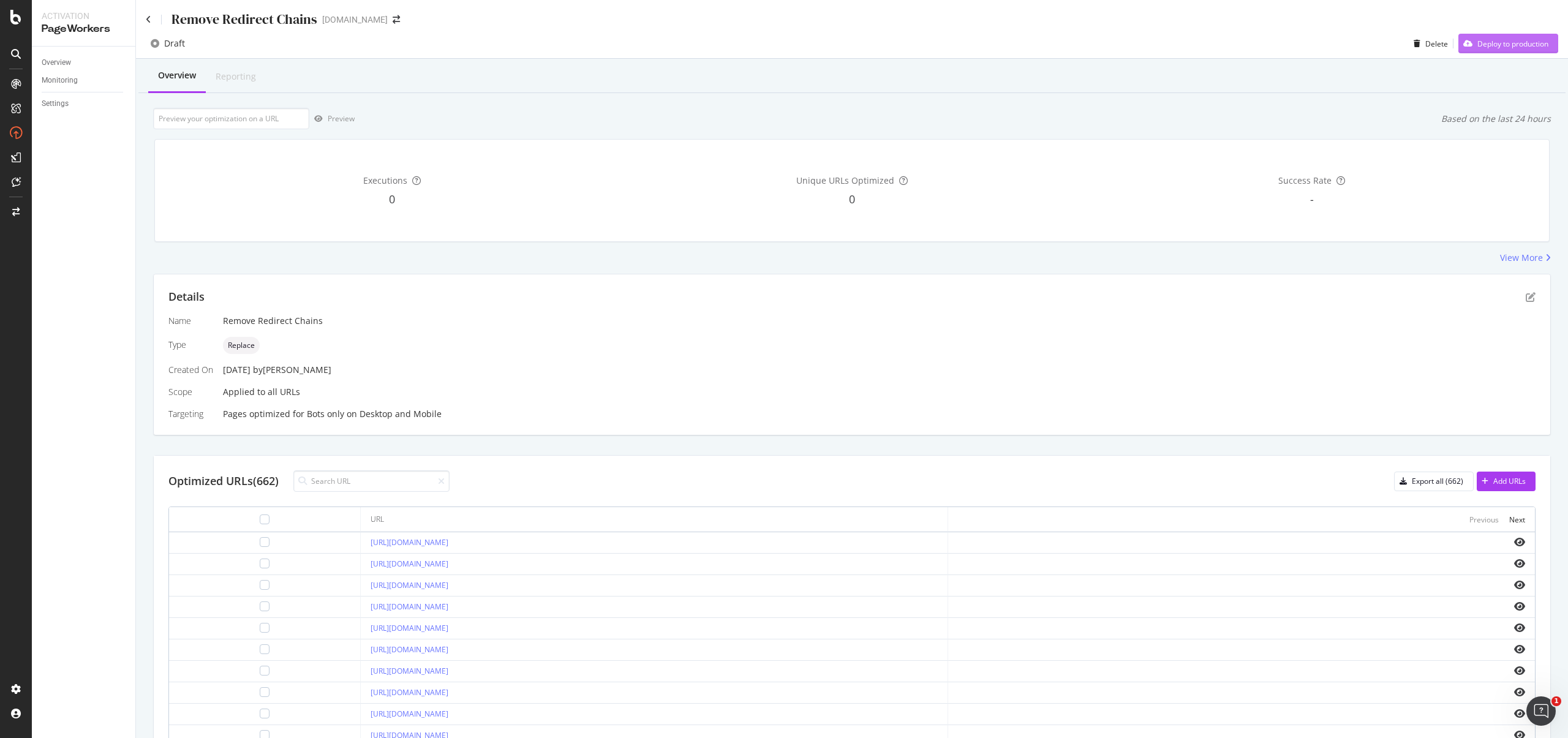
click at [1504, 47] on div "Deploy to production" at bounding box center [1513, 44] width 71 height 11
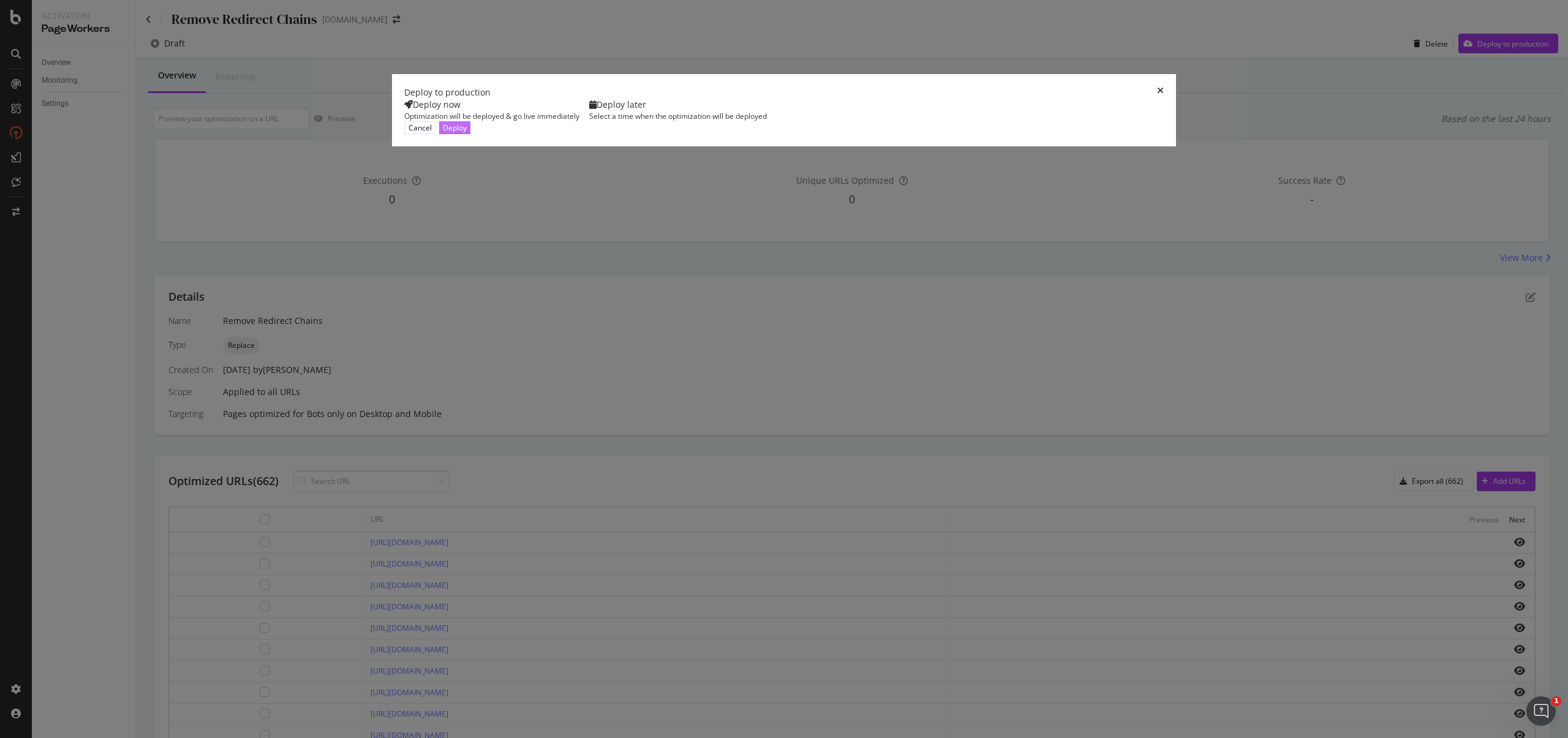
click at [470, 134] on button "Deploy" at bounding box center [454, 127] width 31 height 13
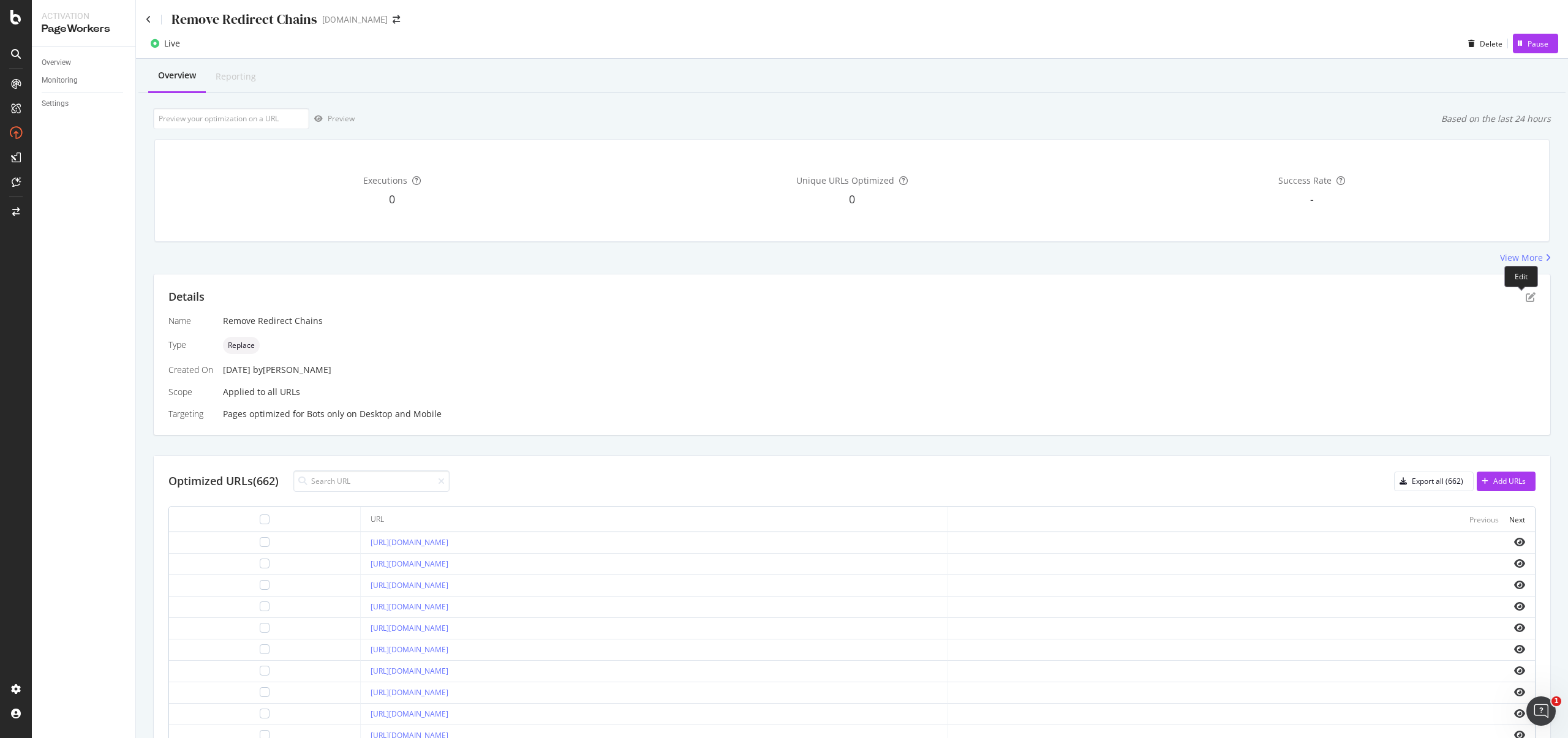
click at [1528, 299] on div "Details Name Remove Redirect Chains Type Replace Created On 17 Sep. 2025 by kei…" at bounding box center [852, 355] width 1397 height 161
click at [1526, 296] on icon "pen-to-square" at bounding box center [1530, 297] width 10 height 10
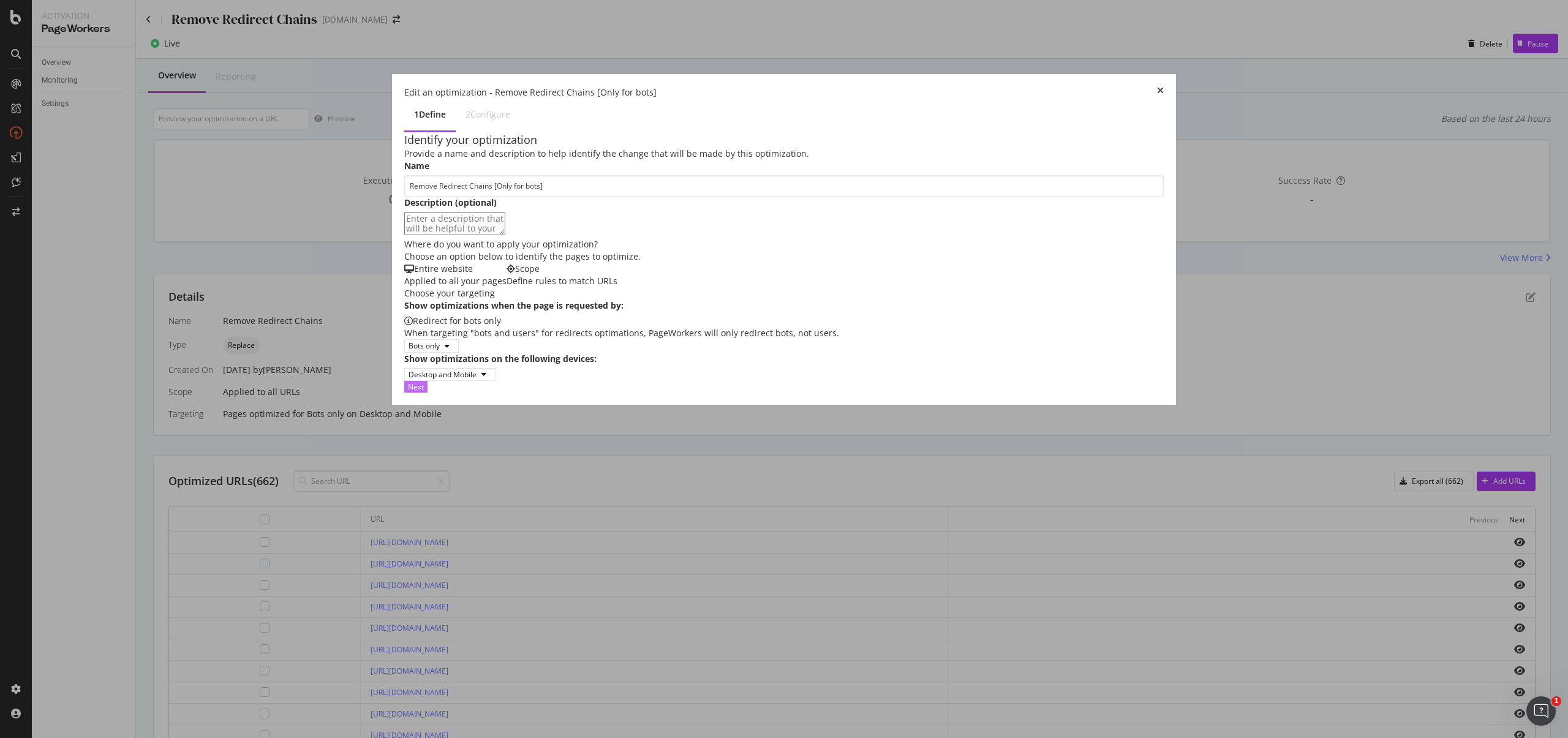
type input "Remove Redirect Chains [Only for bots]"
click at [424, 392] on div "Next" at bounding box center [416, 387] width 16 height 11
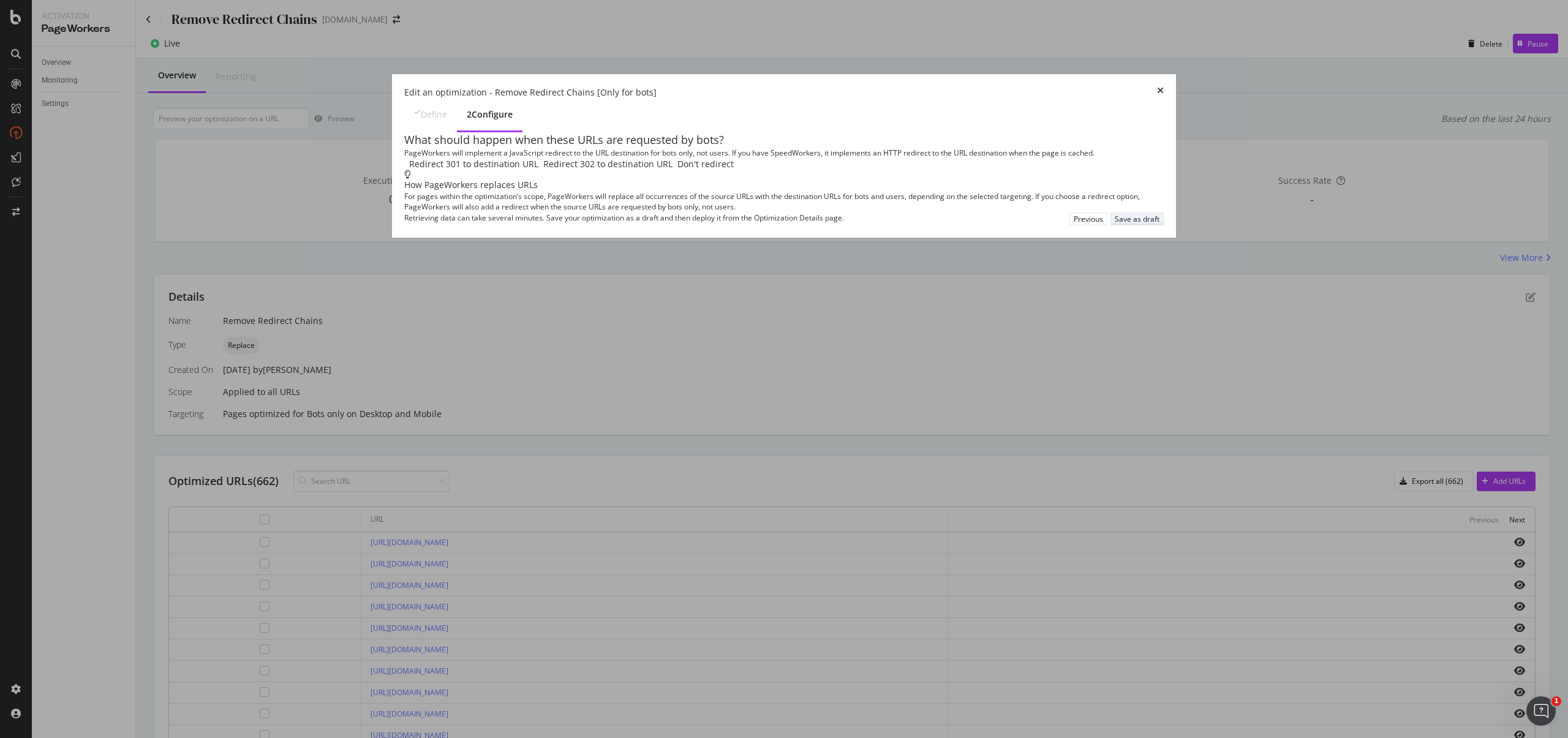
click at [1135, 224] on div "Save as draft" at bounding box center [1137, 219] width 45 height 11
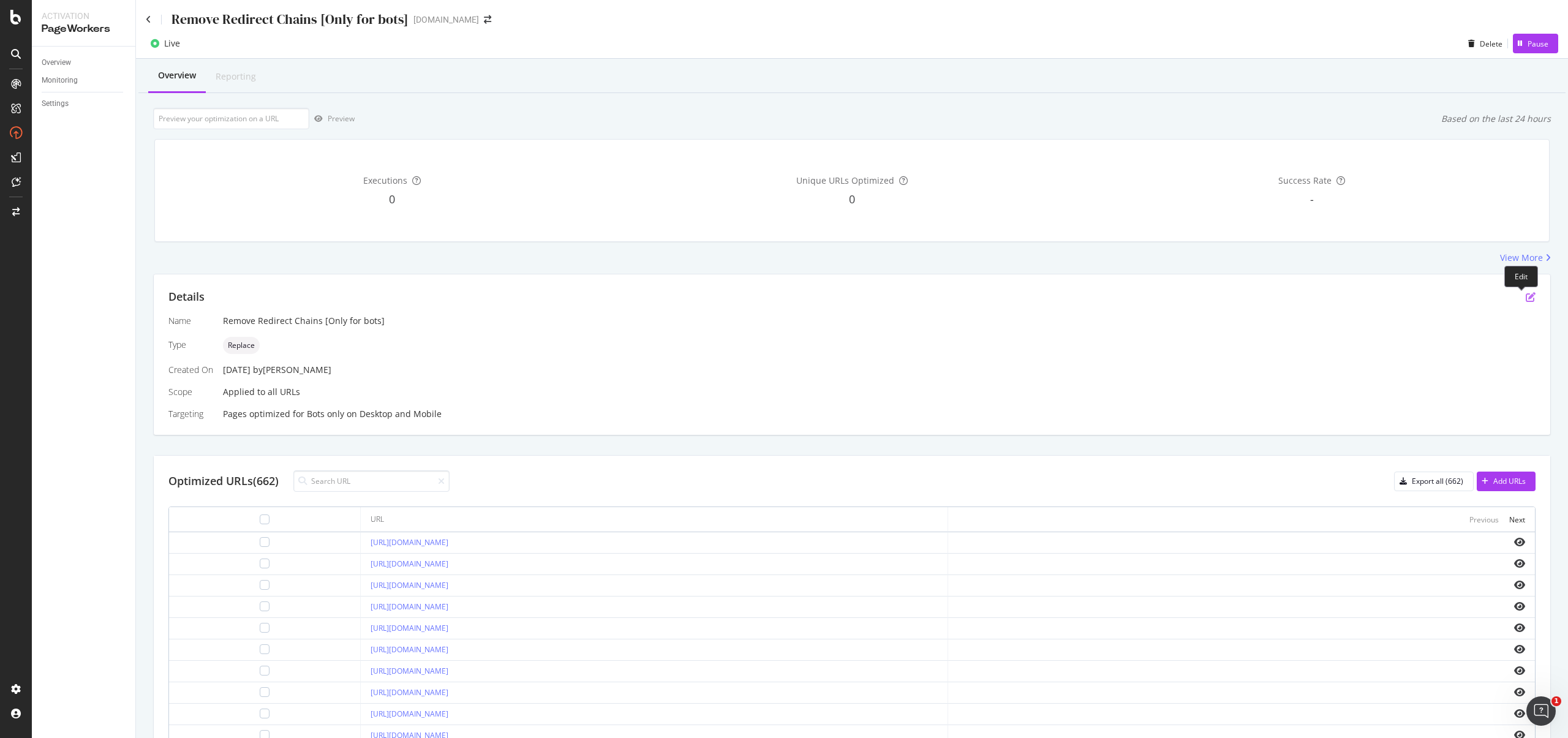
click at [1526, 296] on icon "pen-to-square" at bounding box center [1530, 297] width 10 height 10
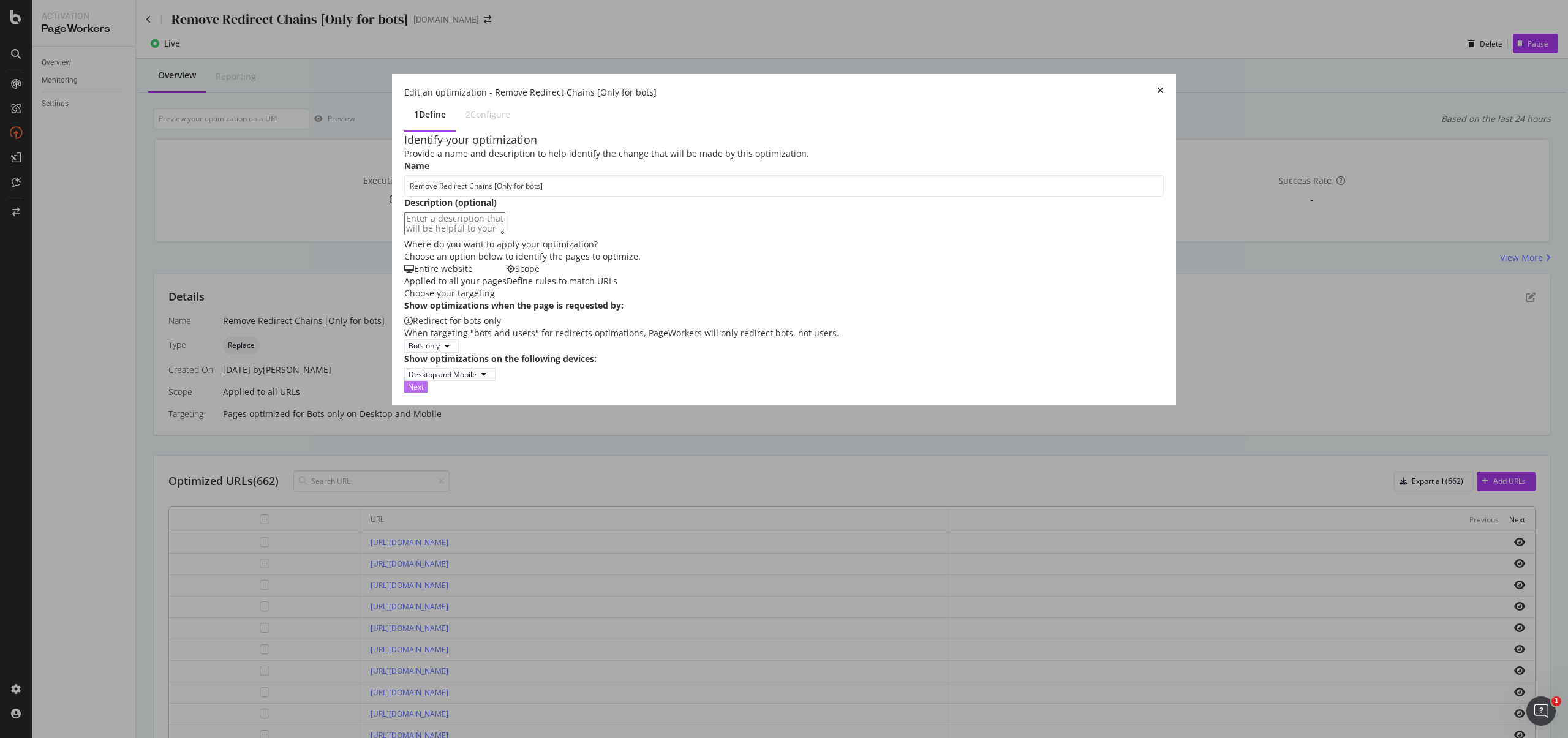
click at [424, 392] on div "Next" at bounding box center [416, 387] width 16 height 11
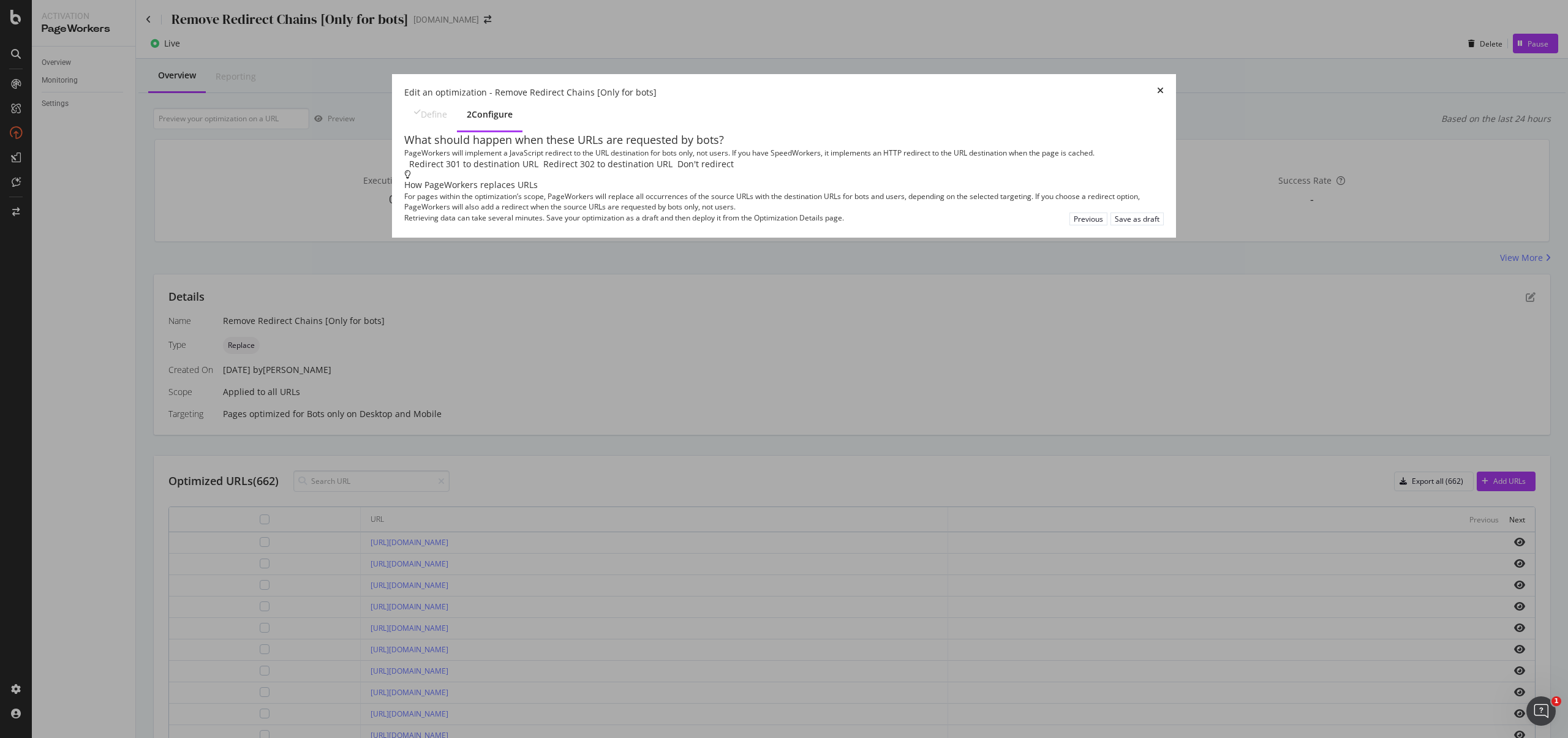
click at [538, 161] on div "Redirect 301 to destination URL" at bounding box center [474, 164] width 129 height 12
click at [1138, 224] on div "Save as draft" at bounding box center [1137, 219] width 45 height 11
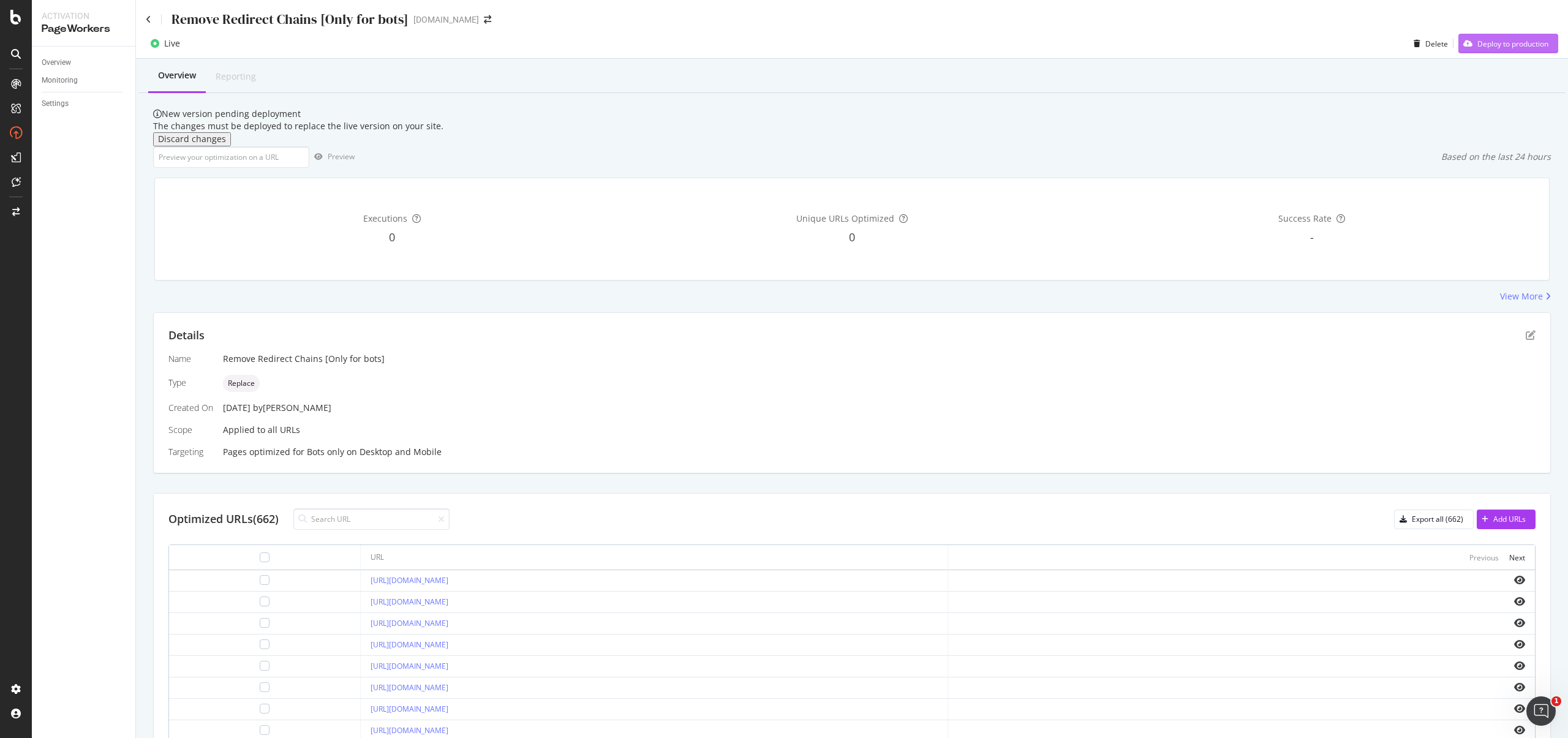
click at [1522, 50] on div "Deploy to production" at bounding box center [1503, 43] width 90 height 19
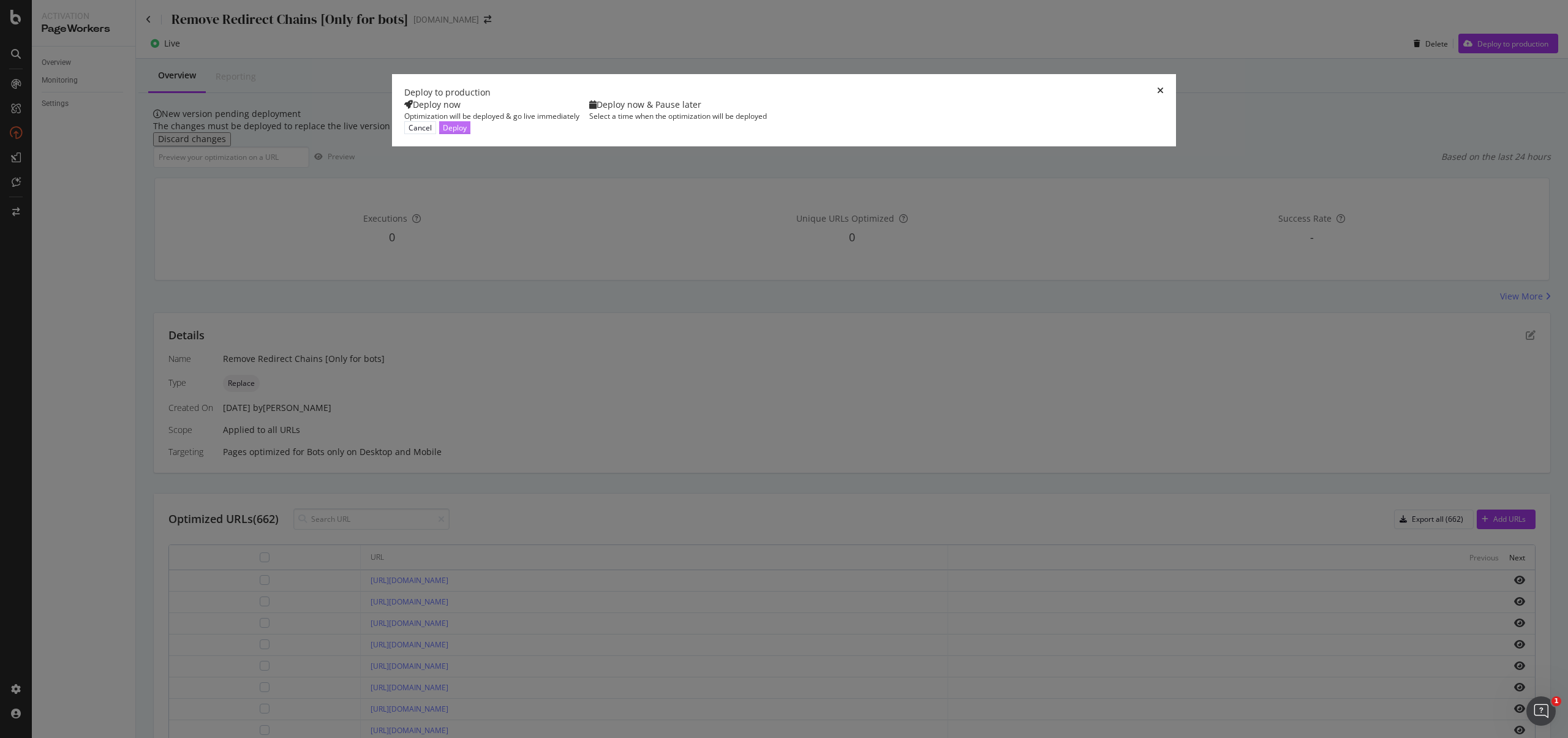
click at [467, 133] on div "Deploy" at bounding box center [454, 127] width 24 height 11
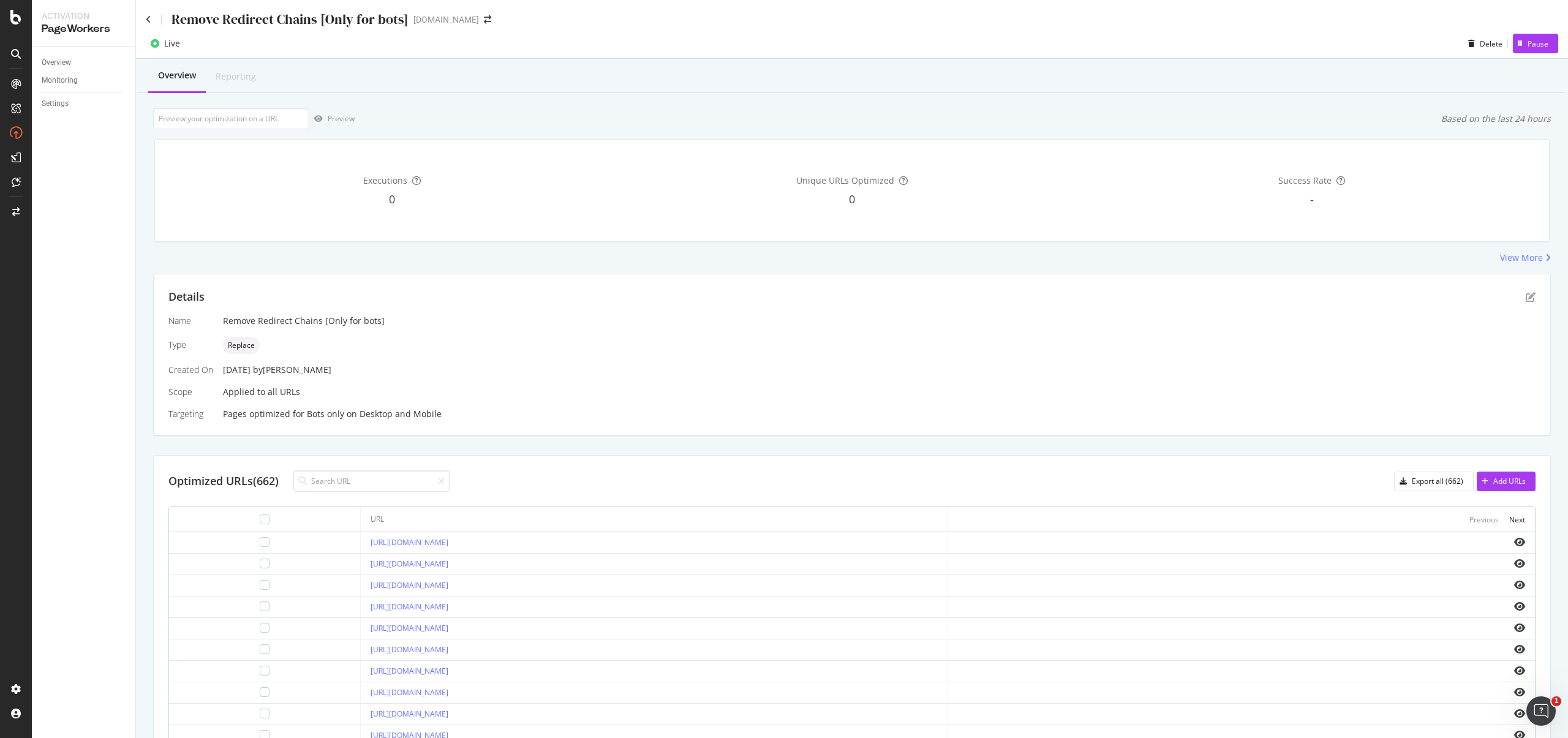
click at [1553, 19] on div "Remove Redirect Chains [Only for bots] starhub.com" at bounding box center [852, 14] width 1432 height 29
click at [370, 542] on link "http://secure.starhub.com/paybill/index" at bounding box center [409, 543] width 78 height 11
click at [370, 559] on link "http://starhub.com/biz-feedback" at bounding box center [409, 564] width 78 height 11
drag, startPoint x: 171, startPoint y: 18, endPoint x: 406, endPoint y: 12, distance: 235.1
click at [406, 12] on div "Remove Redirect Chains [Only for bots] starhub.com" at bounding box center [324, 19] width 358 height 19
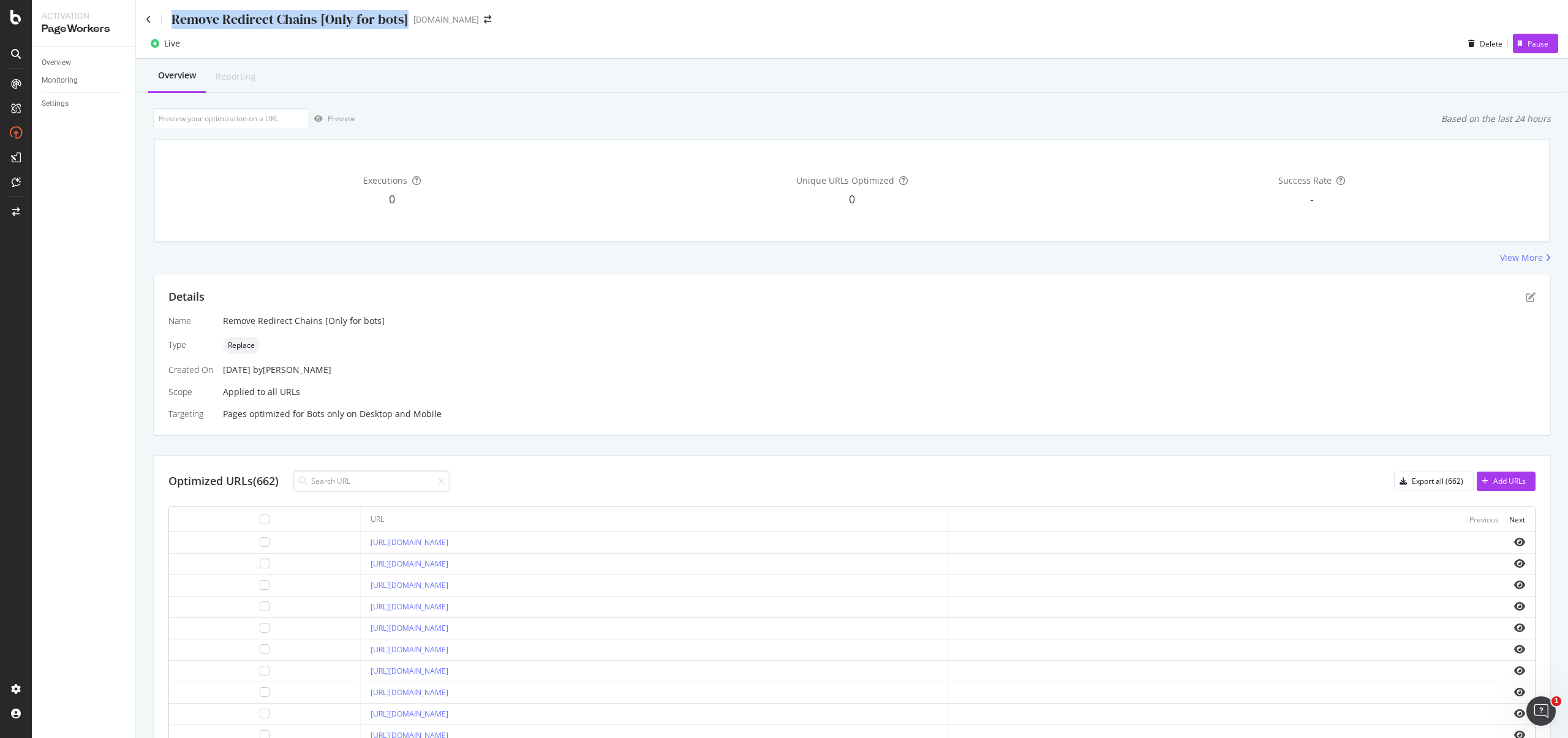
copy div "Remove Redirect Chains [Only for bots]"
click at [331, 318] on div "Remove Redirect Chains [Only for bots]" at bounding box center [879, 321] width 1313 height 12
copy div "Remove Redirect Chains [Only for bots]"
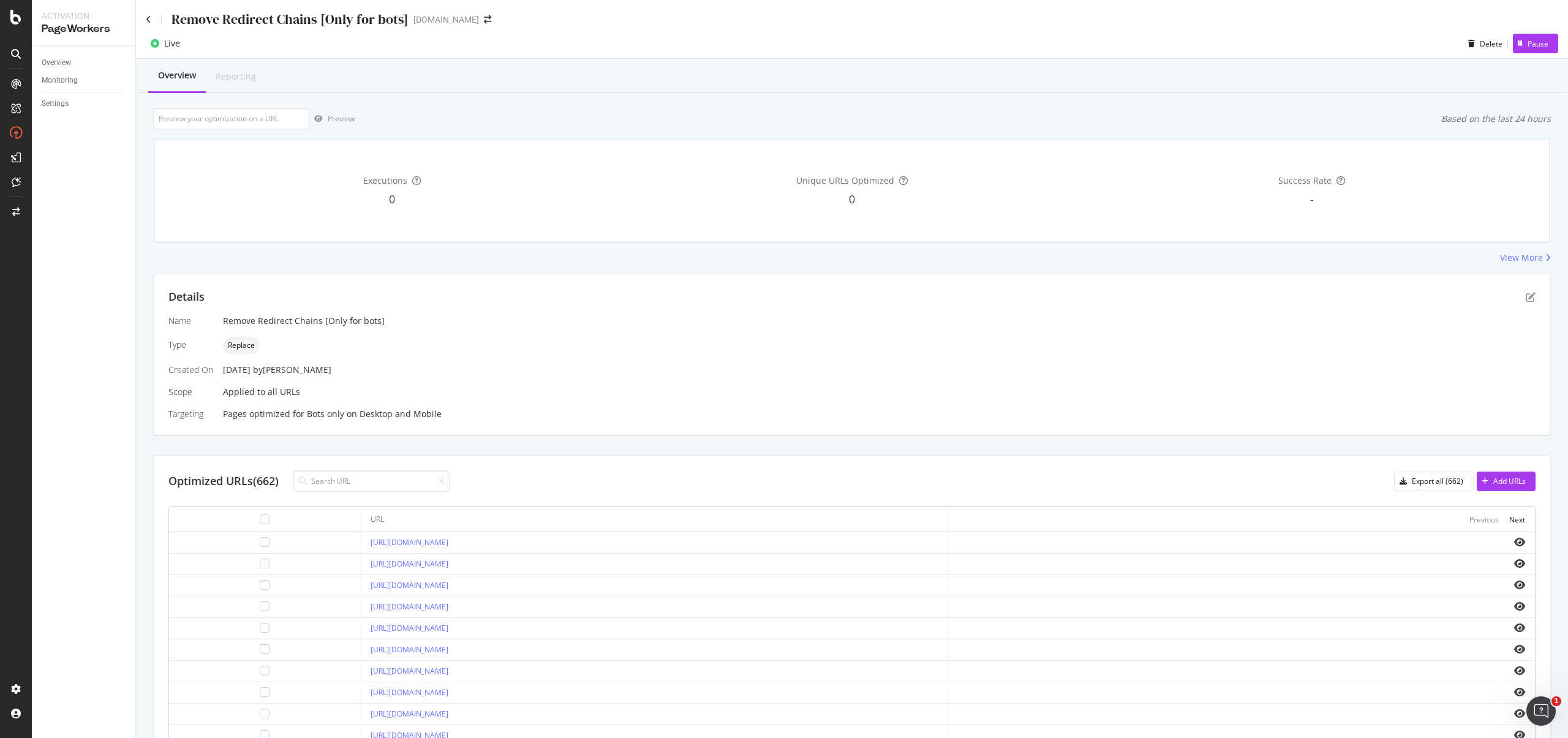
click at [120, 222] on div "Overview Monitoring Settings" at bounding box center [83, 392] width 103 height 692
click at [64, 61] on div "Overview" at bounding box center [56, 63] width 29 height 13
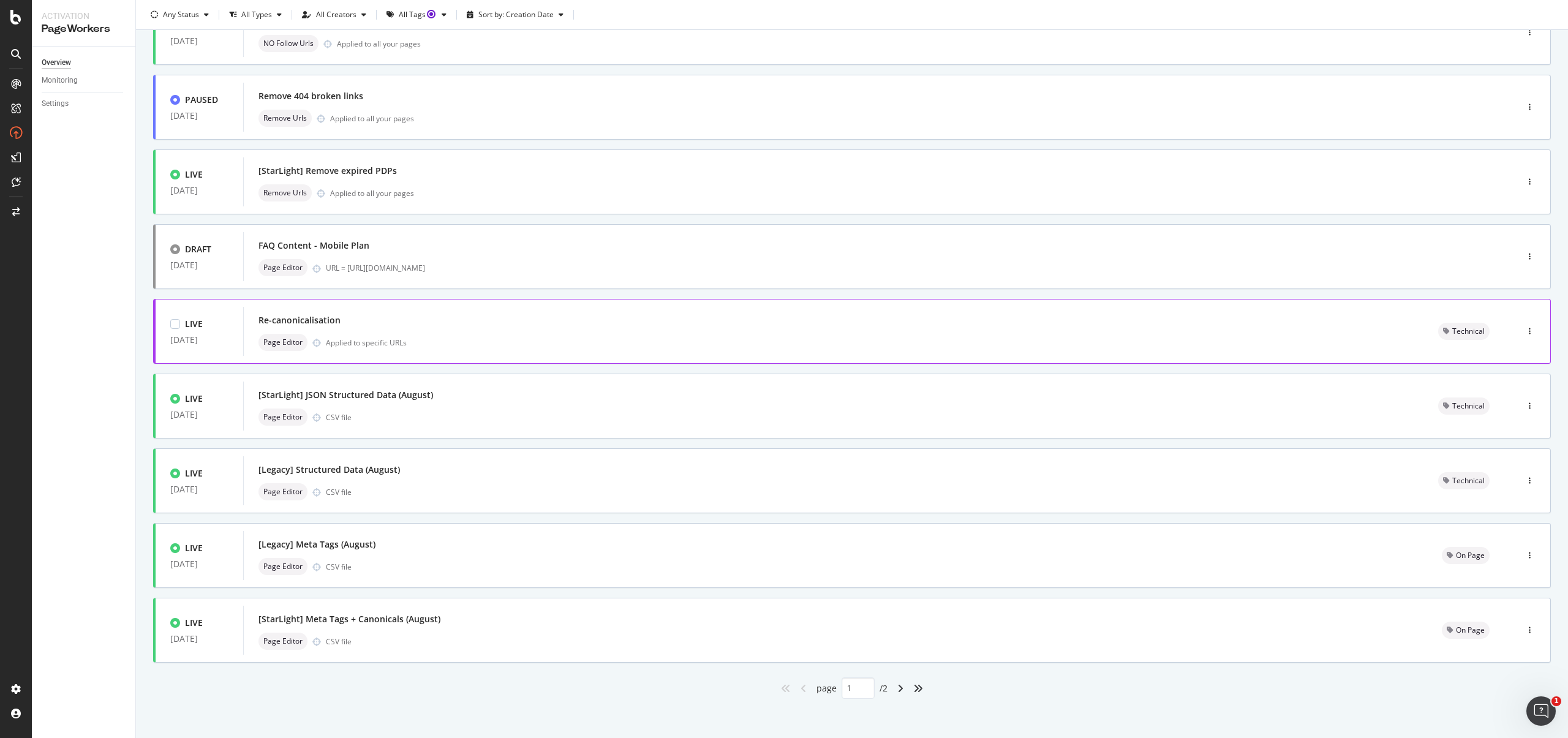
scroll to position [190, 0]
click at [893, 683] on div "angle-right" at bounding box center [901, 685] width 16 height 19
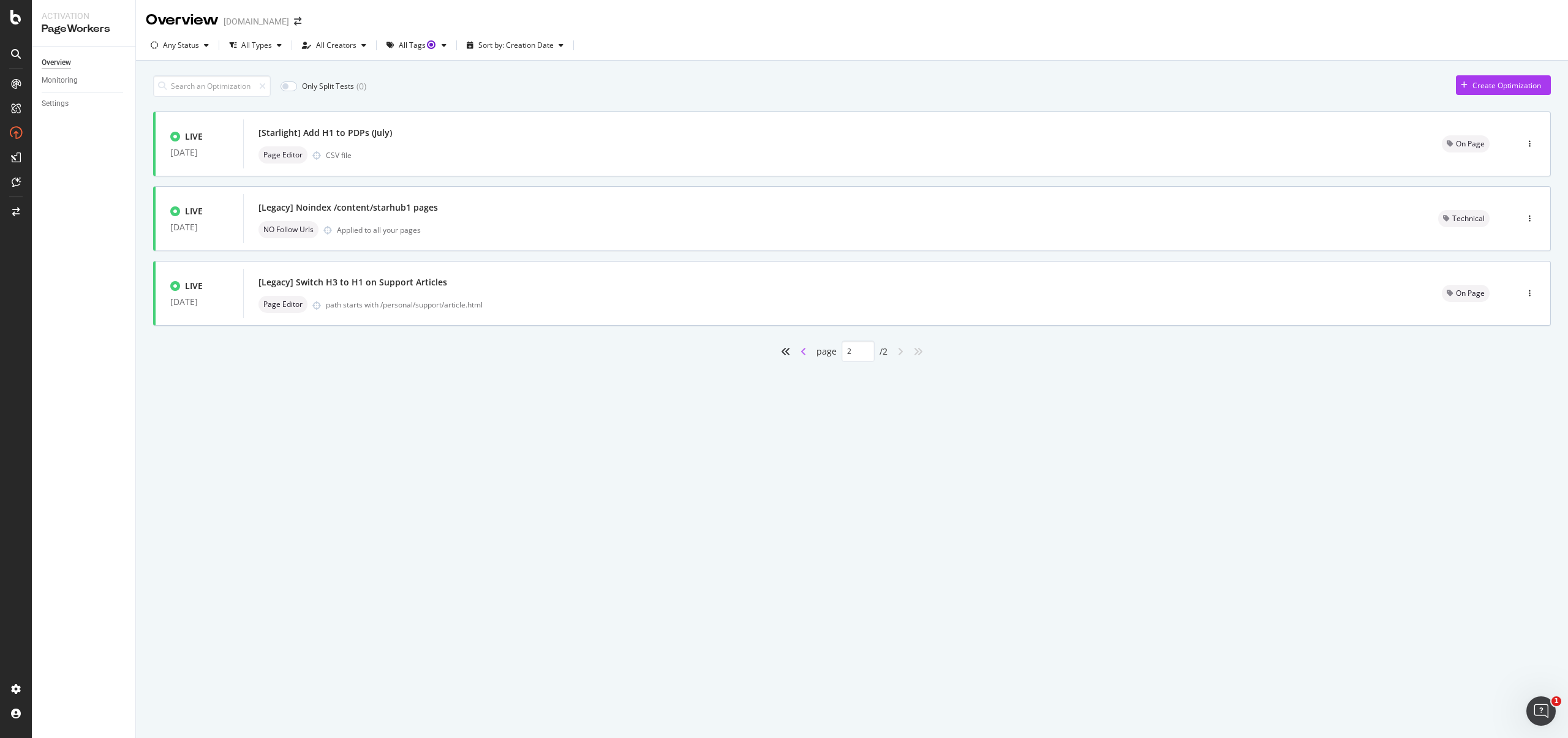
click at [801, 354] on icon "angle-left" at bounding box center [803, 351] width 6 height 10
type input "1"
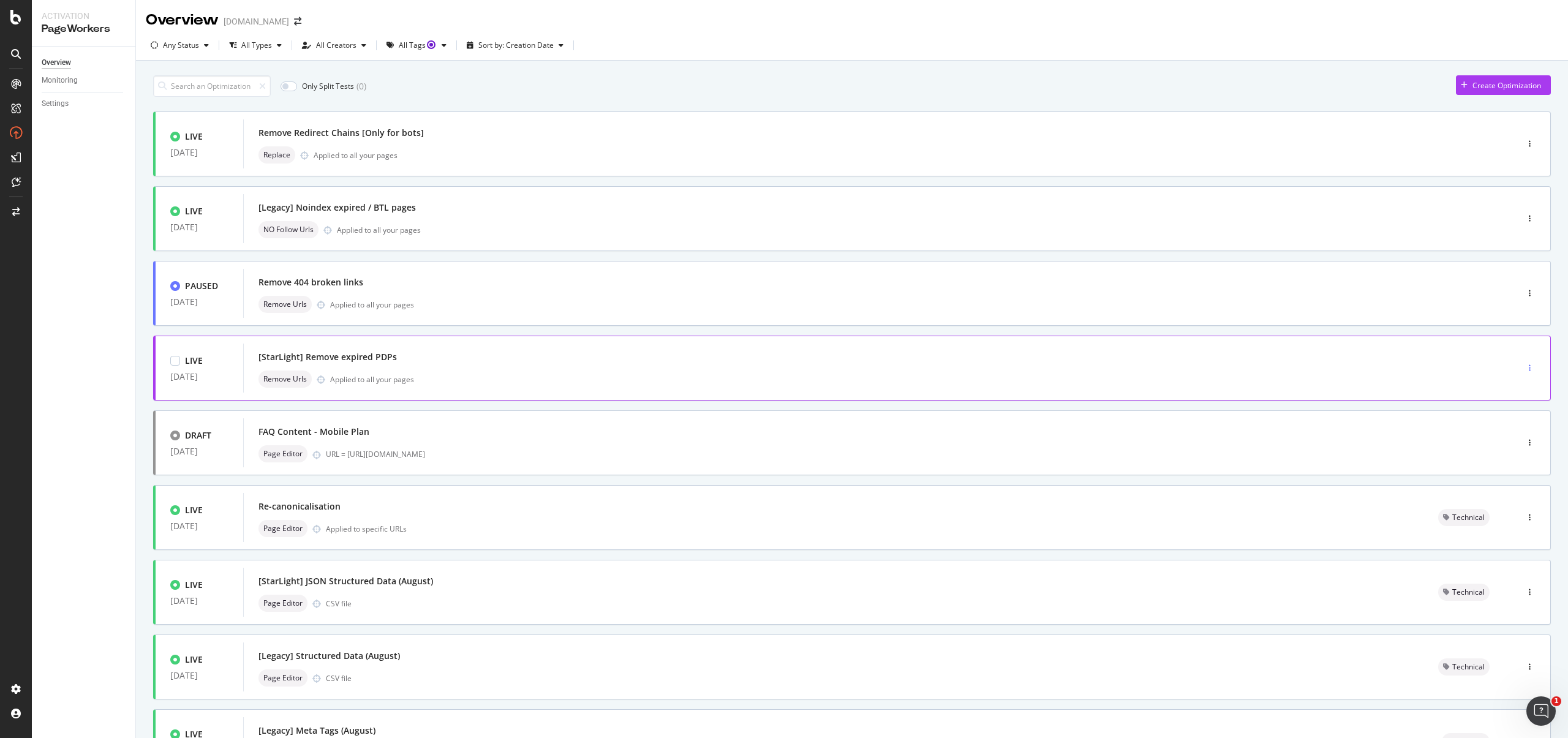
click at [1524, 370] on div "button" at bounding box center [1529, 368] width 11 height 7
click at [1518, 428] on div "Tags" at bounding box center [1500, 431] width 57 height 15
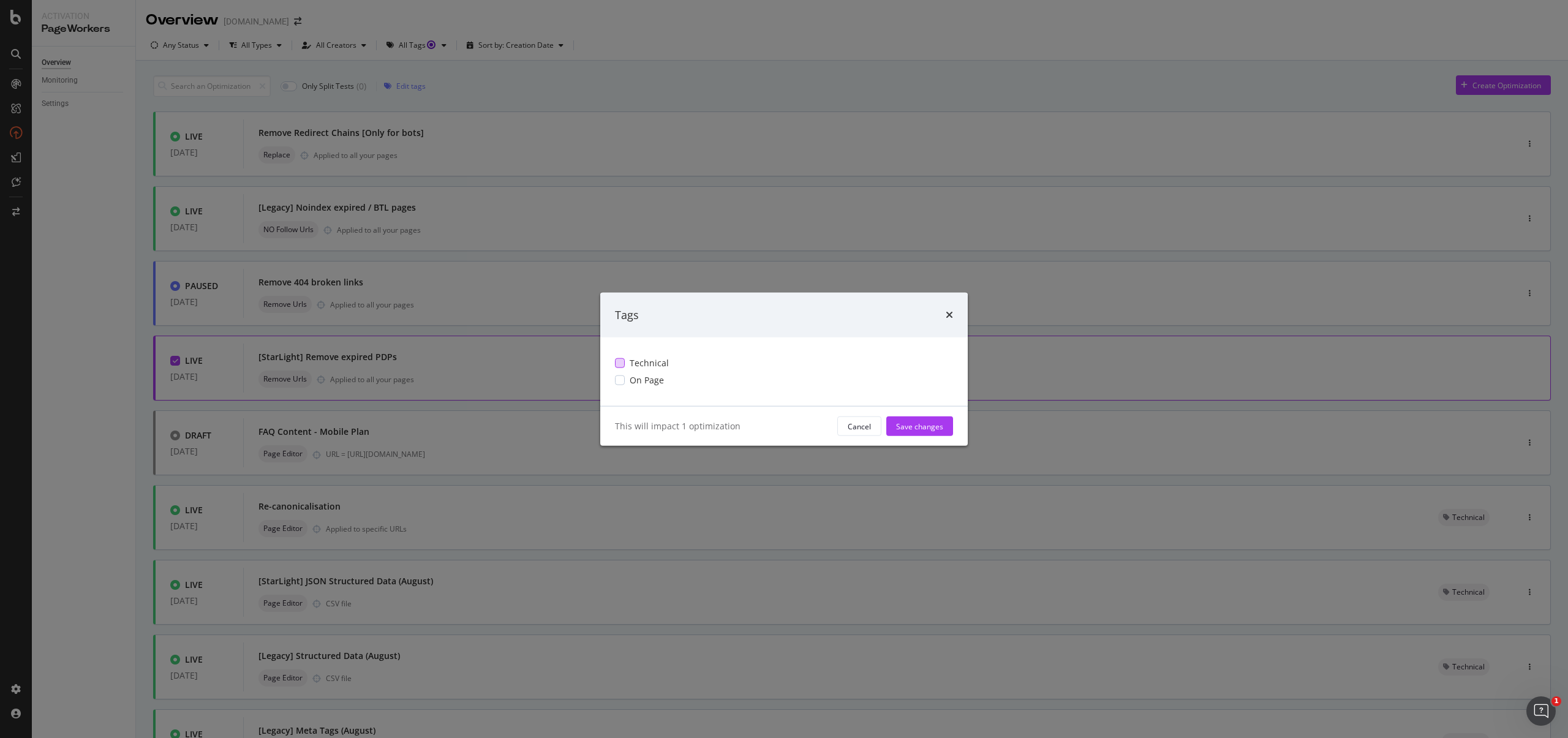
click at [629, 359] on span "Technical" at bounding box center [649, 363] width 39 height 12
click at [914, 424] on div "Save changes" at bounding box center [919, 426] width 47 height 11
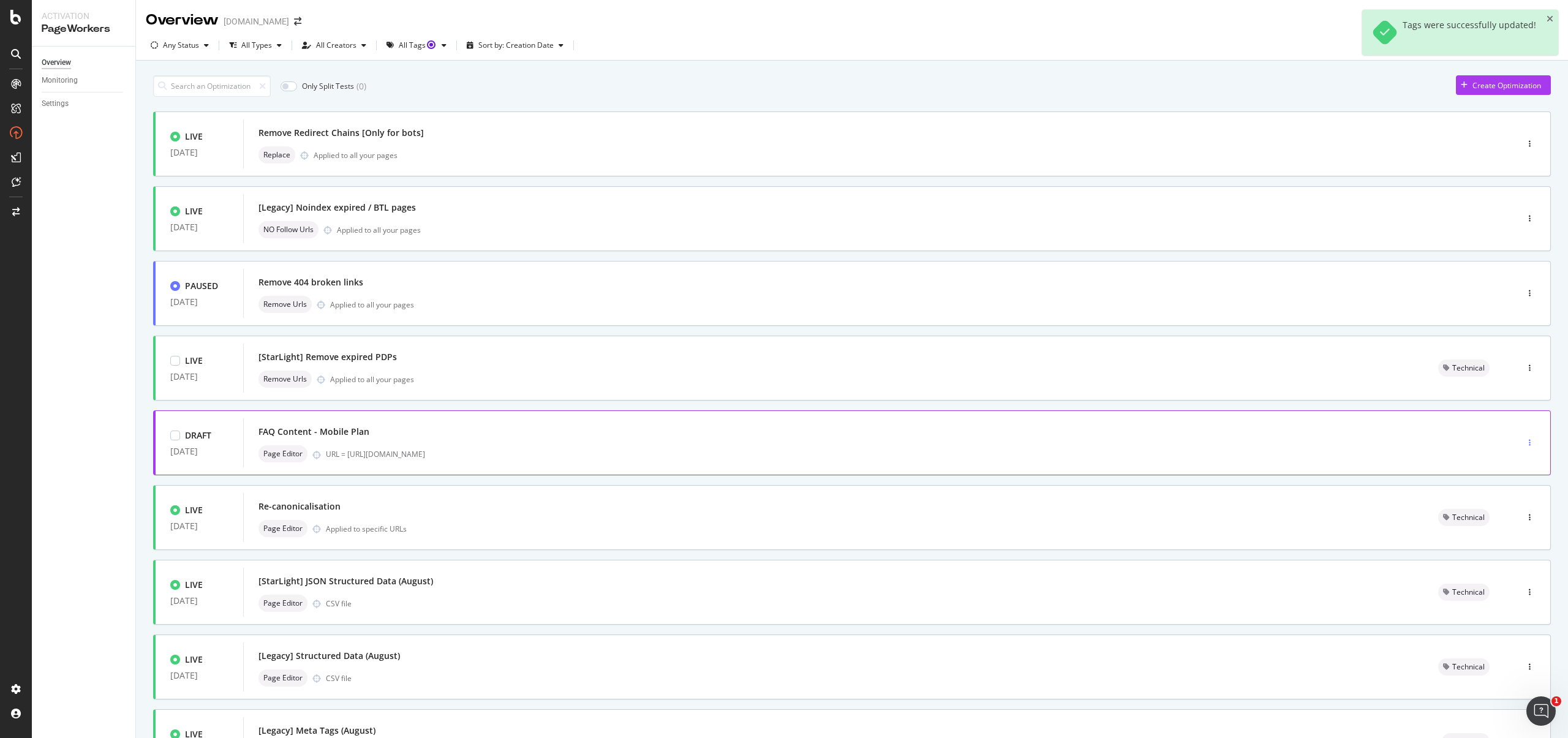
click at [1524, 444] on div "button" at bounding box center [1529, 443] width 11 height 7
click at [1505, 485] on div "Tags" at bounding box center [1504, 486] width 17 height 11
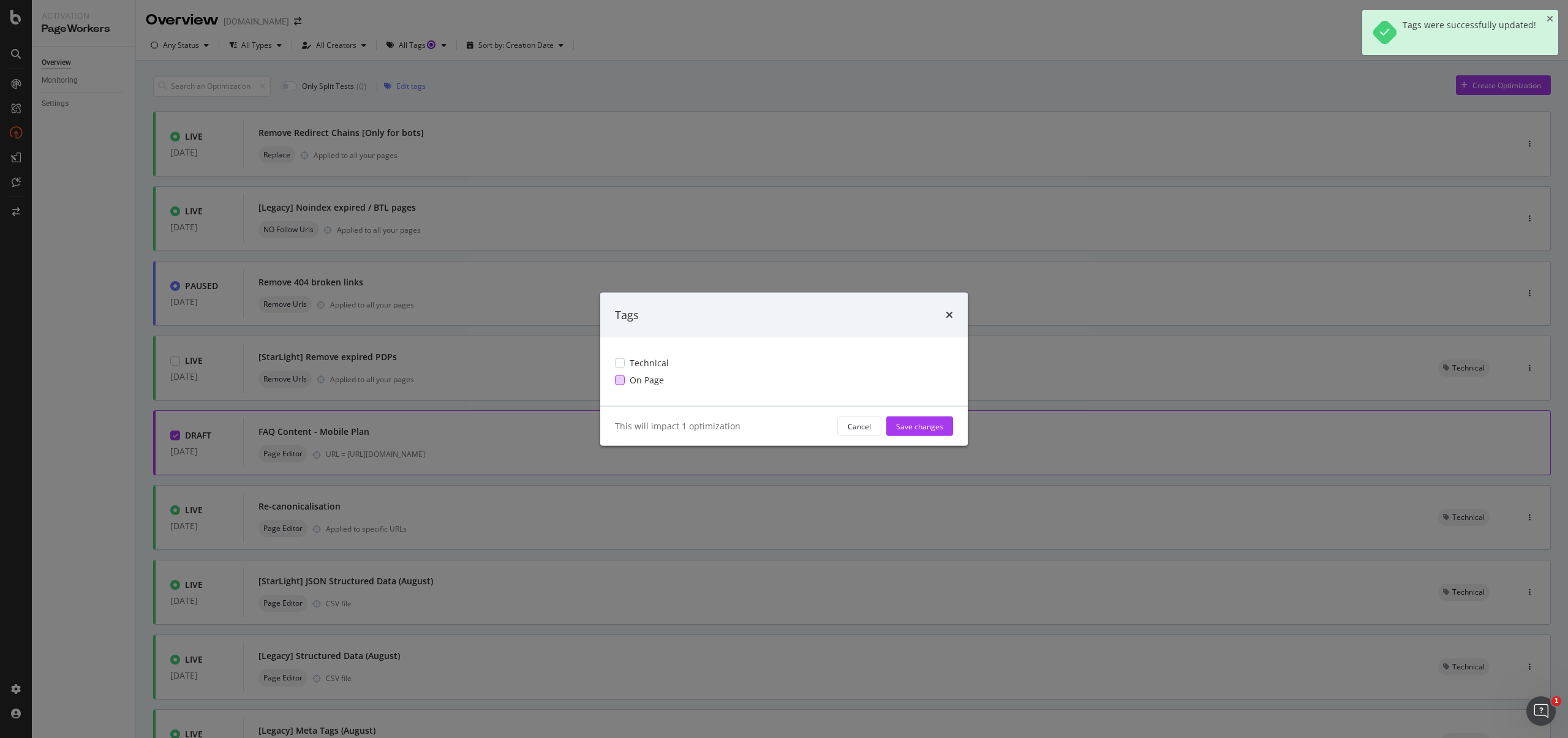
click at [649, 386] on span "On Page" at bounding box center [646, 380] width 34 height 12
click at [931, 423] on div "Save changes" at bounding box center [919, 426] width 47 height 11
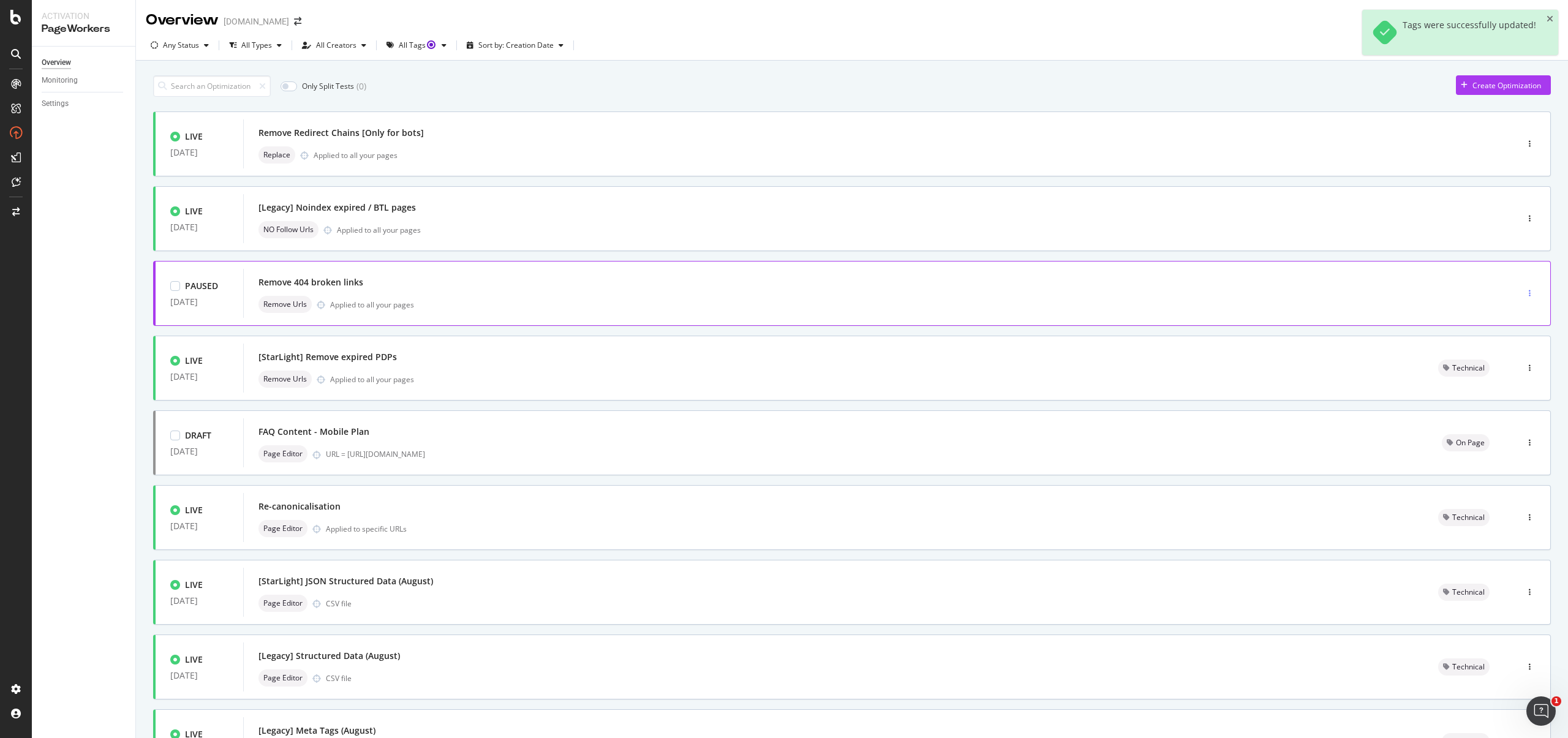
click at [1529, 295] on icon "button" at bounding box center [1530, 293] width 2 height 7
click at [1501, 356] on div "Tags" at bounding box center [1499, 357] width 17 height 11
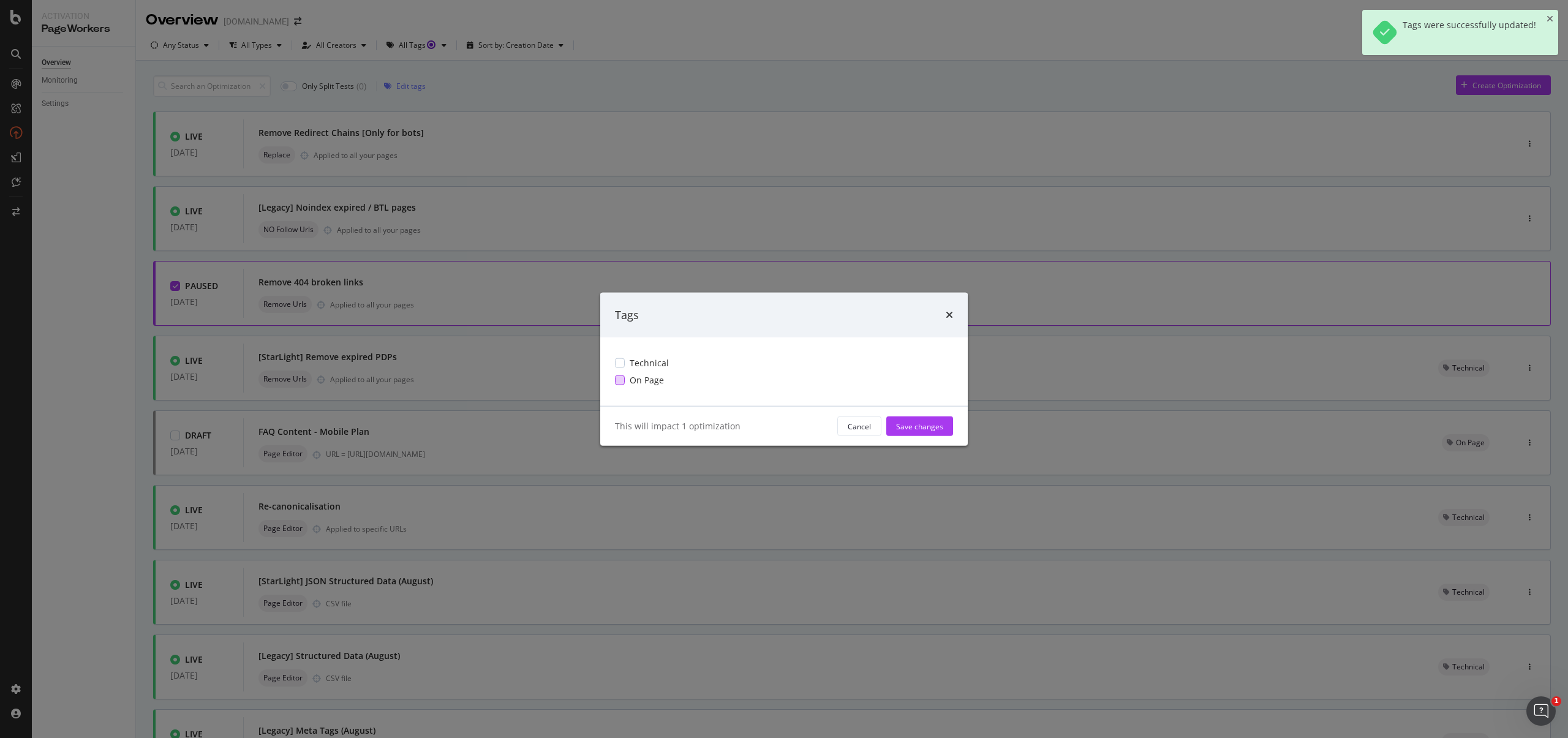
drag, startPoint x: 654, startPoint y: 361, endPoint x: 736, endPoint y: 381, distance: 84.4
click at [655, 361] on span "Technical" at bounding box center [649, 363] width 39 height 12
click at [917, 415] on div "This will impact 1 optimization Cancel Save changes" at bounding box center [784, 426] width 368 height 39
drag, startPoint x: 917, startPoint y: 420, endPoint x: 925, endPoint y: 421, distance: 8.1
click at [918, 420] on div "Save changes" at bounding box center [919, 426] width 47 height 19
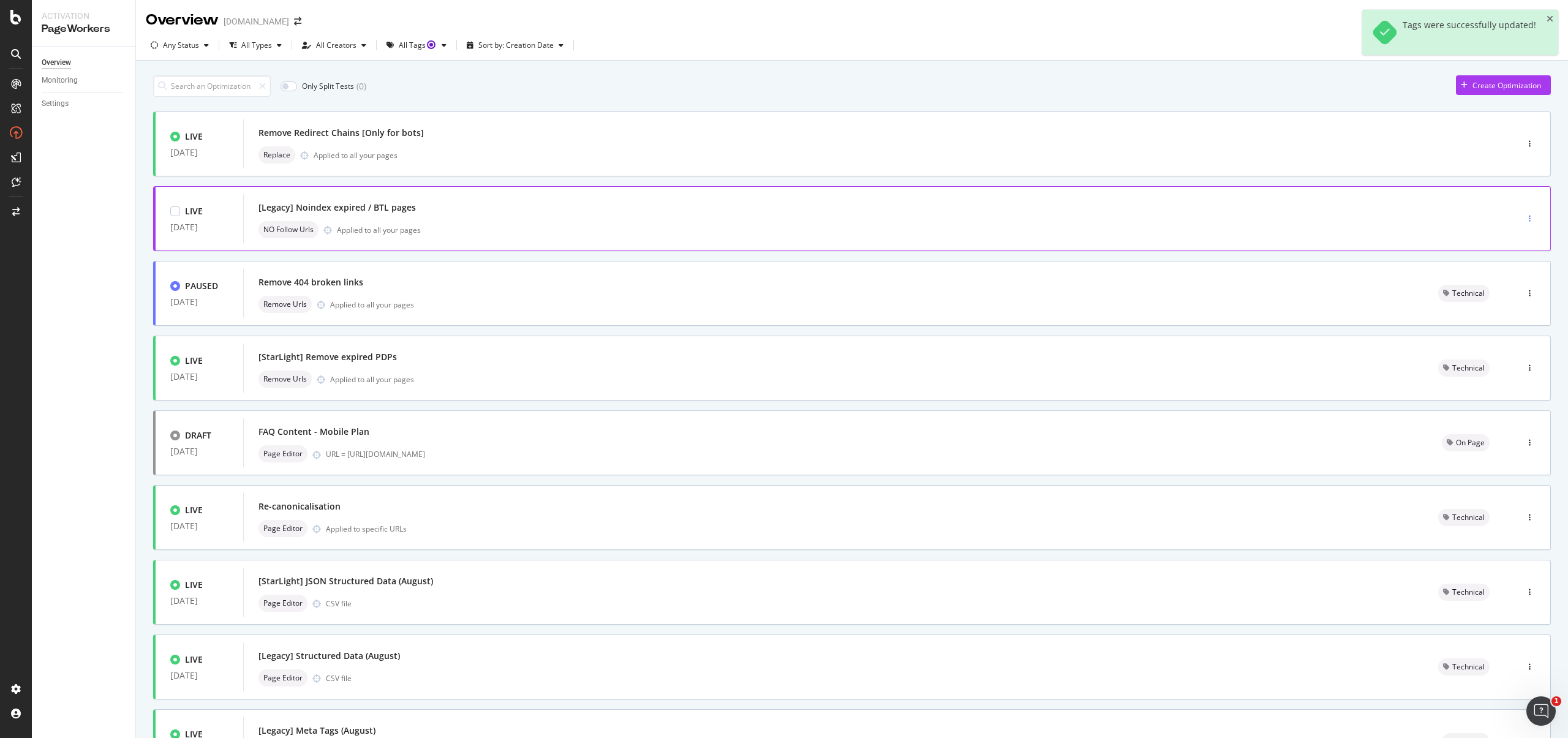
click at [1529, 217] on icon "button" at bounding box center [1530, 218] width 2 height 7
click at [1505, 284] on div "Tags" at bounding box center [1504, 282] width 17 height 11
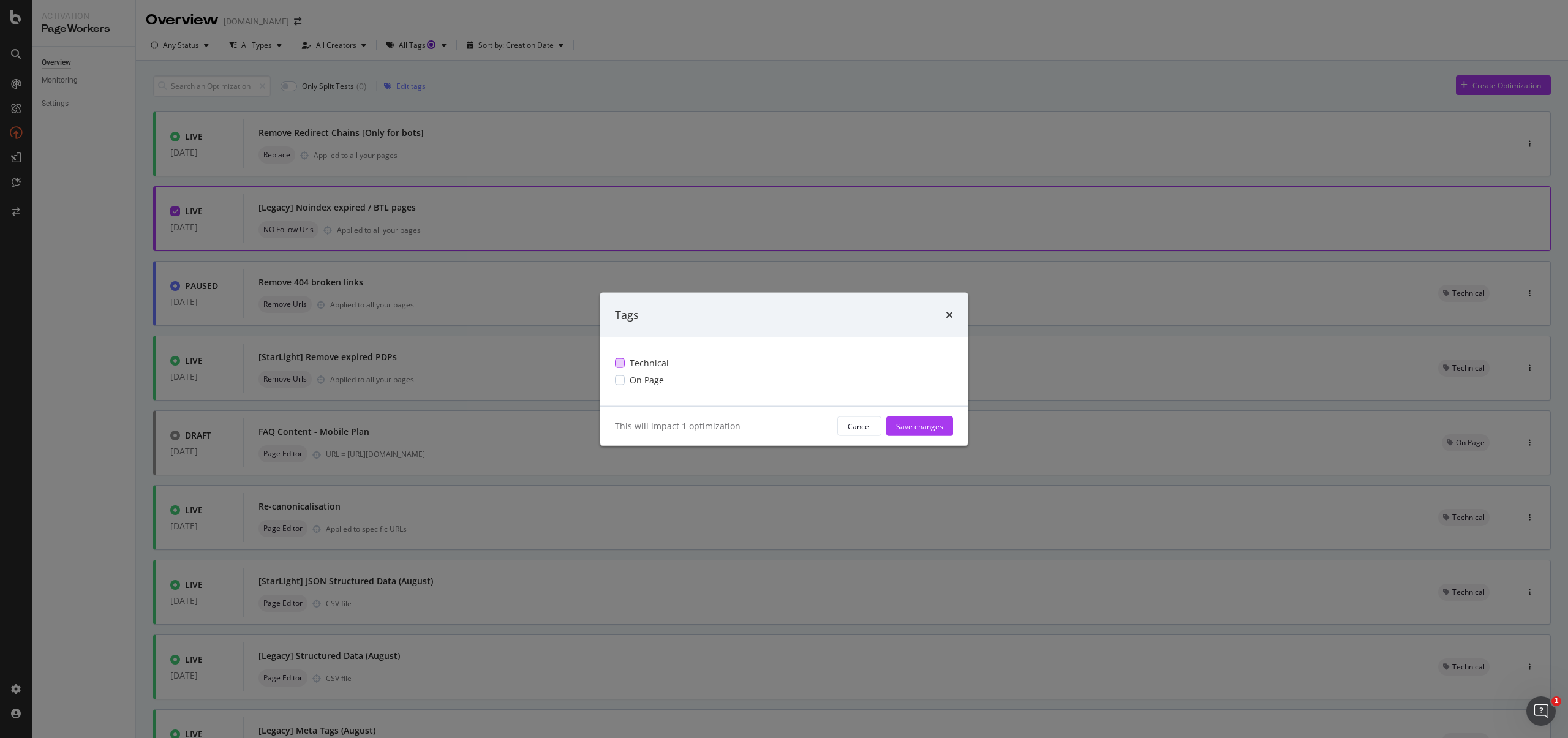
click at [773, 361] on div "Technical" at bounding box center [784, 363] width 339 height 12
click at [926, 428] on div "Save changes" at bounding box center [919, 426] width 47 height 11
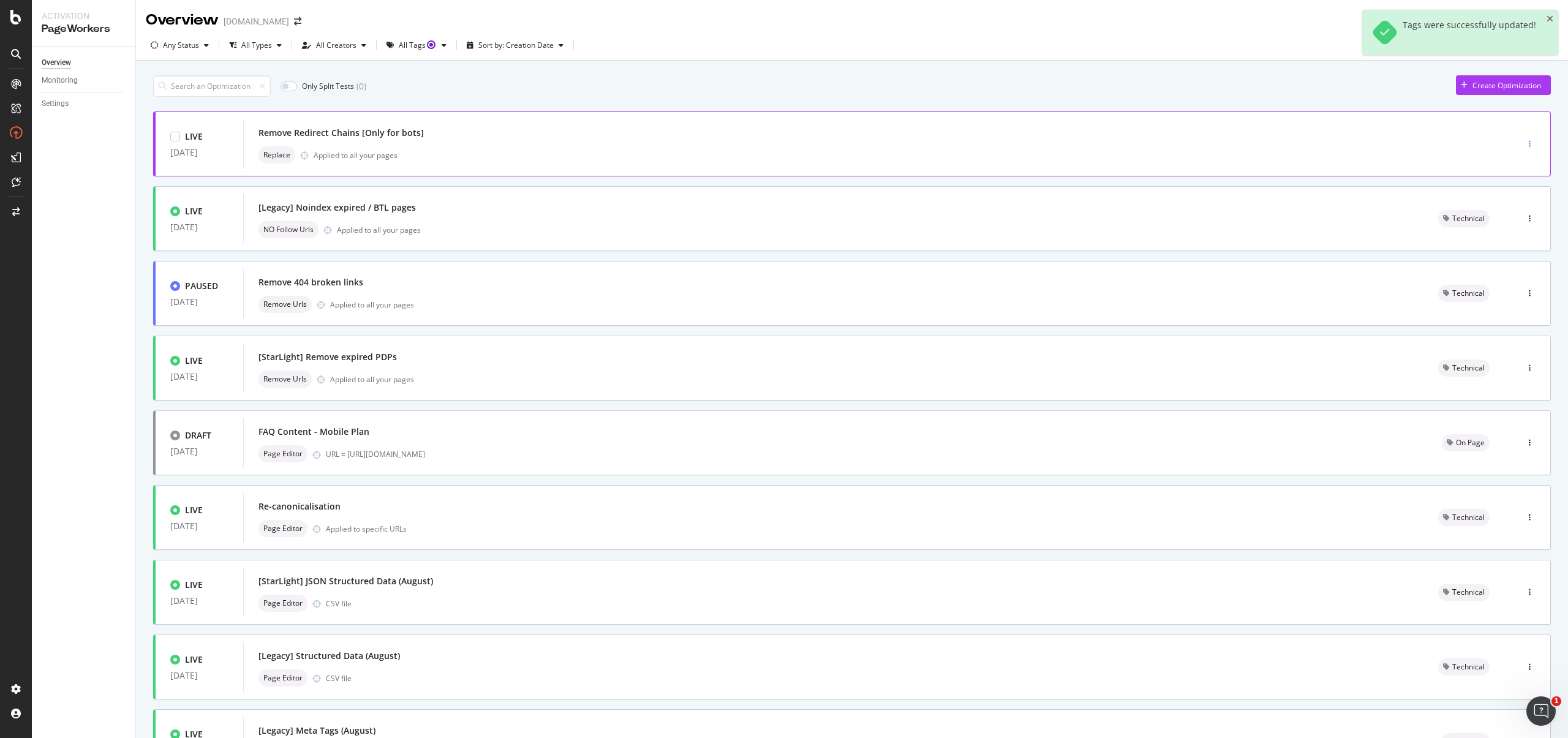
click at [1524, 145] on div "button" at bounding box center [1529, 144] width 11 height 7
click at [1516, 207] on div "Tags" at bounding box center [1500, 207] width 57 height 15
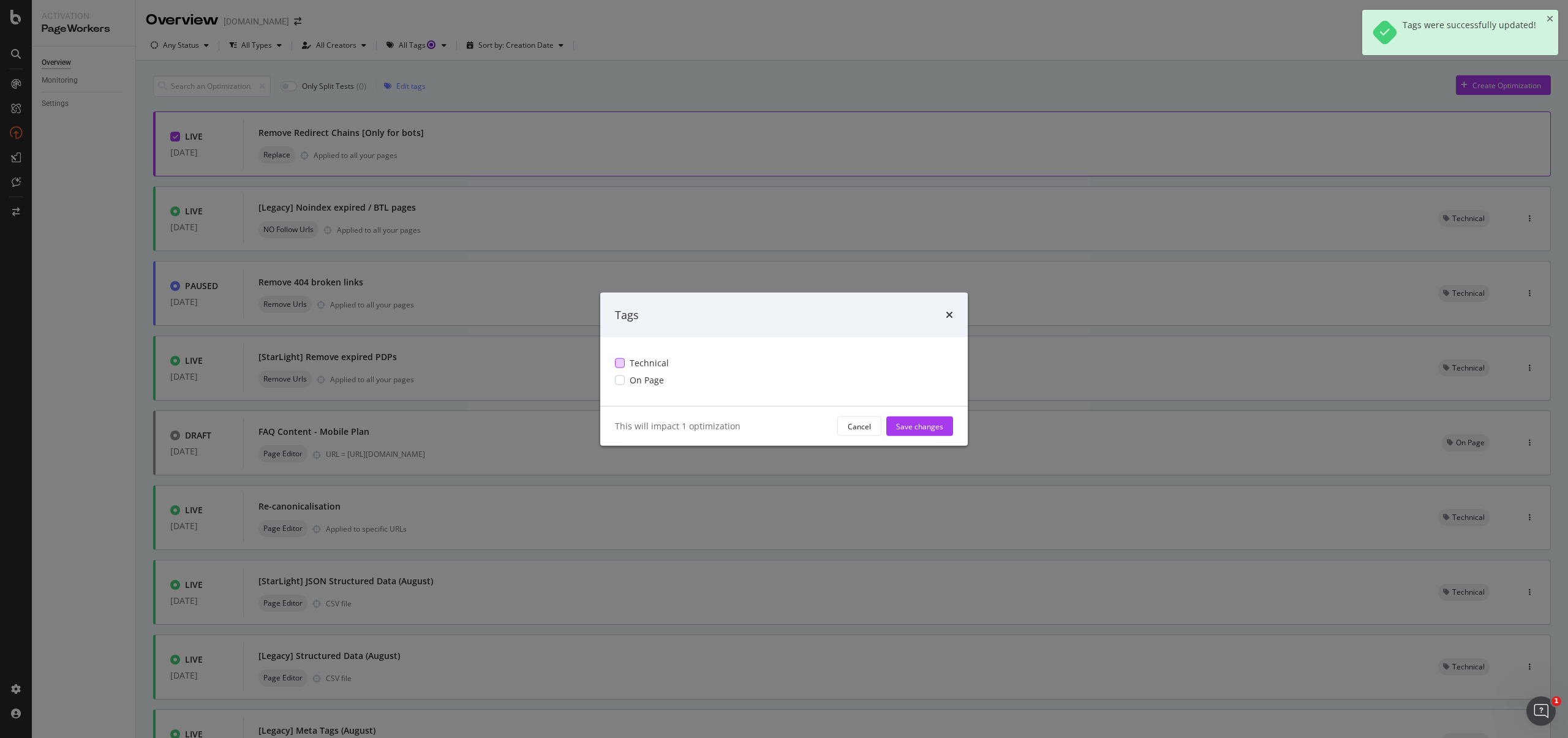
click at [651, 366] on span "Technical" at bounding box center [649, 363] width 39 height 12
click at [920, 428] on div "Save changes" at bounding box center [919, 426] width 47 height 11
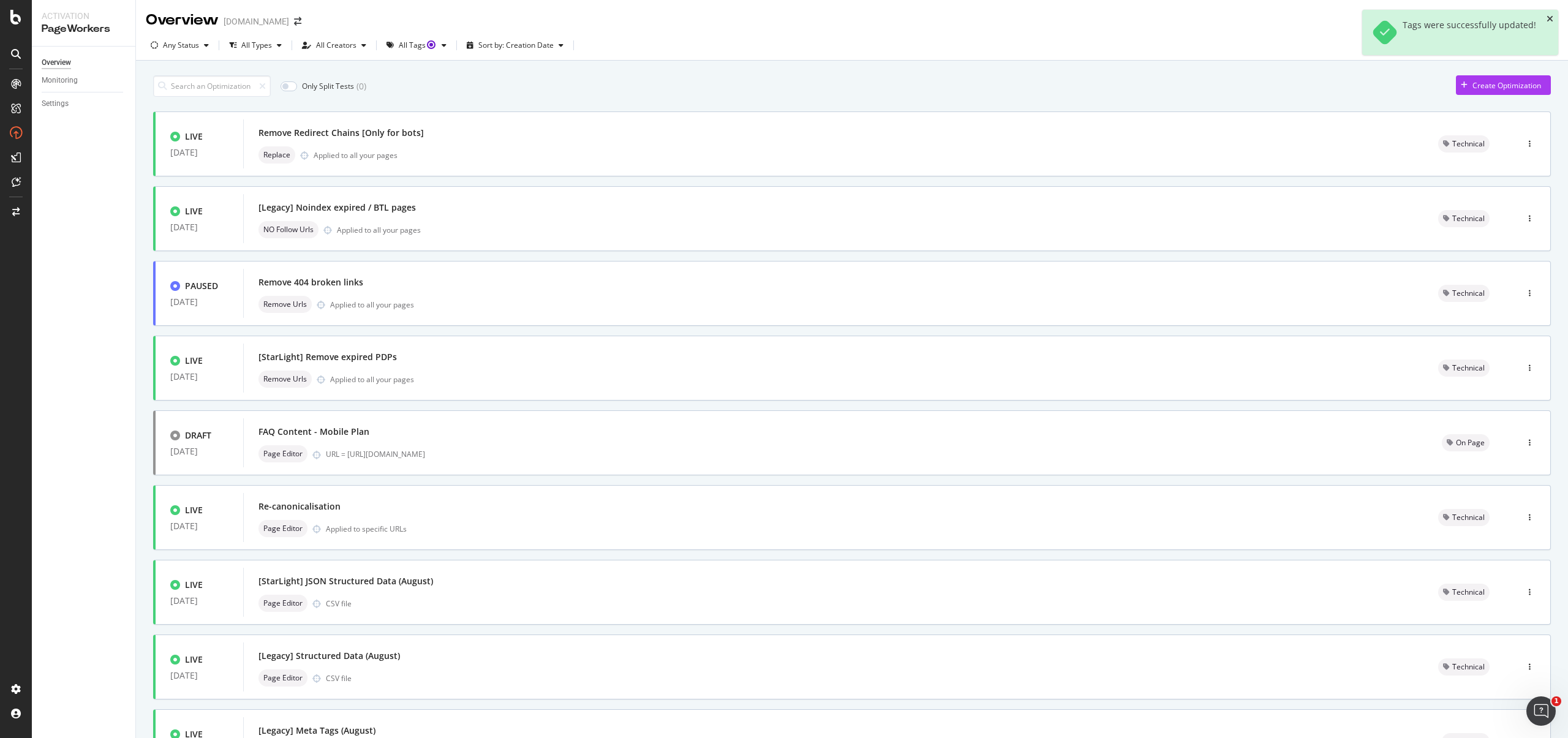
click at [1548, 20] on icon "close toast" at bounding box center [1550, 19] width 7 height 9
click at [1512, 84] on div "Create Optimization" at bounding box center [1507, 86] width 69 height 11
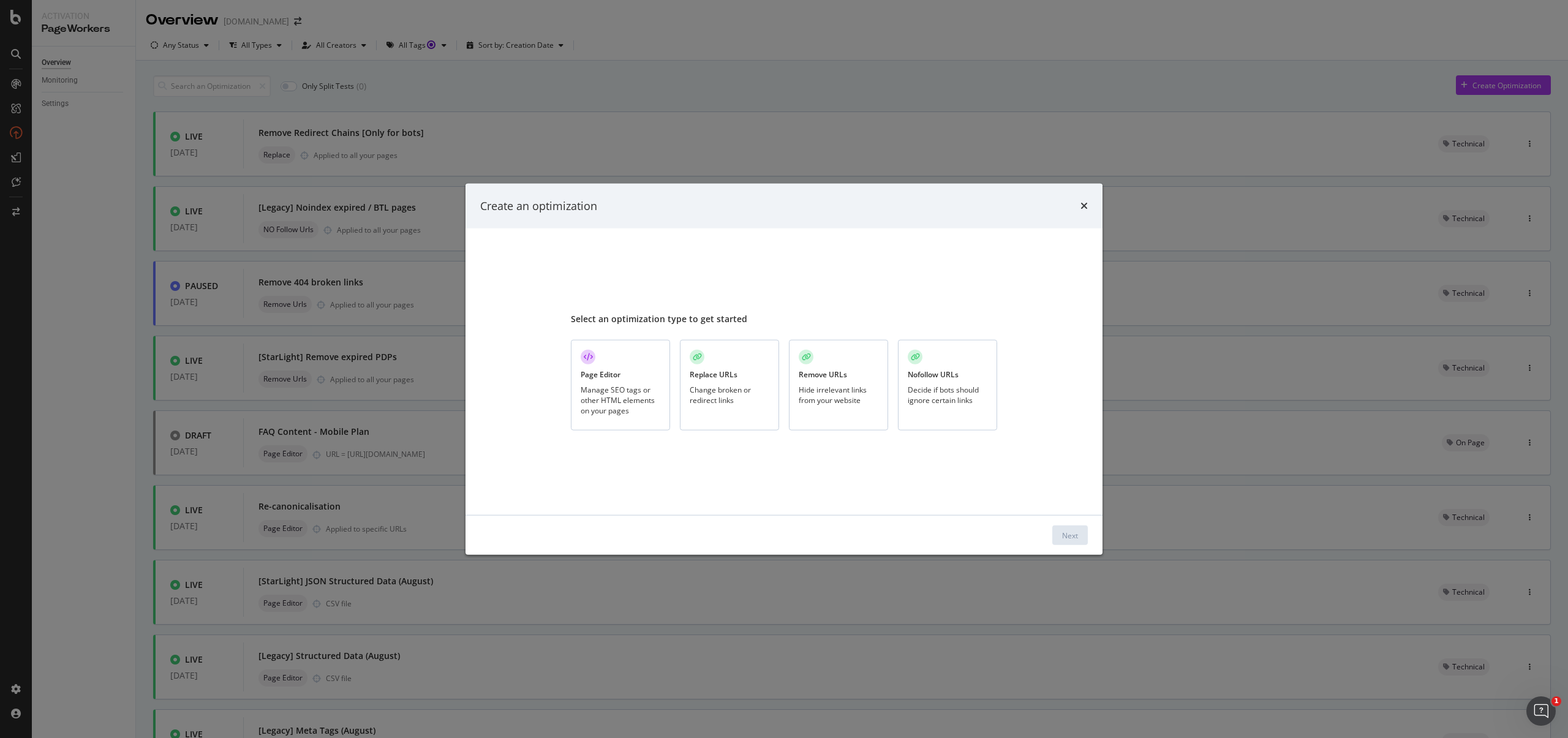
click at [703, 401] on div "Change broken or redirect links" at bounding box center [729, 395] width 80 height 21
click at [1054, 529] on button "Next" at bounding box center [1070, 536] width 35 height 19
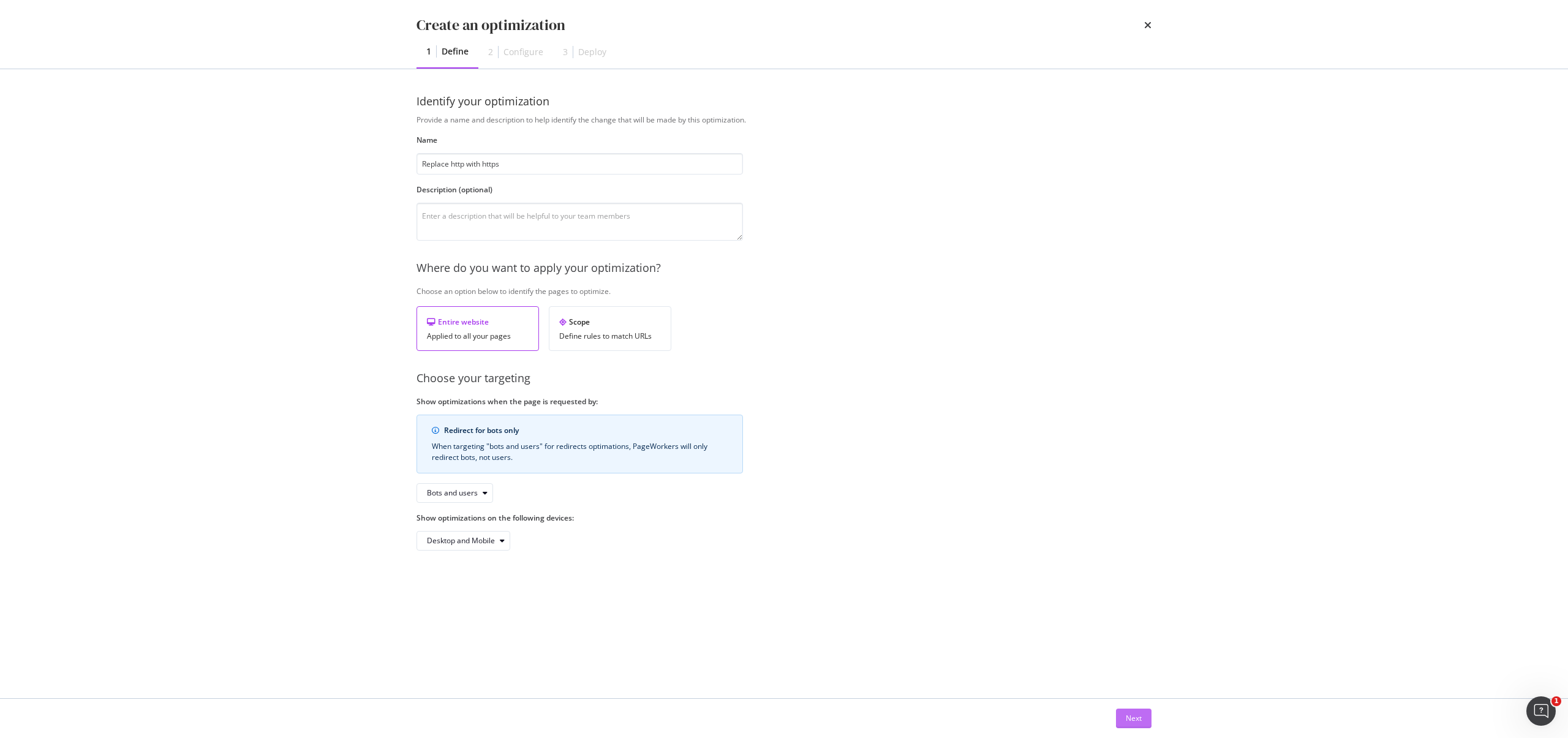
type input "Replace http with https"
click at [1126, 716] on div "Next" at bounding box center [1134, 719] width 16 height 11
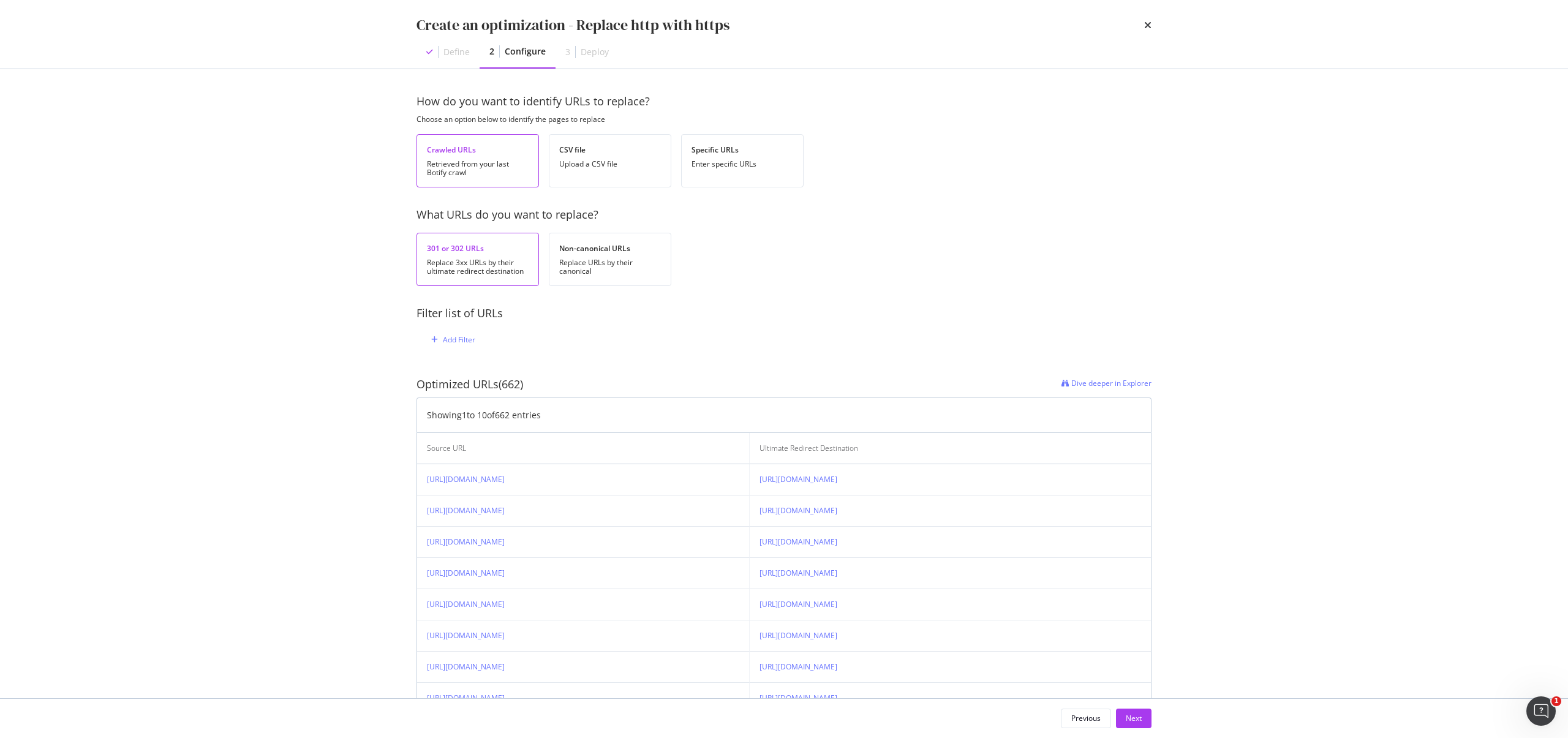
click at [1135, 24] on div "Create an optimization - Replace http with https" at bounding box center [784, 26] width 735 height 21
click at [1142, 23] on div "Create an optimization - Replace http with https" at bounding box center [784, 26] width 735 height 21
click at [1143, 24] on div "Create an optimization - Replace http with https" at bounding box center [784, 26] width 735 height 21
click at [1148, 25] on icon "times" at bounding box center [1148, 25] width 7 height 10
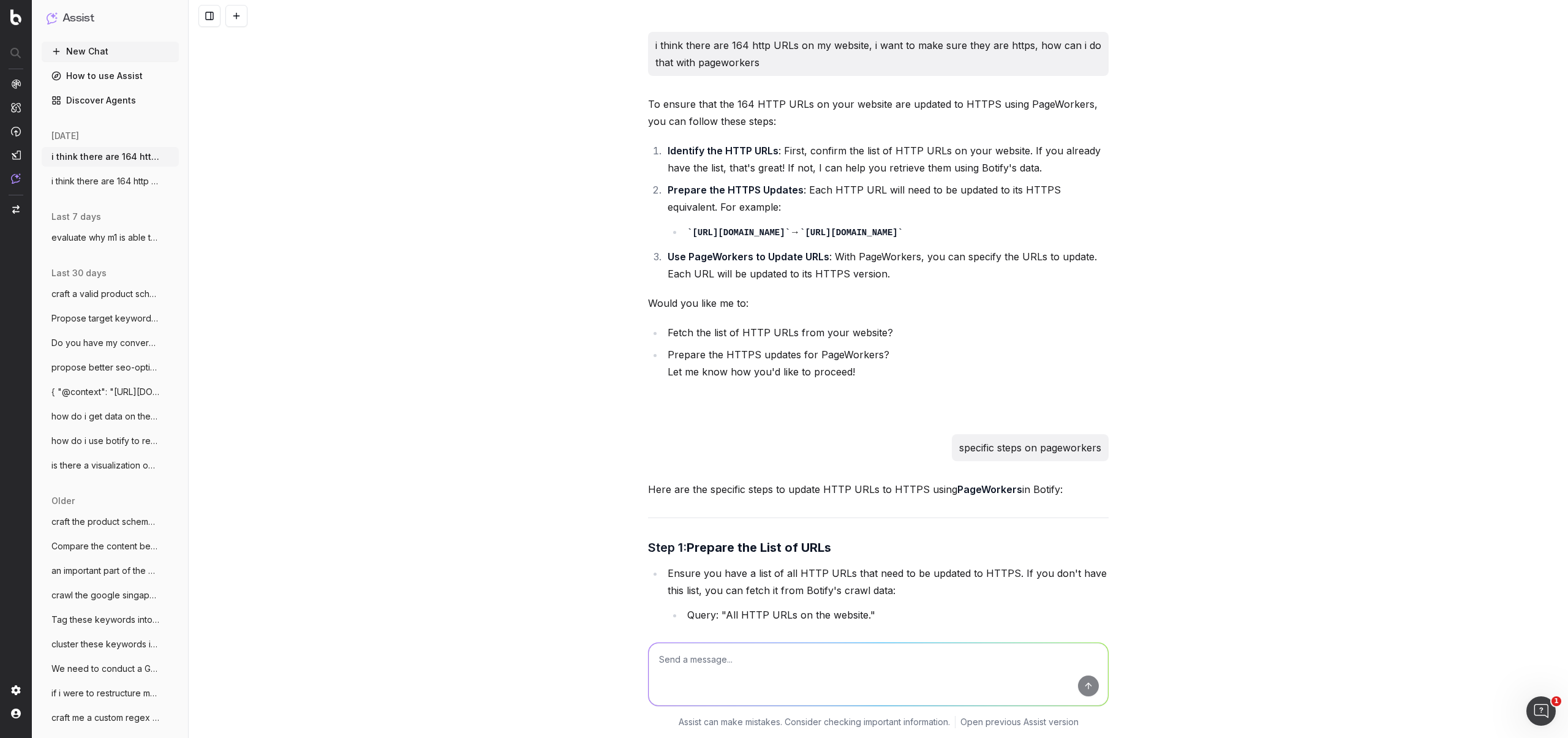
scroll to position [1196, 0]
